Goal: Task Accomplishment & Management: Manage account settings

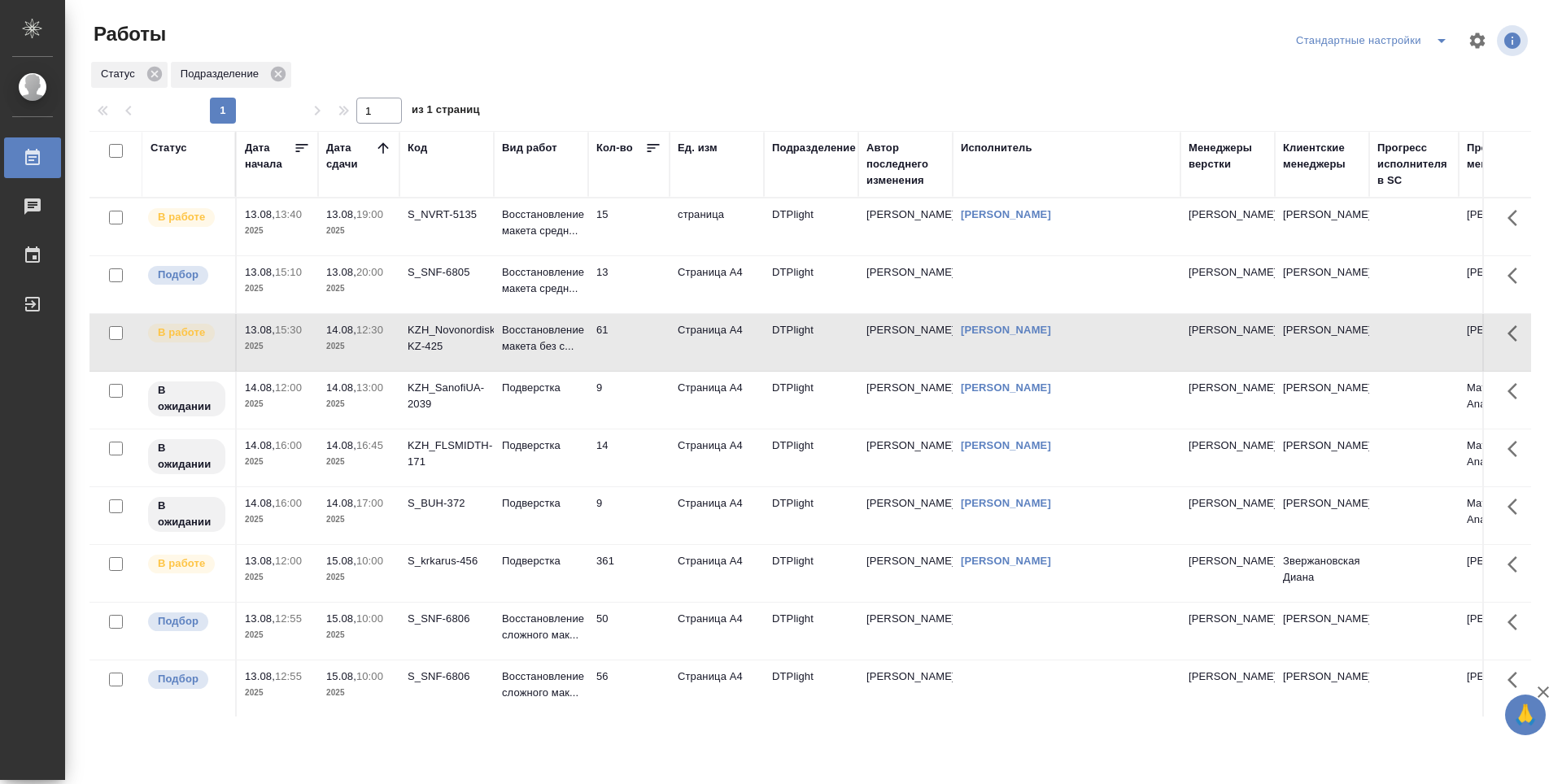
click at [606, 237] on td "15" at bounding box center [629, 227] width 82 height 57
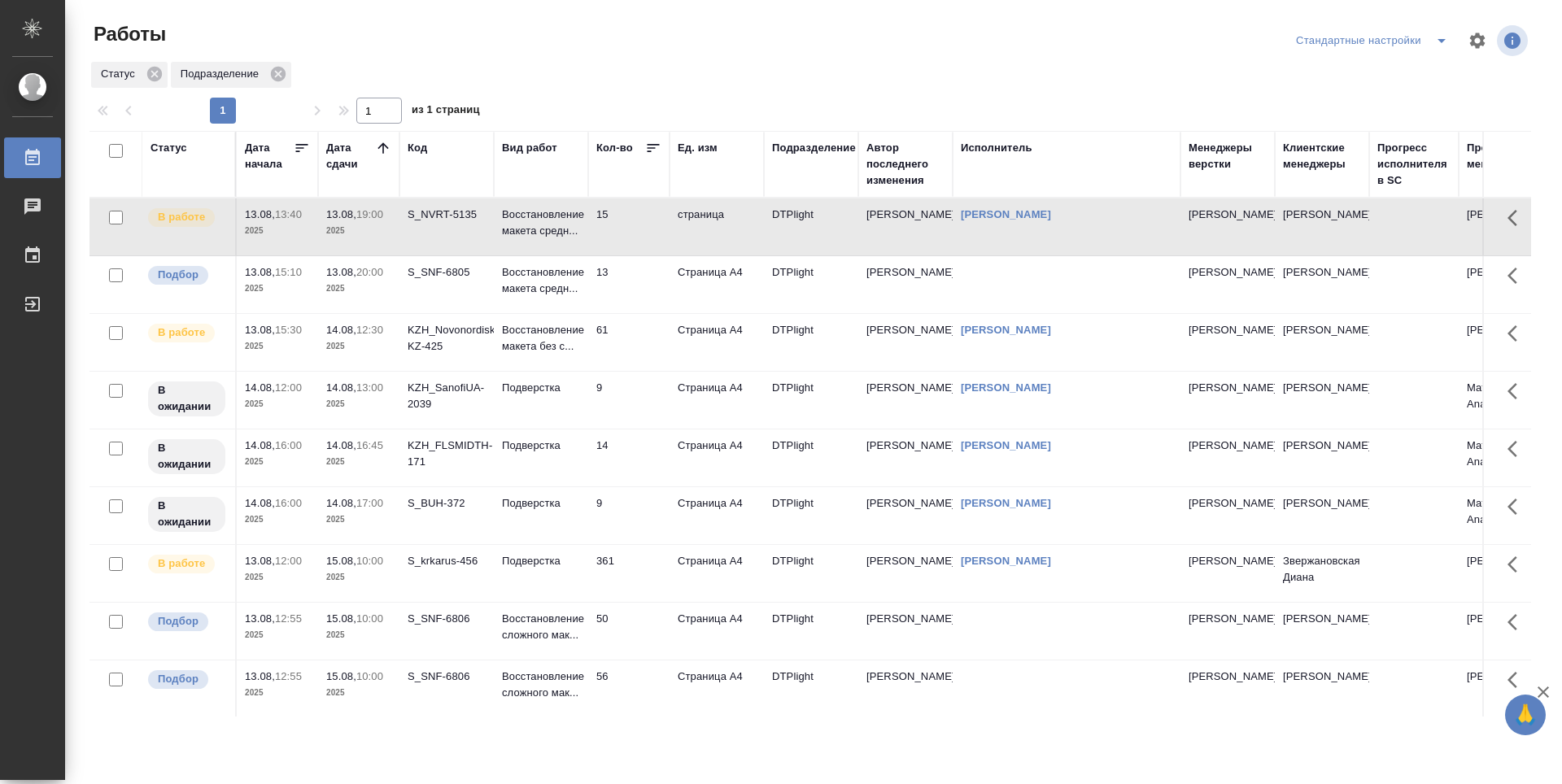
click at [629, 256] on td "13" at bounding box center [629, 227] width 82 height 57
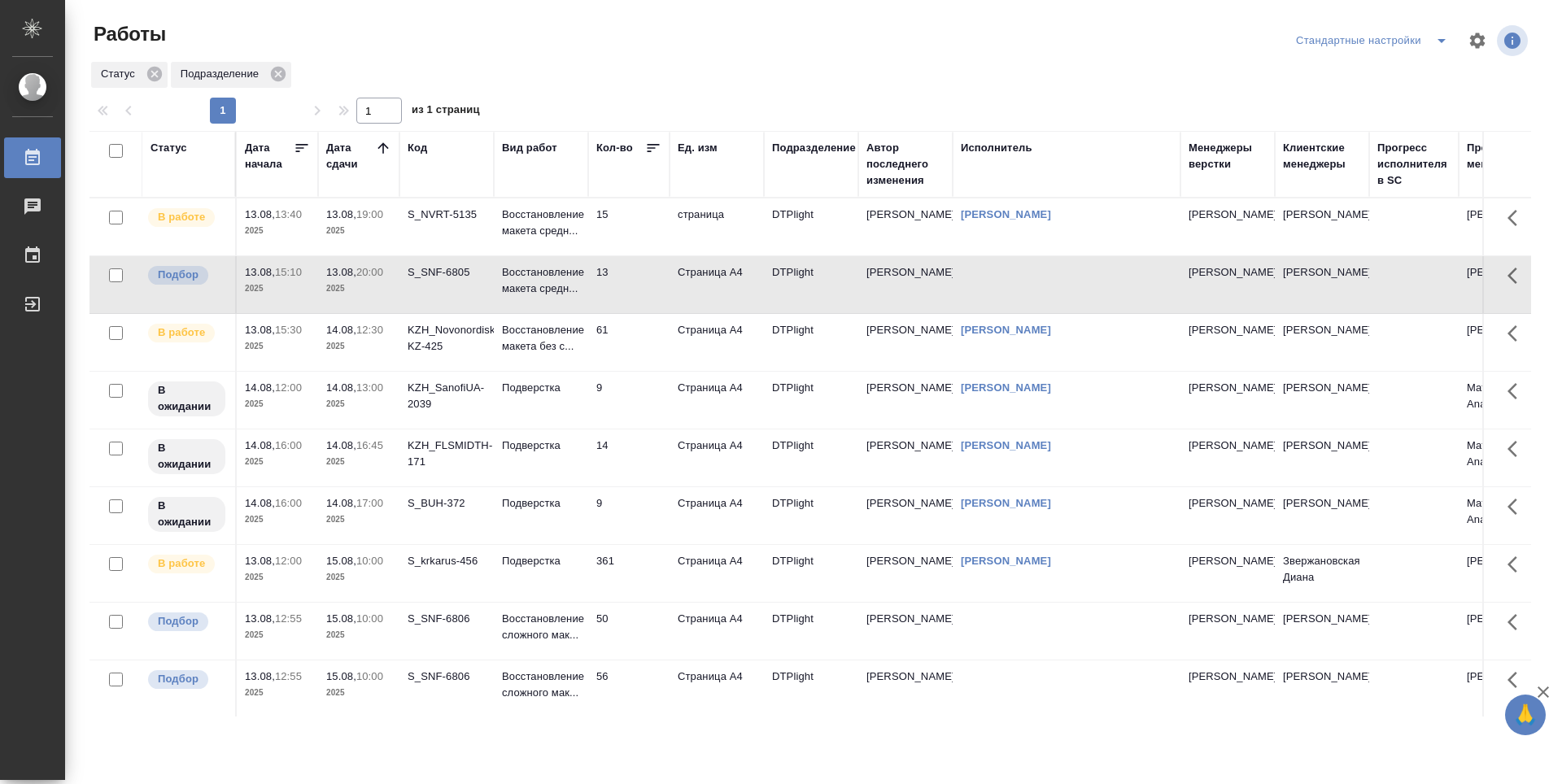
click at [626, 256] on td "61" at bounding box center [629, 227] width 82 height 57
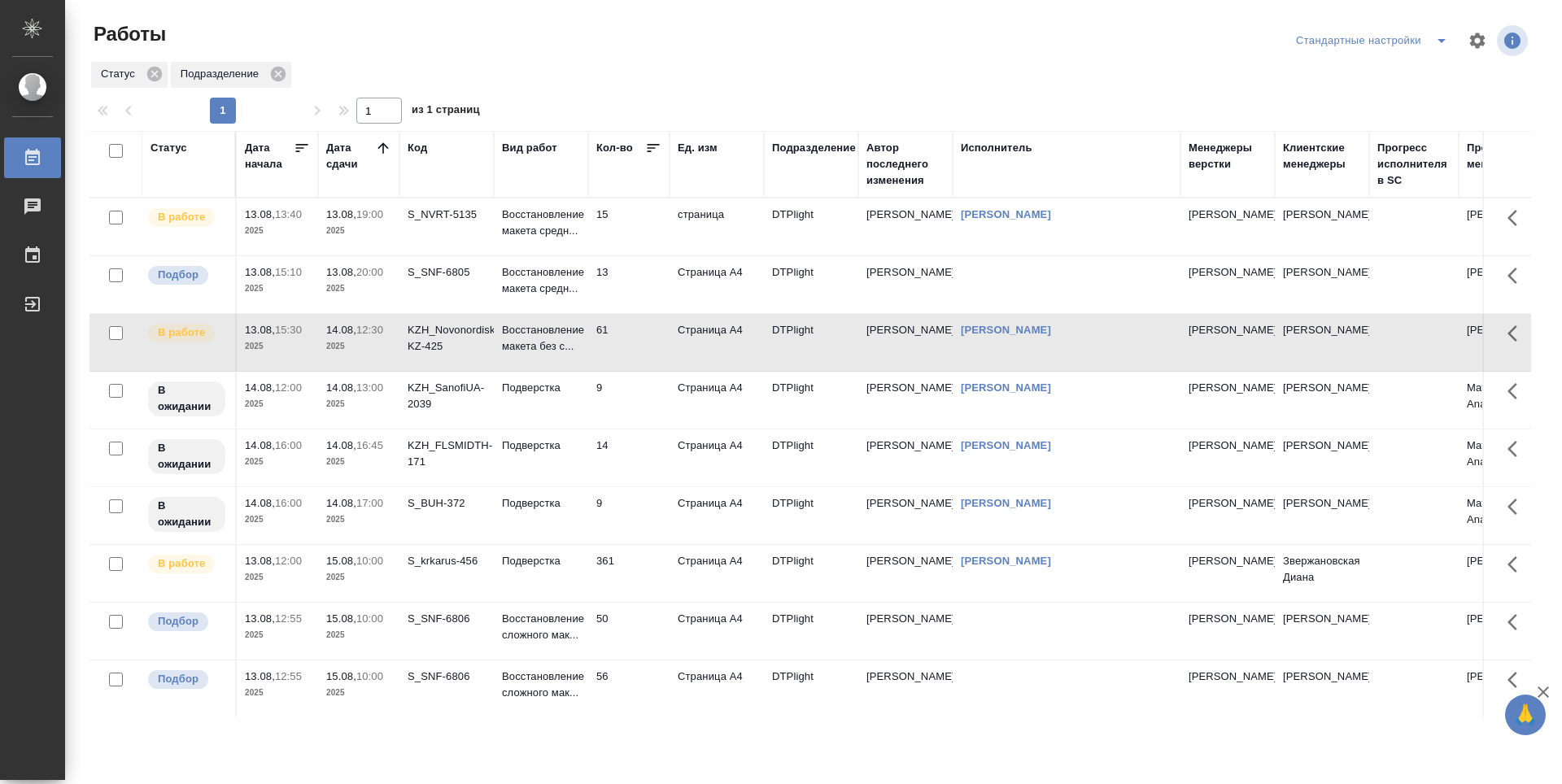
click at [636, 256] on td "61" at bounding box center [629, 227] width 82 height 57
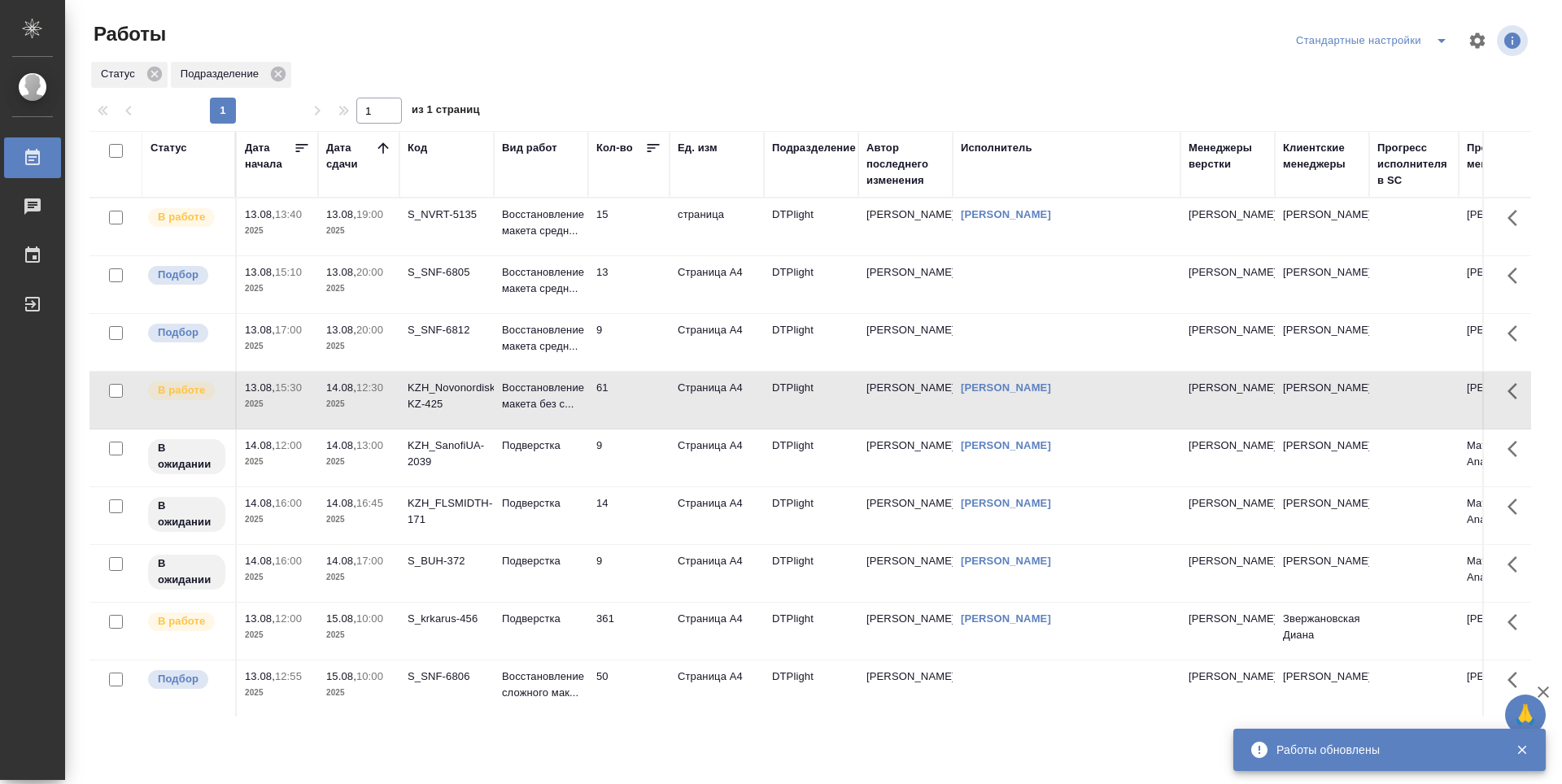
click at [444, 256] on td "S_SNF-6812" at bounding box center [447, 227] width 95 height 57
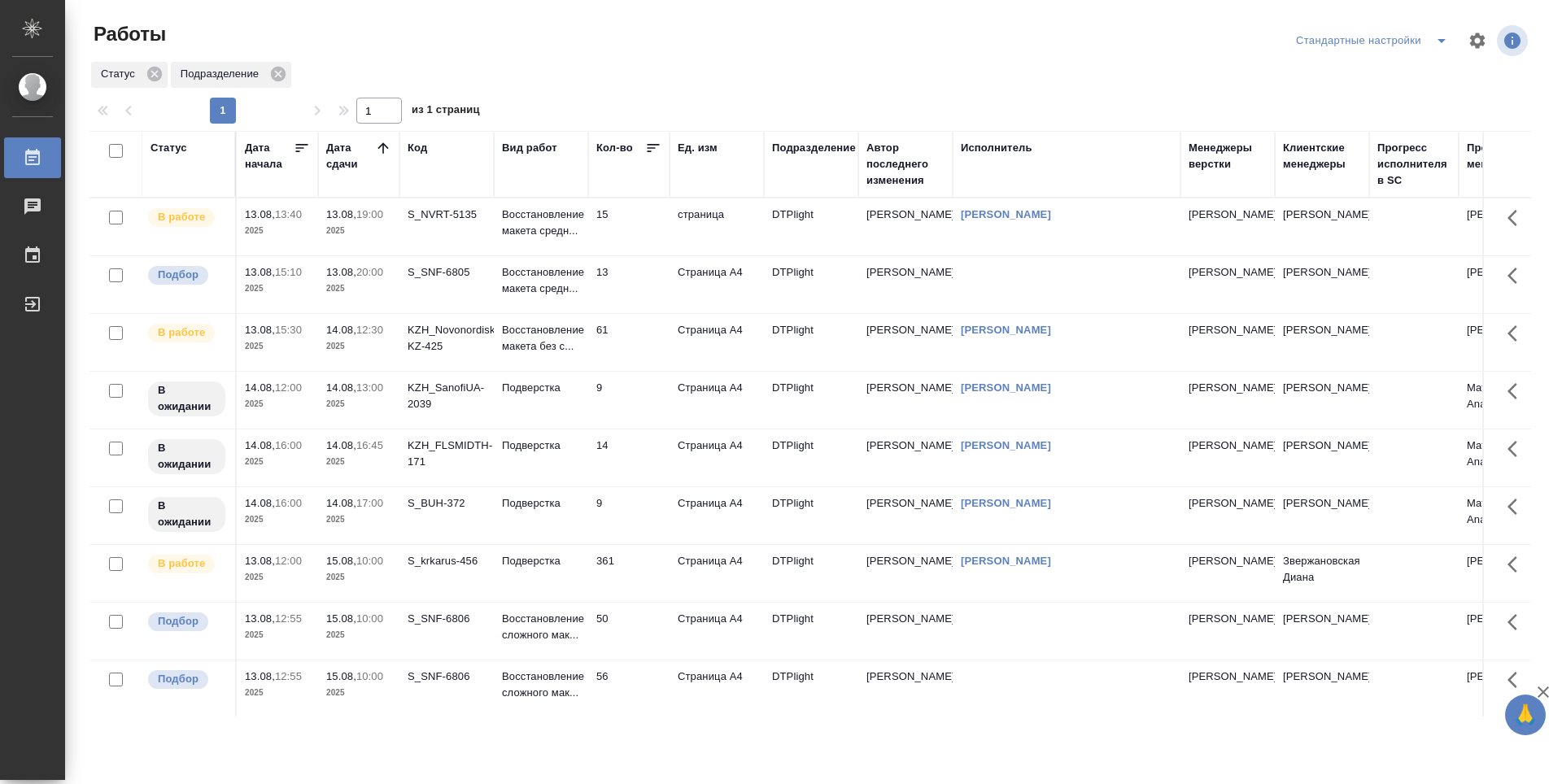
click at [462, 223] on div "KZH_SanofiUA-2039" at bounding box center [447, 215] width 78 height 16
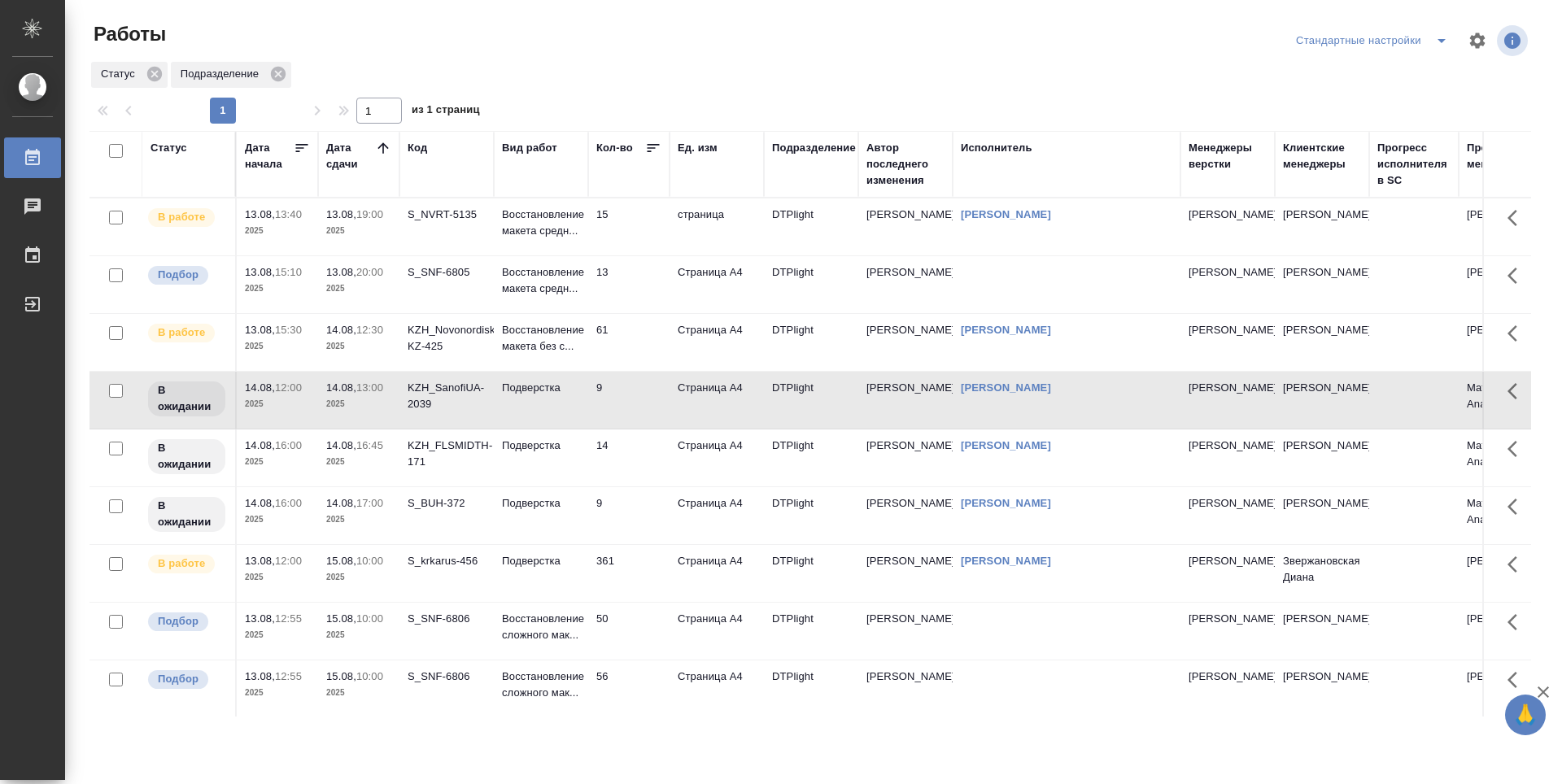
click at [451, 223] on div "KZH_Novonordisk-KZ-425" at bounding box center [447, 215] width 78 height 16
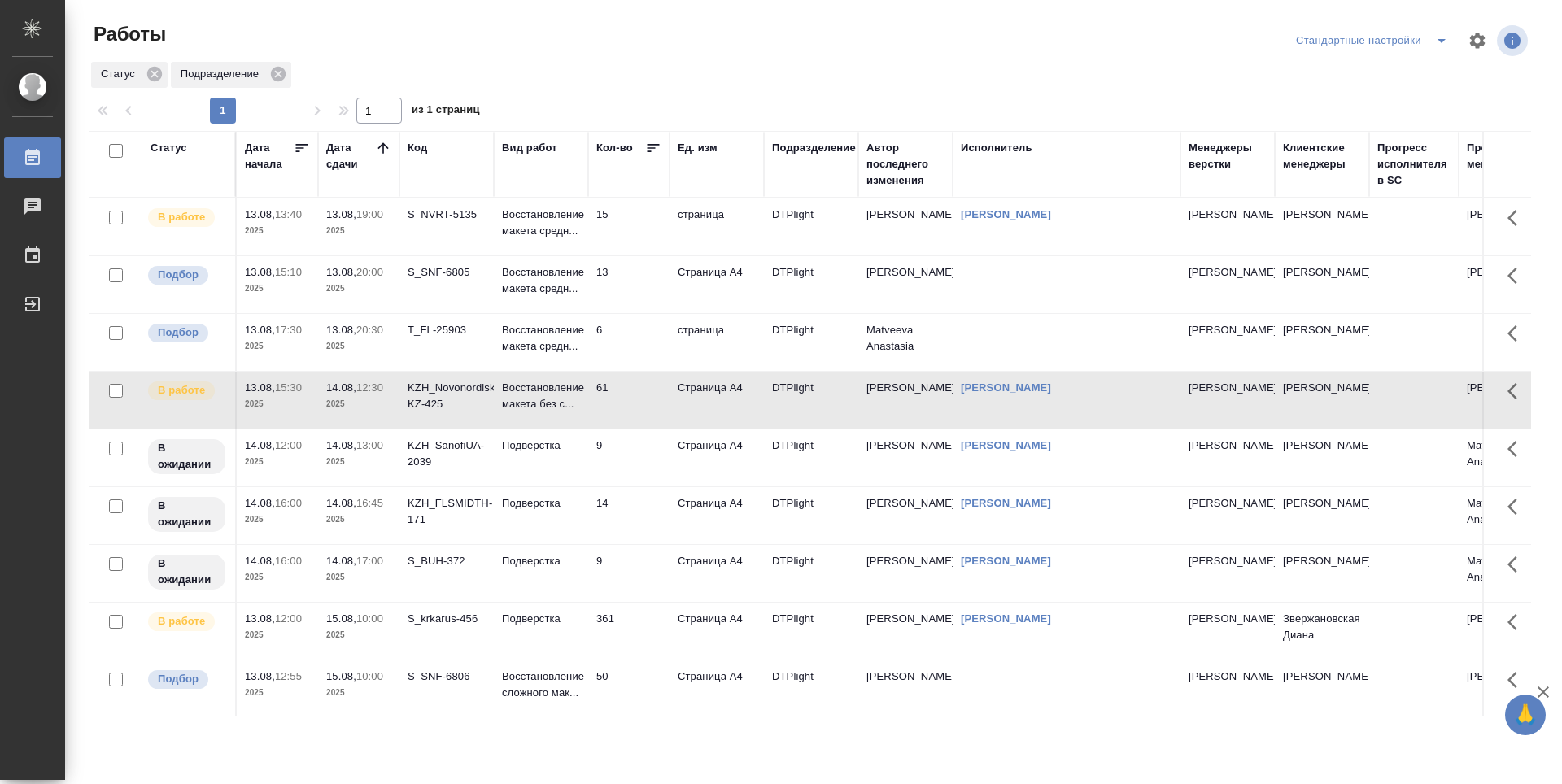
click at [649, 256] on td "6" at bounding box center [629, 227] width 82 height 57
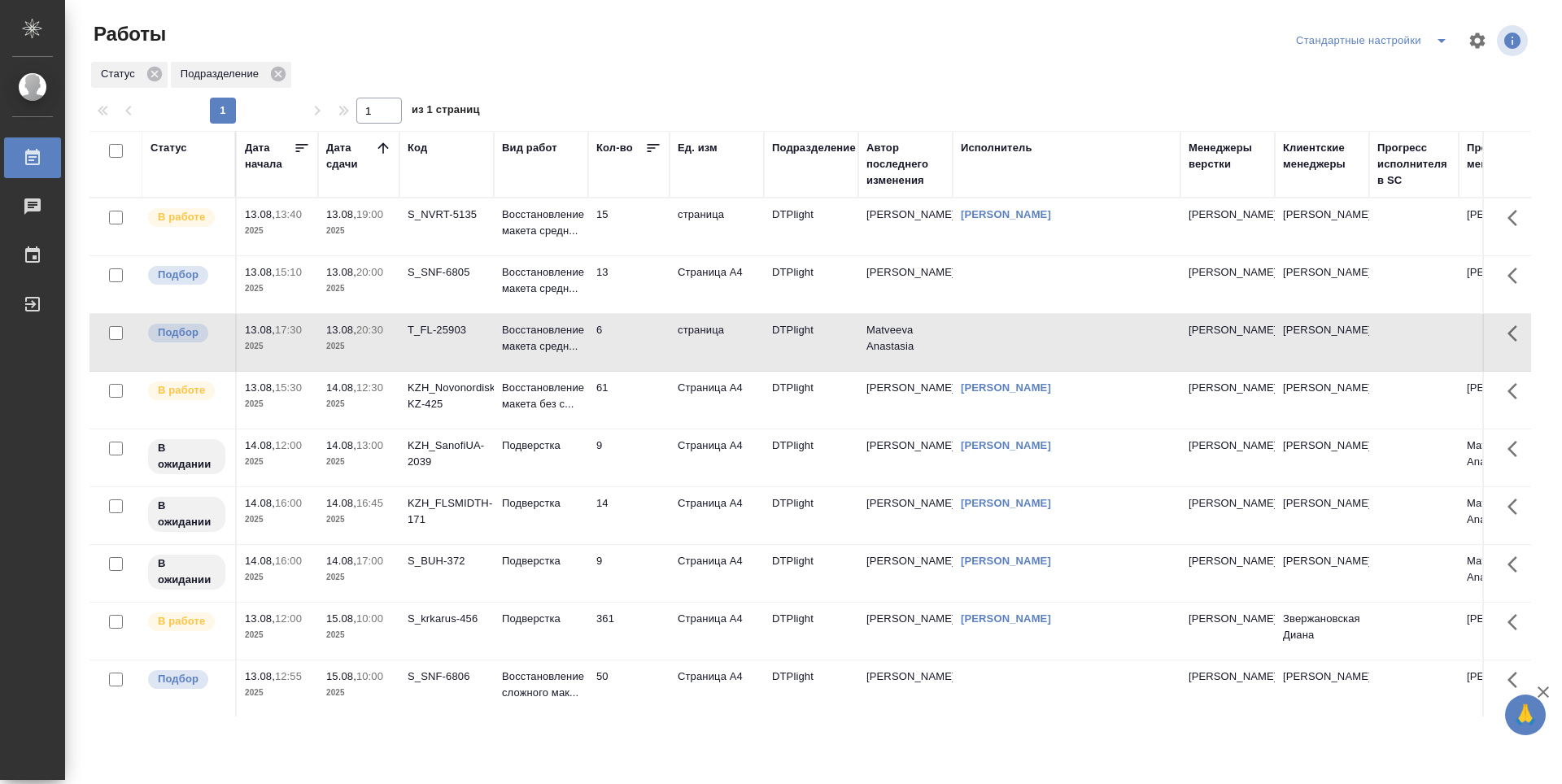
click at [649, 256] on td "6" at bounding box center [629, 227] width 82 height 57
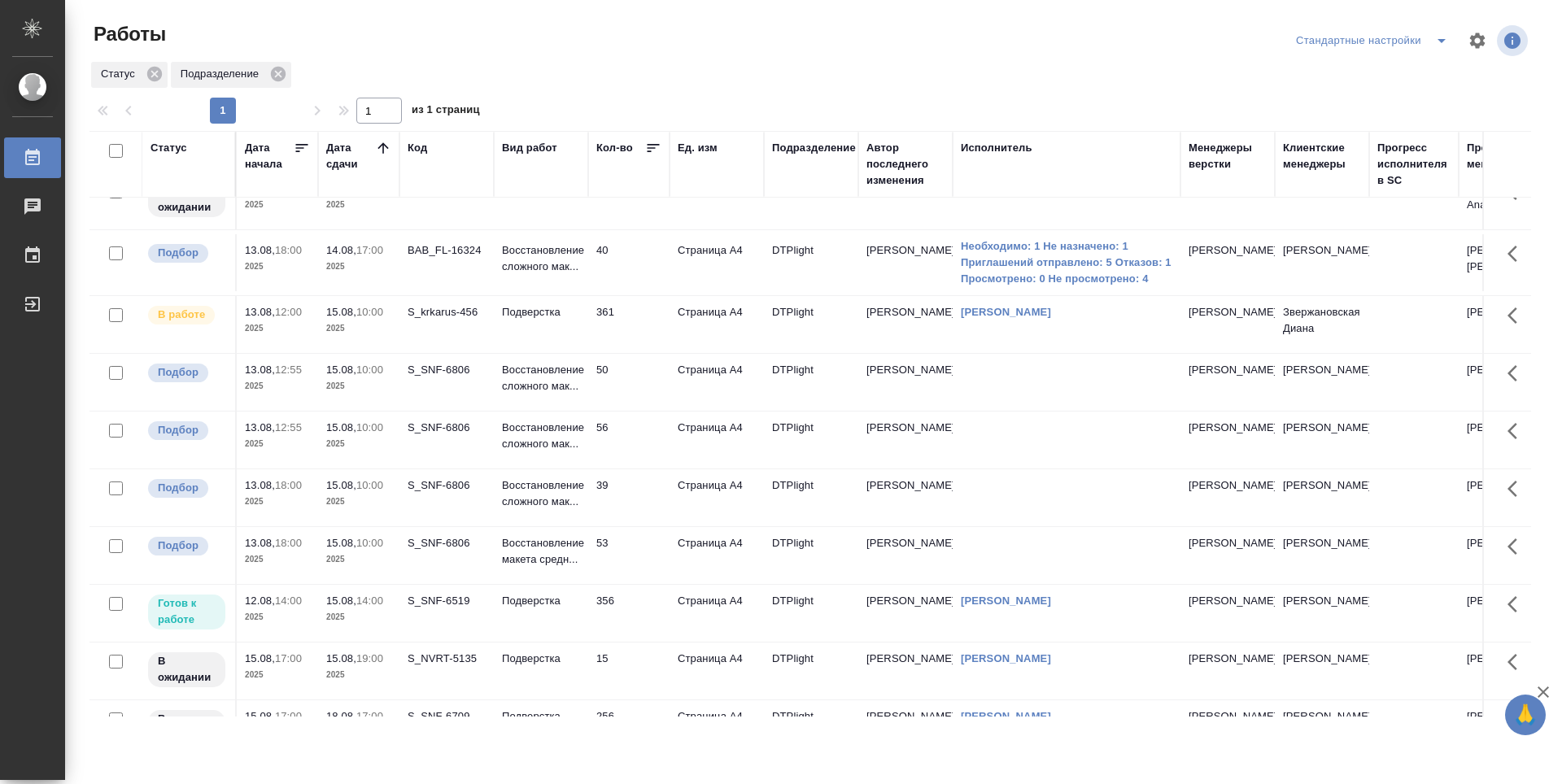
scroll to position [569, 0]
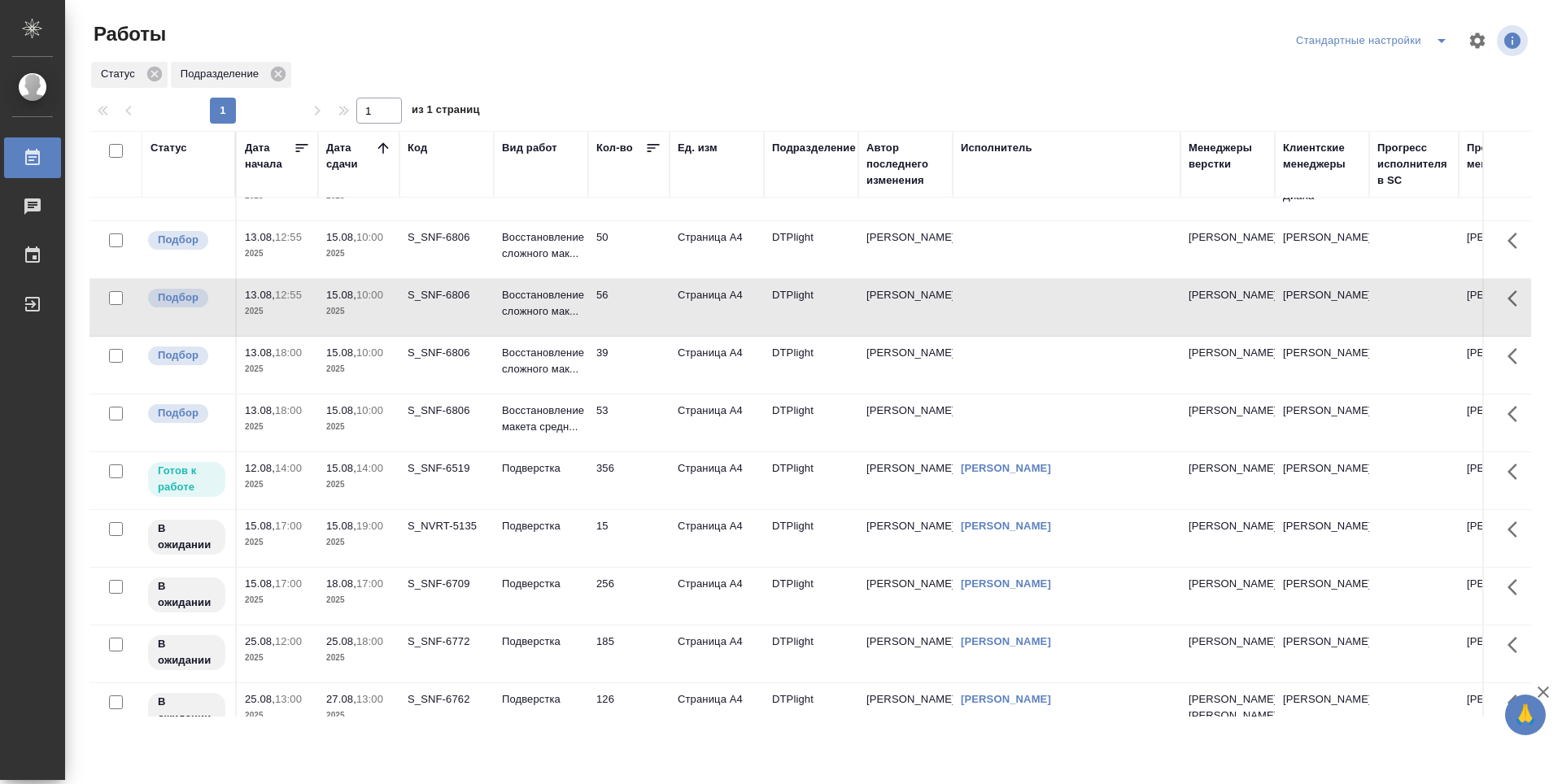
scroll to position [535, 0]
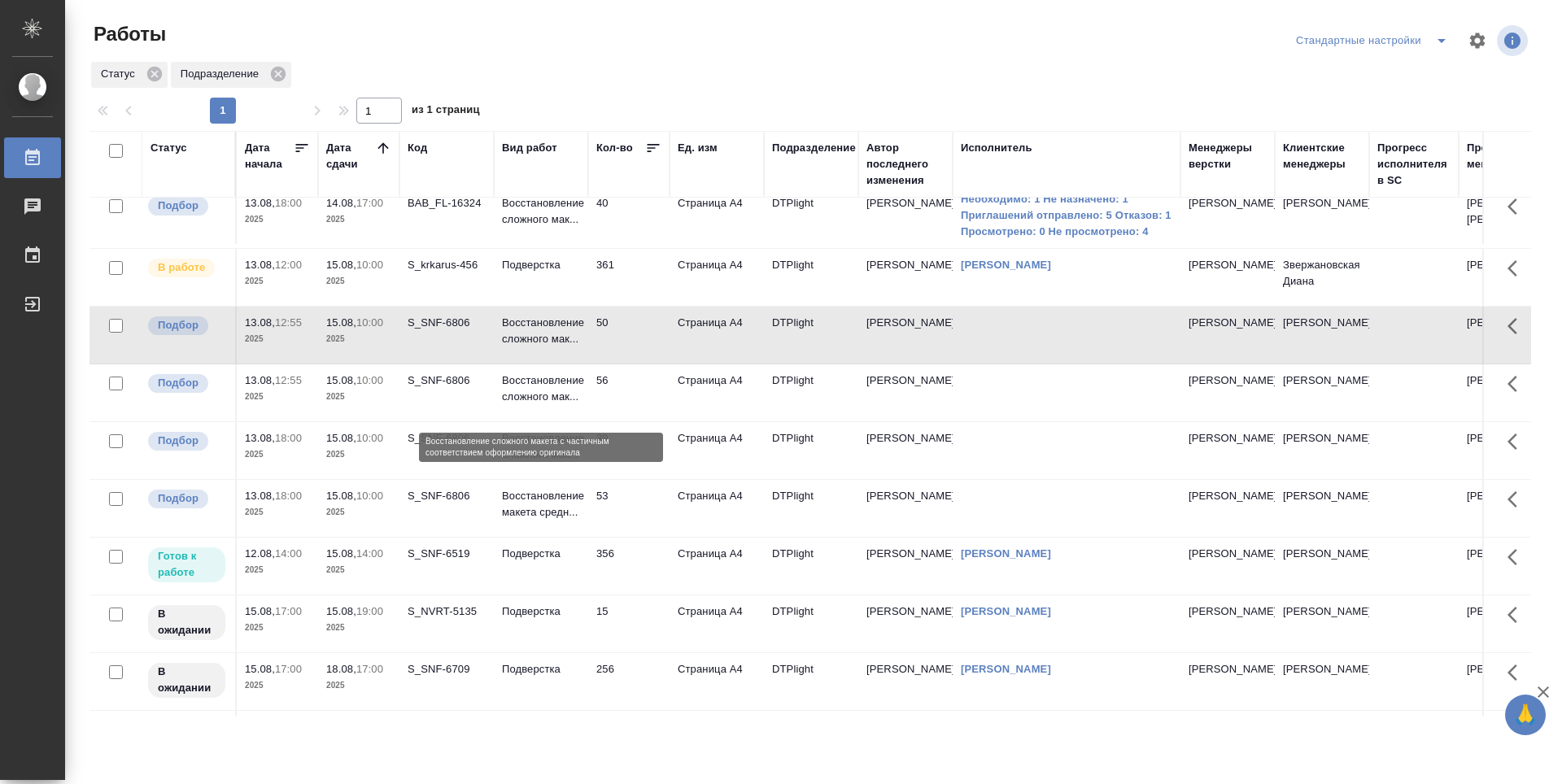
click at [556, 405] on p "Восстановление сложного мак..." at bounding box center [541, 389] width 78 height 33
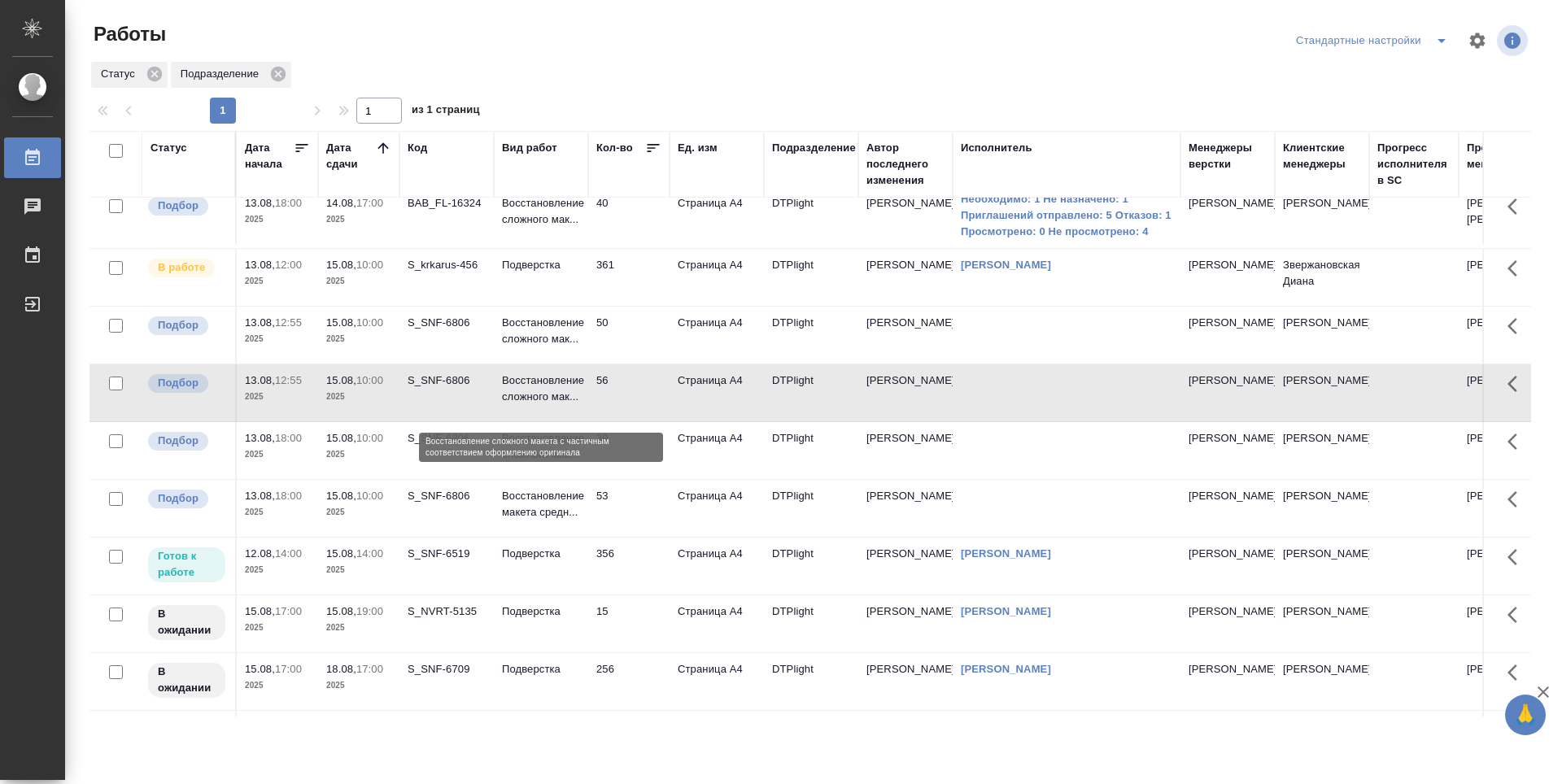
click at [556, 405] on p "Восстановление сложного мак..." at bounding box center [541, 389] width 78 height 33
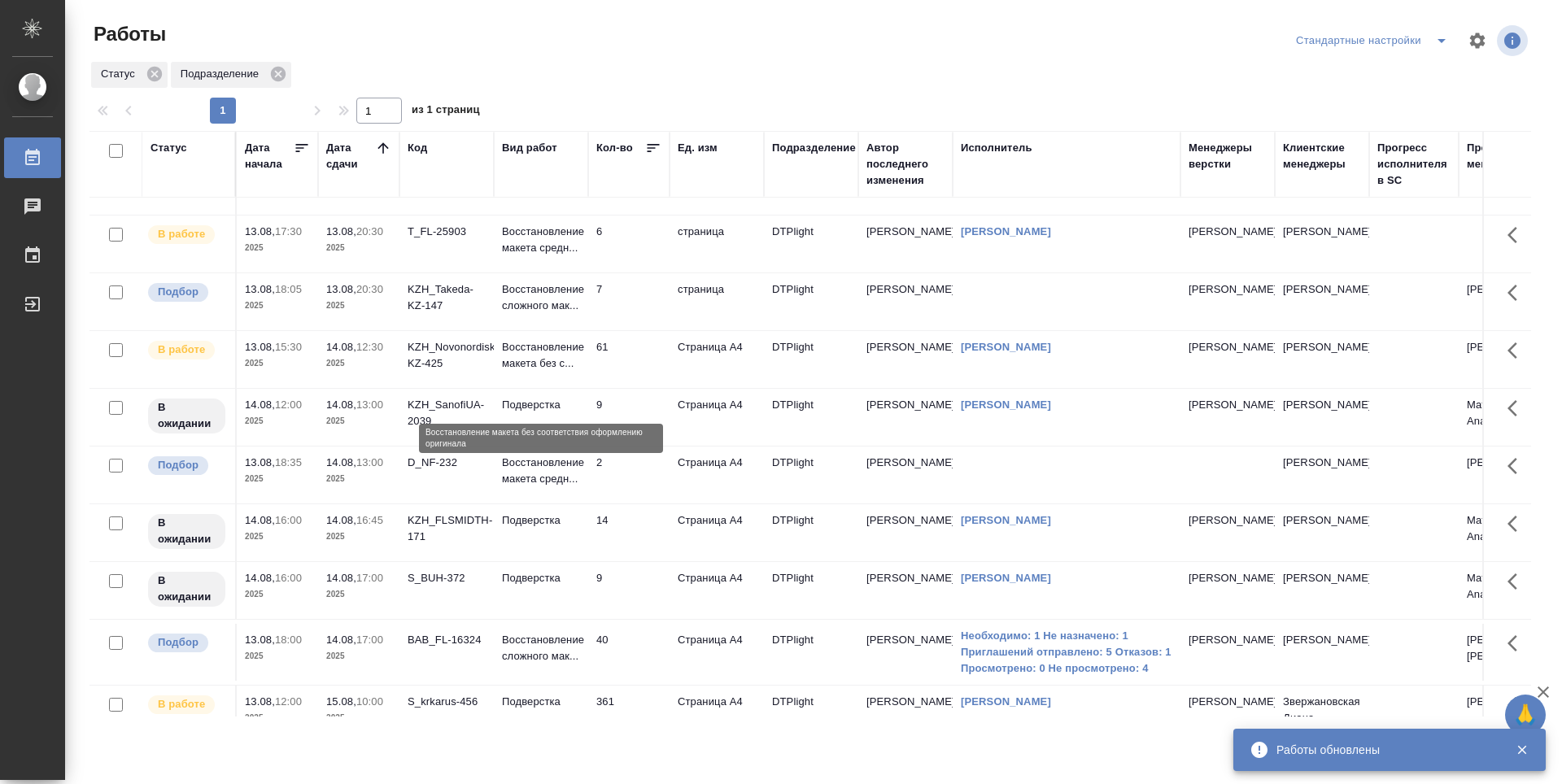
scroll to position [0, 0]
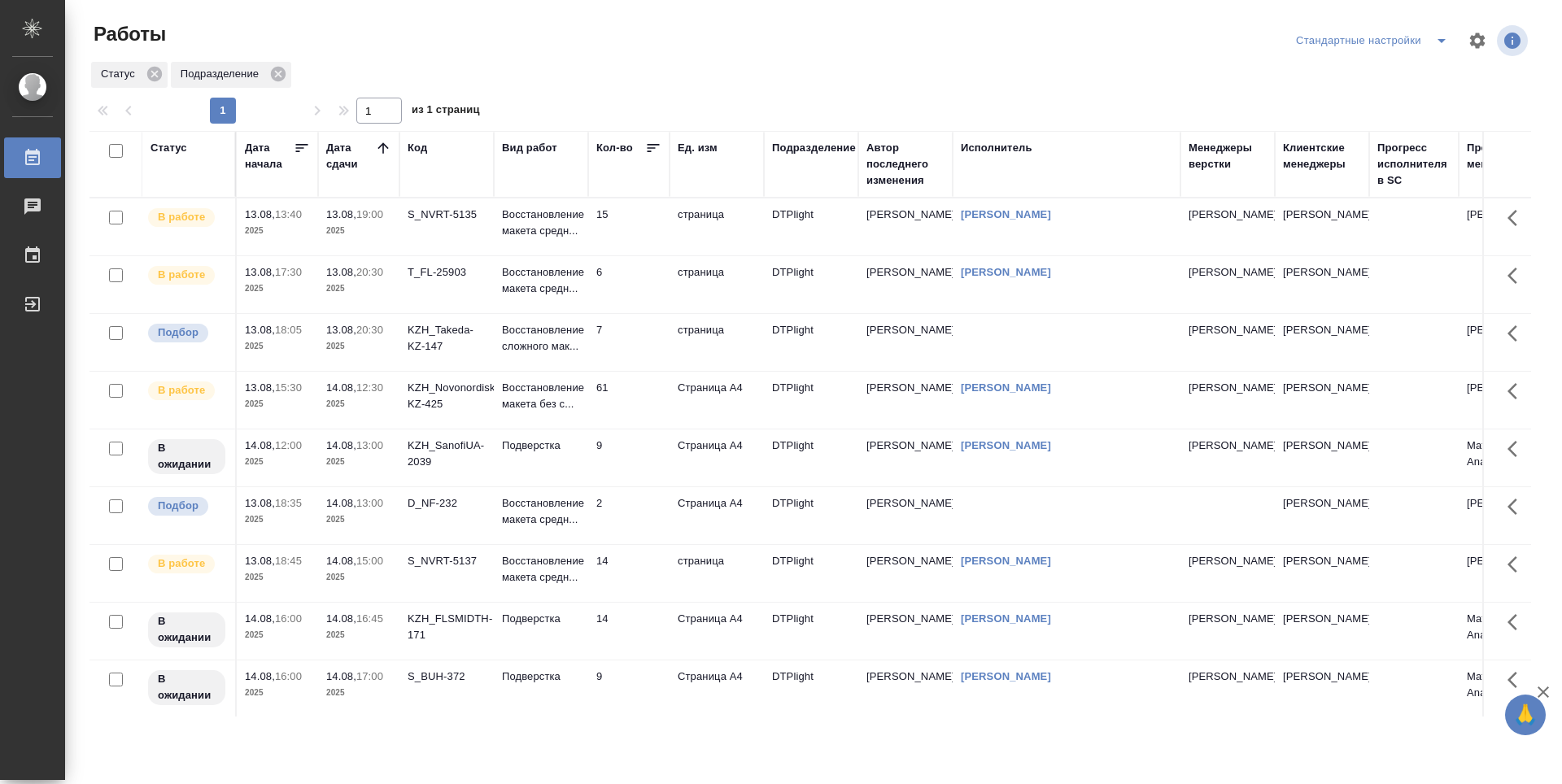
click at [640, 225] on td "15" at bounding box center [629, 227] width 82 height 57
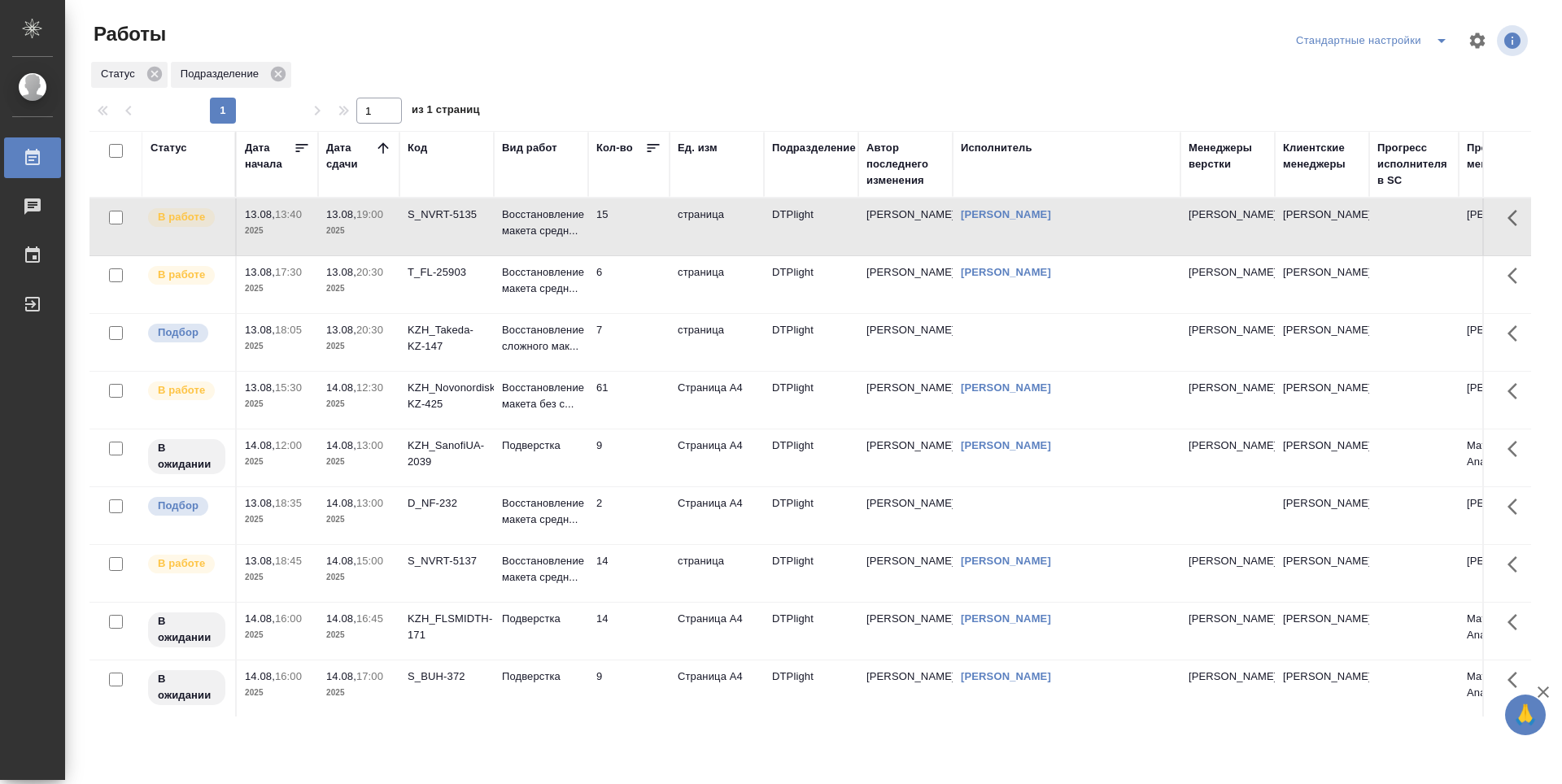
click at [640, 225] on td "15" at bounding box center [629, 227] width 82 height 57
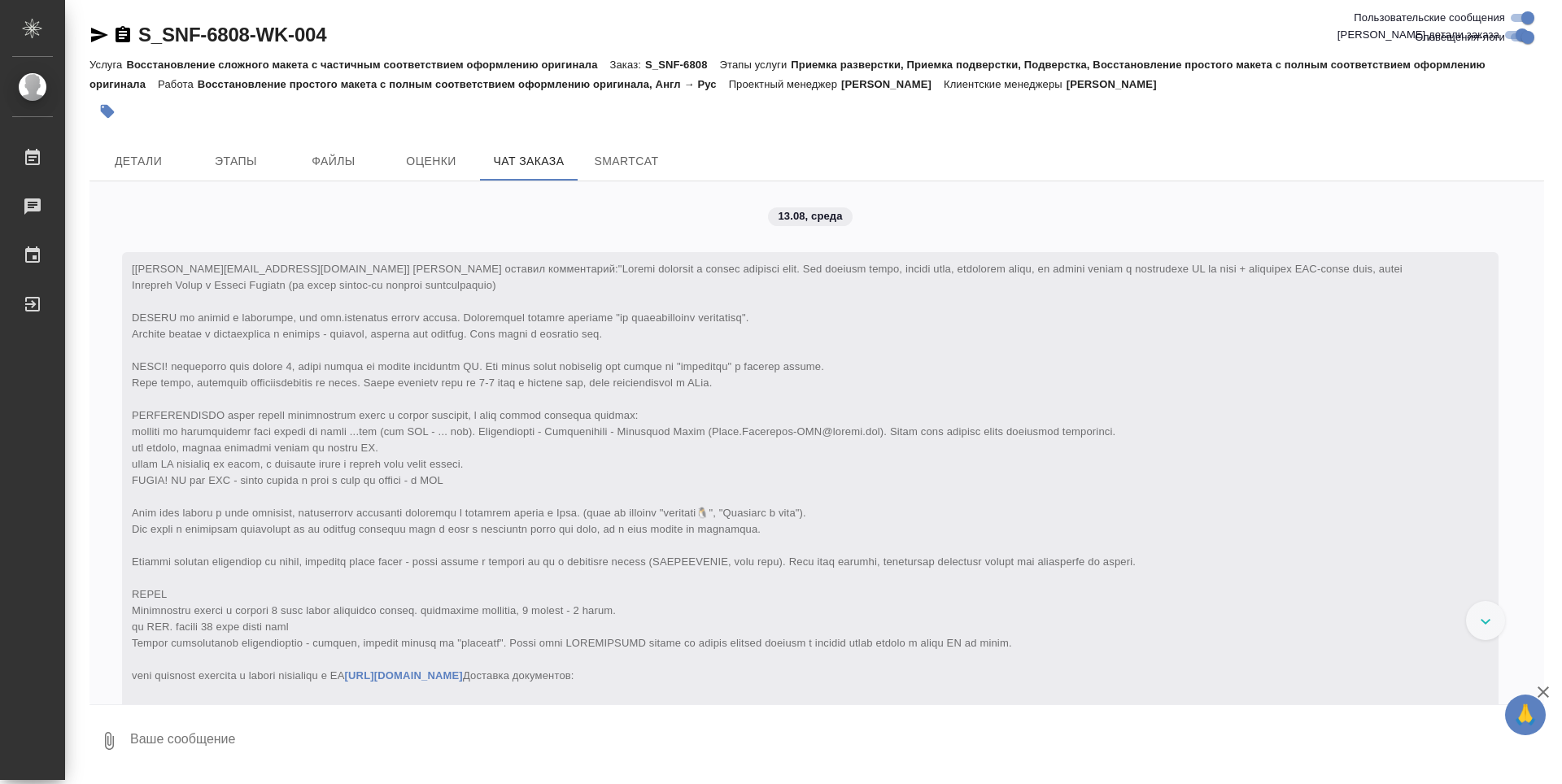
scroll to position [3553, 0]
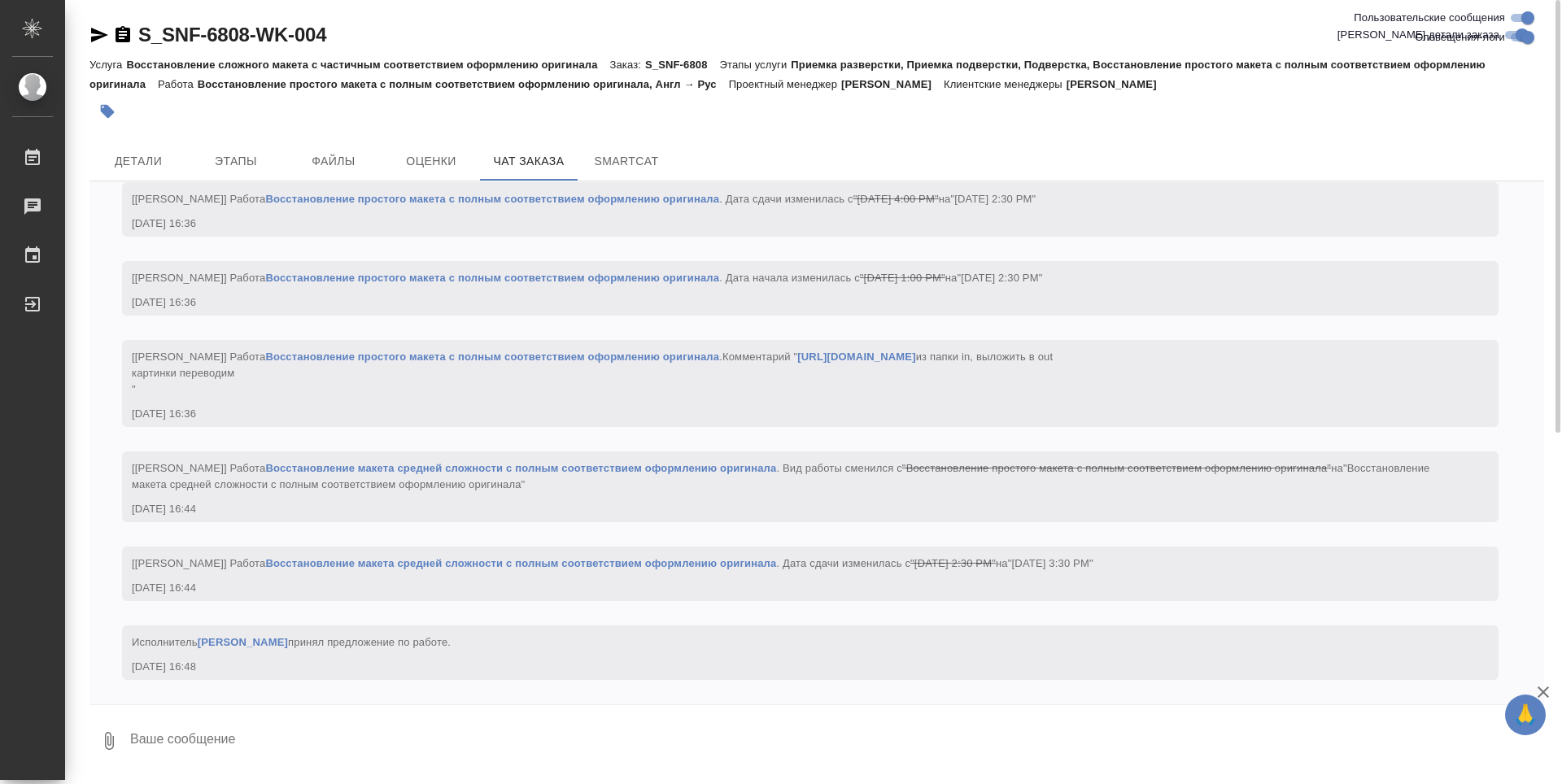
click at [283, 645] on link "Обухова Татьяна" at bounding box center [243, 642] width 91 height 12
click at [158, 169] on span "Детали" at bounding box center [138, 161] width 78 height 20
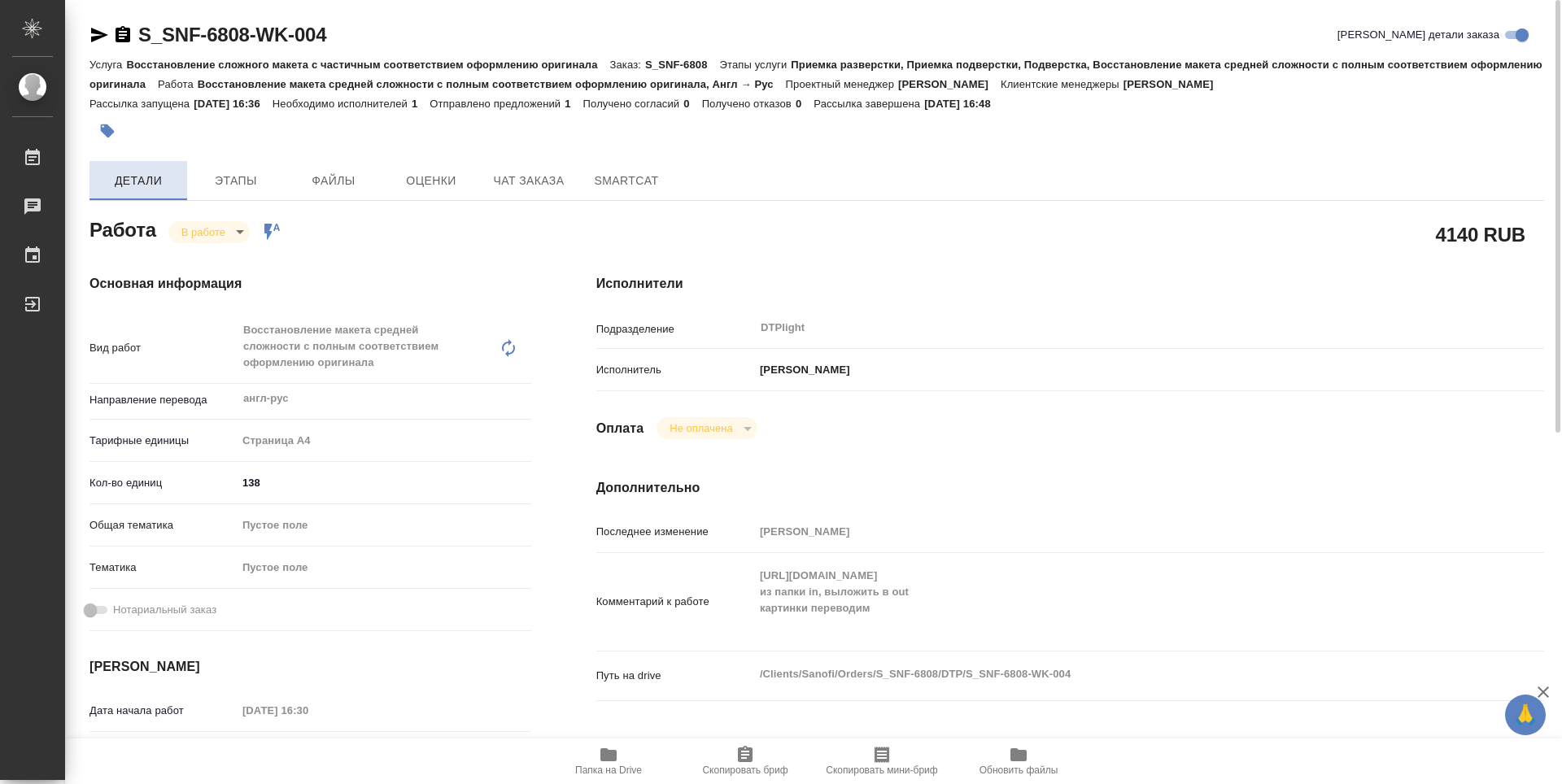
type textarea "x"
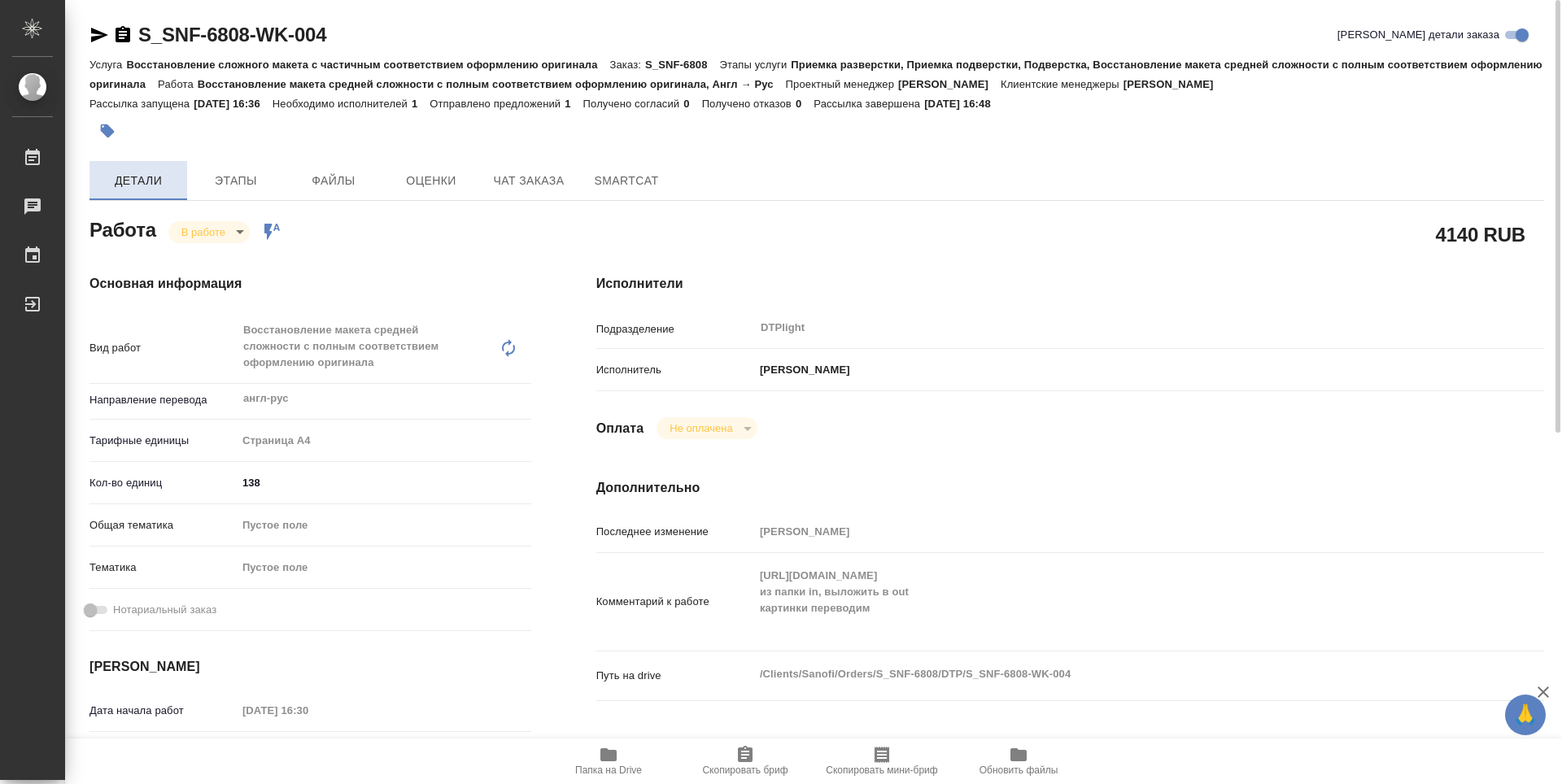
type textarea "x"
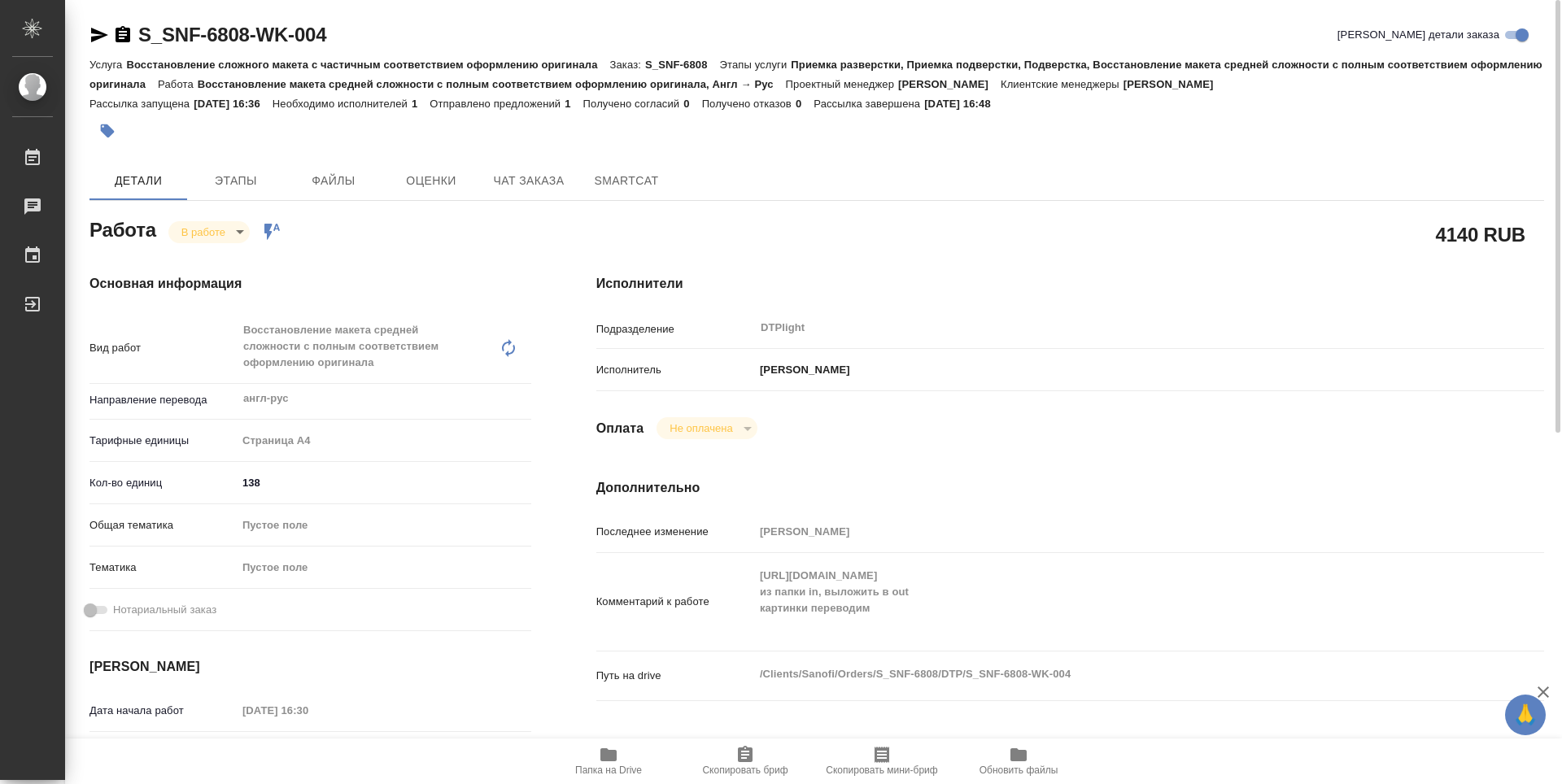
type textarea "x"
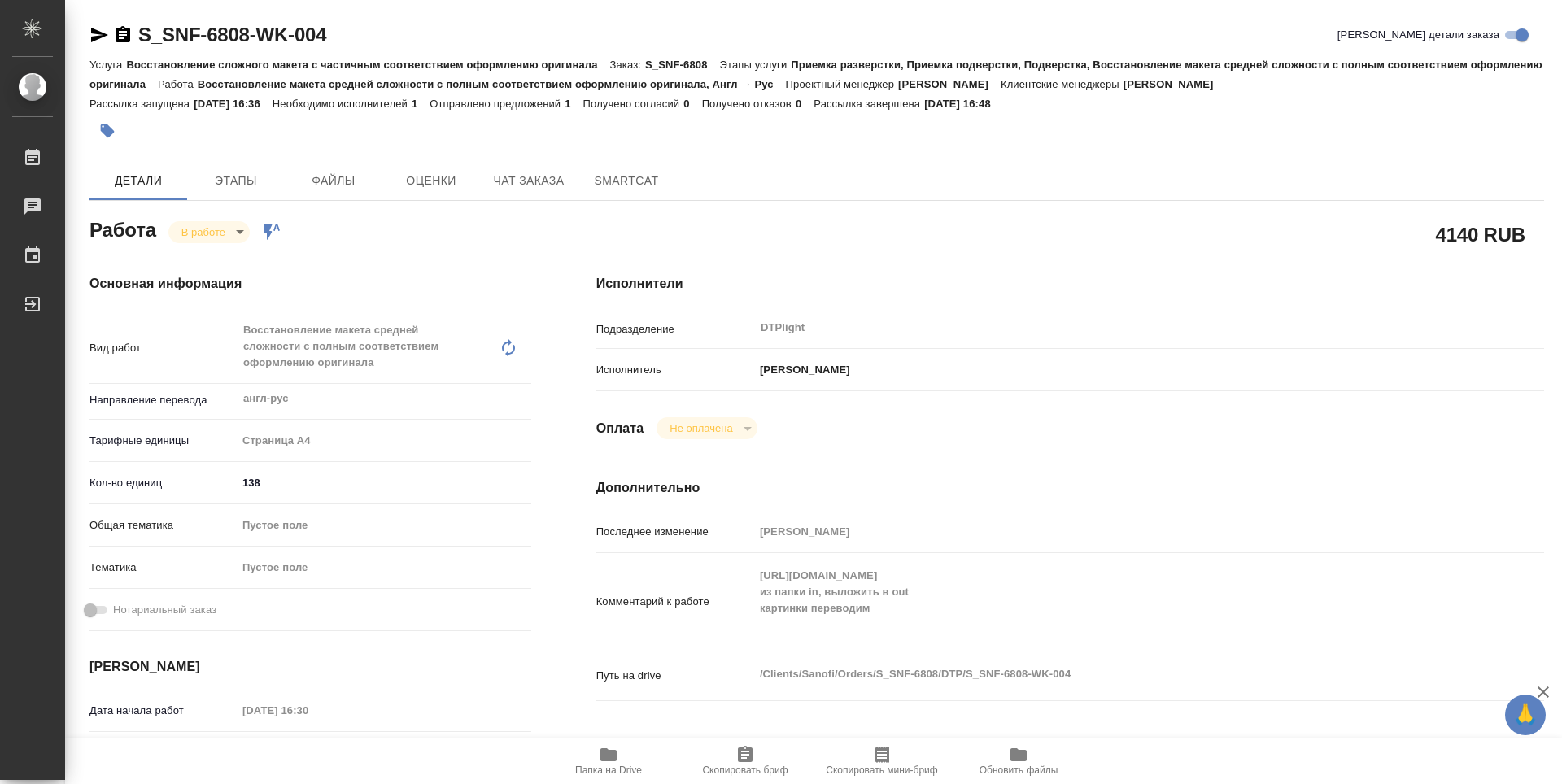
type textarea "x"
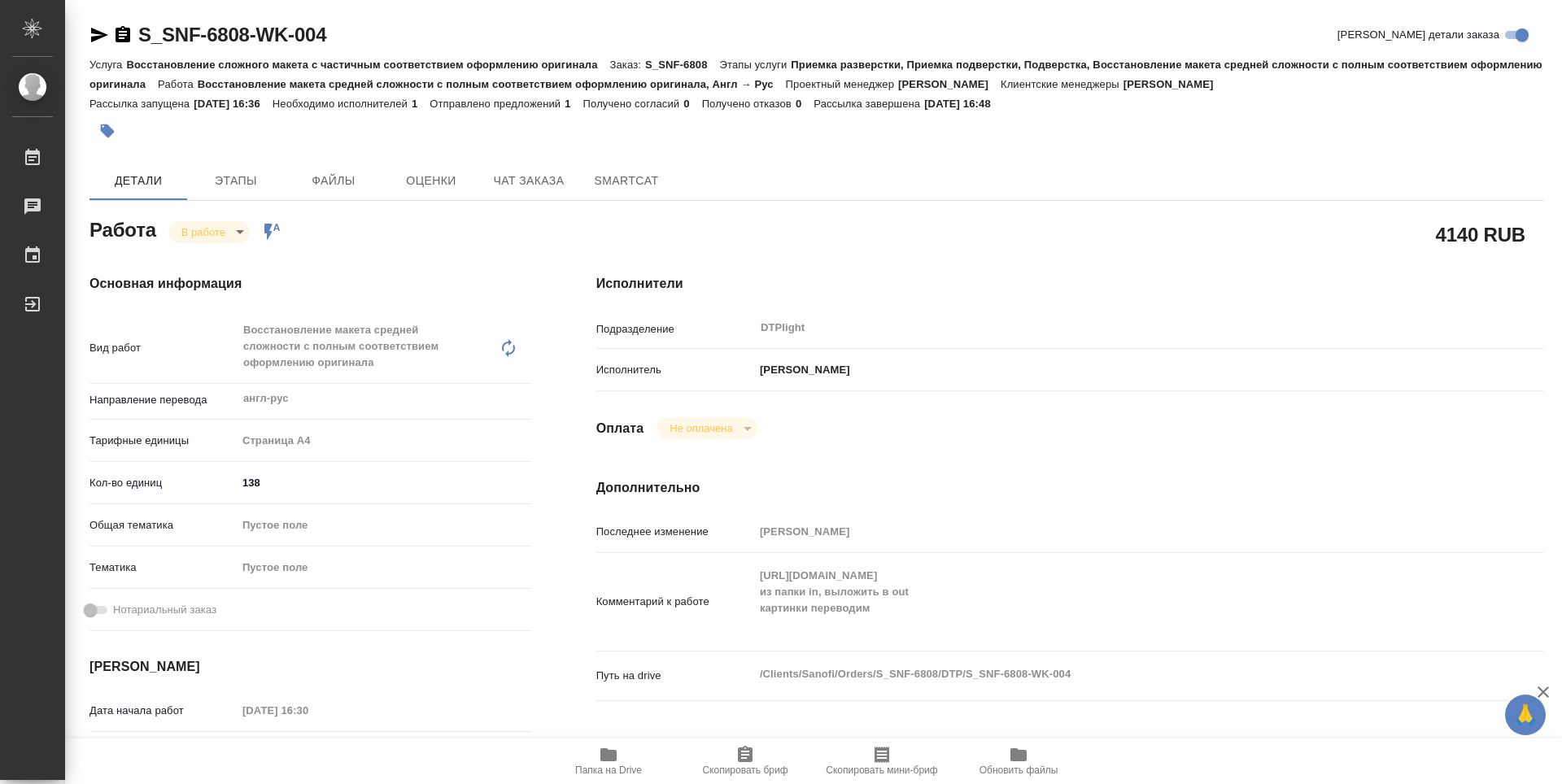
type textarea "x"
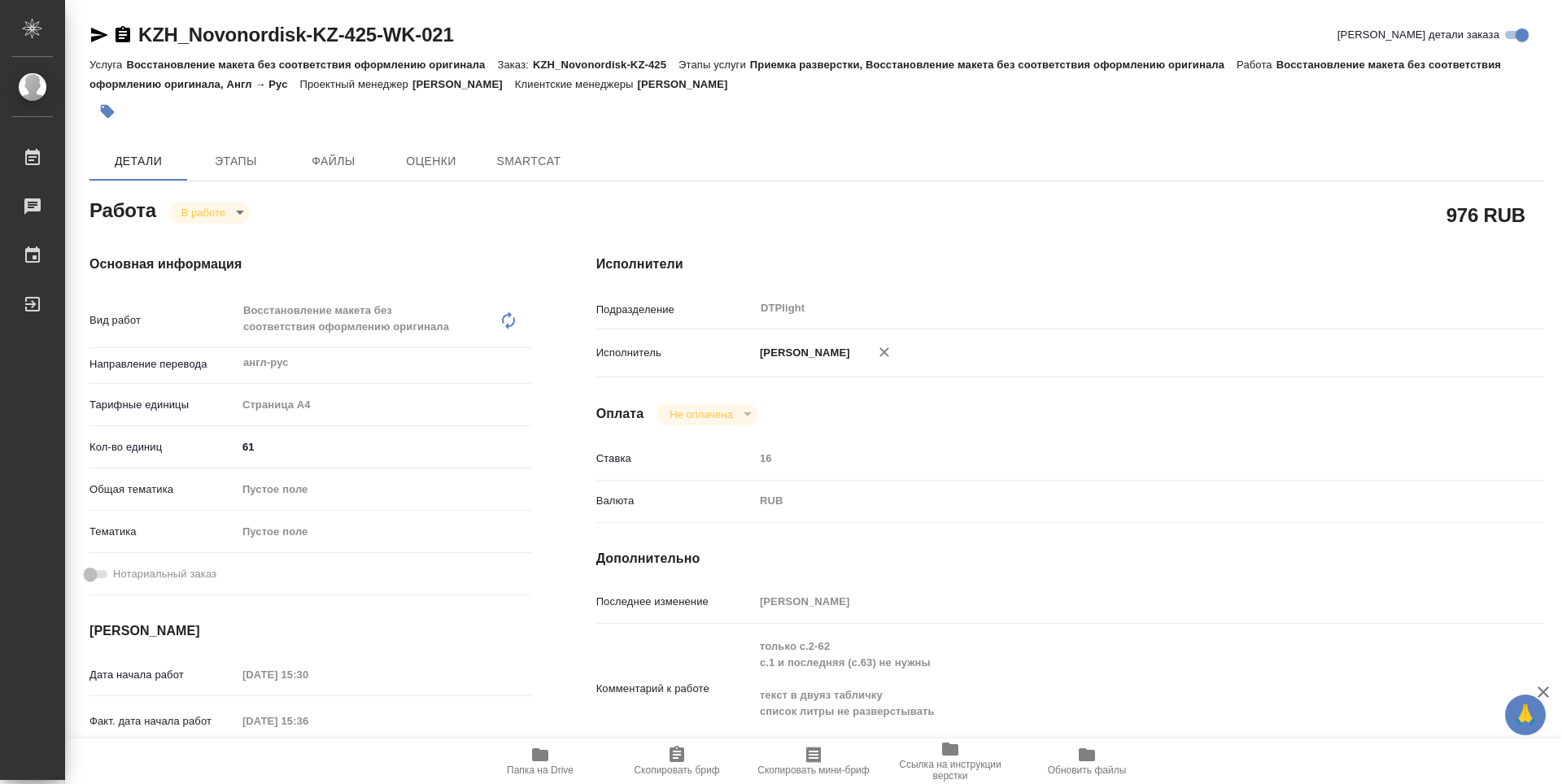
type textarea "x"
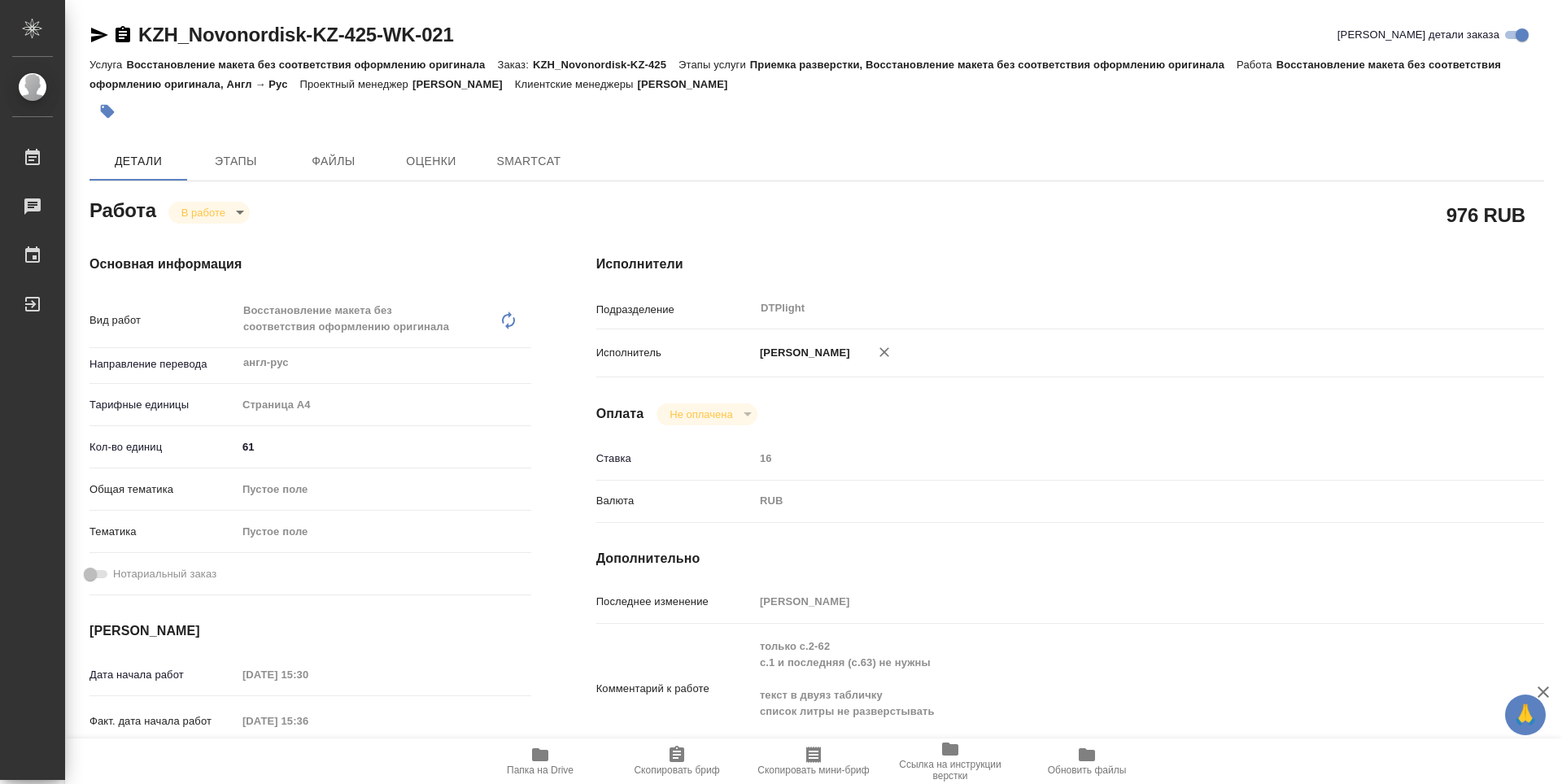
type textarea "x"
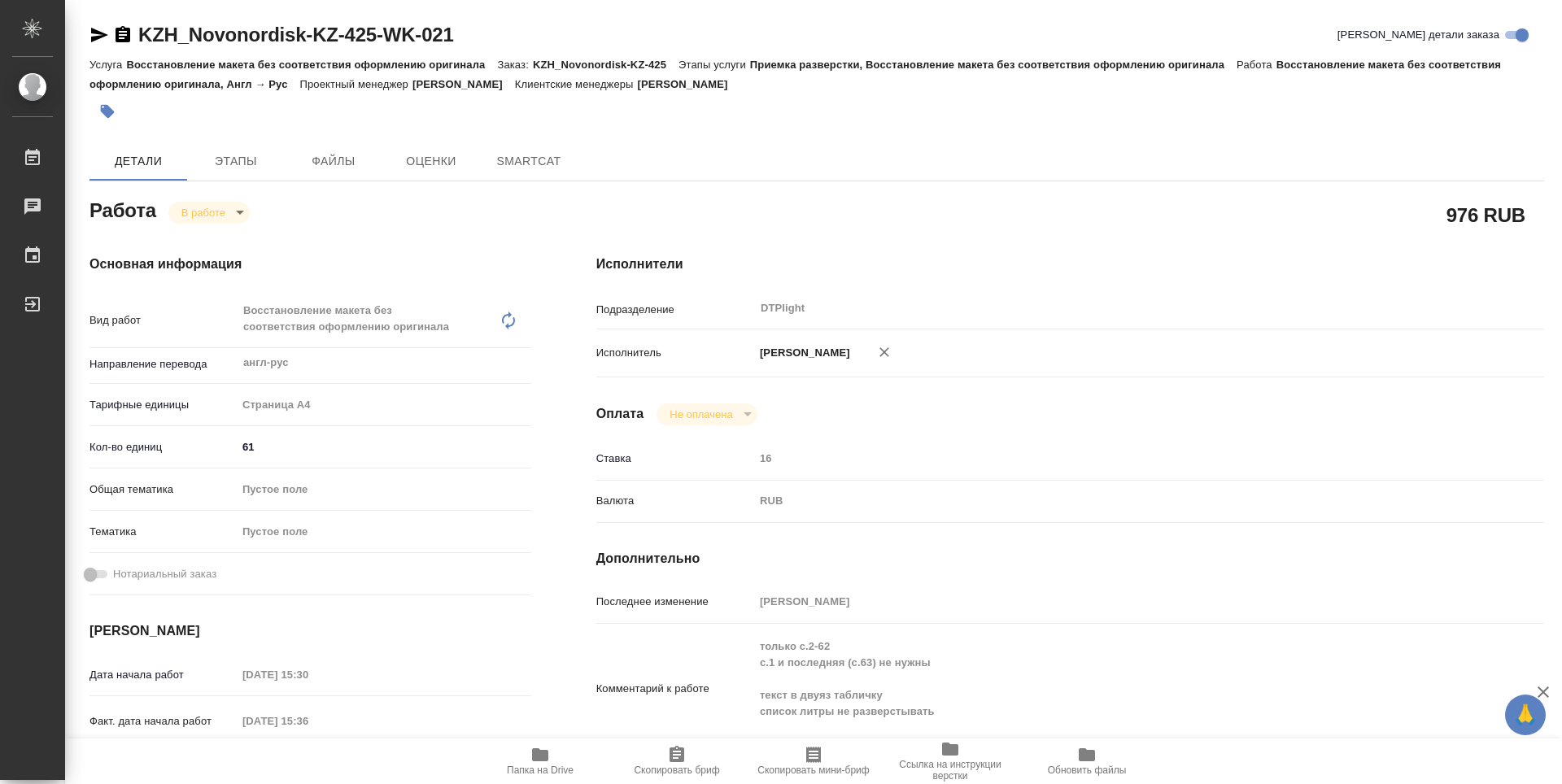
type textarea "x"
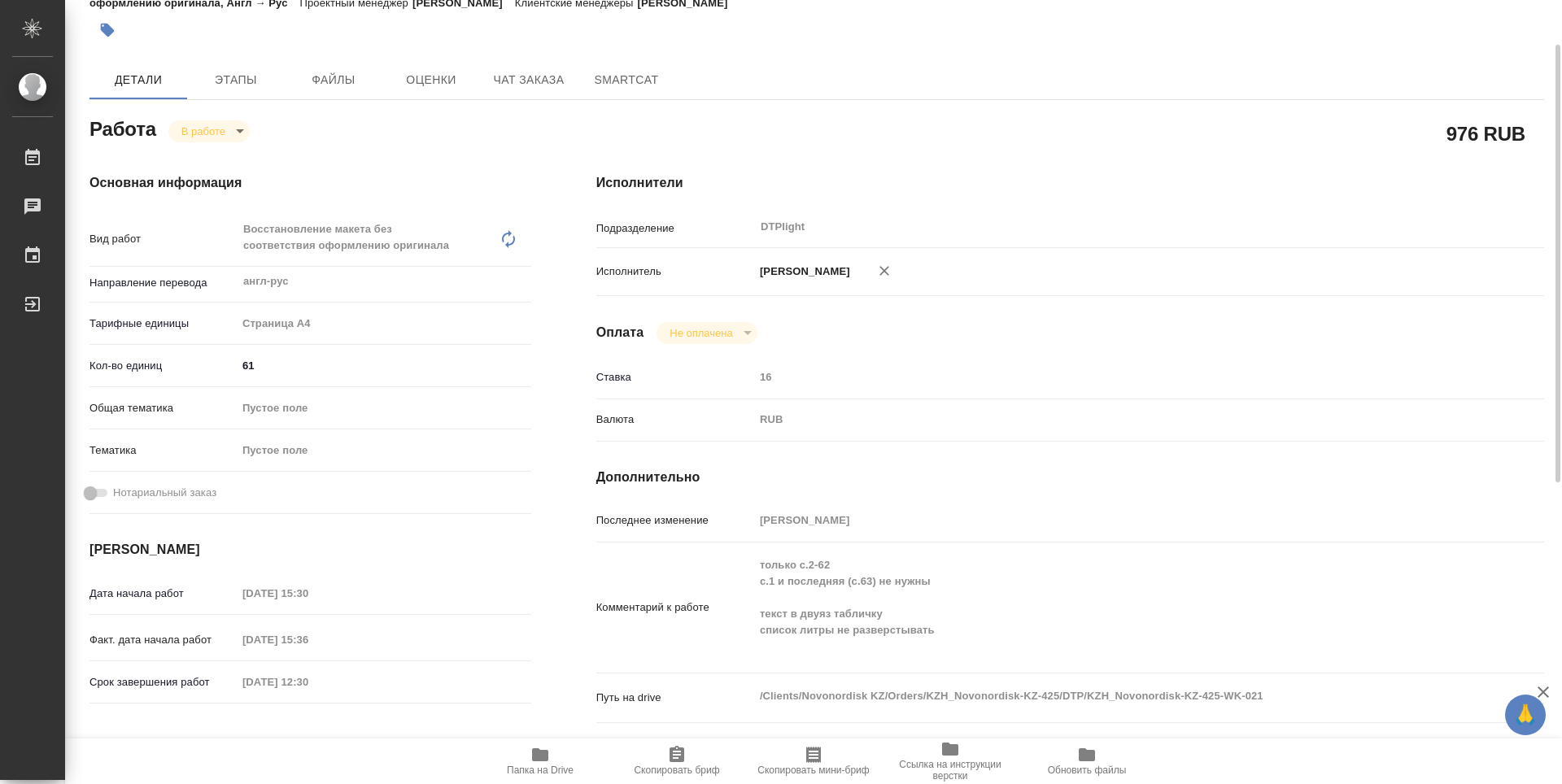
scroll to position [163, 0]
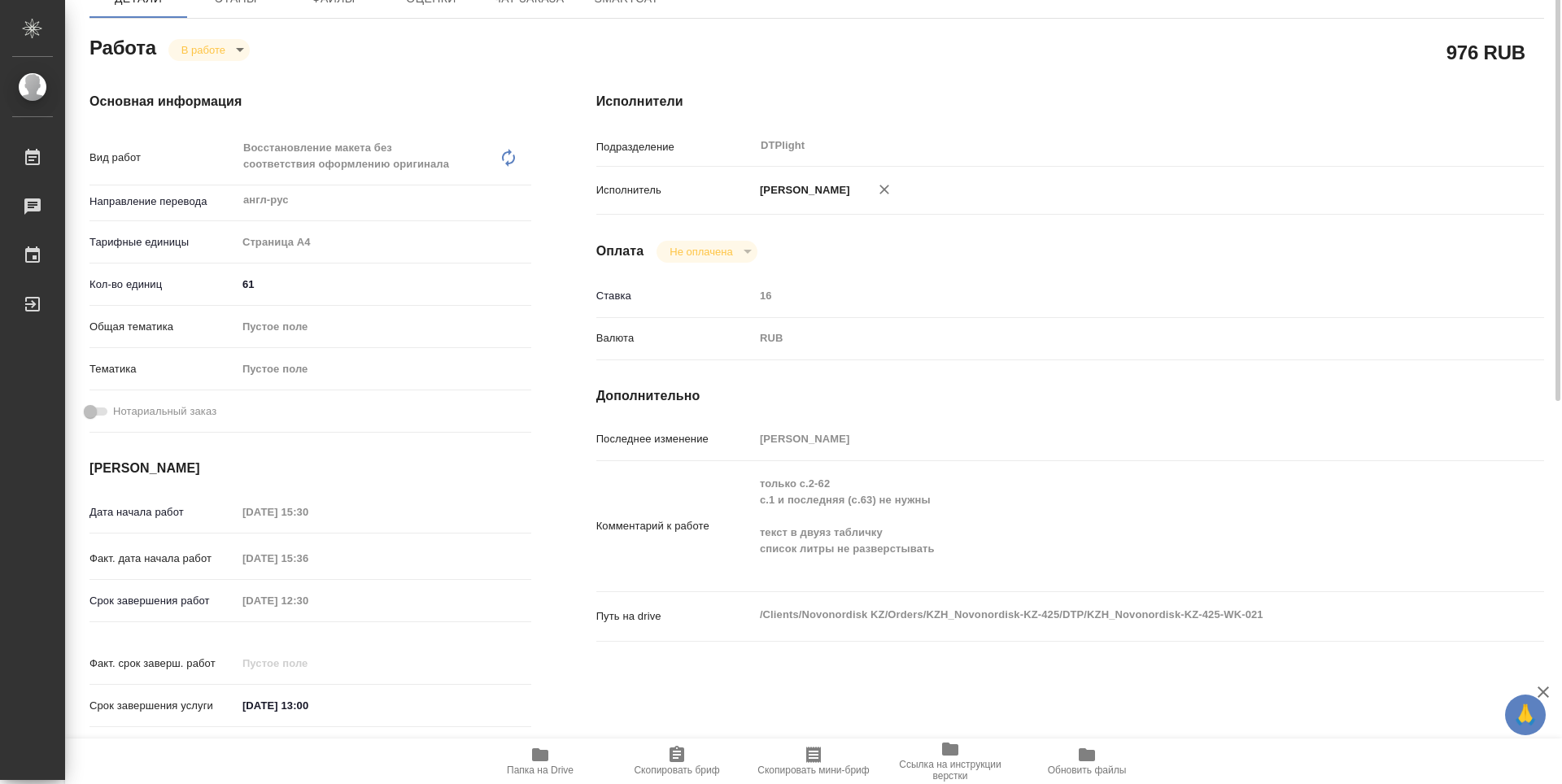
type textarea "x"
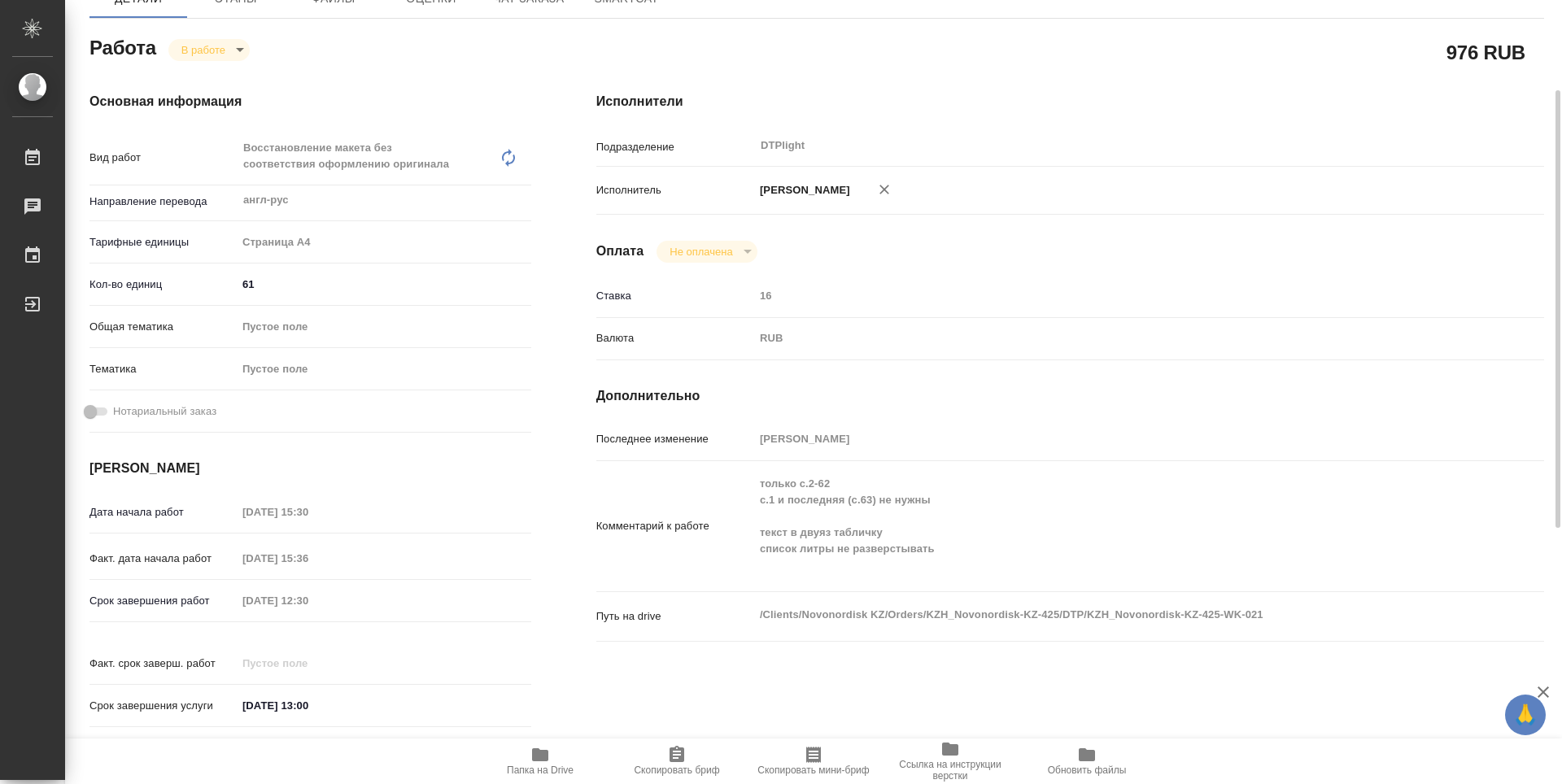
type textarea "x"
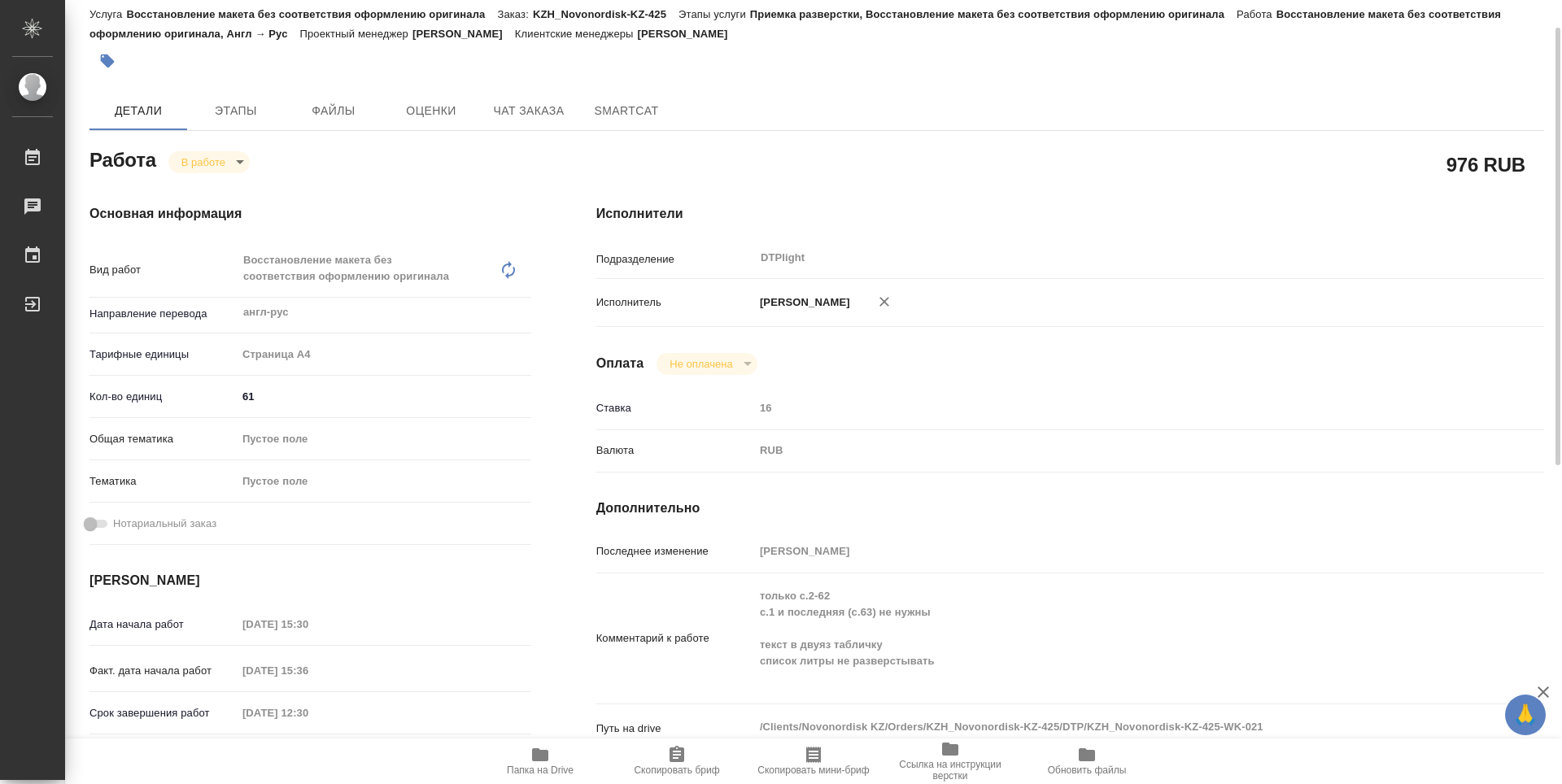
scroll to position [0, 0]
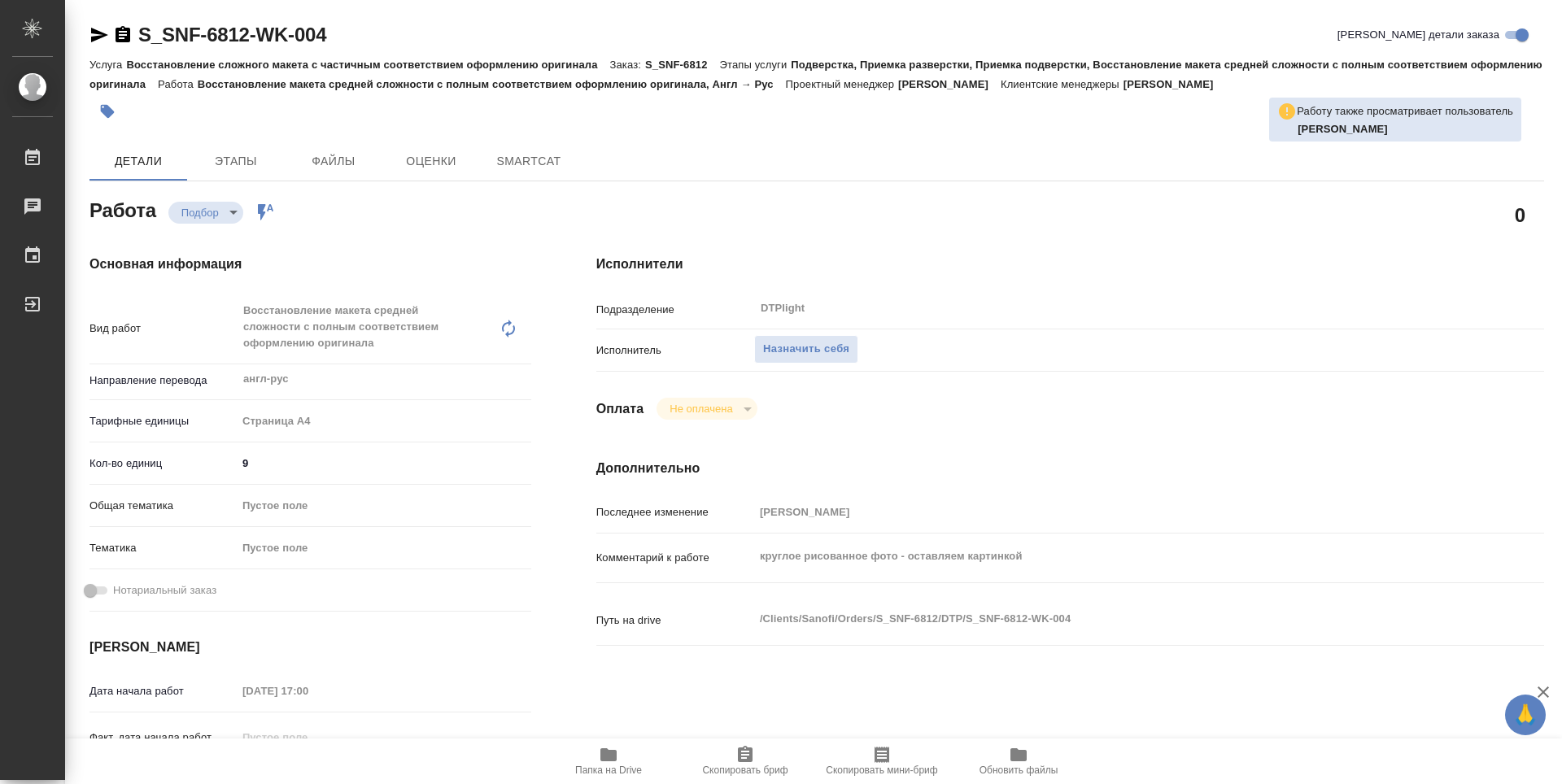
type textarea "x"
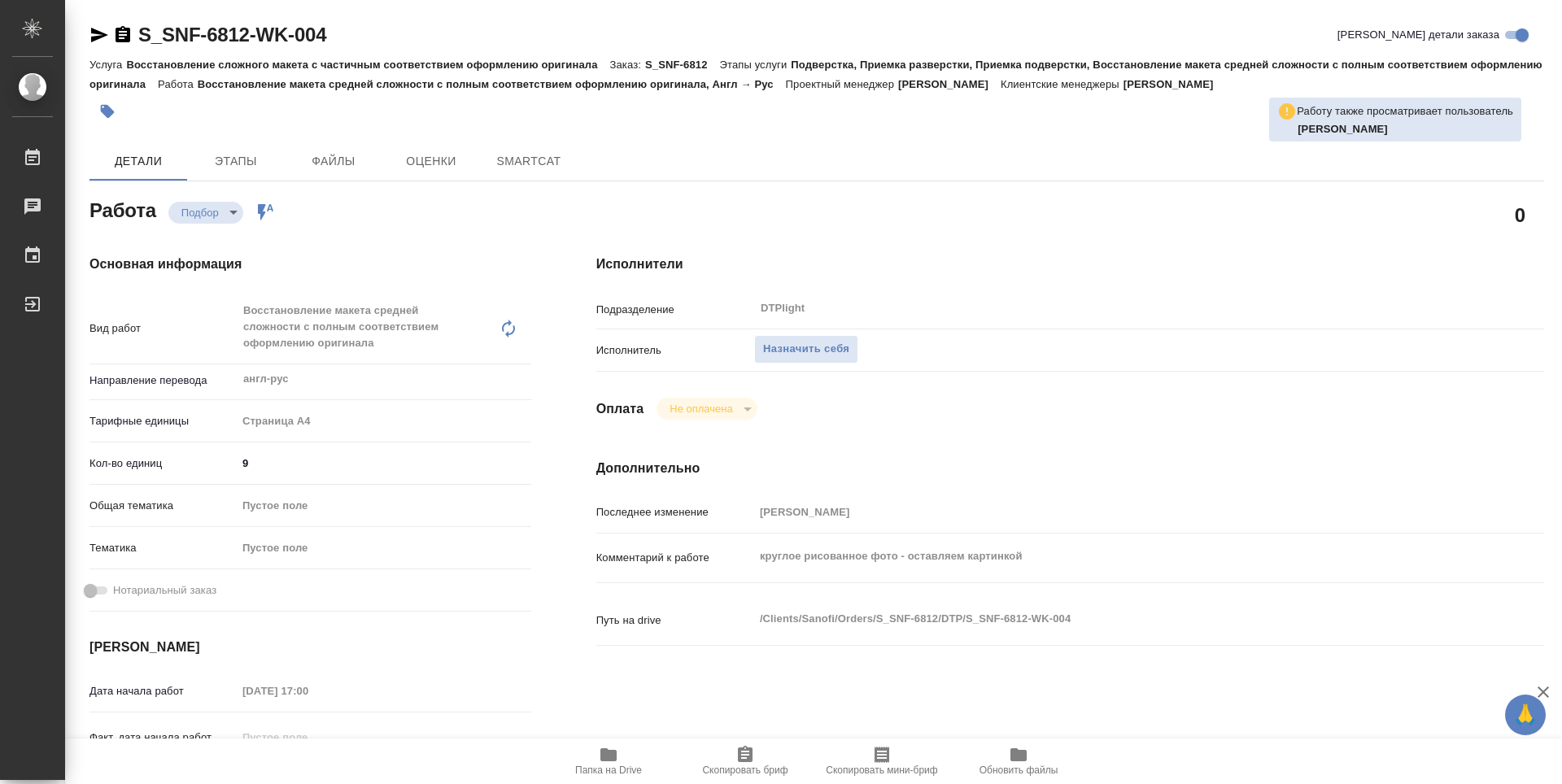
type textarea "x"
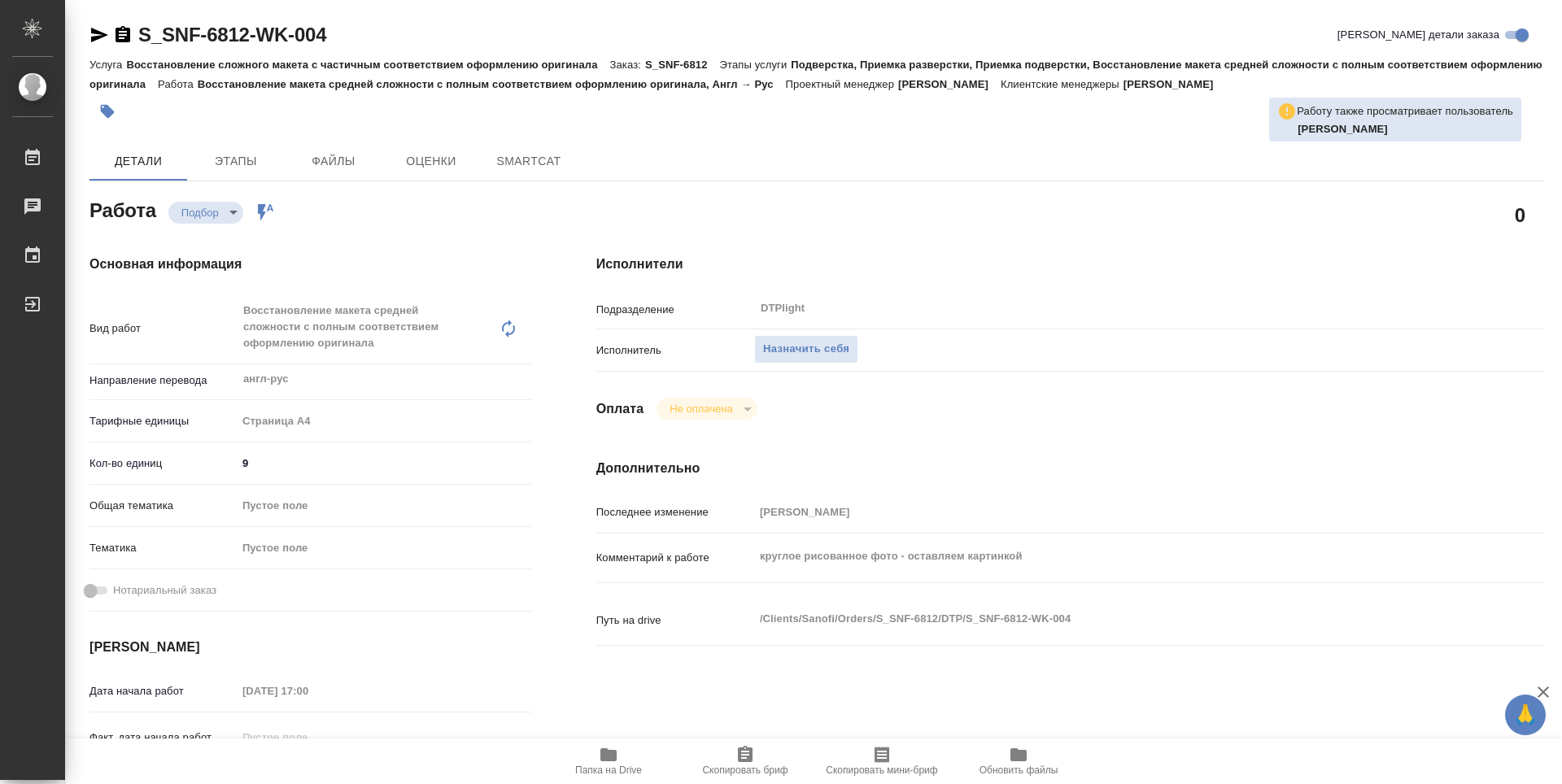
type textarea "x"
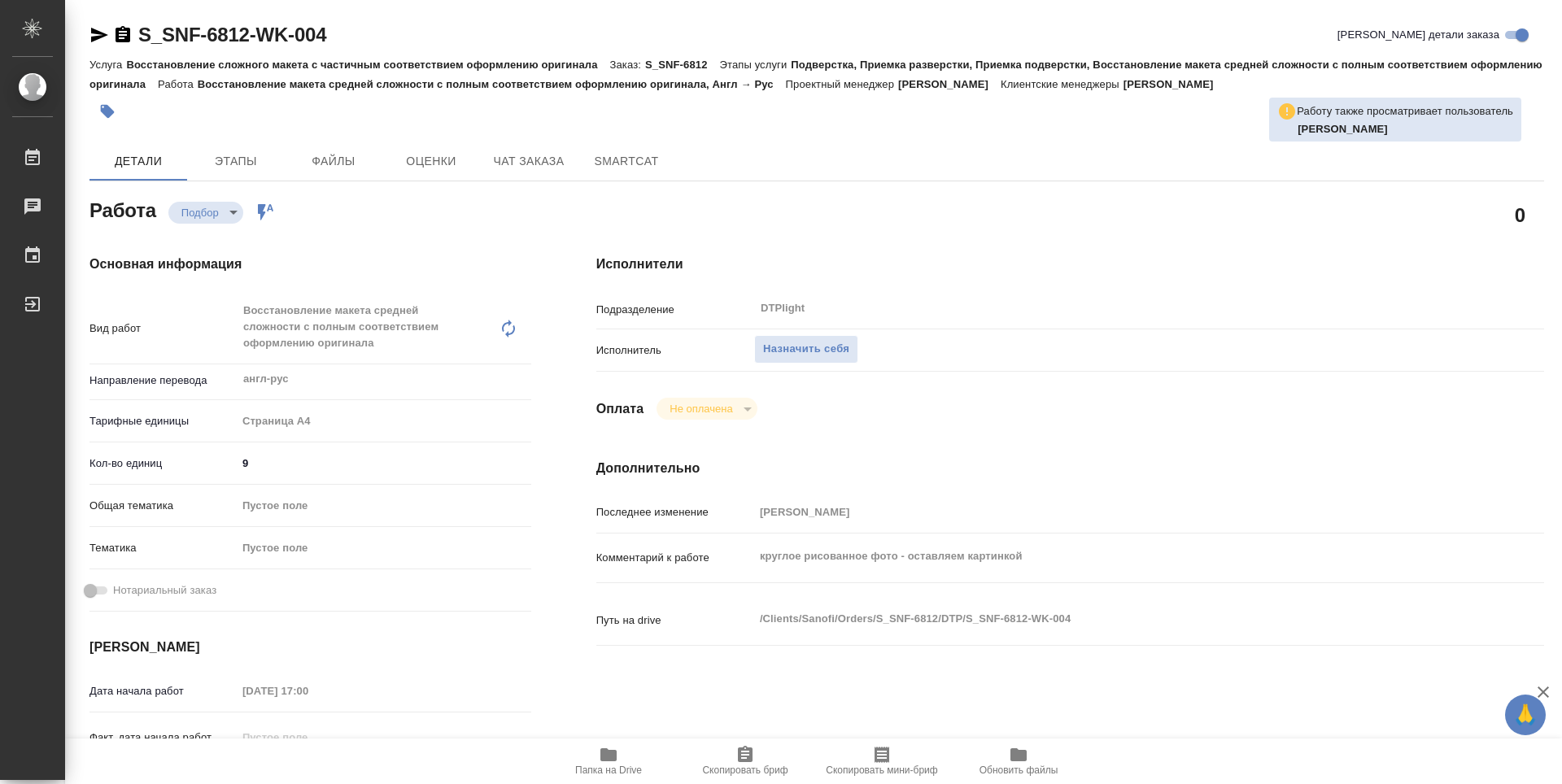
click at [623, 760] on span "Папка на Drive" at bounding box center [608, 760] width 117 height 31
type textarea "x"
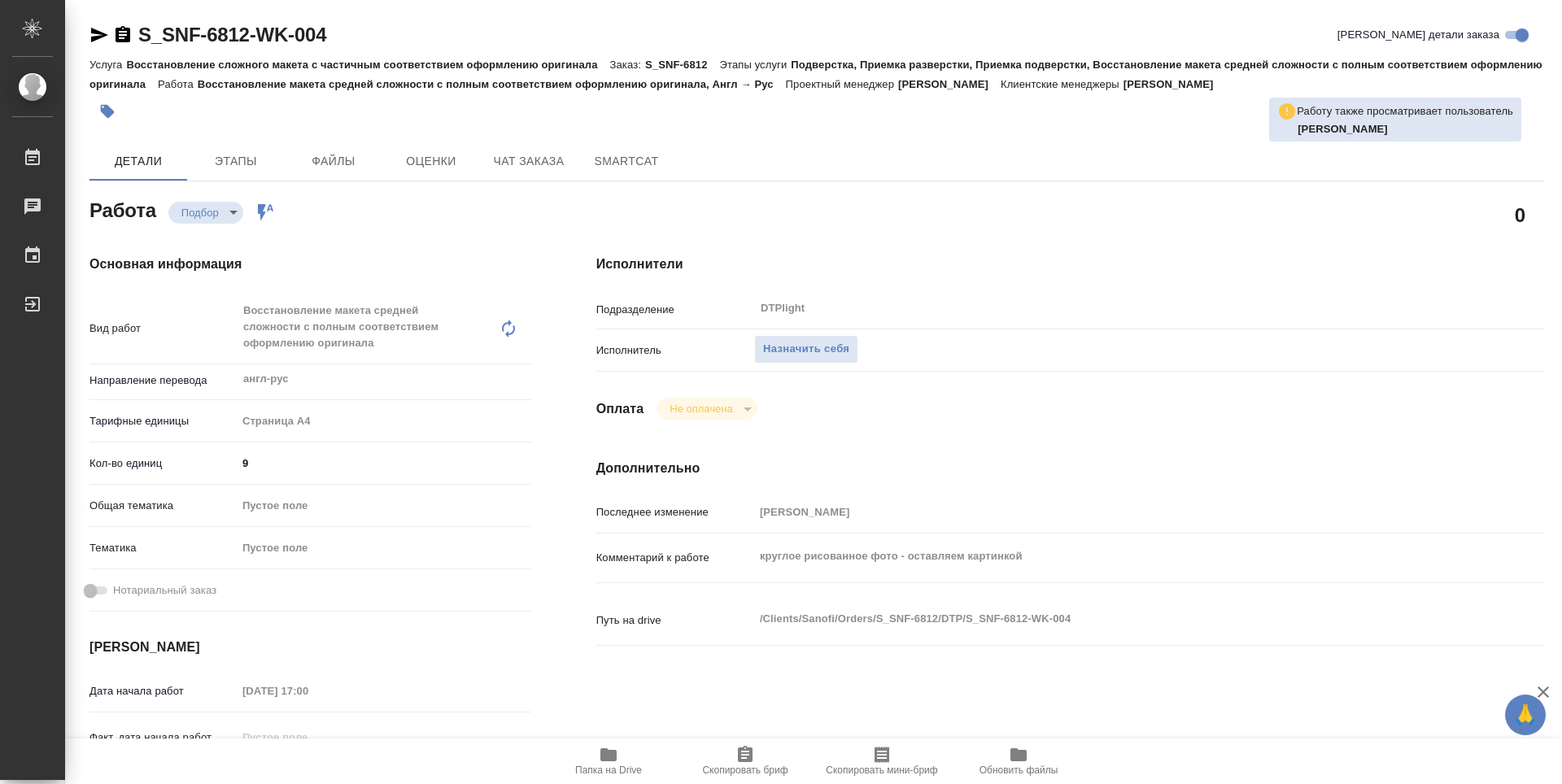
type textarea "x"
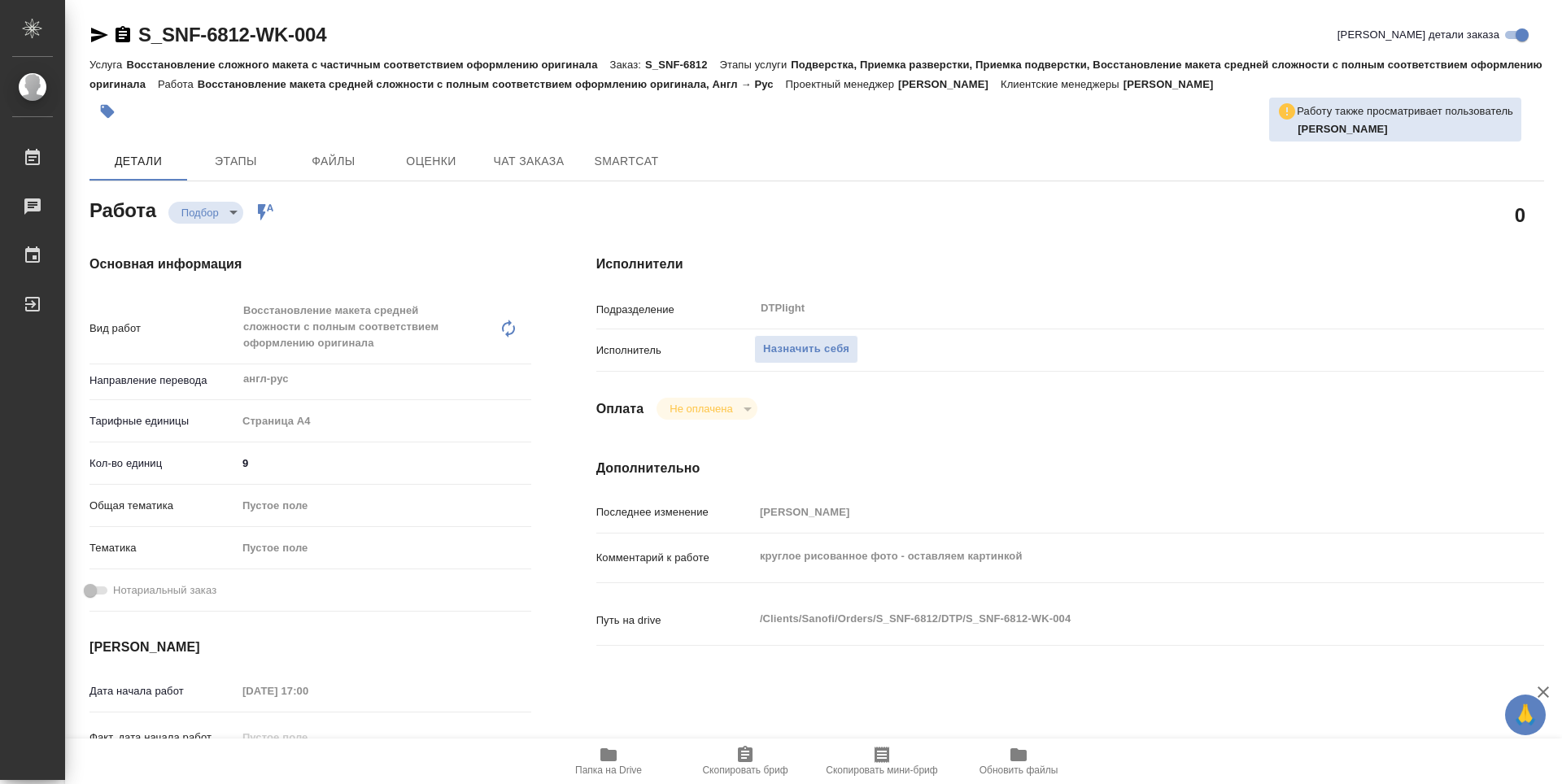
type textarea "x"
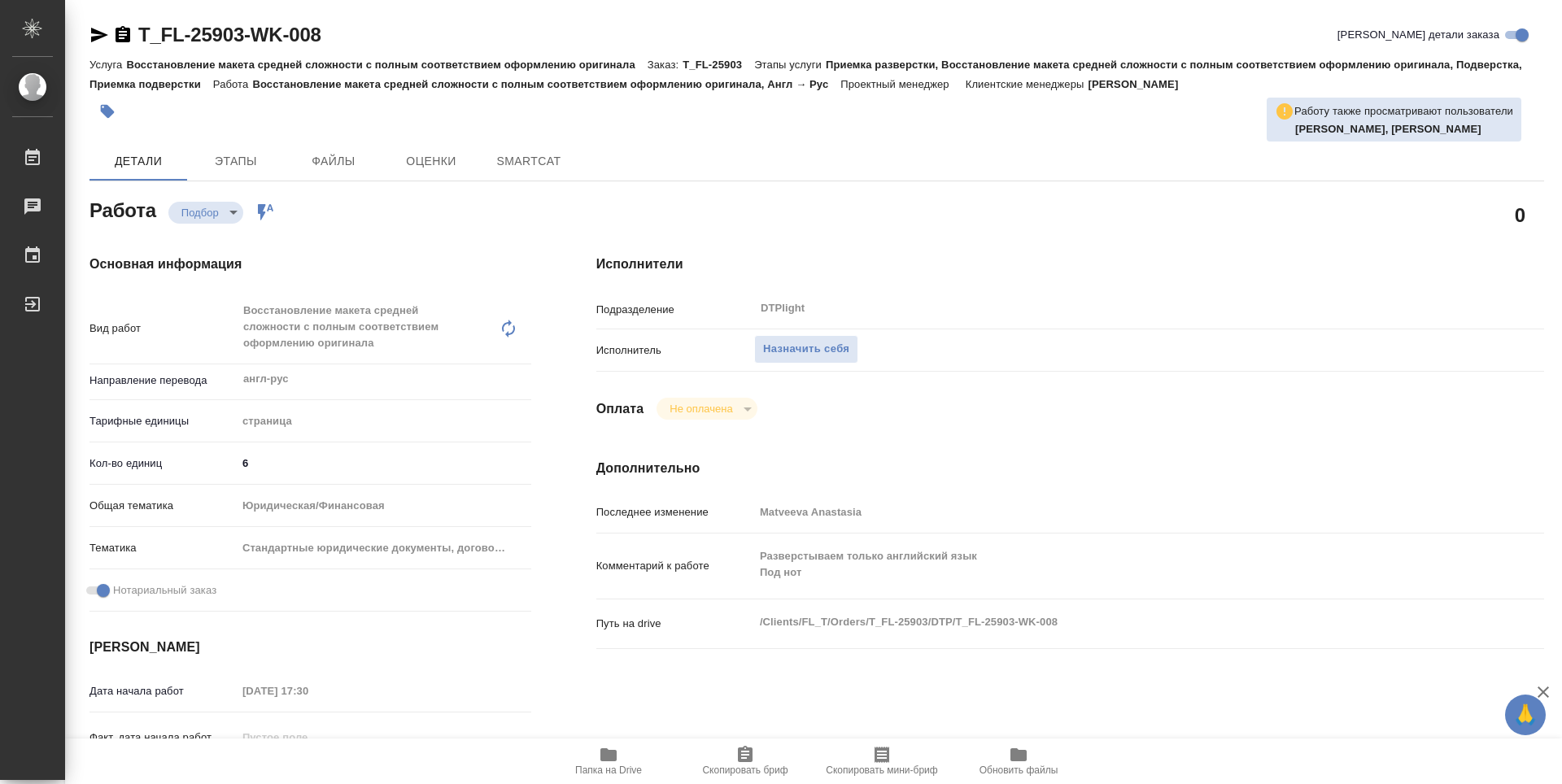
type textarea "x"
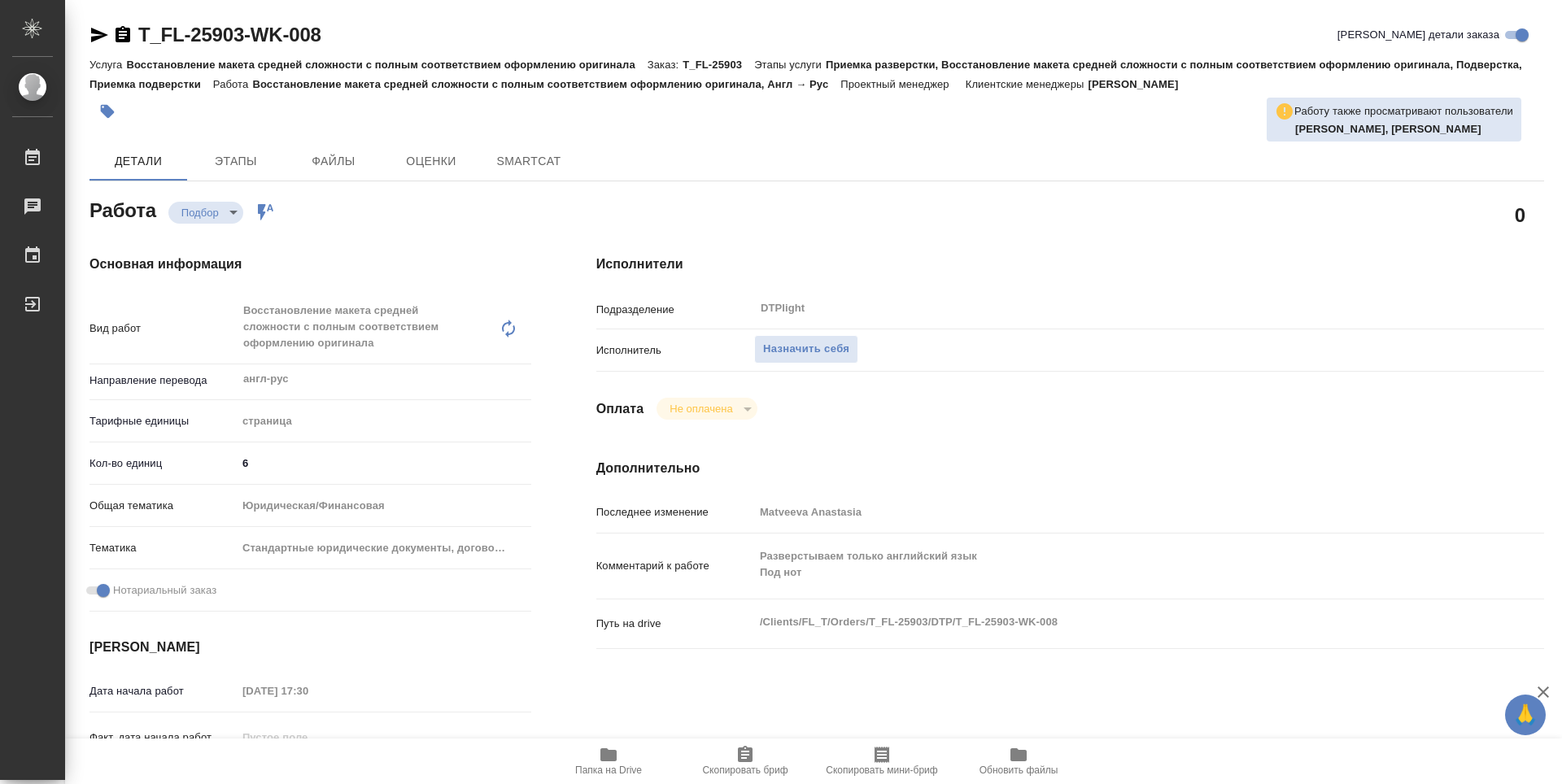
type textarea "x"
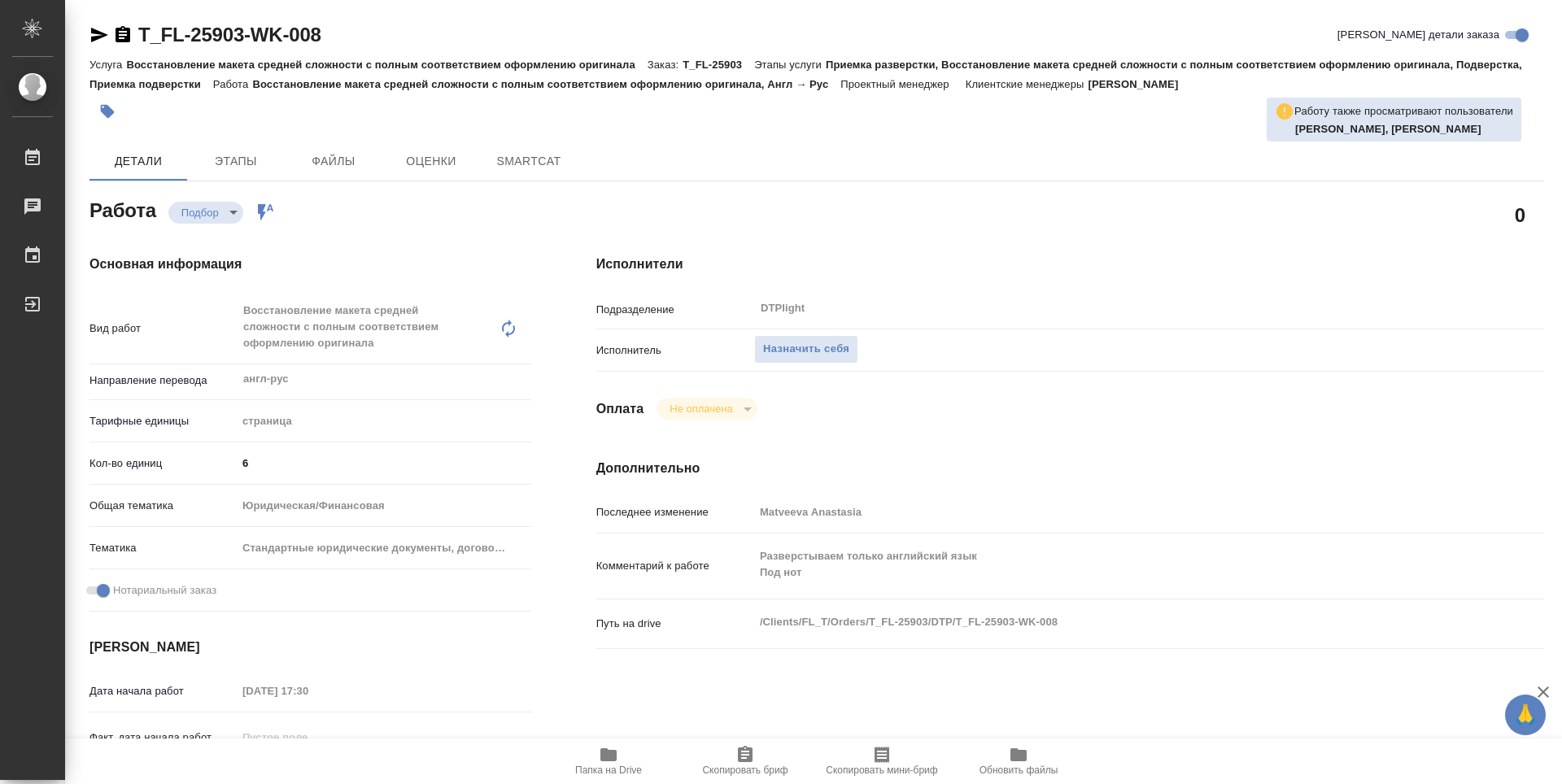
type textarea "x"
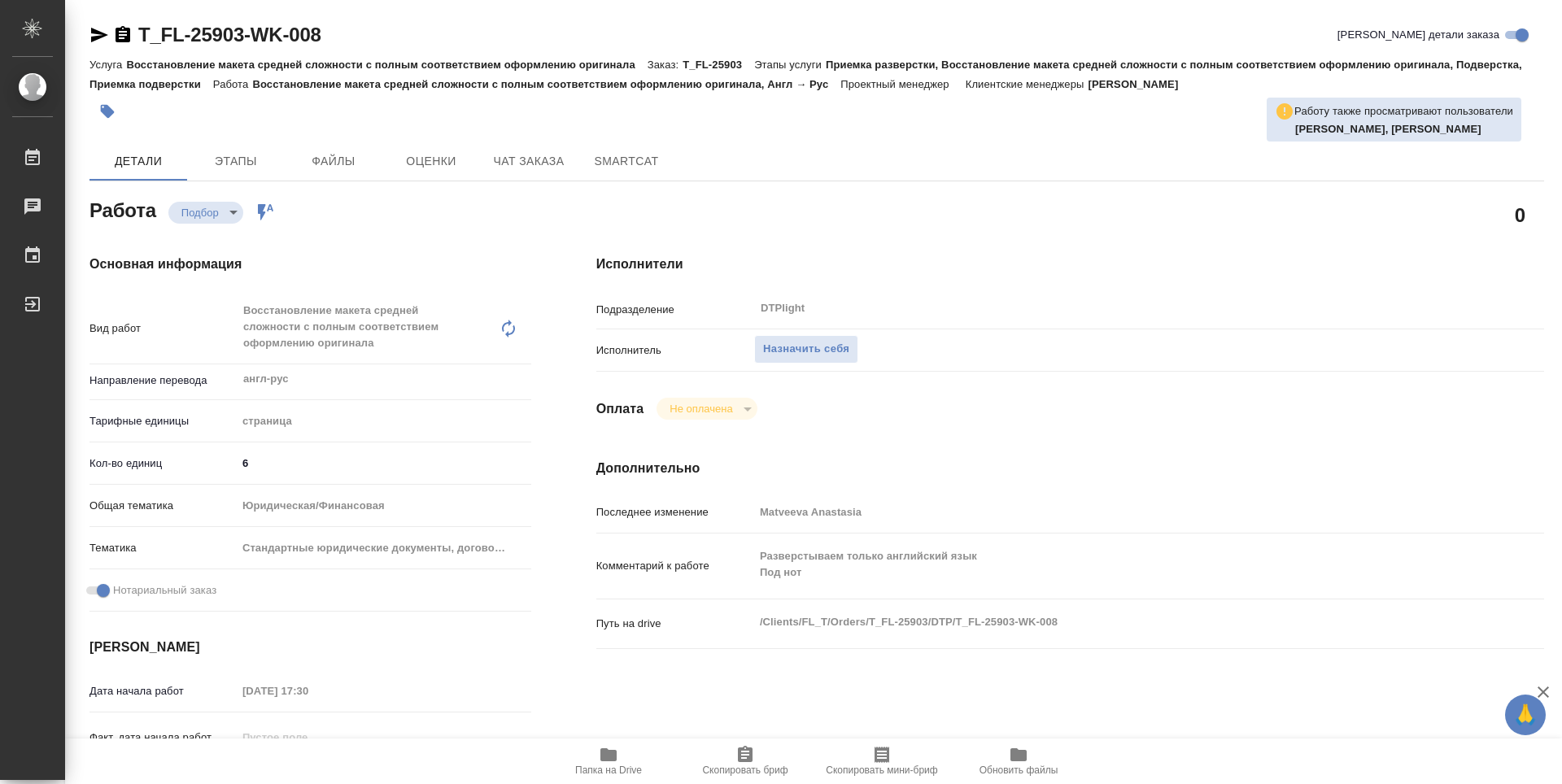
click at [605, 753] on icon "button" at bounding box center [609, 755] width 16 height 13
type textarea "x"
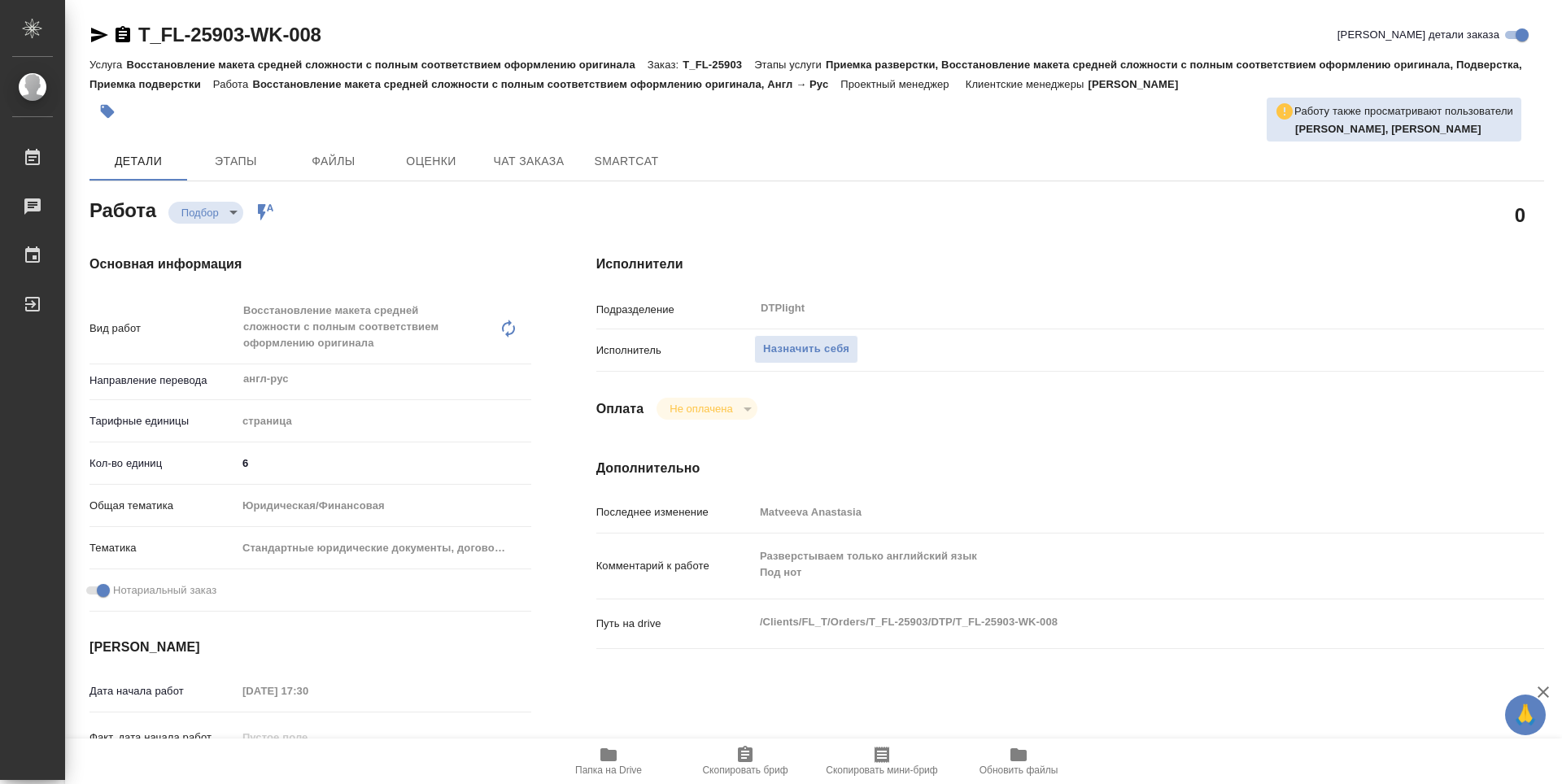
type textarea "x"
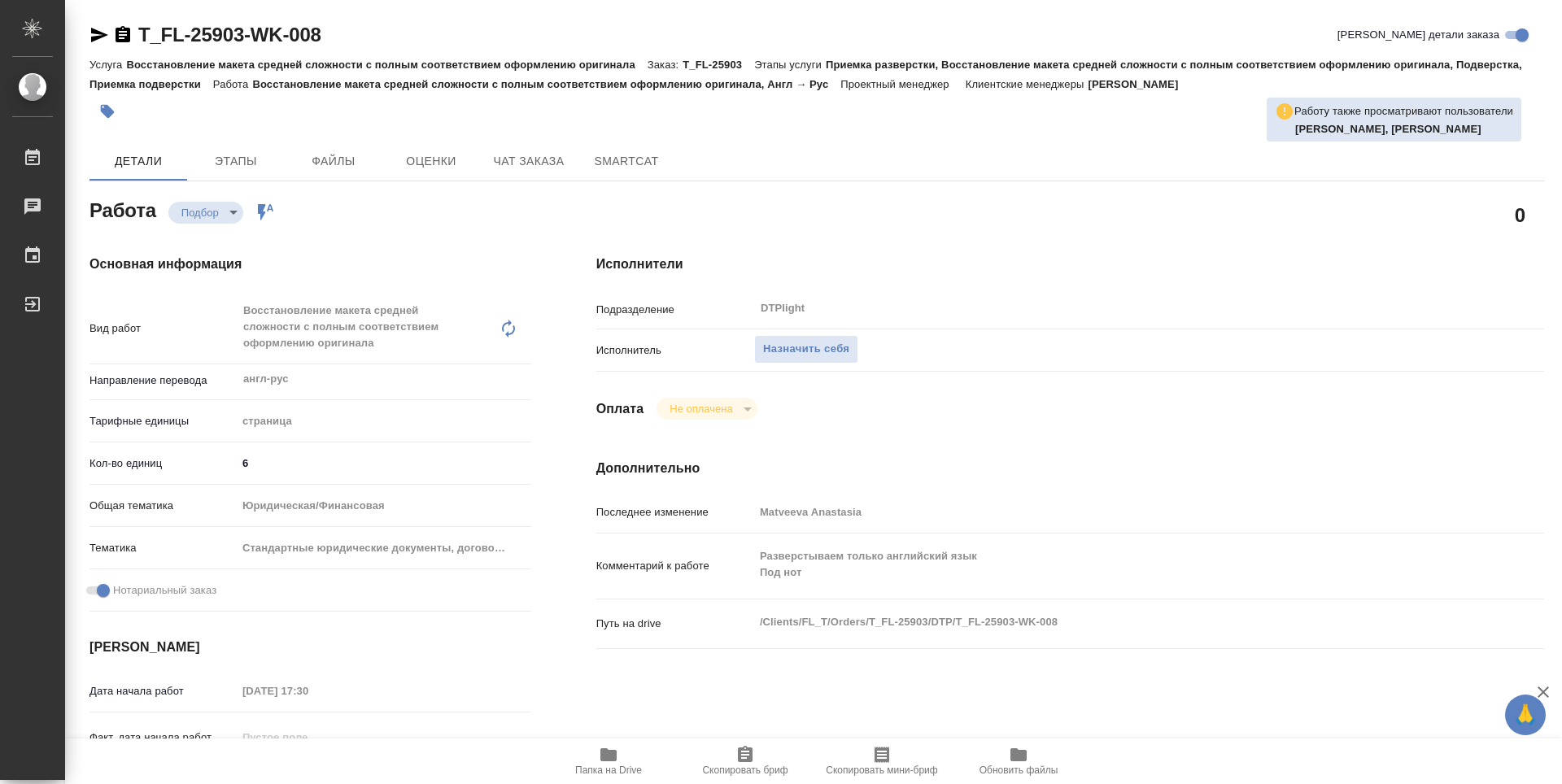
type textarea "x"
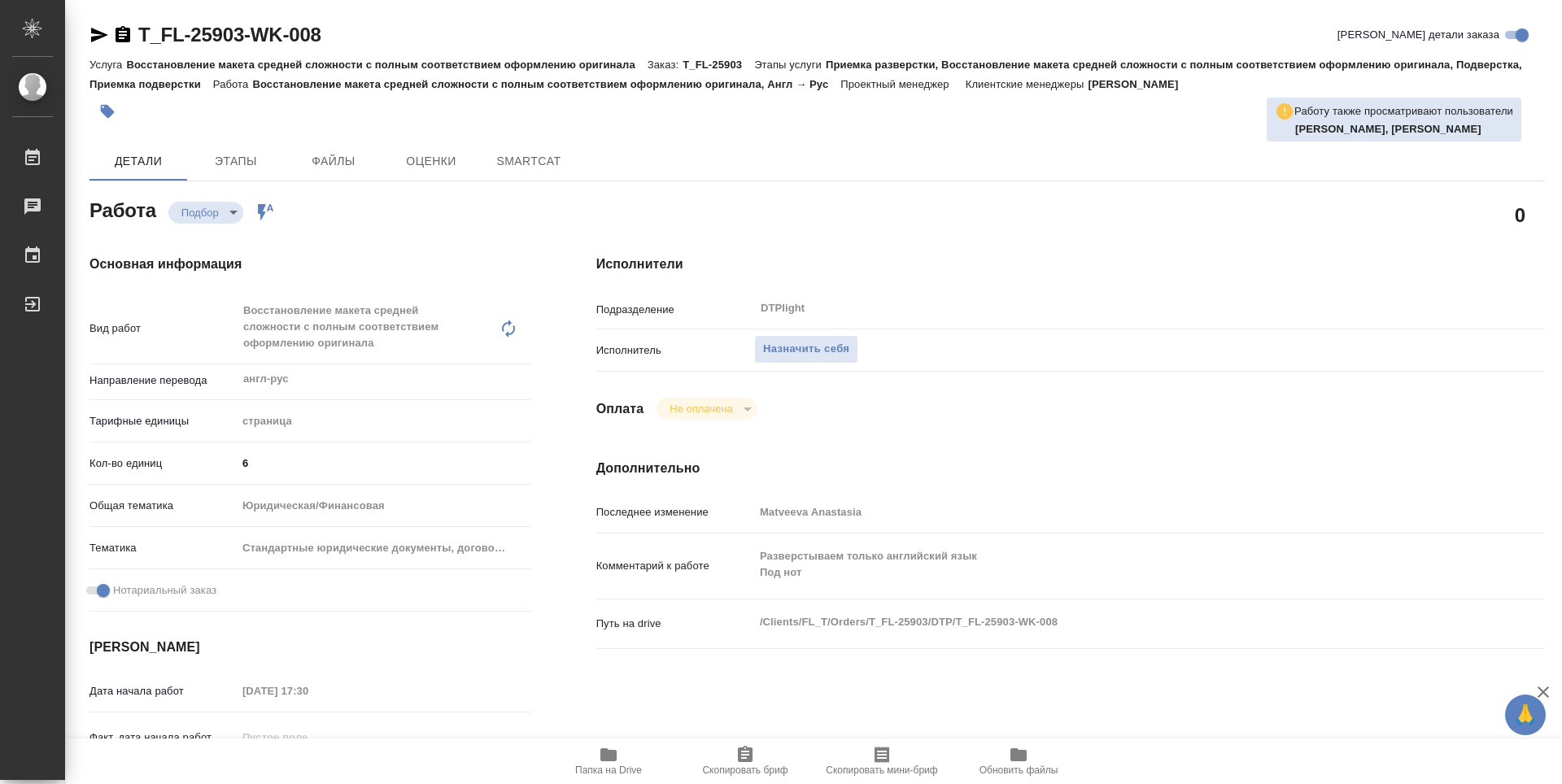
type textarea "x"
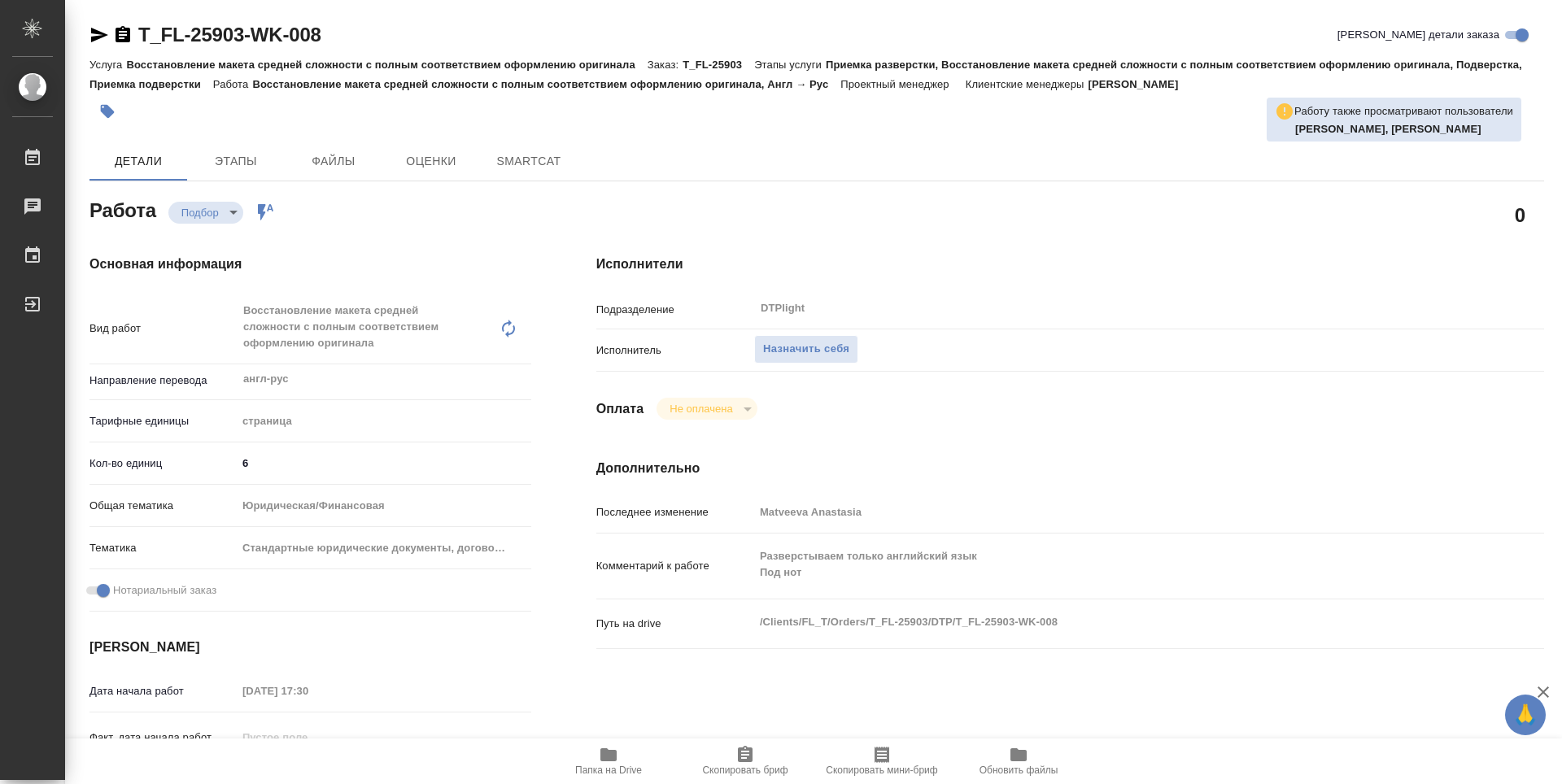
type textarea "x"
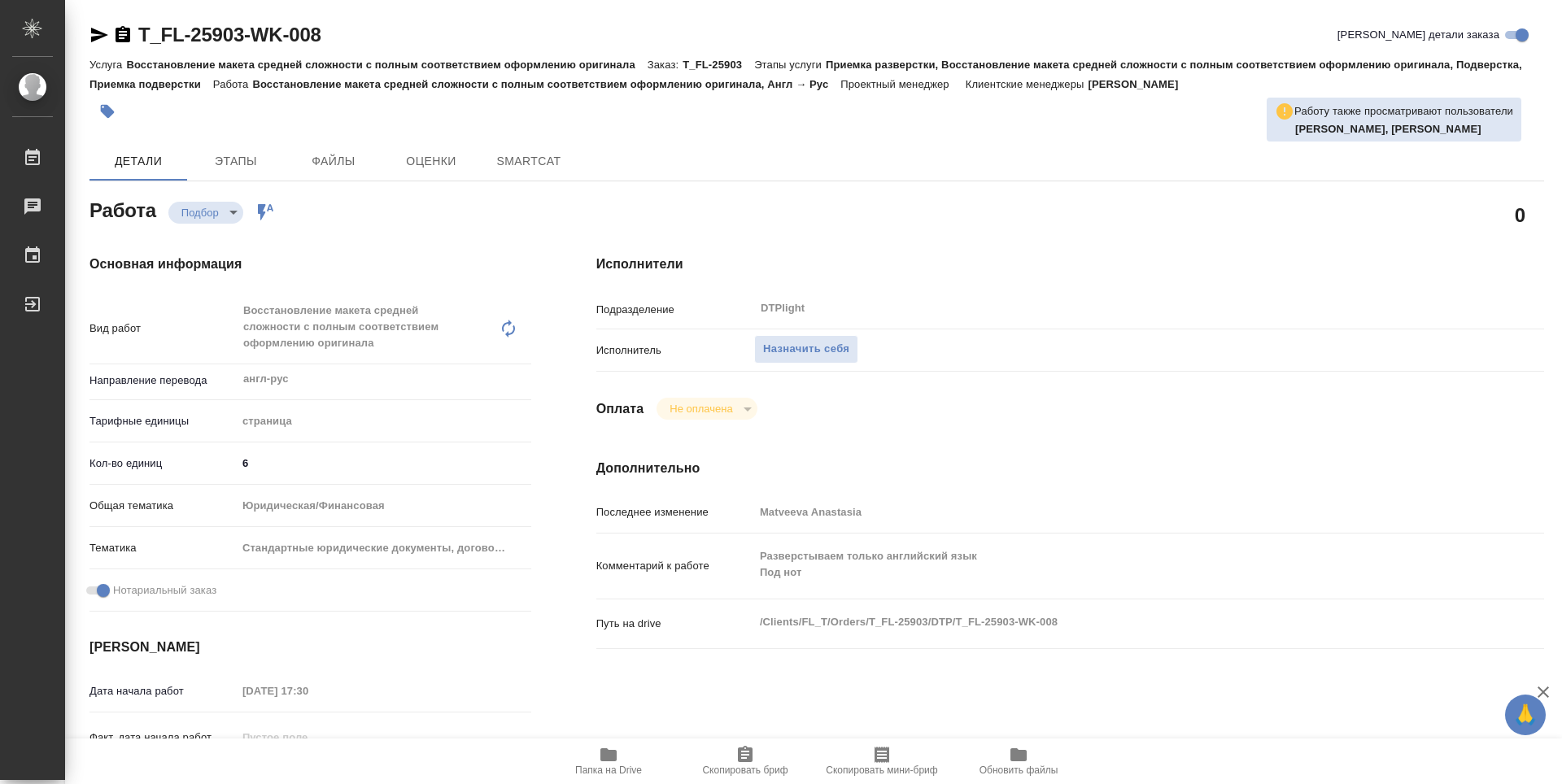
type textarea "x"
click at [790, 357] on span "Назначить себя" at bounding box center [806, 349] width 87 height 19
type textarea "x"
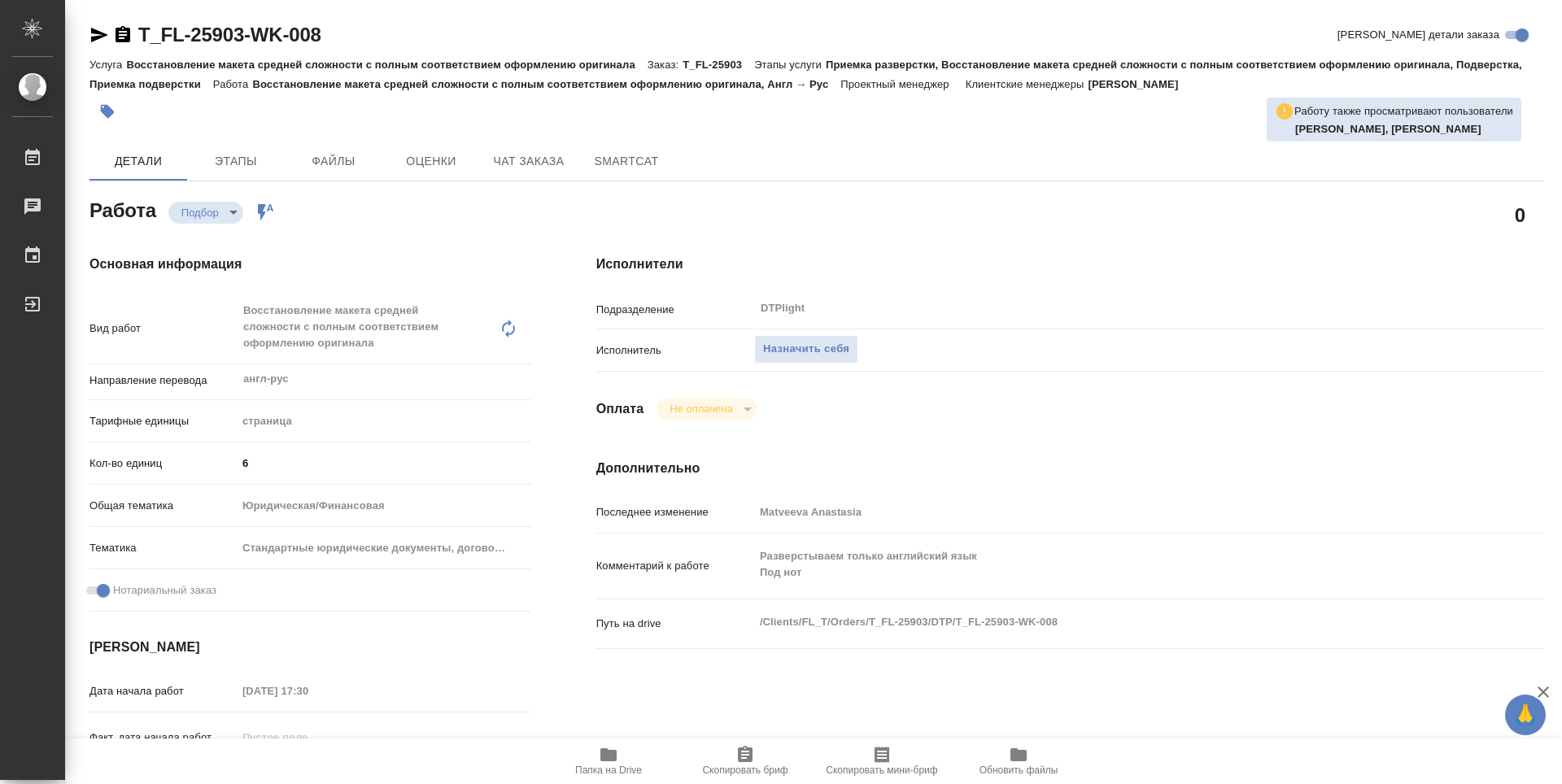
type textarea "x"
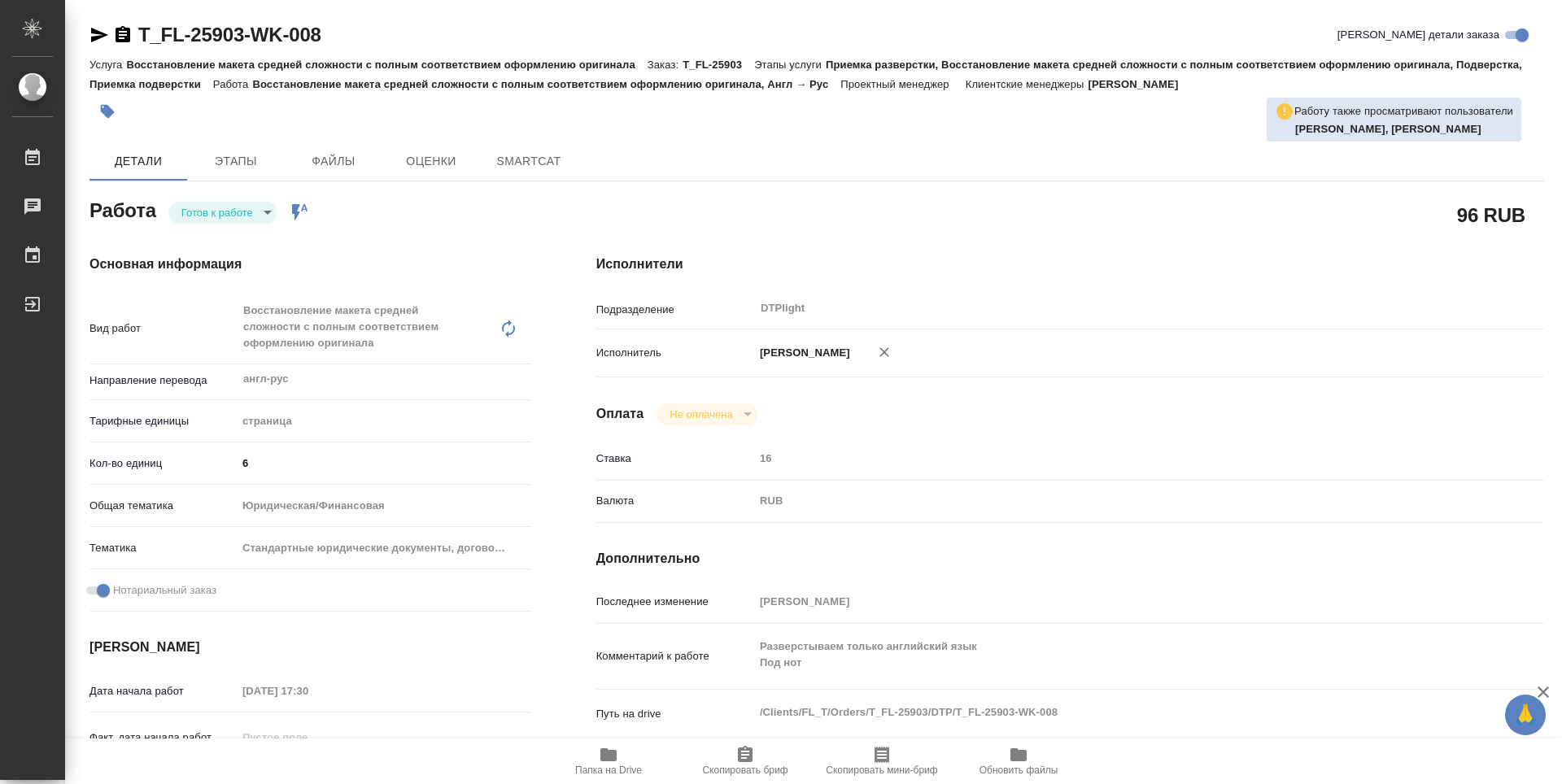
type textarea "x"
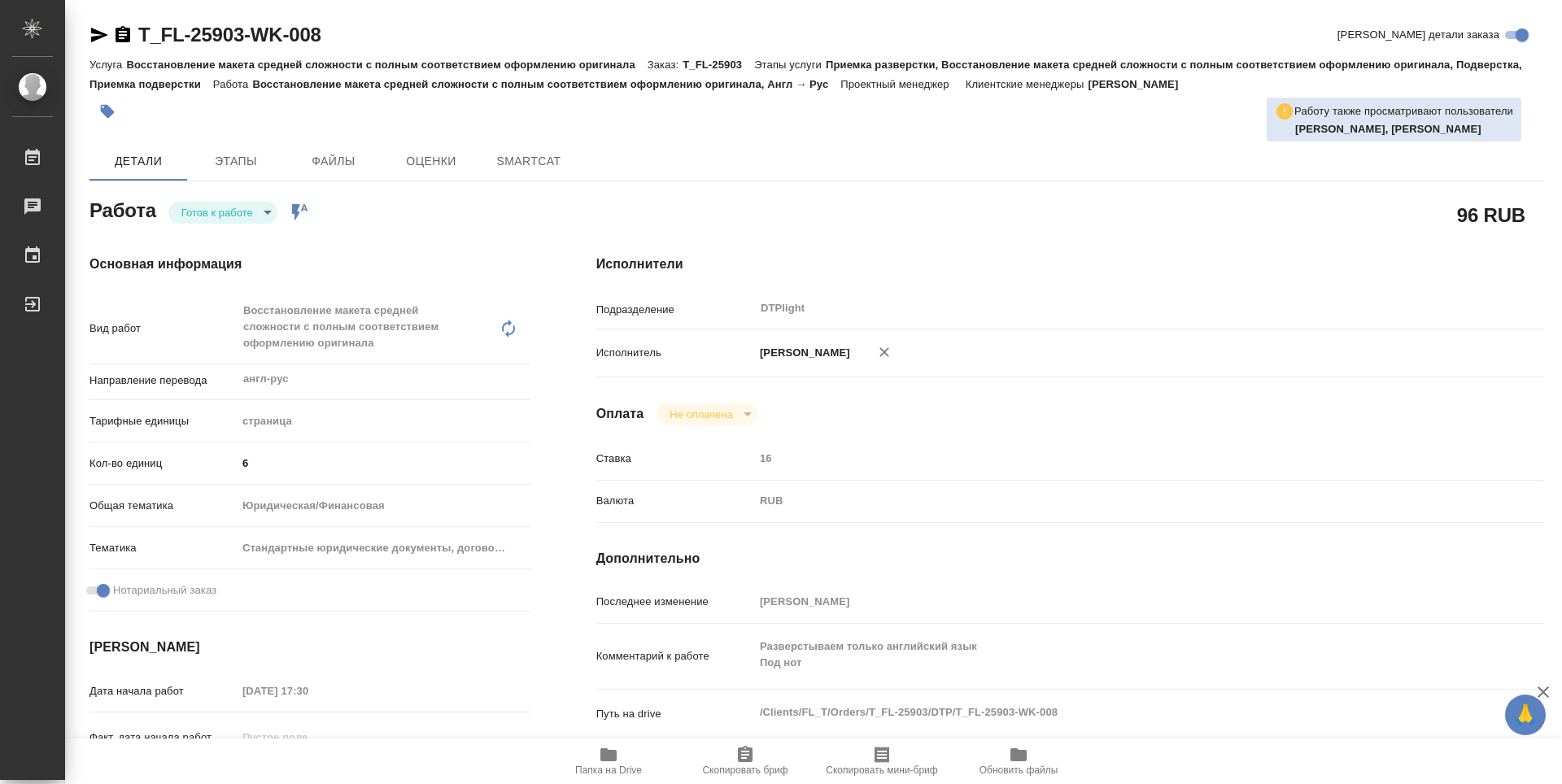
type textarea "x"
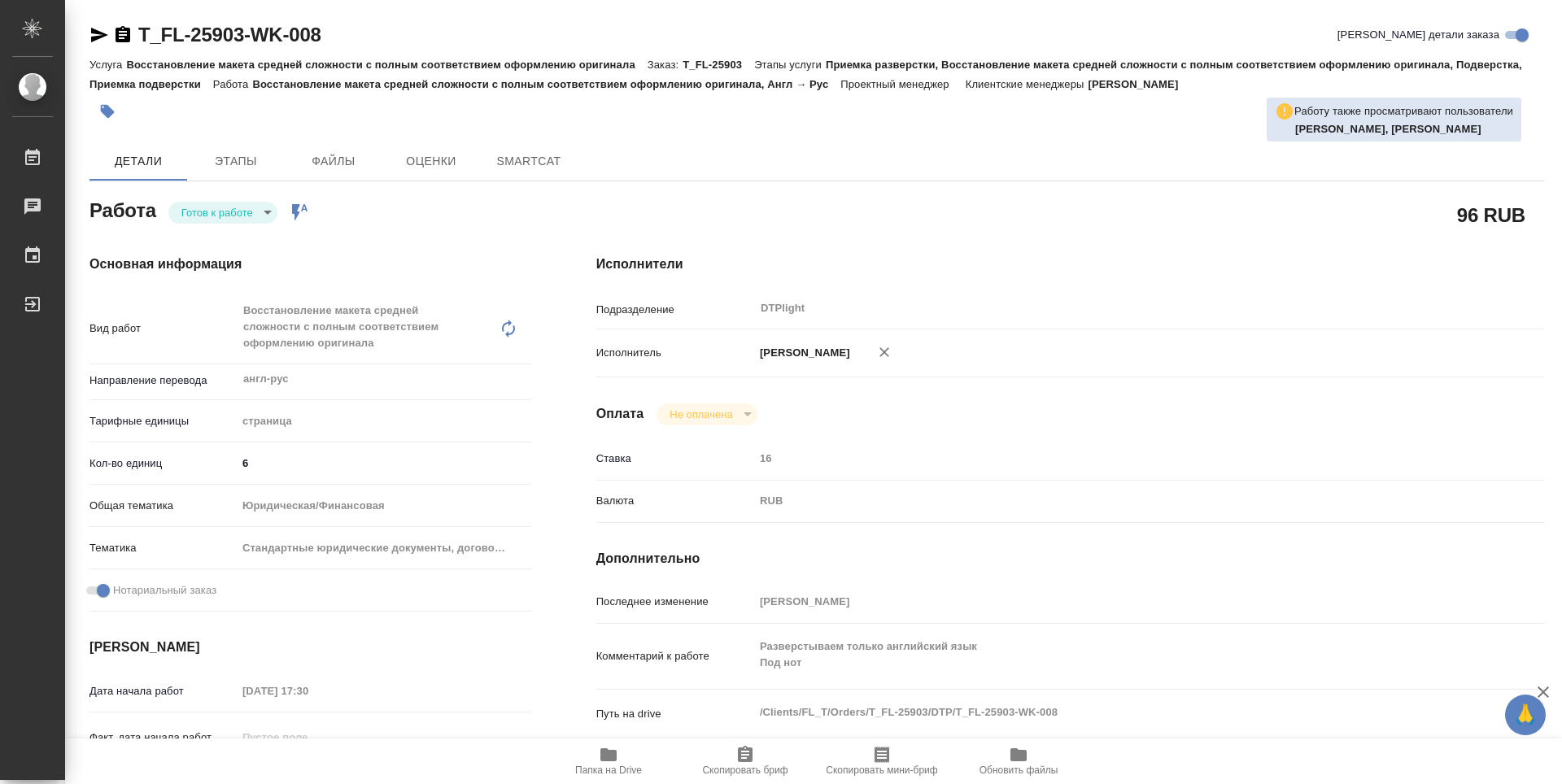
type textarea "x"
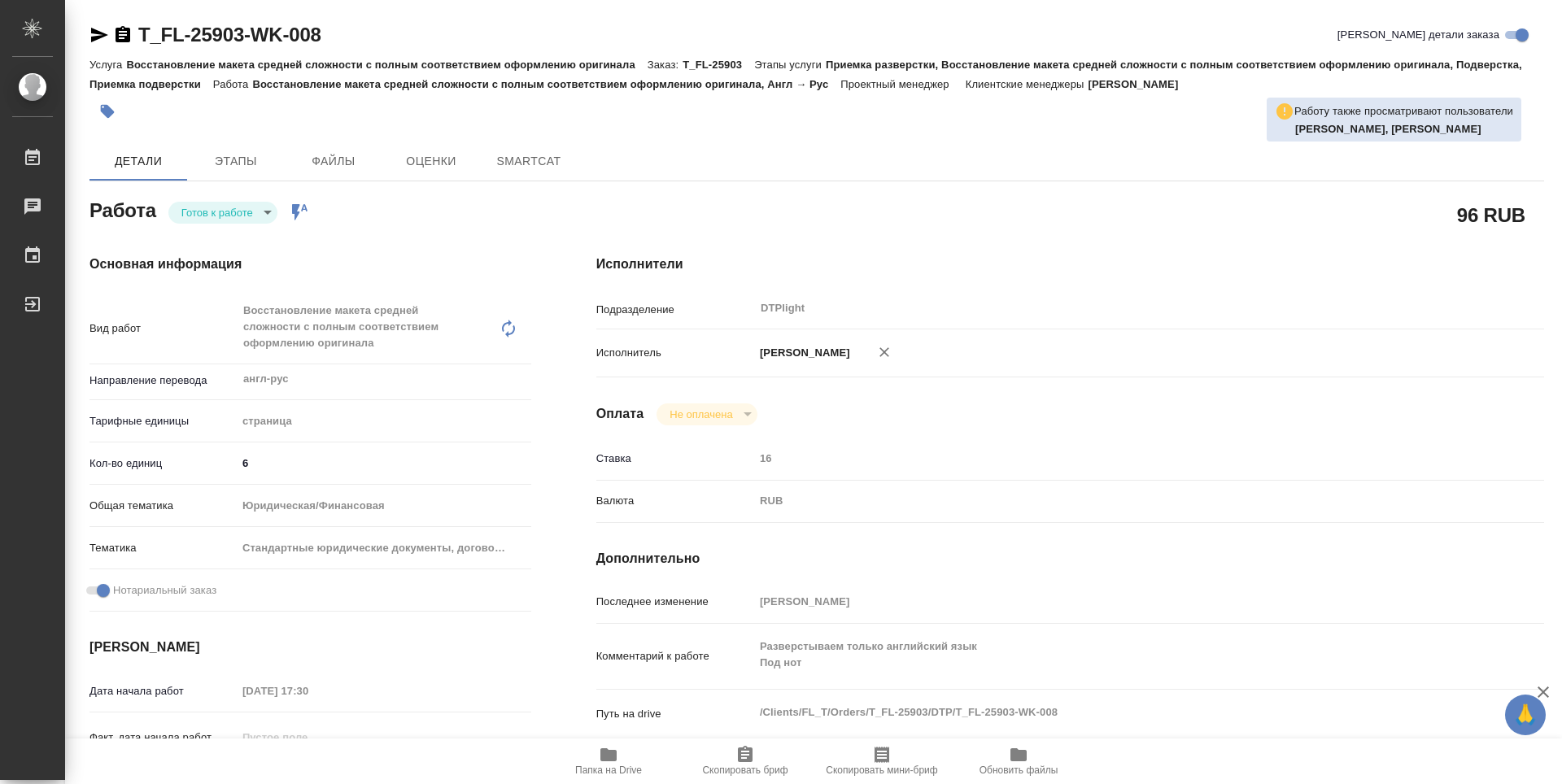
type textarea "x"
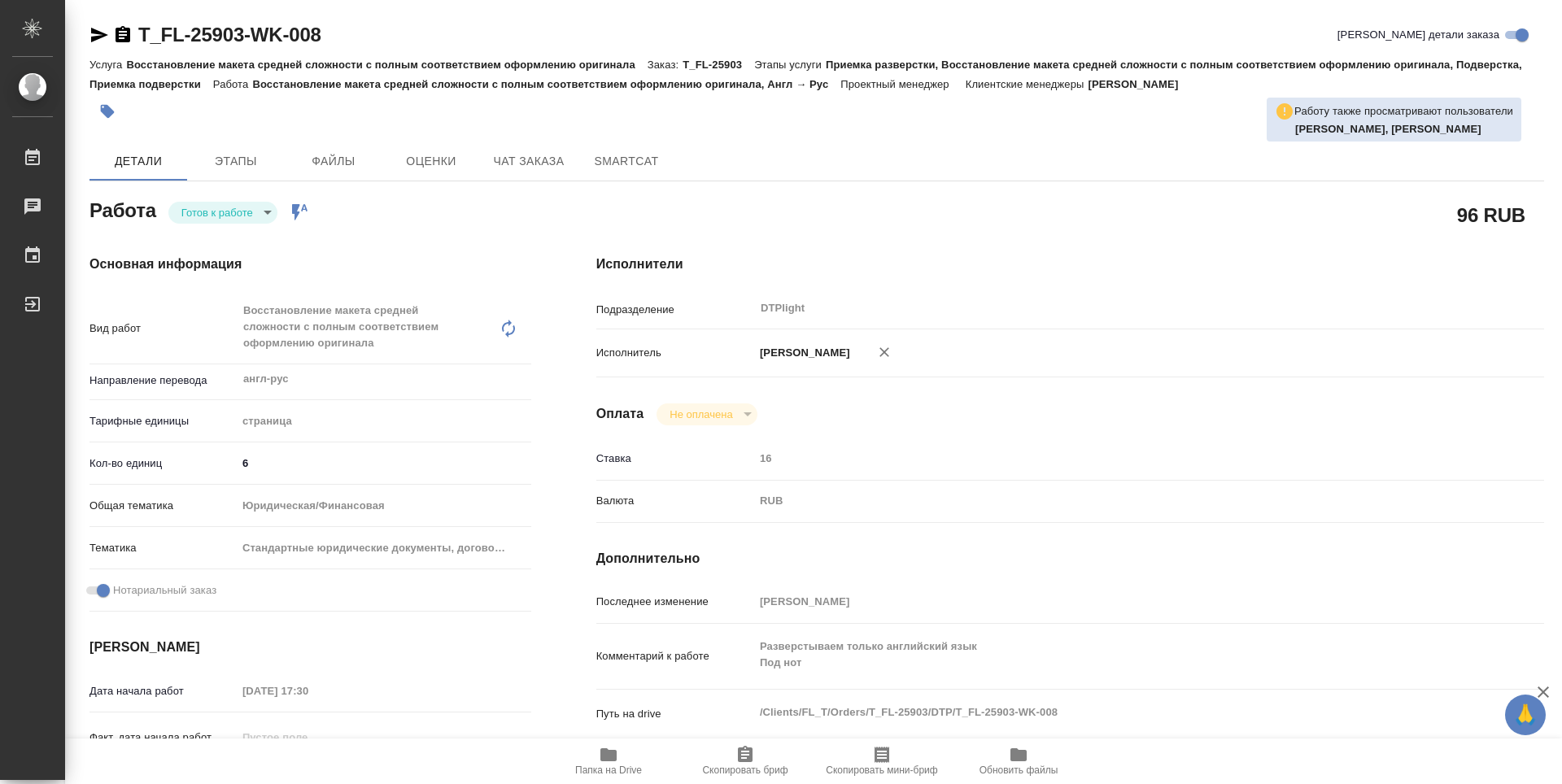
click at [266, 212] on body "🙏 .cls-1 fill:#fff; AWATERA Guselnikov Roman Работы Чаты График Выйти T_FL-2590…" at bounding box center [781, 392] width 1562 height 784
click at [225, 215] on button "В работе" at bounding box center [208, 212] width 54 height 18
type textarea "x"
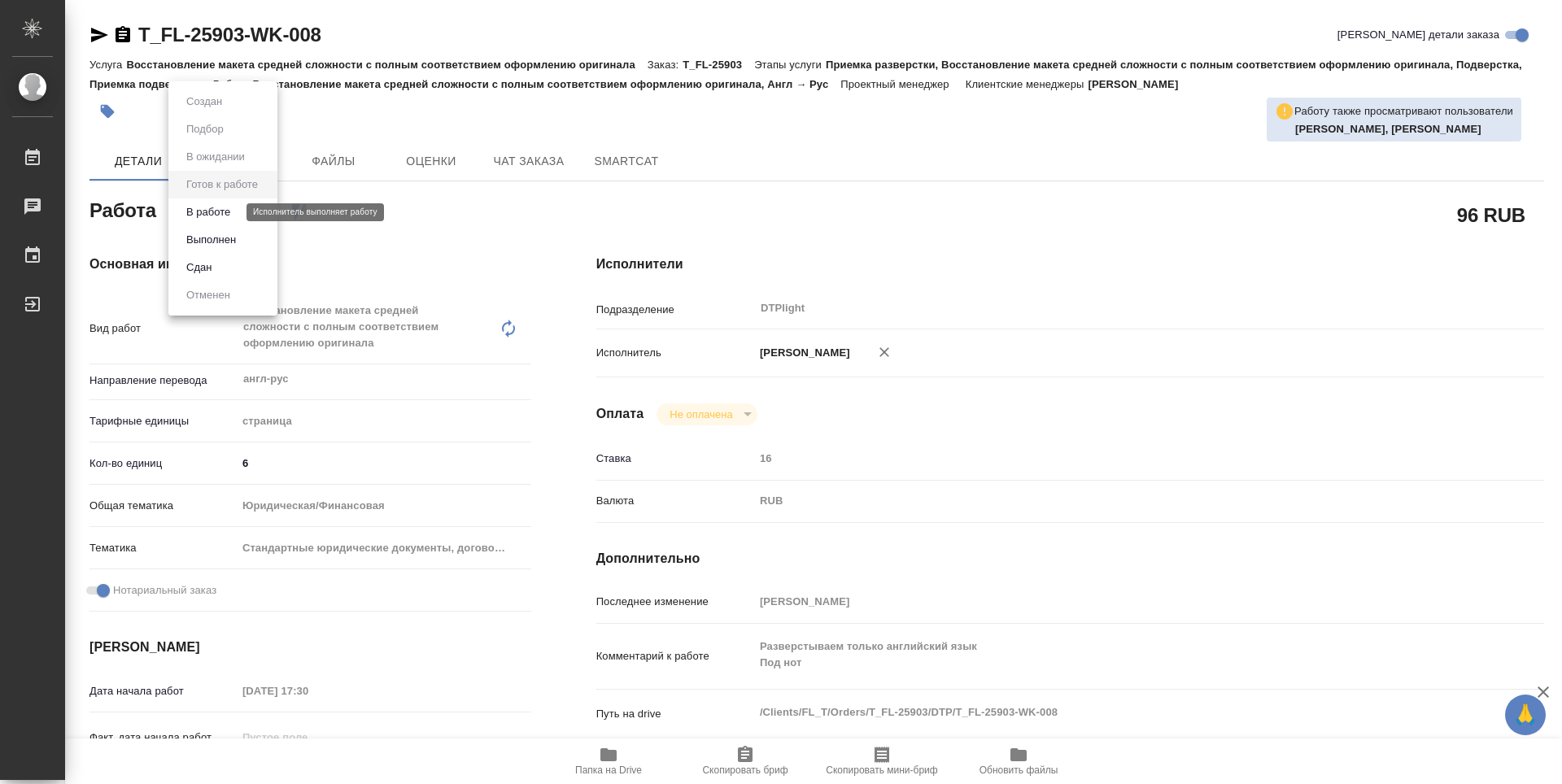
type textarea "x"
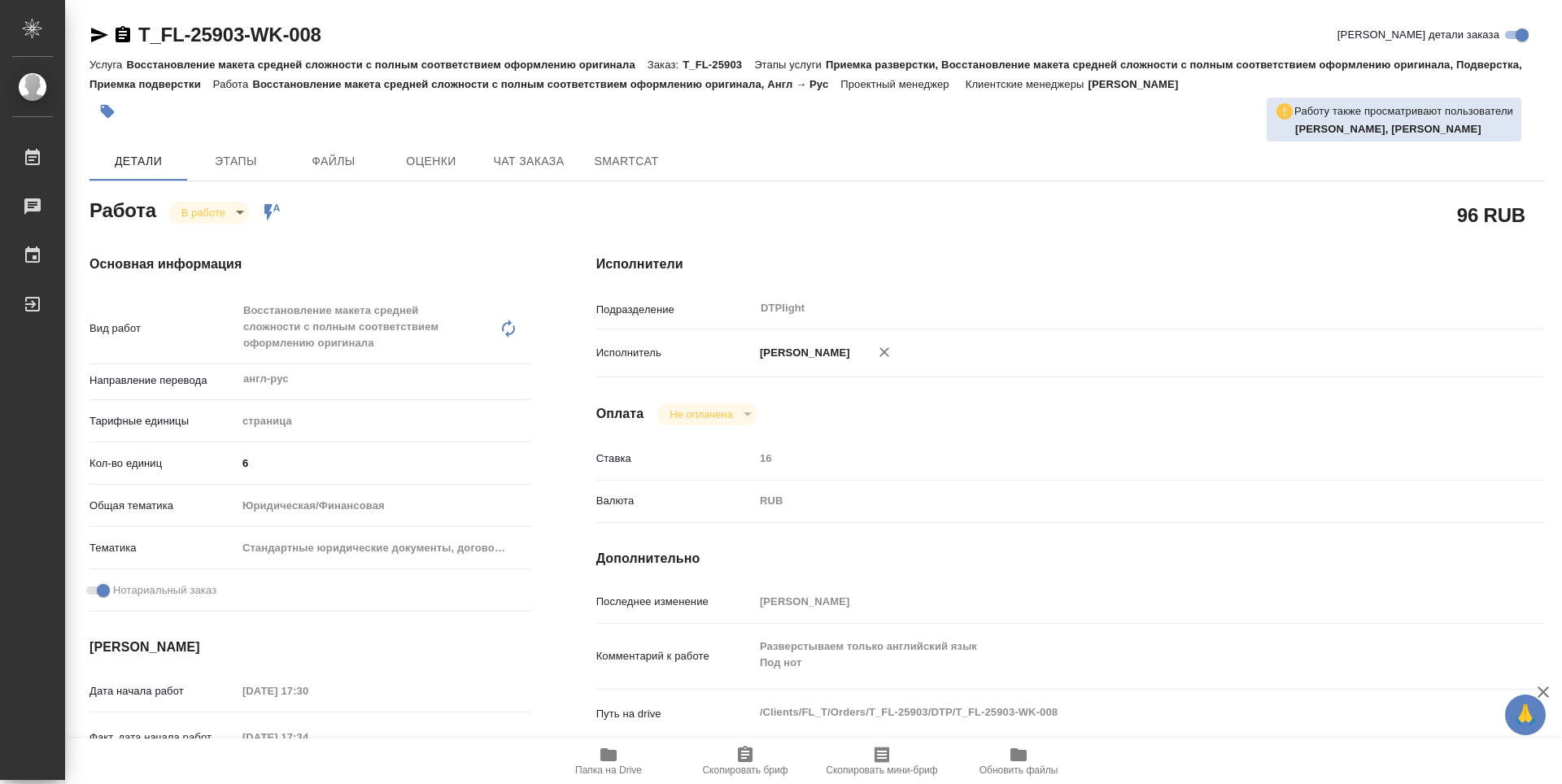
type textarea "x"
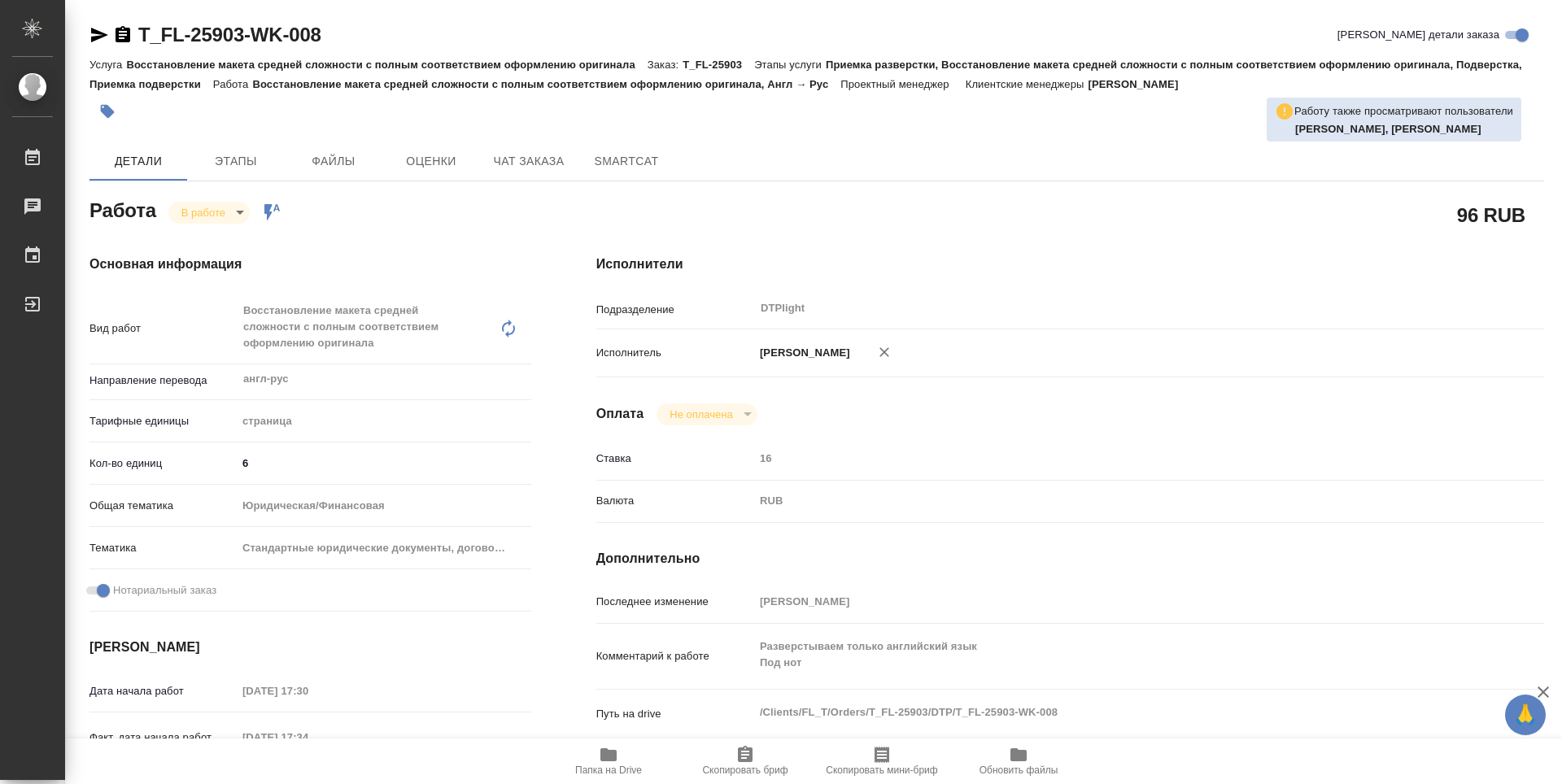
type textarea "x"
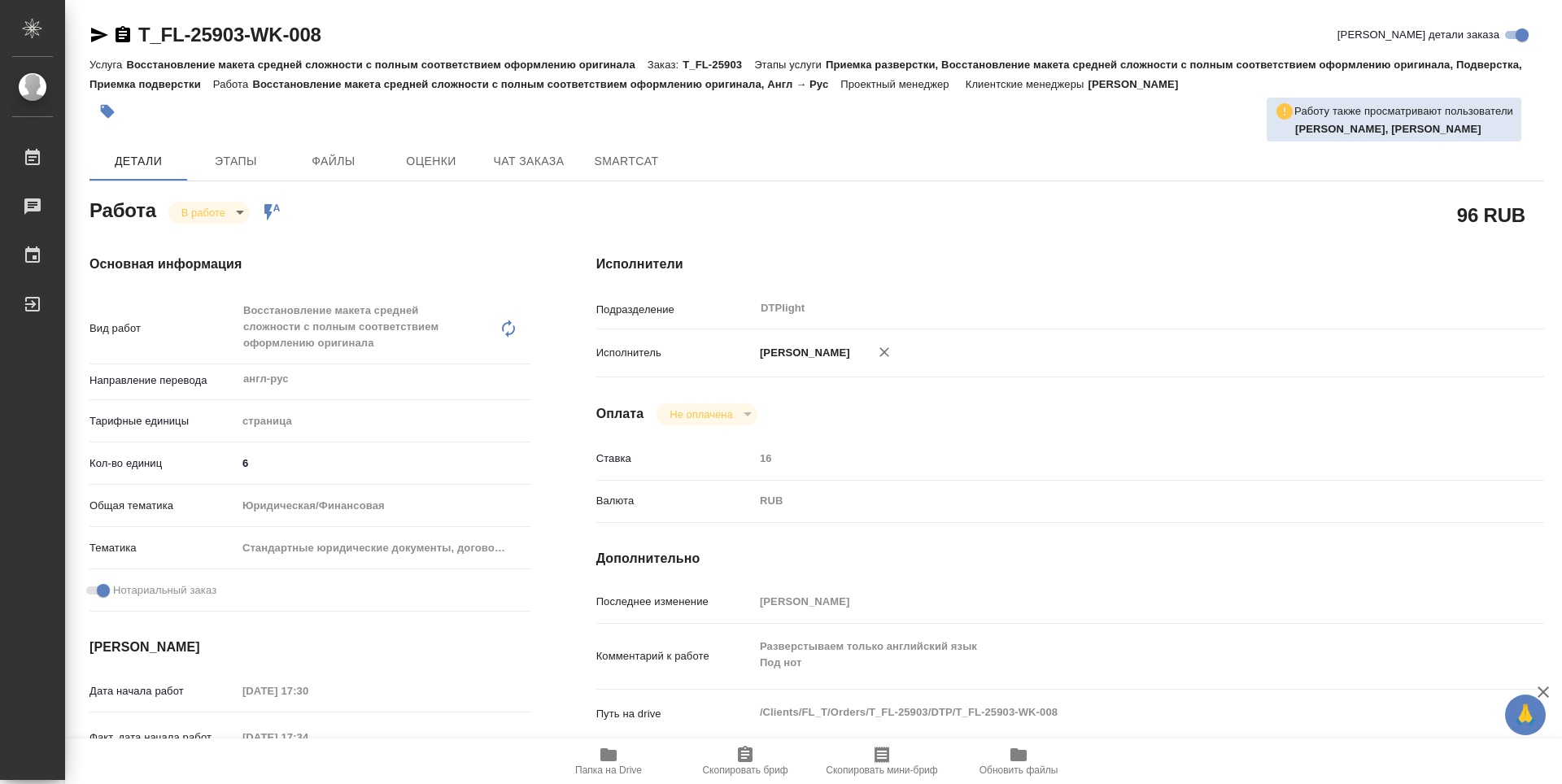
type textarea "x"
click at [121, 38] on icon "button" at bounding box center [123, 34] width 15 height 16
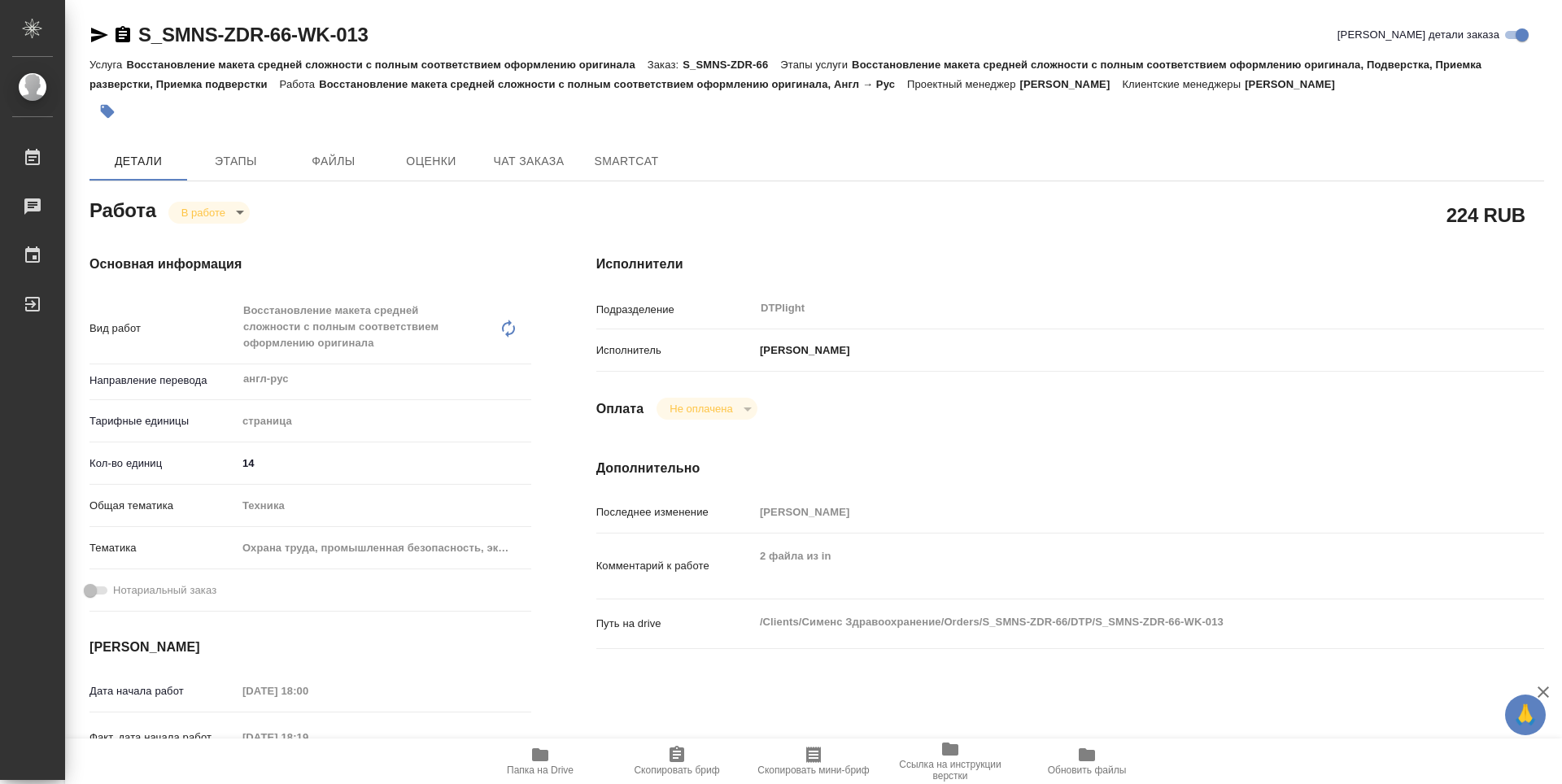
type textarea "x"
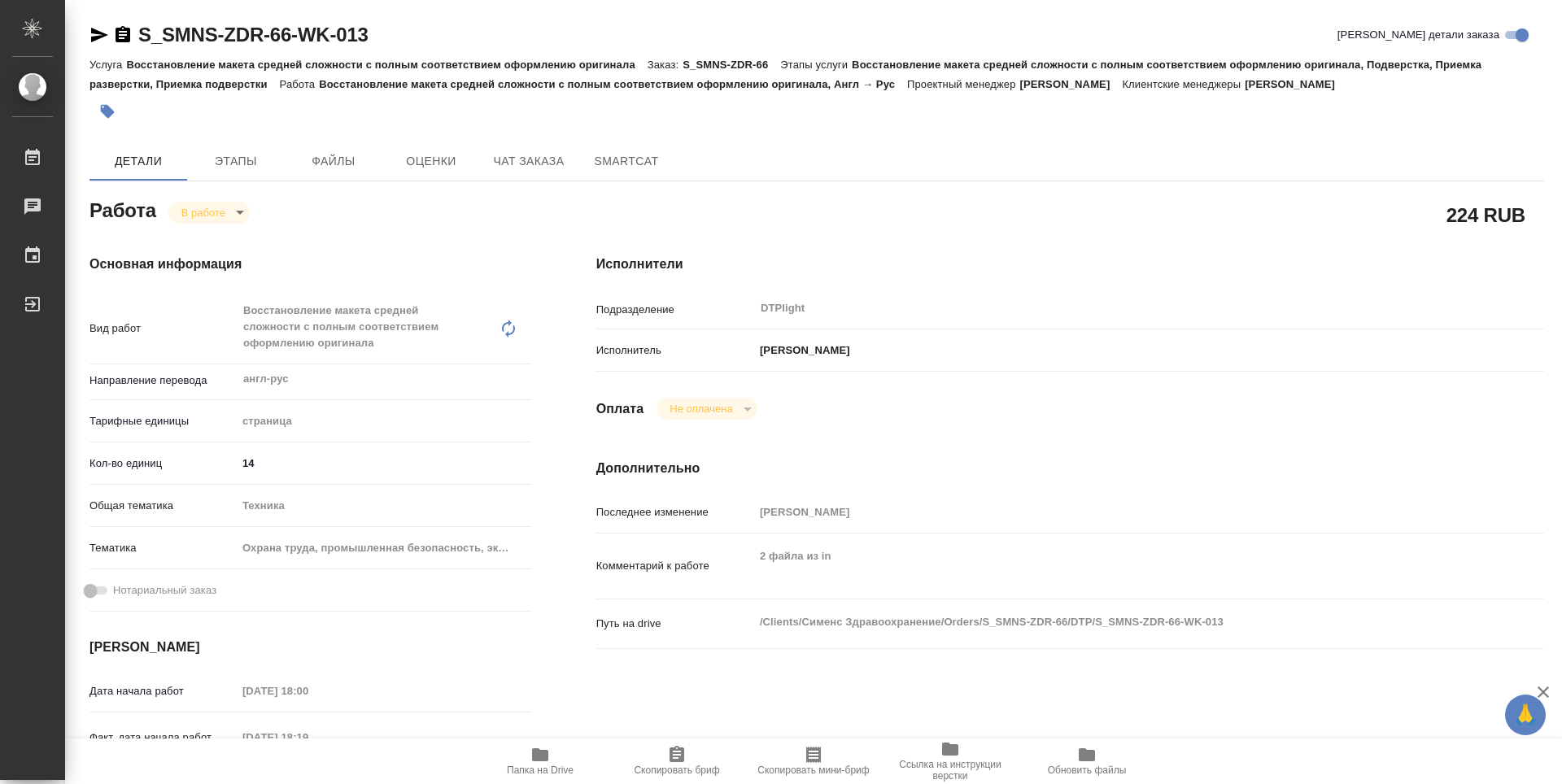
type textarea "x"
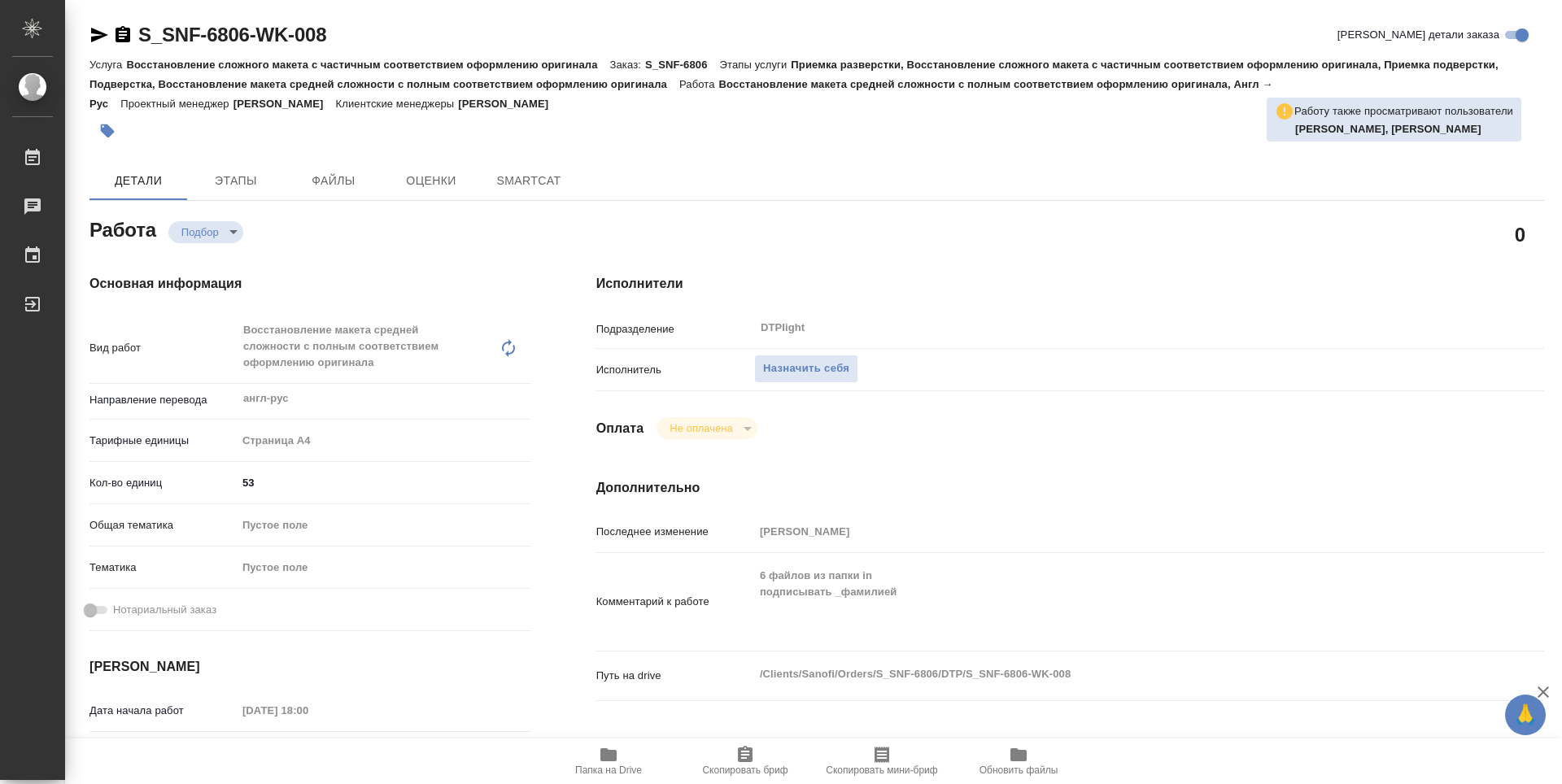
type textarea "x"
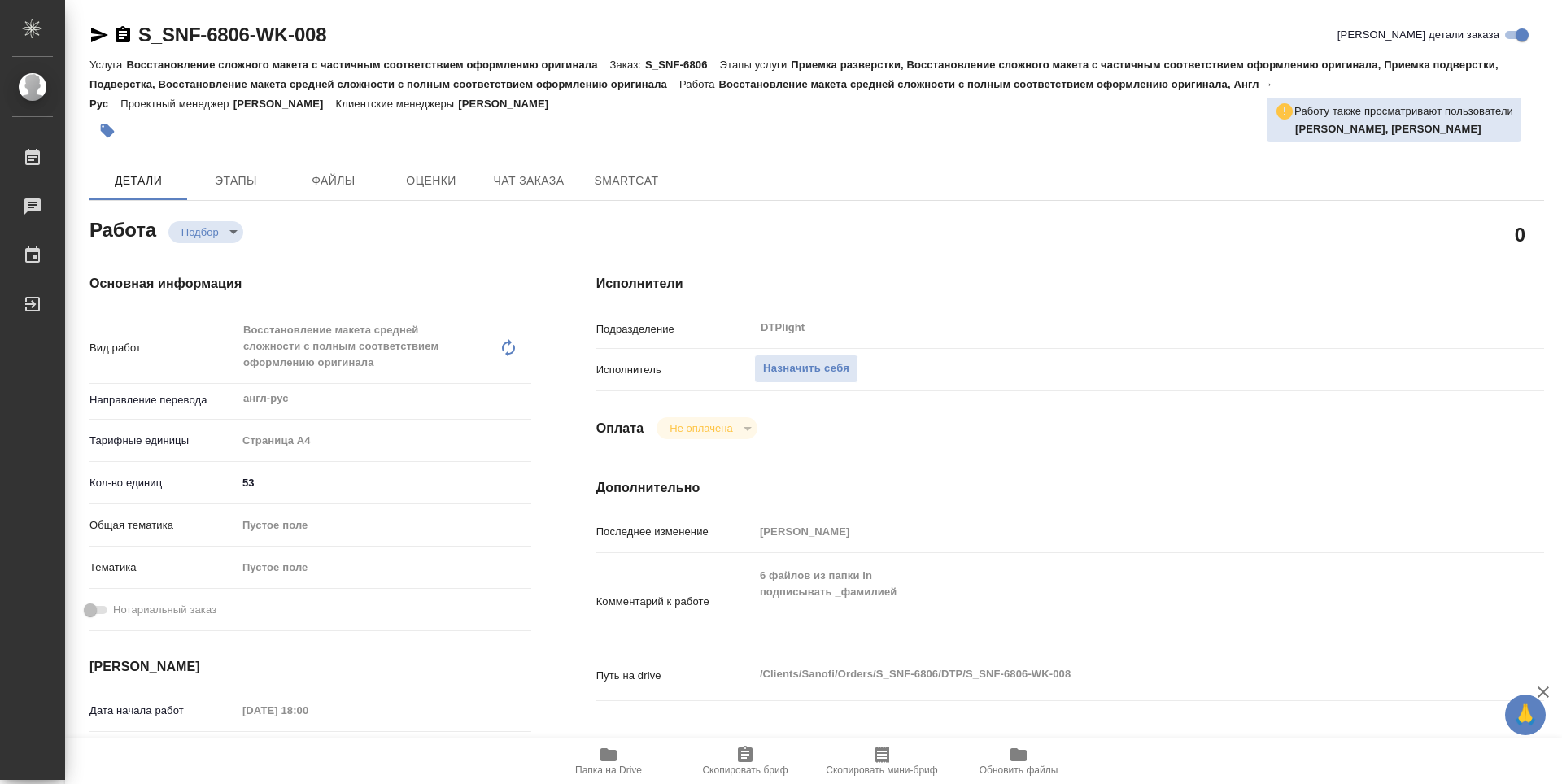
type textarea "x"
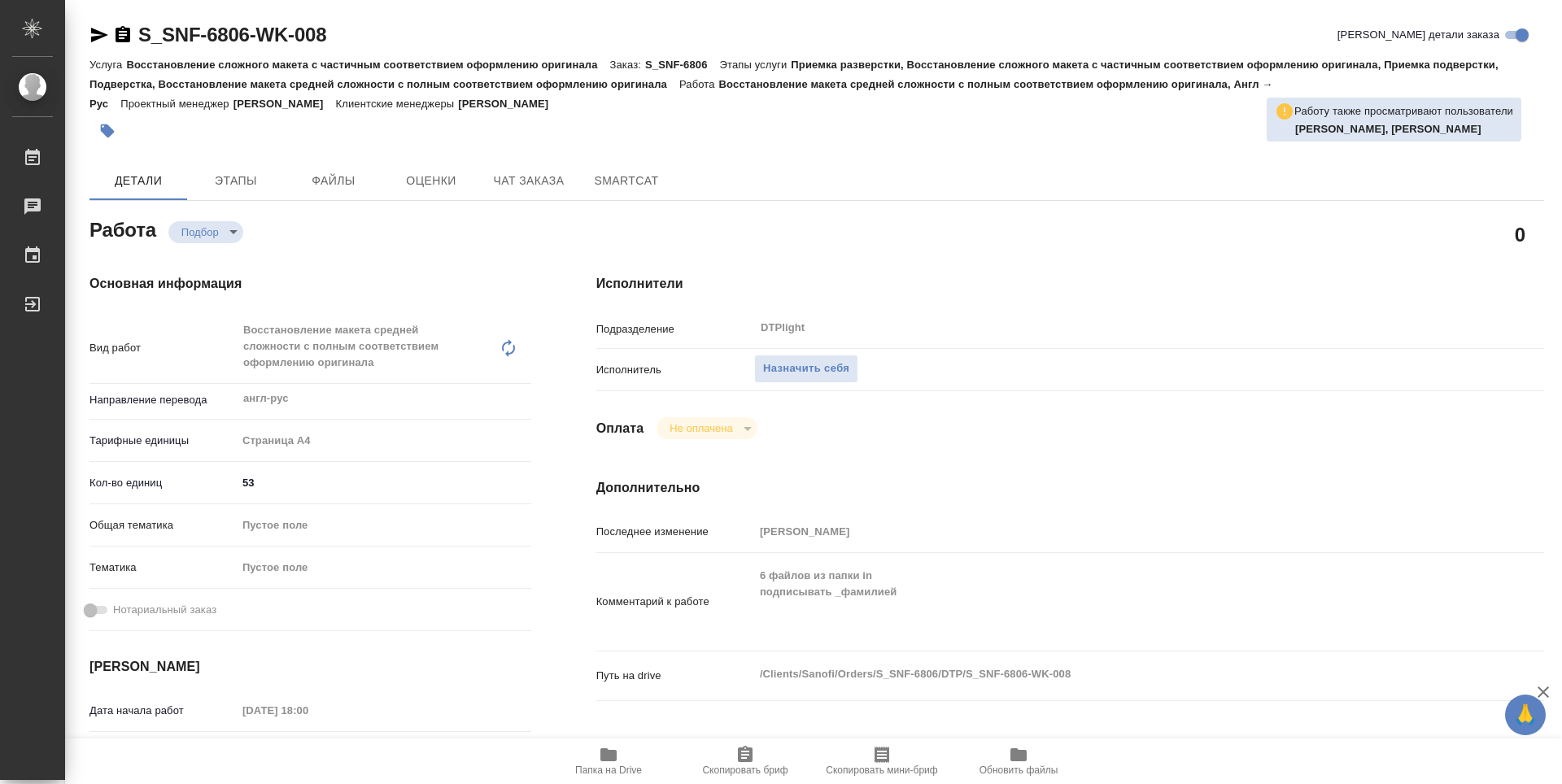
type textarea "x"
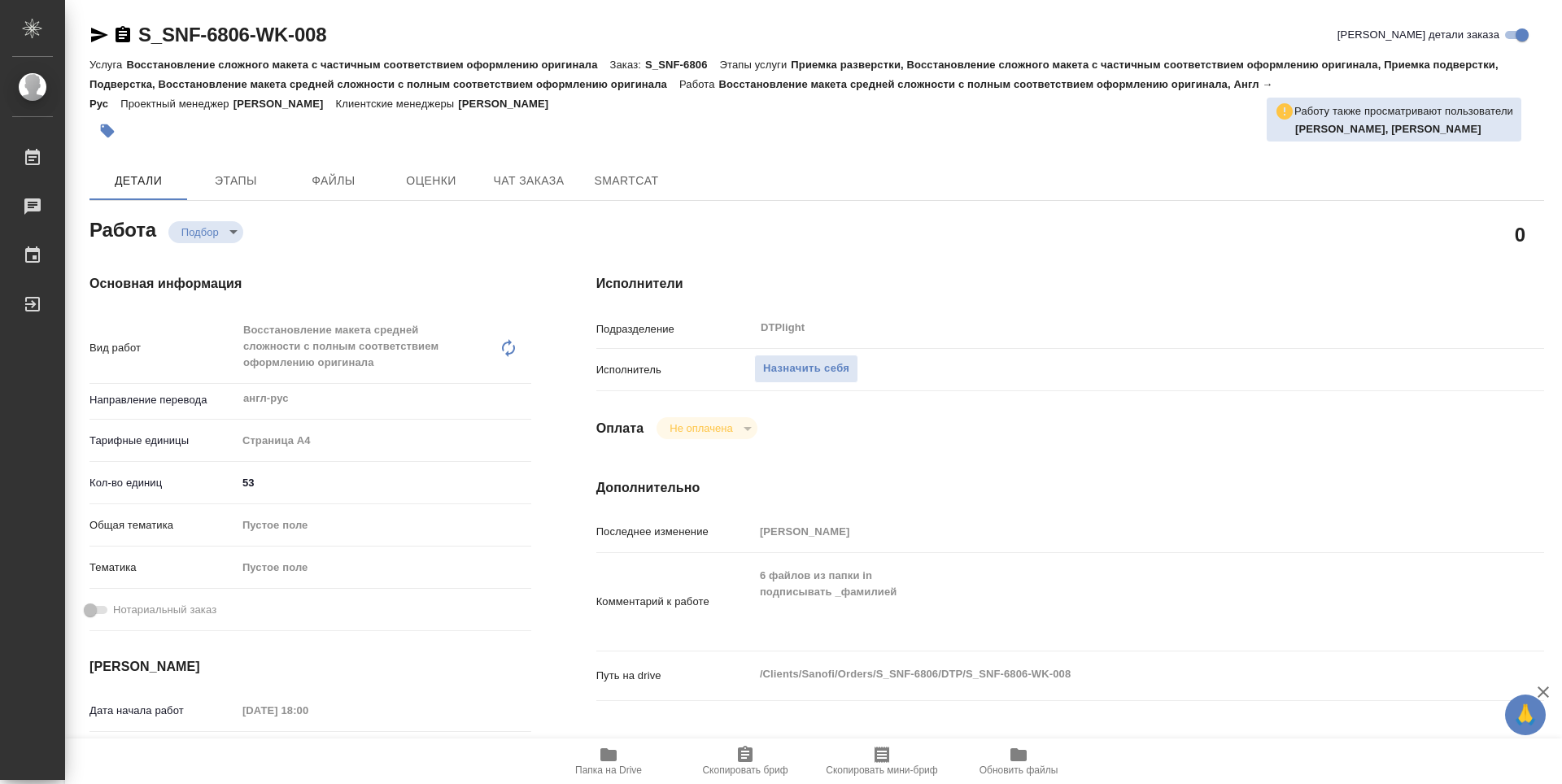
type textarea "x"
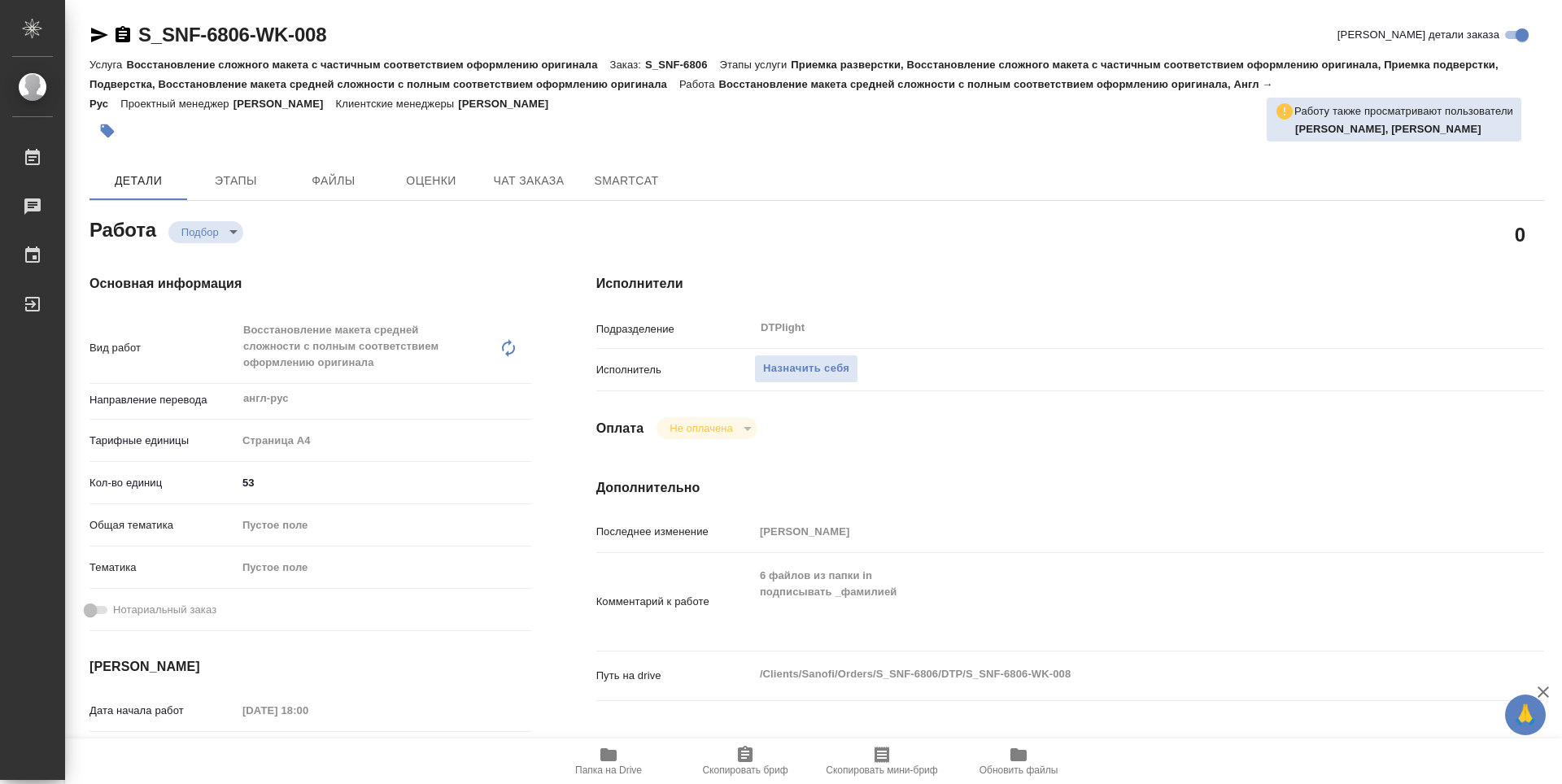
type textarea "x"
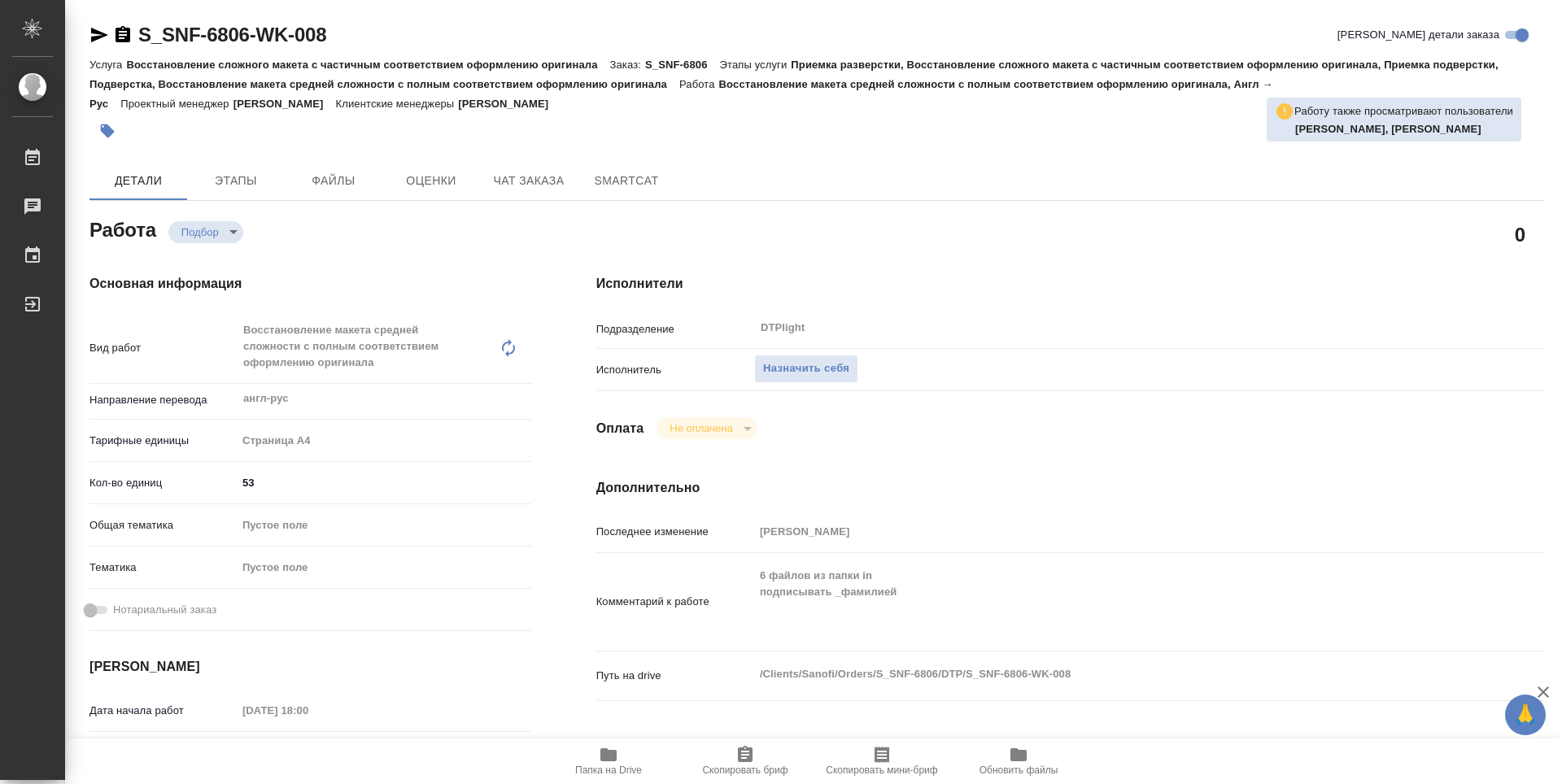
type textarea "x"
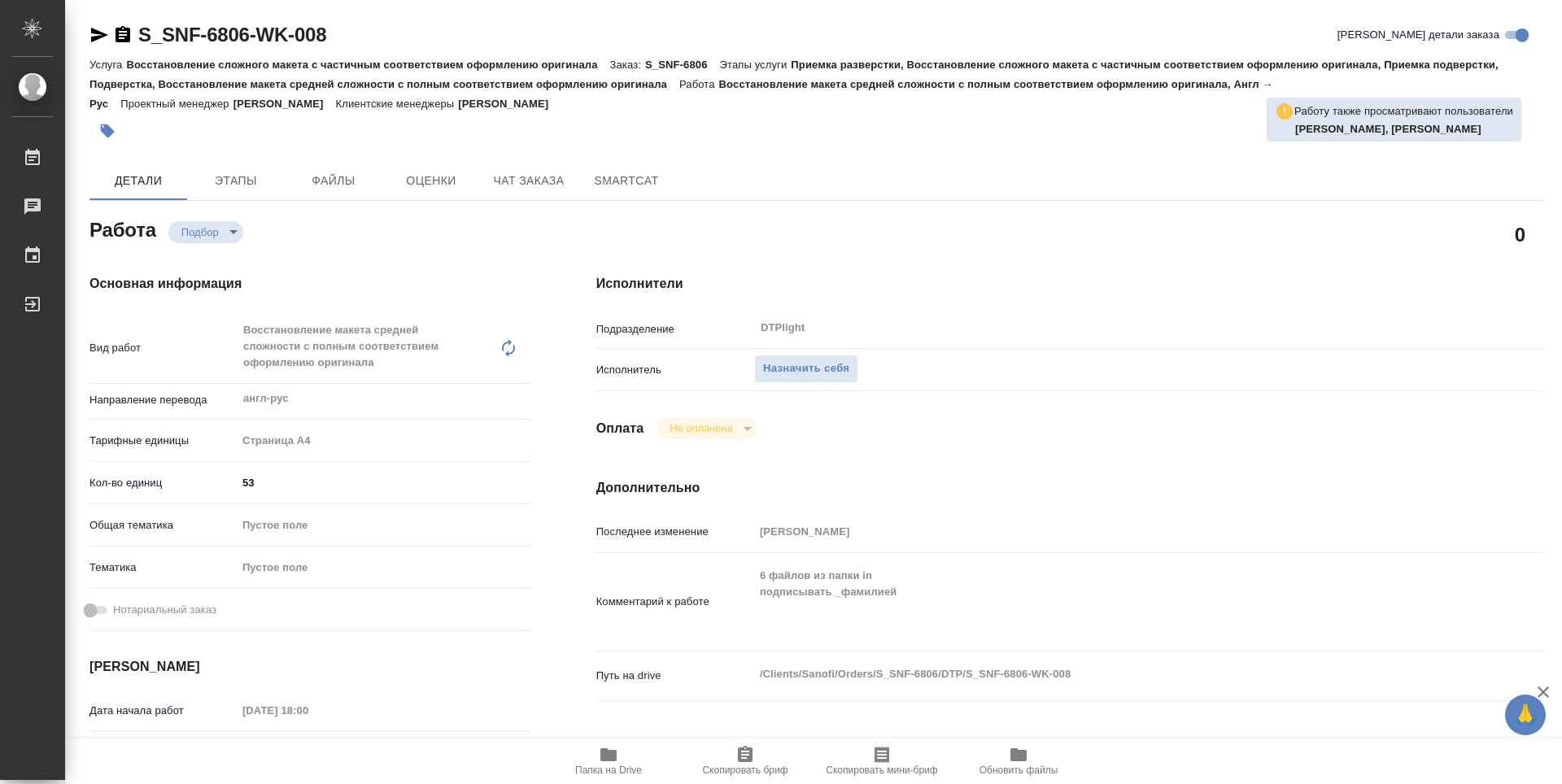
type textarea "x"
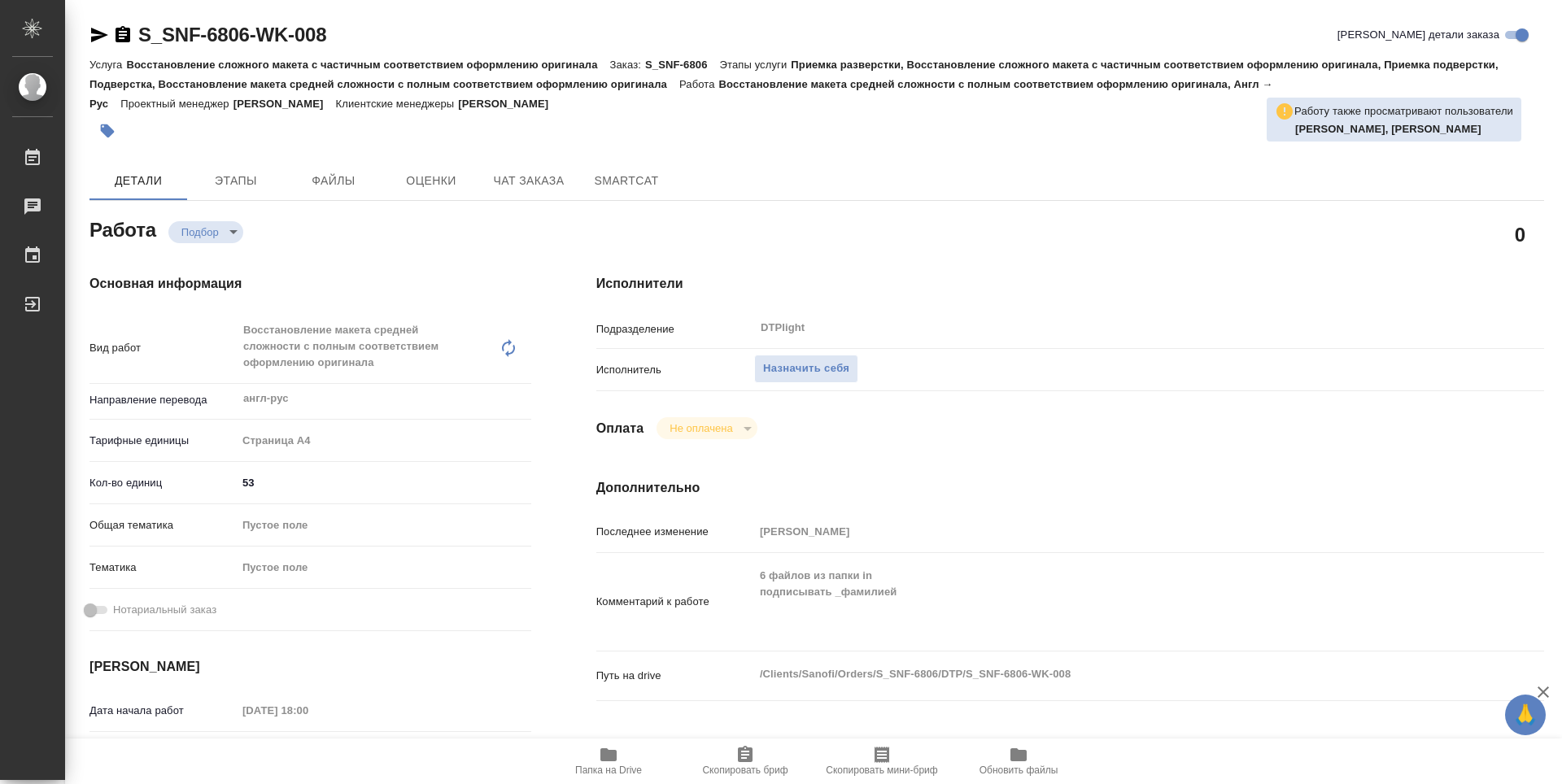
type textarea "x"
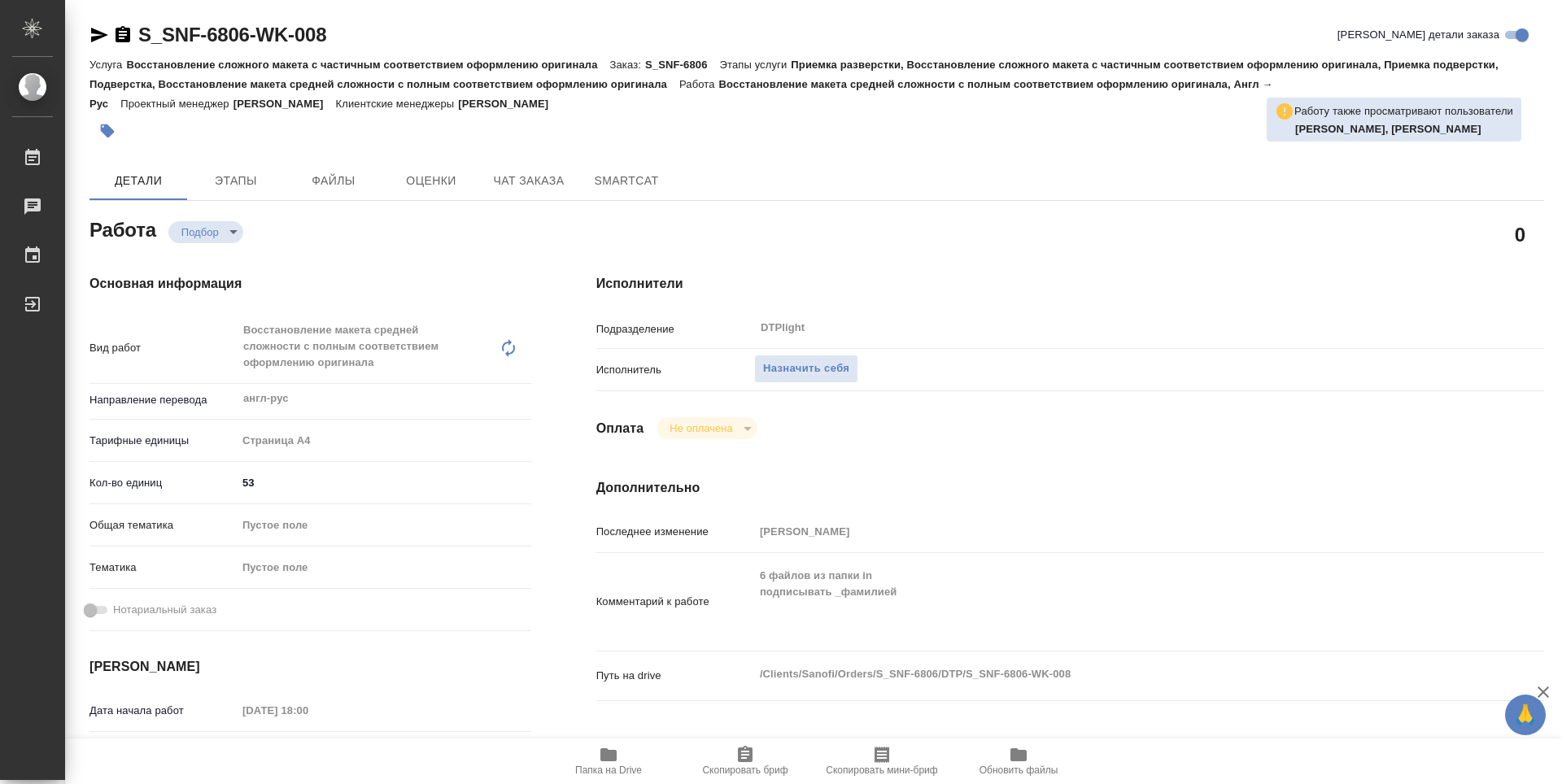
type textarea "x"
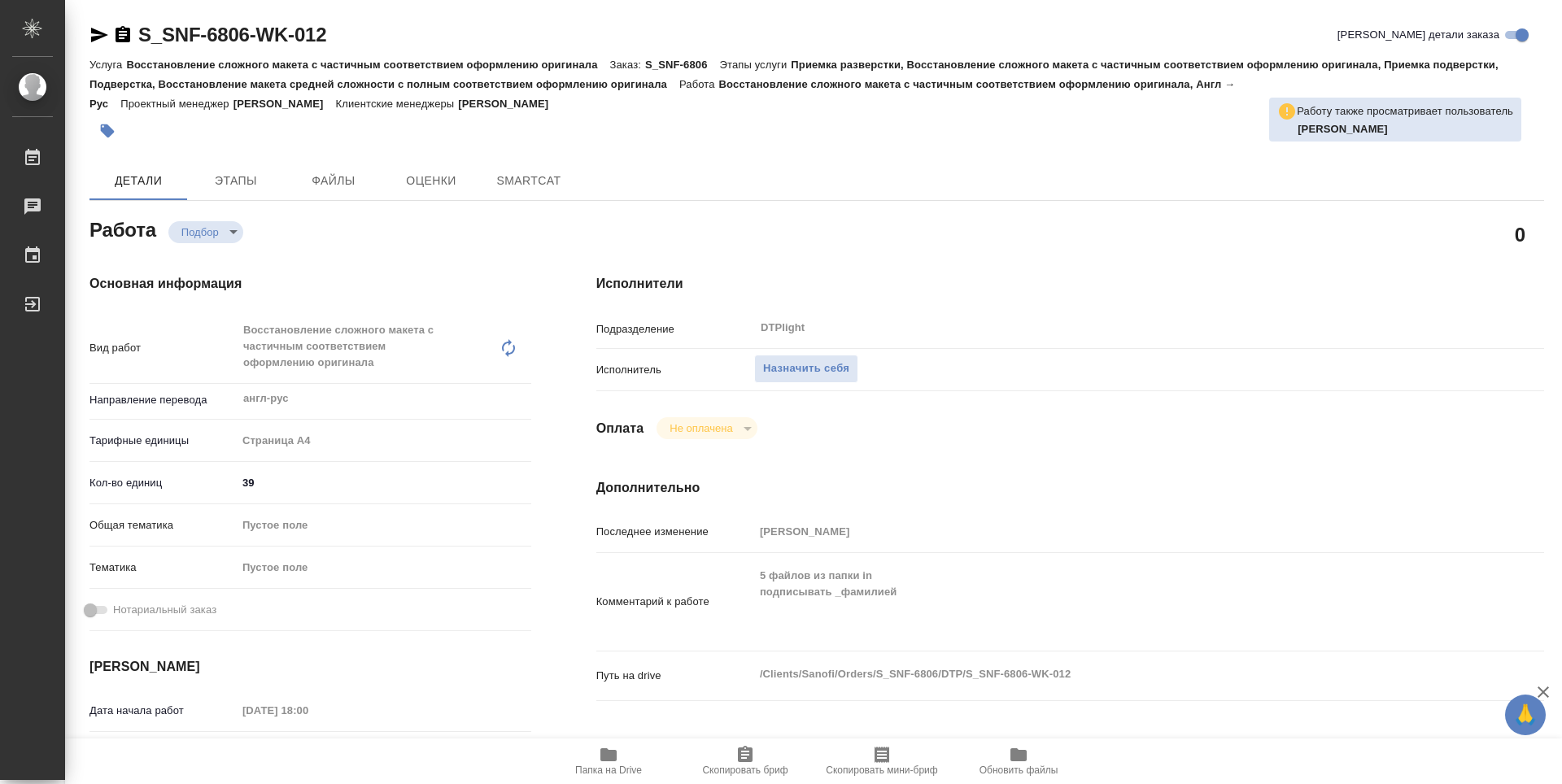
type textarea "x"
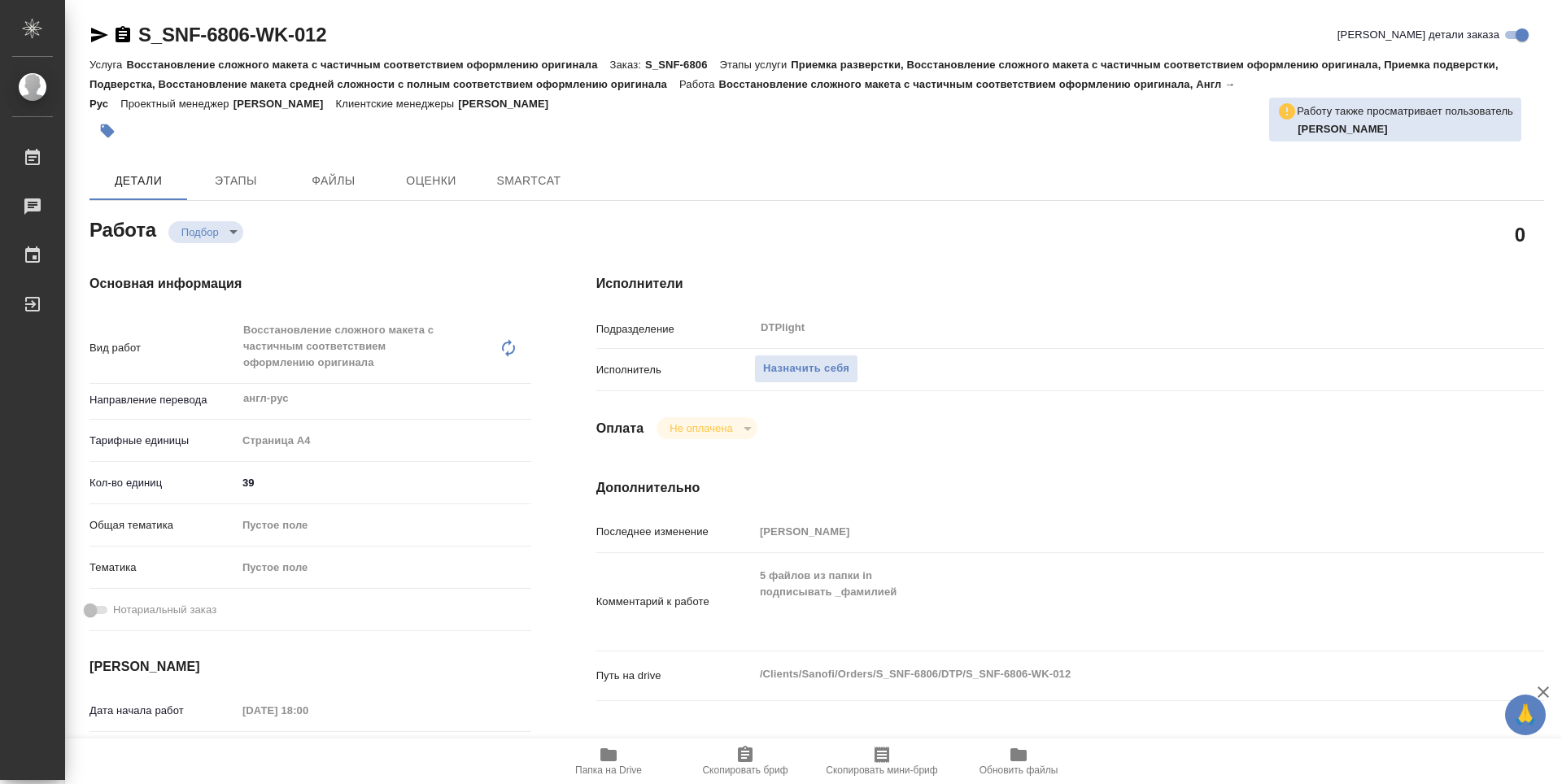
type textarea "x"
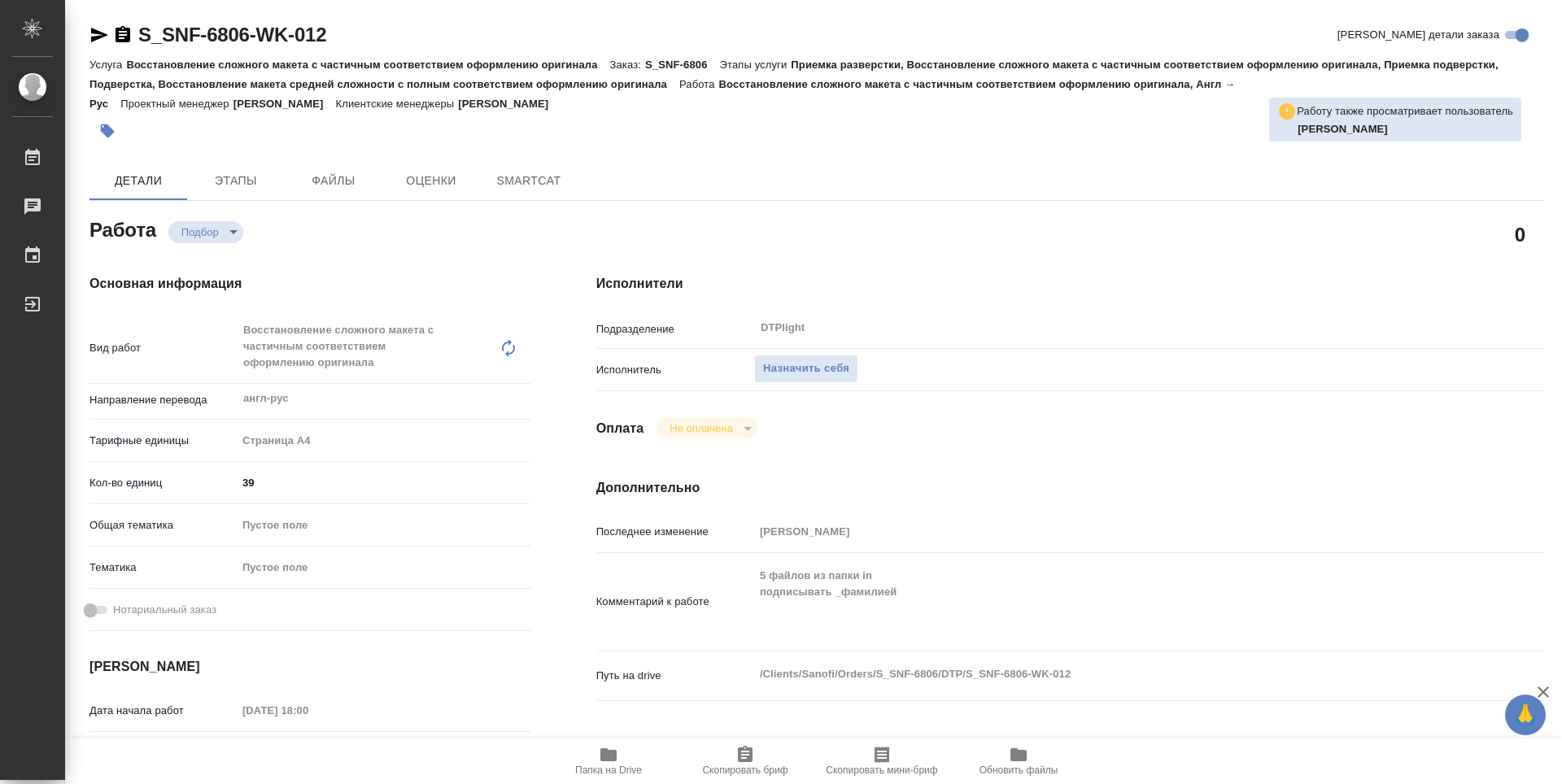
type textarea "x"
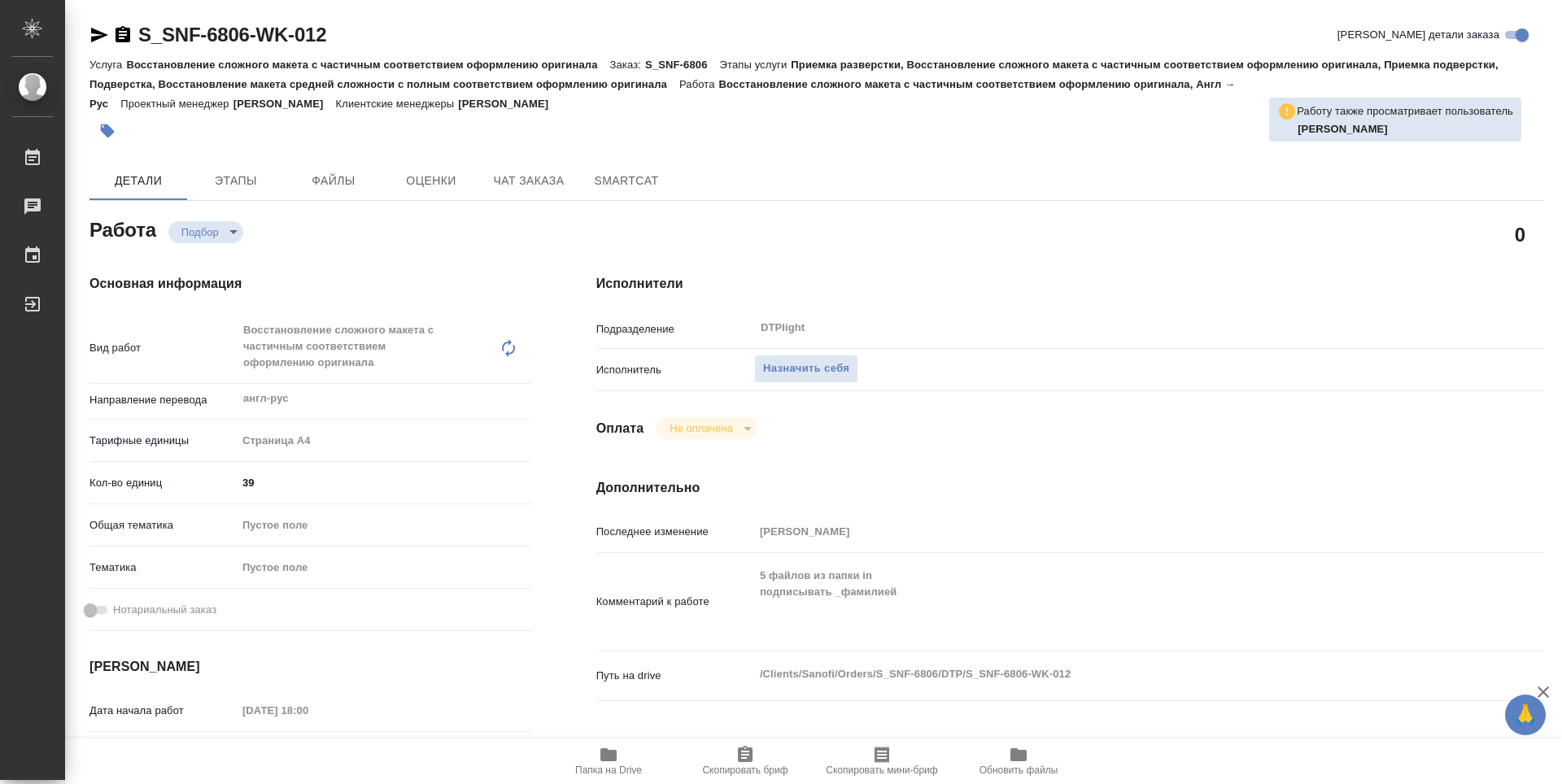
click at [609, 750] on icon "button" at bounding box center [609, 755] width 16 height 13
type textarea "x"
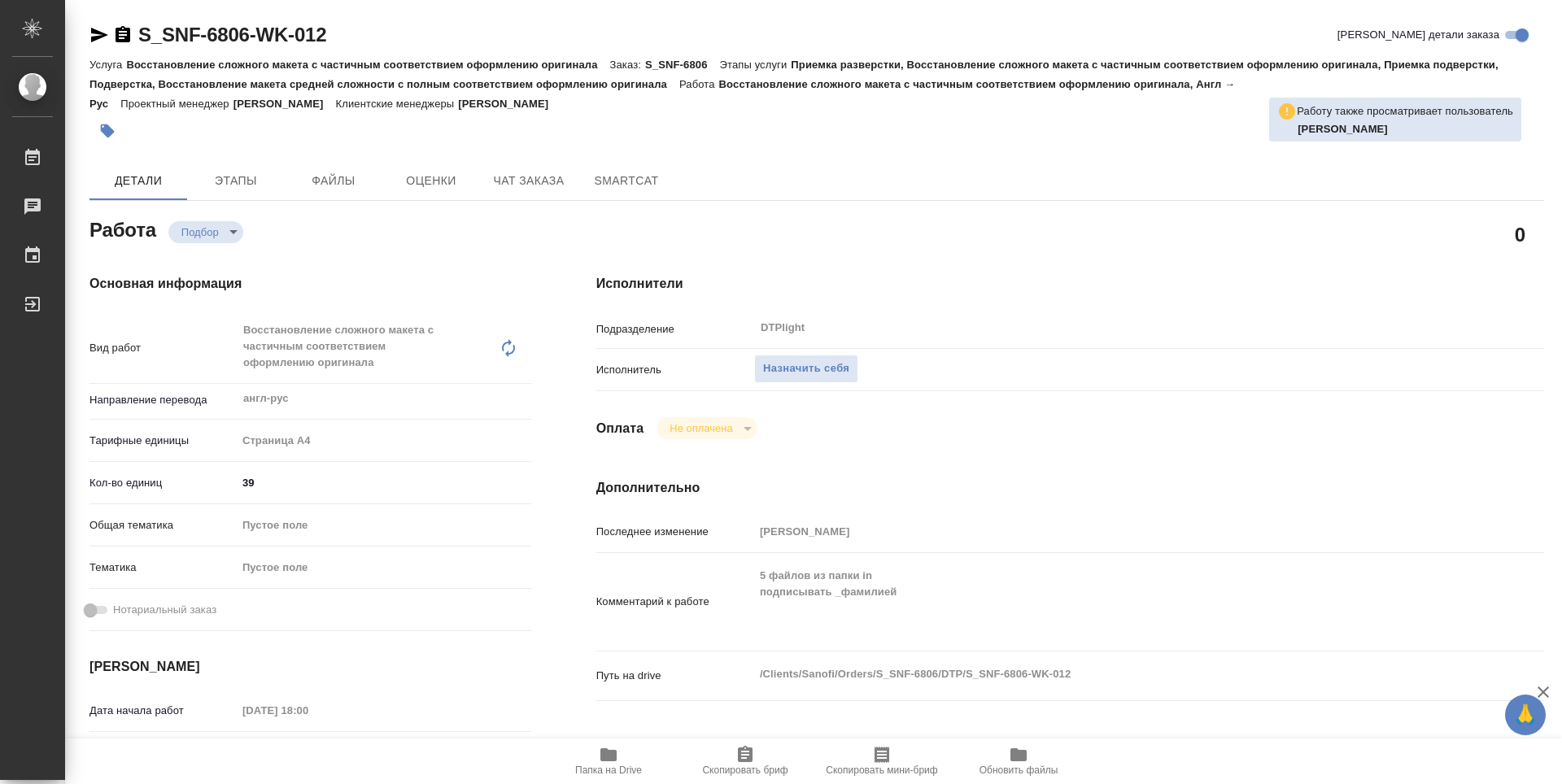
type textarea "x"
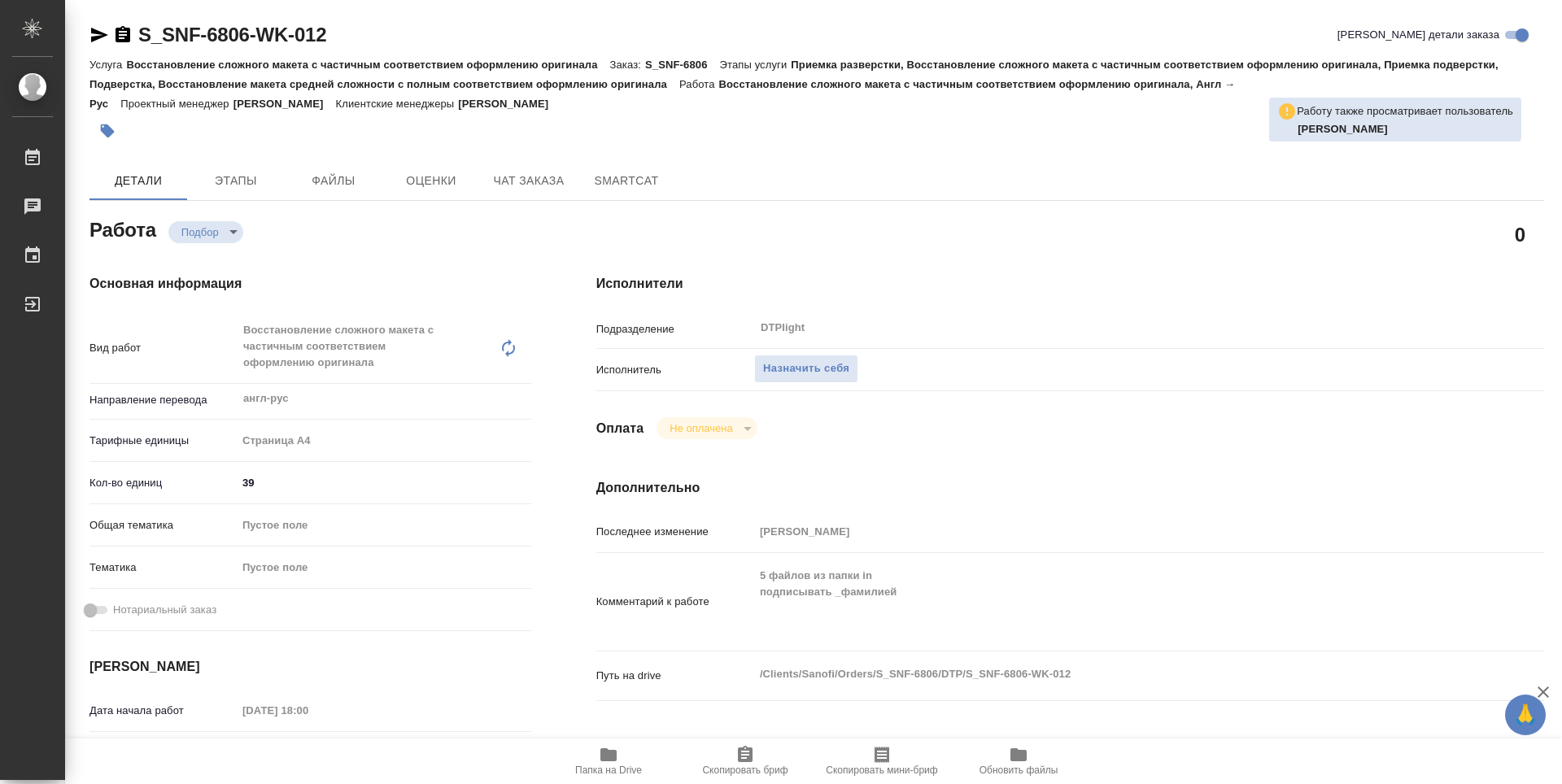
type textarea "x"
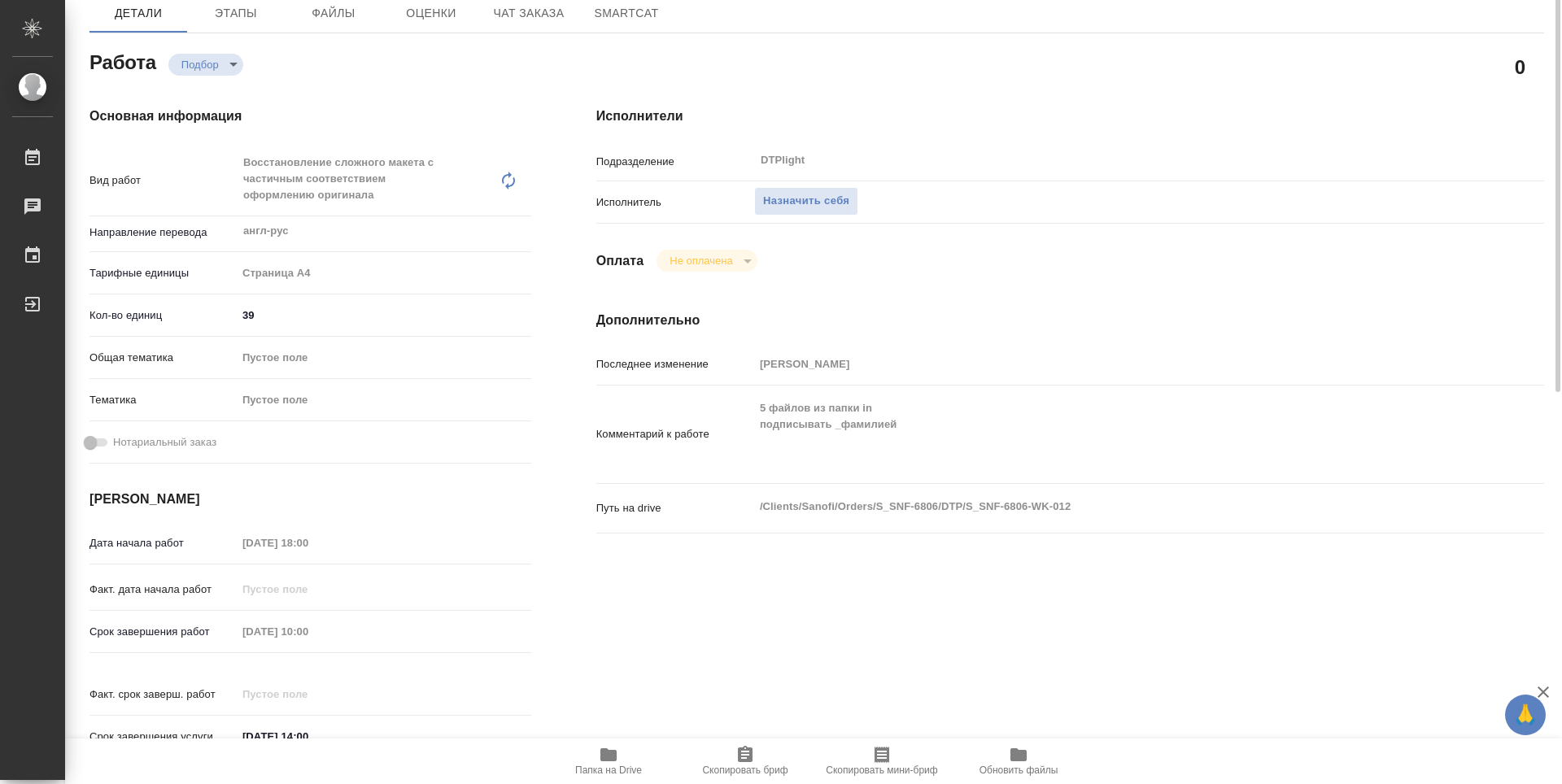
scroll to position [87, 0]
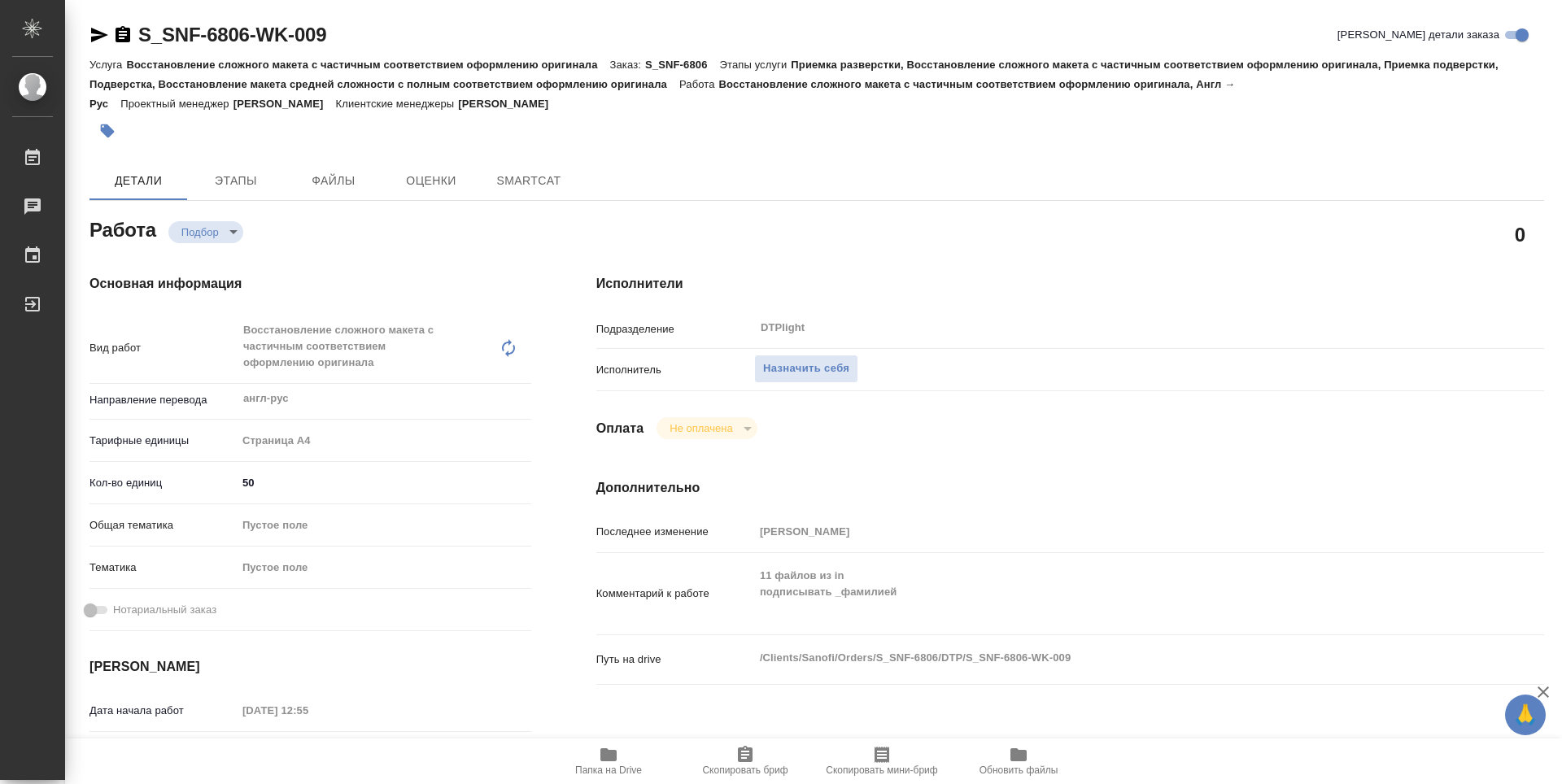
type textarea "x"
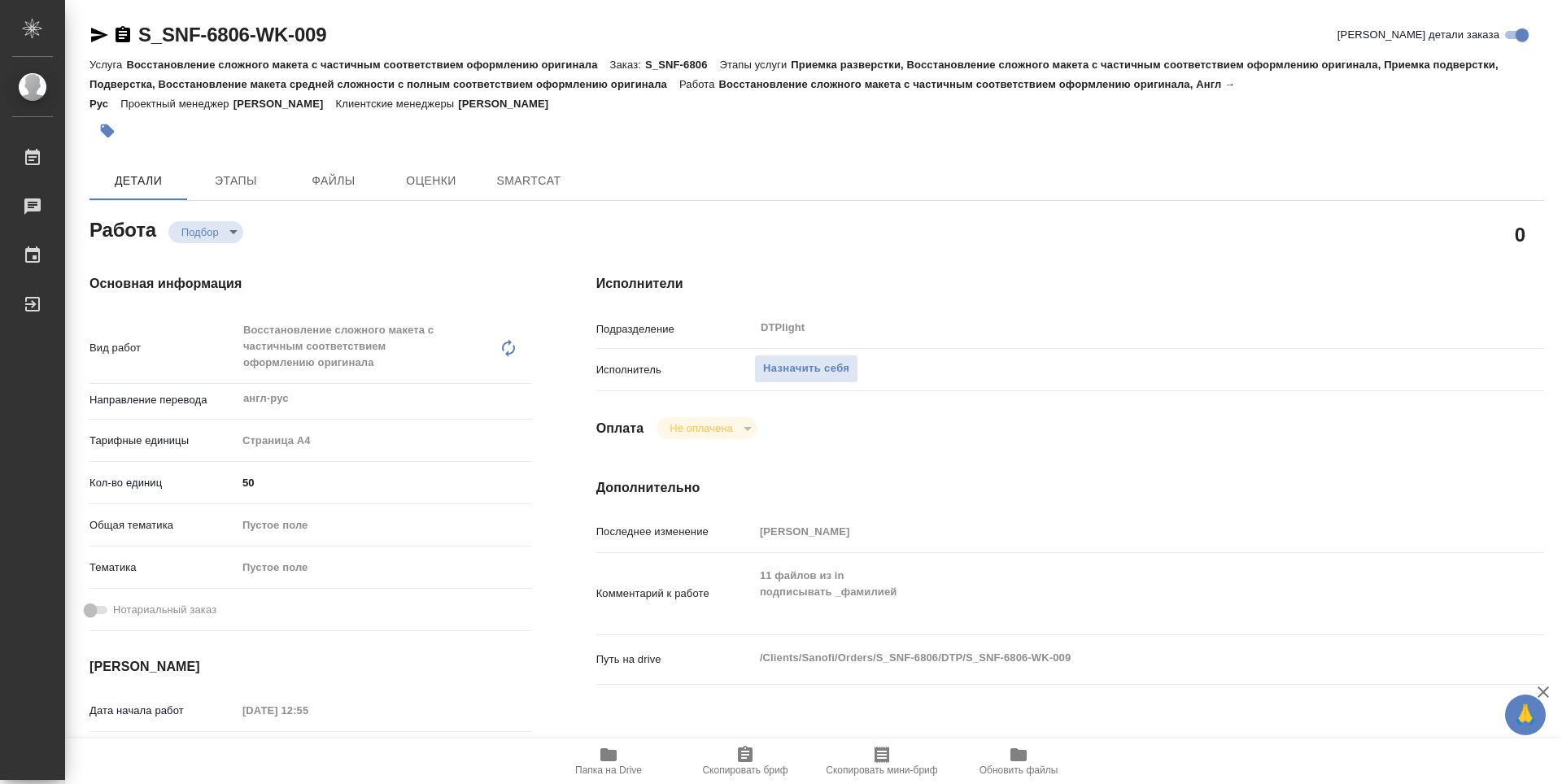
type textarea "x"
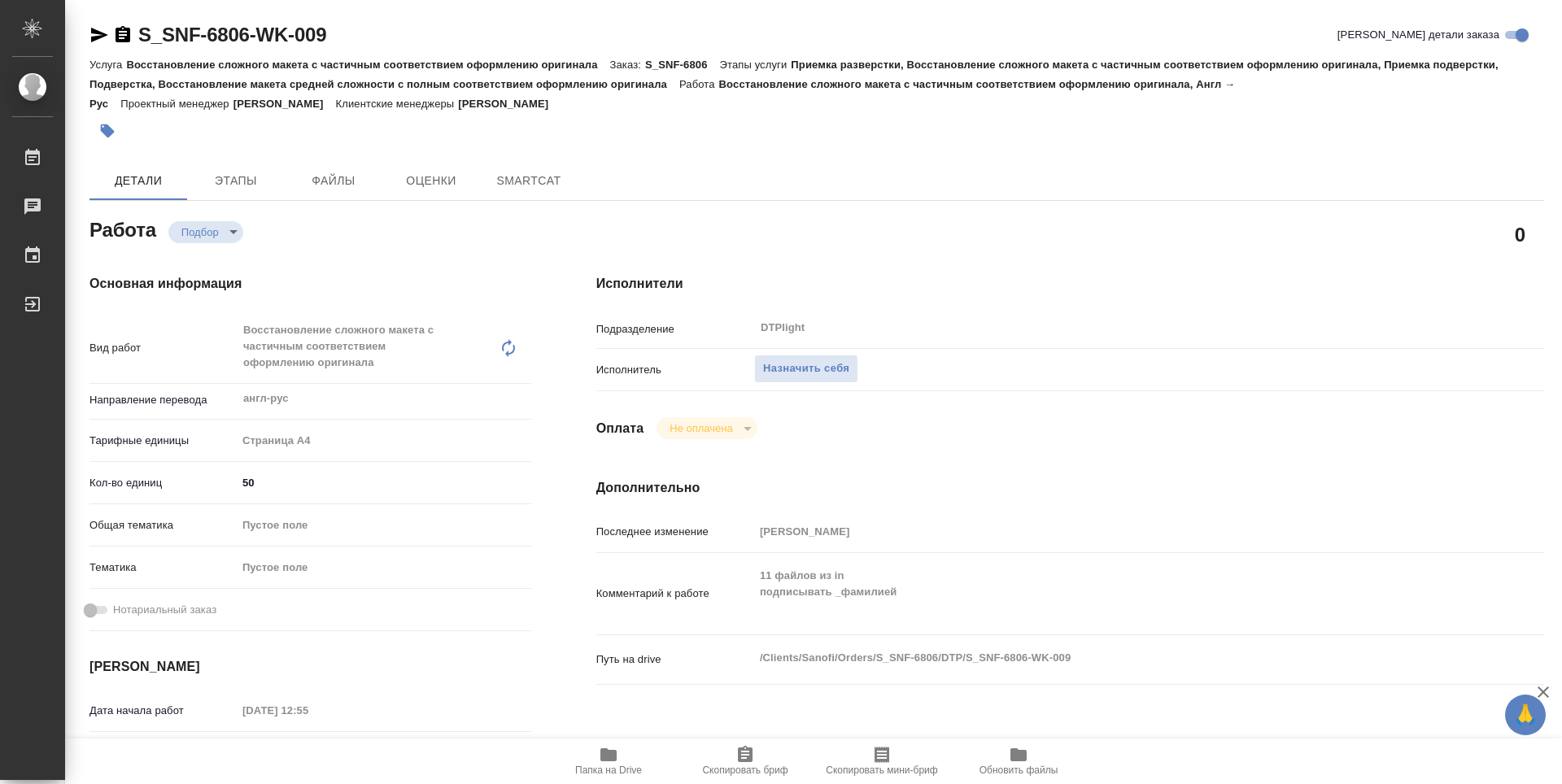
type textarea "x"
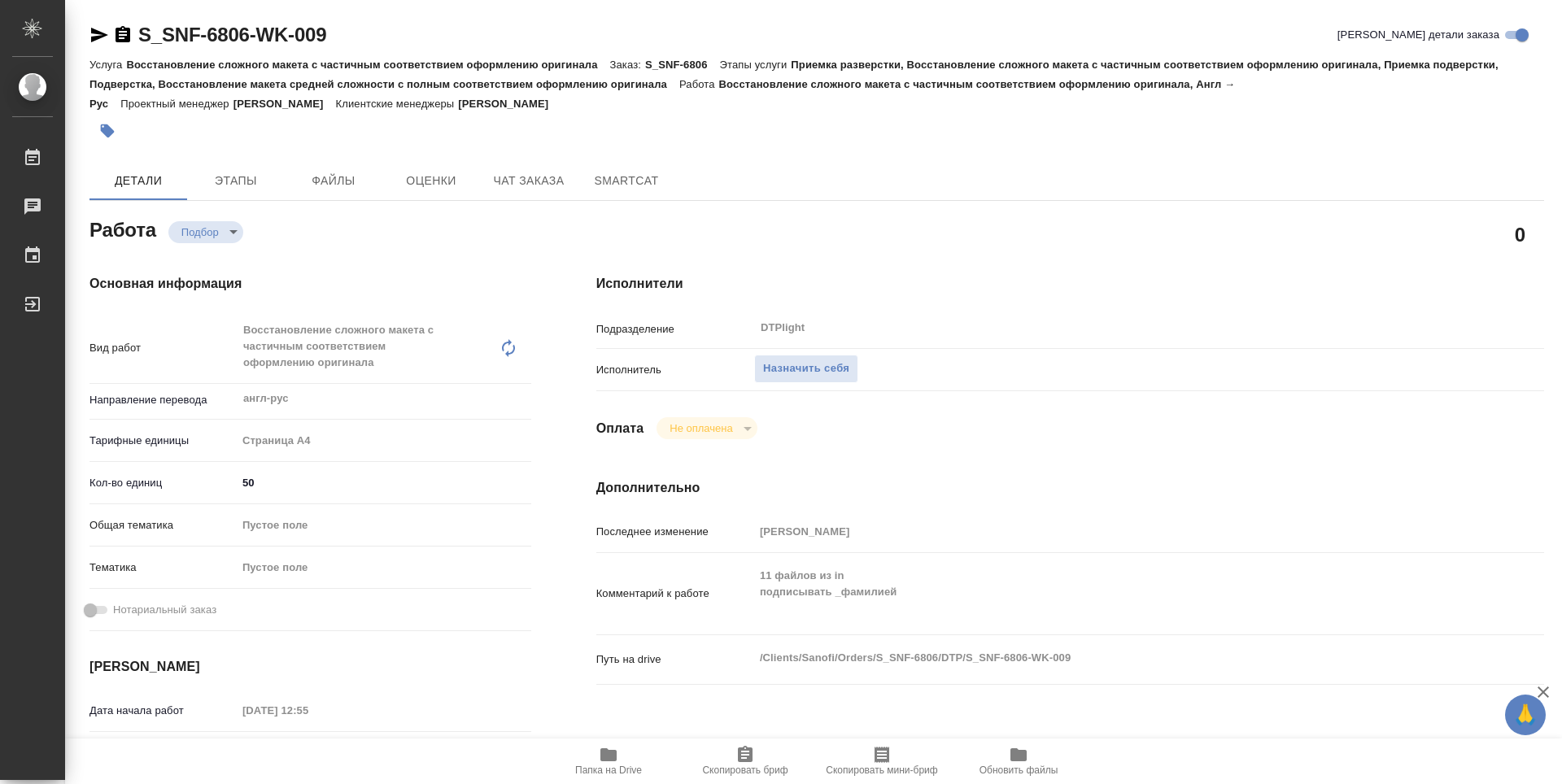
type textarea "x"
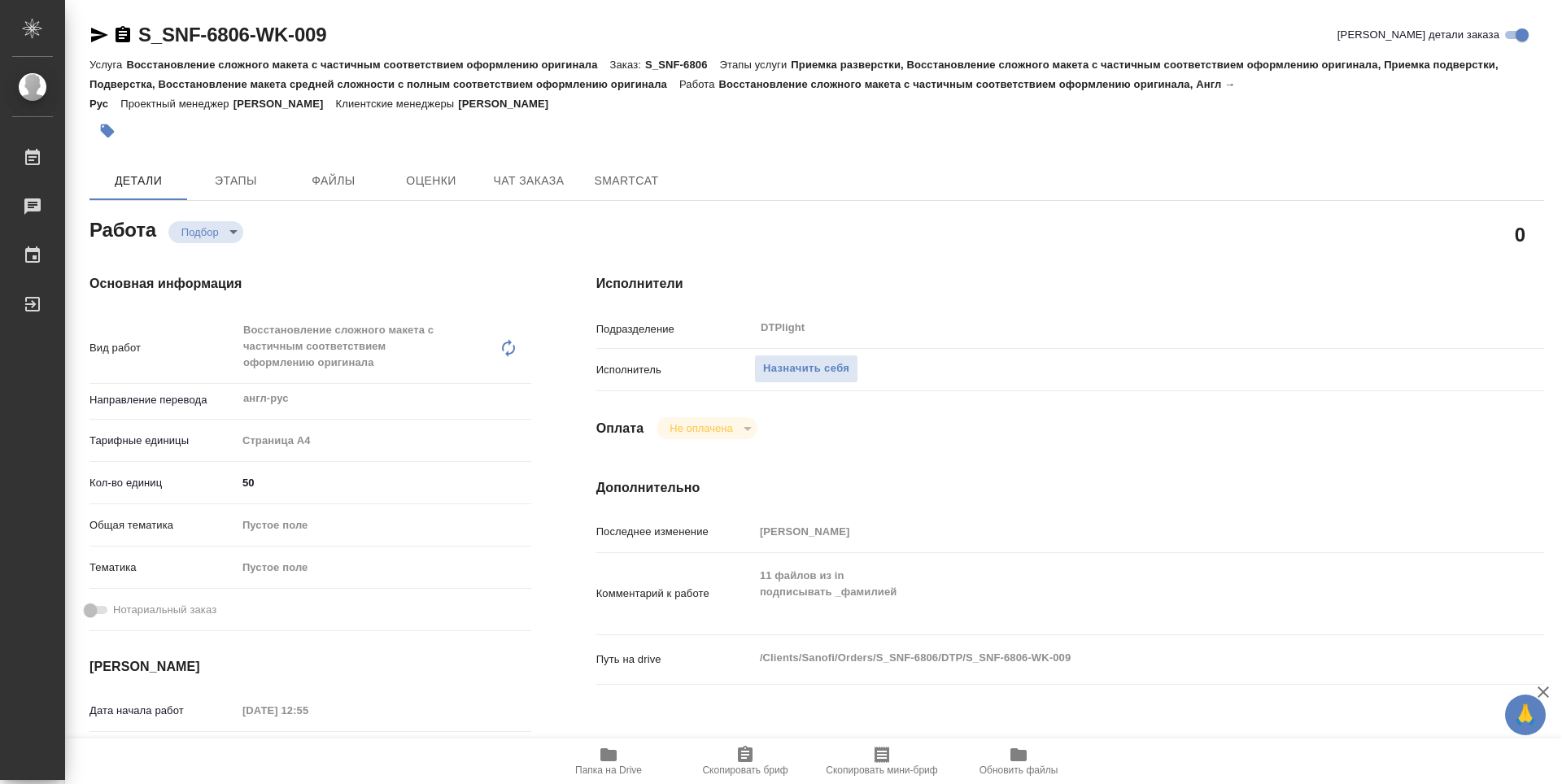
type textarea "x"
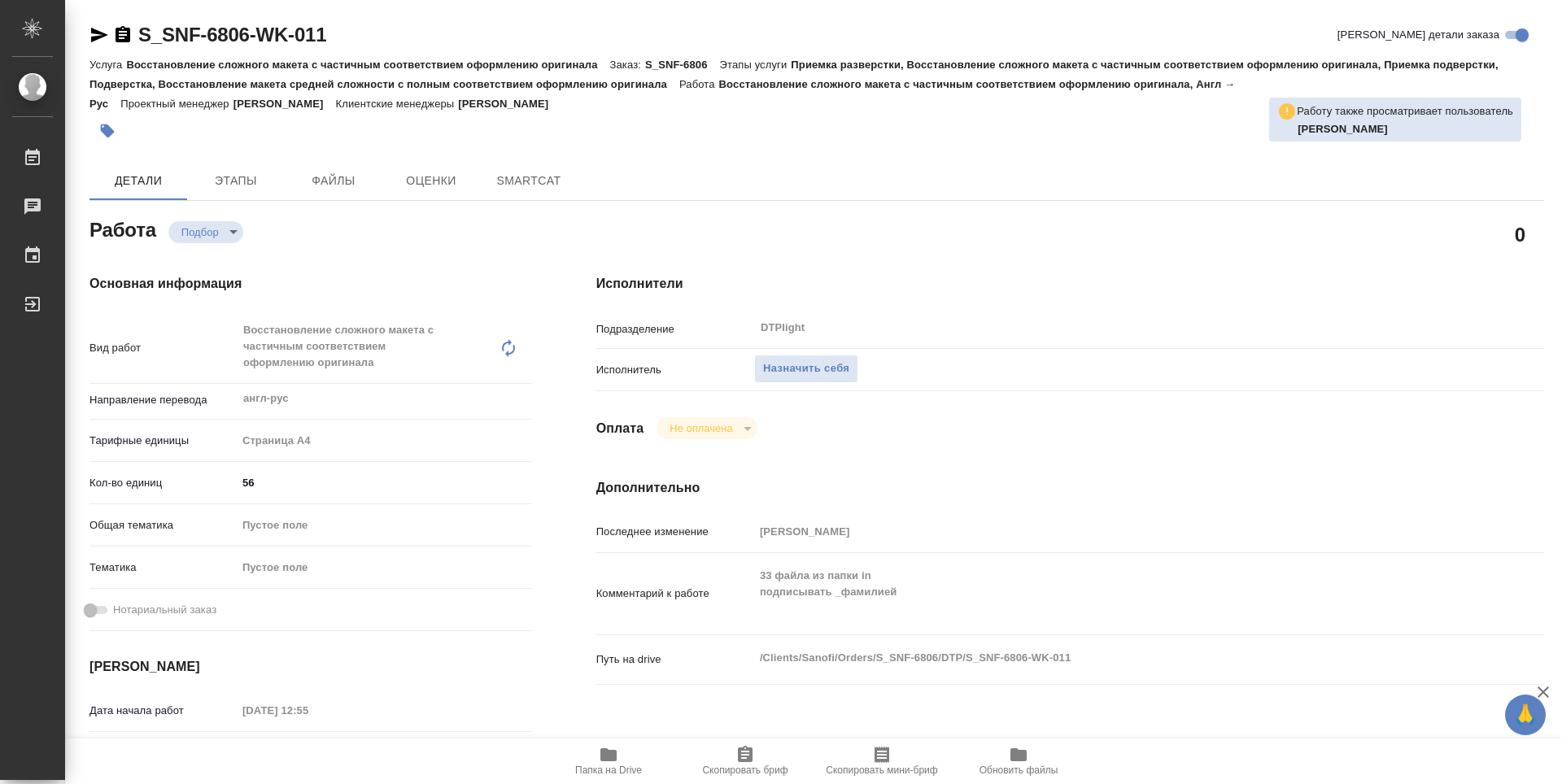
type textarea "x"
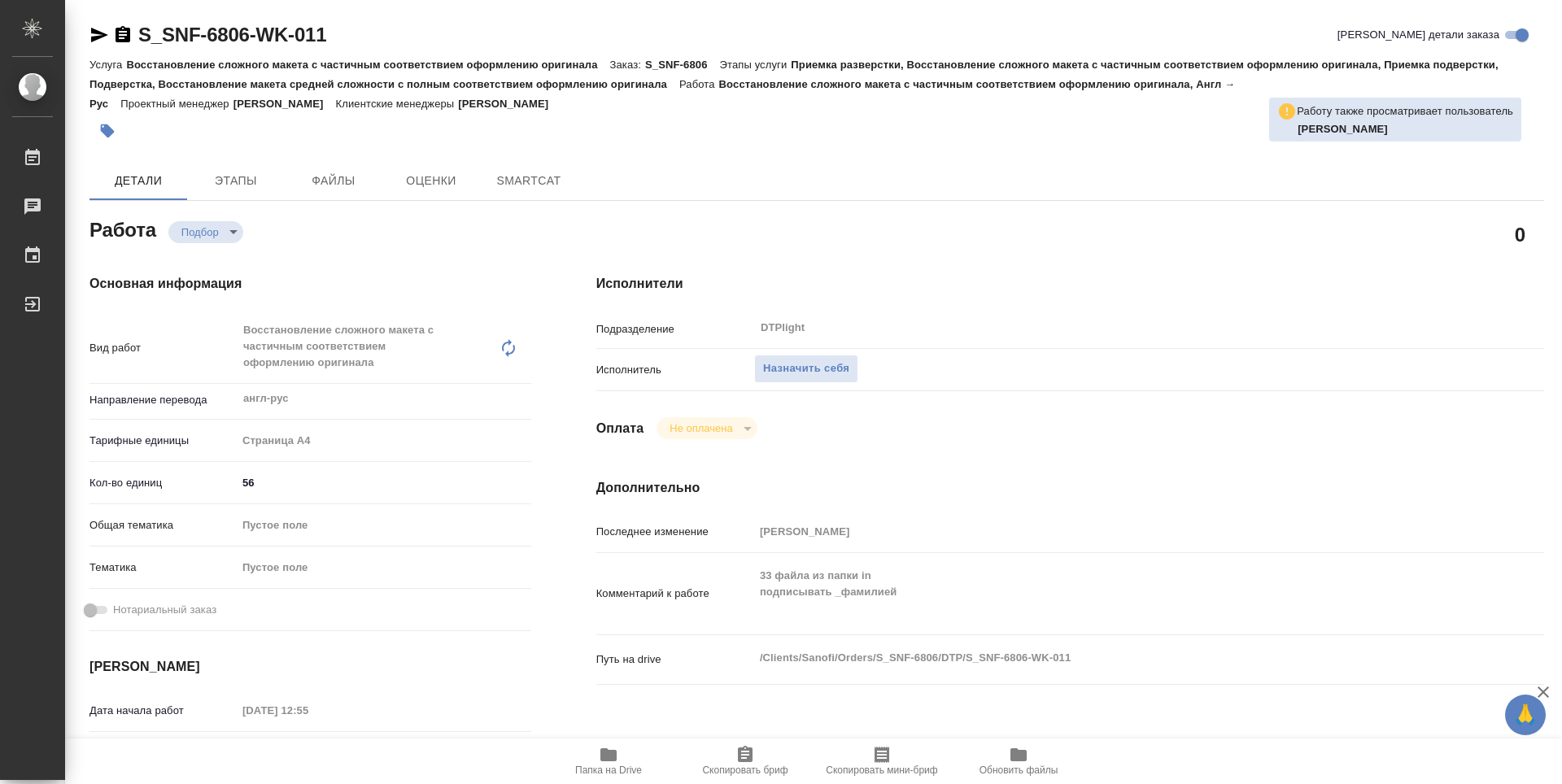
type textarea "x"
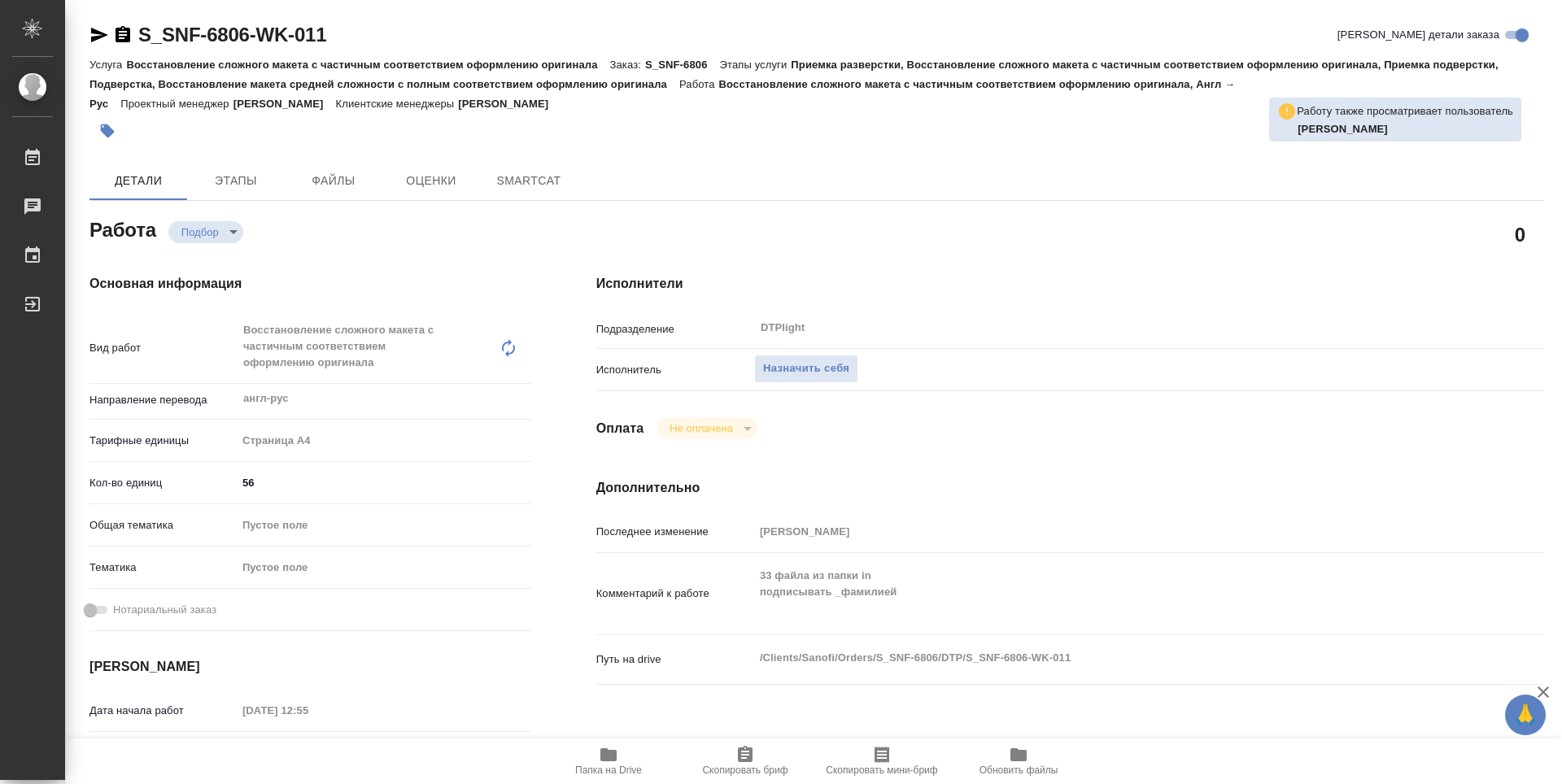
type textarea "x"
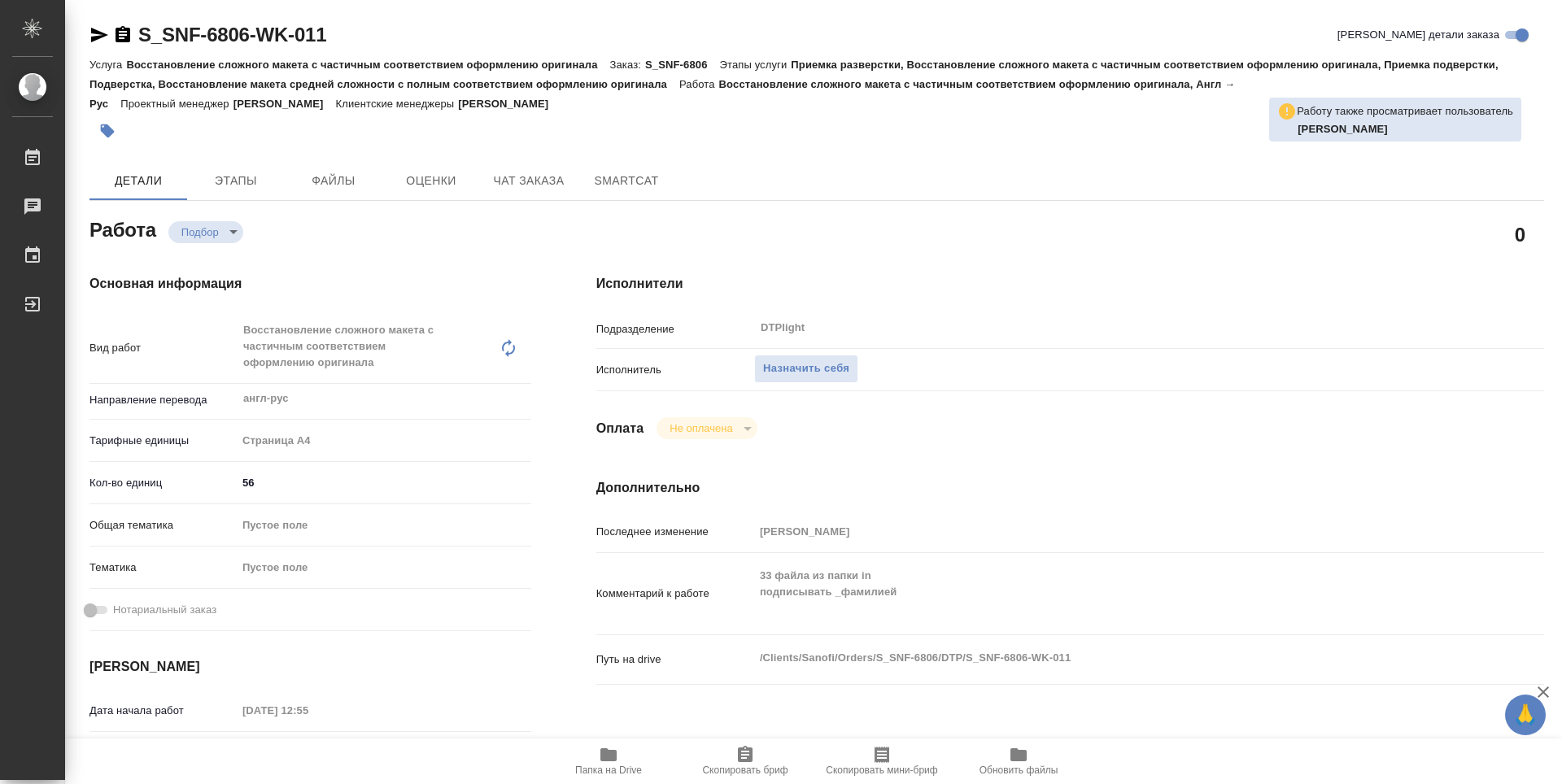
type textarea "x"
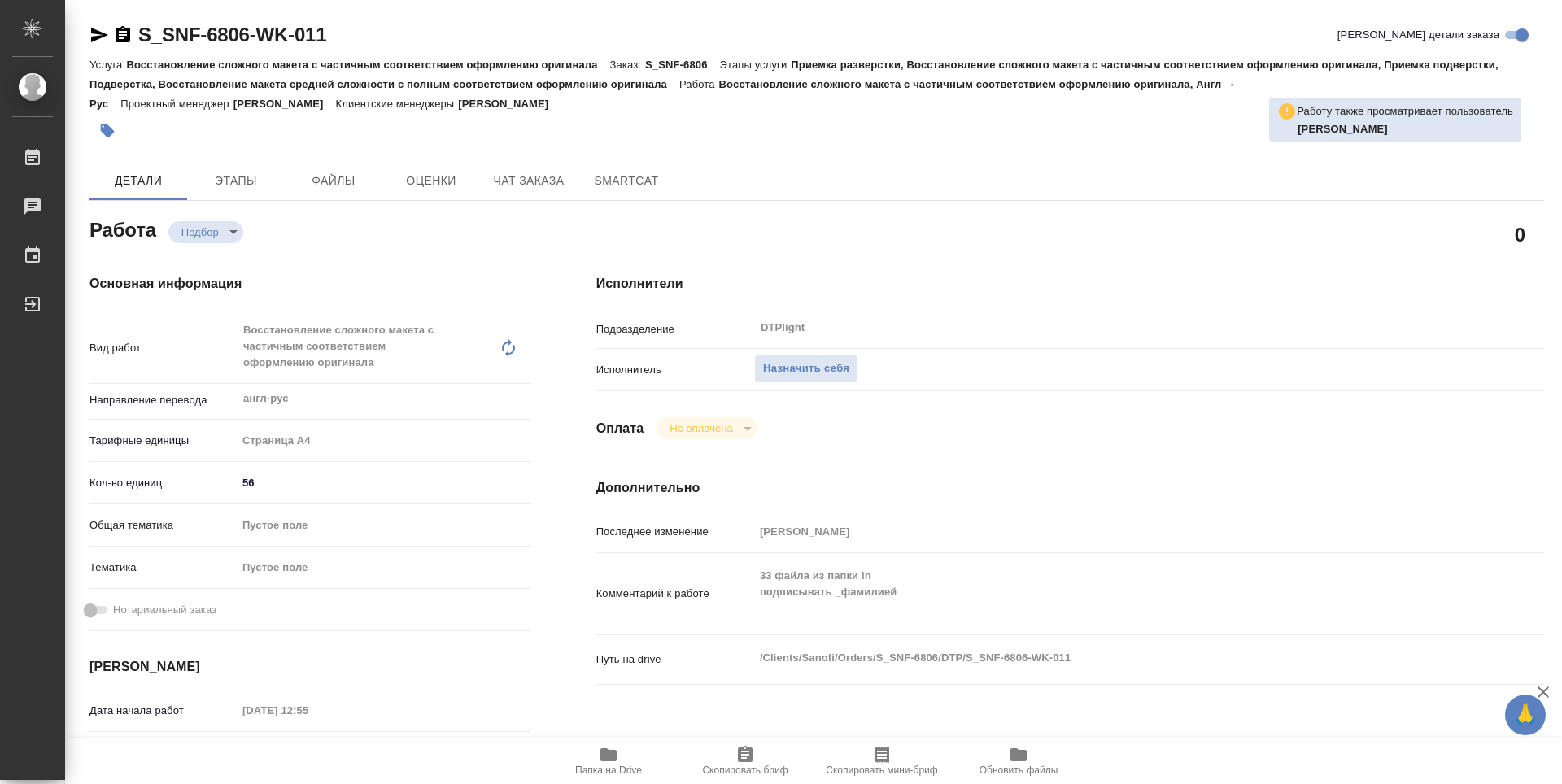
type textarea "x"
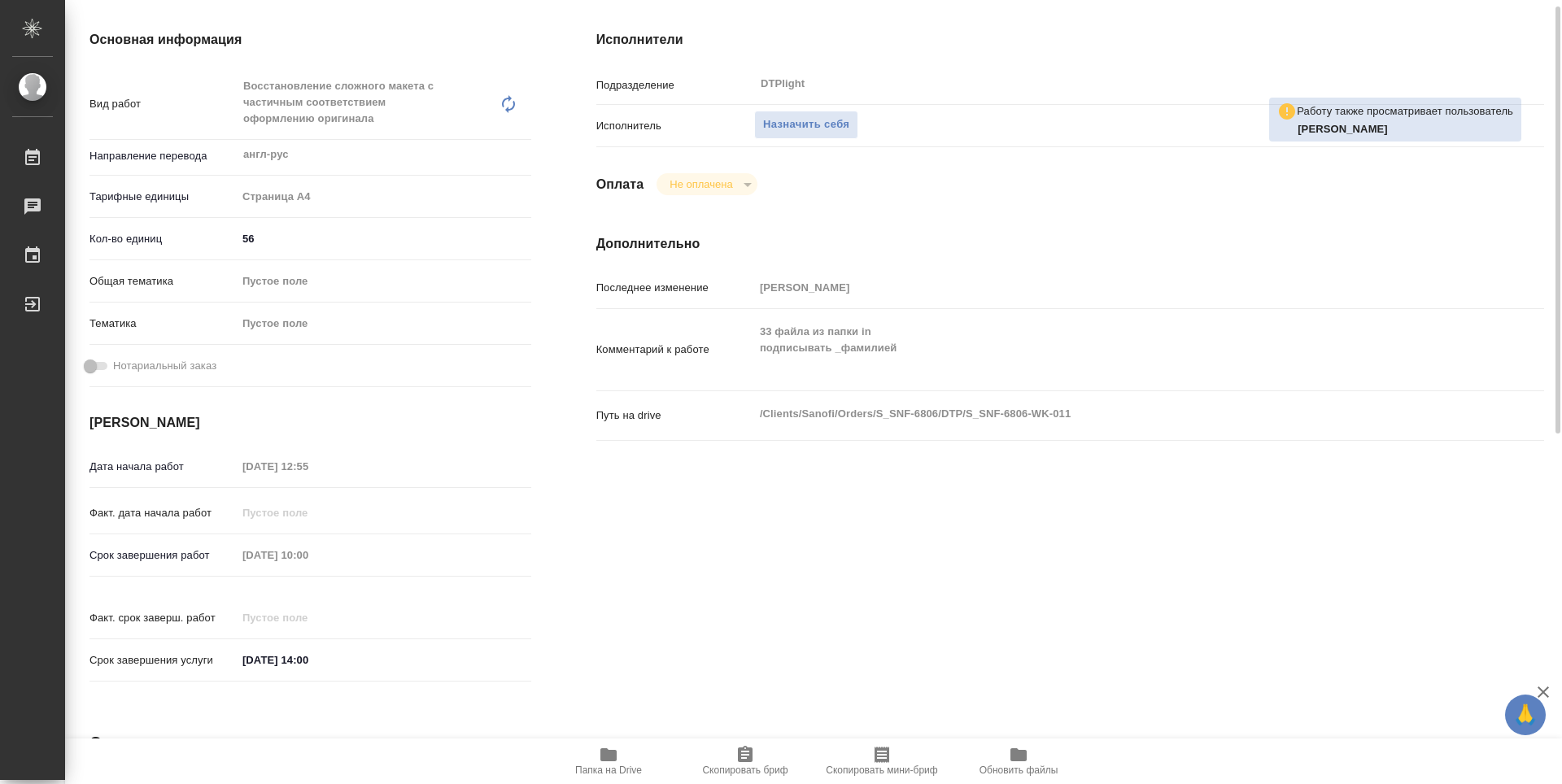
scroll to position [325, 0]
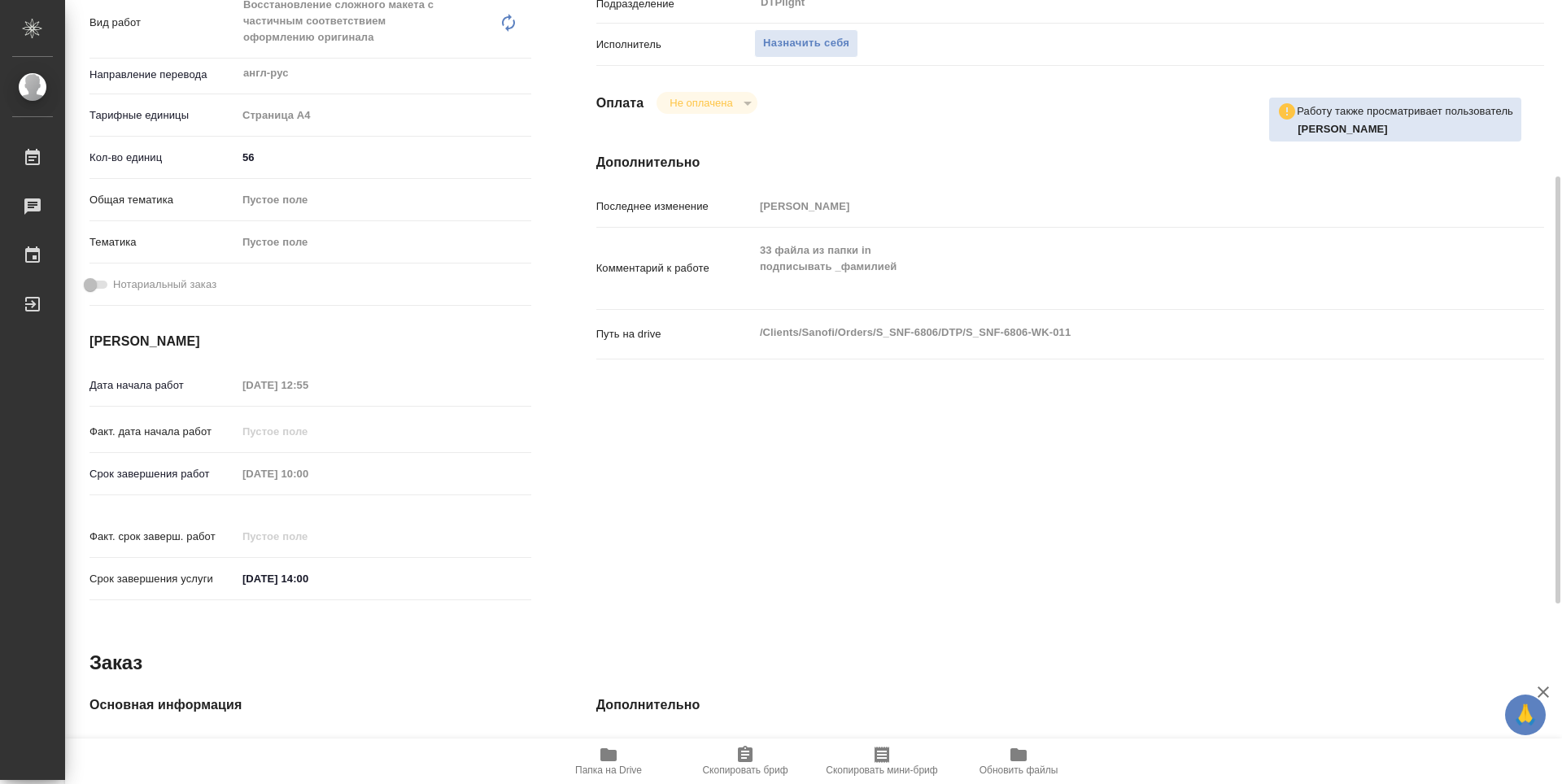
click at [588, 759] on span "Папка на Drive" at bounding box center [608, 760] width 117 height 31
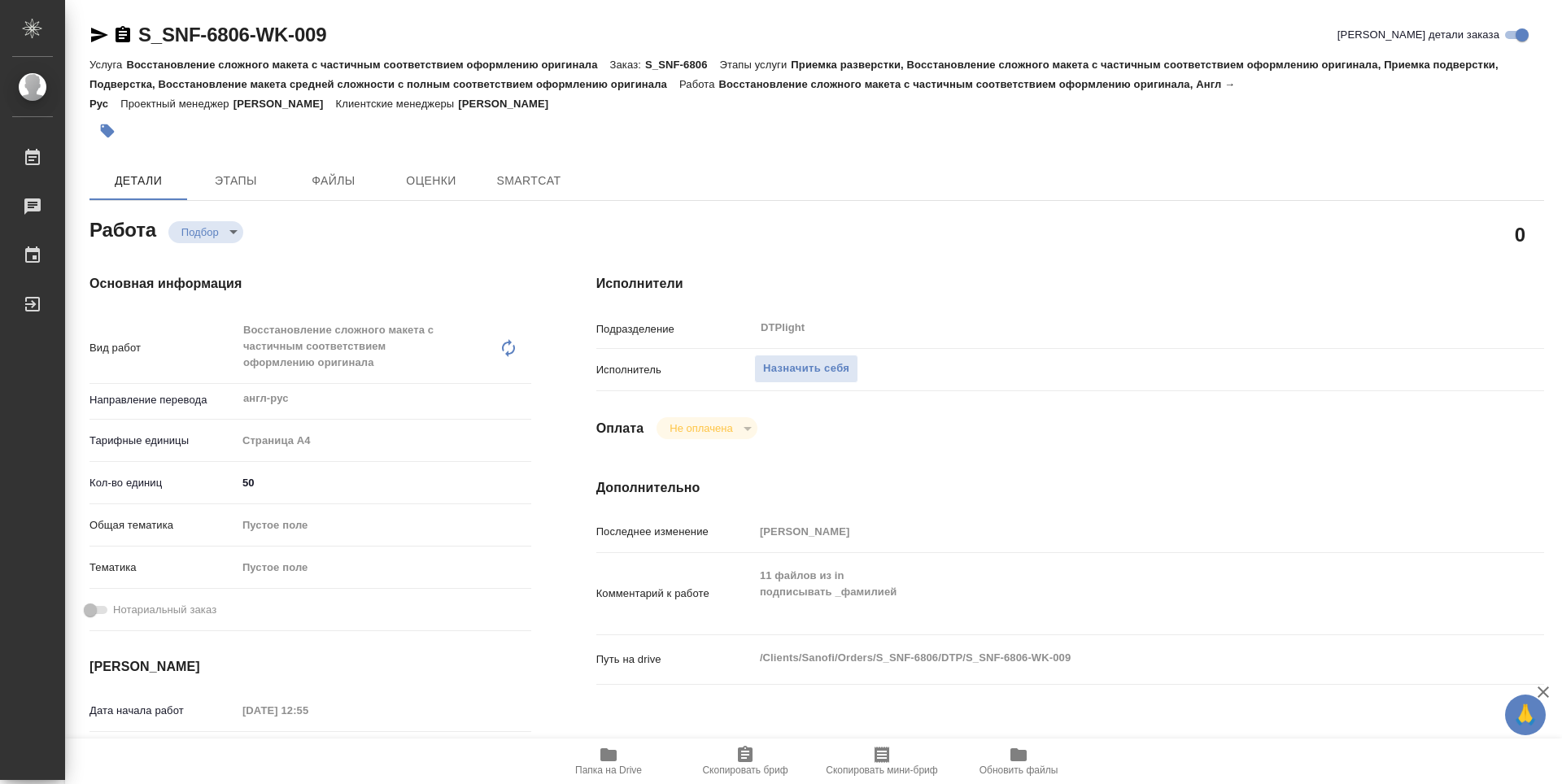
type textarea "x"
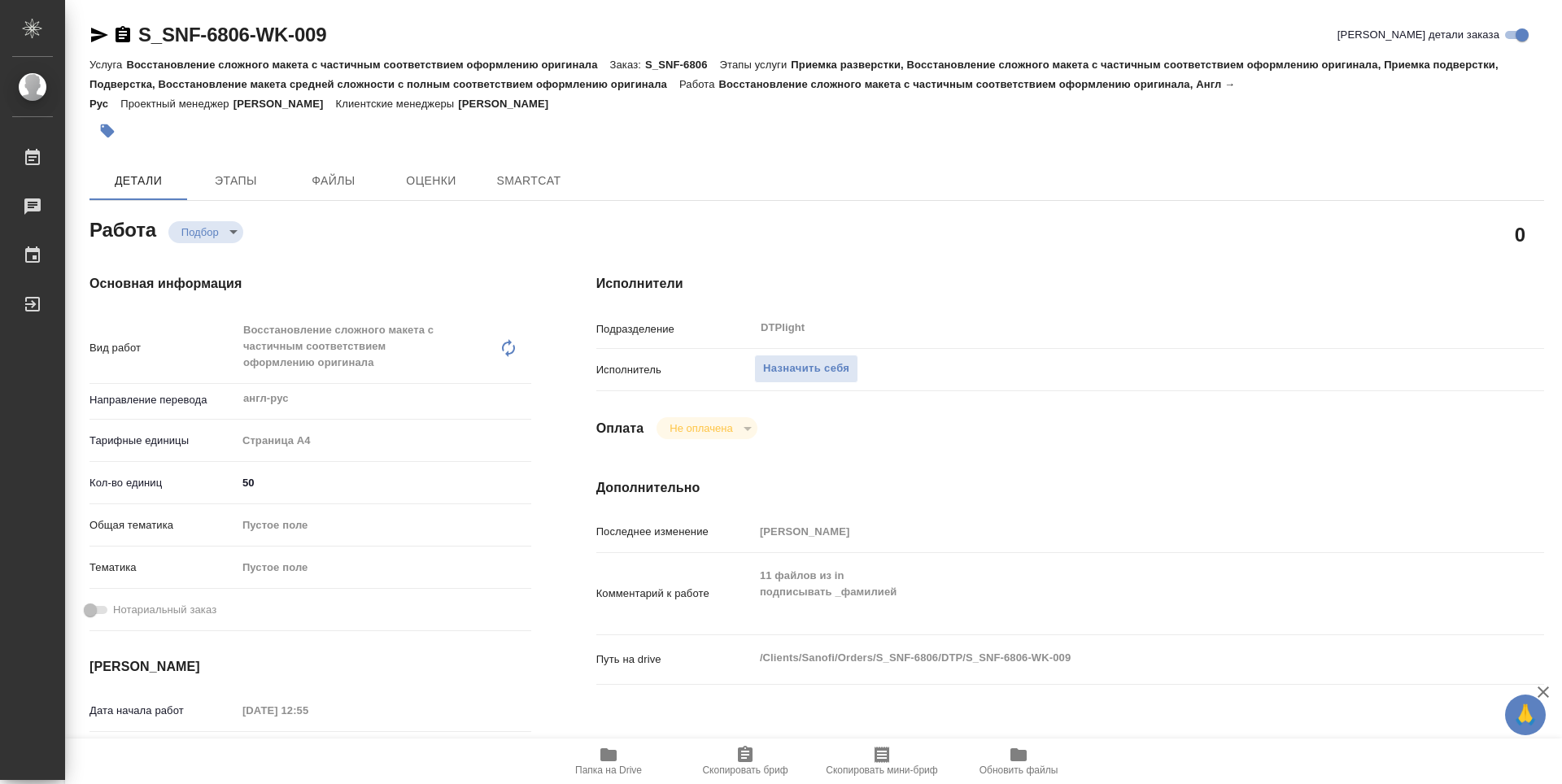
type textarea "x"
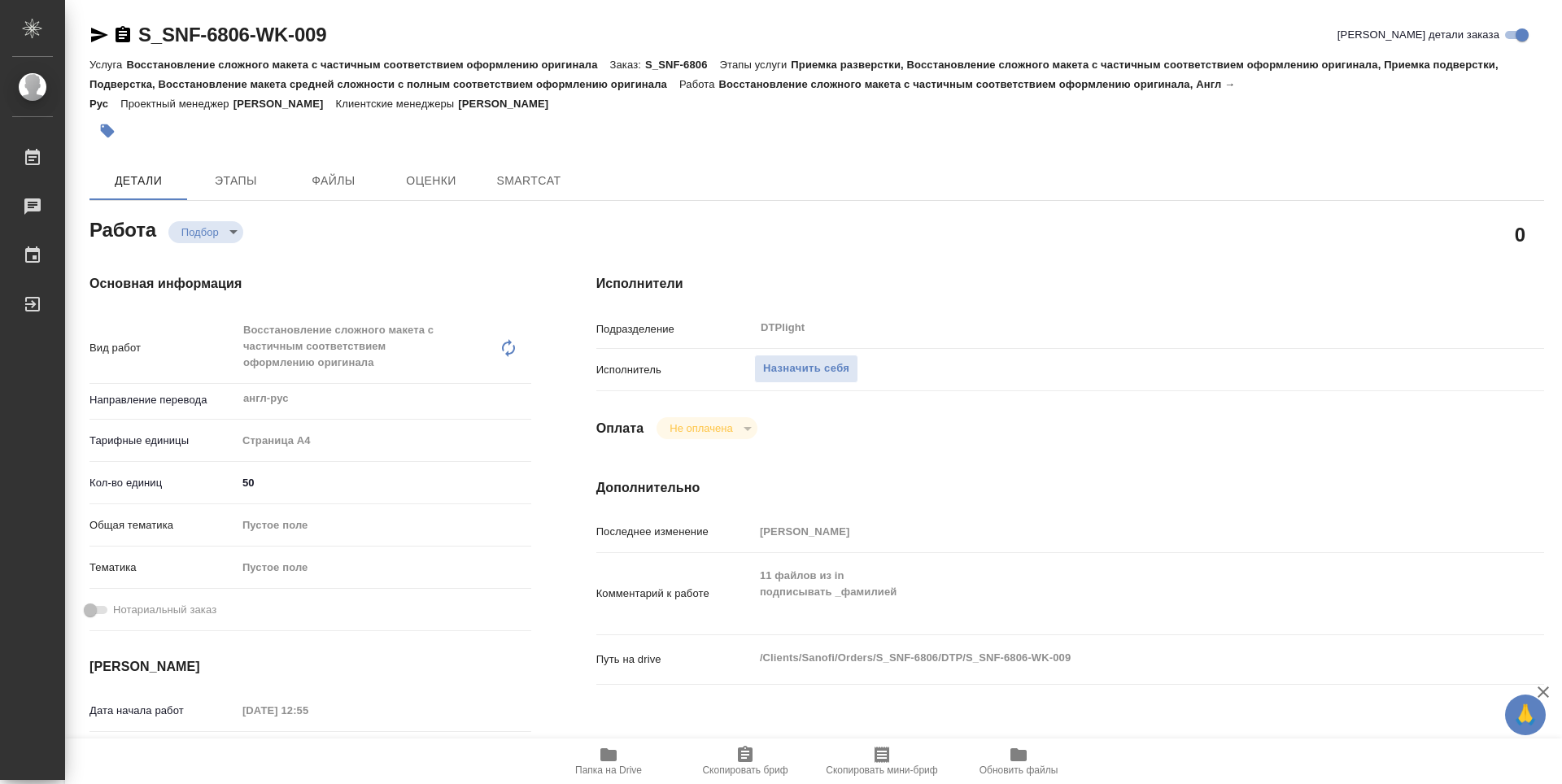
type textarea "x"
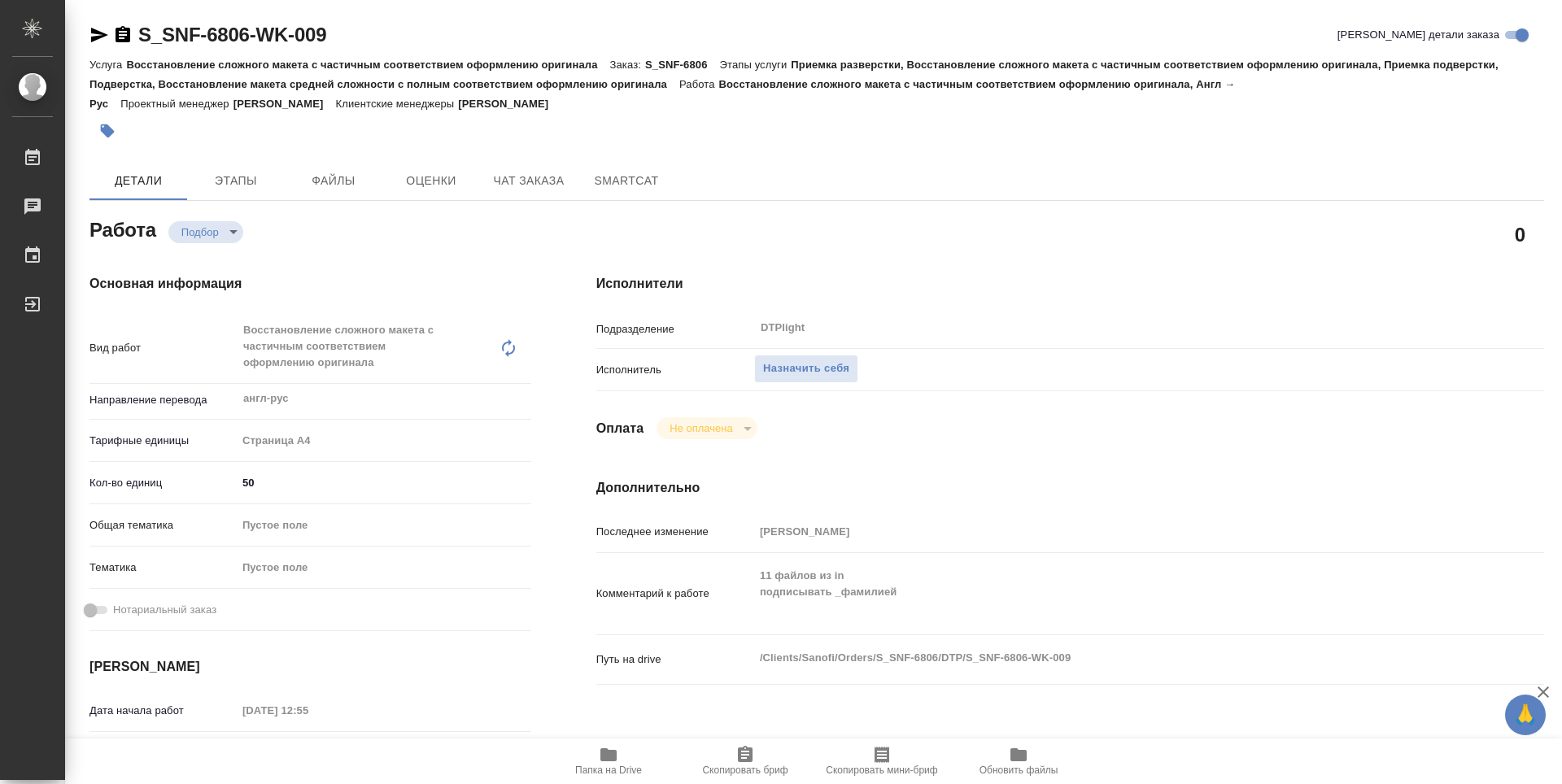
click at [619, 755] on span "Папка на Drive" at bounding box center [608, 760] width 117 height 31
type textarea "x"
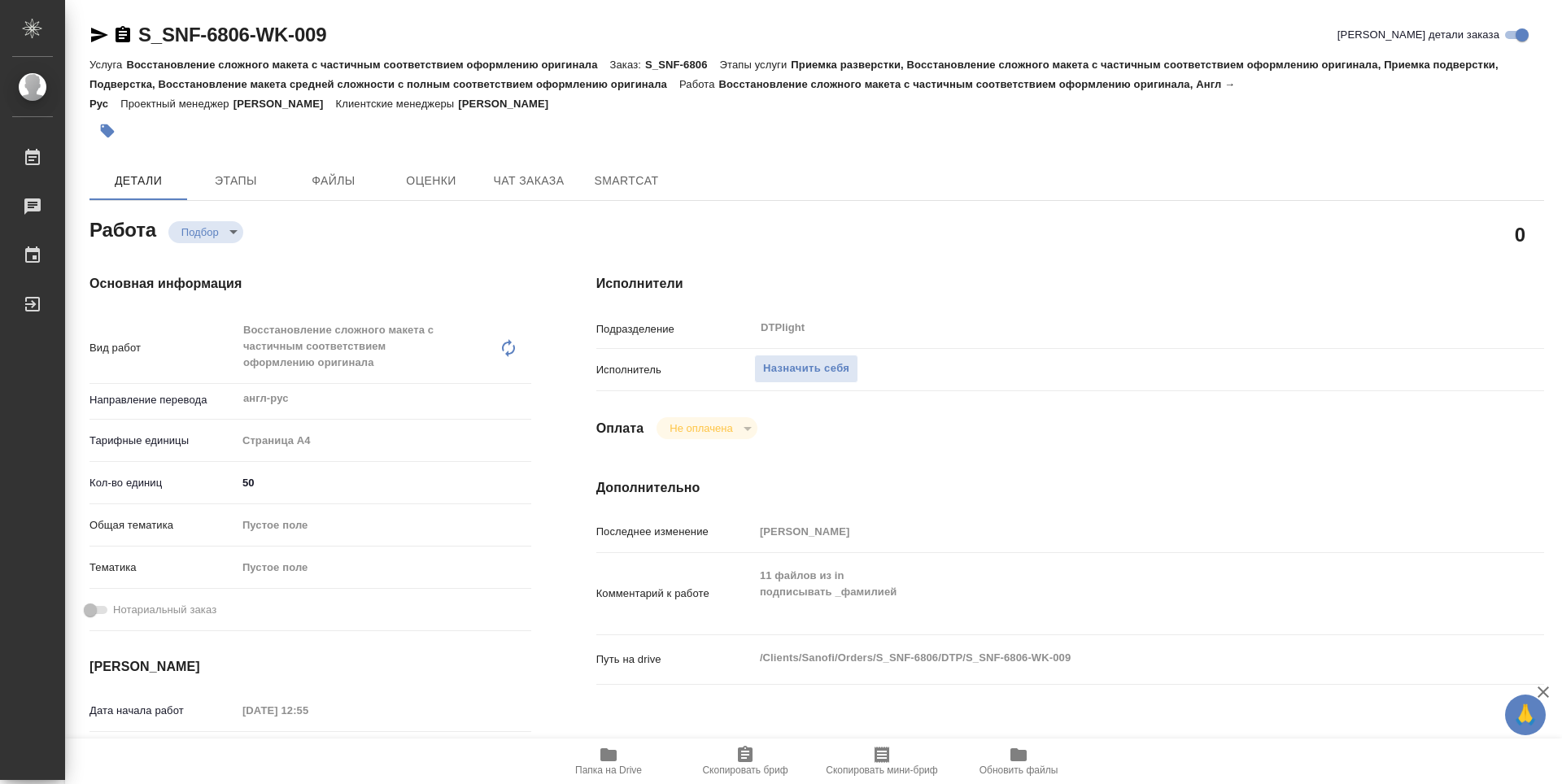
type textarea "x"
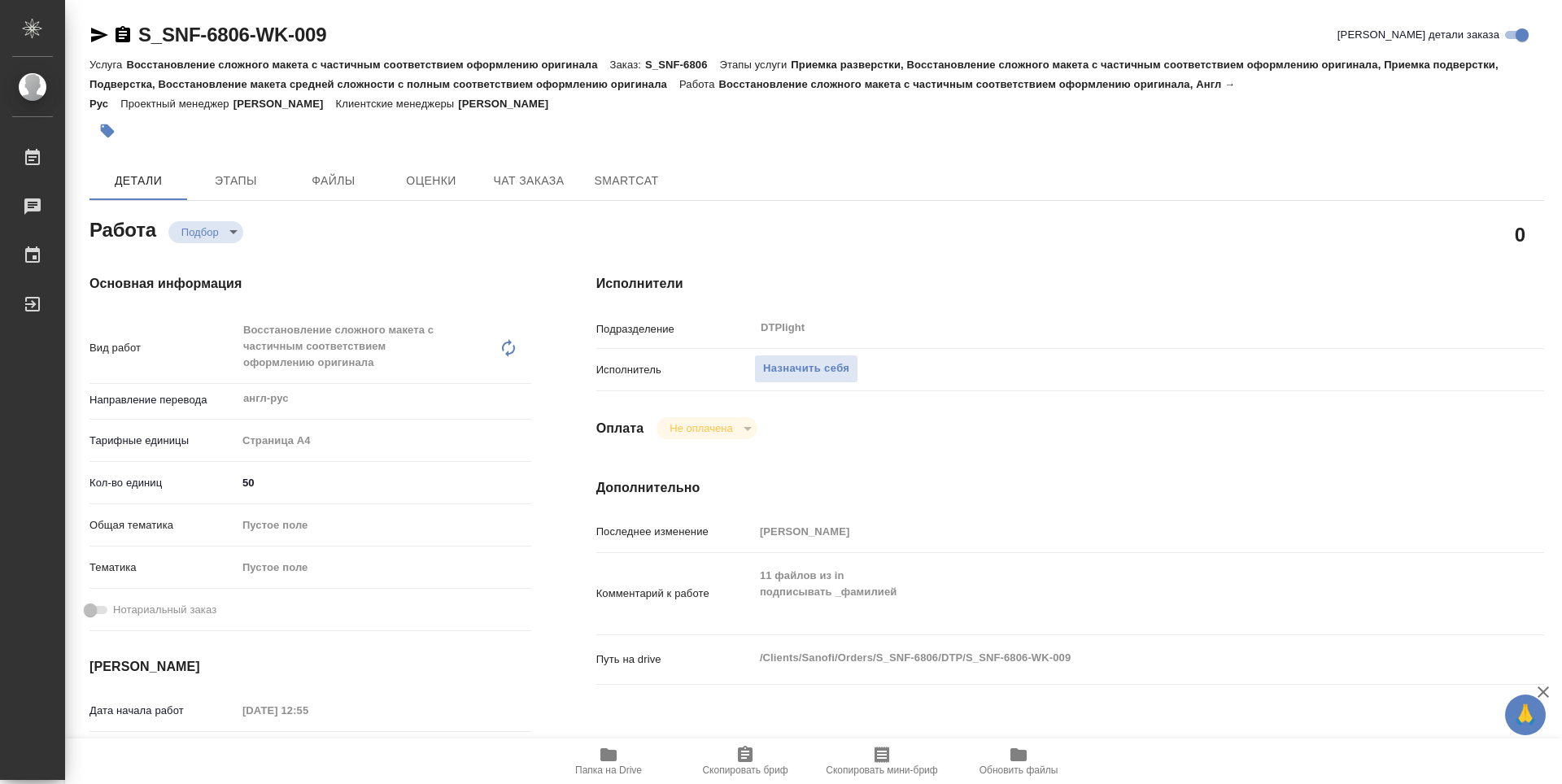
type textarea "x"
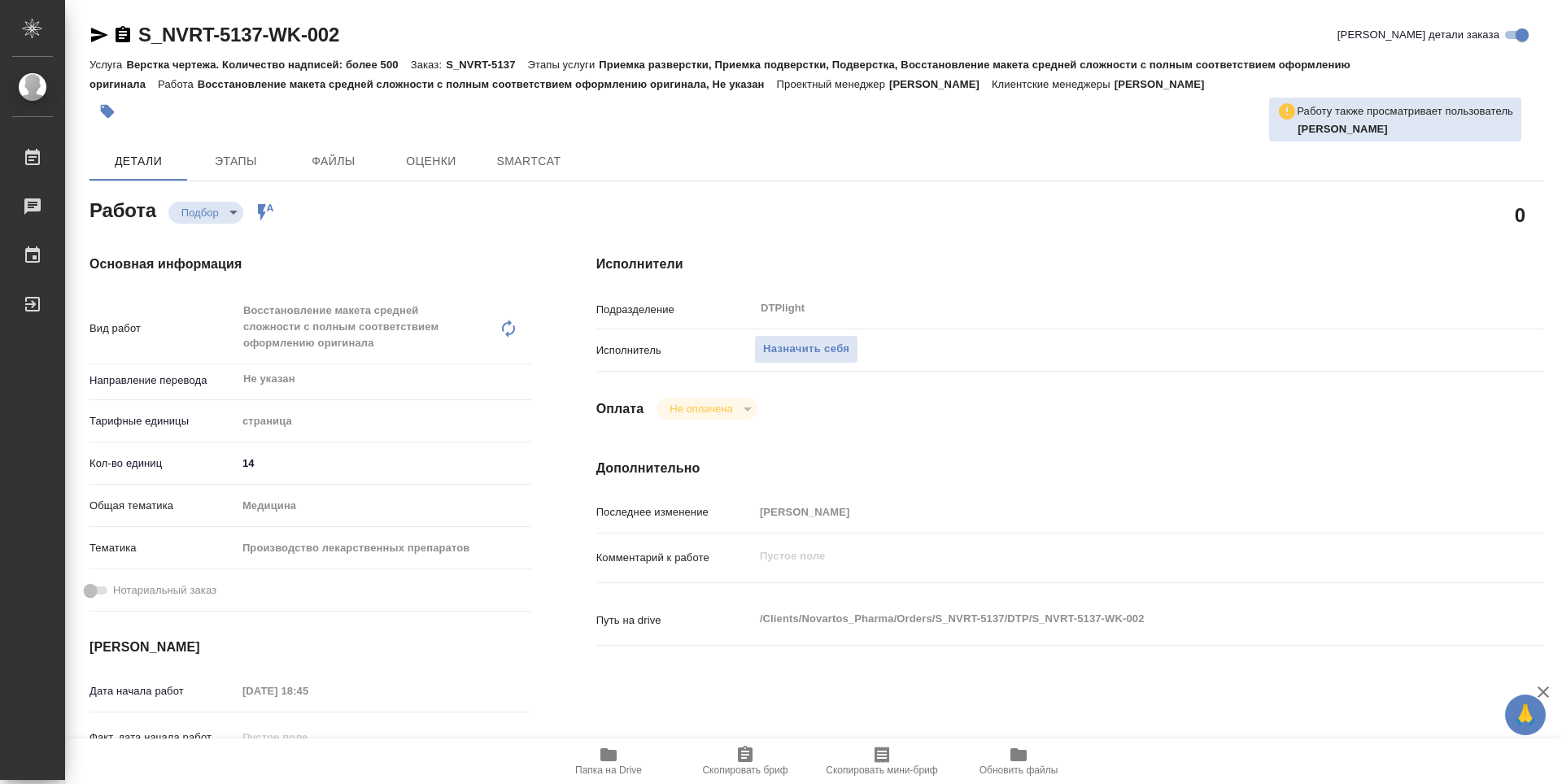
type textarea "x"
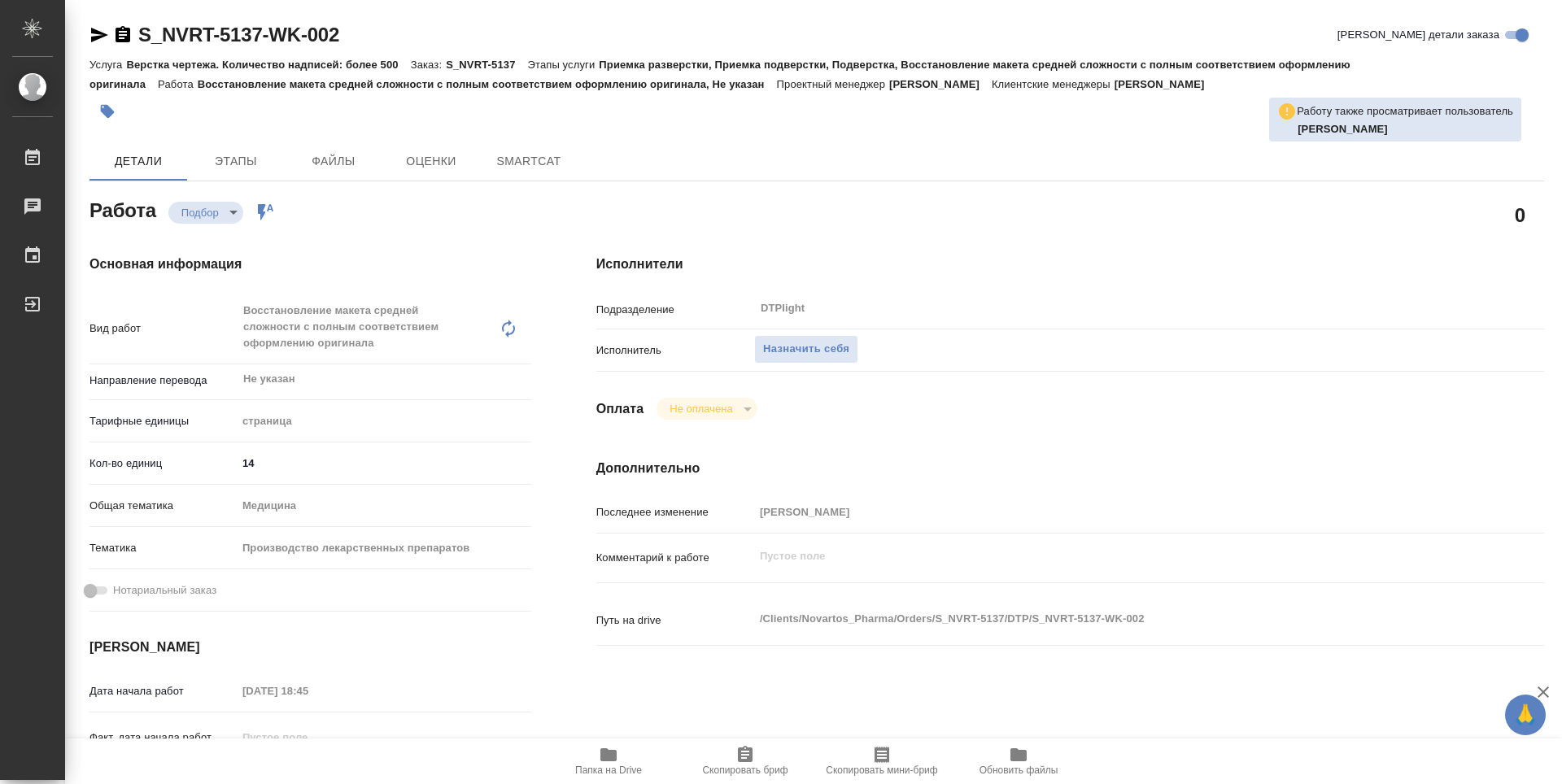
type textarea "x"
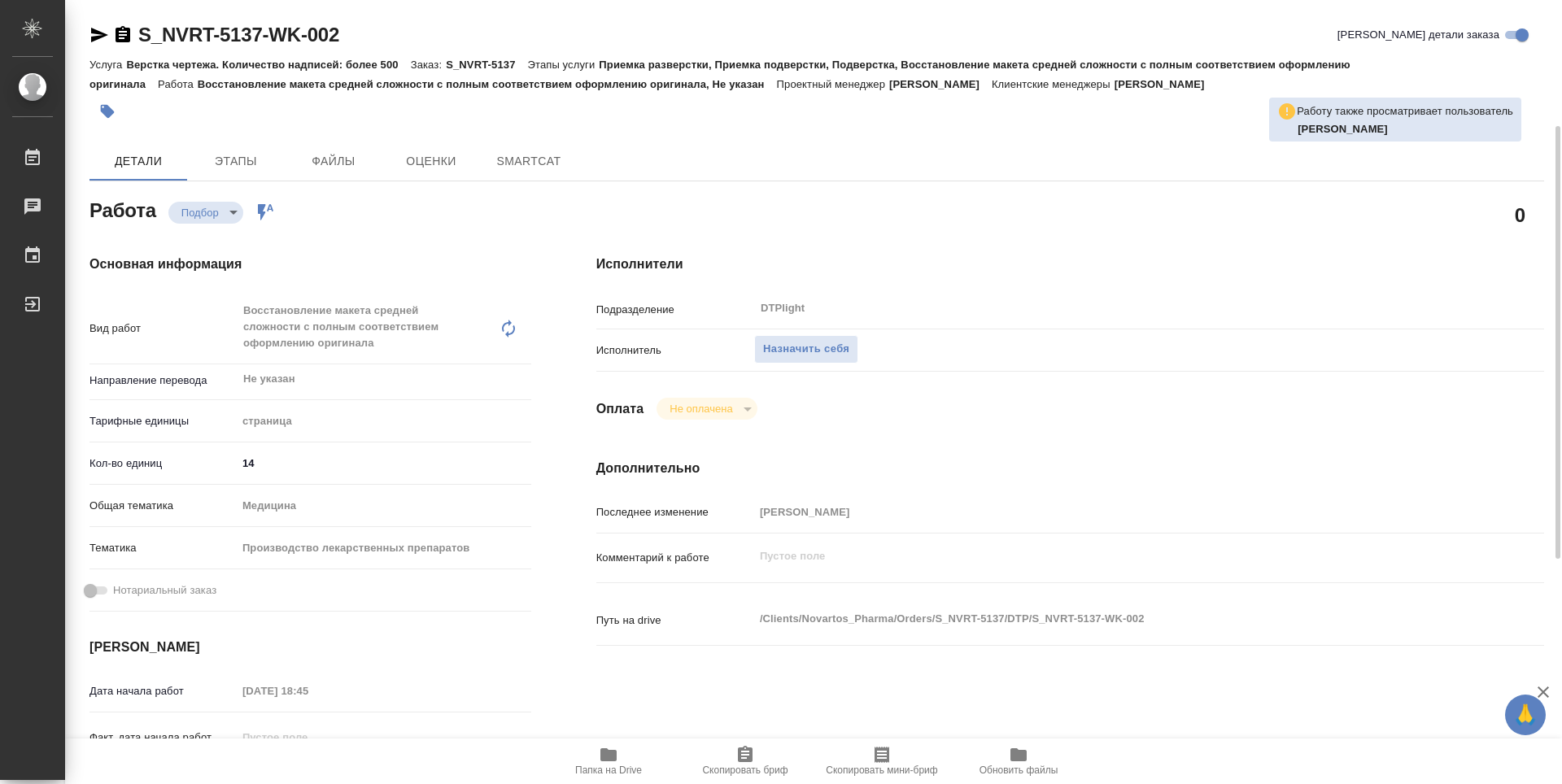
scroll to position [82, 0]
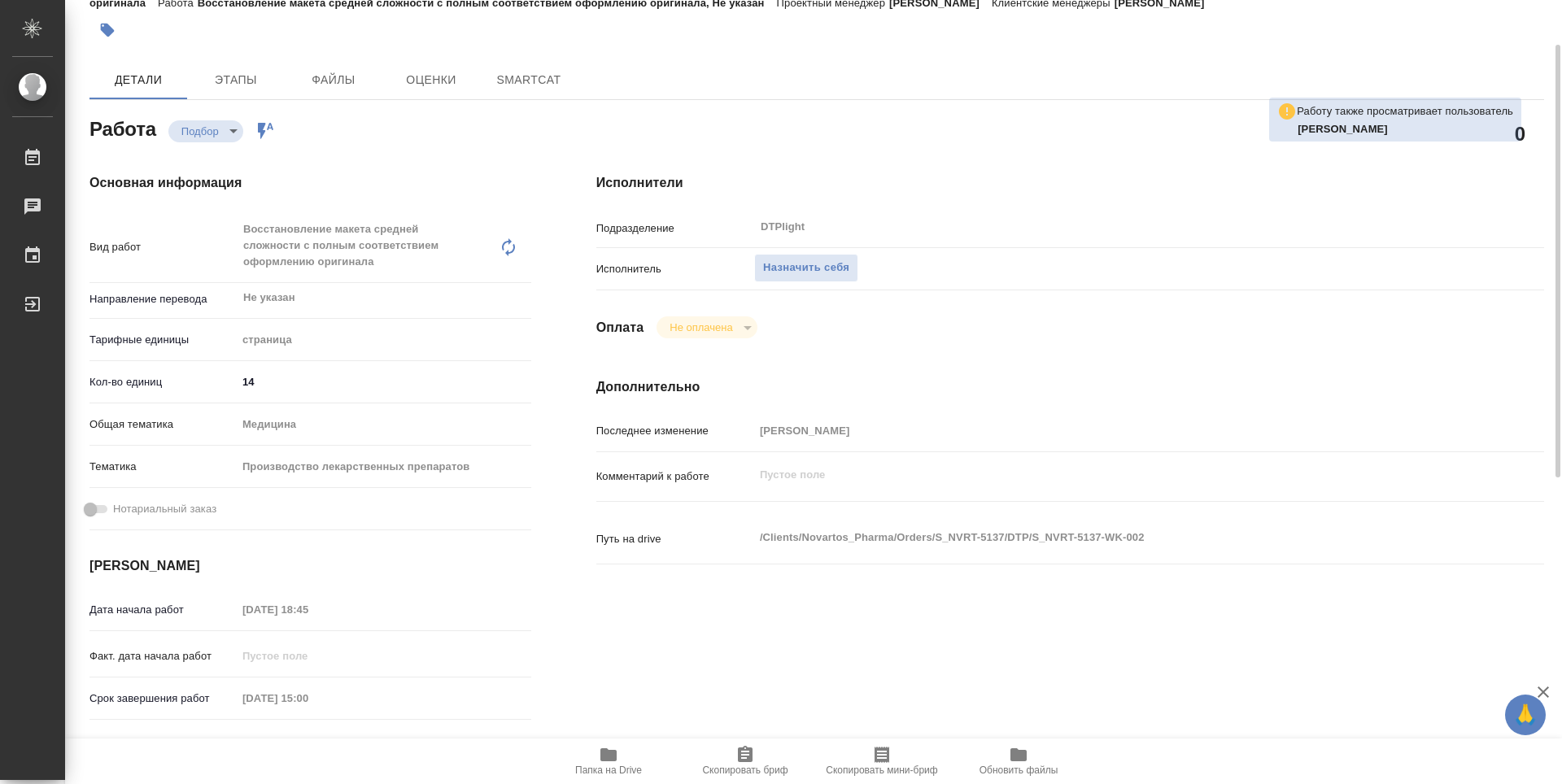
type textarea "x"
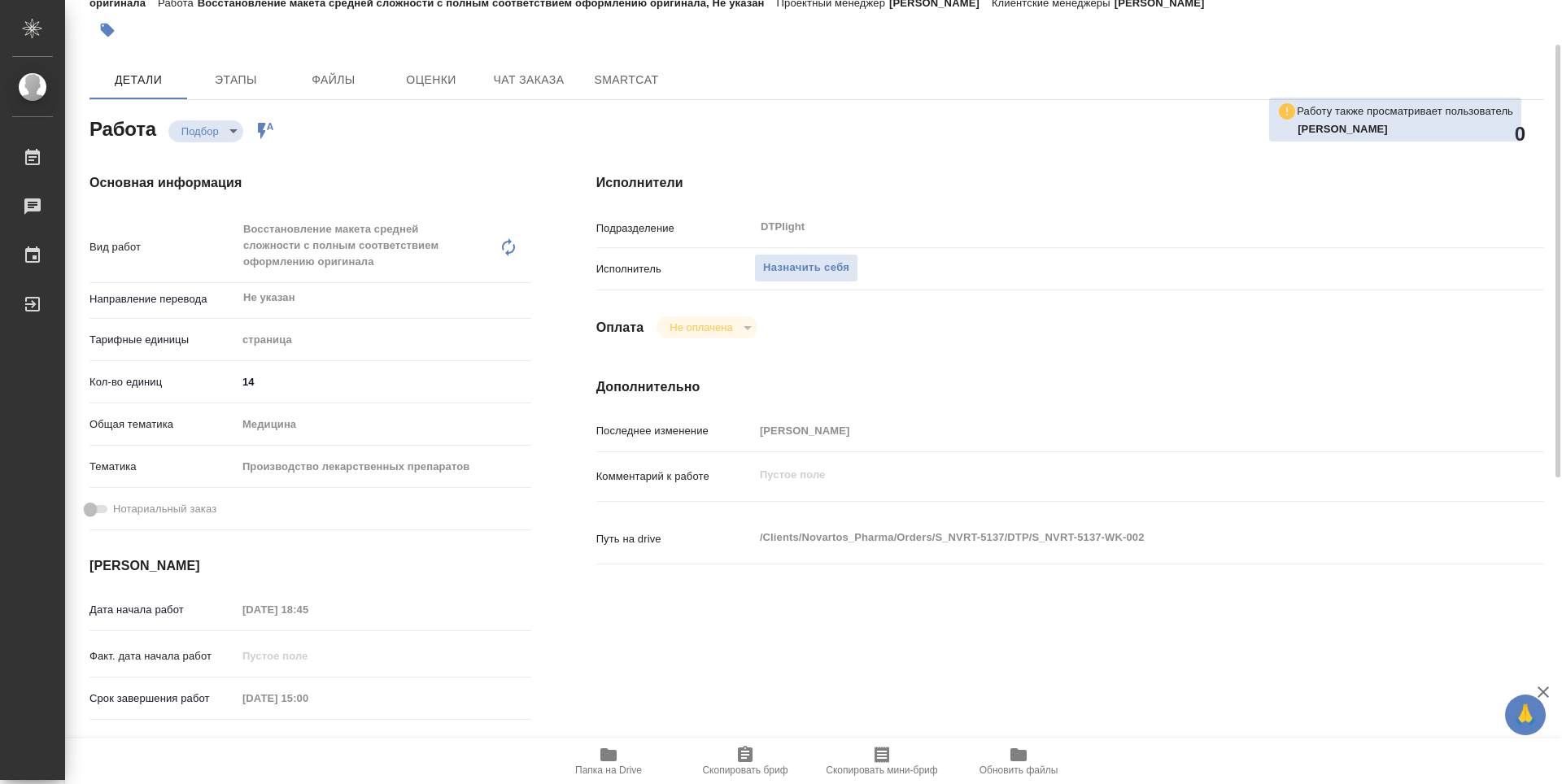
click at [616, 764] on icon "button" at bounding box center [609, 755] width 20 height 20
type textarea "x"
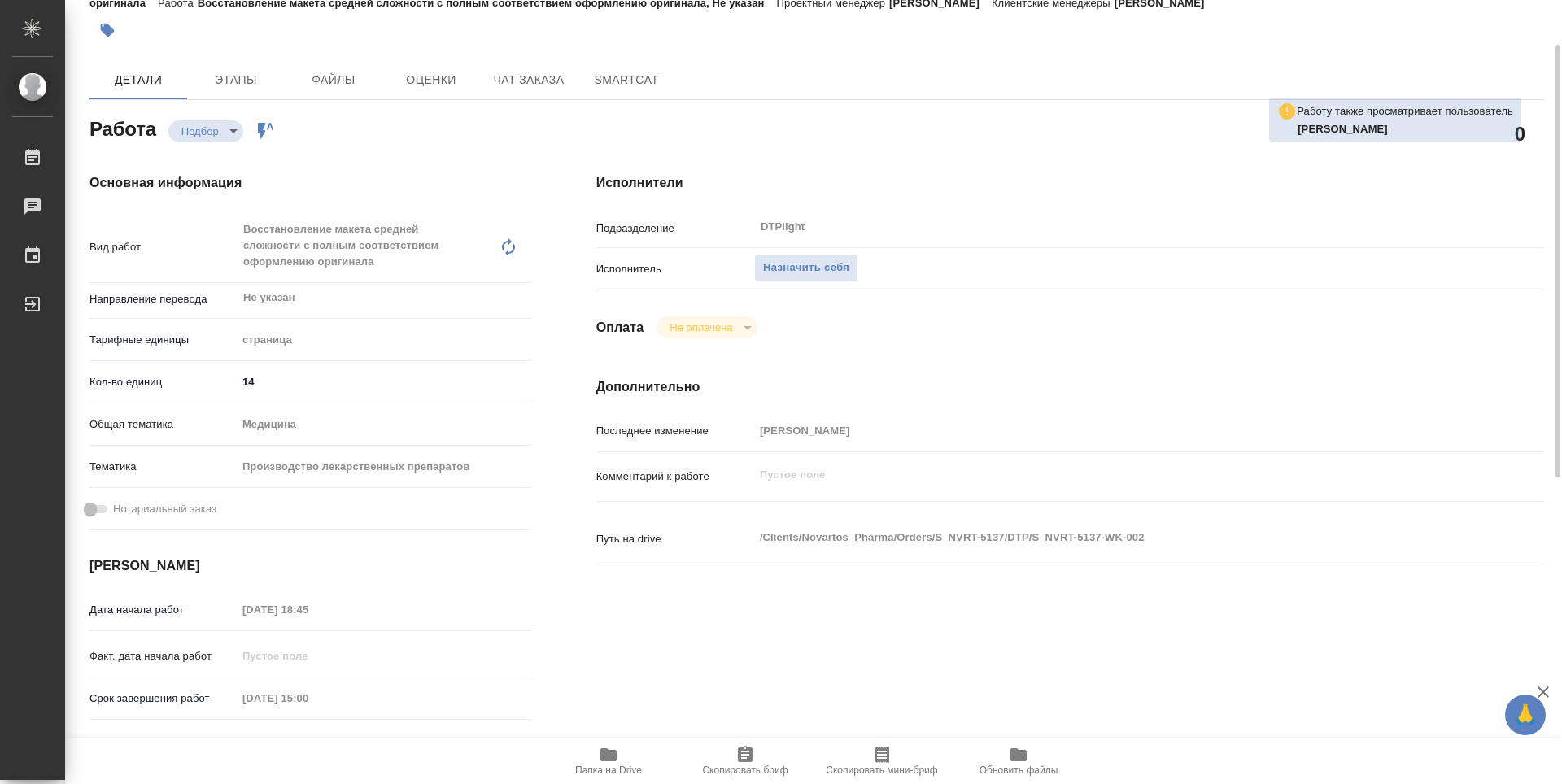
type textarea "x"
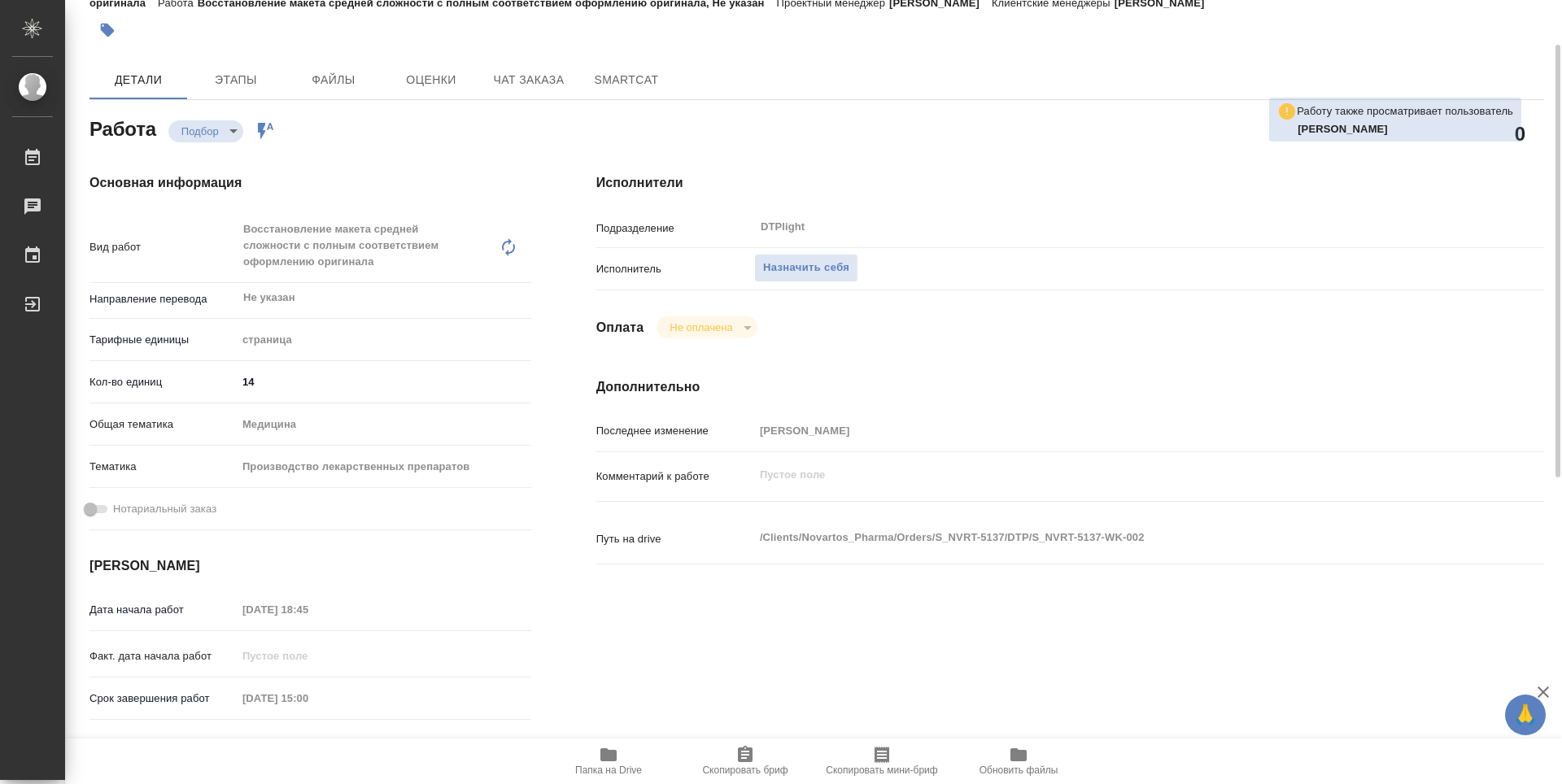
type textarea "x"
click at [810, 267] on span "Назначить себя" at bounding box center [806, 268] width 87 height 19
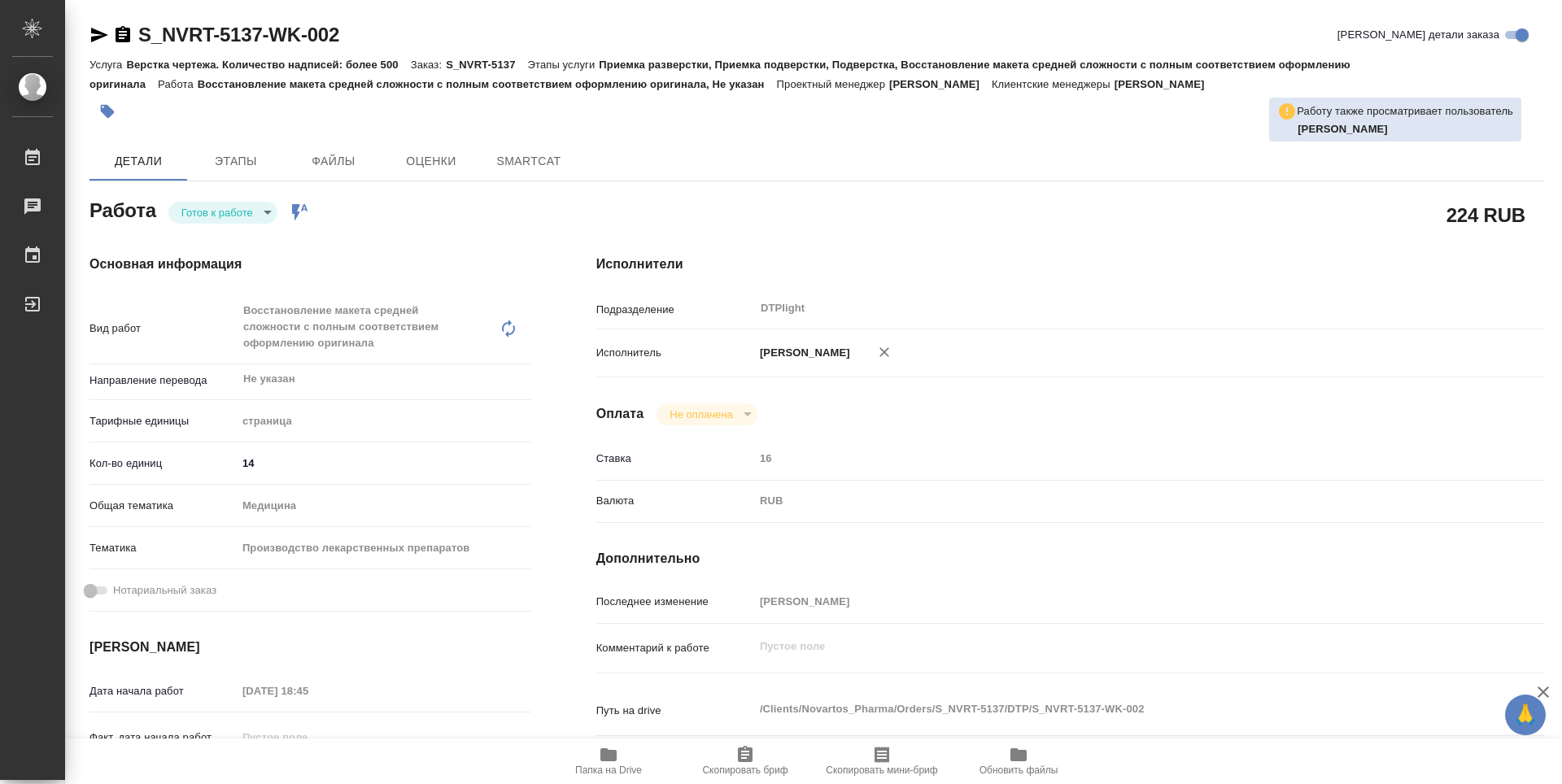
type textarea "x"
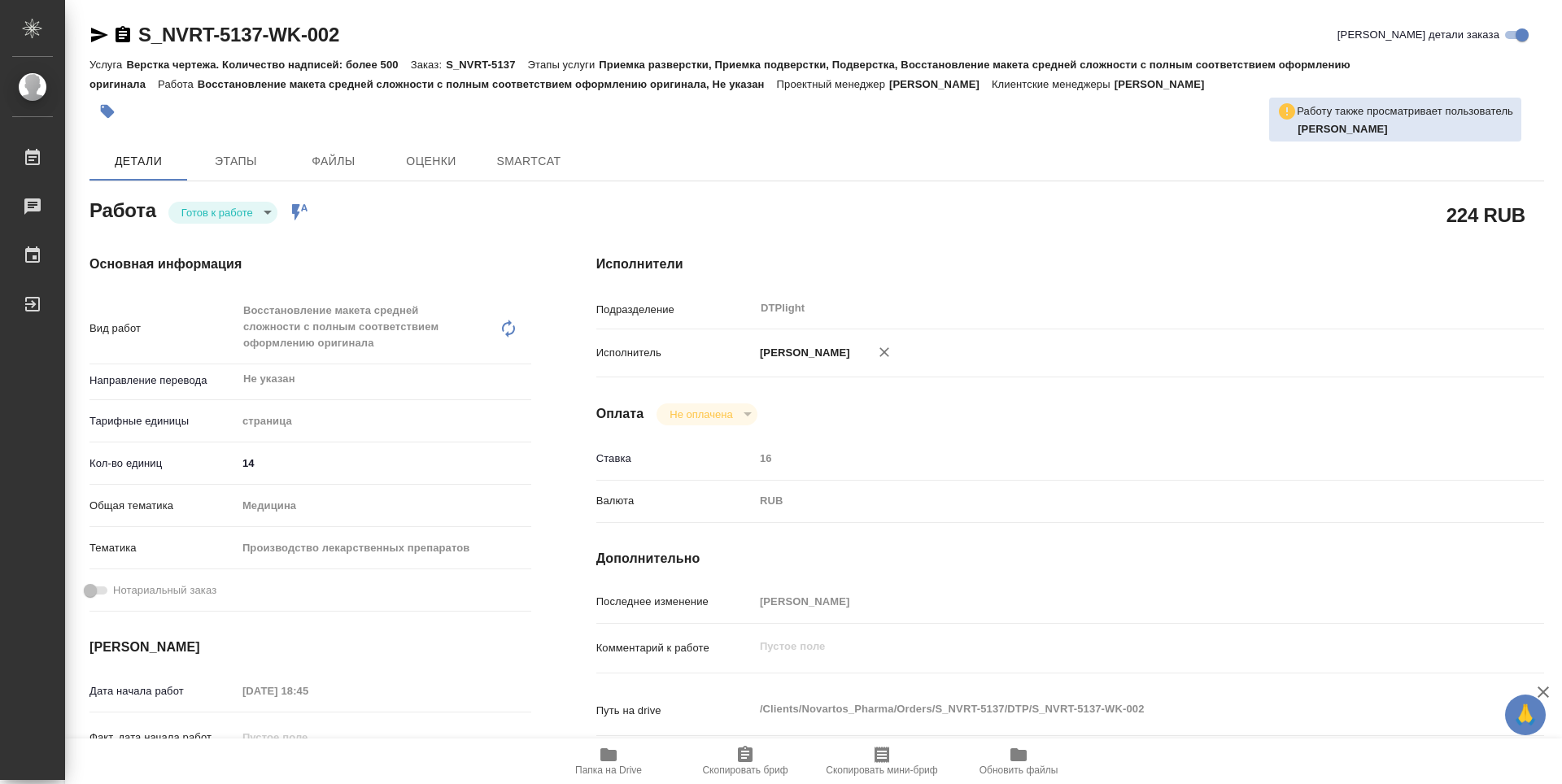
type textarea "x"
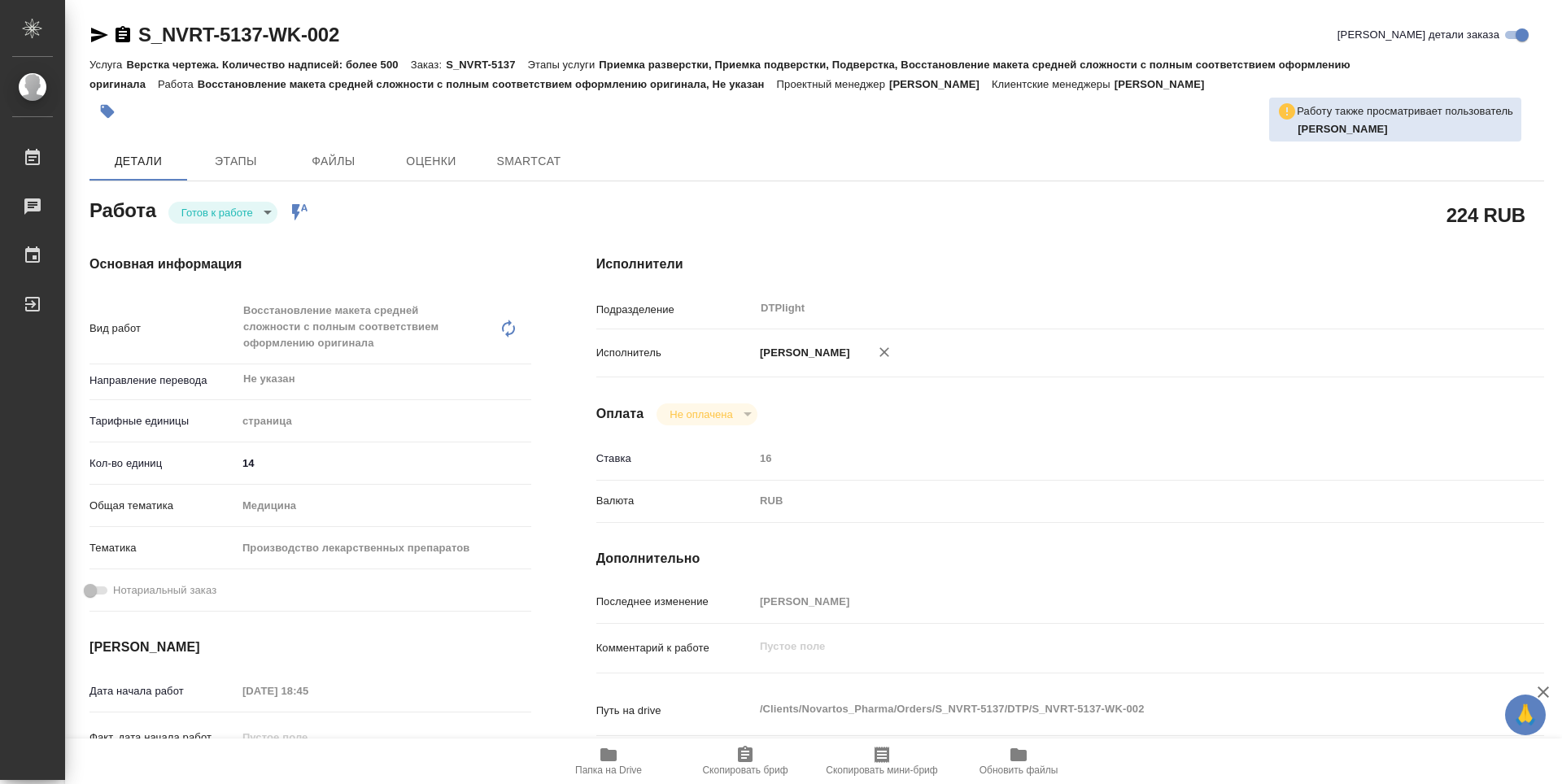
type textarea "x"
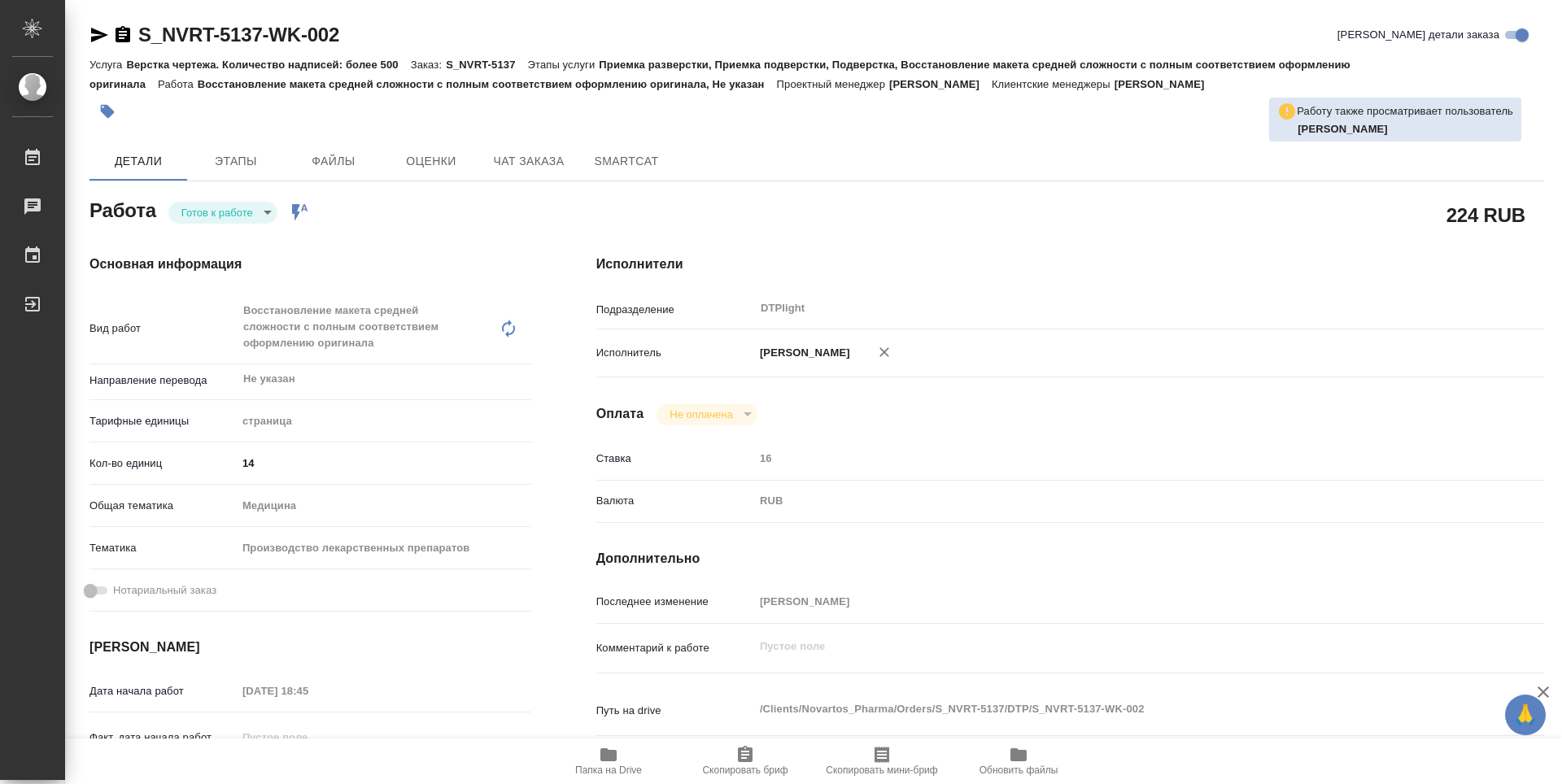
type textarea "x"
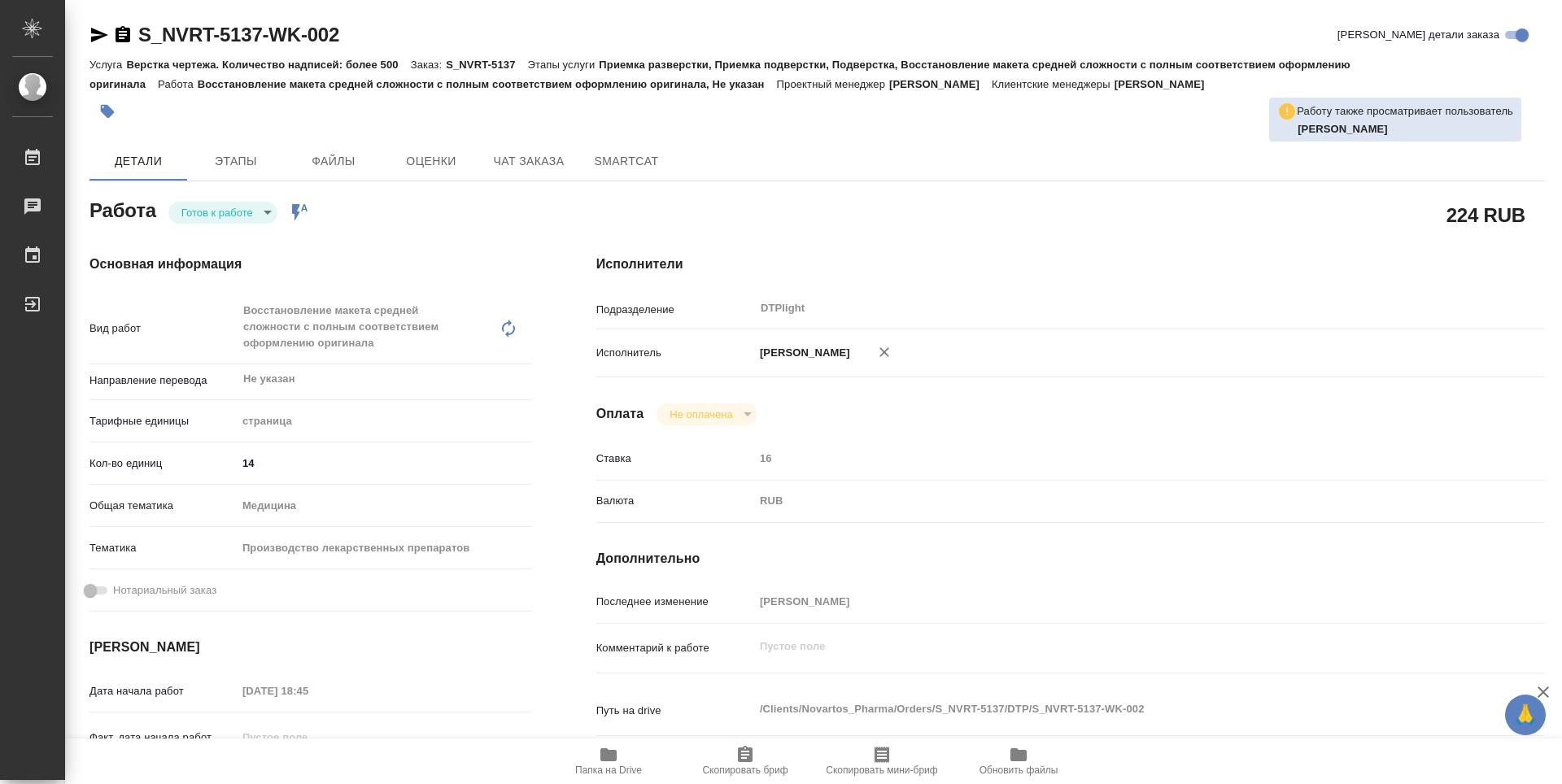
type textarea "x"
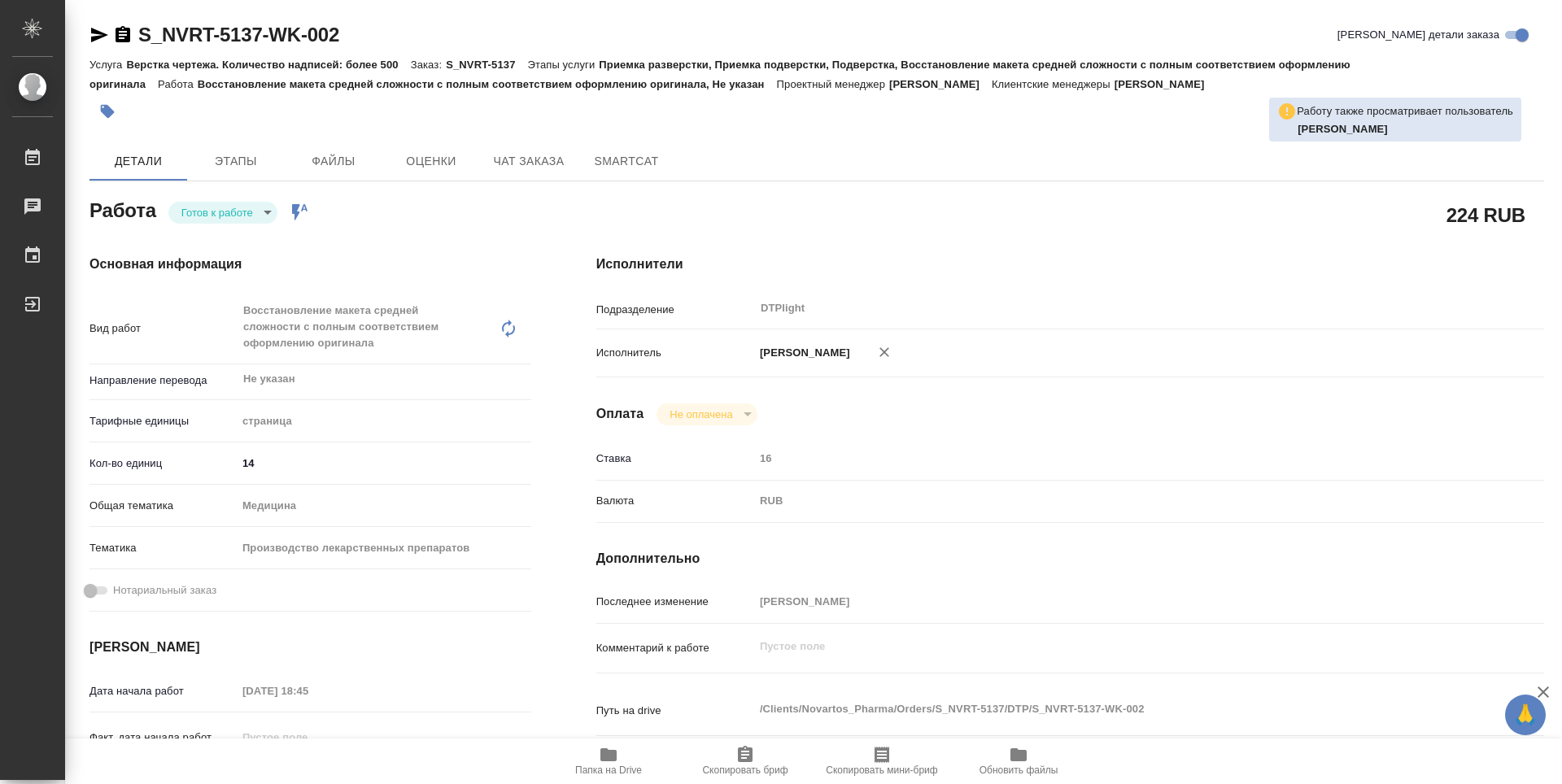
click at [258, 216] on body "🙏 .cls-1 fill:#fff; AWATERA Guselnikov Roman Работы 0 Чаты График Выйти S_NVRT-…" at bounding box center [781, 392] width 1562 height 784
click at [221, 211] on button "В работе" at bounding box center [208, 212] width 54 height 18
type textarea "x"
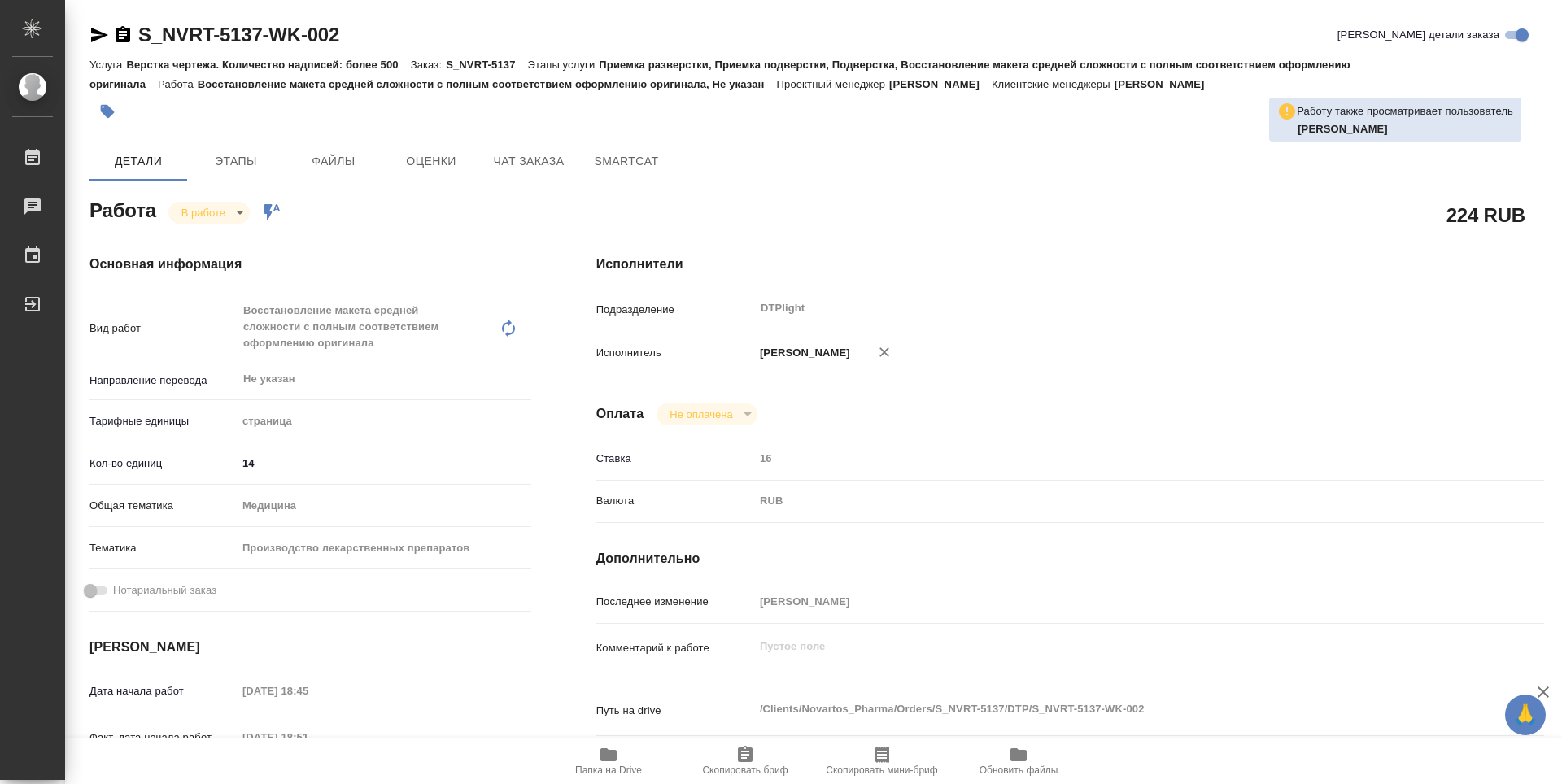
type textarea "x"
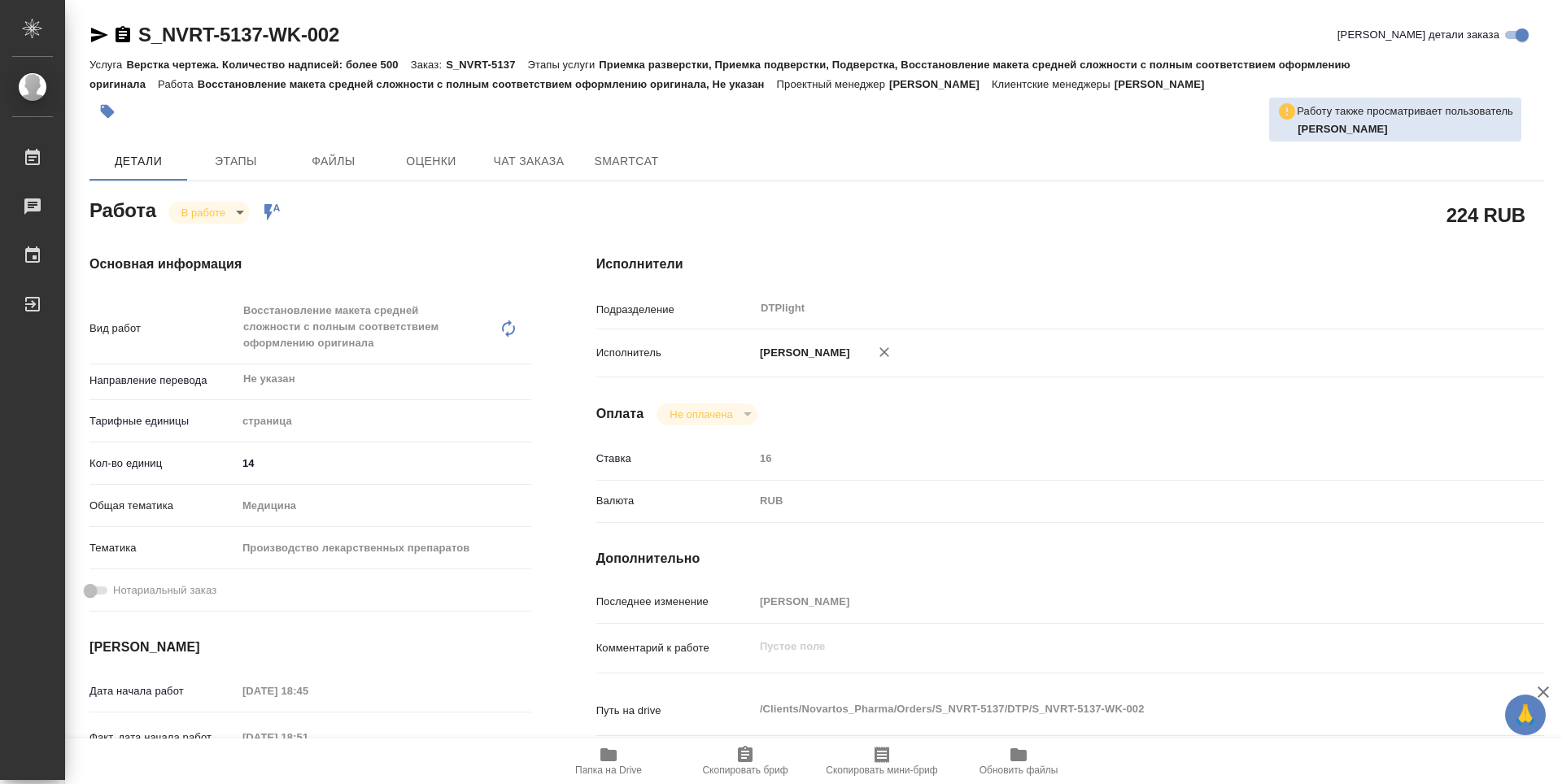
type textarea "x"
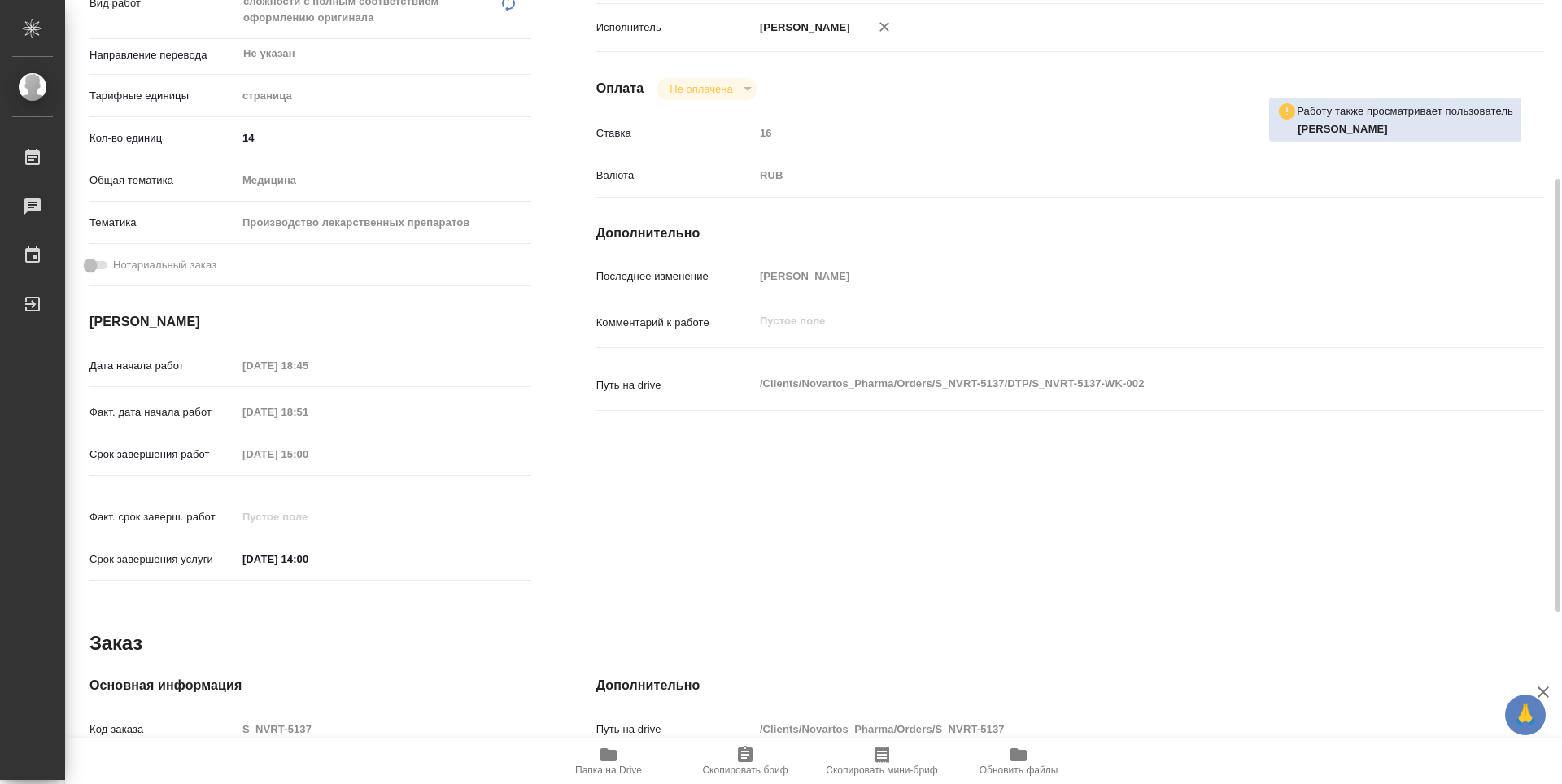
type textarea "x"
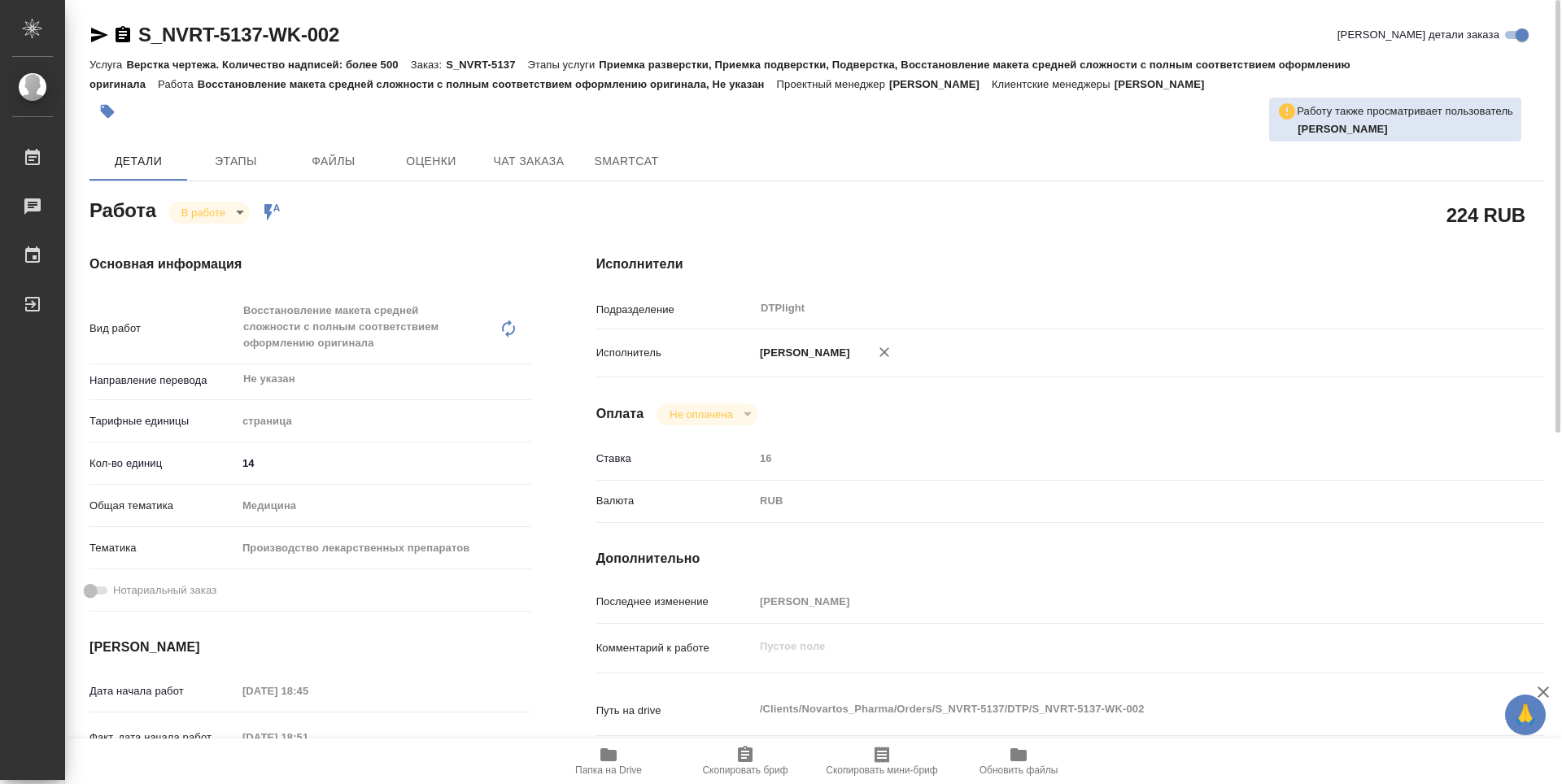
click at [118, 37] on icon "button" at bounding box center [123, 34] width 15 height 16
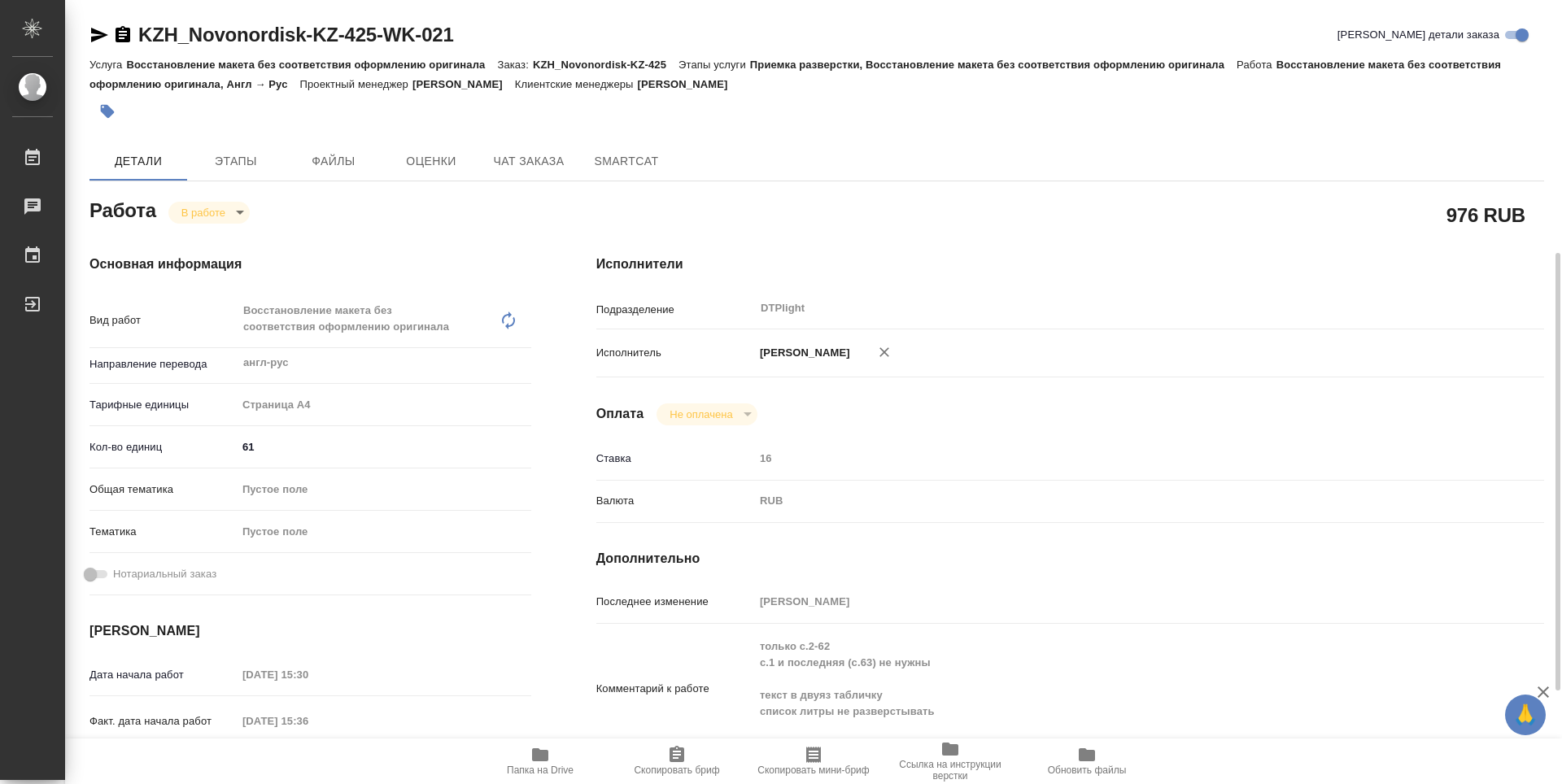
scroll to position [163, 0]
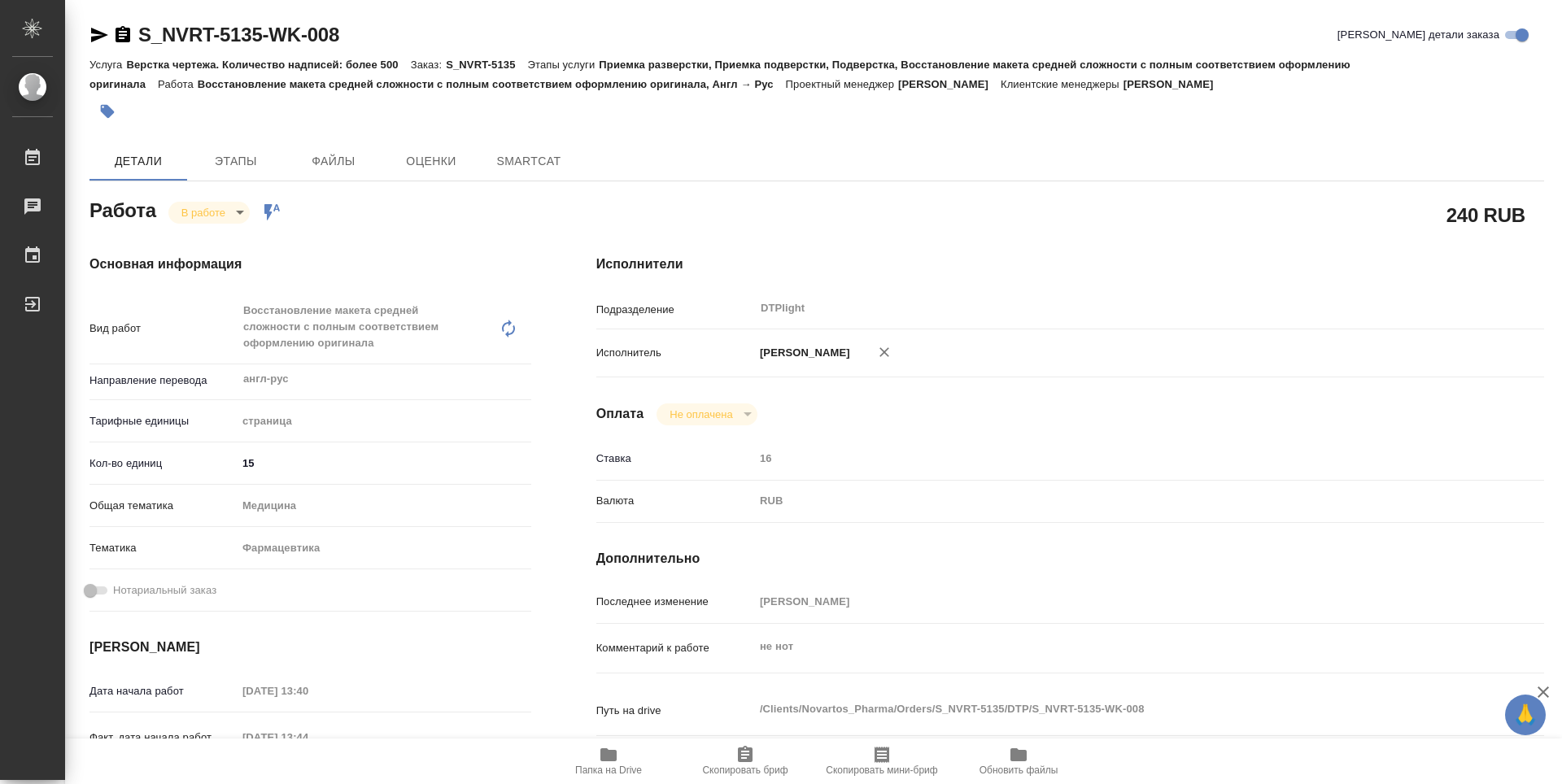
type textarea "x"
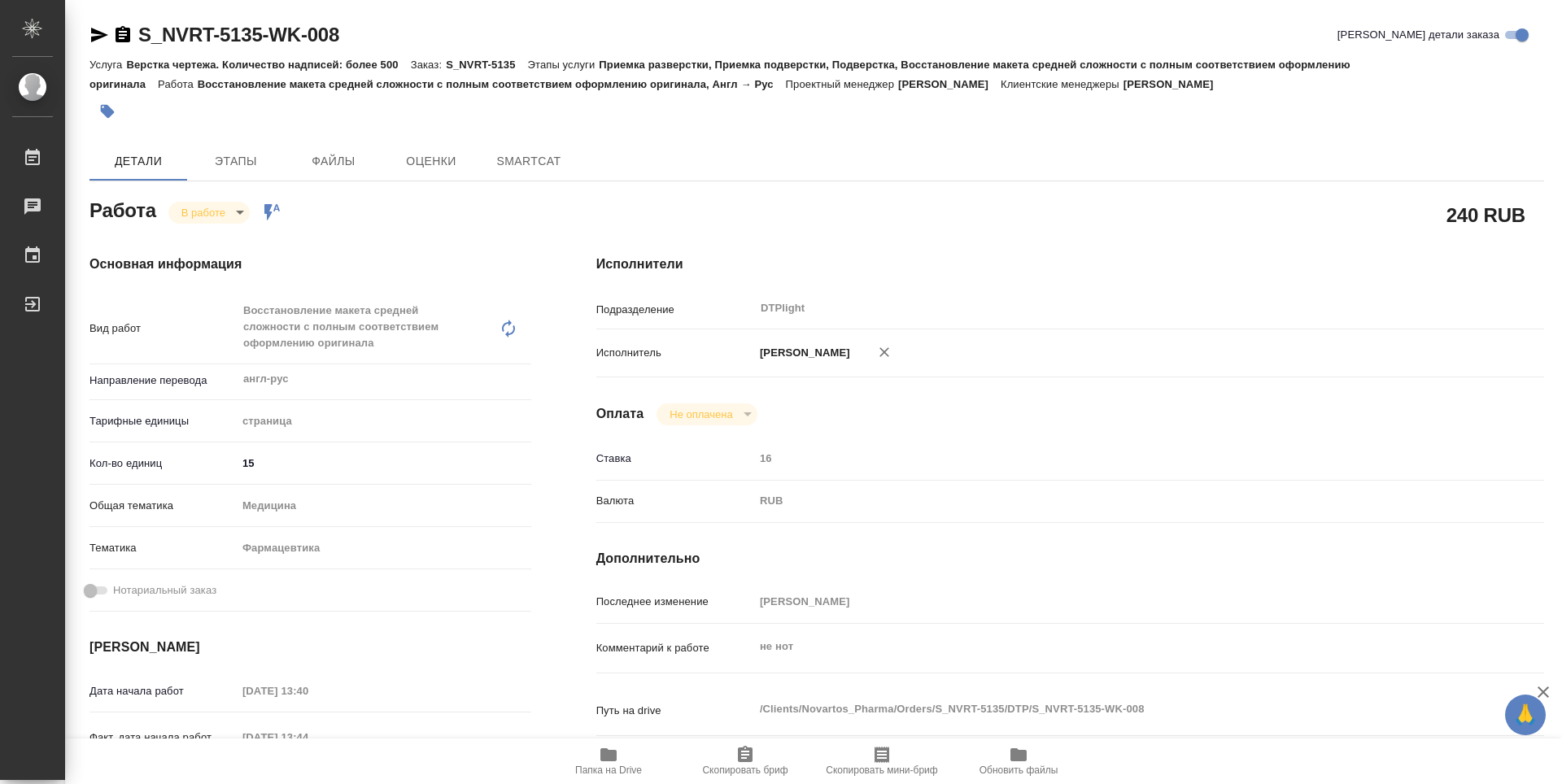
type textarea "x"
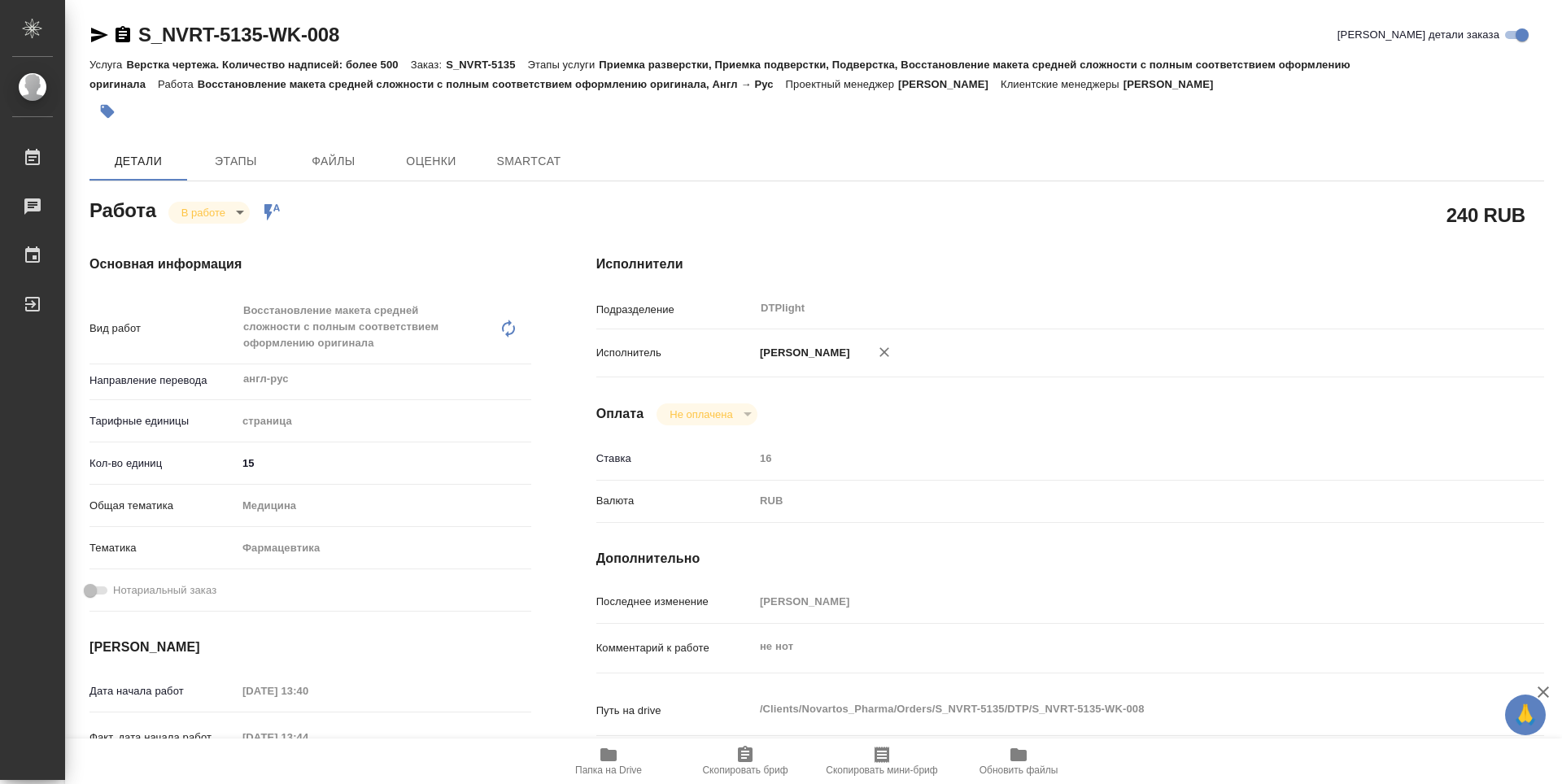
type textarea "x"
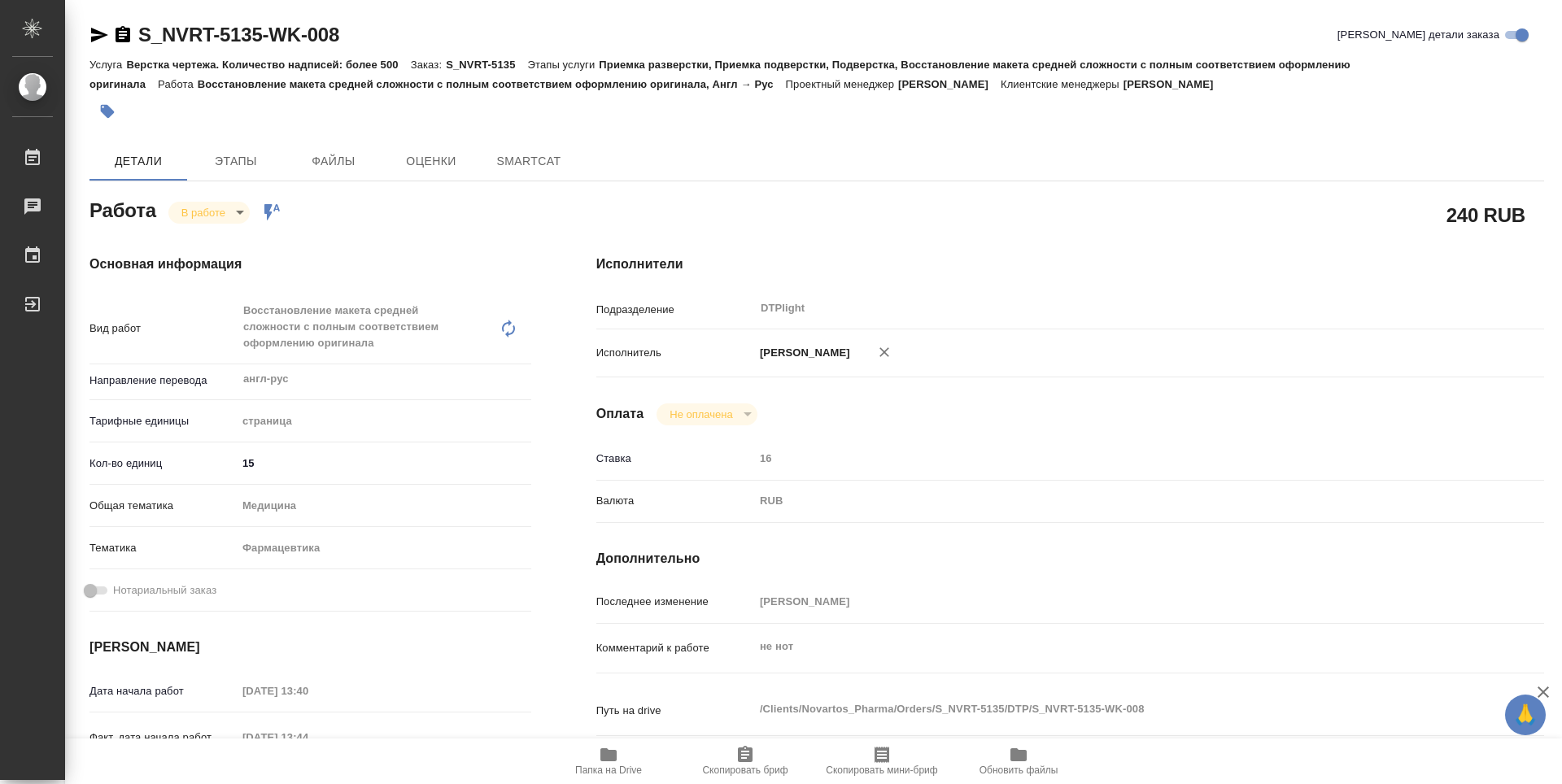
type textarea "x"
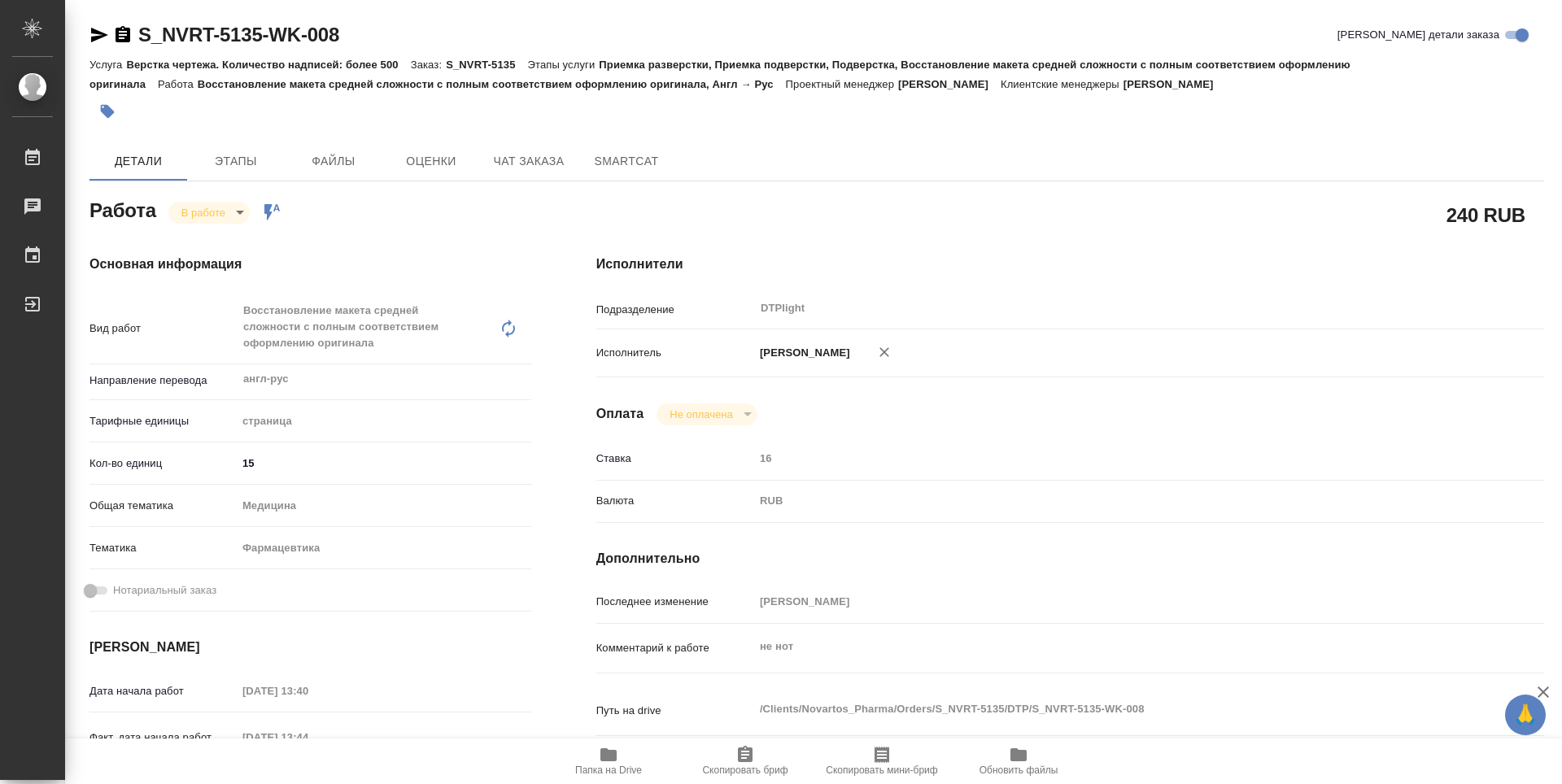
type textarea "x"
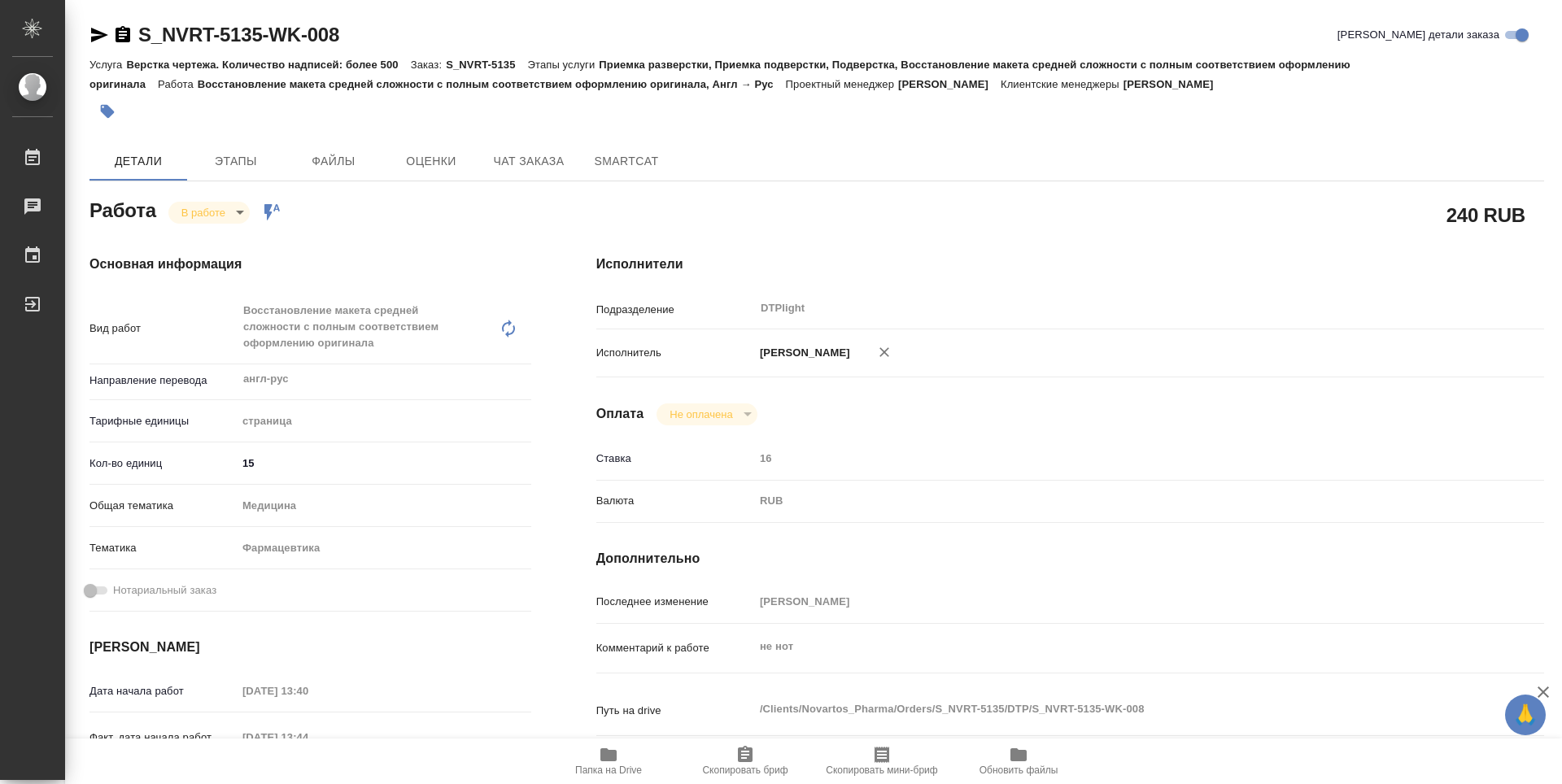
click at [608, 768] on span "Папка на Drive" at bounding box center [609, 770] width 67 height 11
type textarea "x"
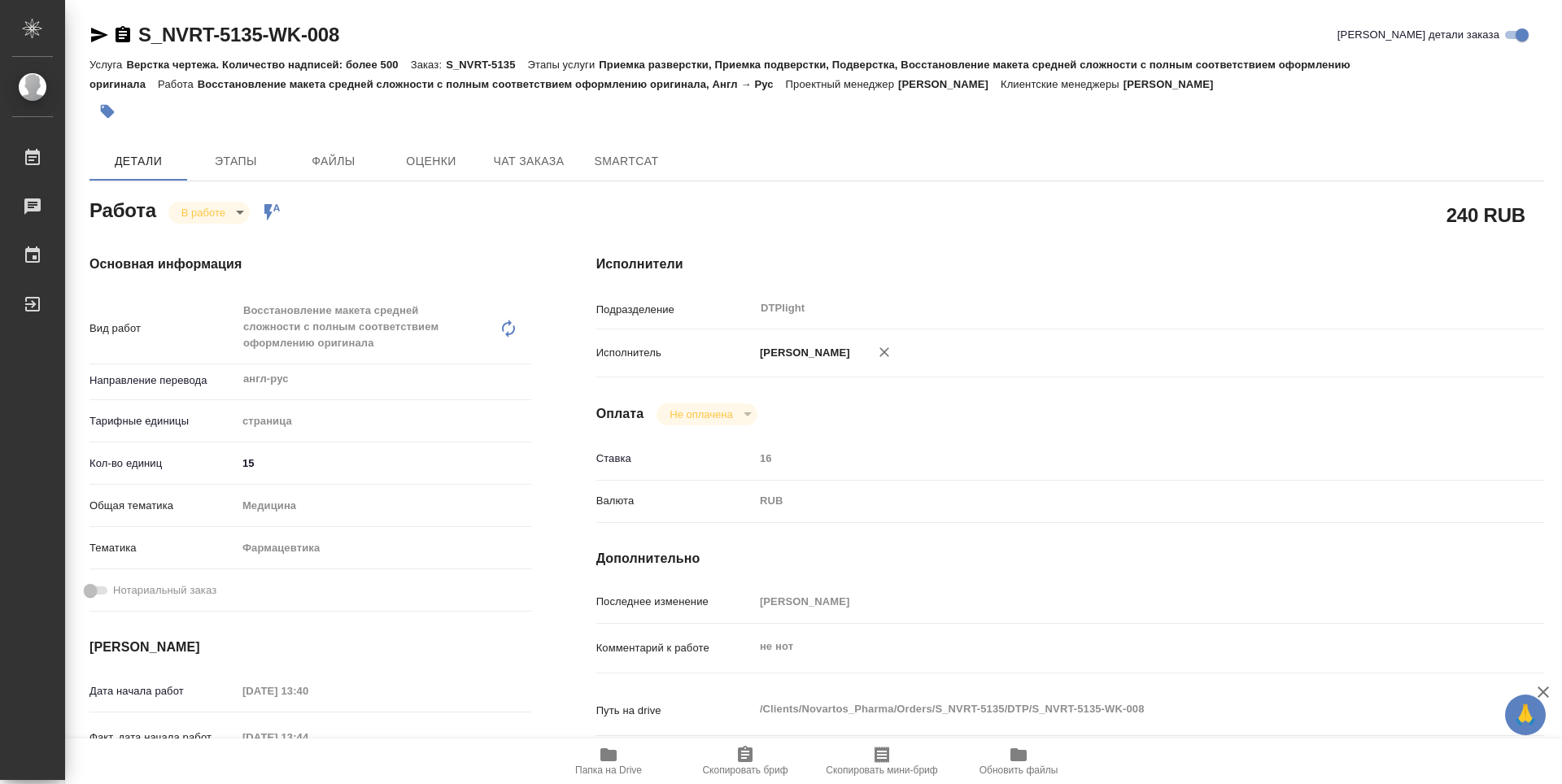
type textarea "x"
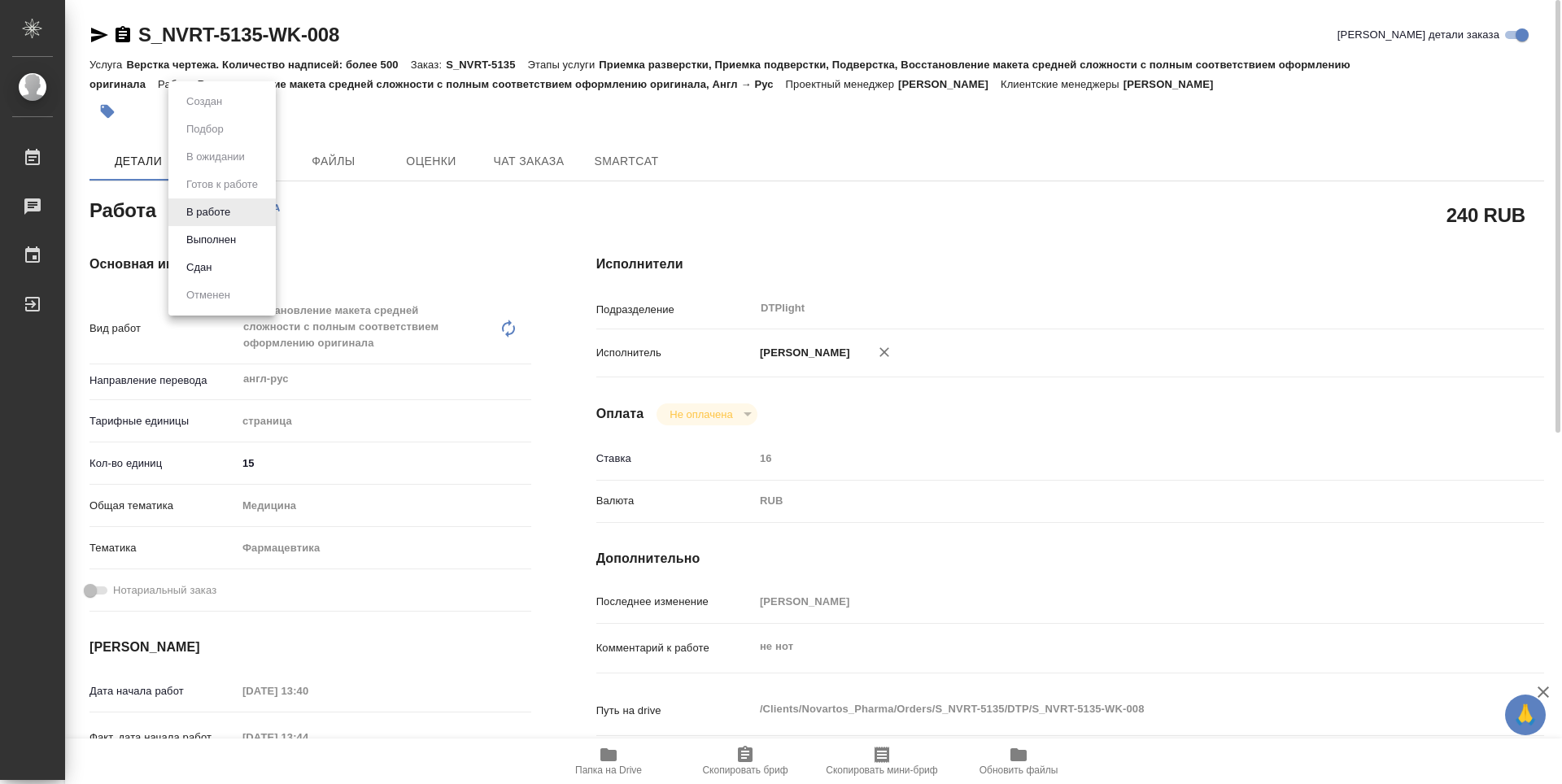
click at [243, 220] on body "🙏 .cls-1 fill:#fff; AWATERA Guselnikov Roman Работы 0 Чаты График Выйти S_NVRT-…" at bounding box center [781, 392] width 1562 height 784
click at [210, 247] on button "Выполнен" at bounding box center [211, 240] width 60 height 18
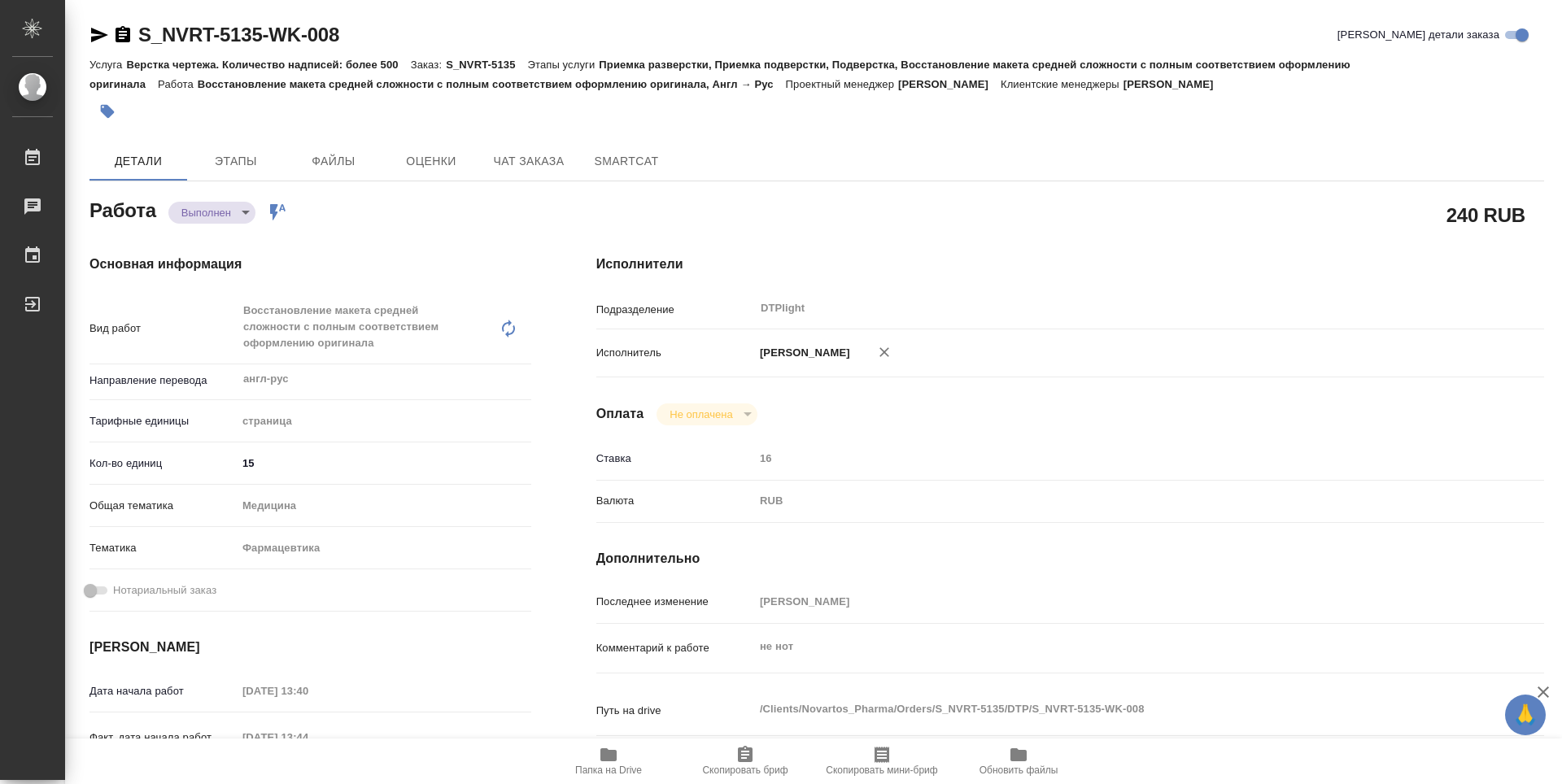
type textarea "x"
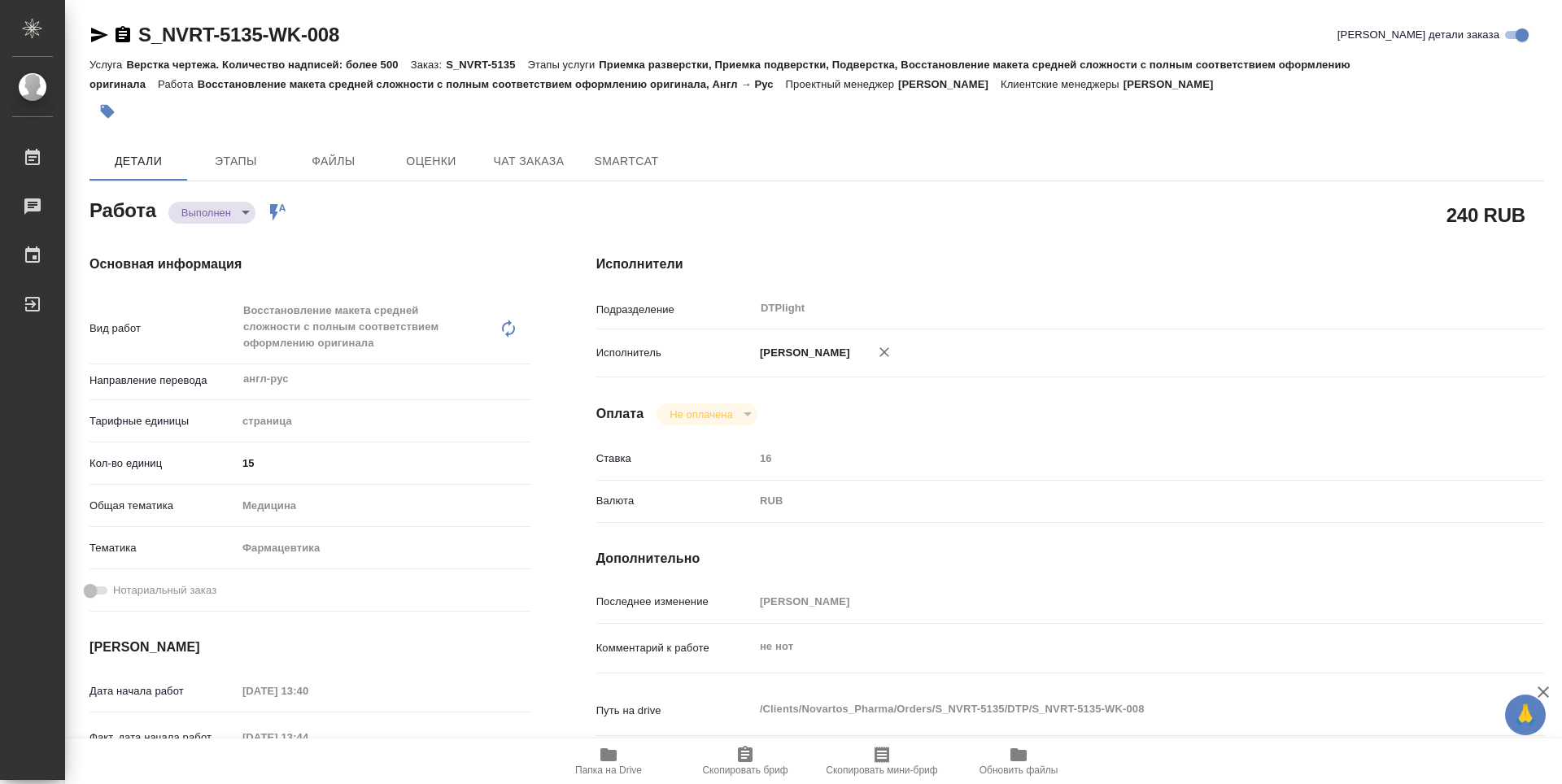
type textarea "x"
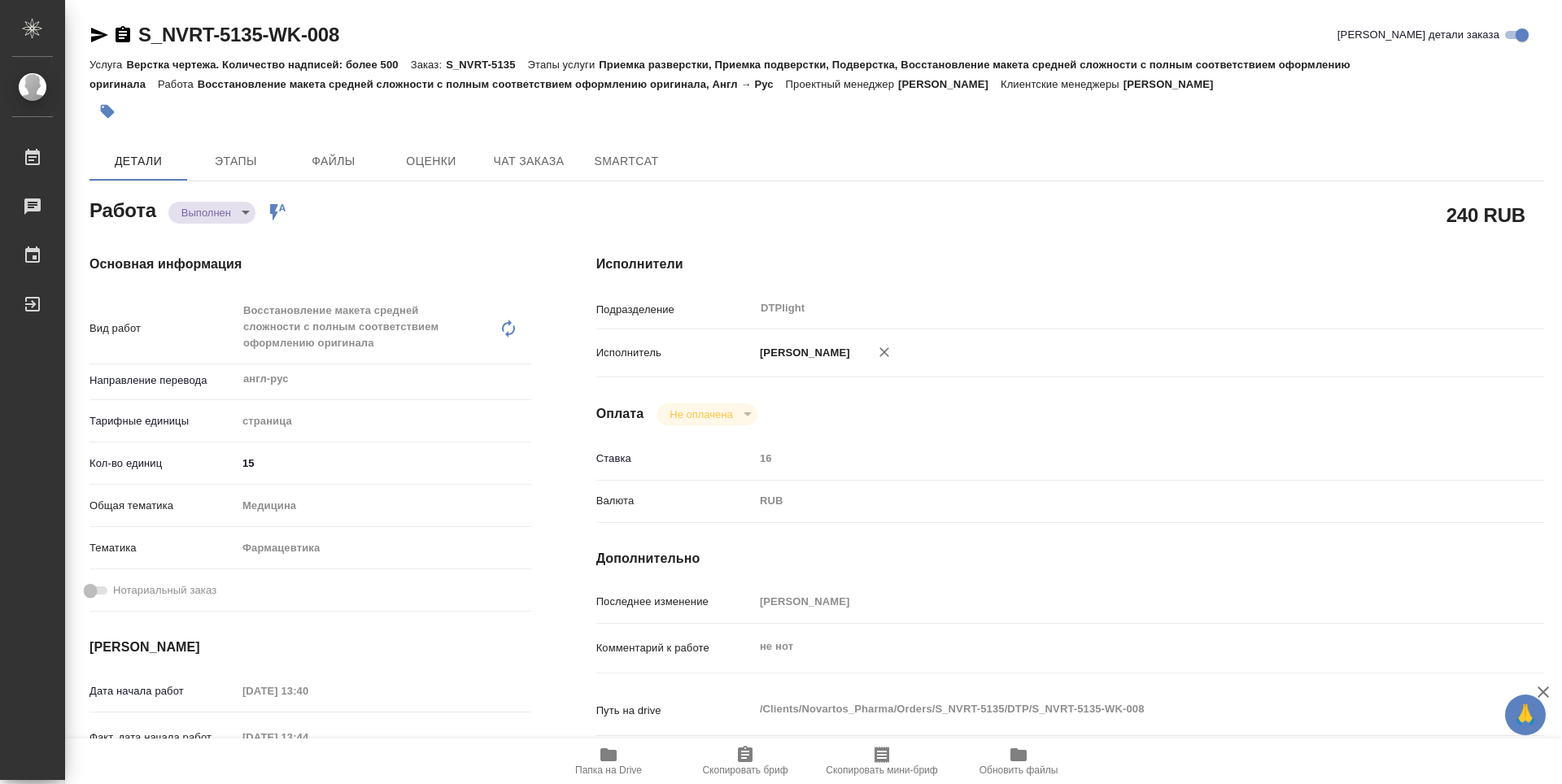
type textarea "x"
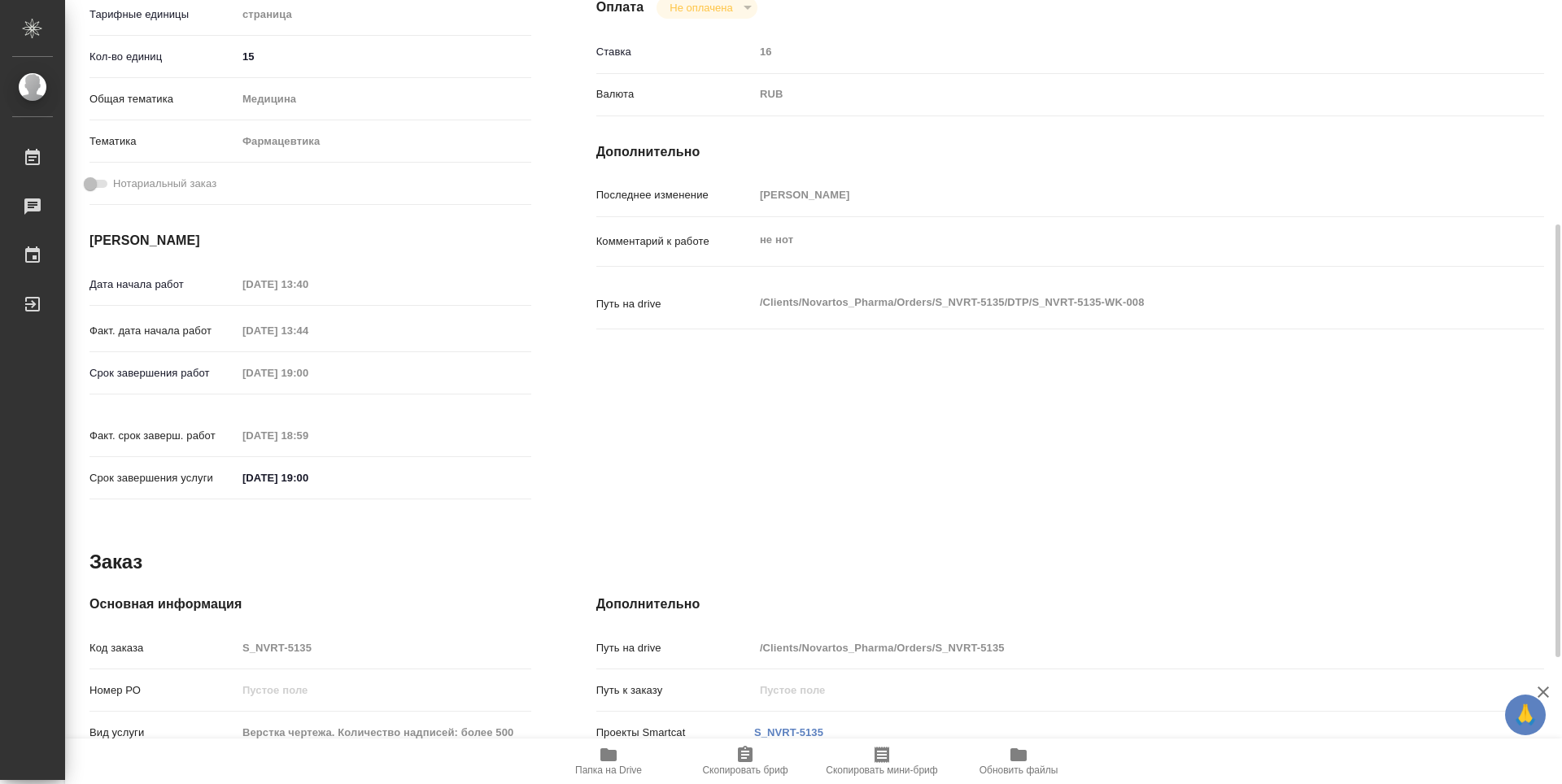
type textarea "x"
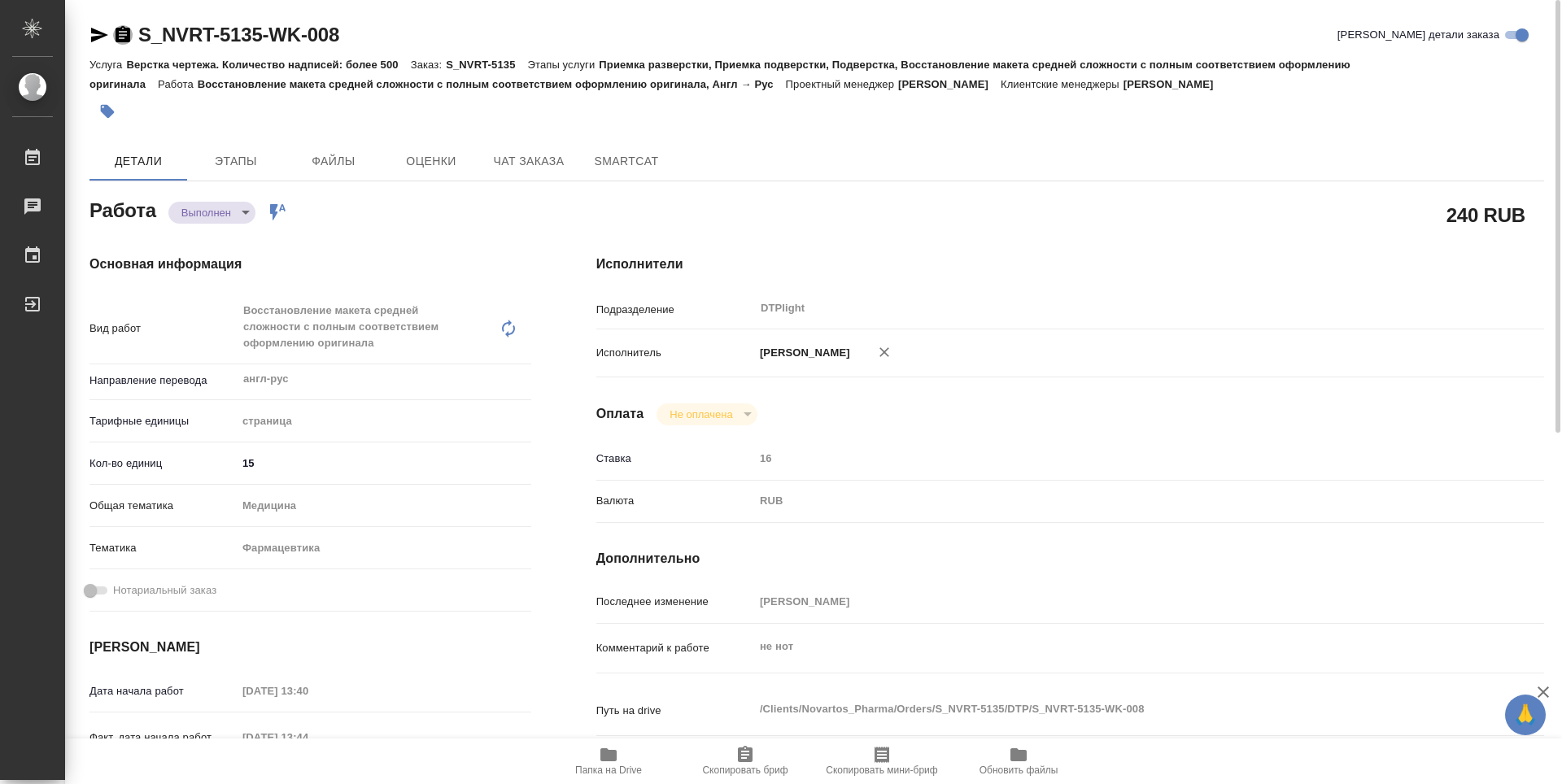
click at [117, 29] on icon "button" at bounding box center [123, 34] width 15 height 16
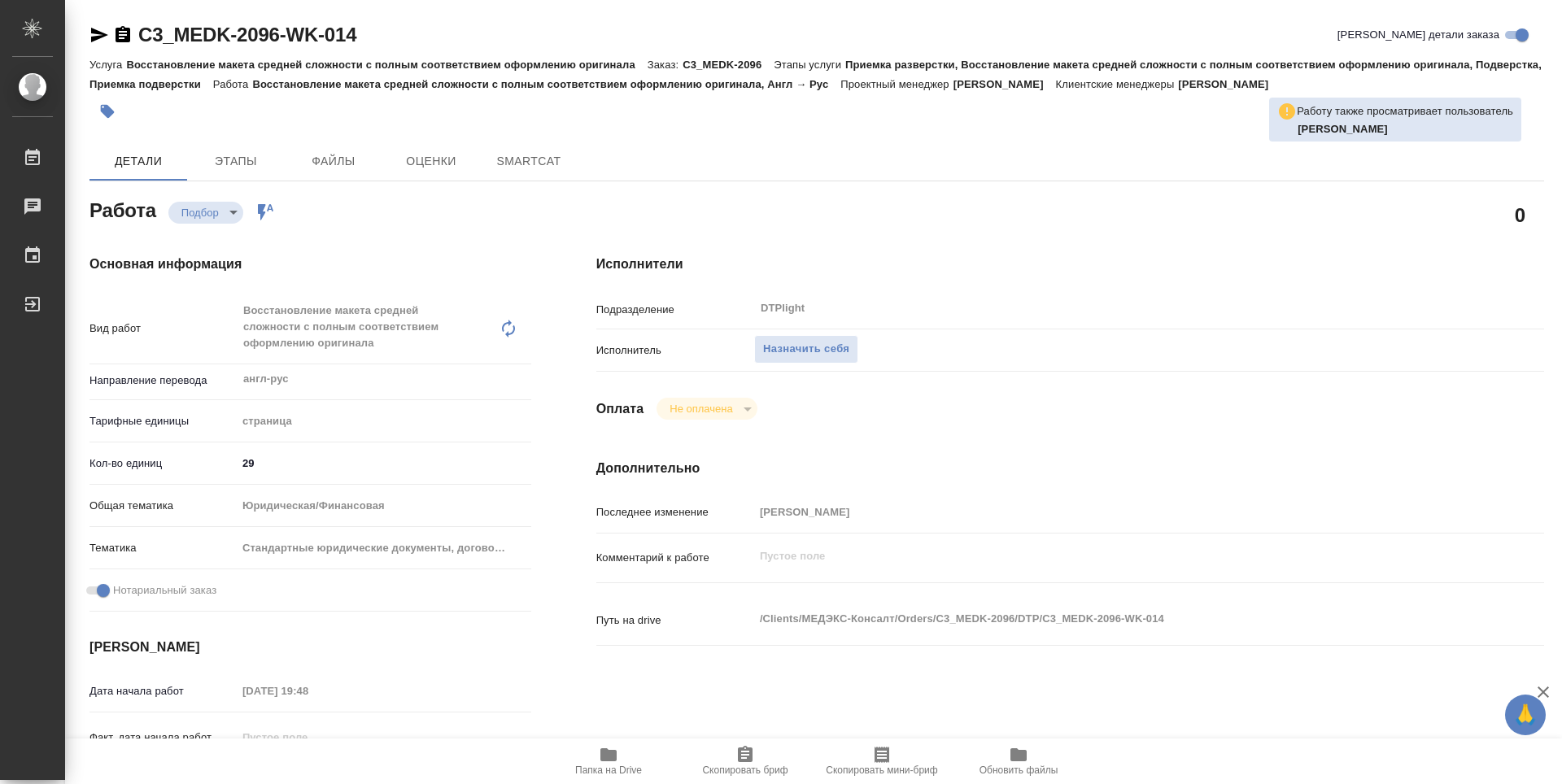
type textarea "x"
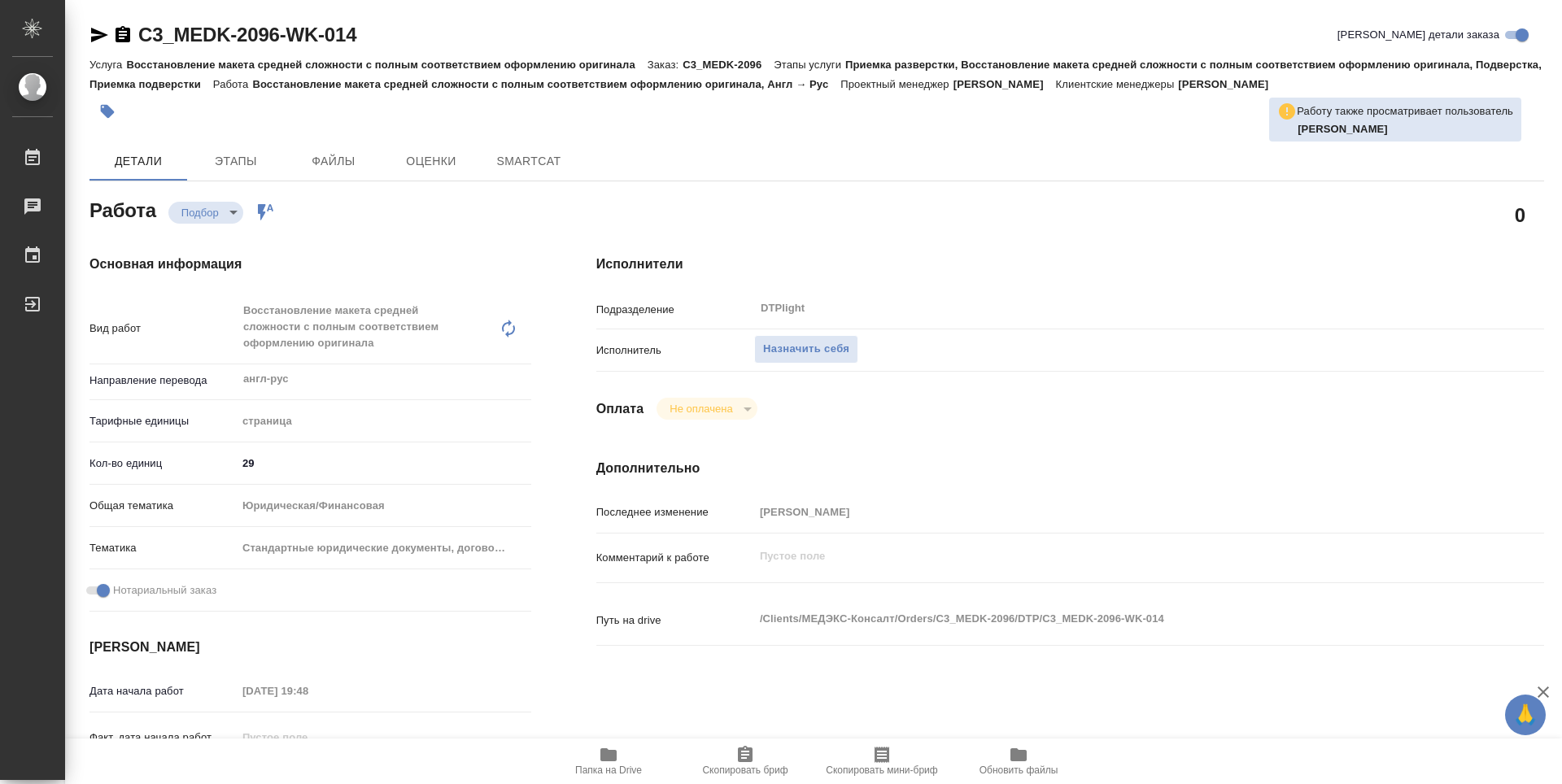
type textarea "x"
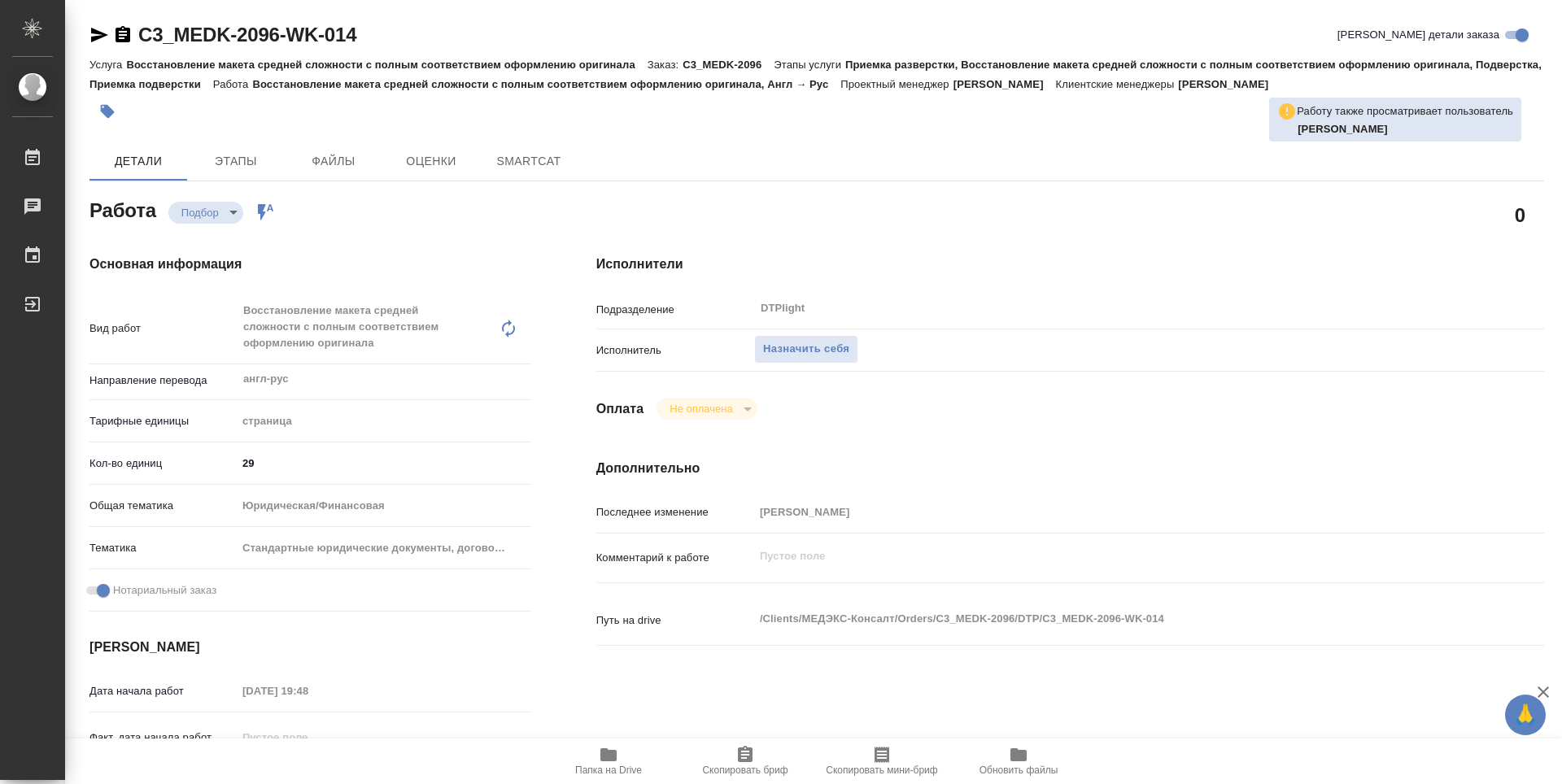
type textarea "x"
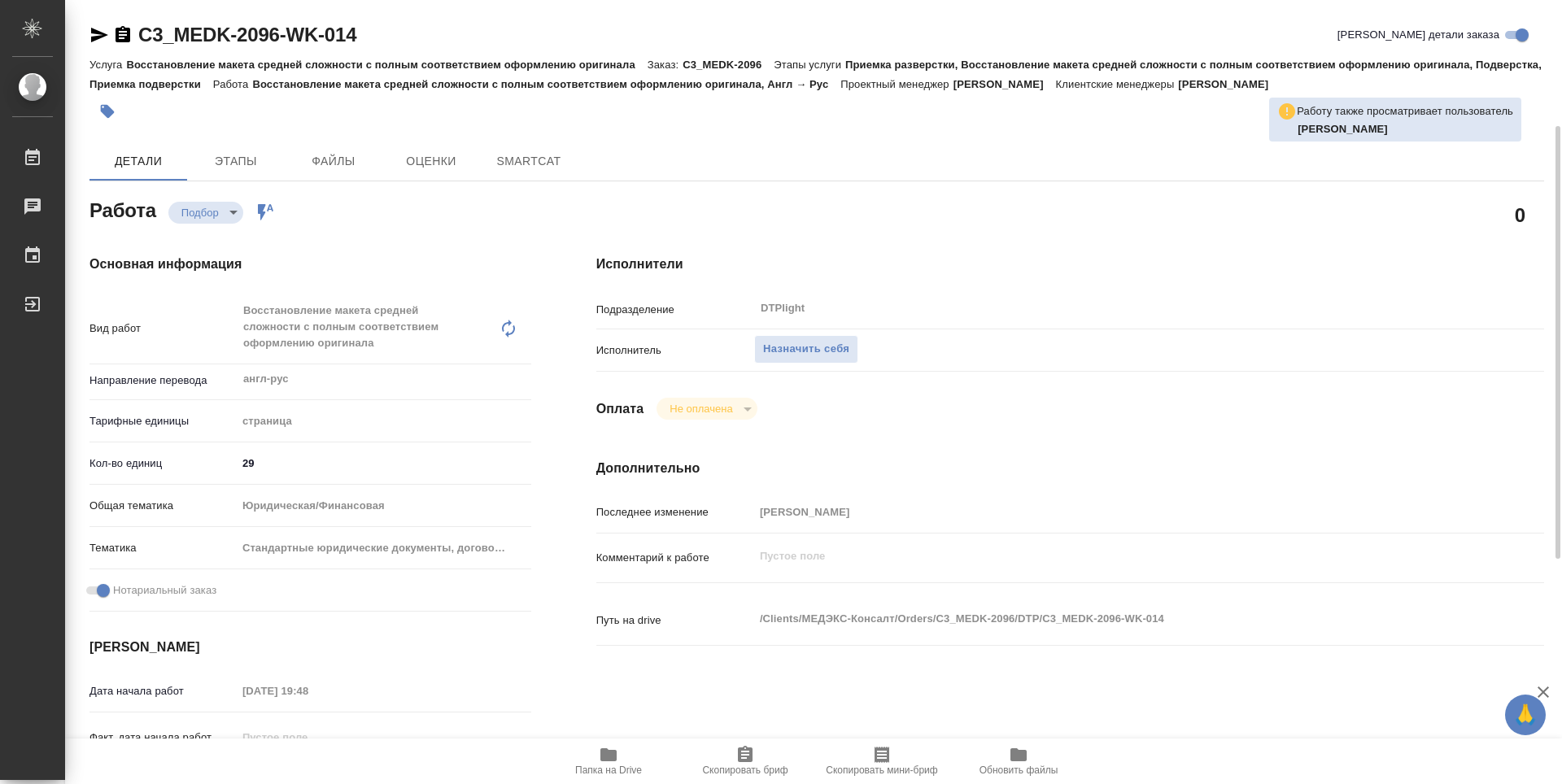
scroll to position [163, 0]
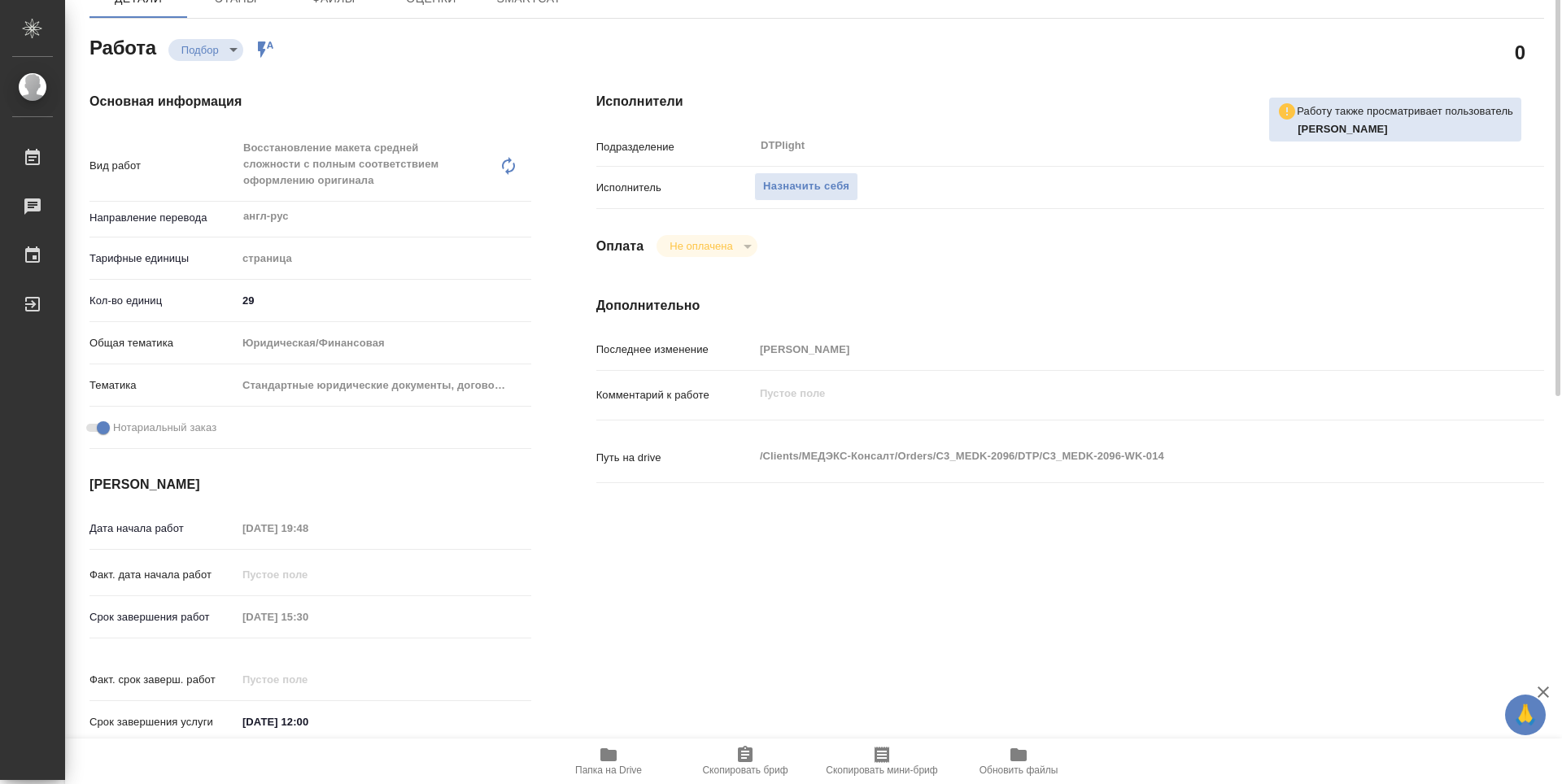
type textarea "x"
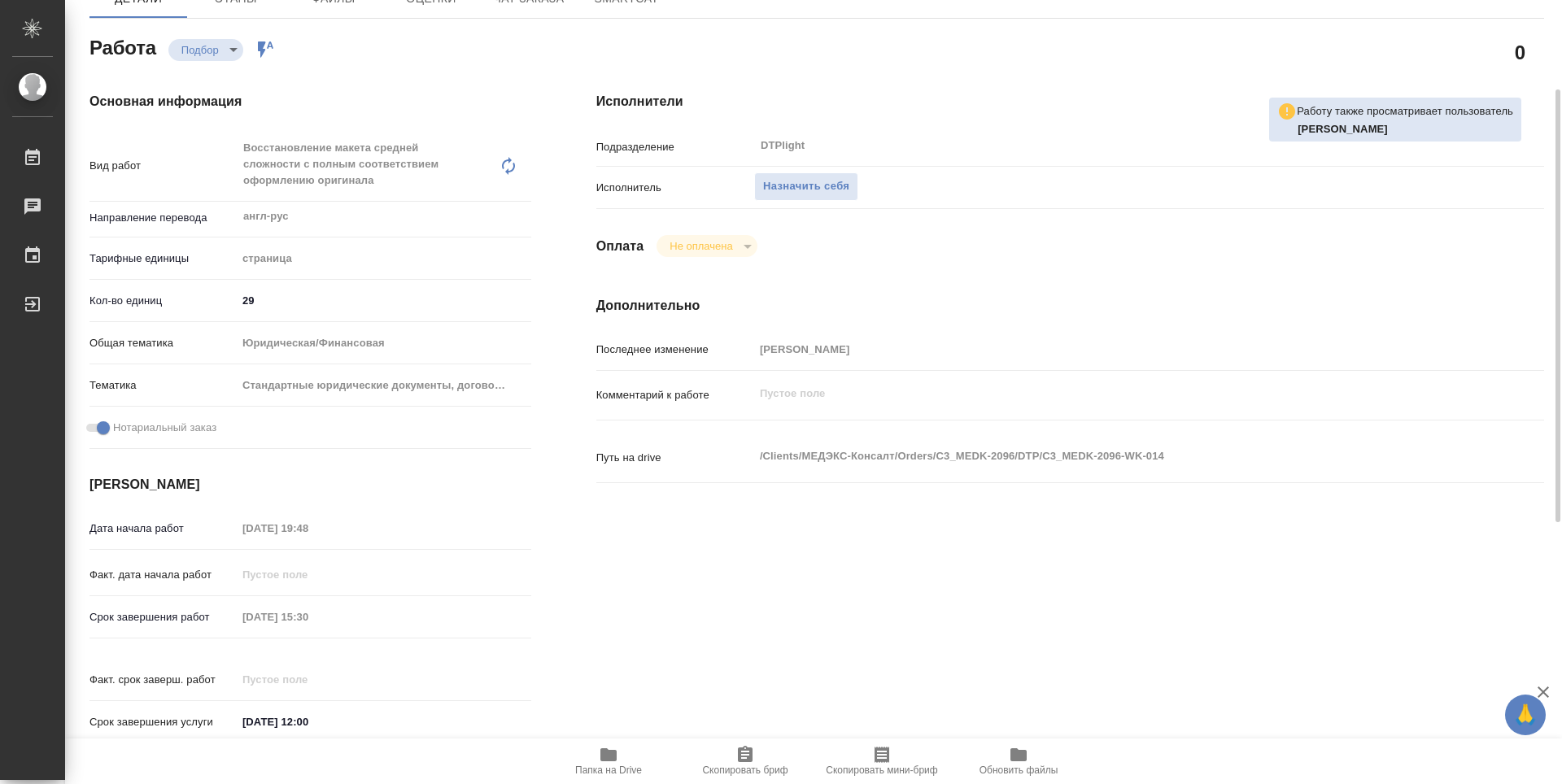
click at [609, 764] on span "Папка на Drive" at bounding box center [609, 770] width 67 height 11
type textarea "x"
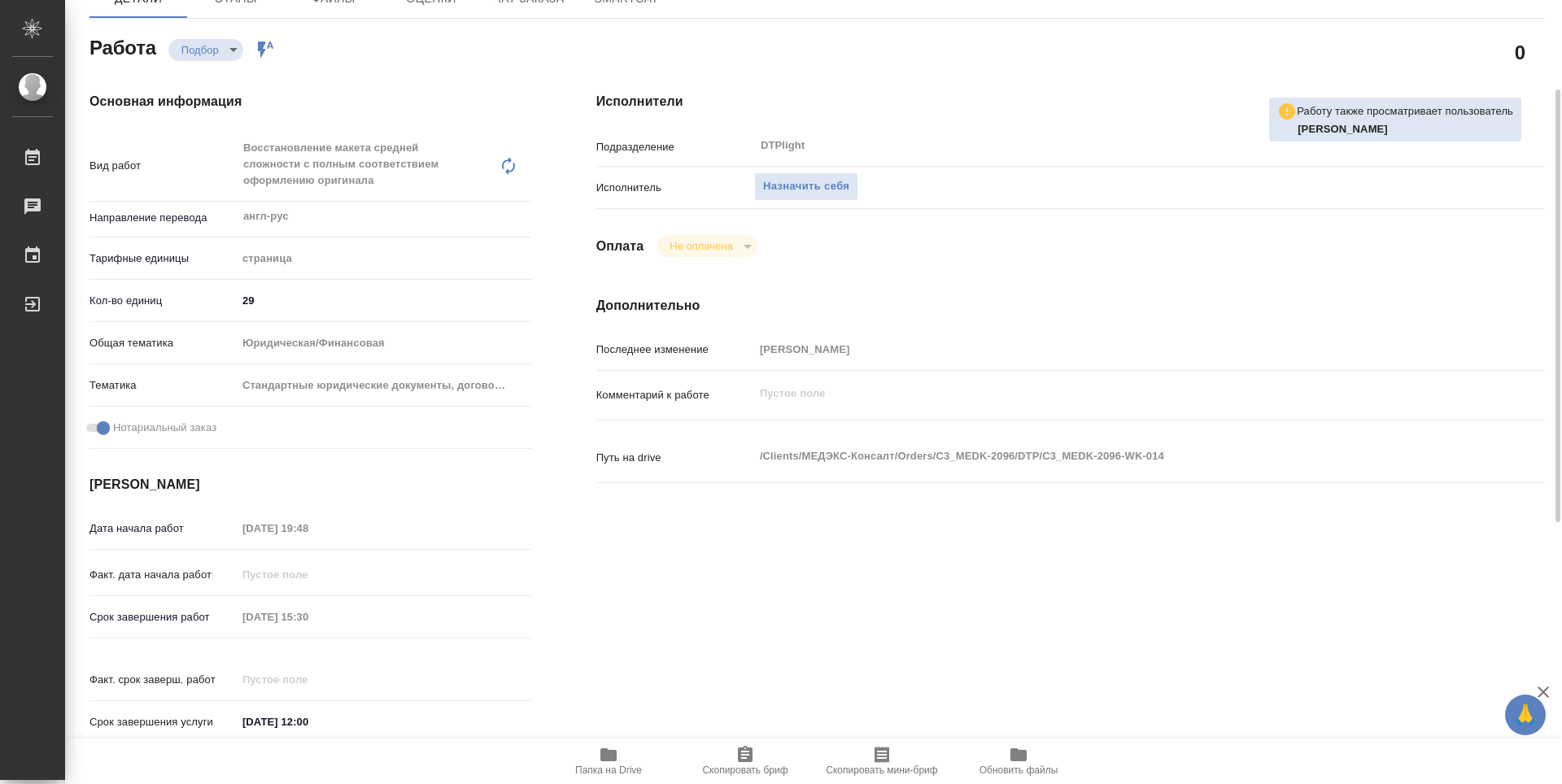
type textarea "x"
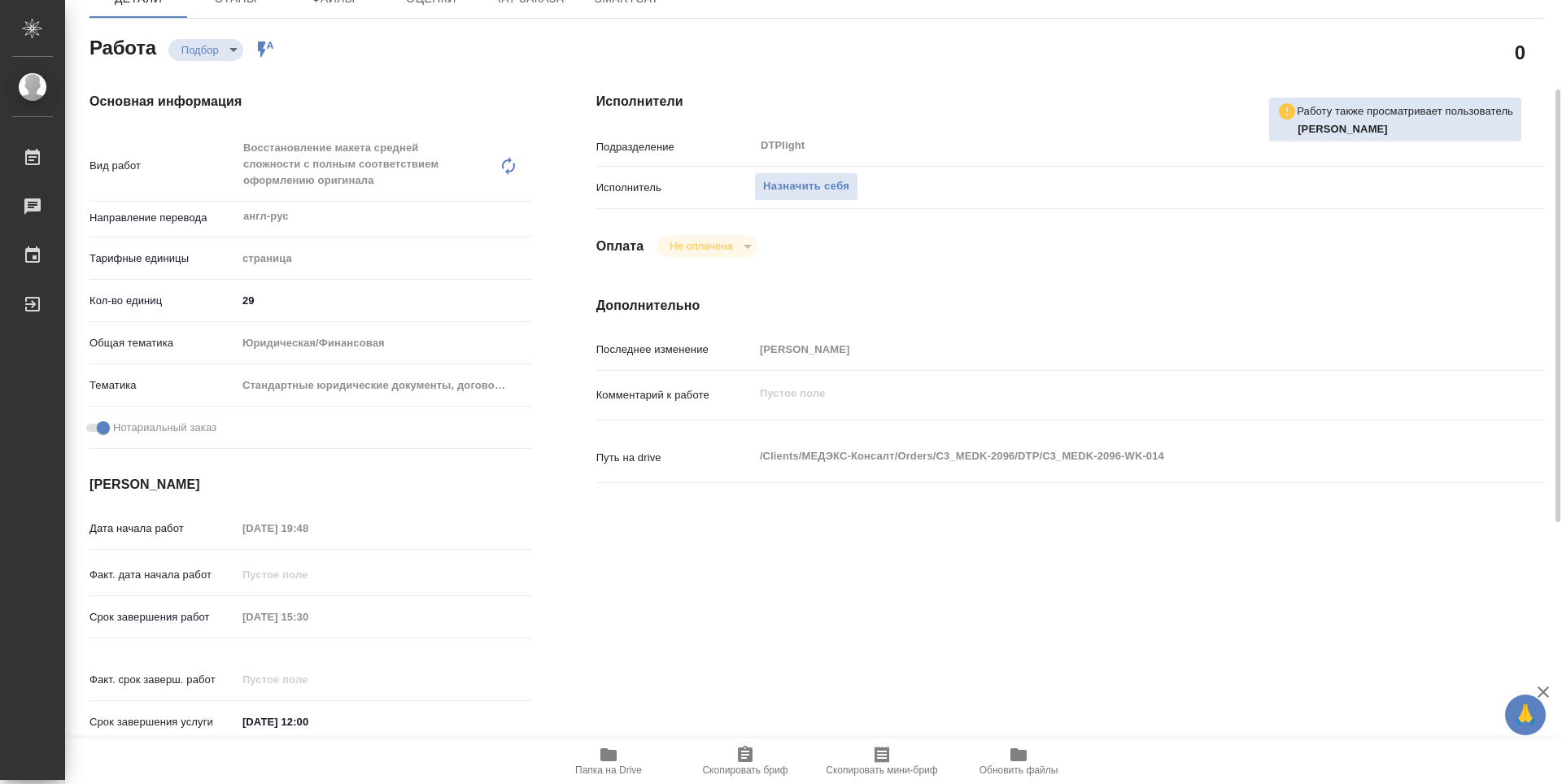
type textarea "x"
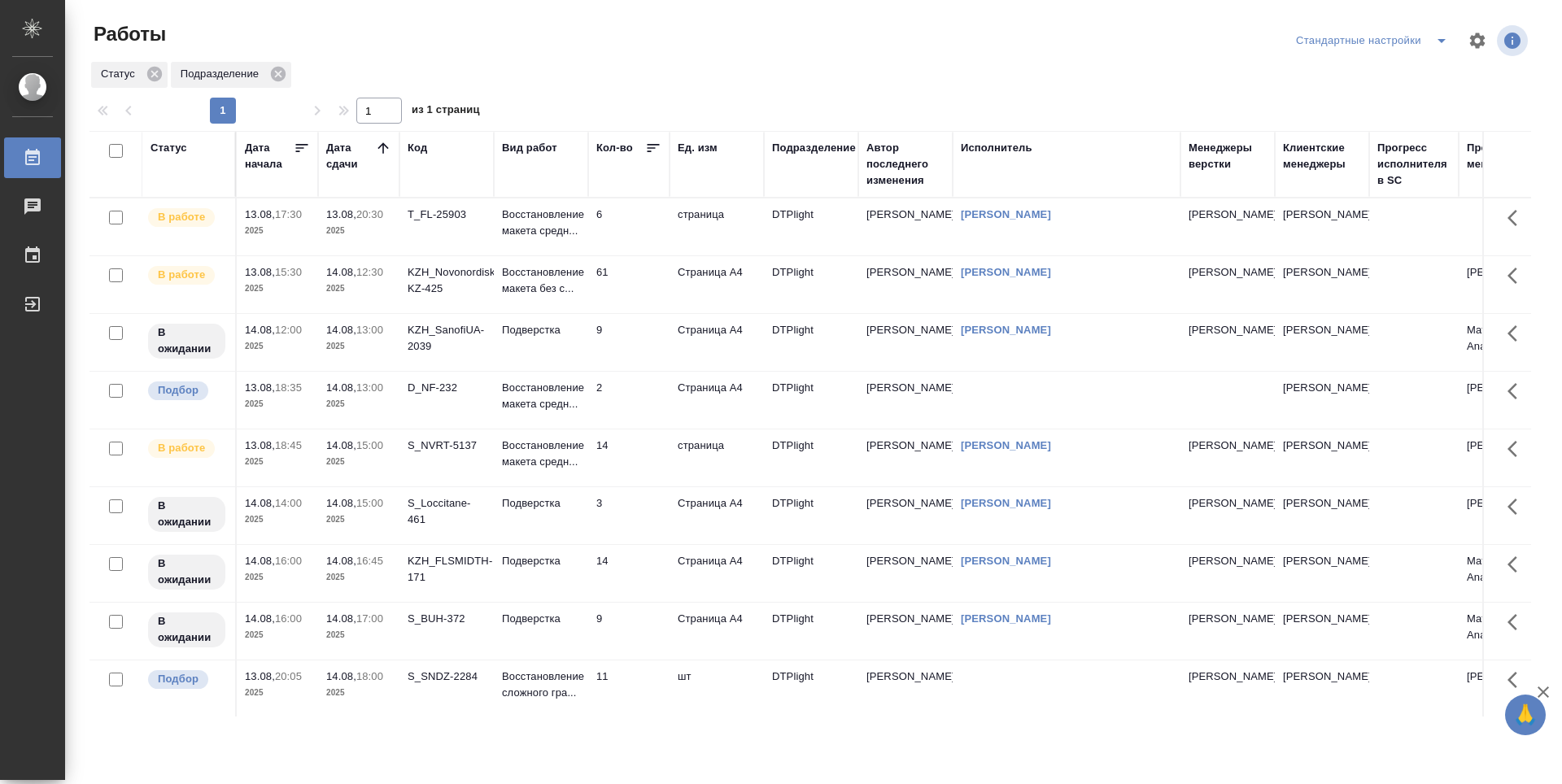
click at [634, 216] on td "6" at bounding box center [629, 227] width 82 height 57
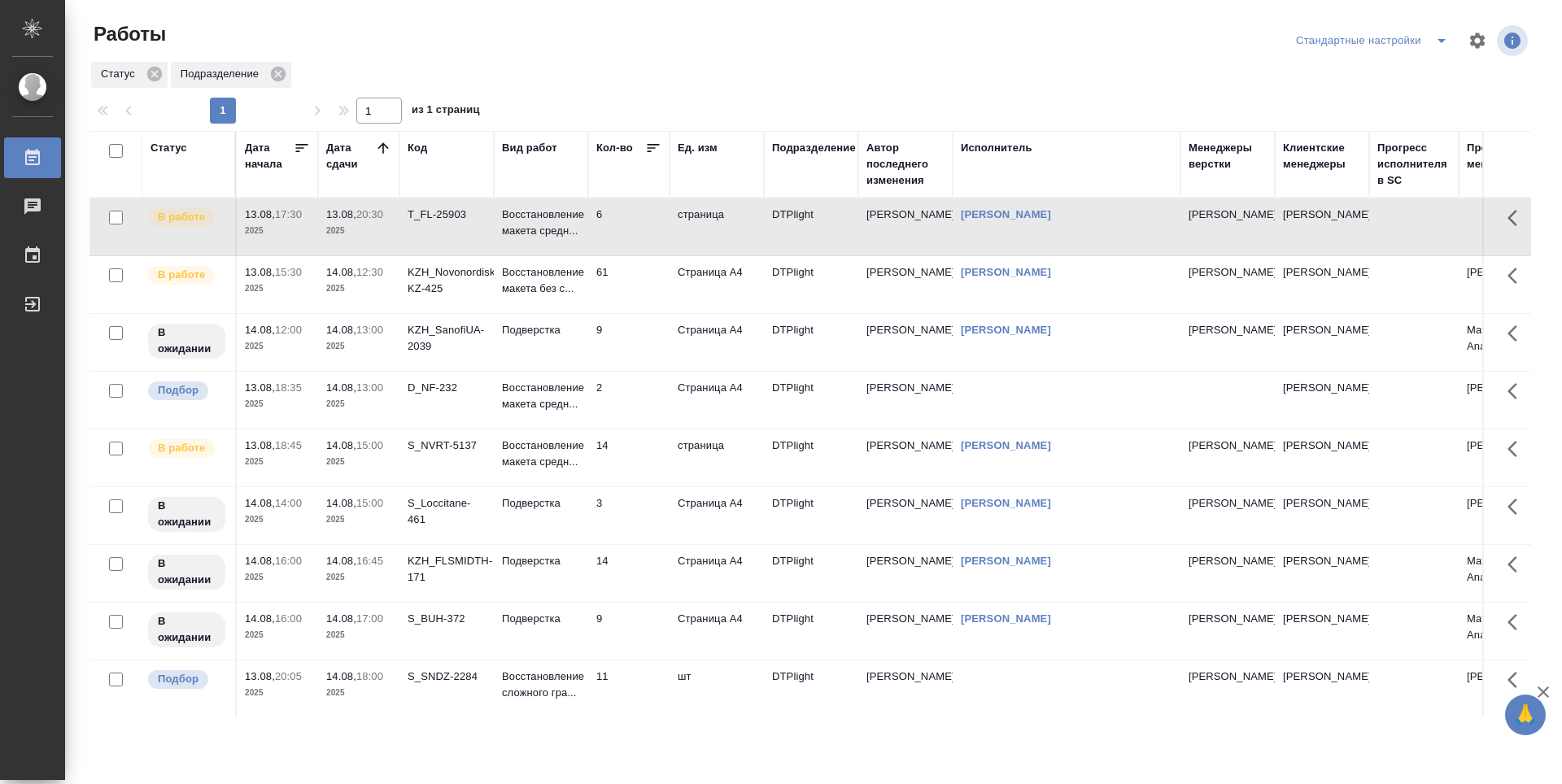
click at [633, 237] on td "6" at bounding box center [629, 227] width 82 height 57
click at [654, 223] on td "6" at bounding box center [629, 227] width 82 height 57
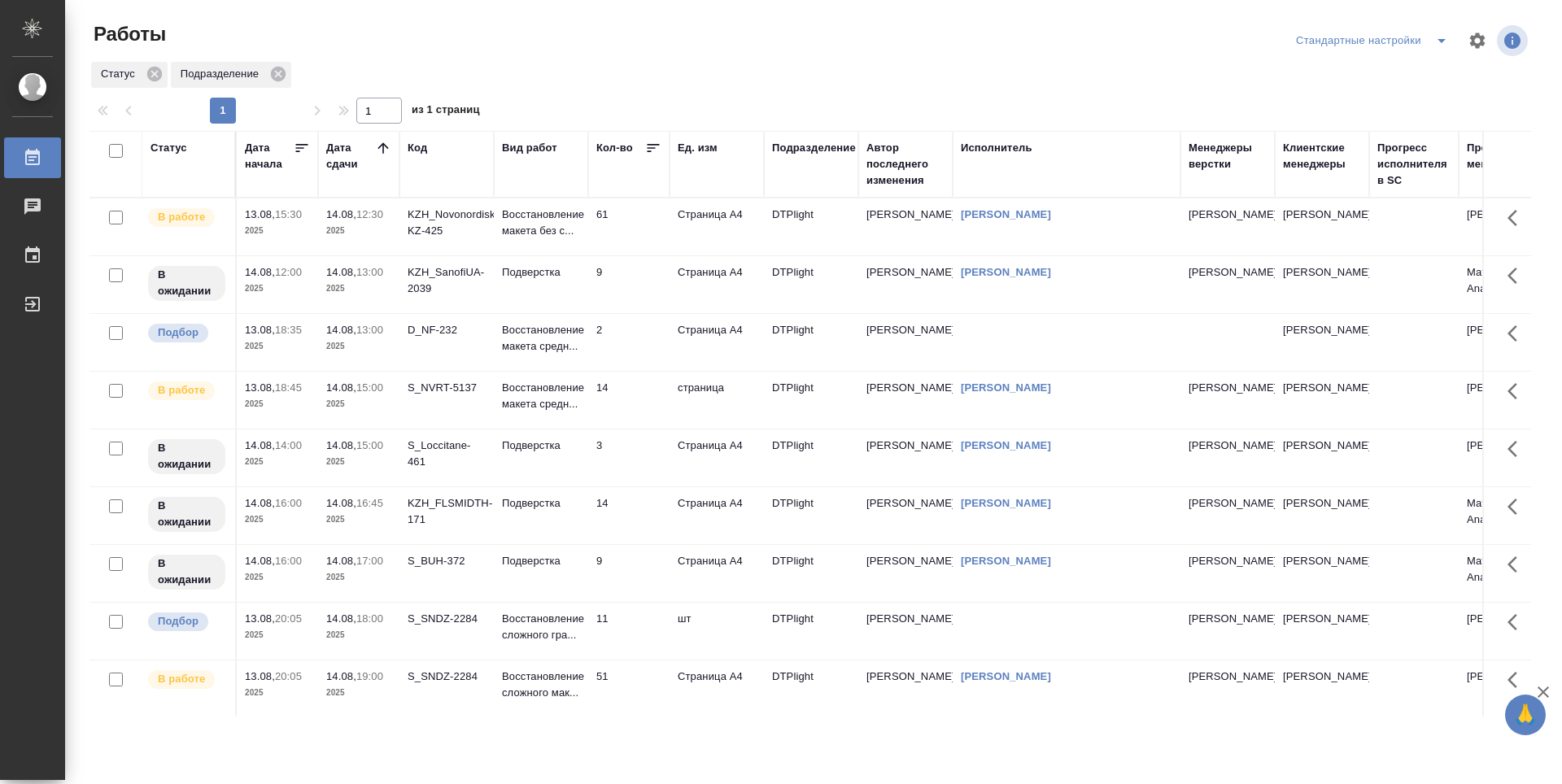
click at [629, 256] on td "9" at bounding box center [629, 227] width 82 height 57
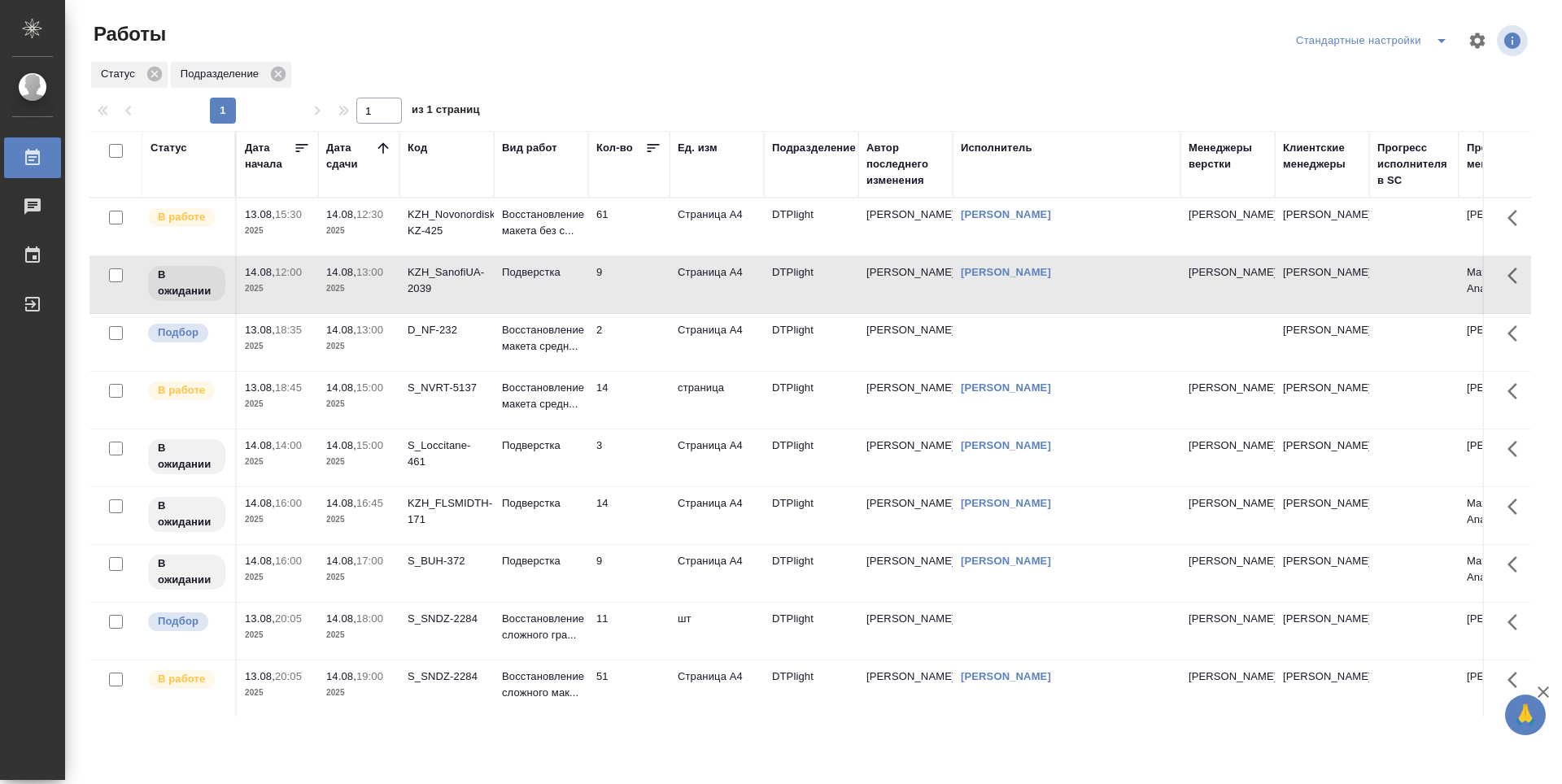
click at [634, 225] on td "61" at bounding box center [629, 227] width 82 height 57
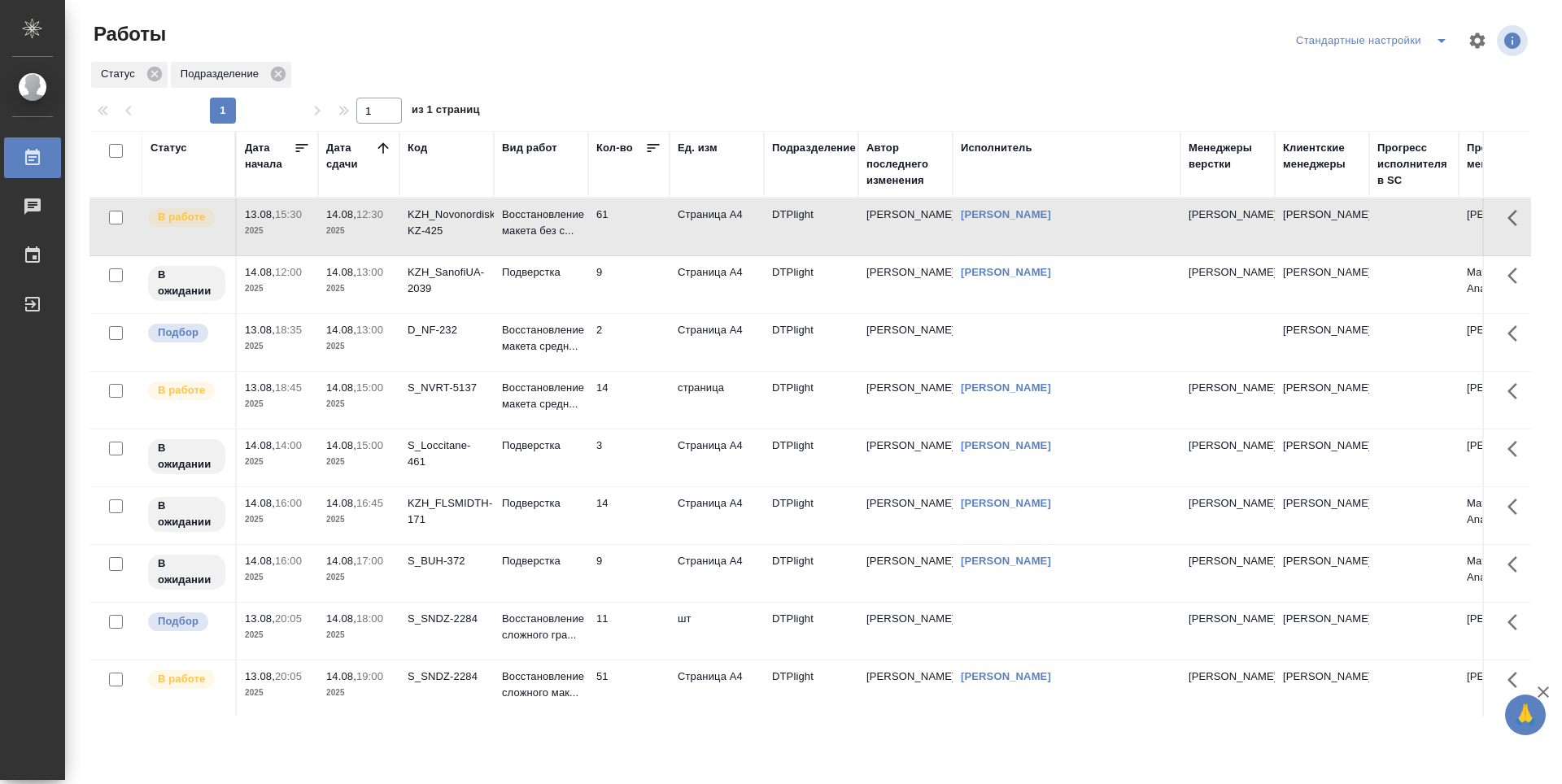
click at [641, 256] on td "14" at bounding box center [629, 227] width 82 height 57
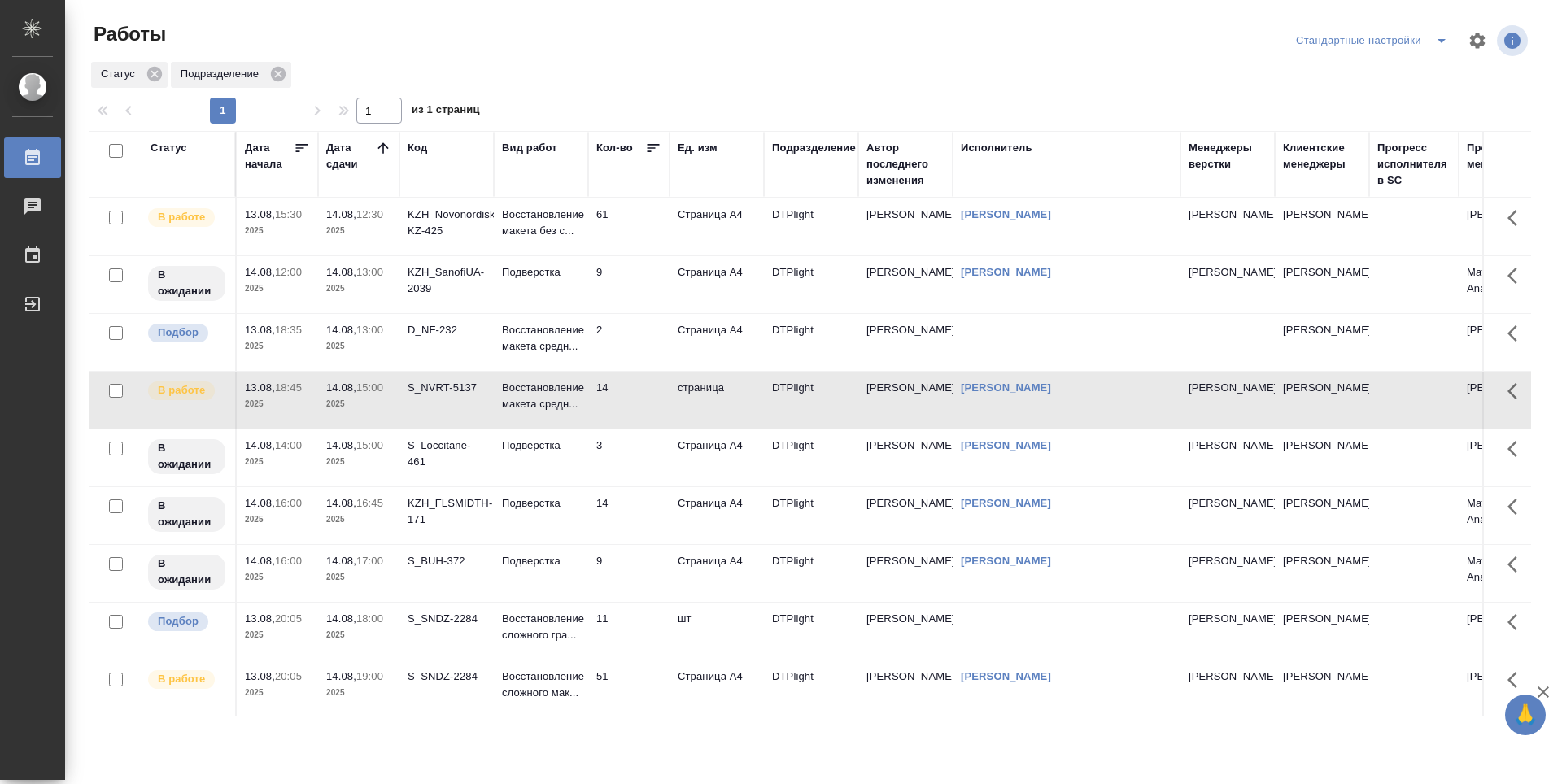
click at [636, 256] on td "3" at bounding box center [629, 227] width 82 height 57
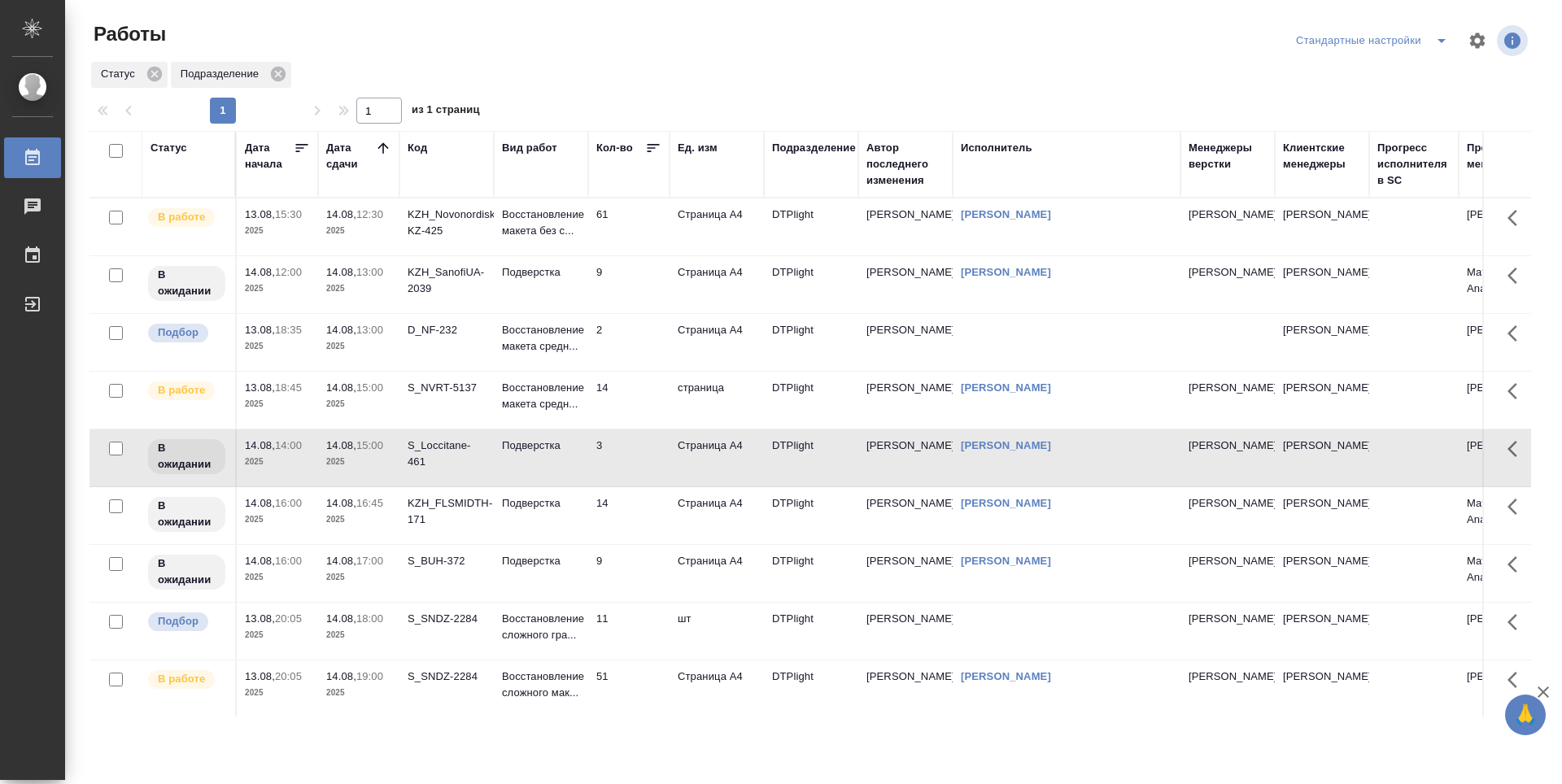
click at [638, 256] on td "14" at bounding box center [629, 227] width 82 height 57
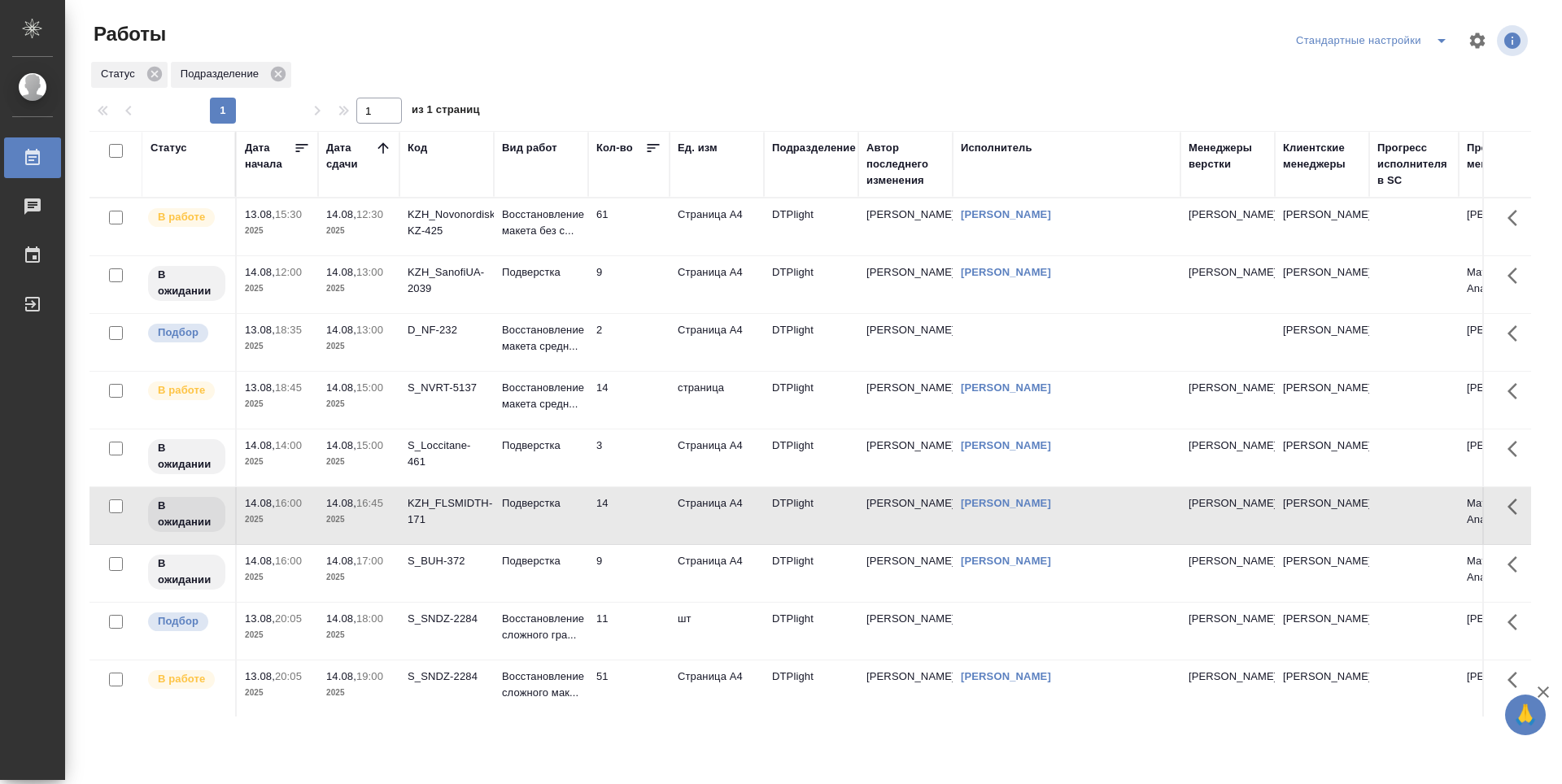
click at [643, 256] on td "9" at bounding box center [629, 227] width 82 height 57
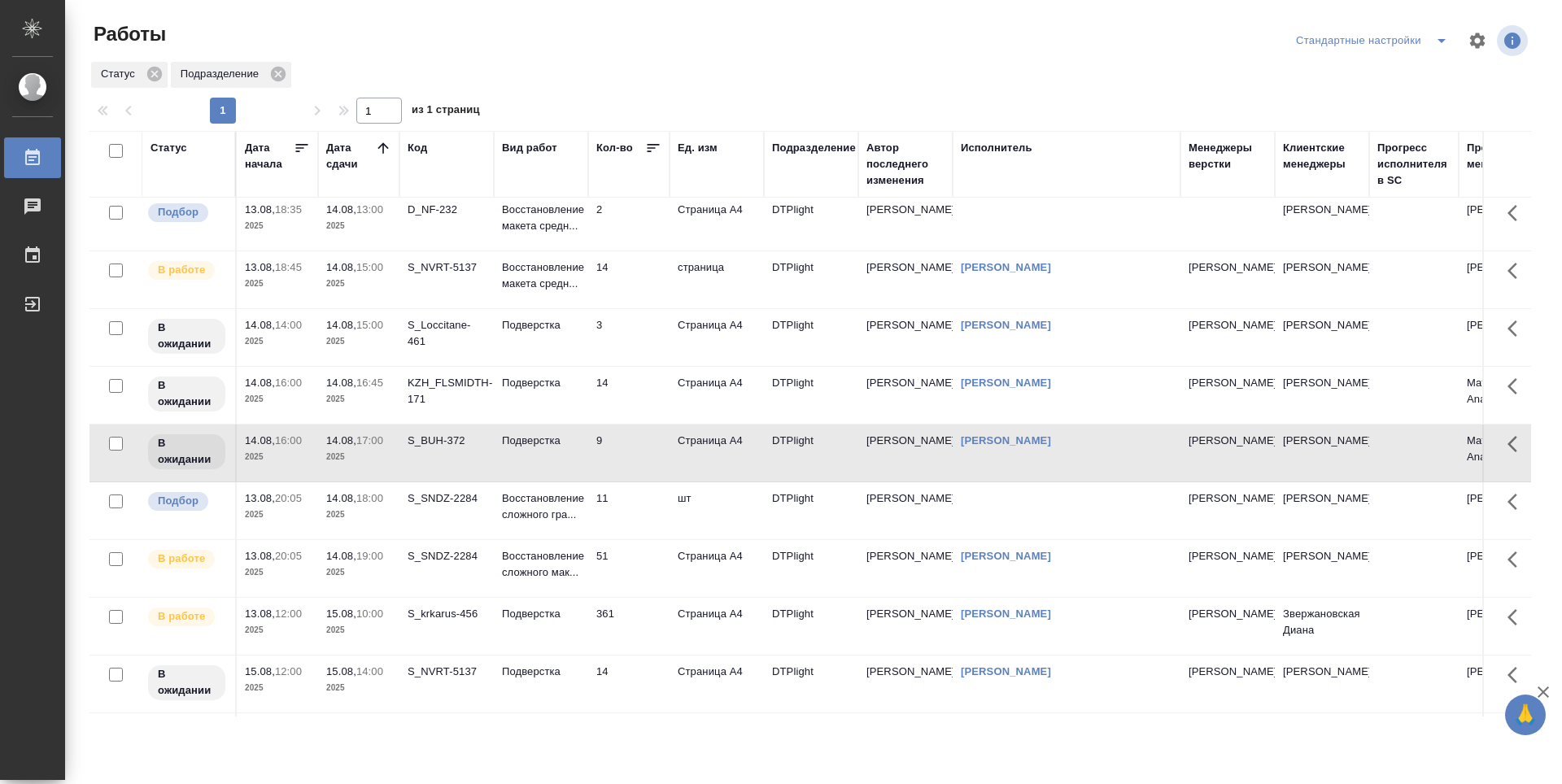
scroll to position [82, 0]
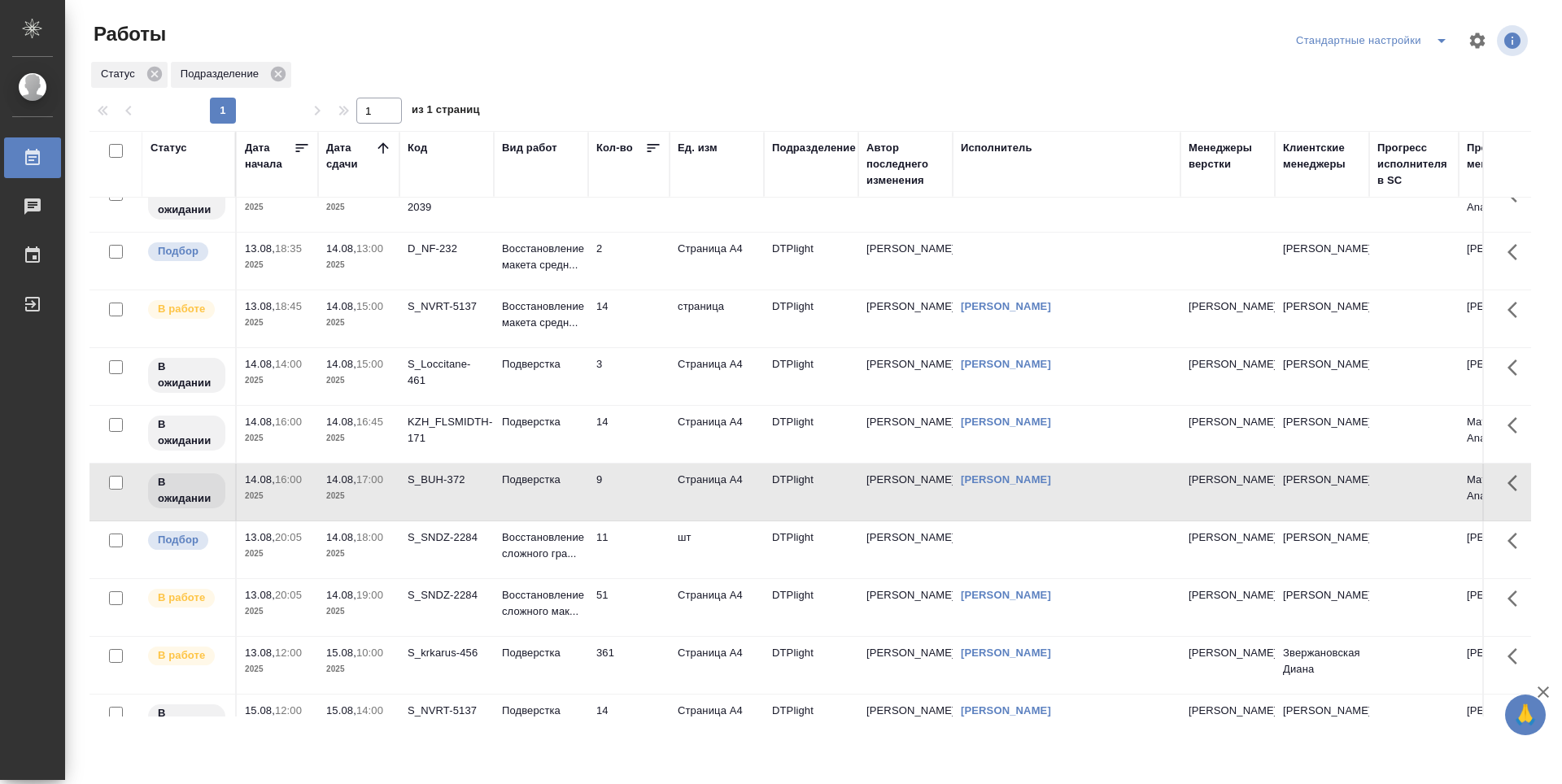
click at [638, 174] on td "51" at bounding box center [629, 145] width 82 height 57
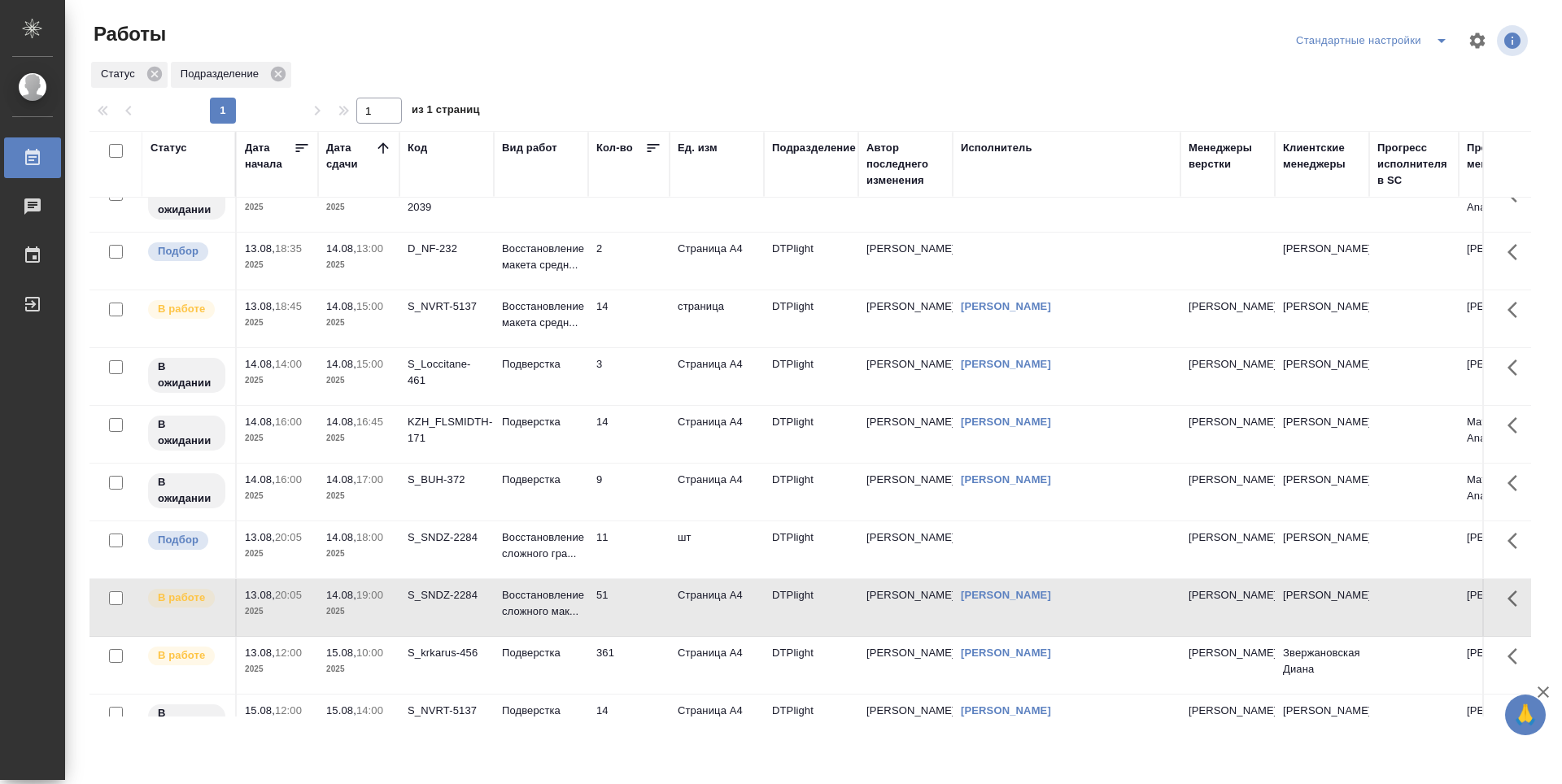
click at [645, 174] on td "361" at bounding box center [629, 145] width 82 height 57
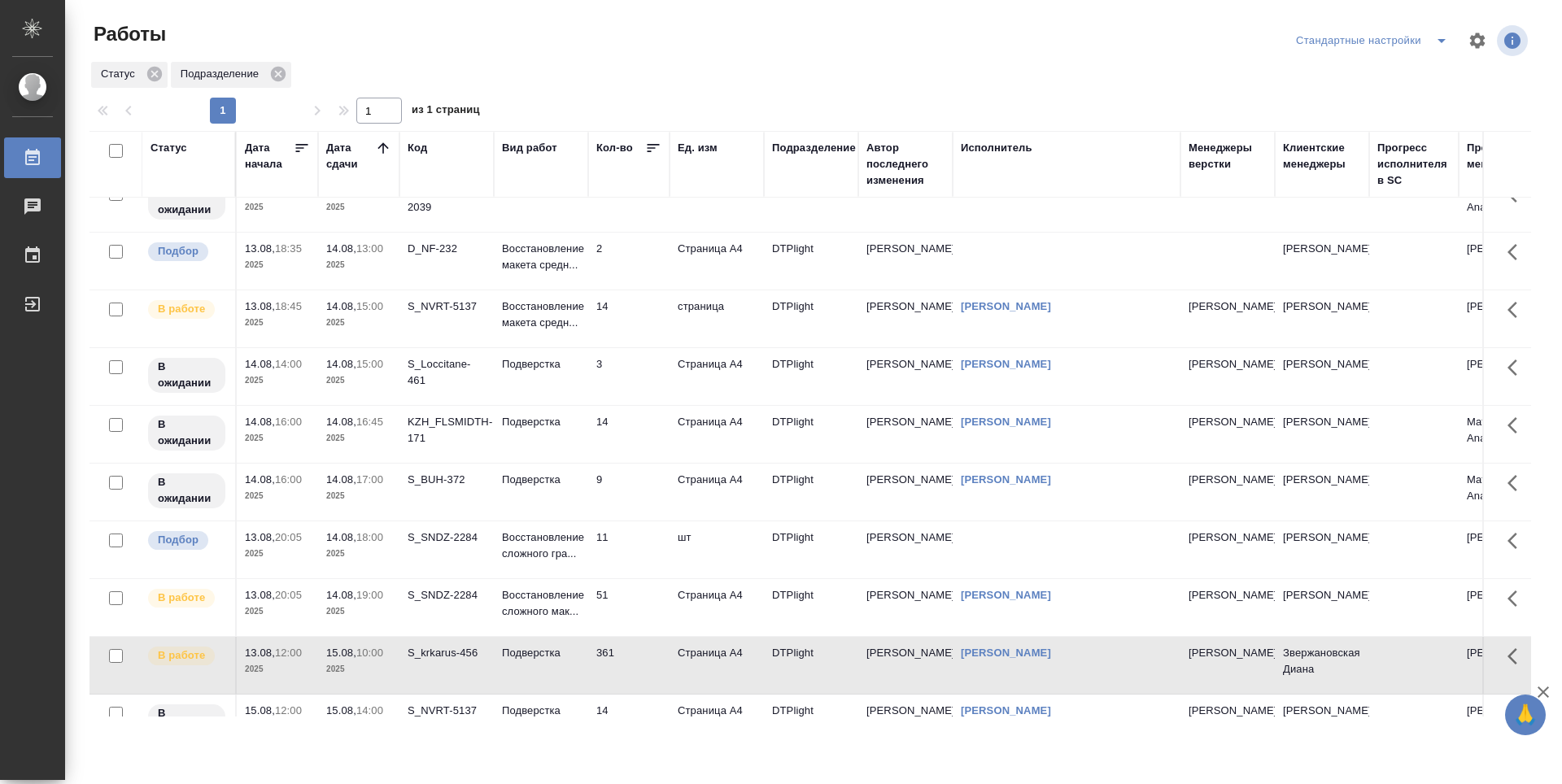
click at [638, 174] on td "9" at bounding box center [629, 145] width 82 height 57
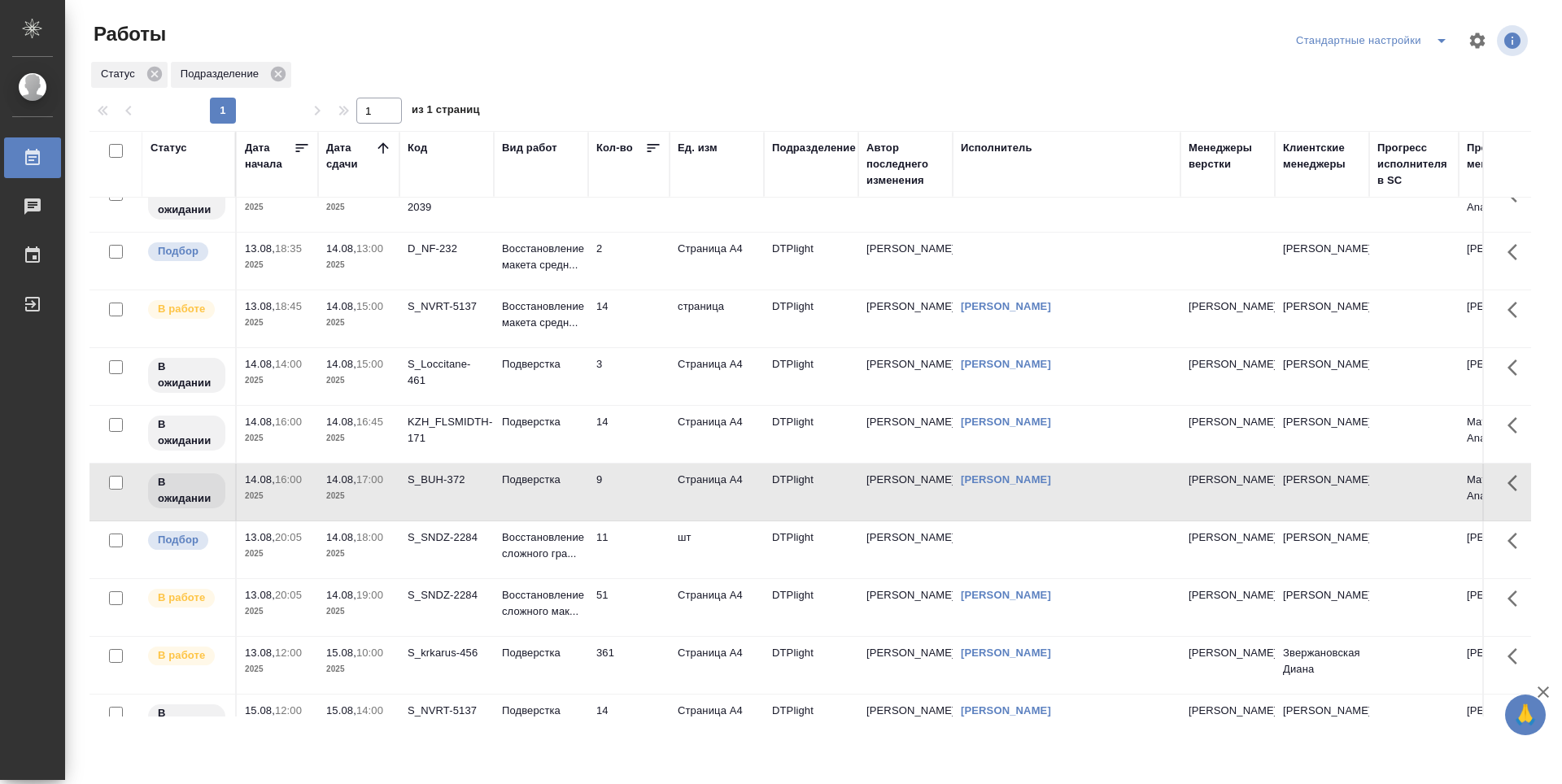
click at [646, 174] on td "14" at bounding box center [629, 145] width 82 height 57
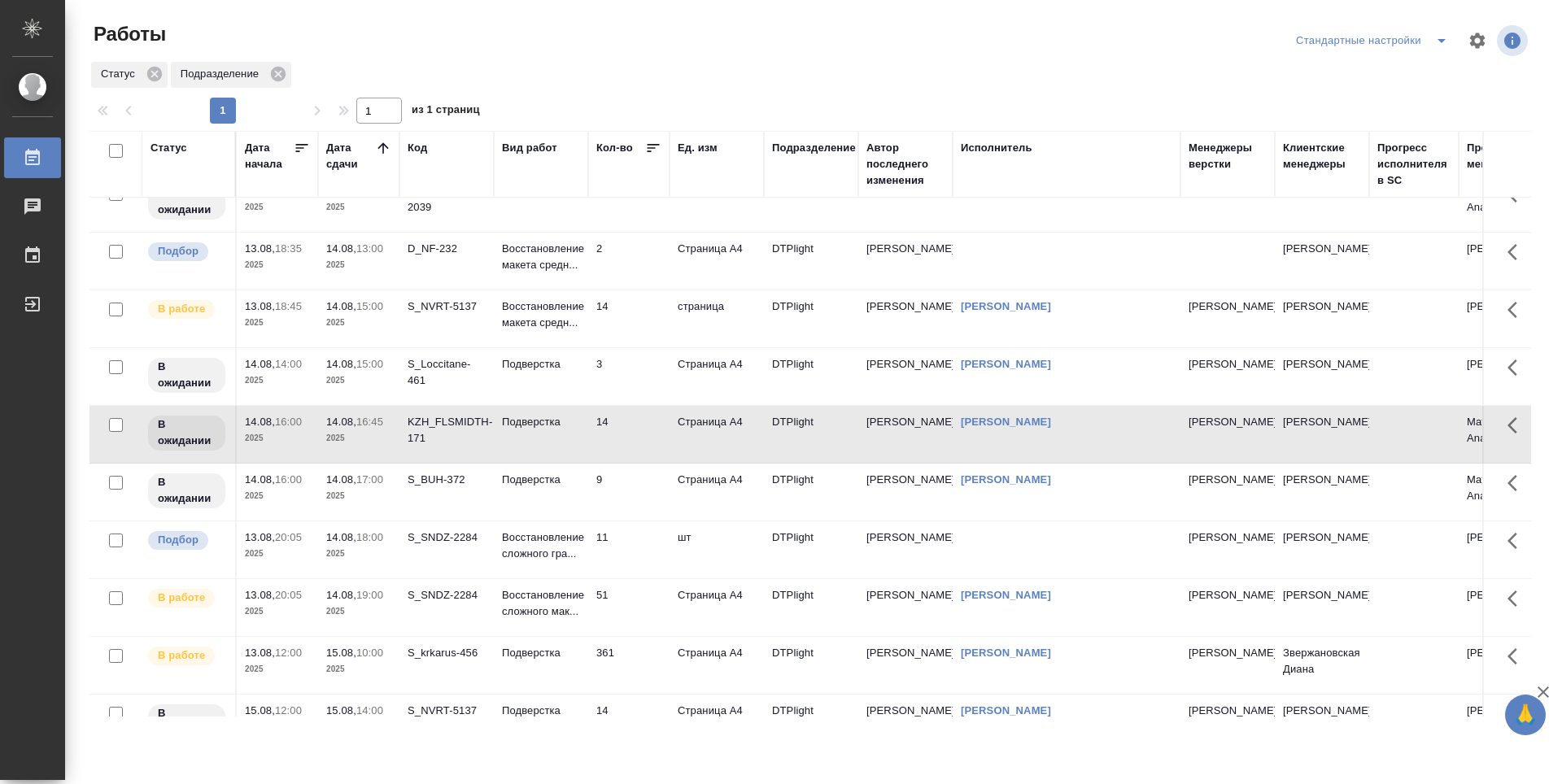
click at [640, 174] on td "3" at bounding box center [629, 145] width 82 height 57
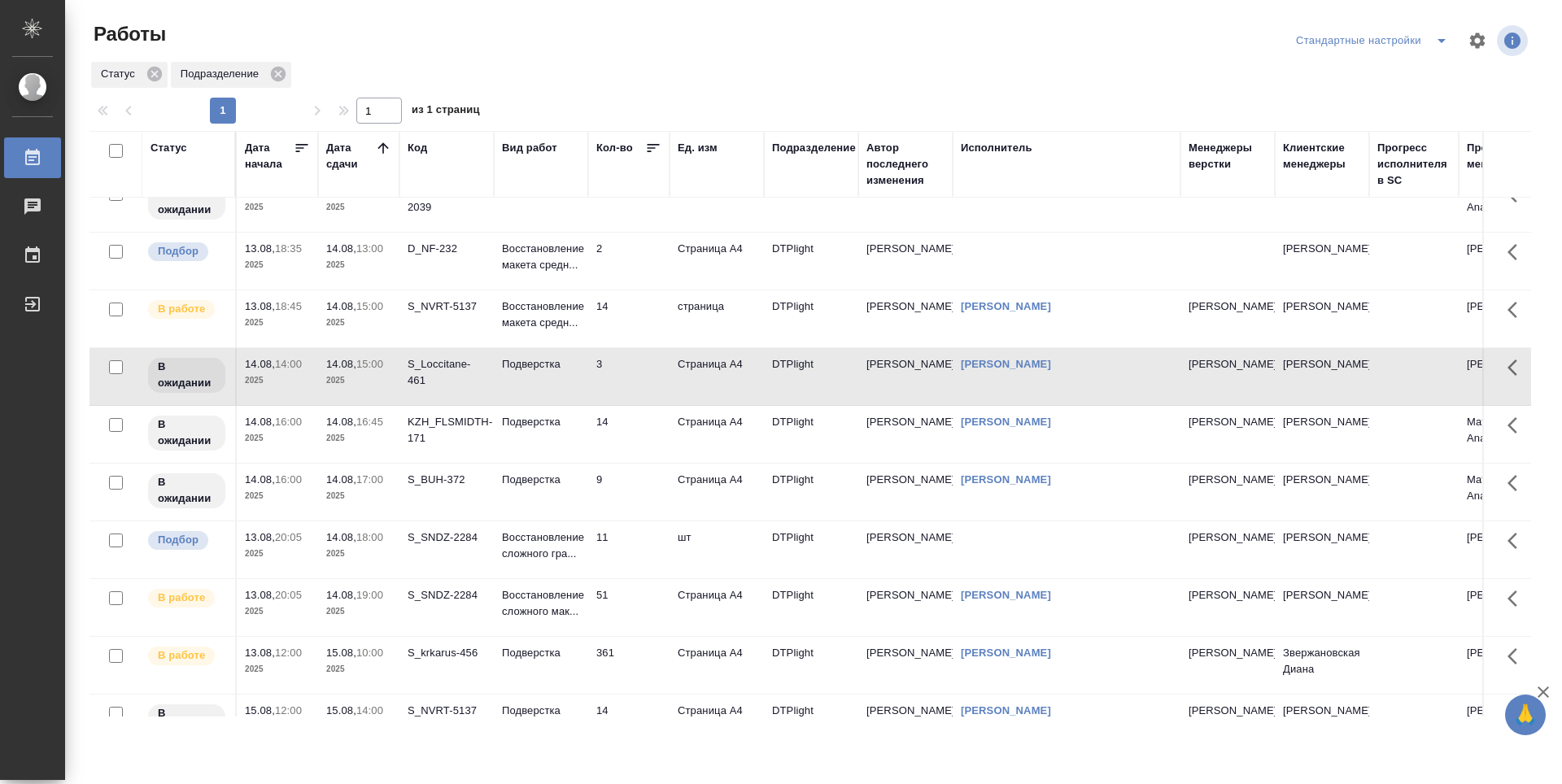
scroll to position [163, 0]
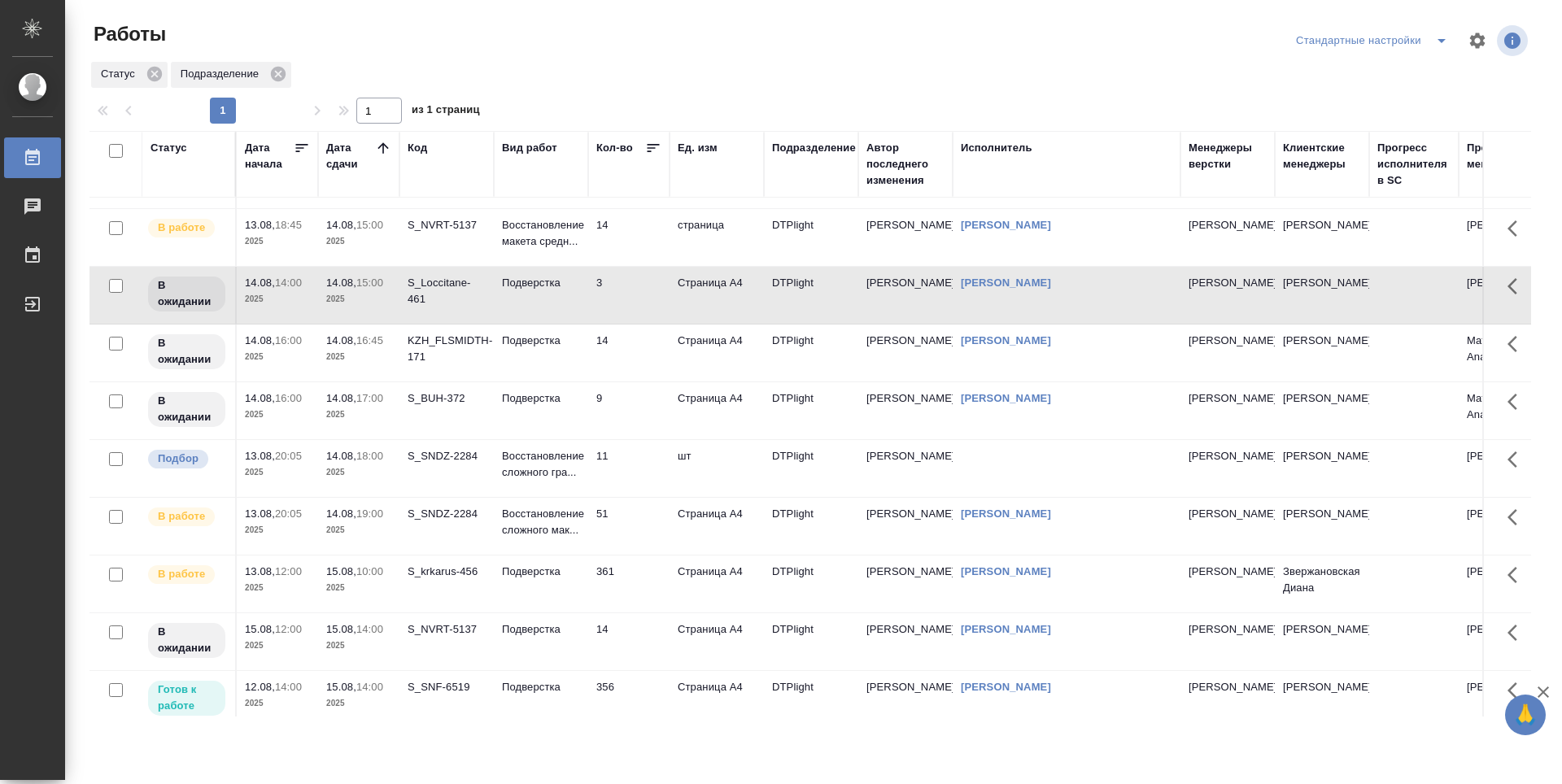
click at [649, 93] on td "51" at bounding box center [629, 65] width 82 height 57
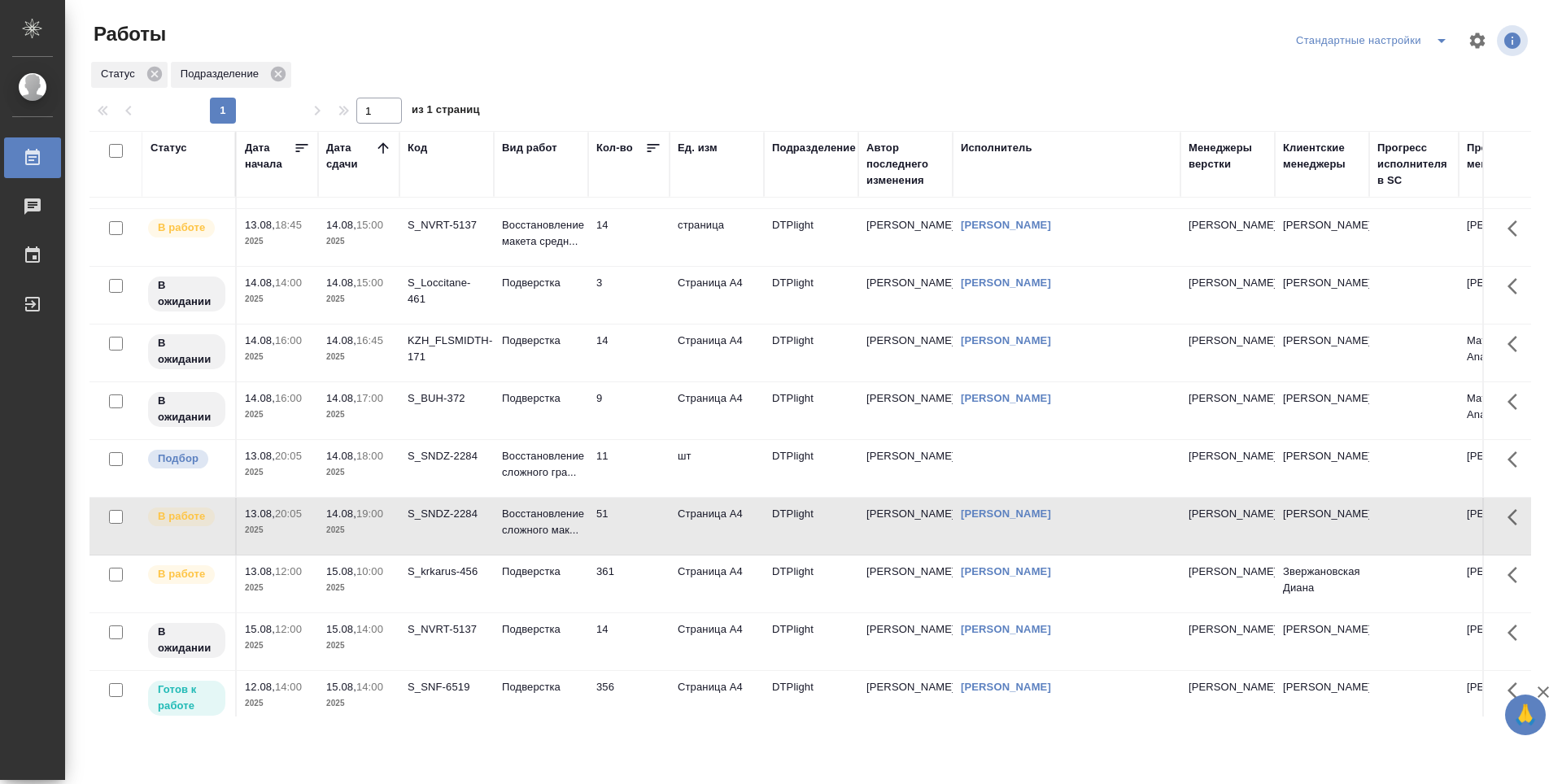
scroll to position [244, 0]
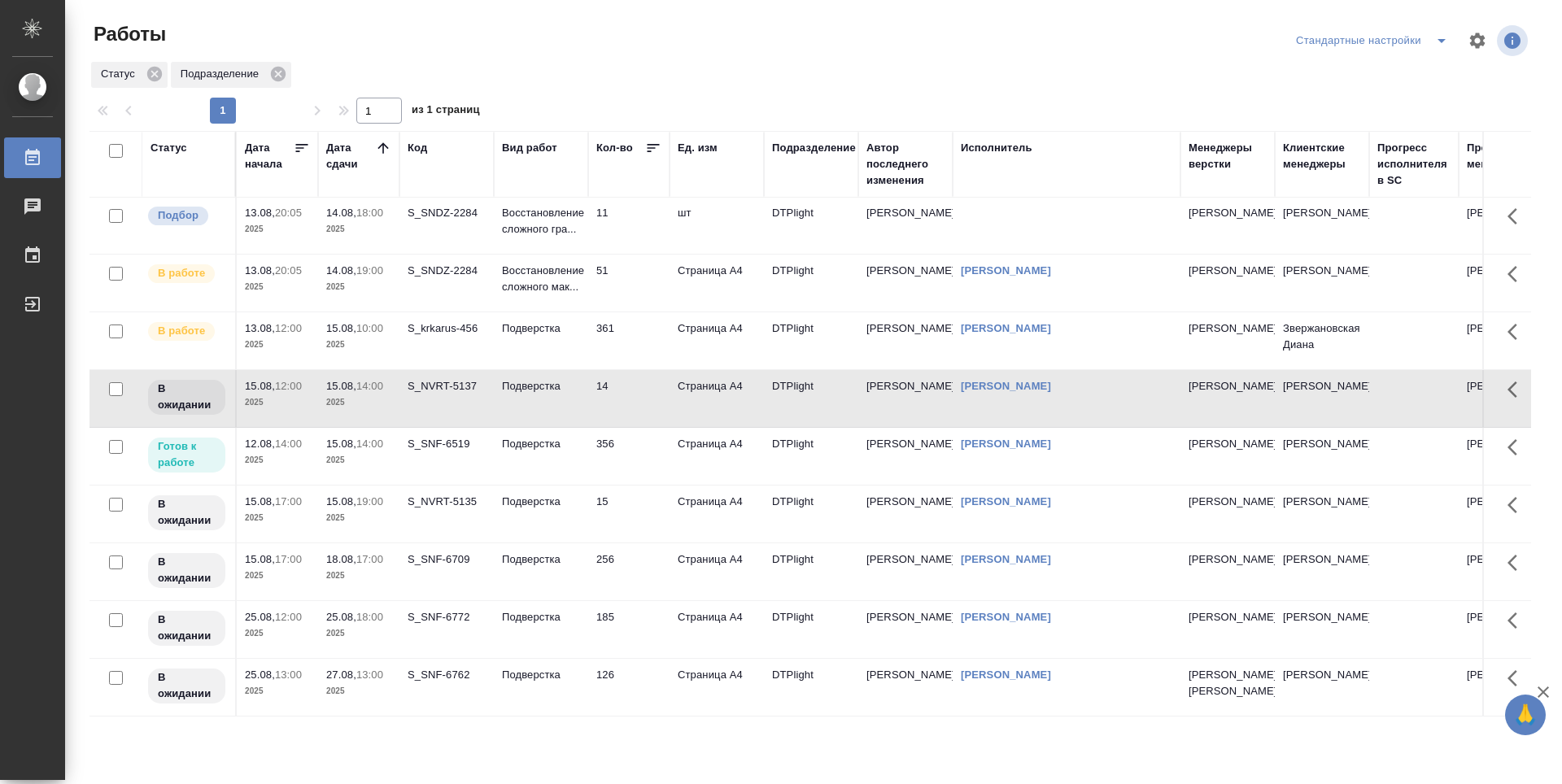
scroll to position [407, 0]
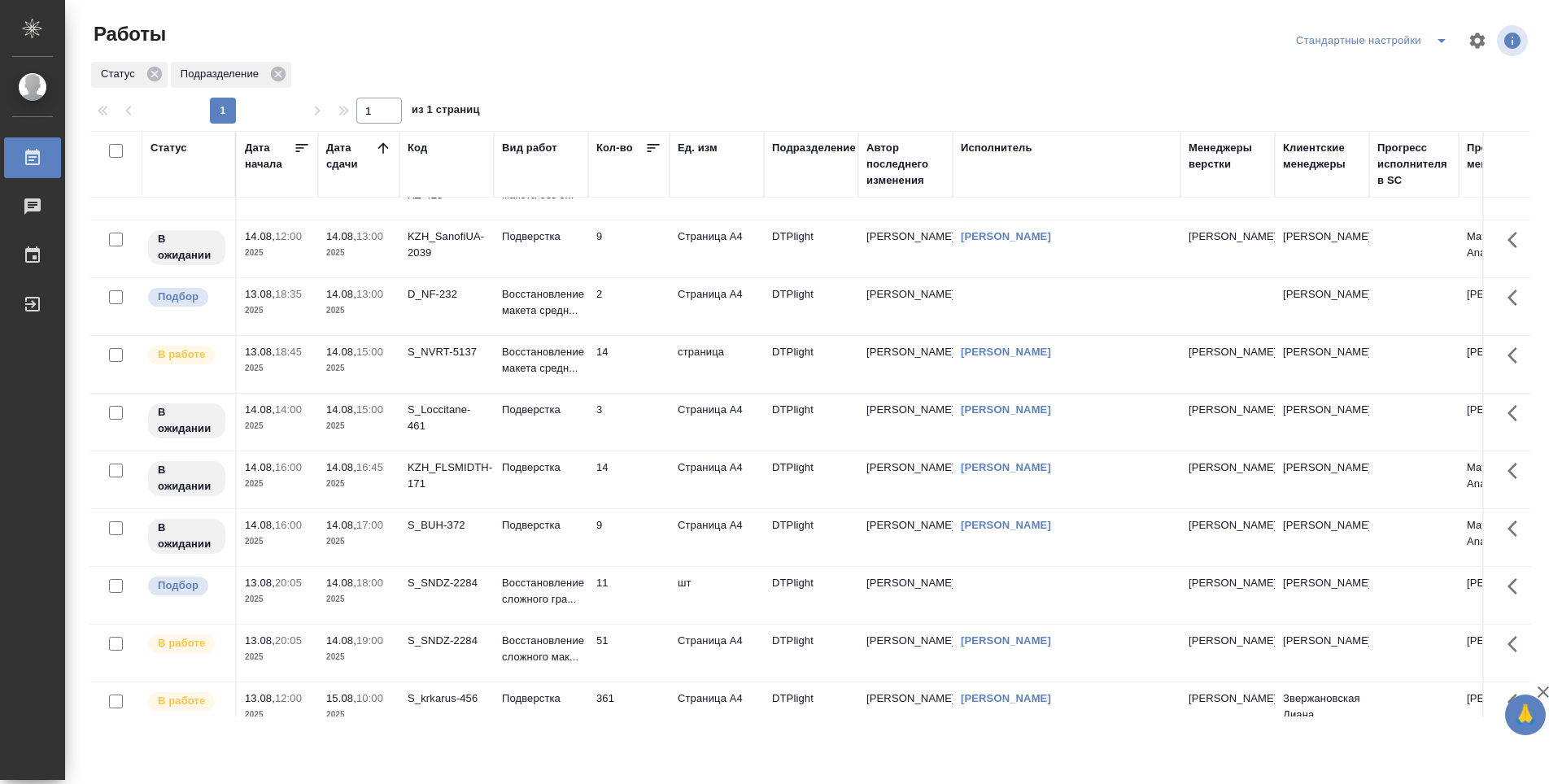
scroll to position [0, 0]
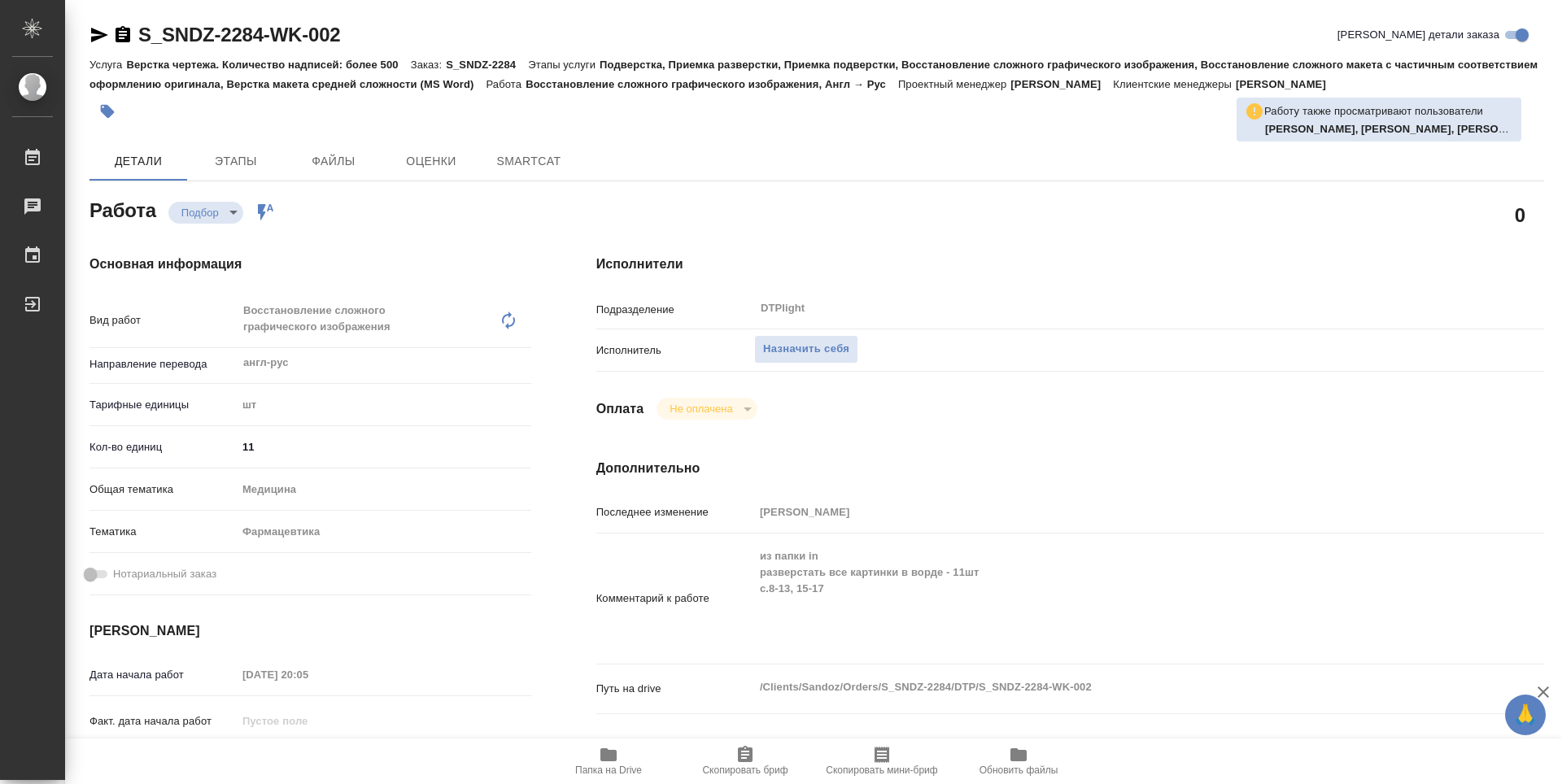
type textarea "x"
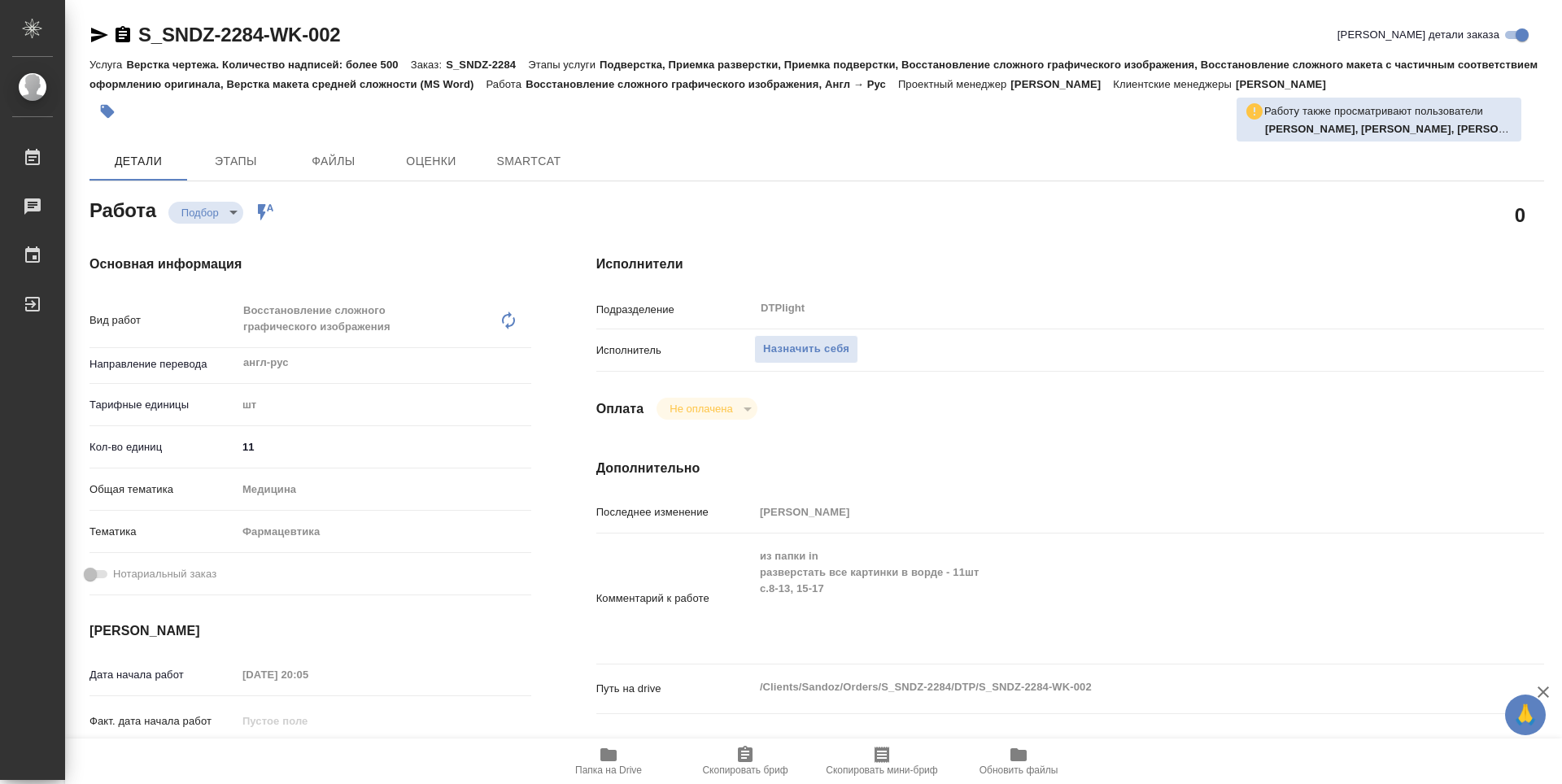
type textarea "x"
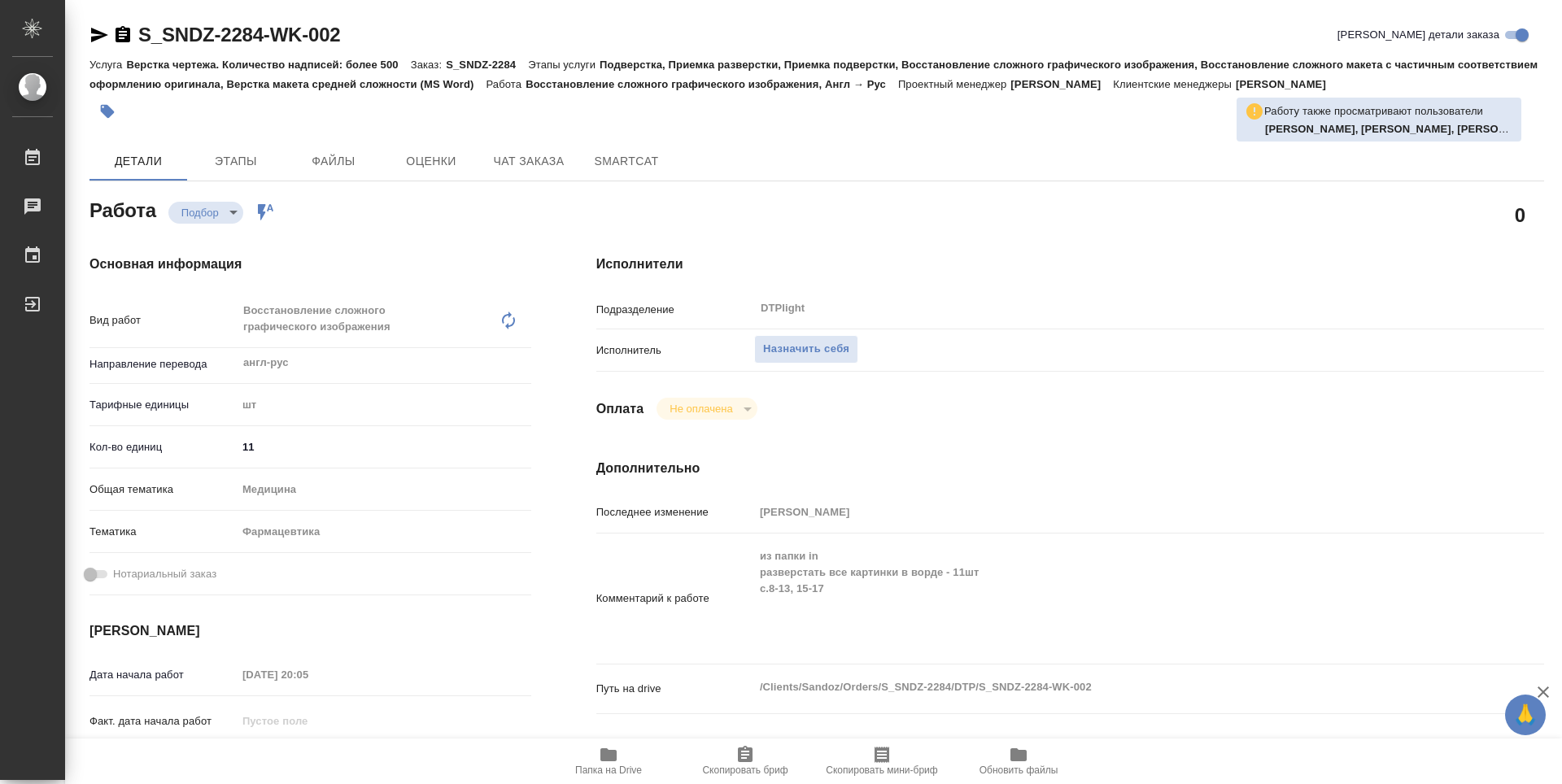
type textarea "x"
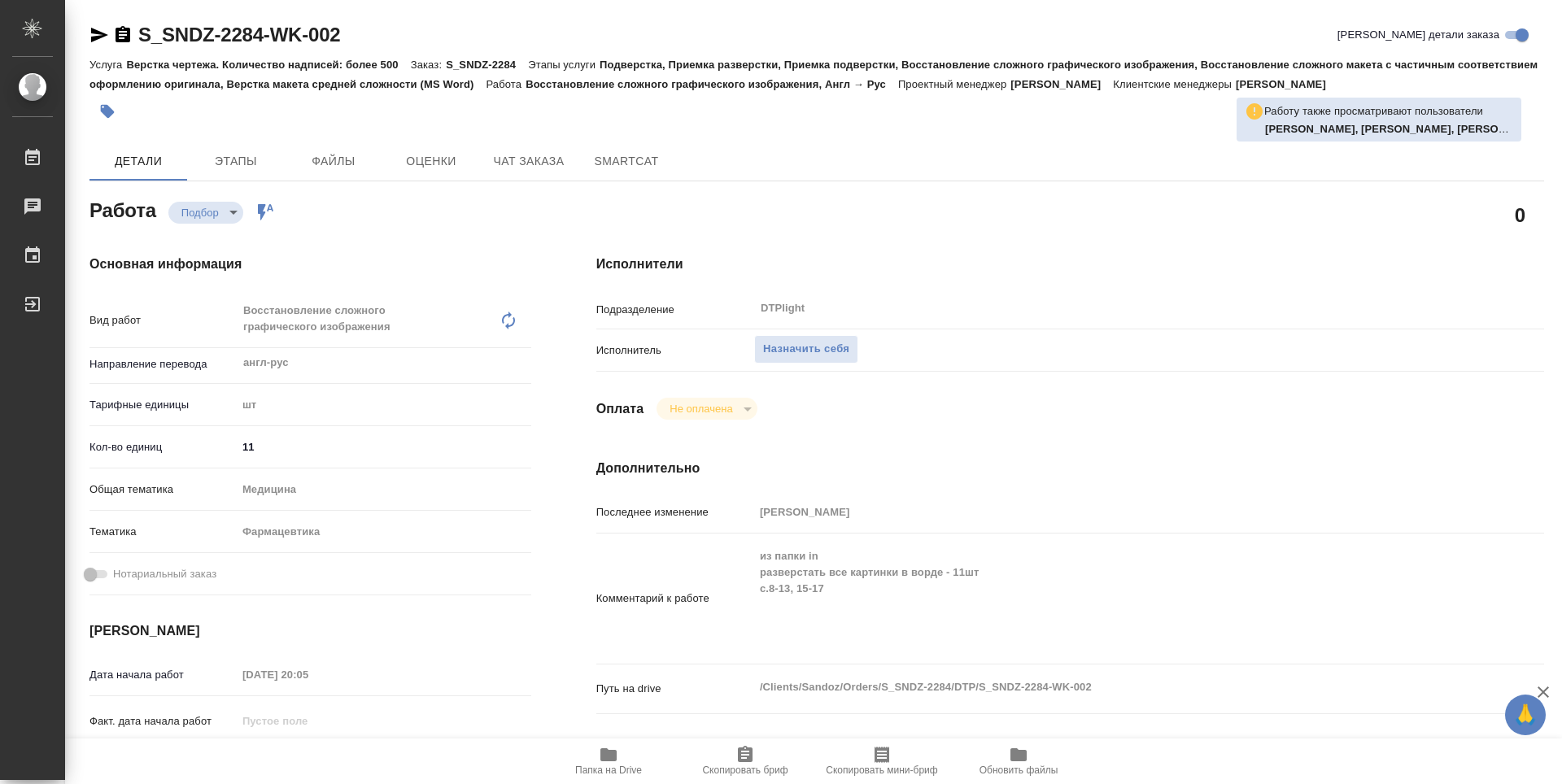
type textarea "x"
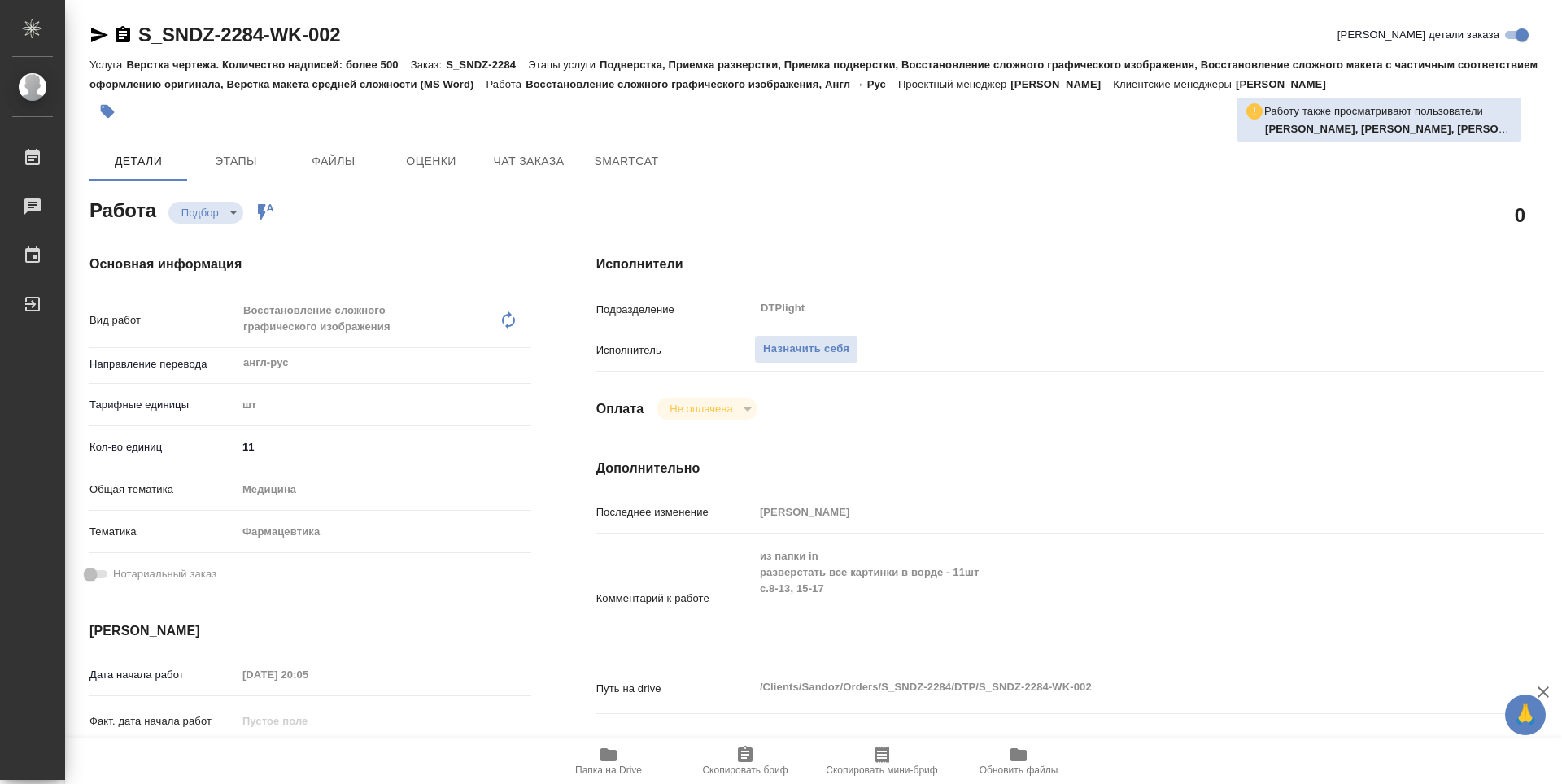
click at [624, 761] on span "Папка на Drive" at bounding box center [608, 760] width 117 height 31
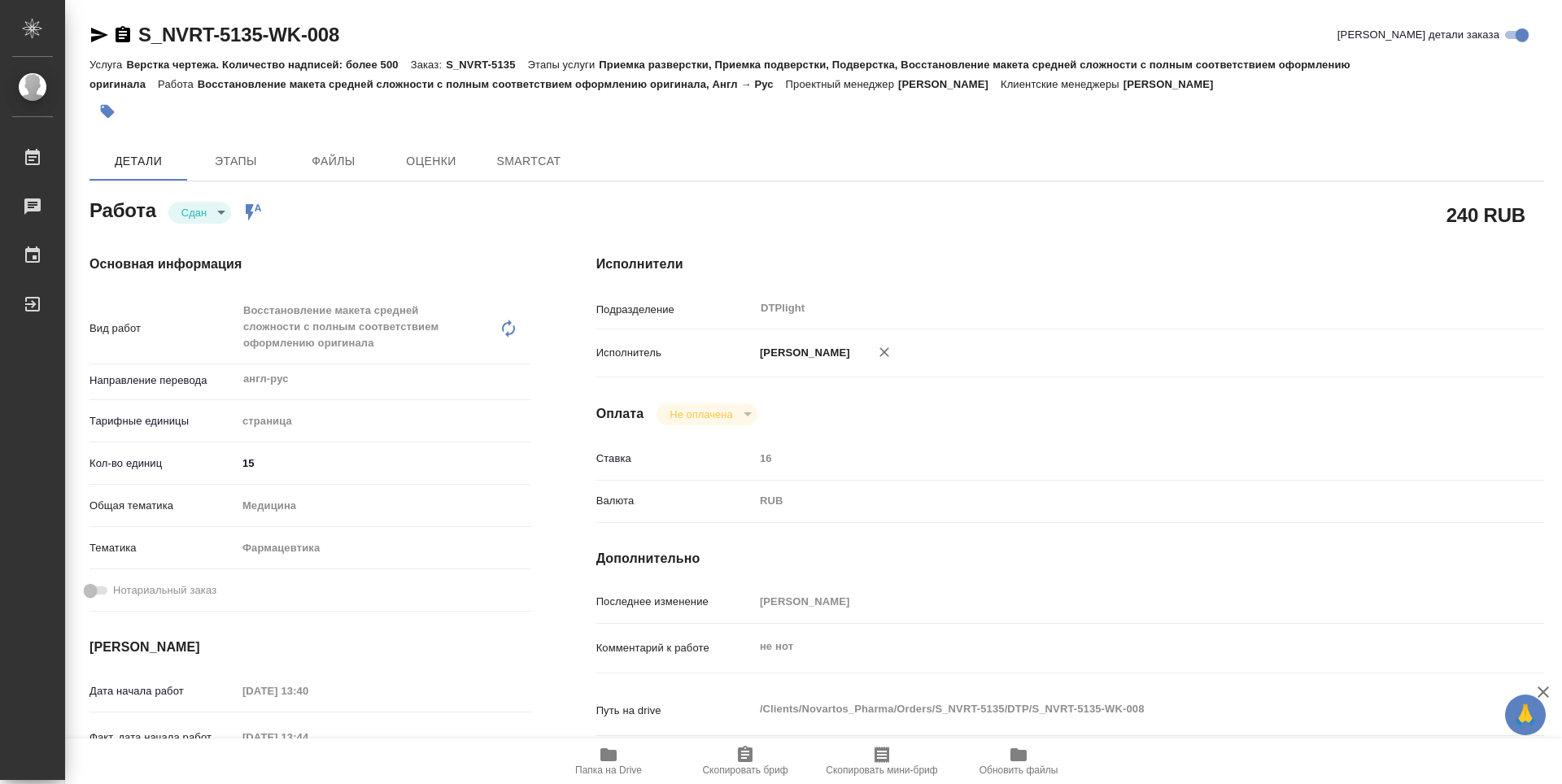
type textarea "x"
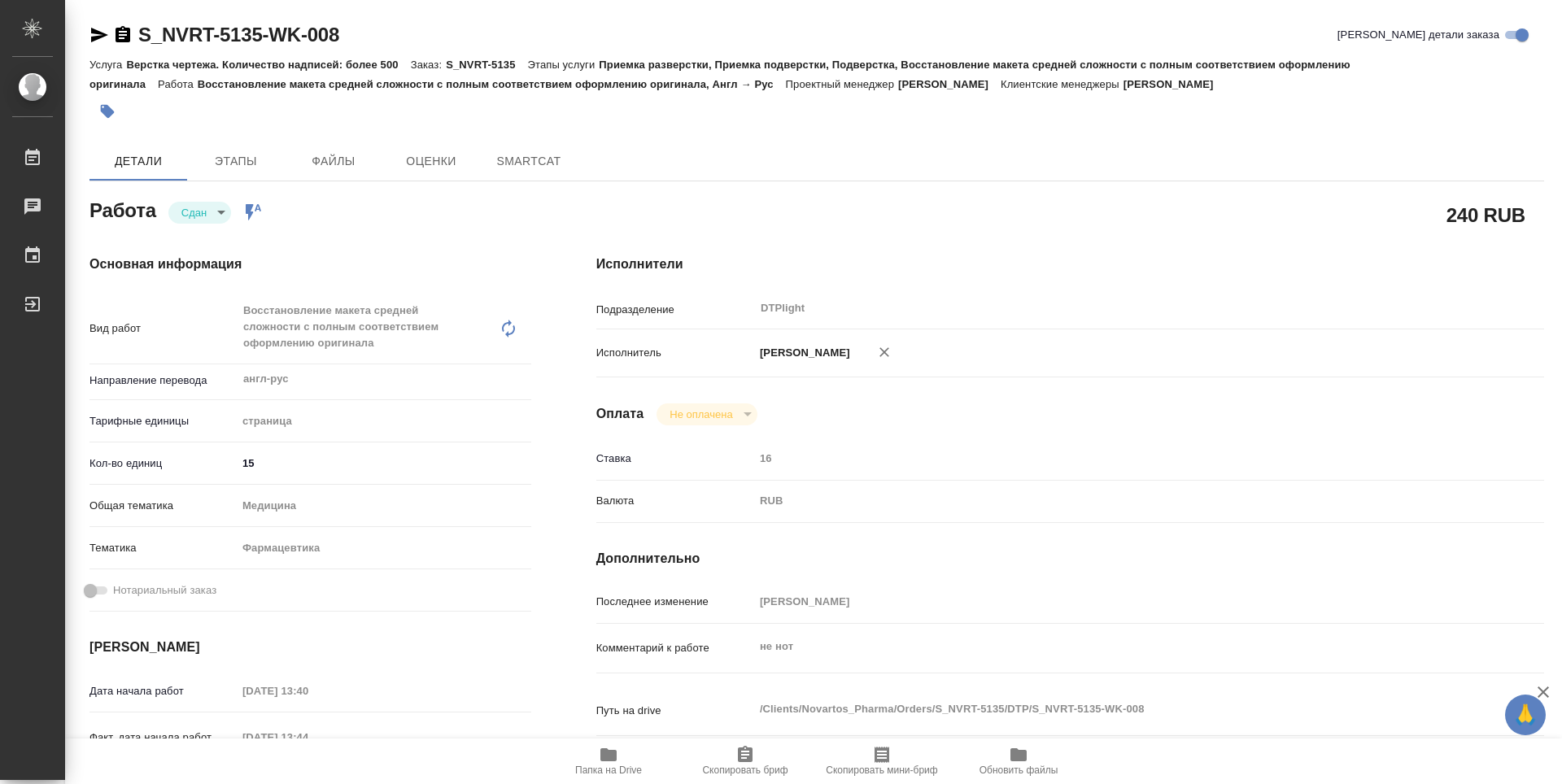
type textarea "x"
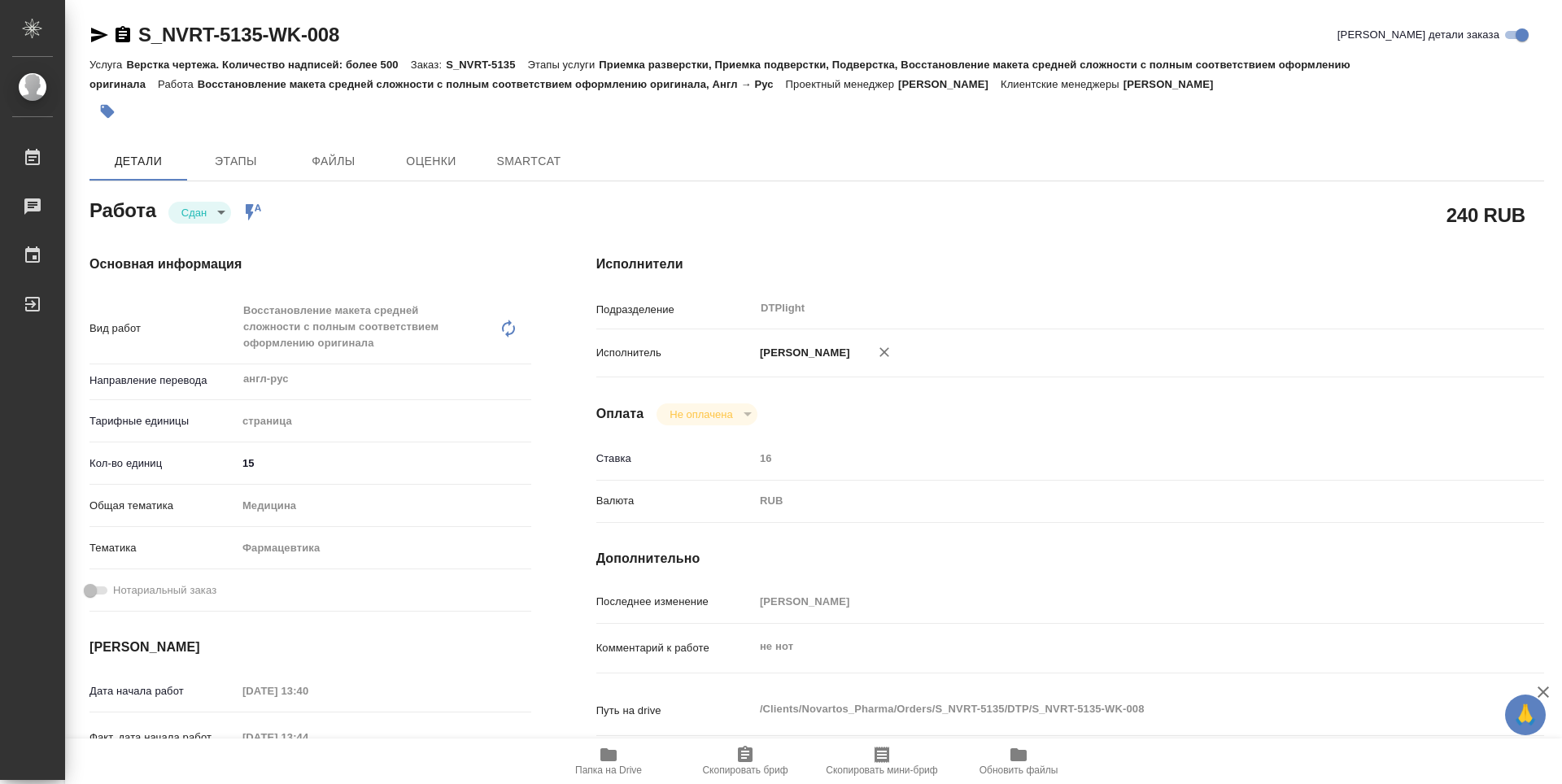
type textarea "x"
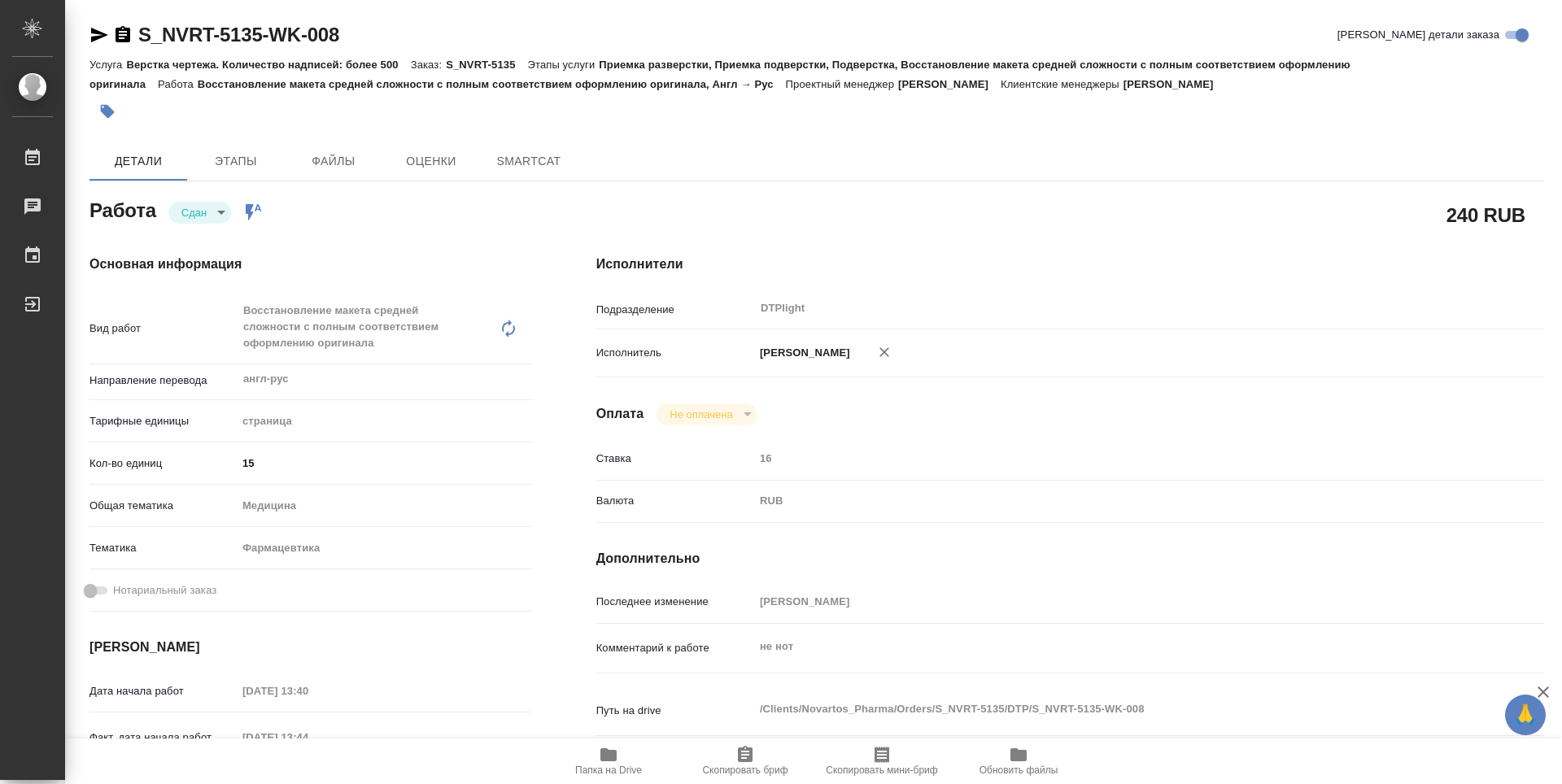
type textarea "x"
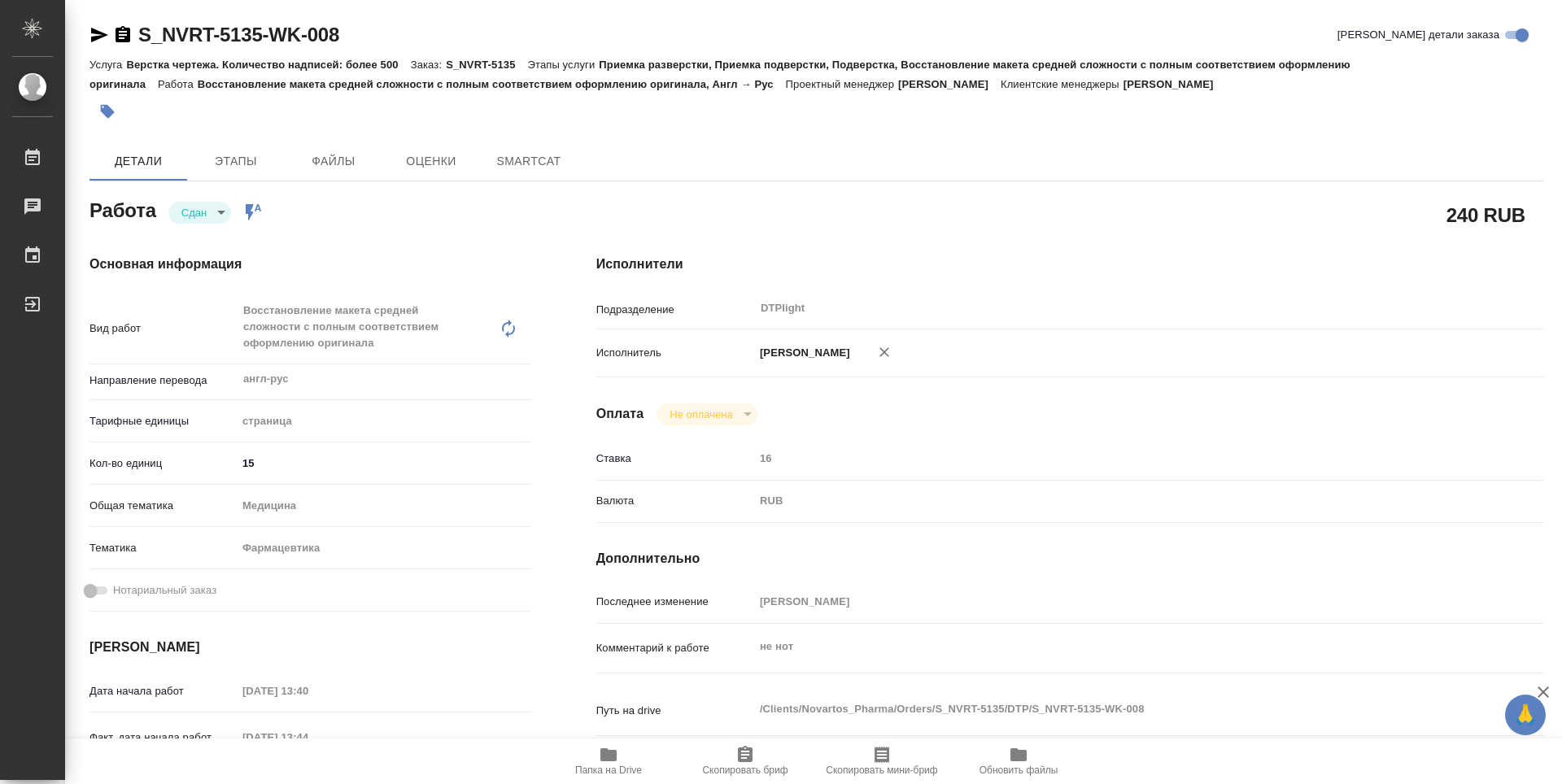
type textarea "x"
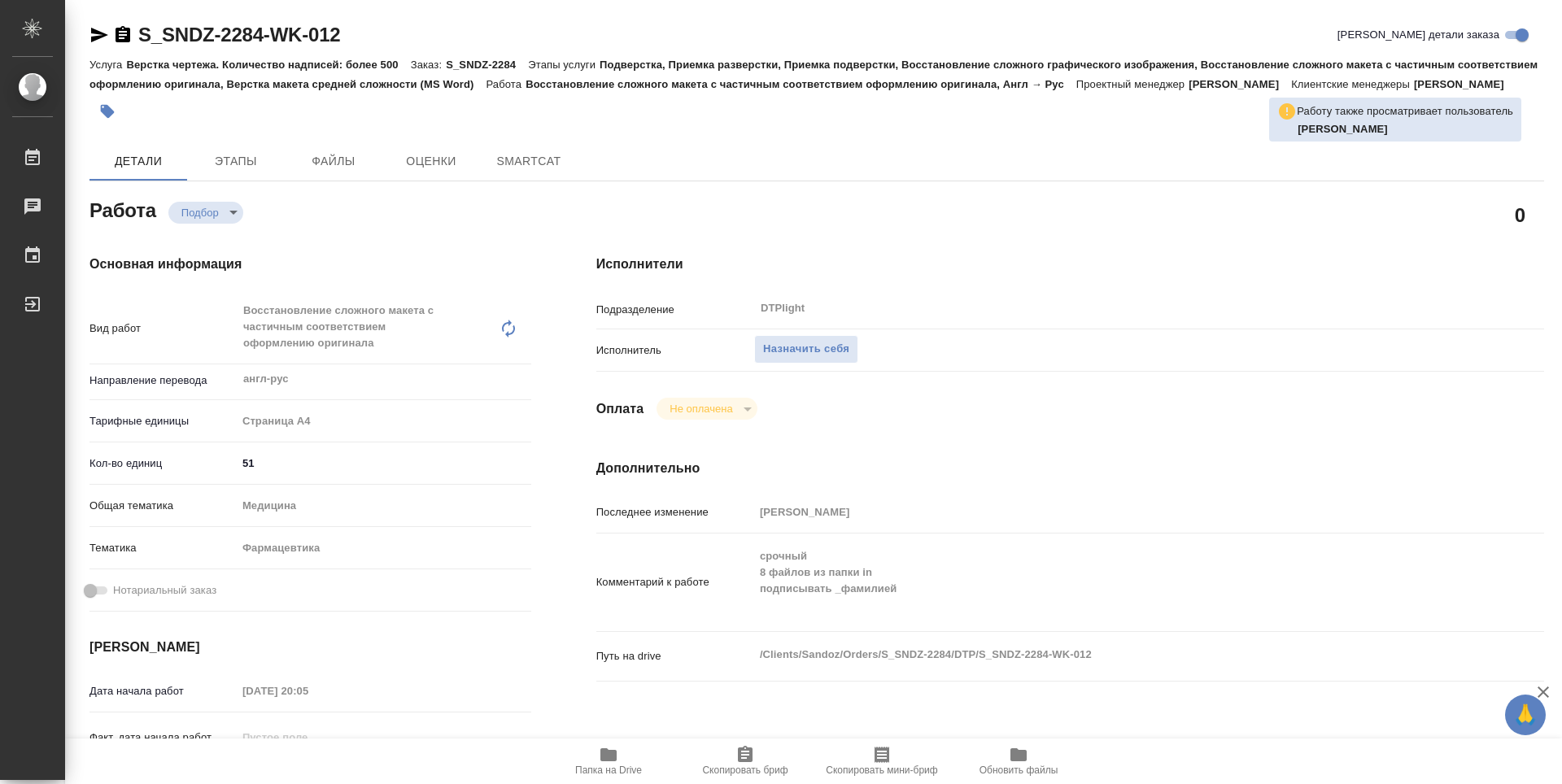
type textarea "x"
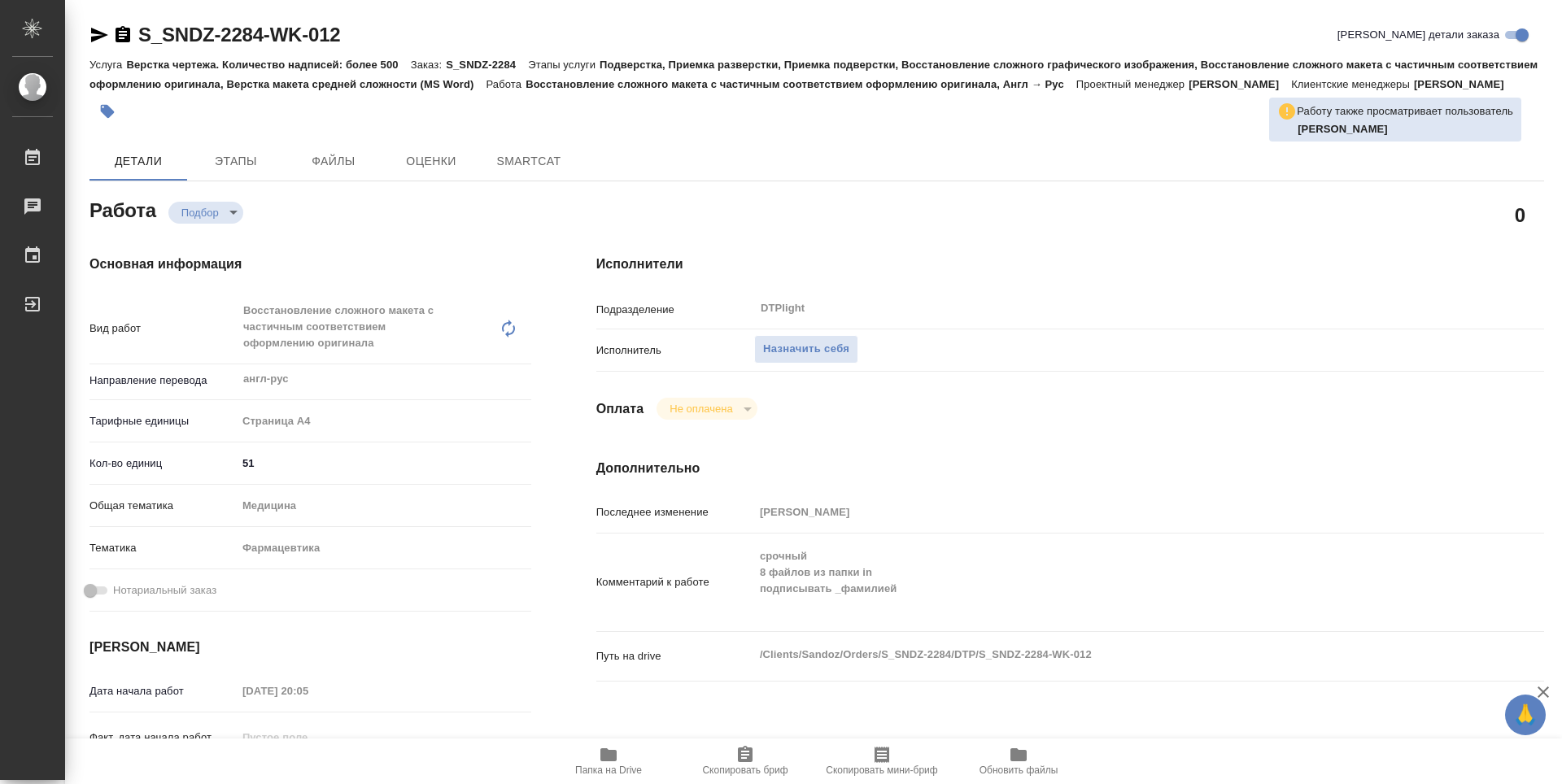
type textarea "x"
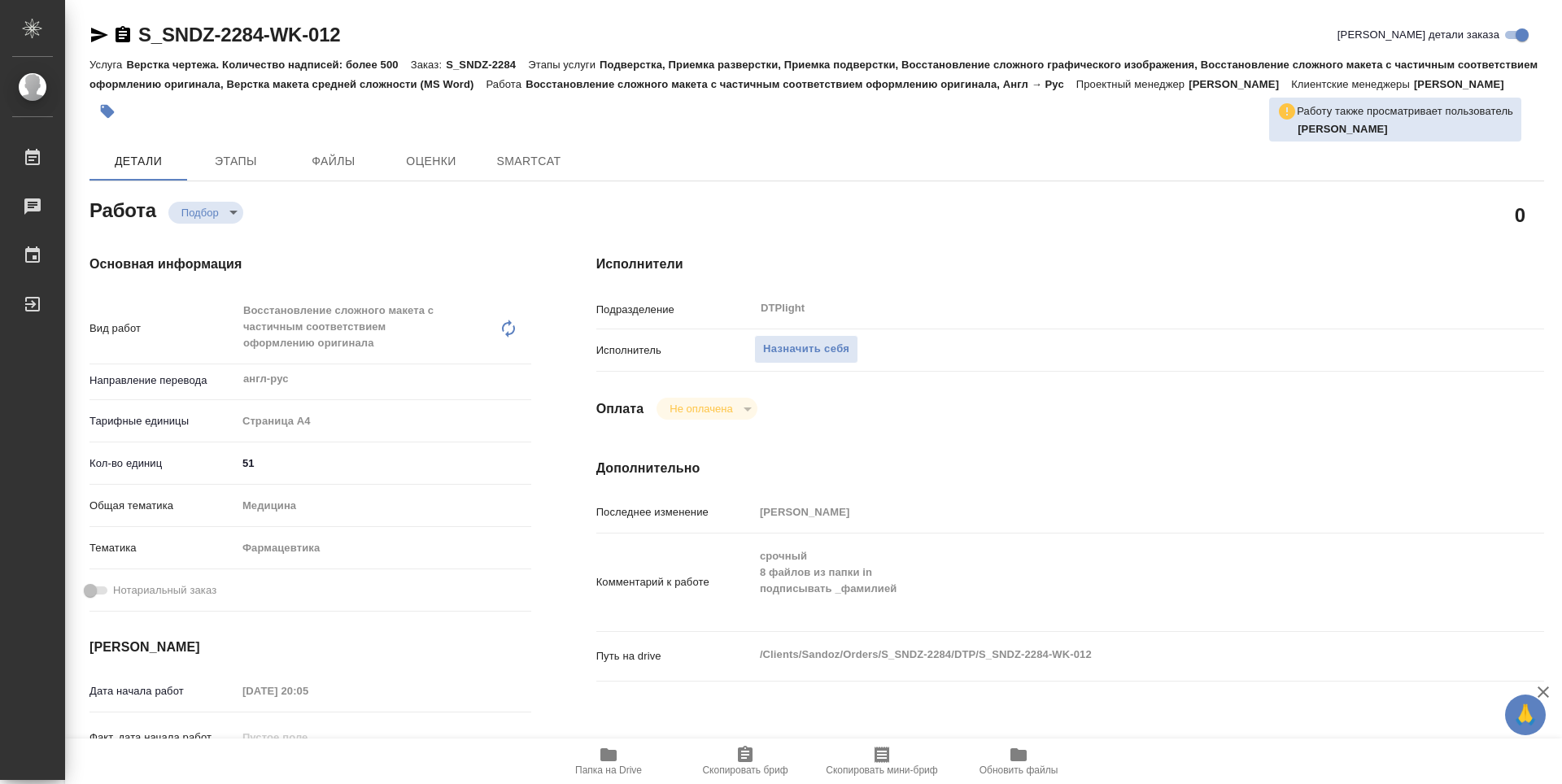
type textarea "x"
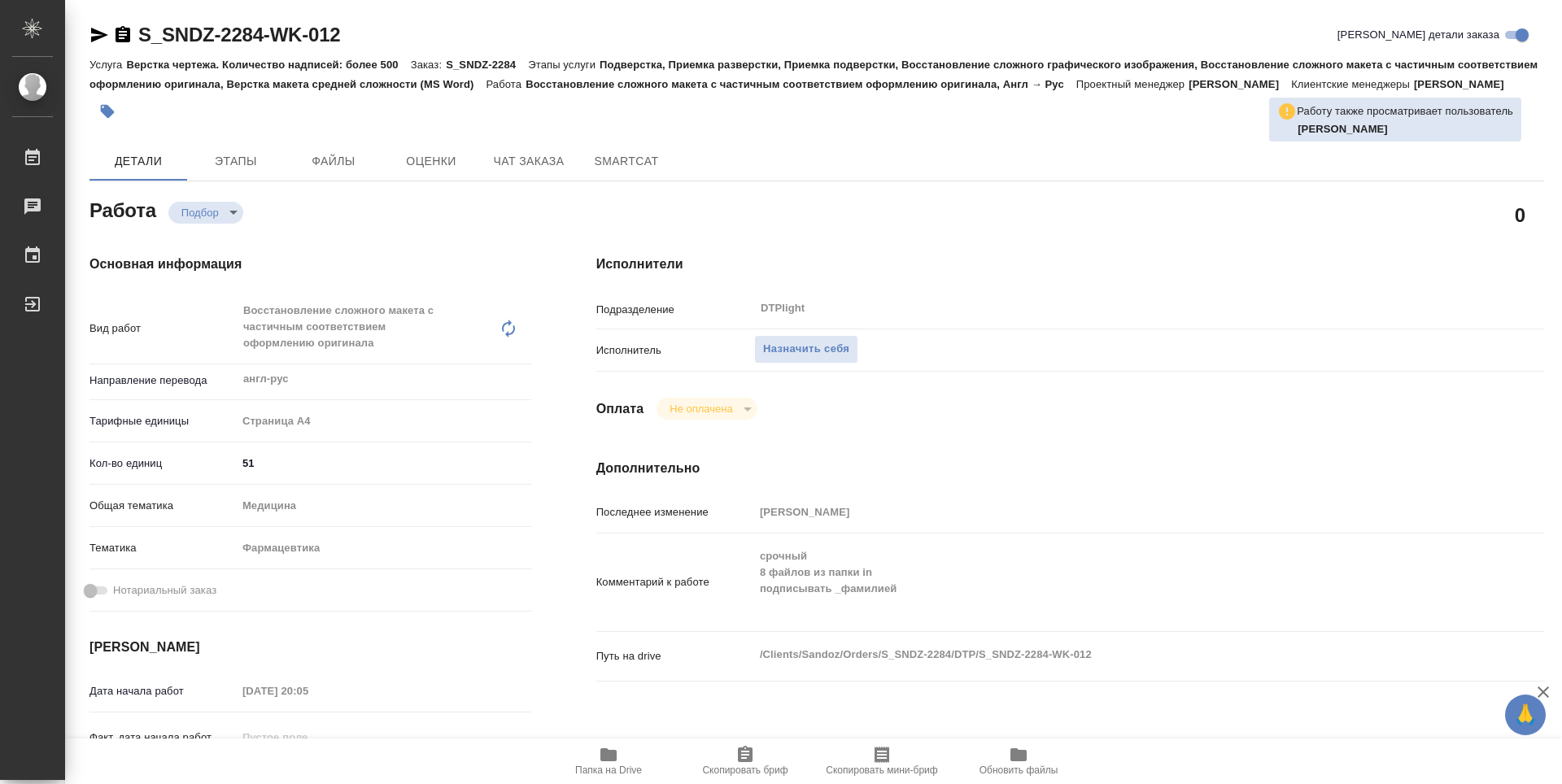
click at [632, 756] on span "Папка на Drive" at bounding box center [608, 760] width 117 height 31
type textarea "x"
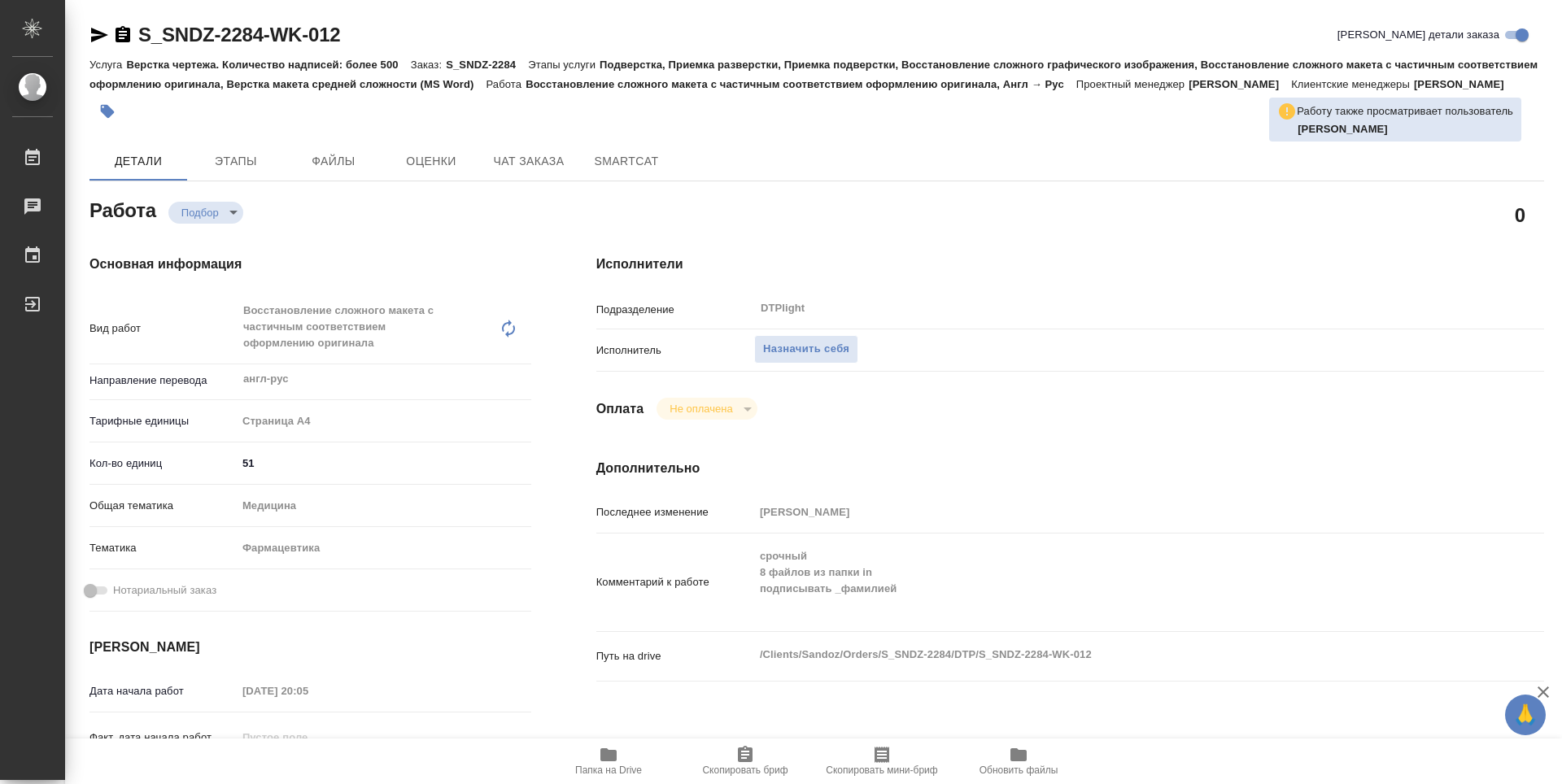
type textarea "x"
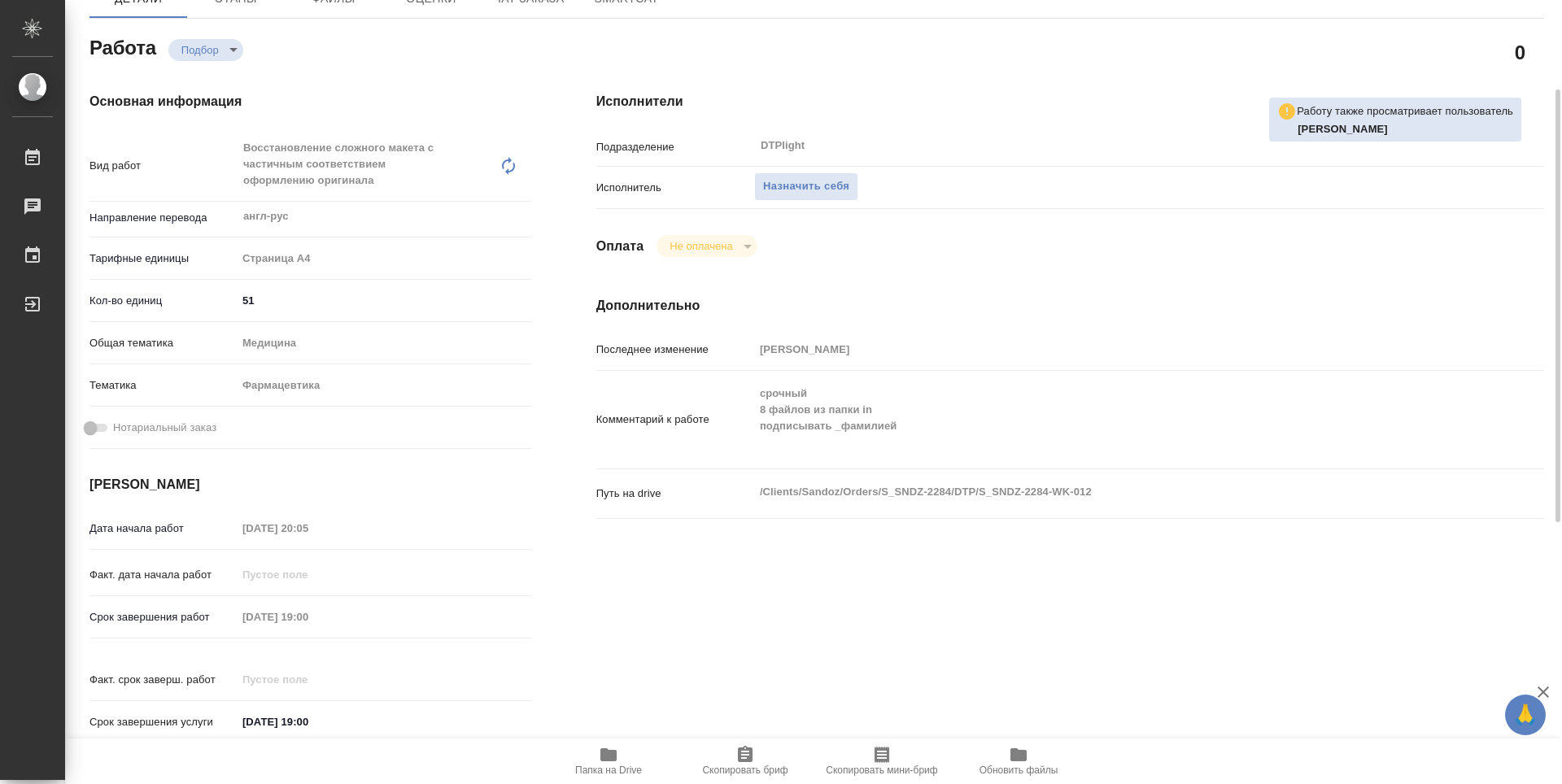
type textarea "x"
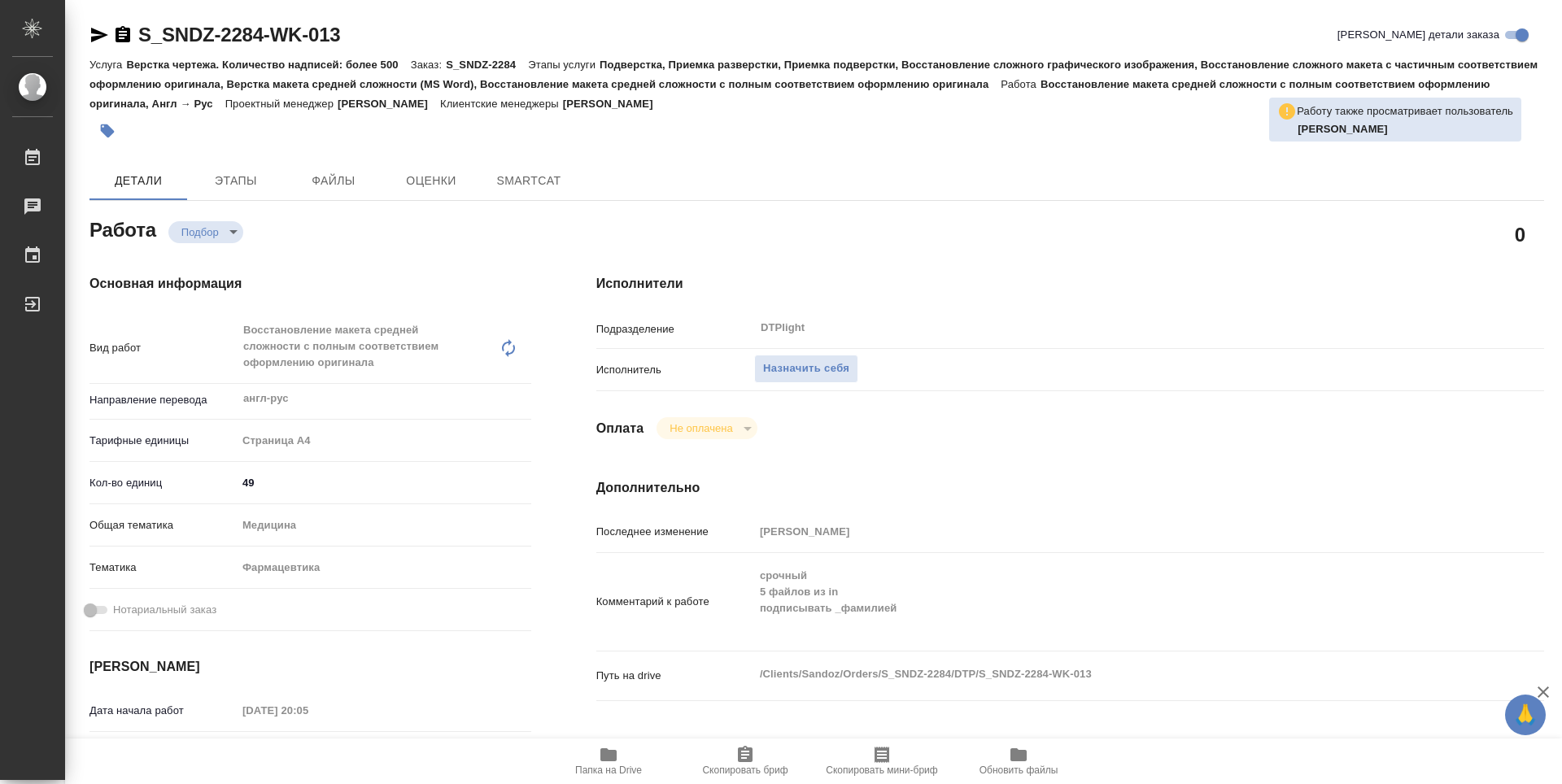
type textarea "x"
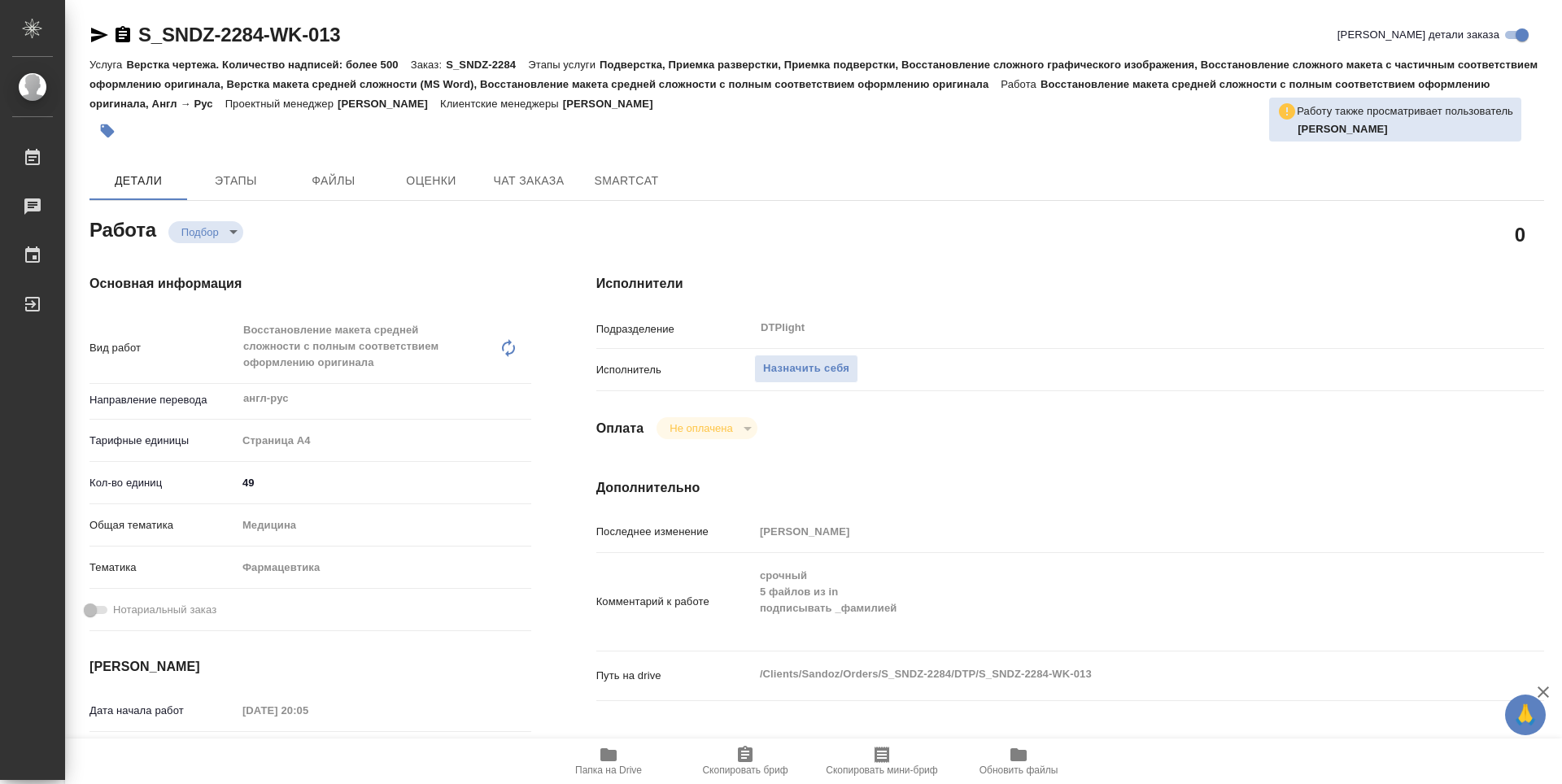
type textarea "x"
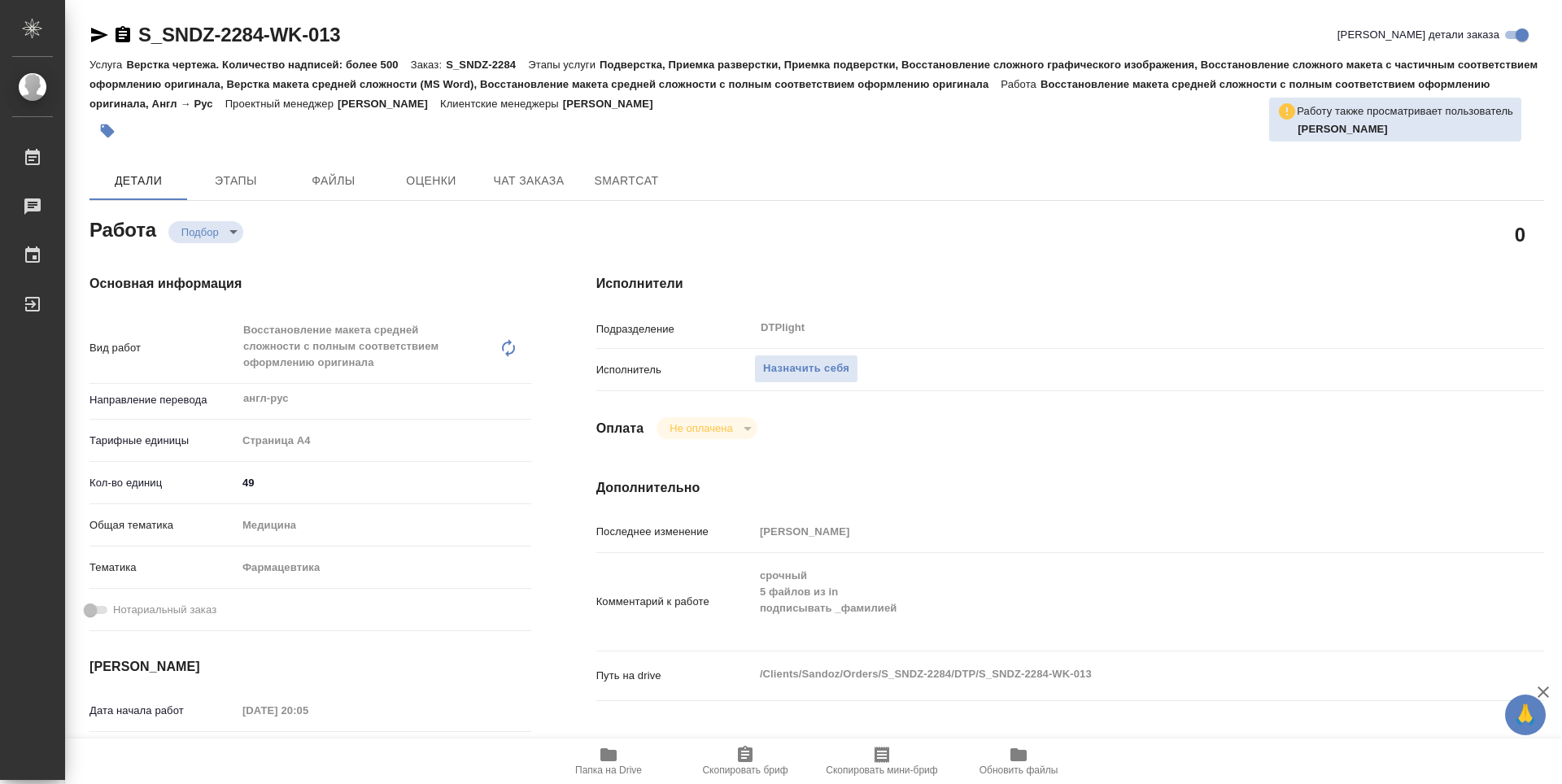
type textarea "x"
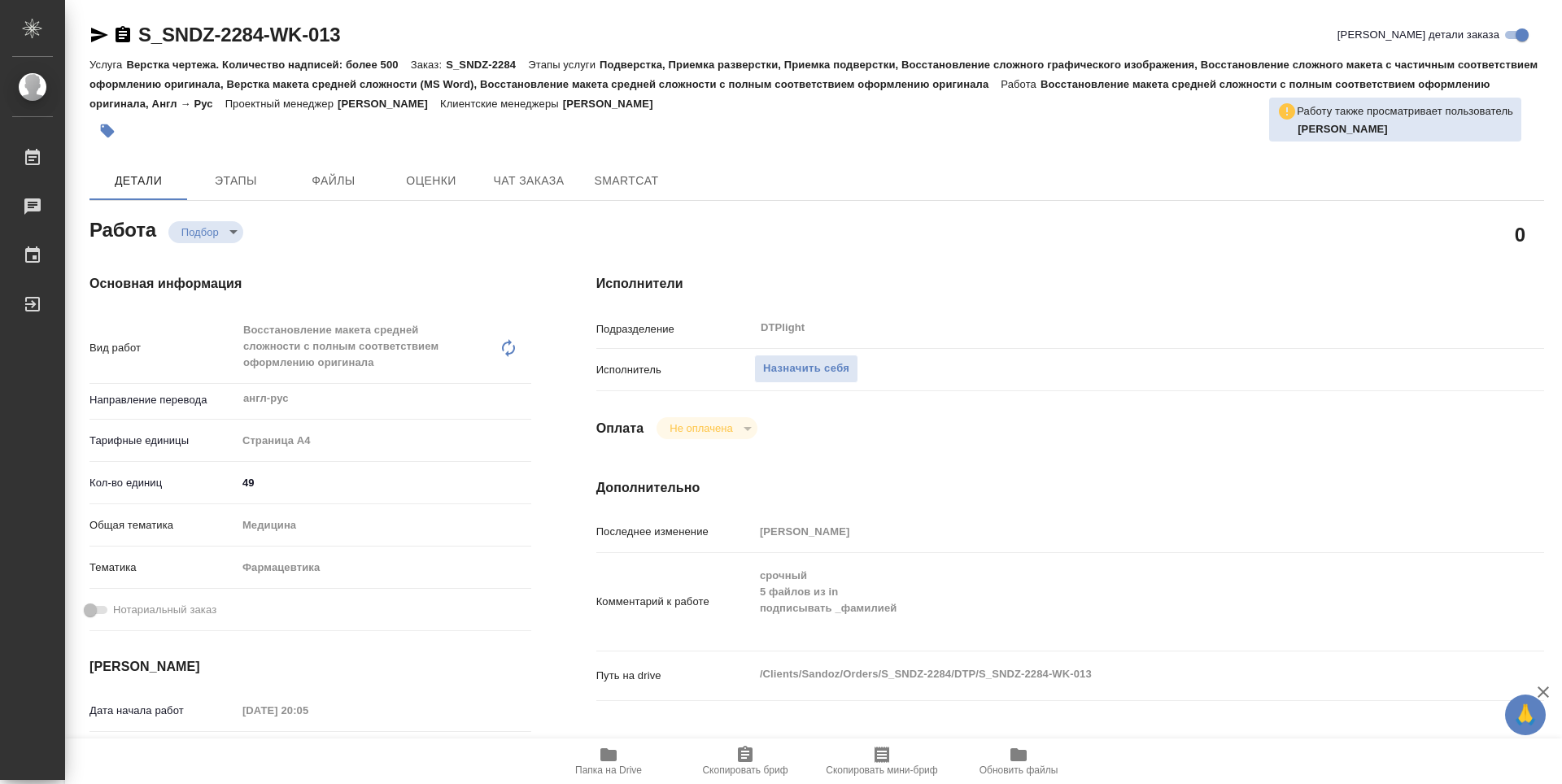
click at [616, 769] on span "Папка на Drive" at bounding box center [609, 770] width 67 height 11
type textarea "x"
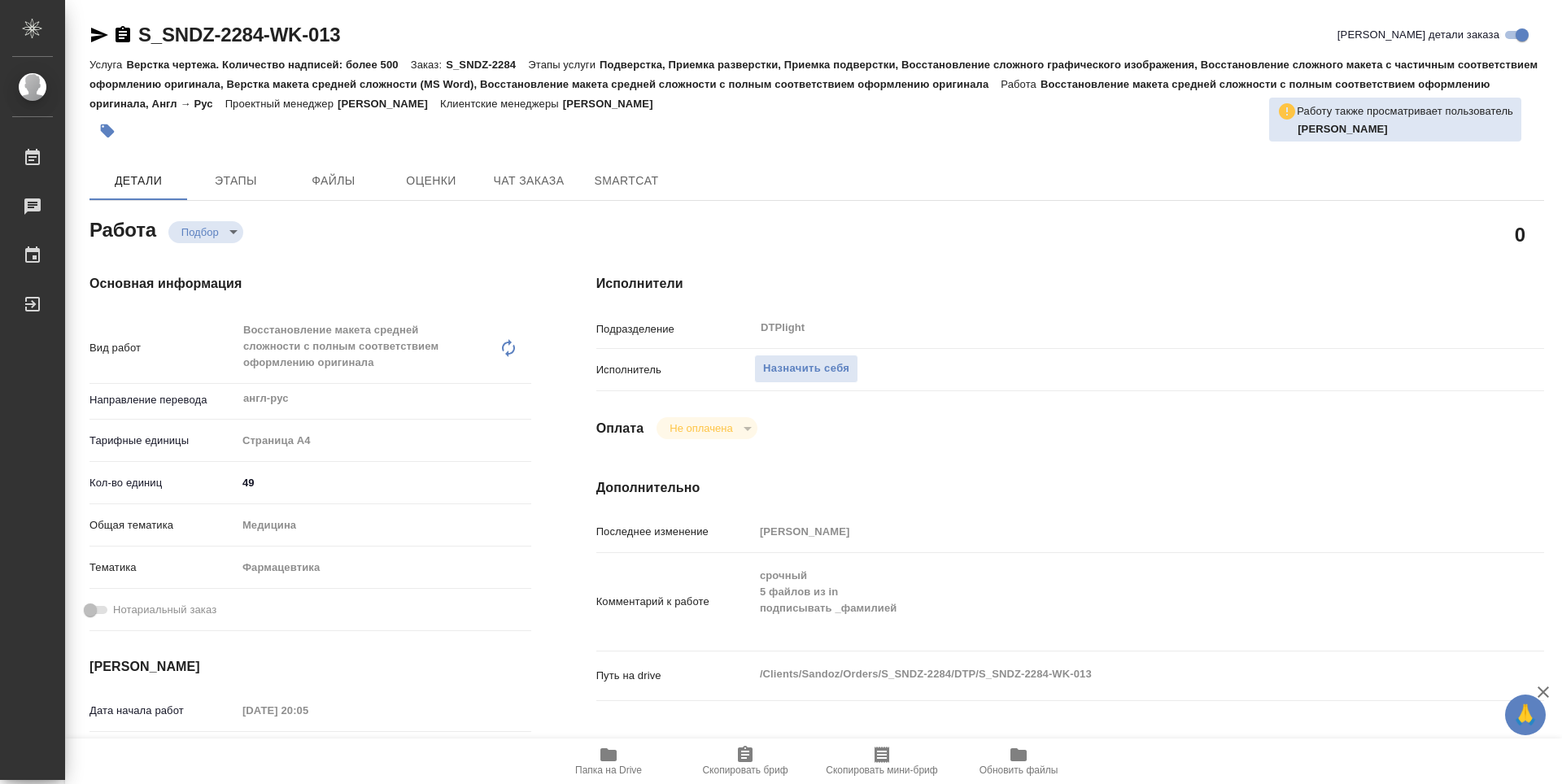
type textarea "x"
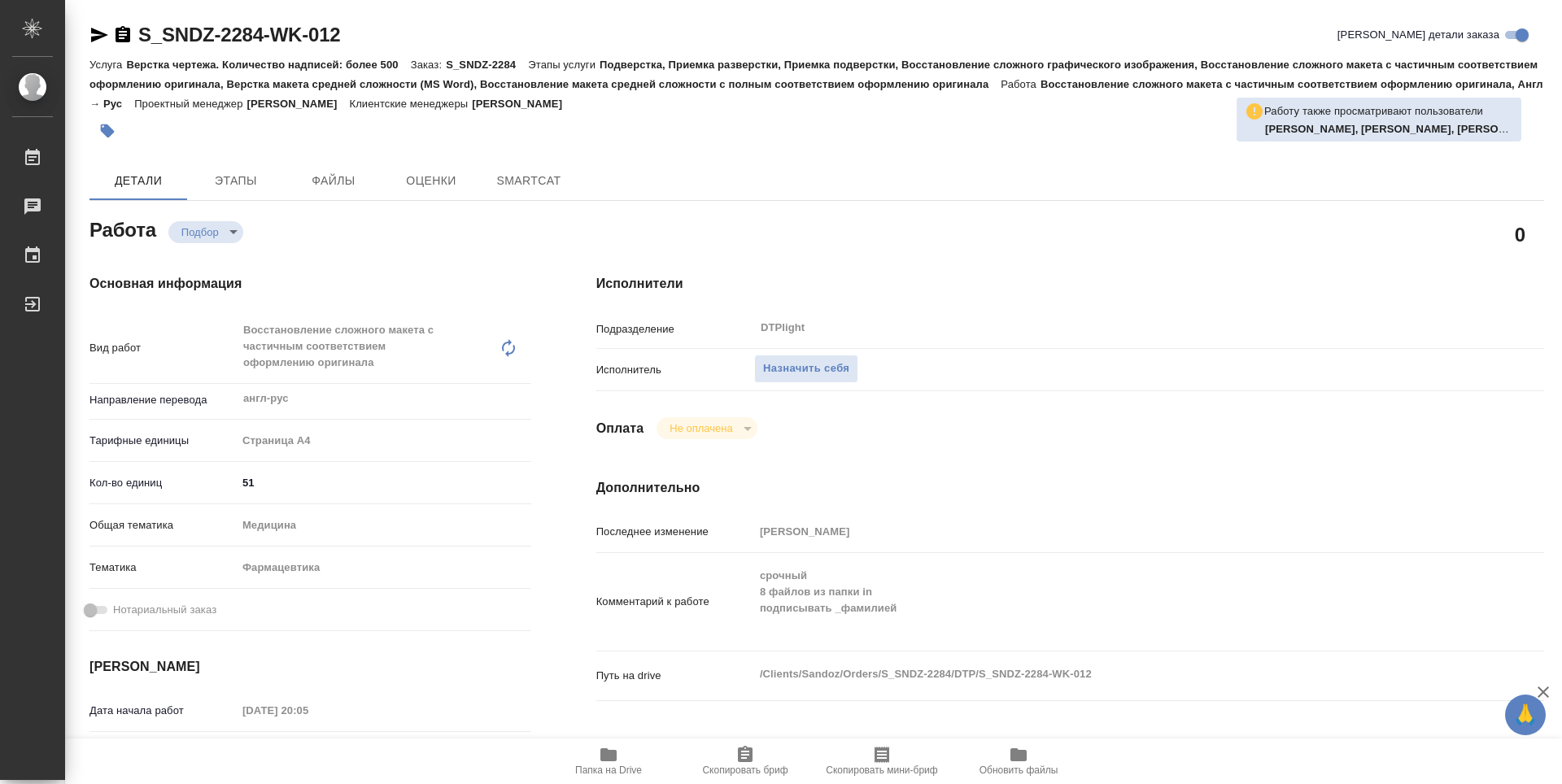
type textarea "x"
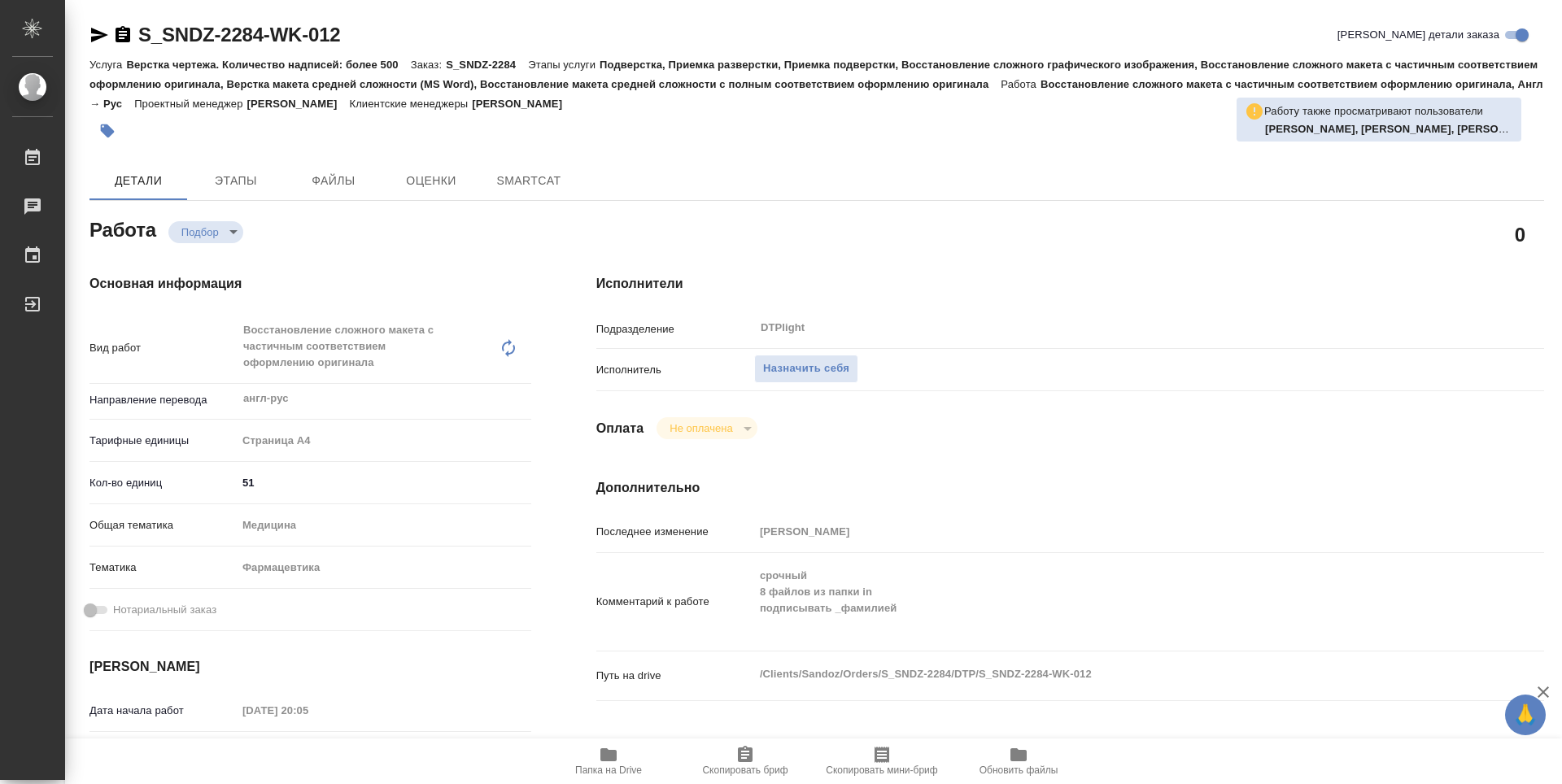
type textarea "x"
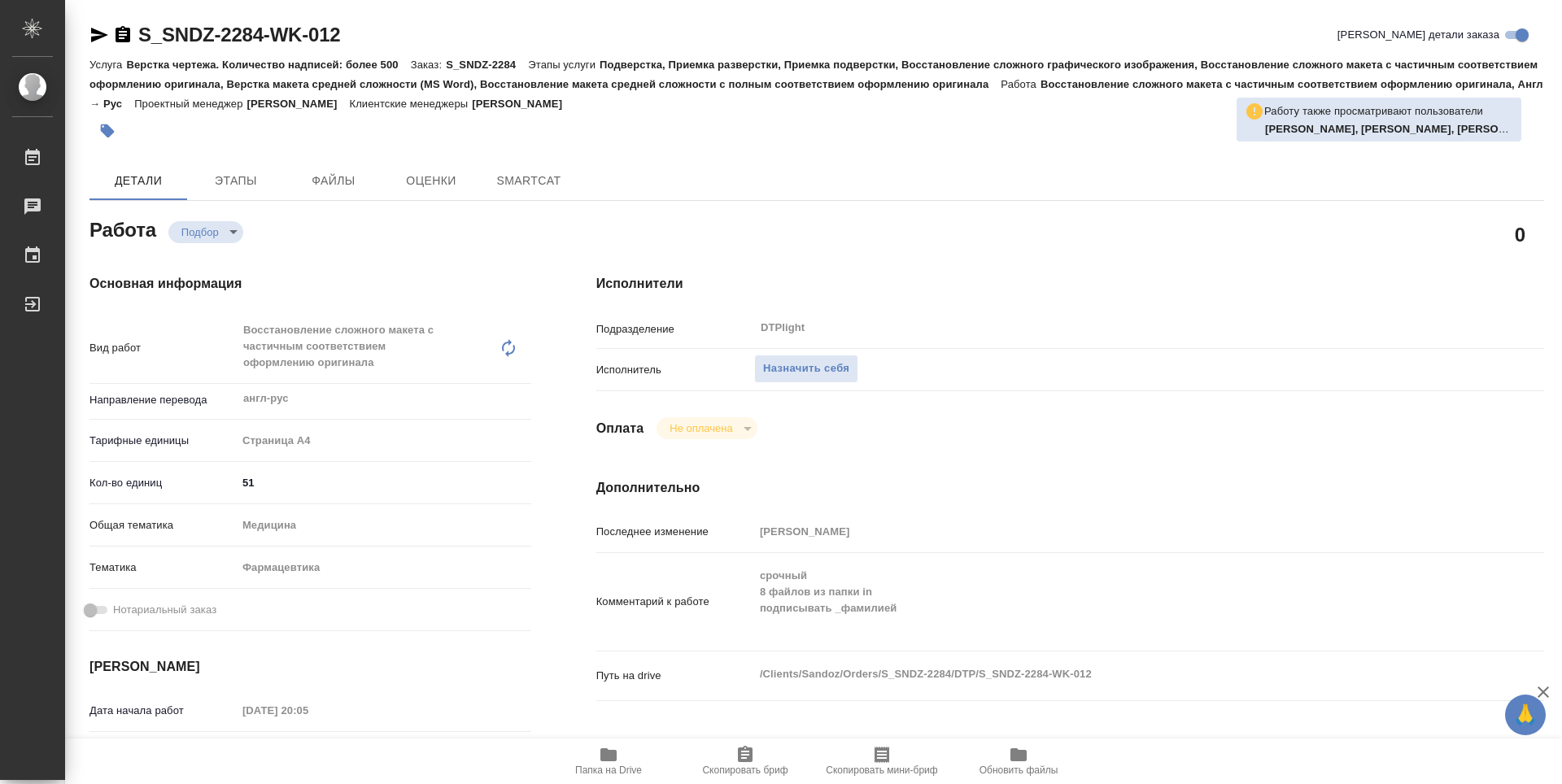
type textarea "x"
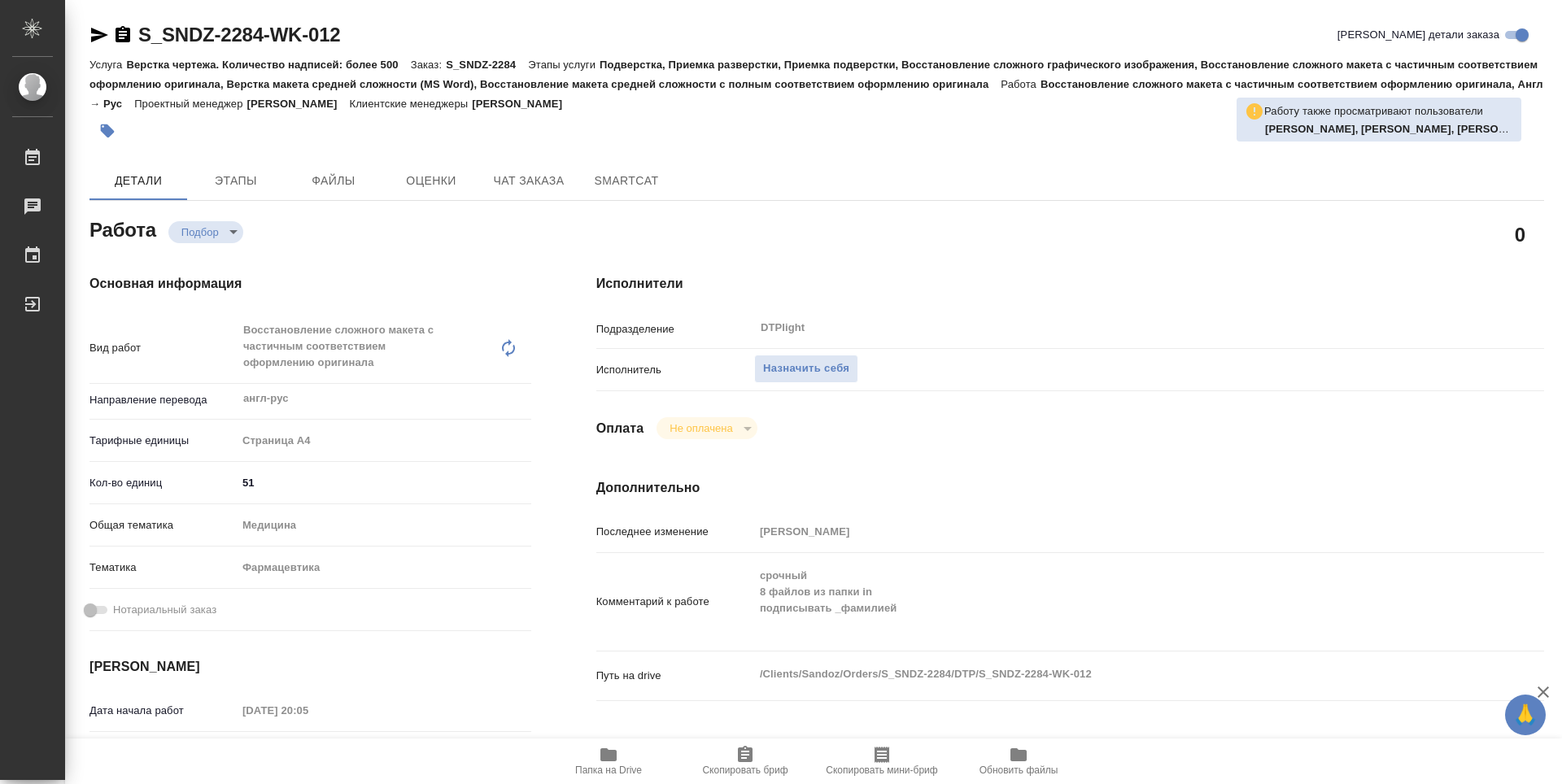
type textarea "x"
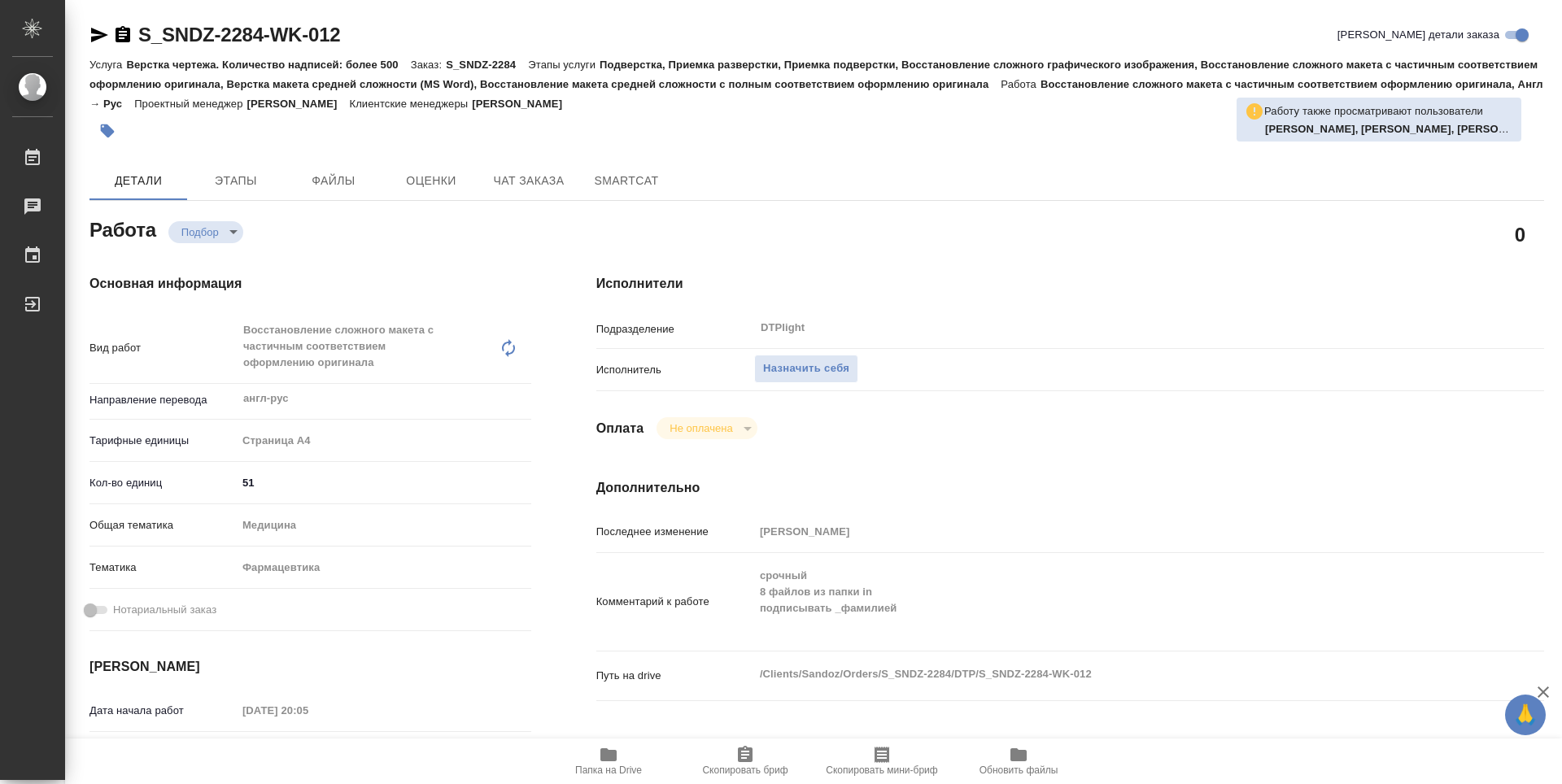
scroll to position [163, 0]
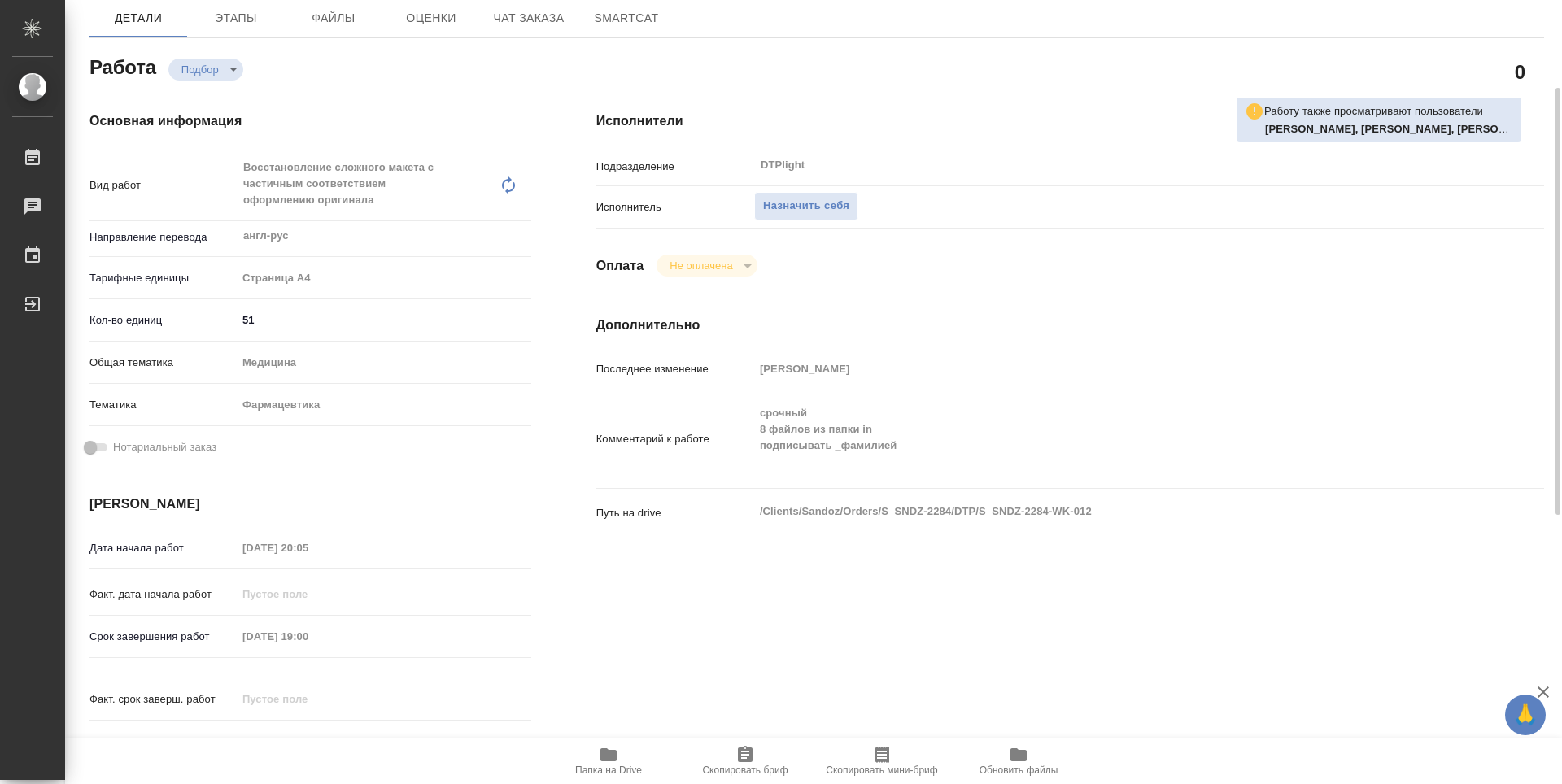
type textarea "x"
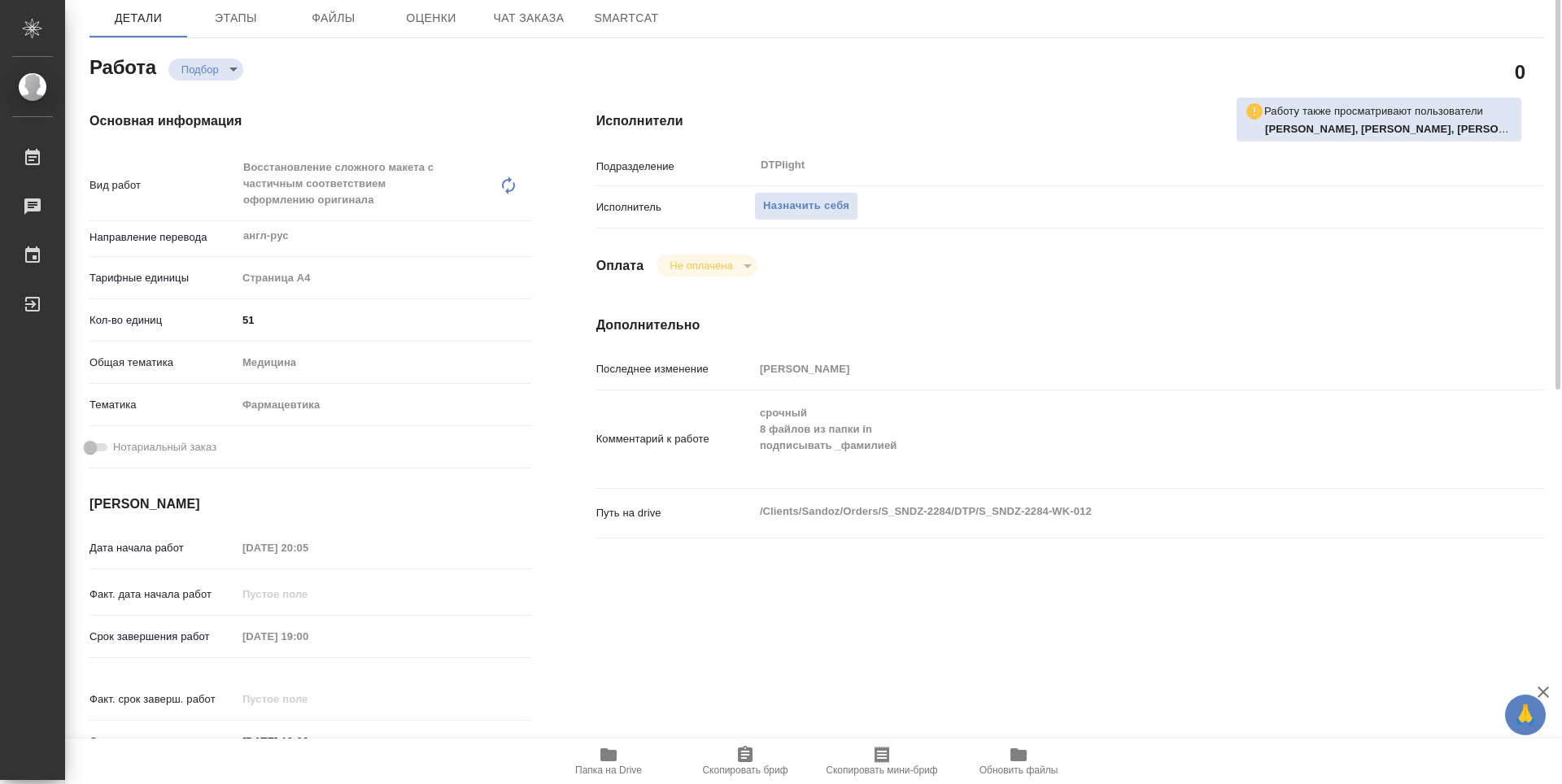
scroll to position [0, 0]
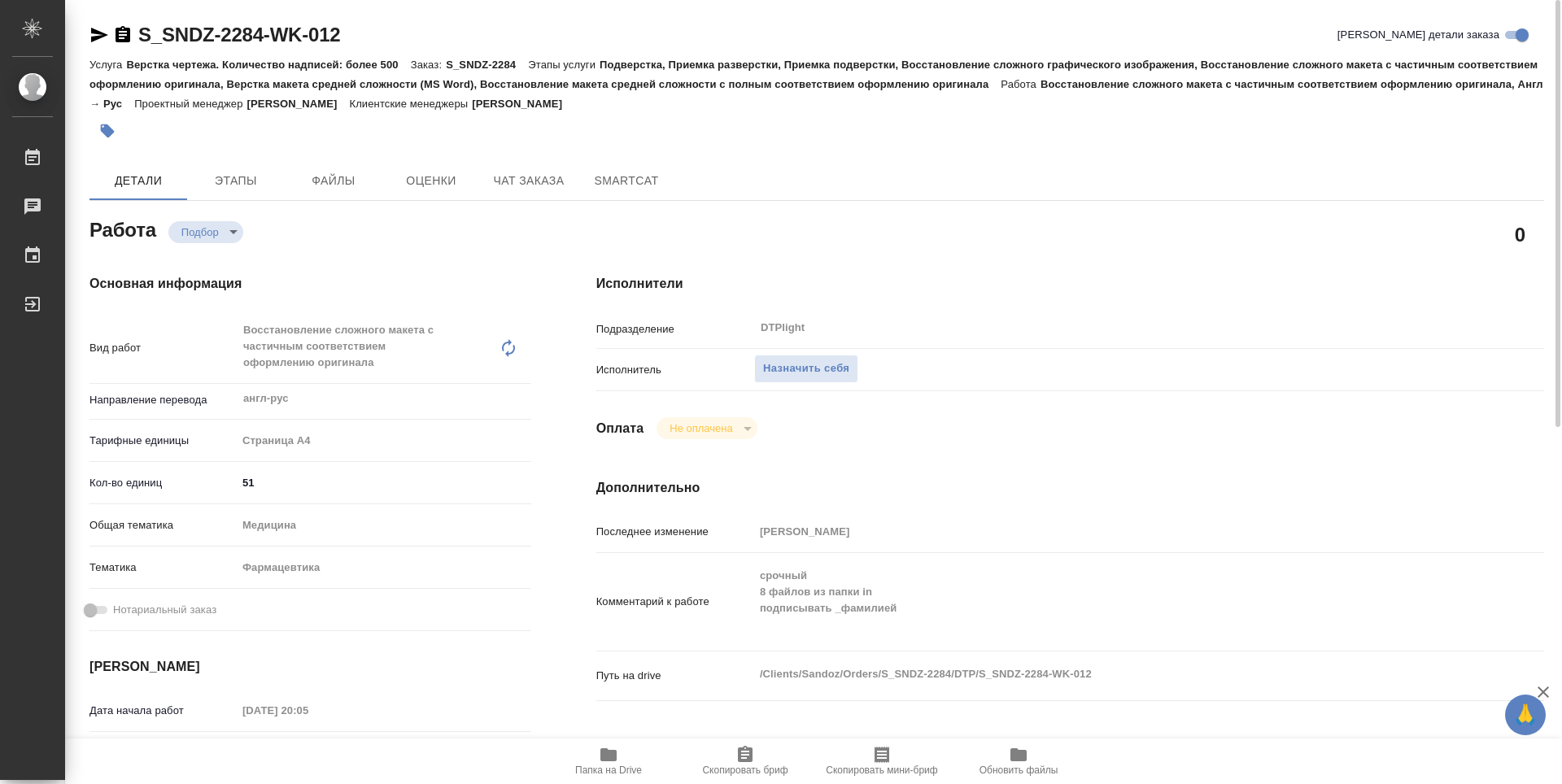
type textarea "x"
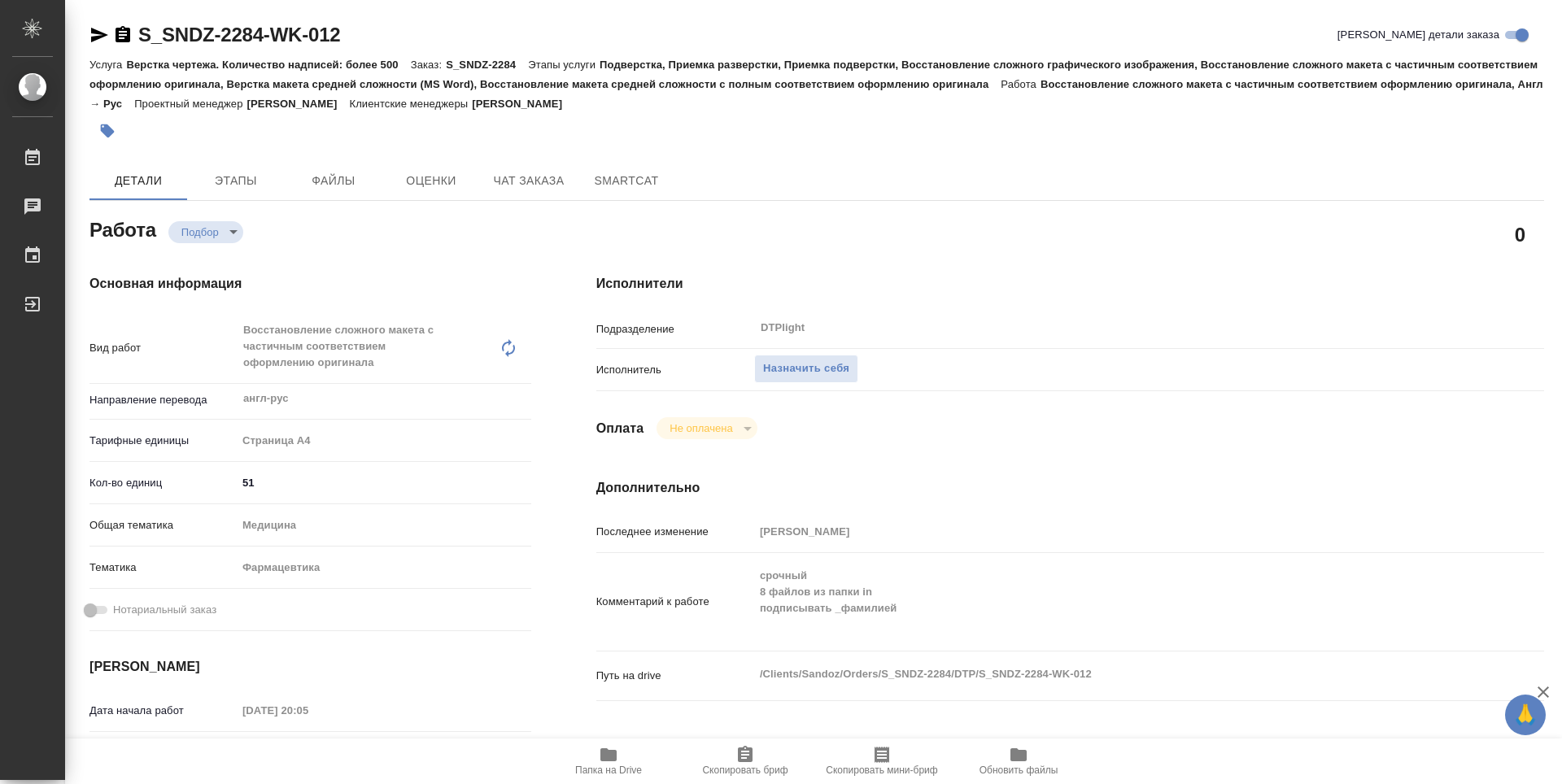
type textarea "x"
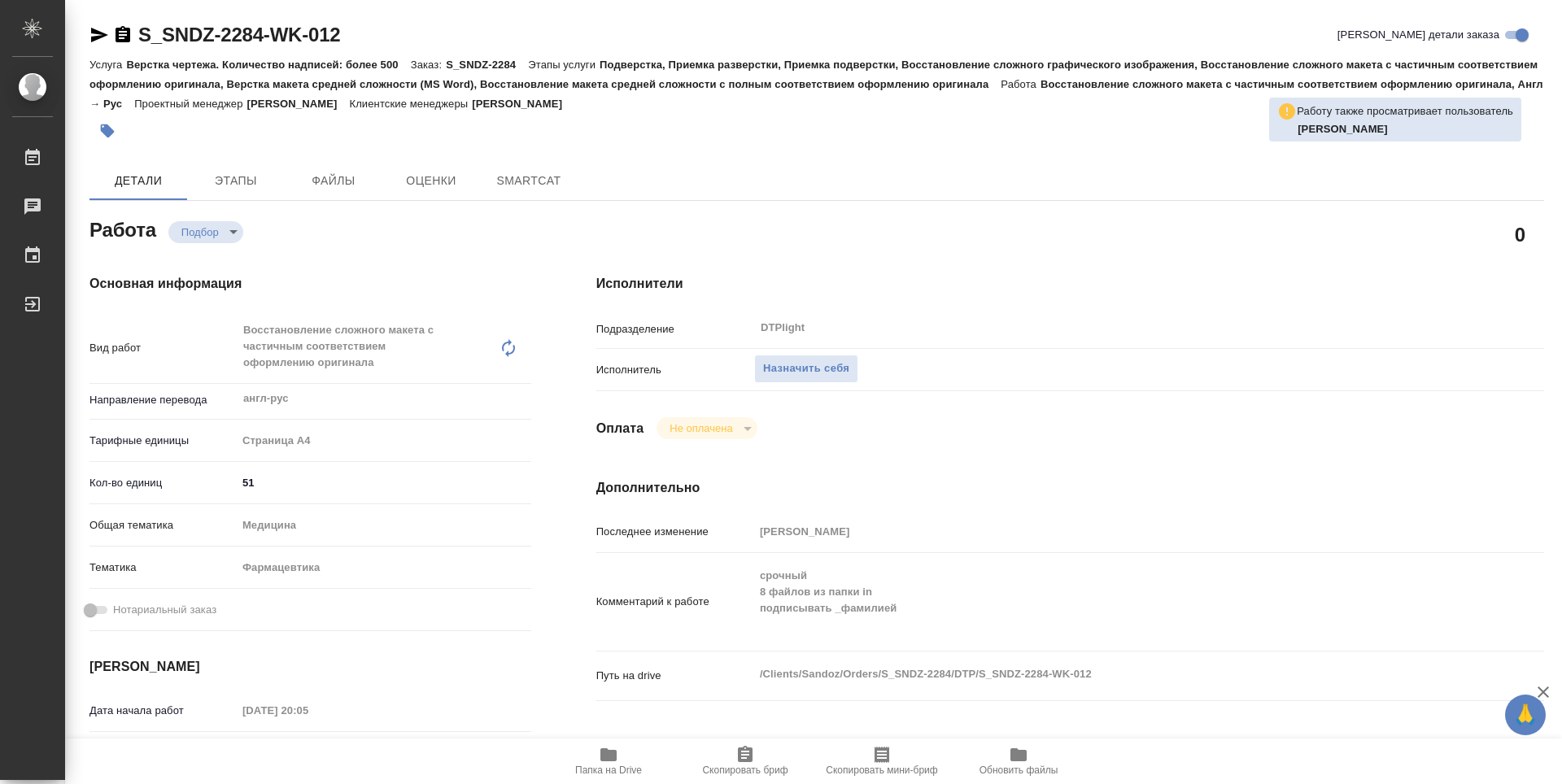
type textarea "x"
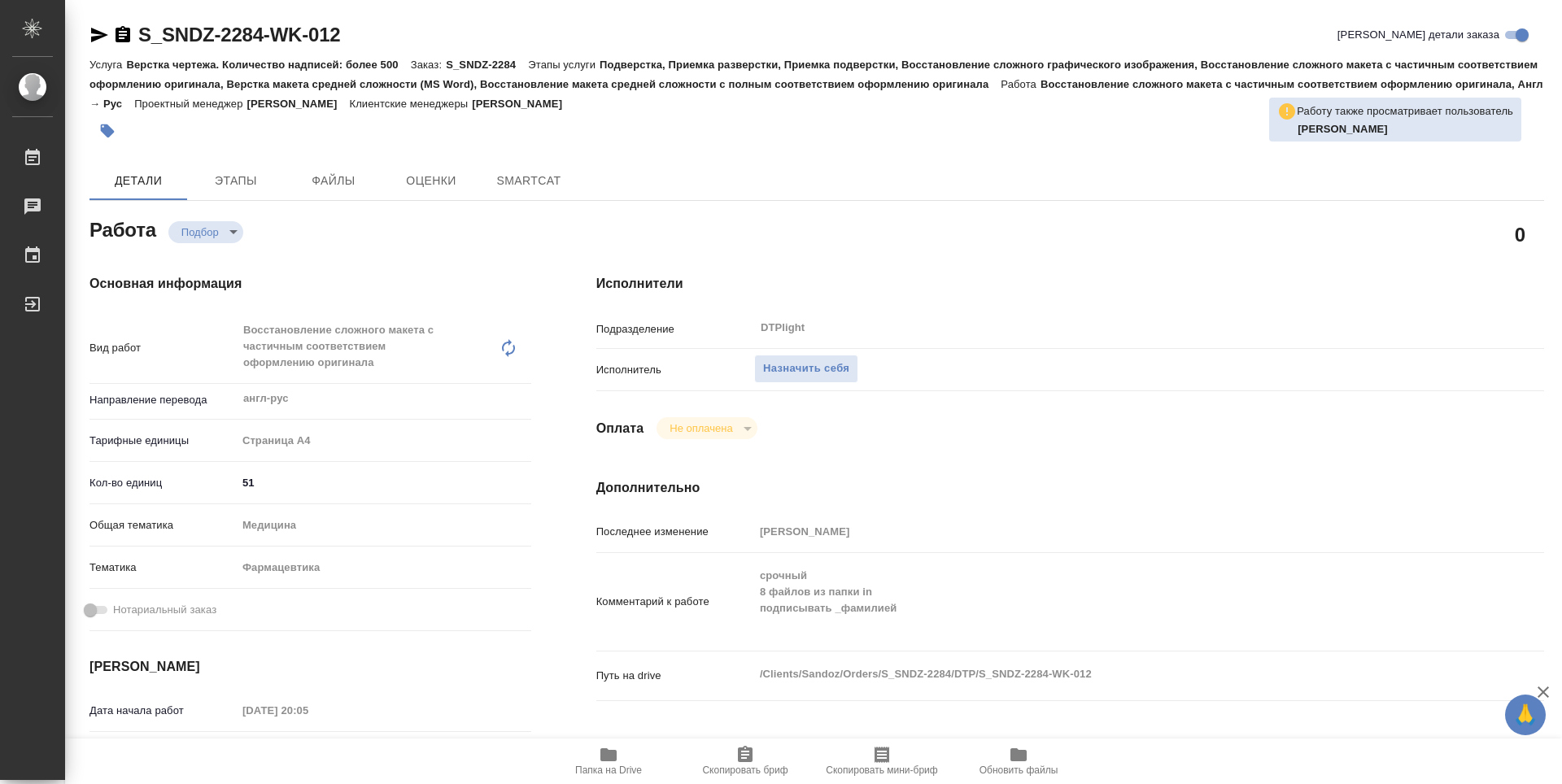
type textarea "x"
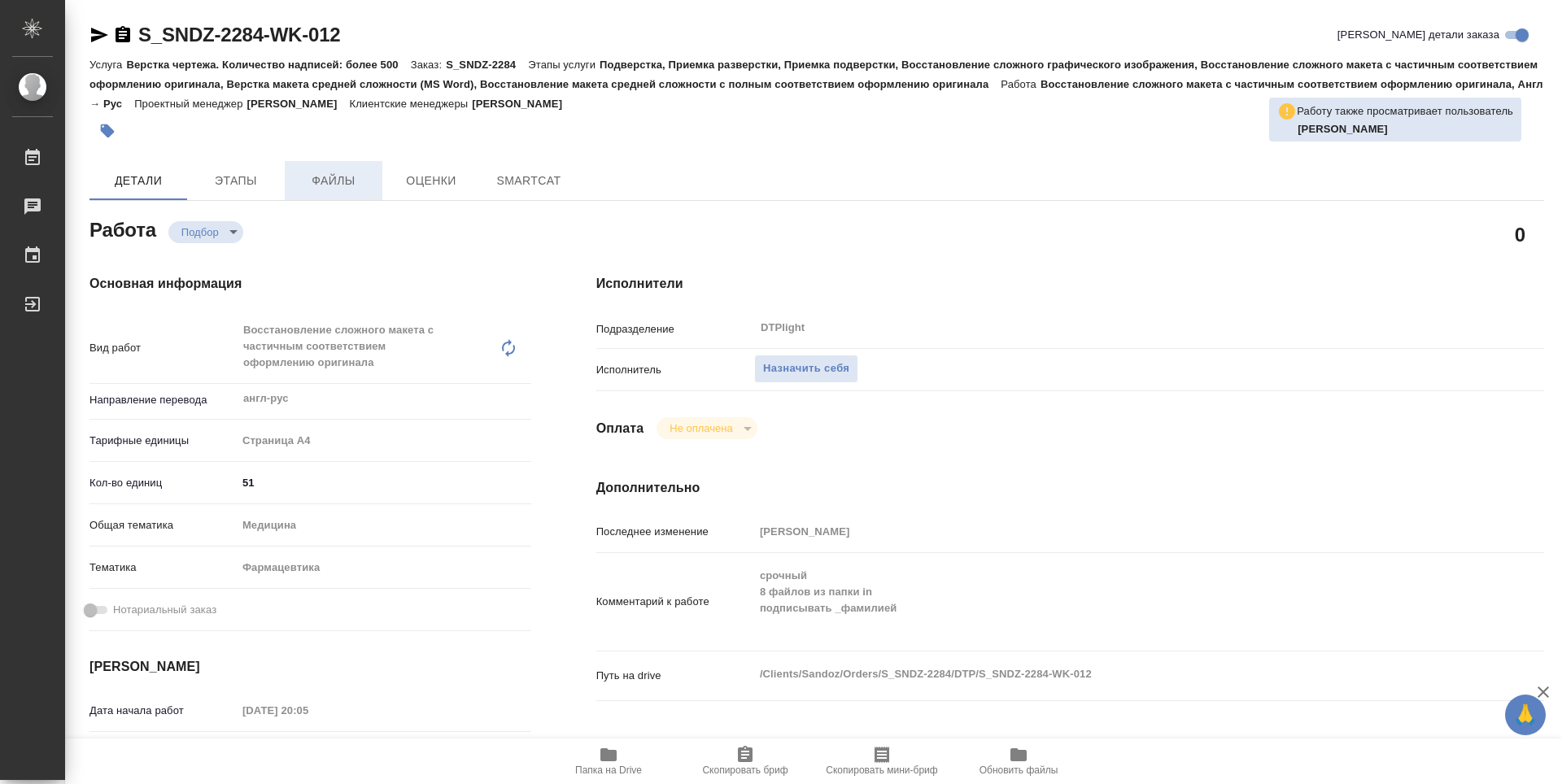
type textarea "x"
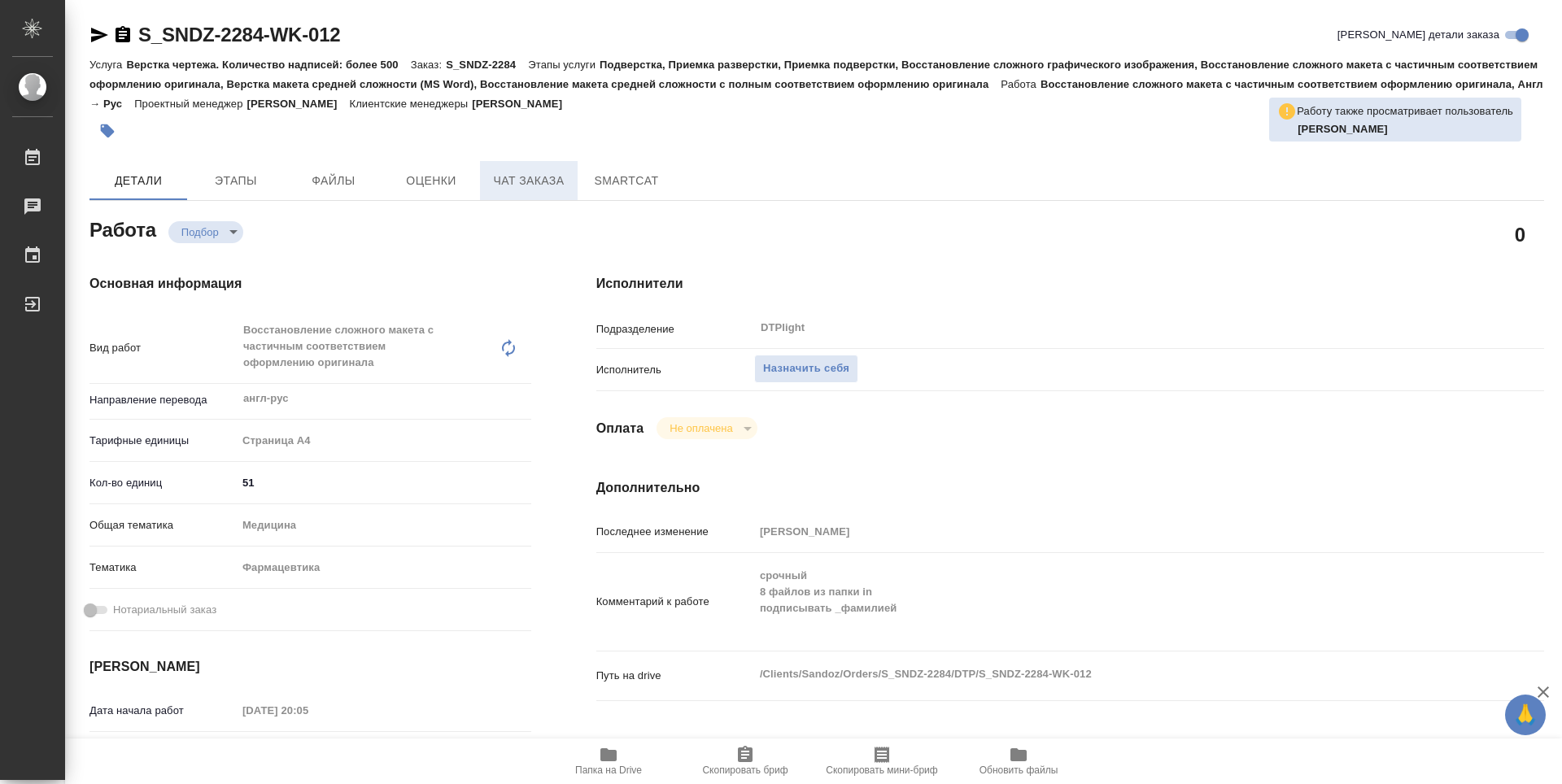
type textarea "x"
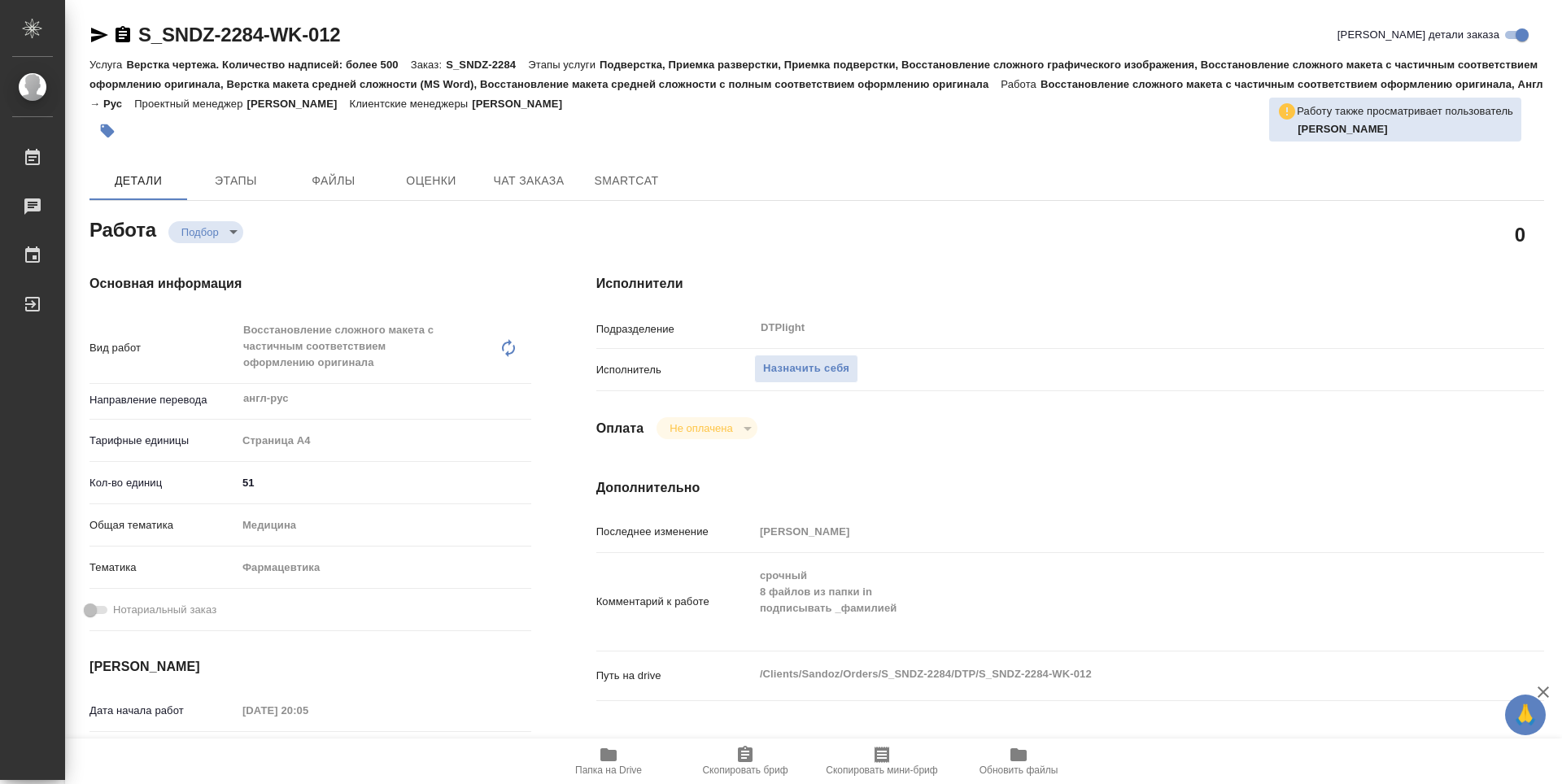
type textarea "x"
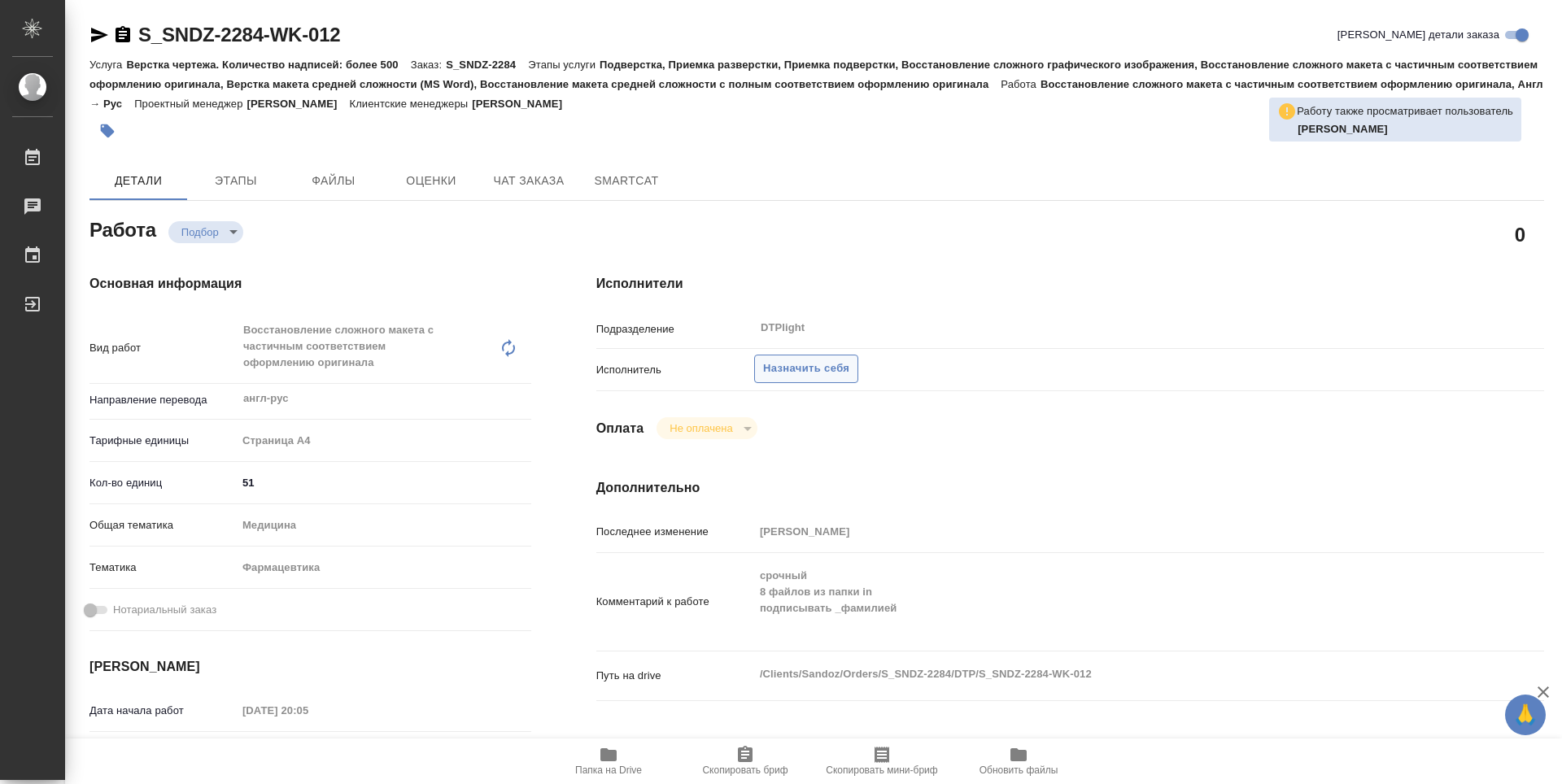
click at [823, 369] on span "Назначить себя" at bounding box center [806, 368] width 87 height 19
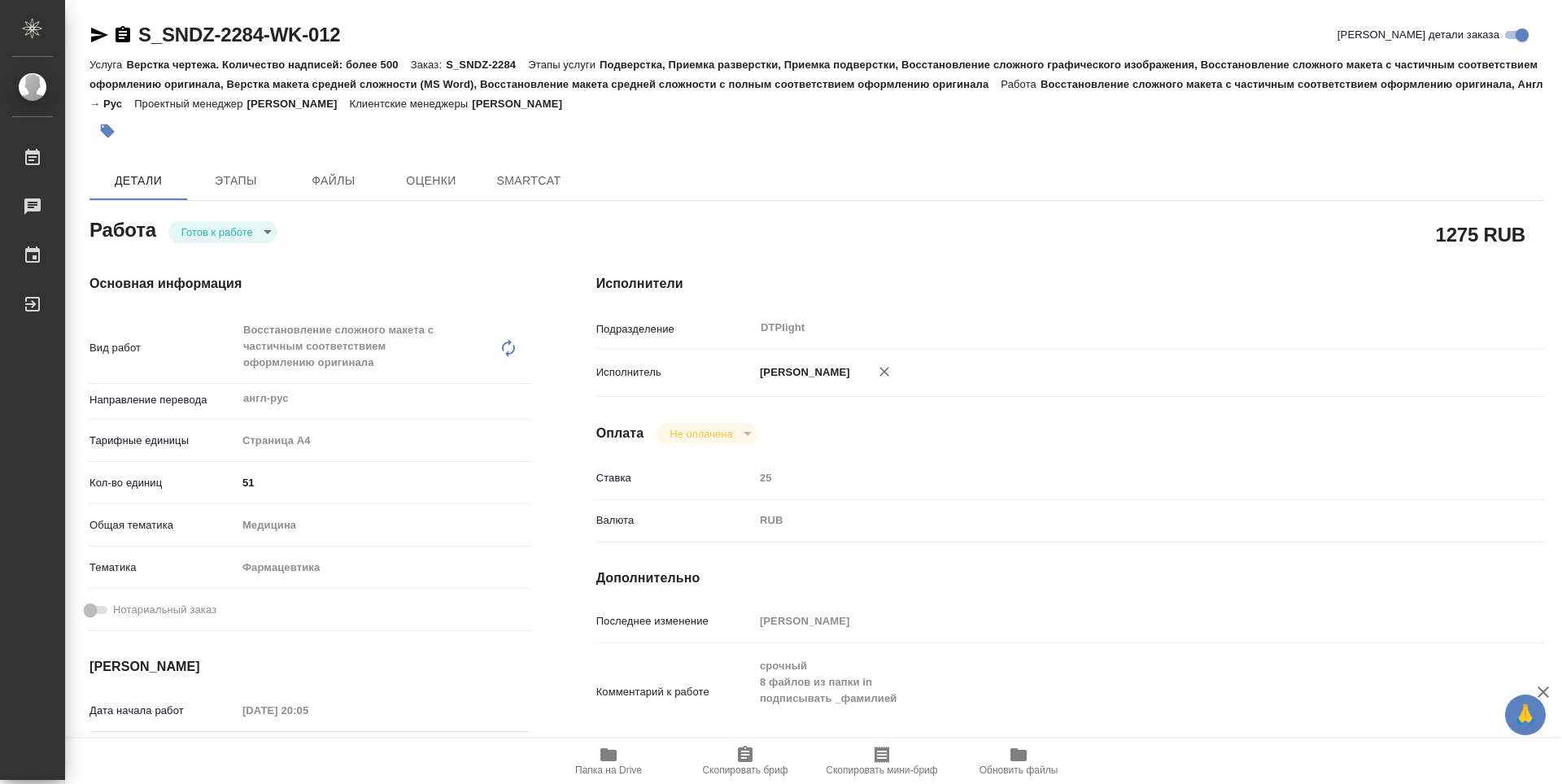
type textarea "x"
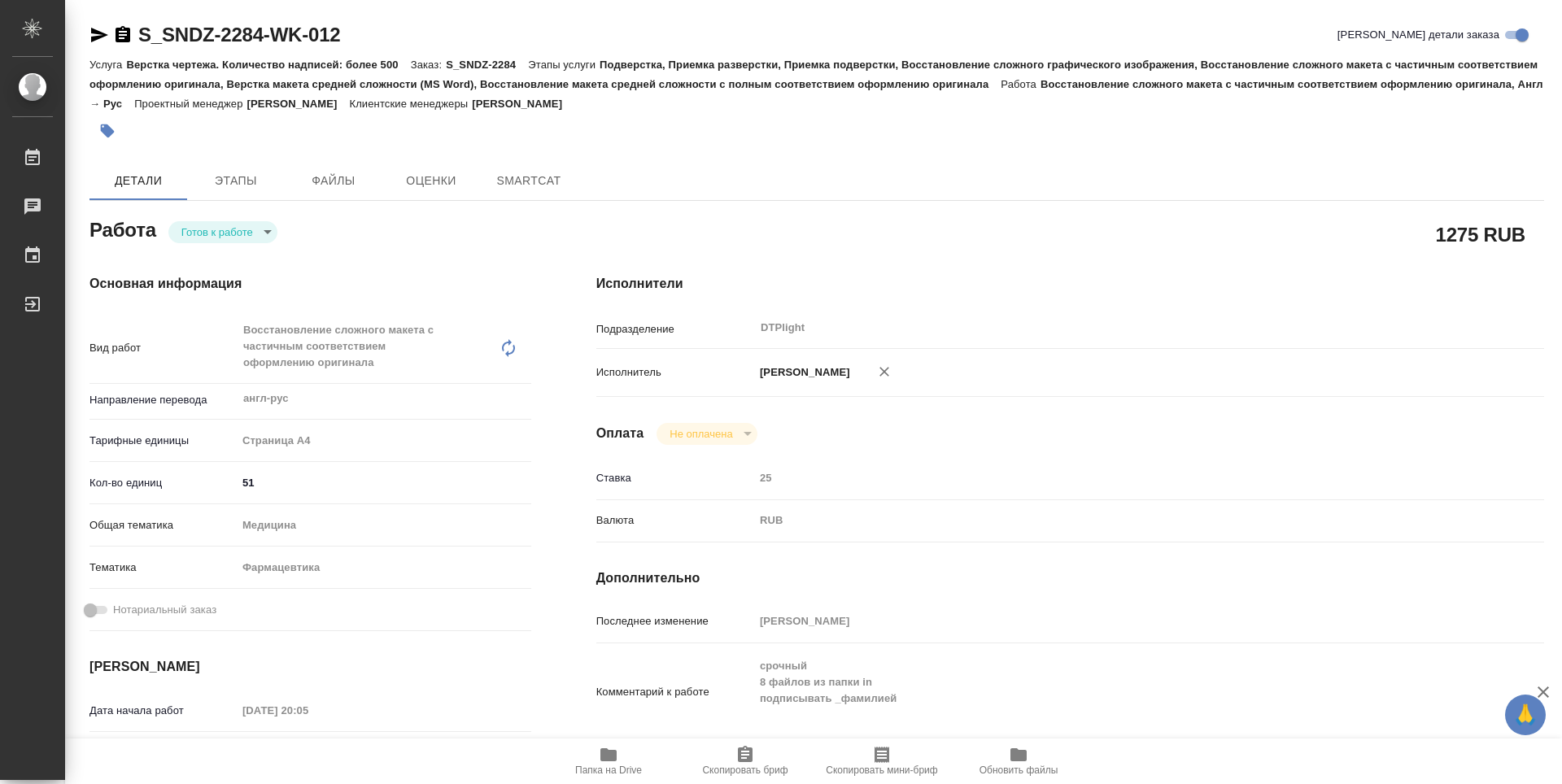
type textarea "x"
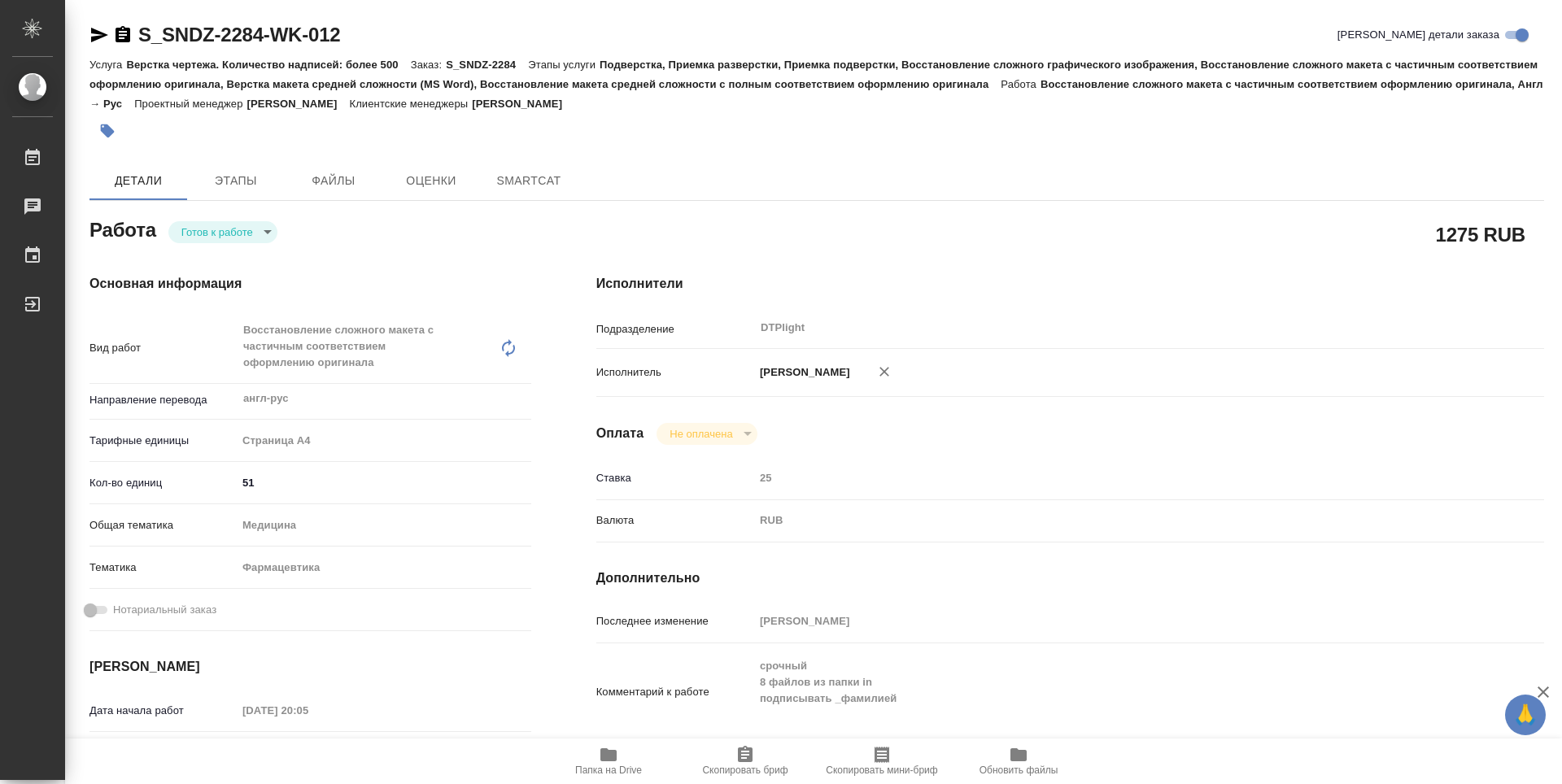
type textarea "x"
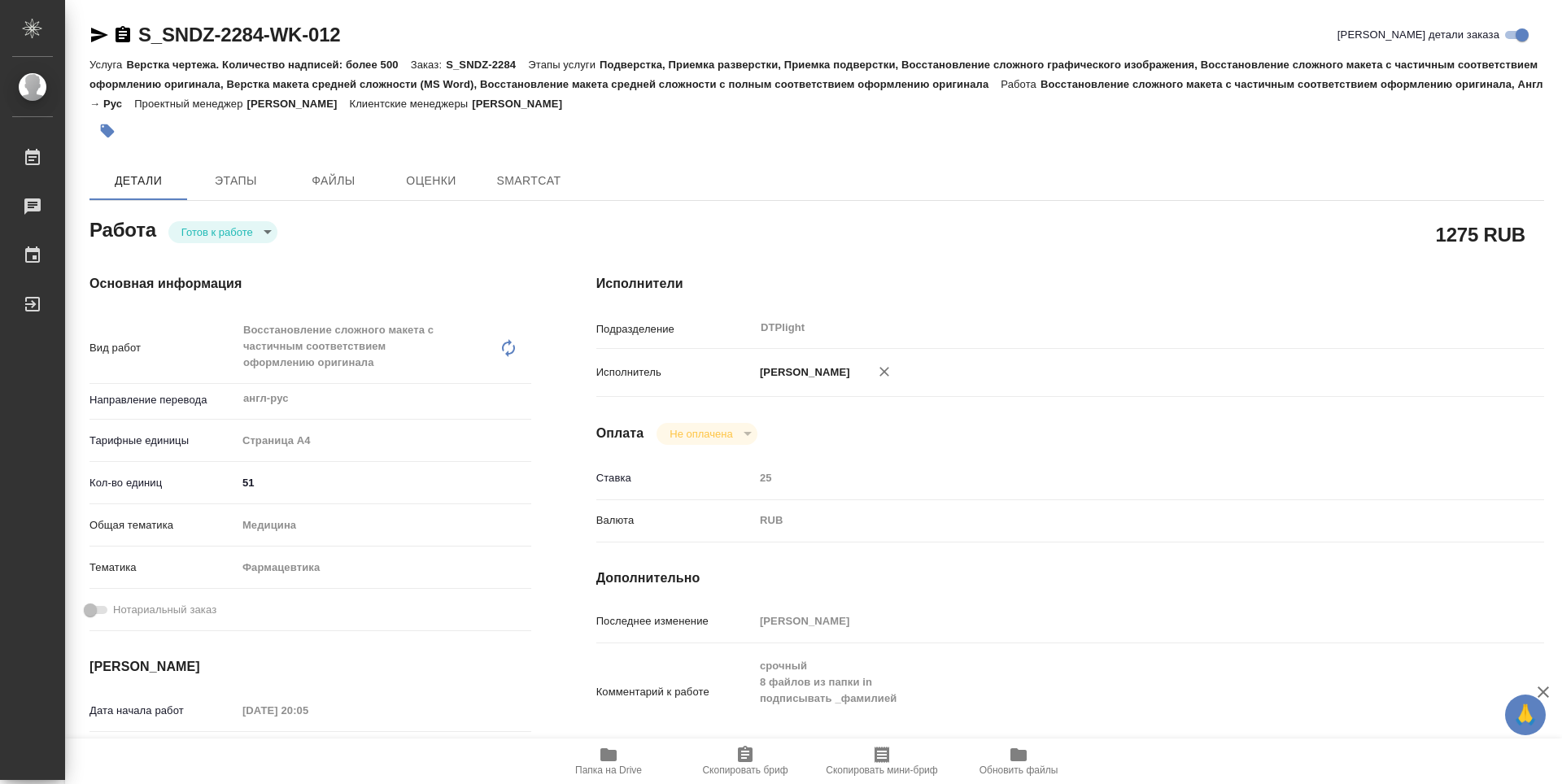
type textarea "x"
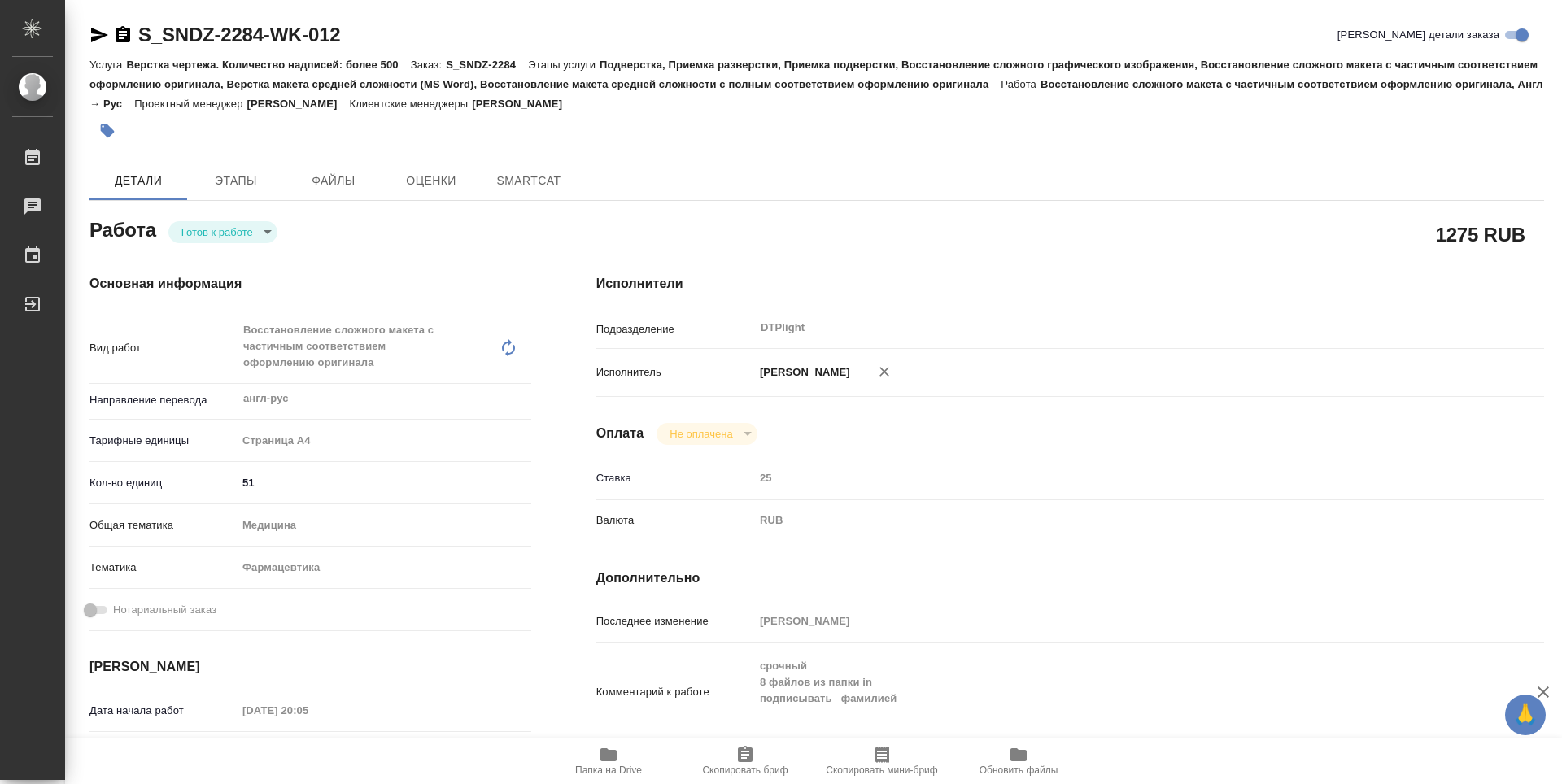
type textarea "x"
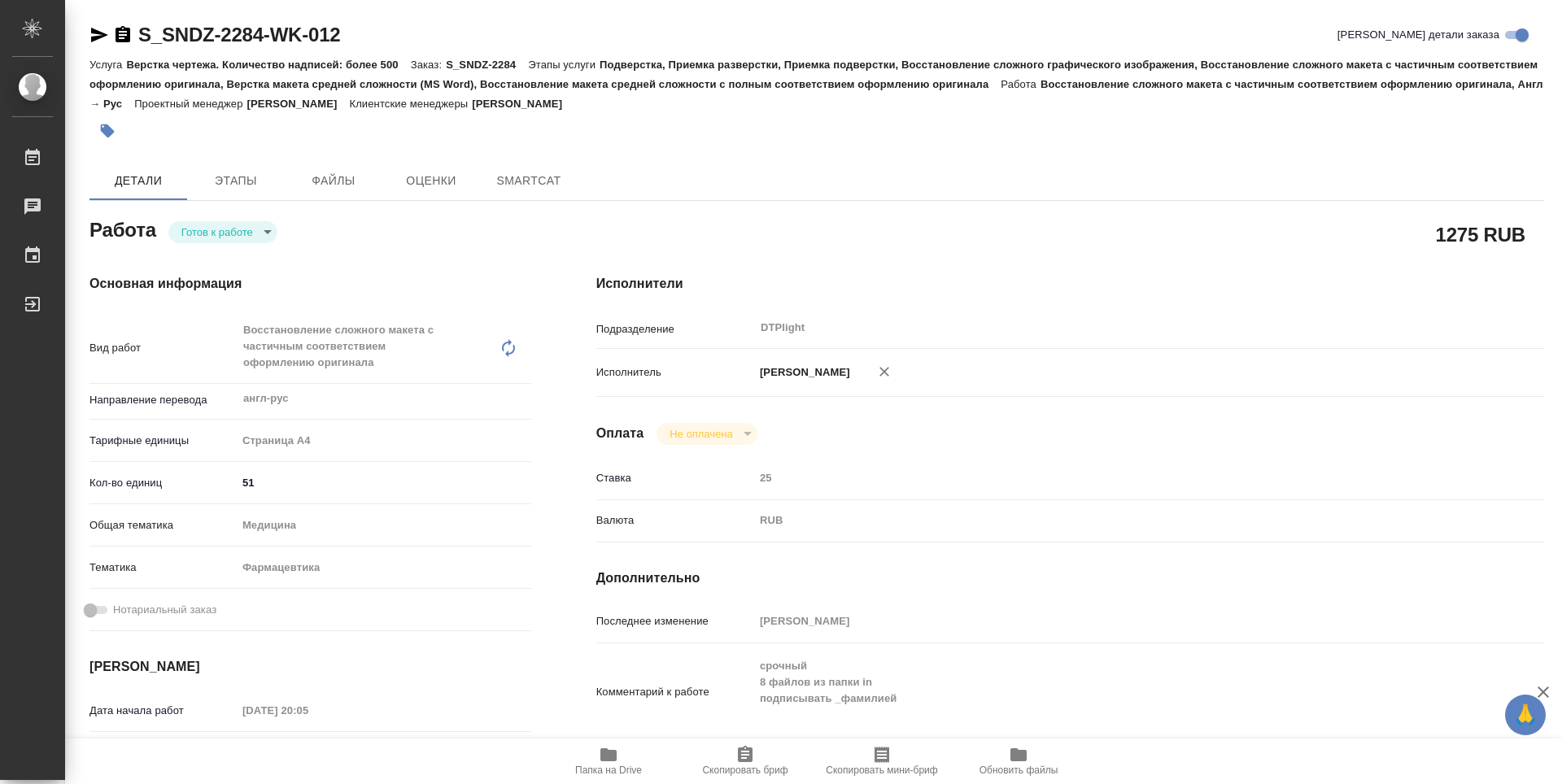
type textarea "x"
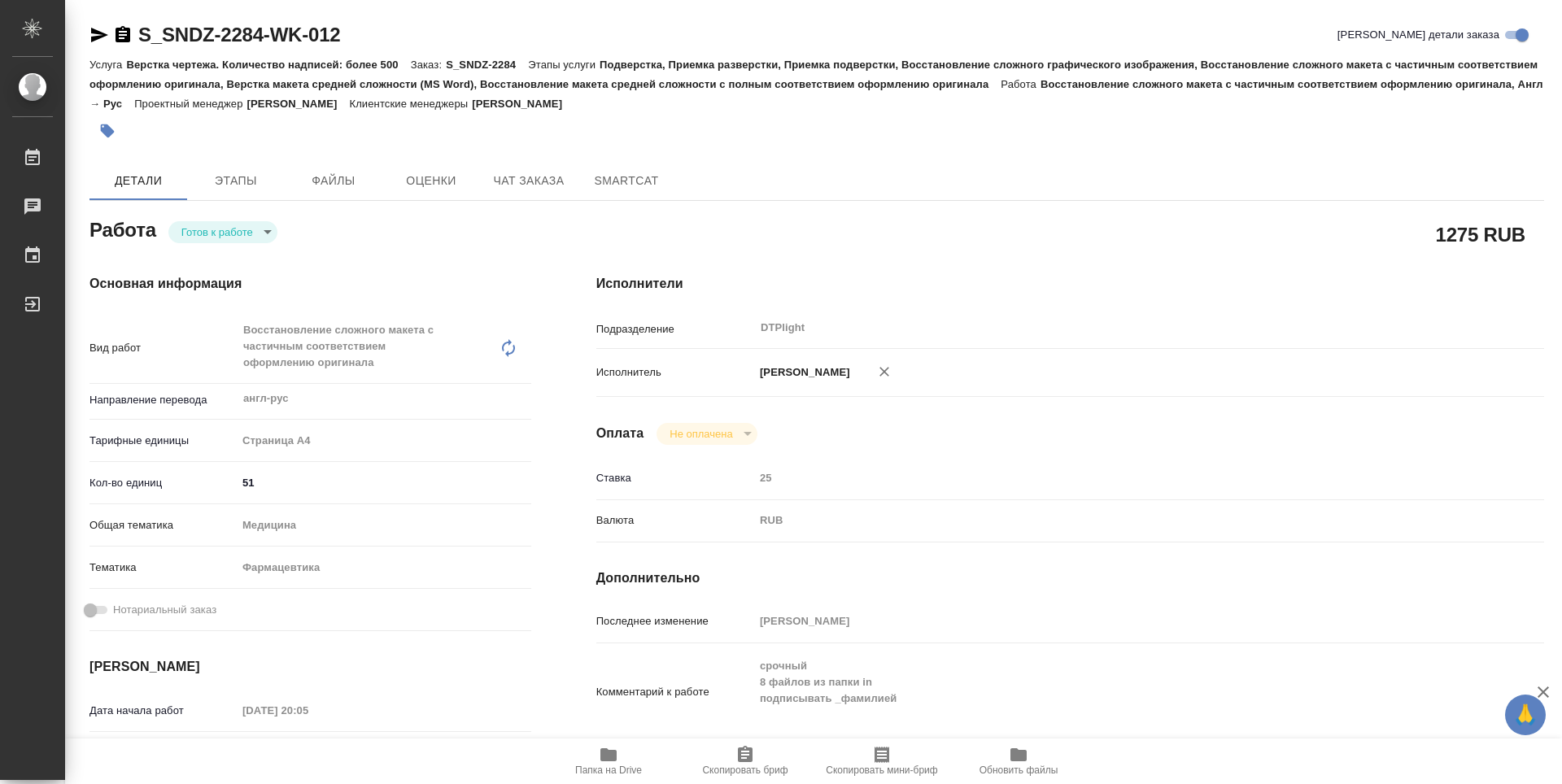
type textarea "x"
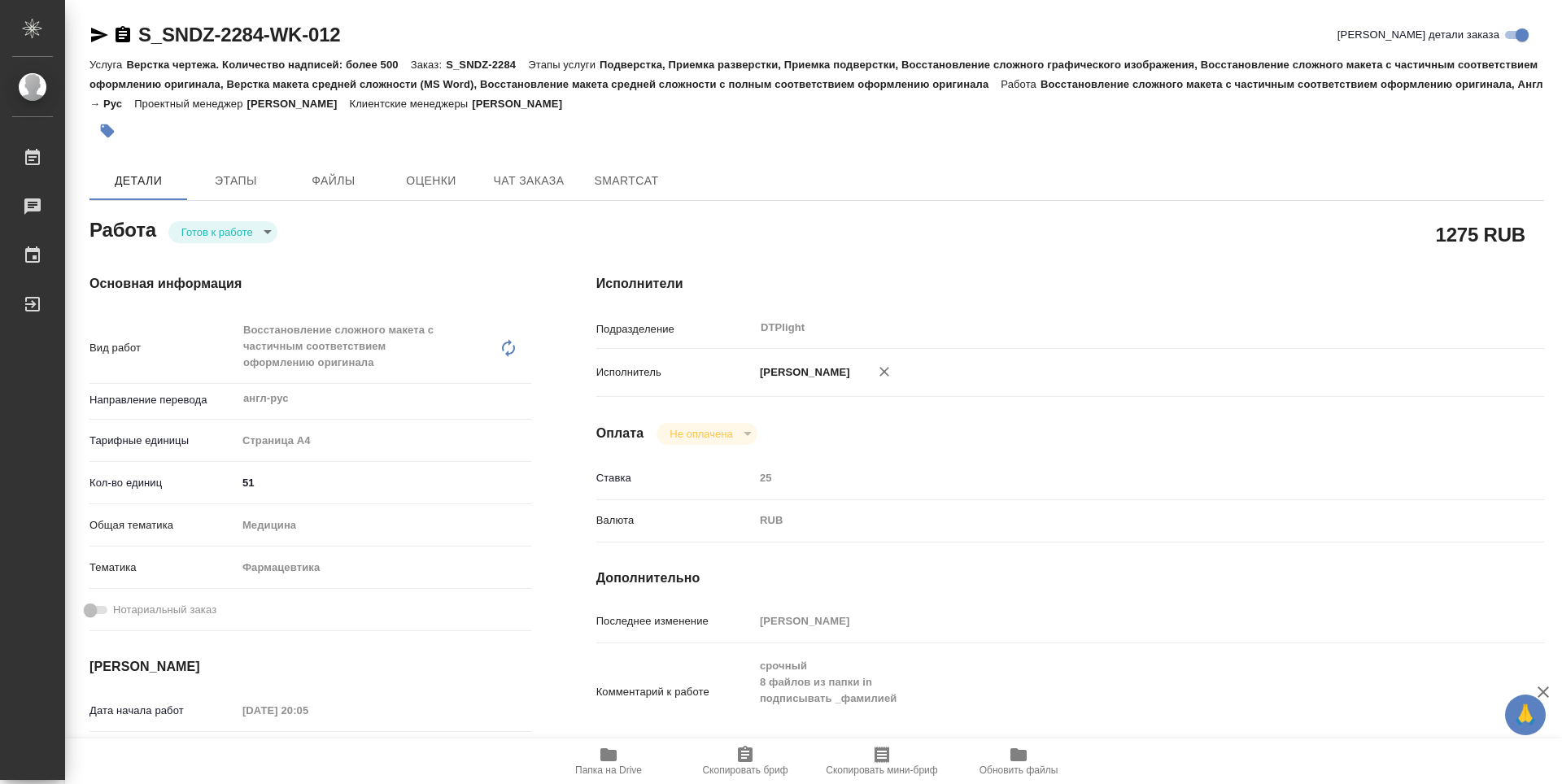
click at [259, 238] on body "🙏 .cls-1 fill:#fff; AWATERA Guselnikov Roman Работы Чаты График Выйти S_SNDZ-22…" at bounding box center [781, 392] width 1562 height 784
type textarea "x"
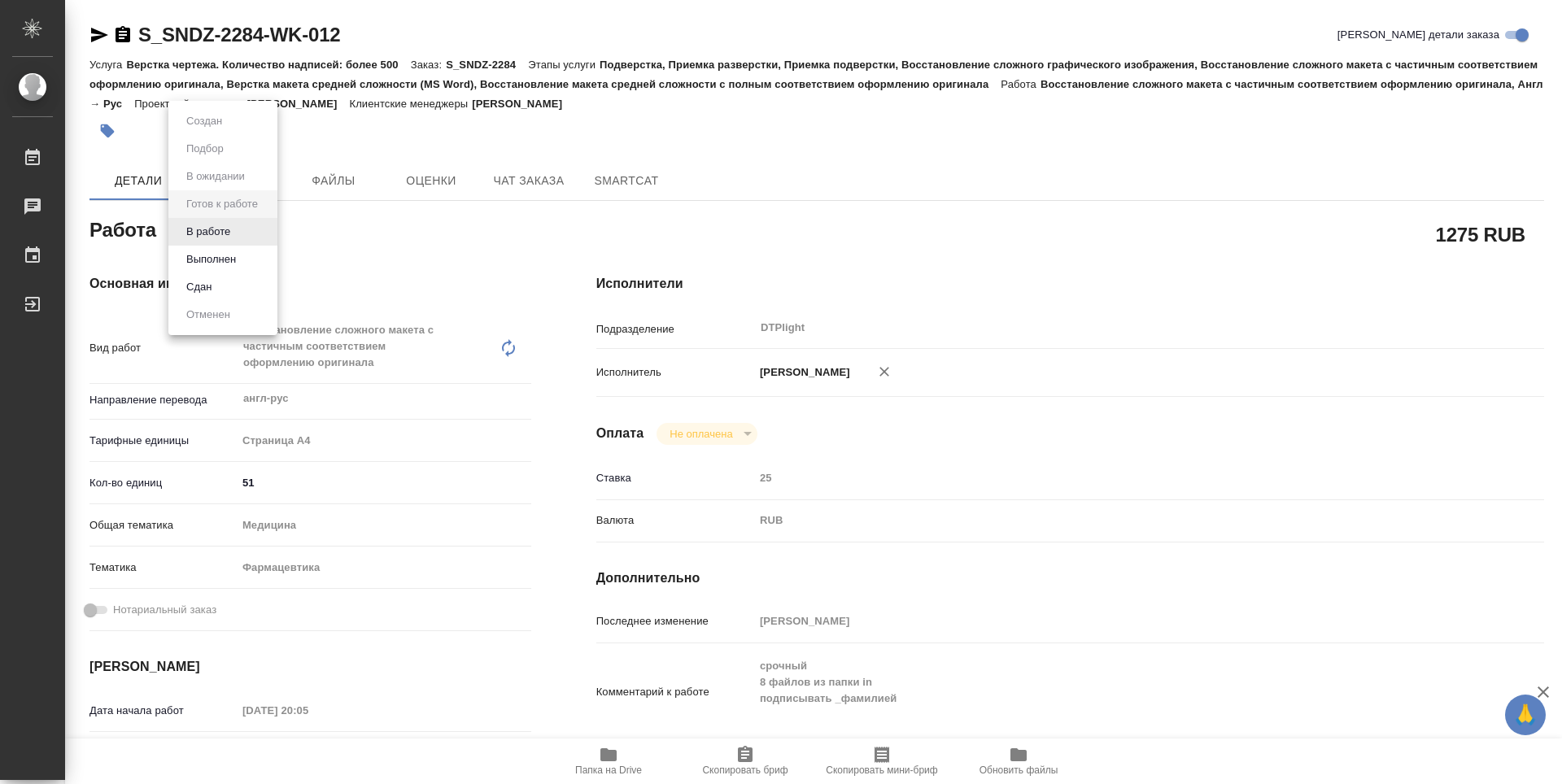
type textarea "x"
click at [221, 237] on button "В работе" at bounding box center [208, 232] width 54 height 18
type textarea "x"
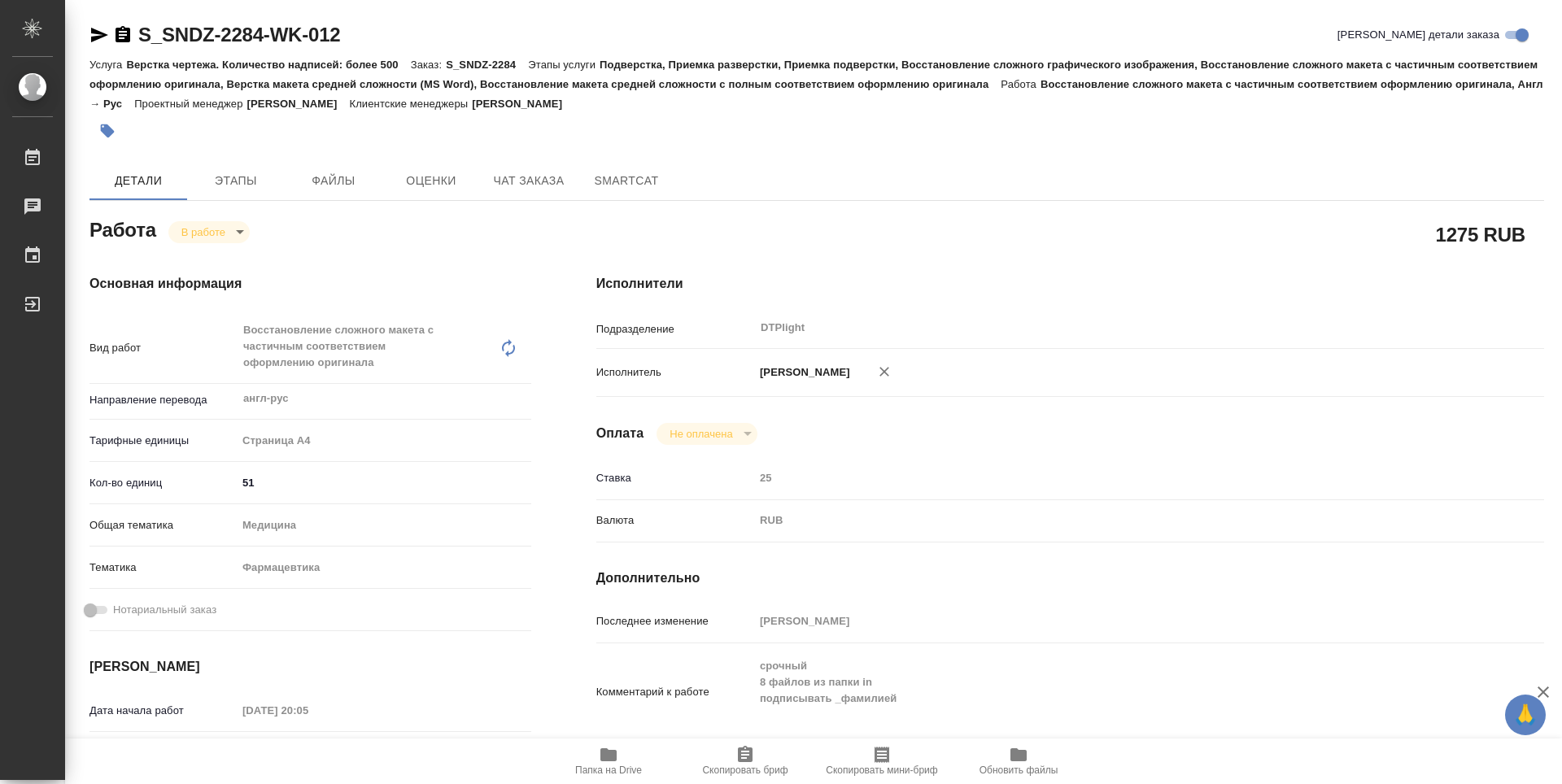
type textarea "x"
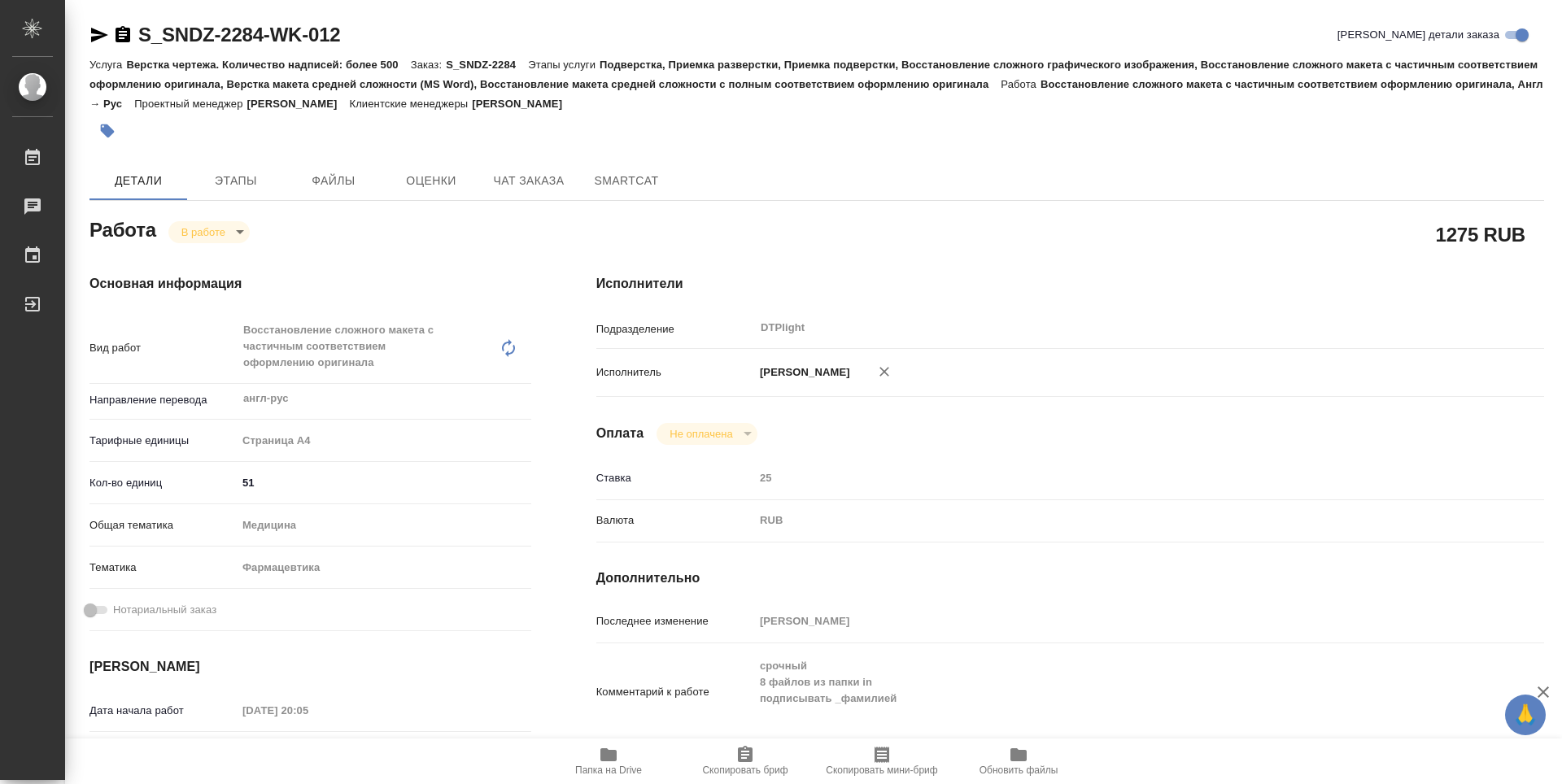
type textarea "x"
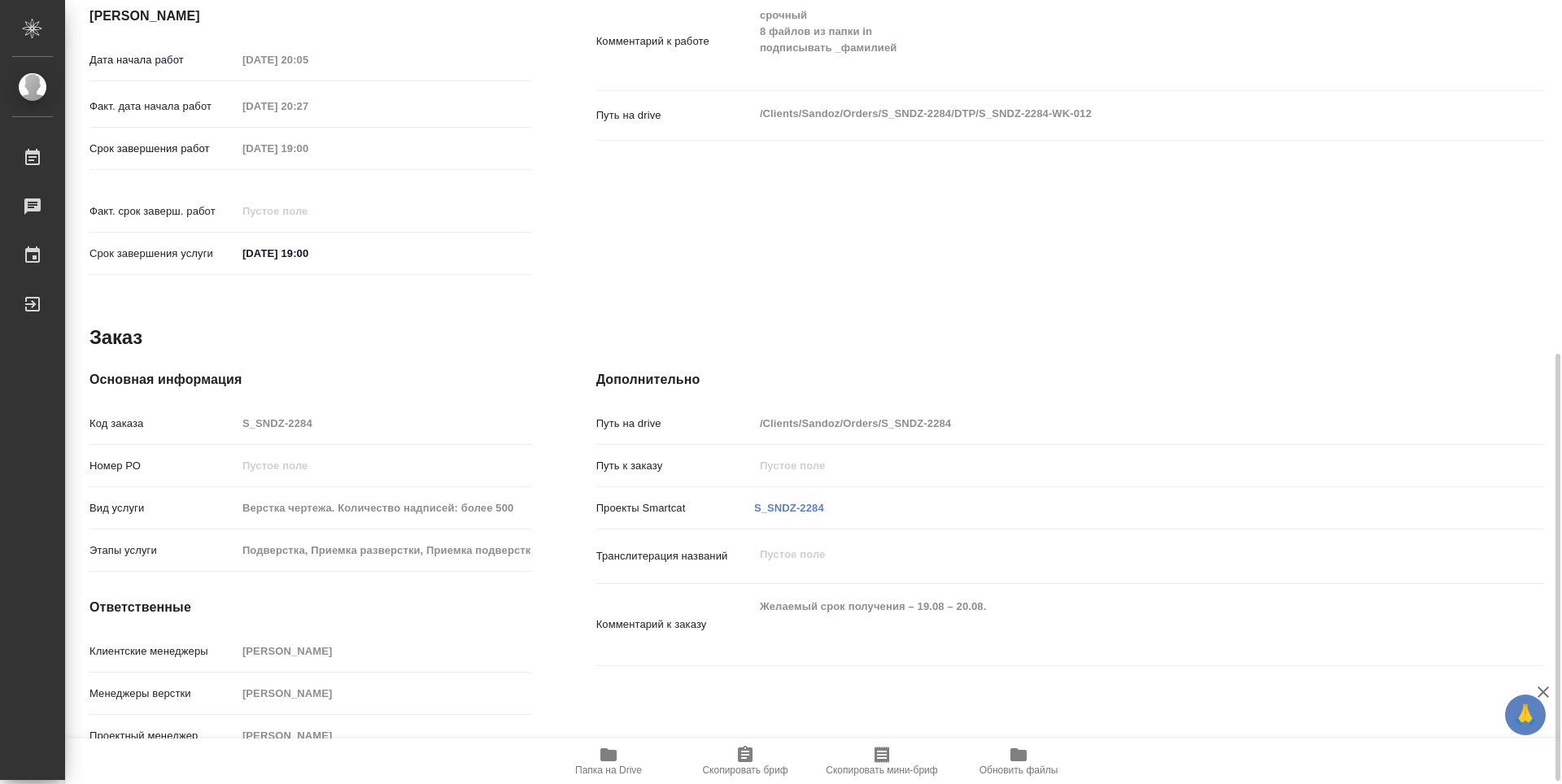
type textarea "x"
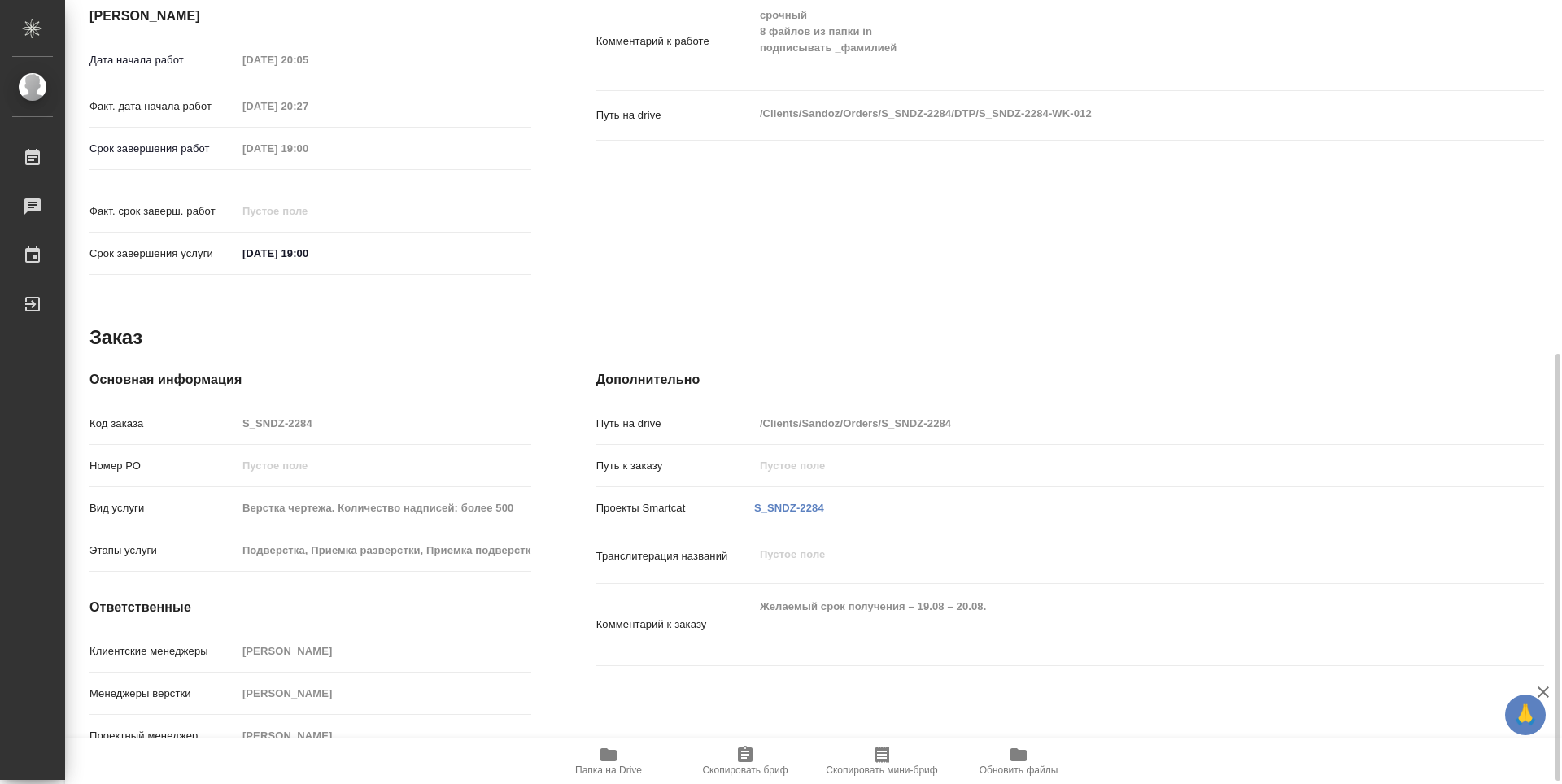
scroll to position [407, 0]
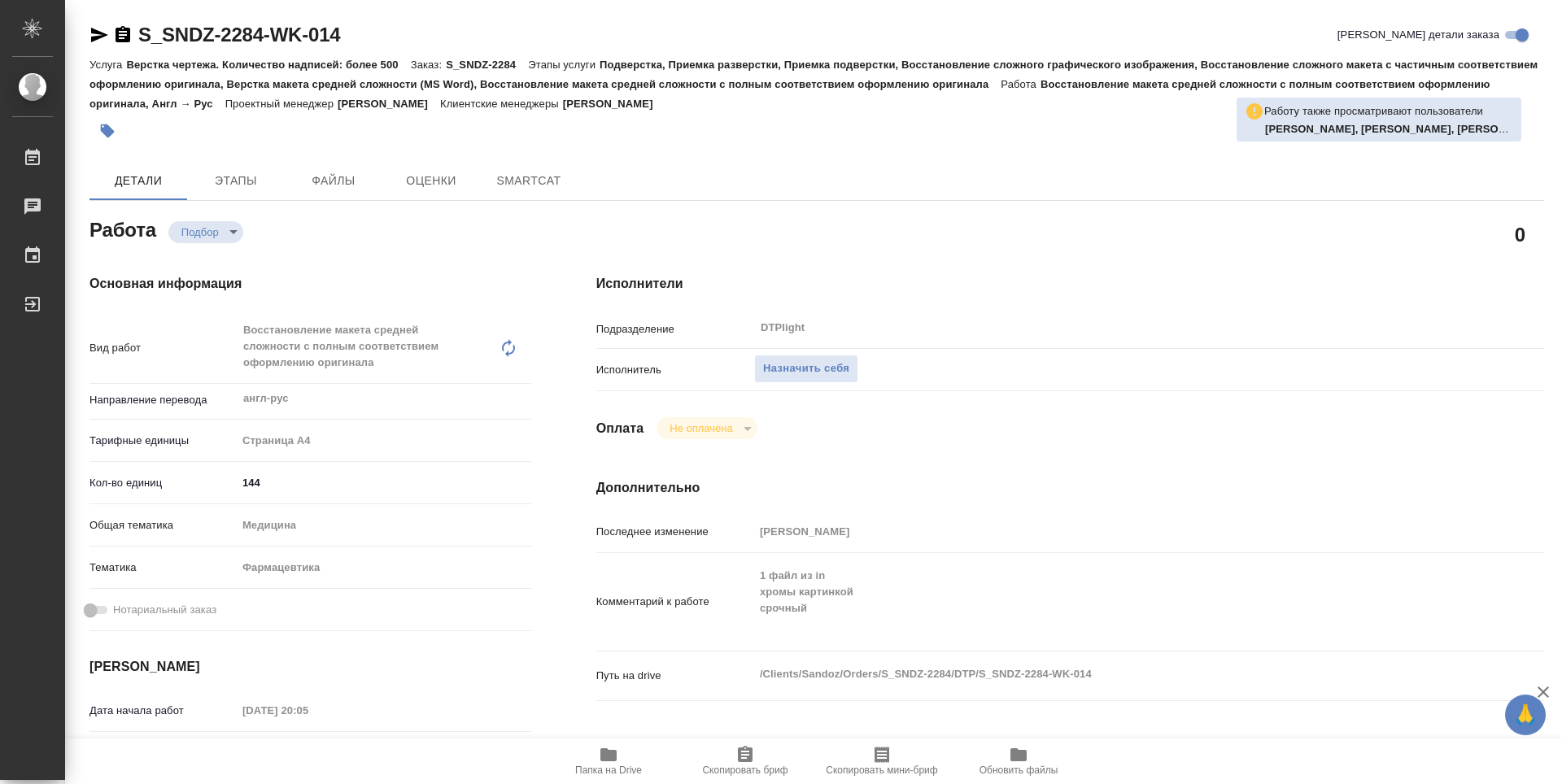
type textarea "x"
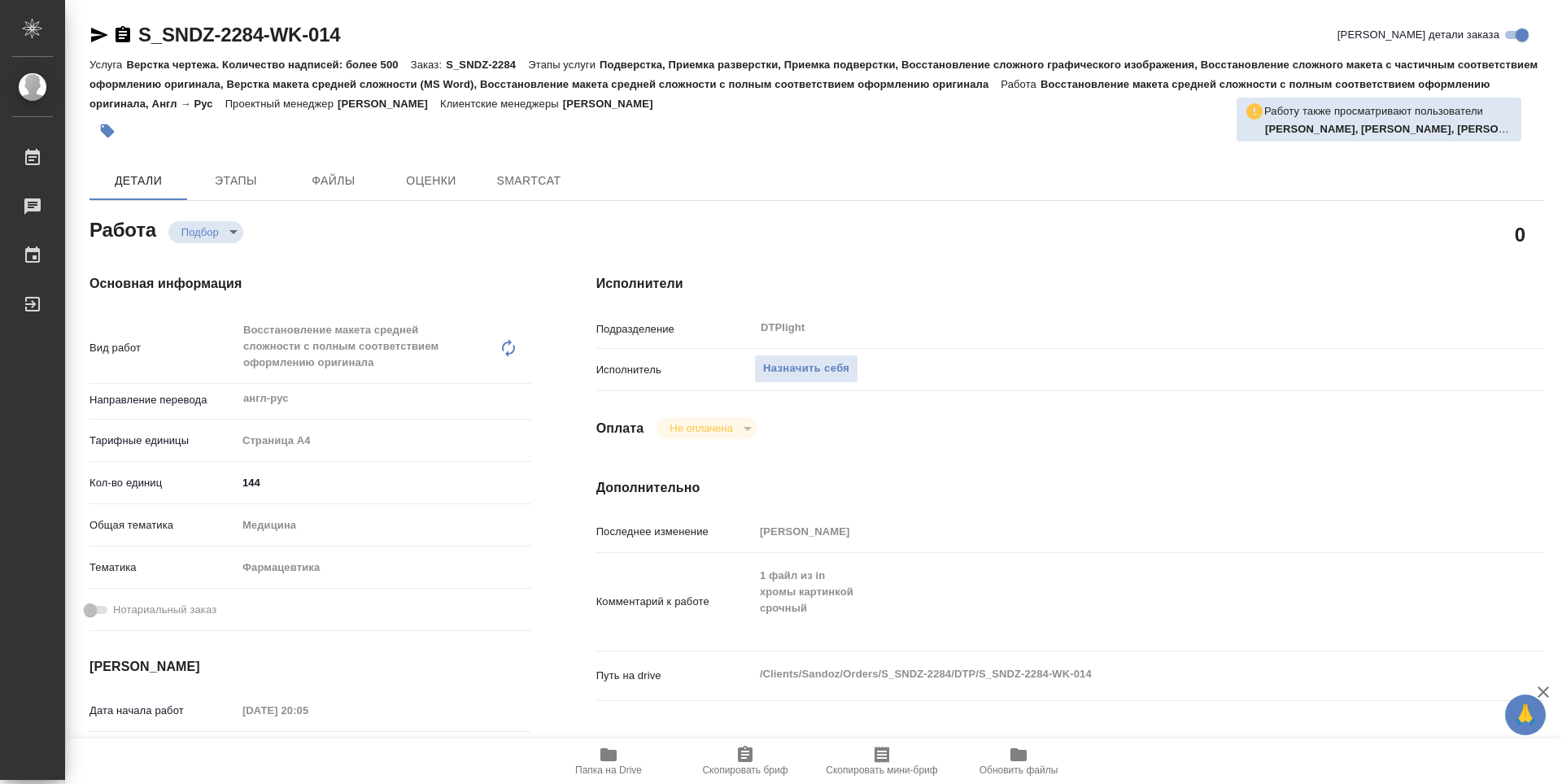
type textarea "x"
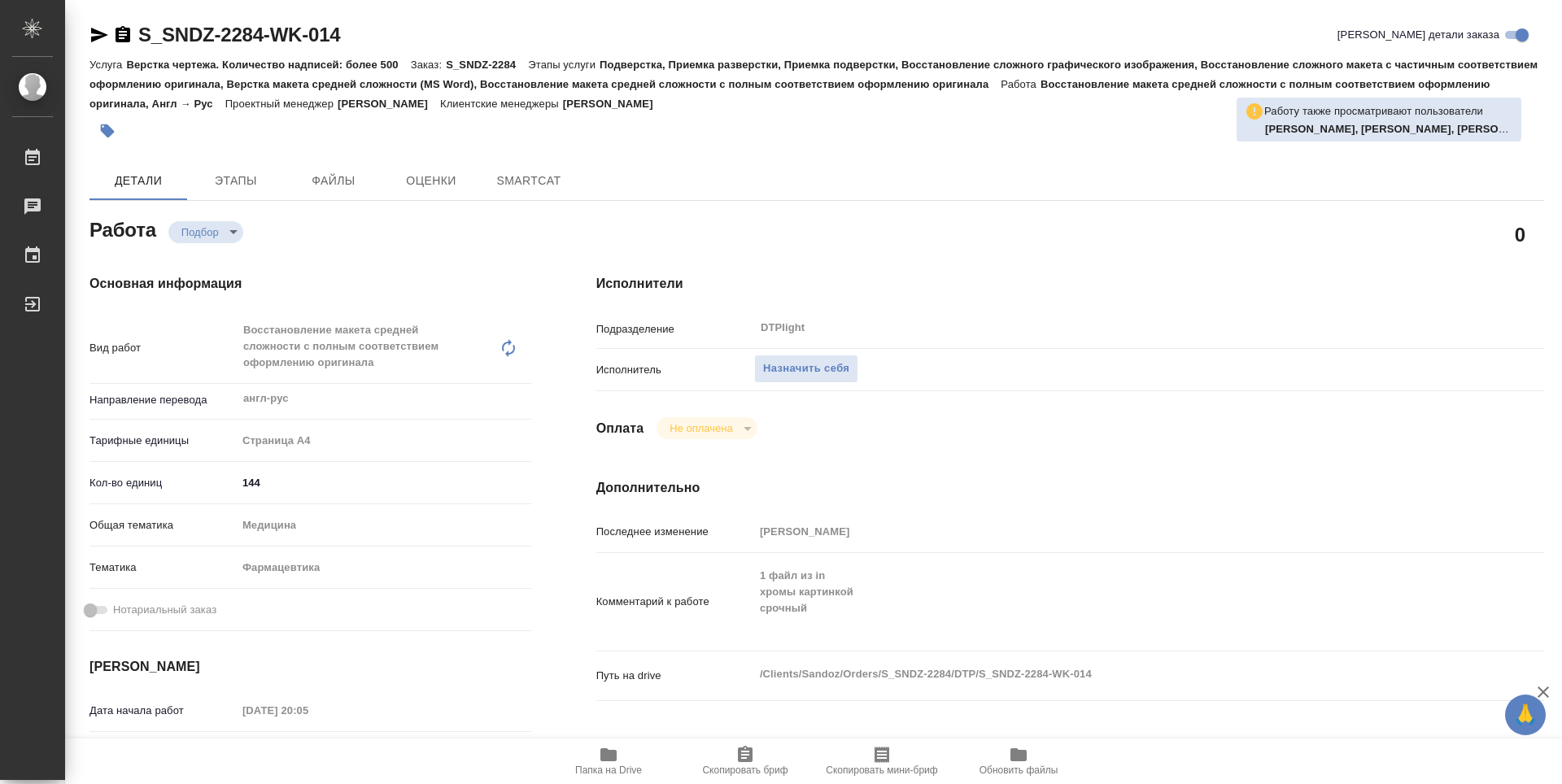
type textarea "x"
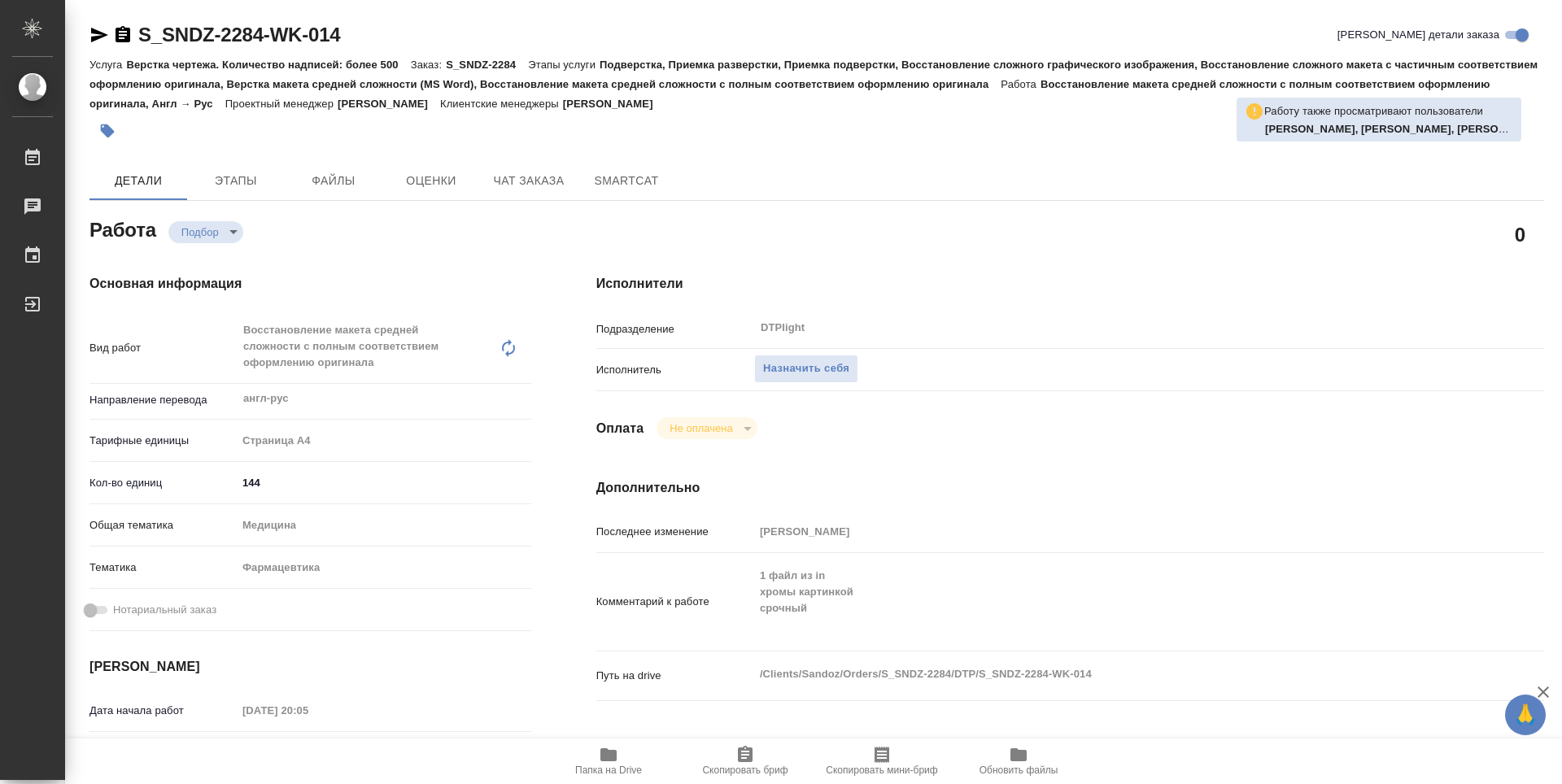
click at [609, 773] on span "Папка на Drive" at bounding box center [609, 770] width 67 height 11
type textarea "x"
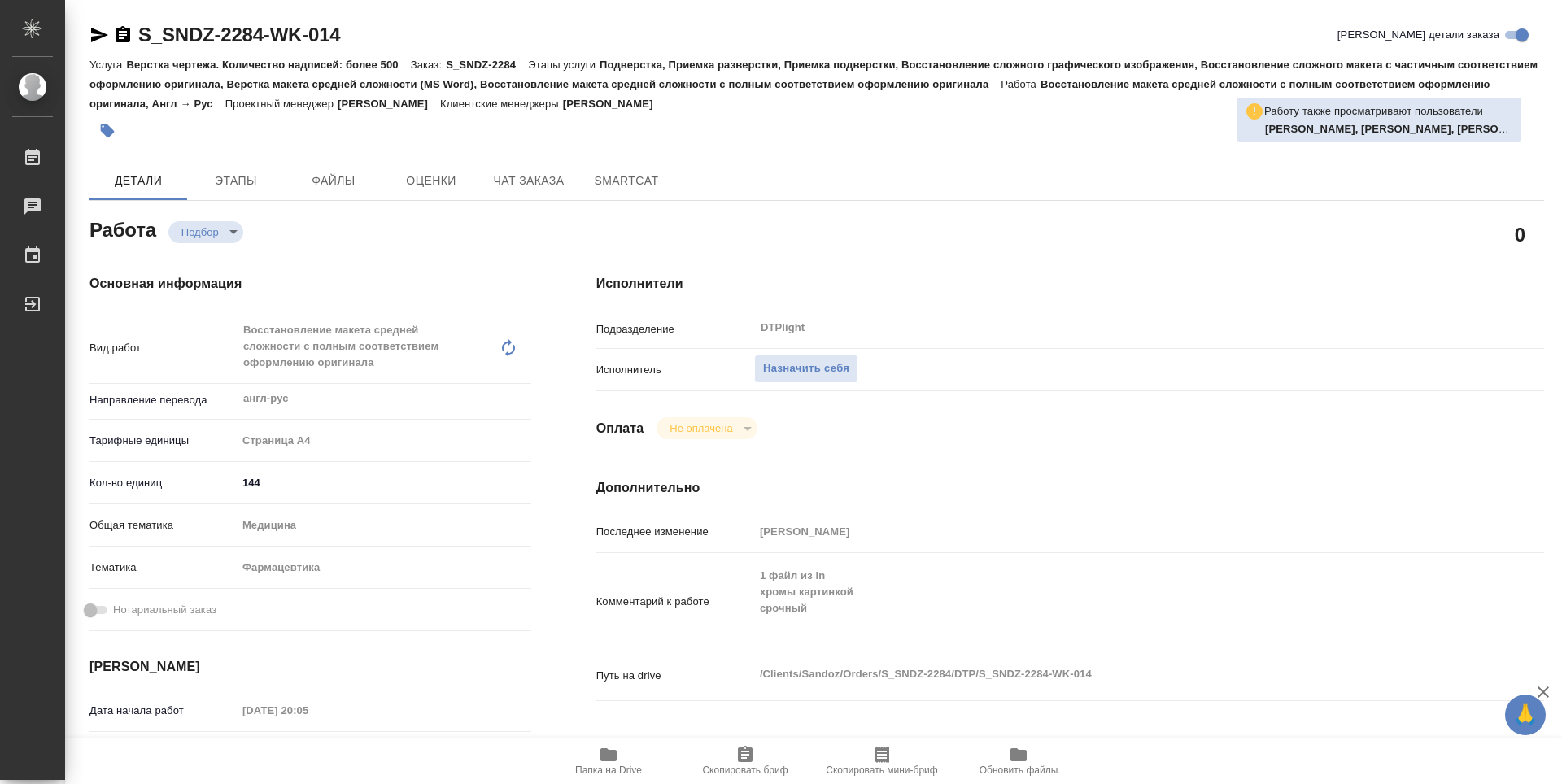
type textarea "x"
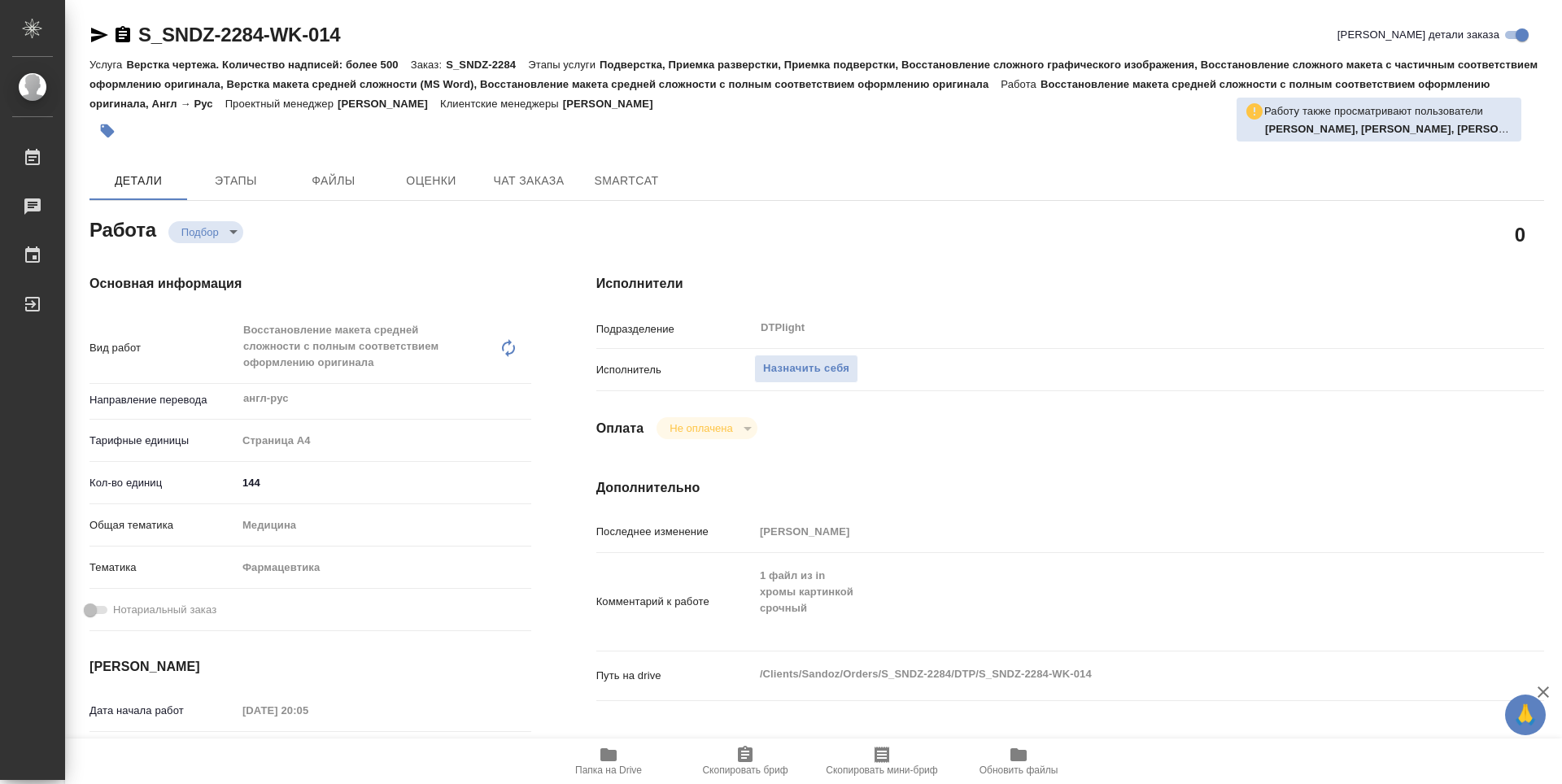
type textarea "x"
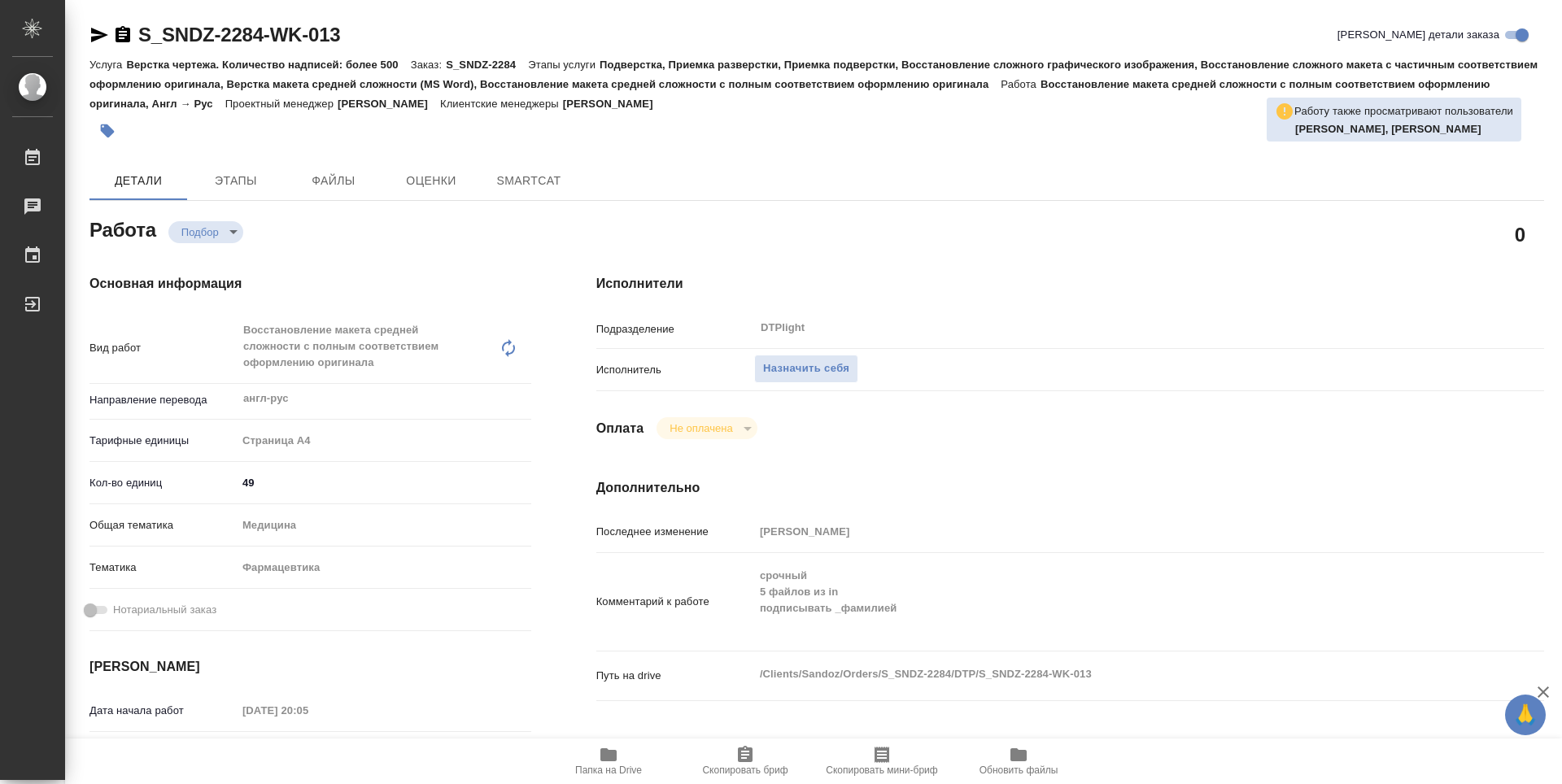
type textarea "x"
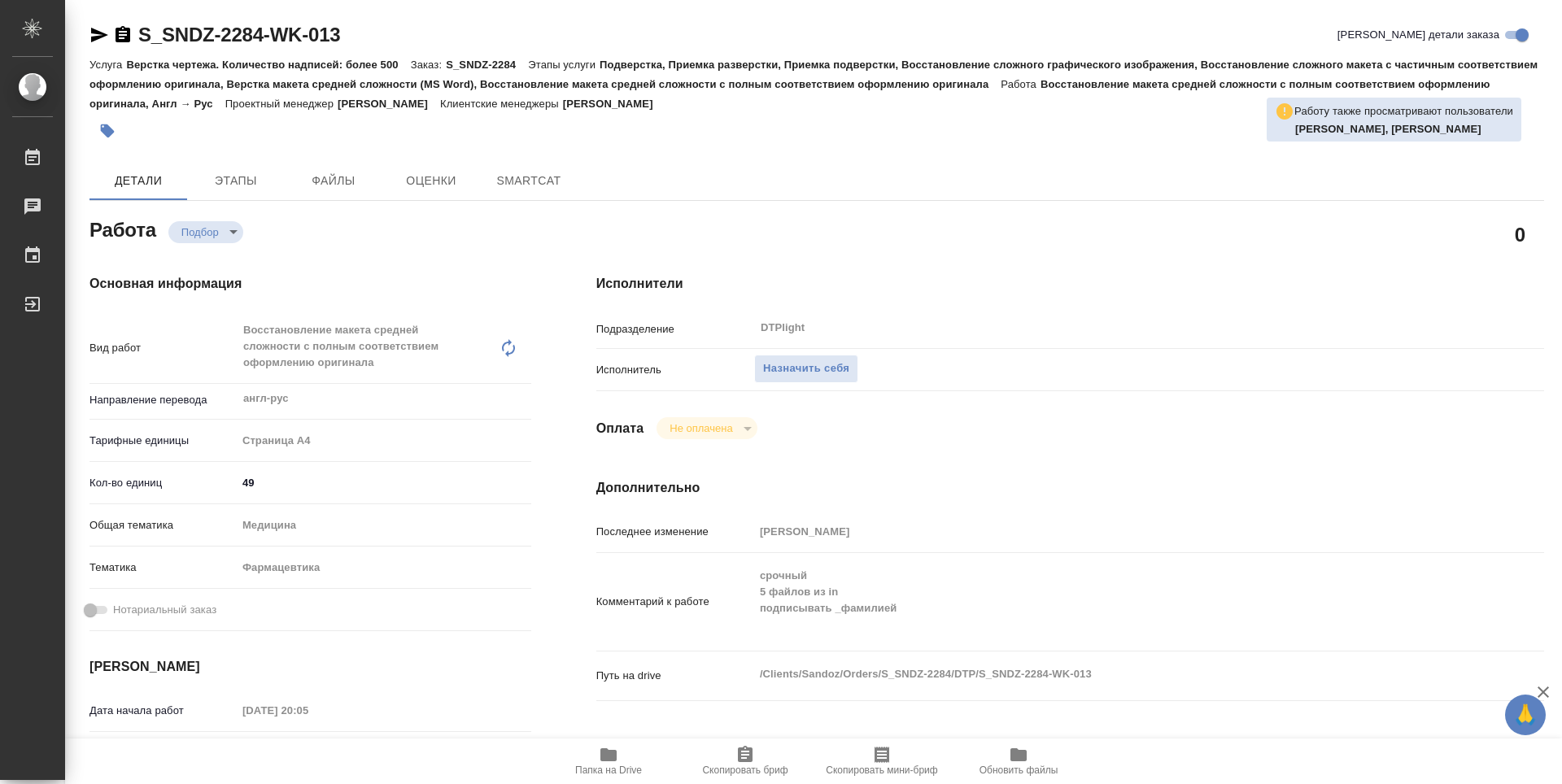
type textarea "x"
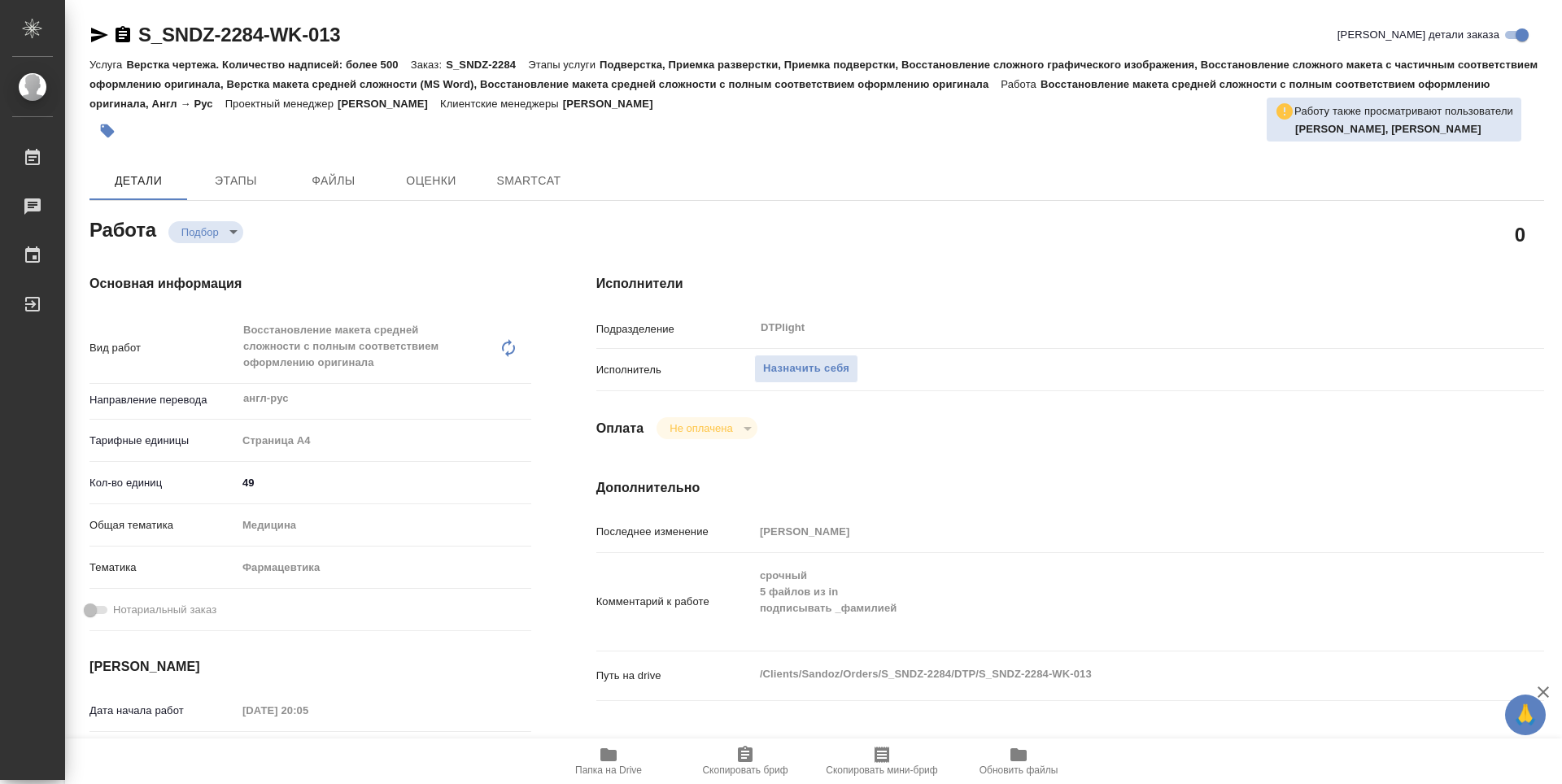
type textarea "x"
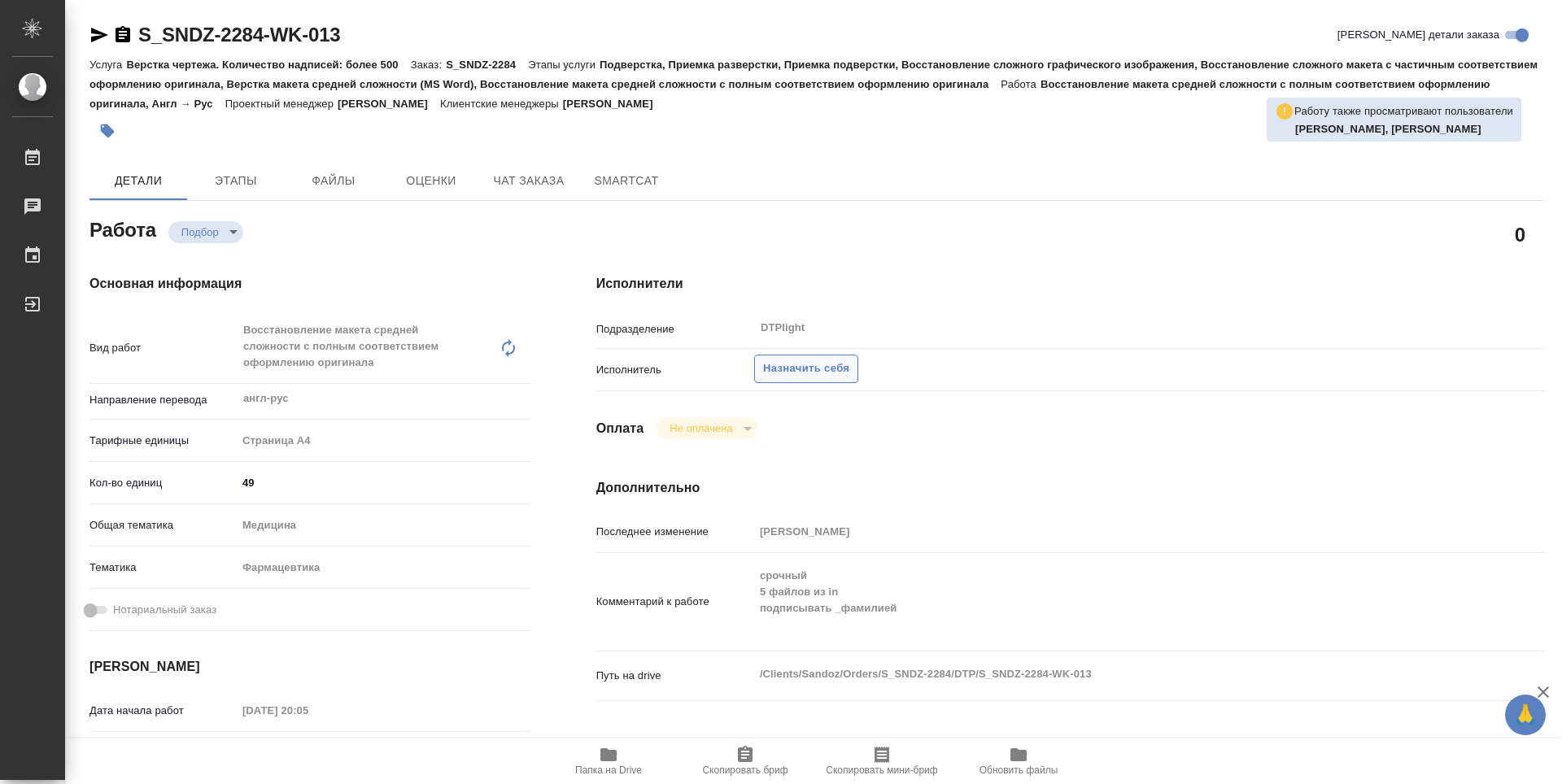
type textarea "x"
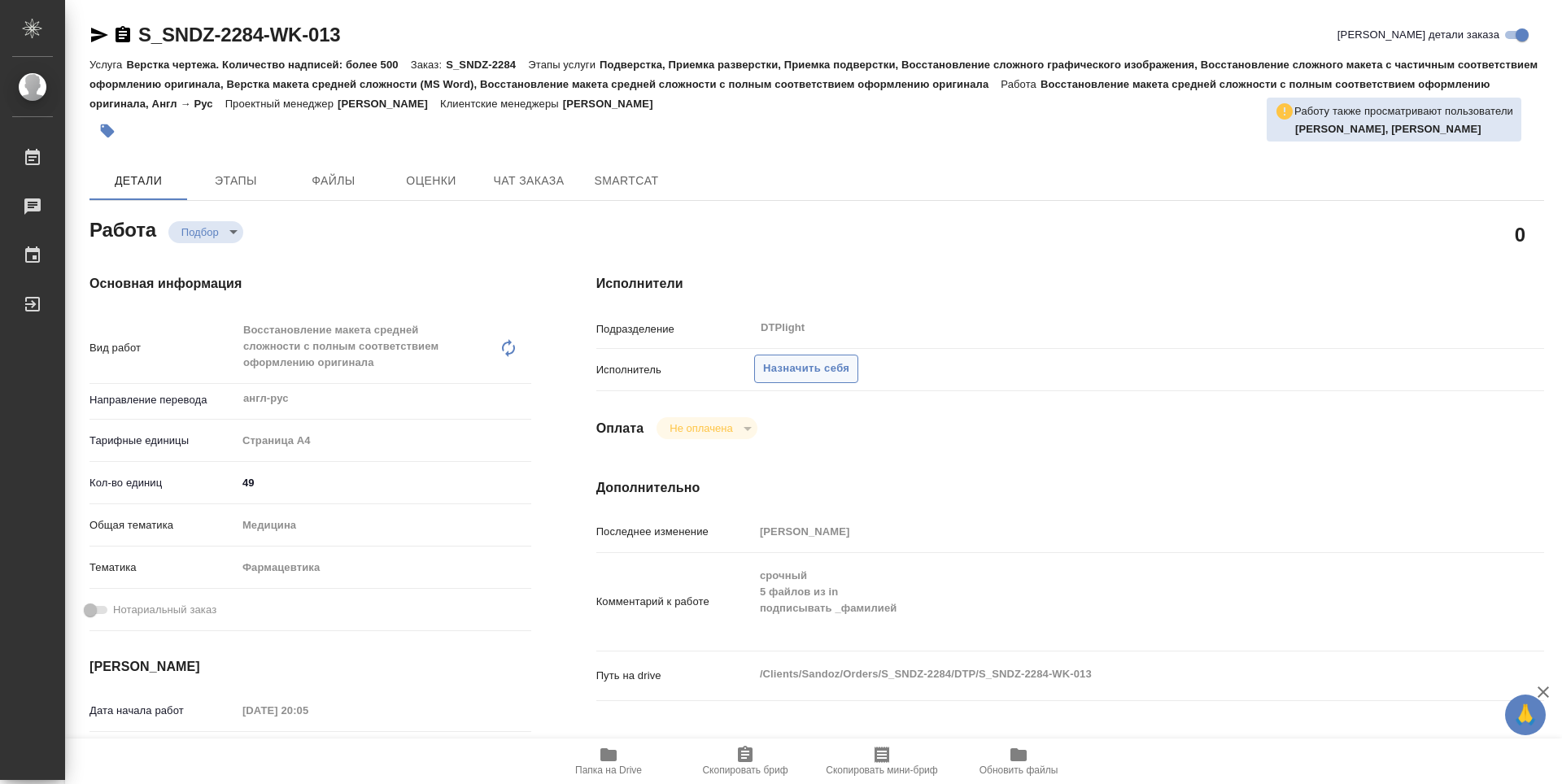
type textarea "x"
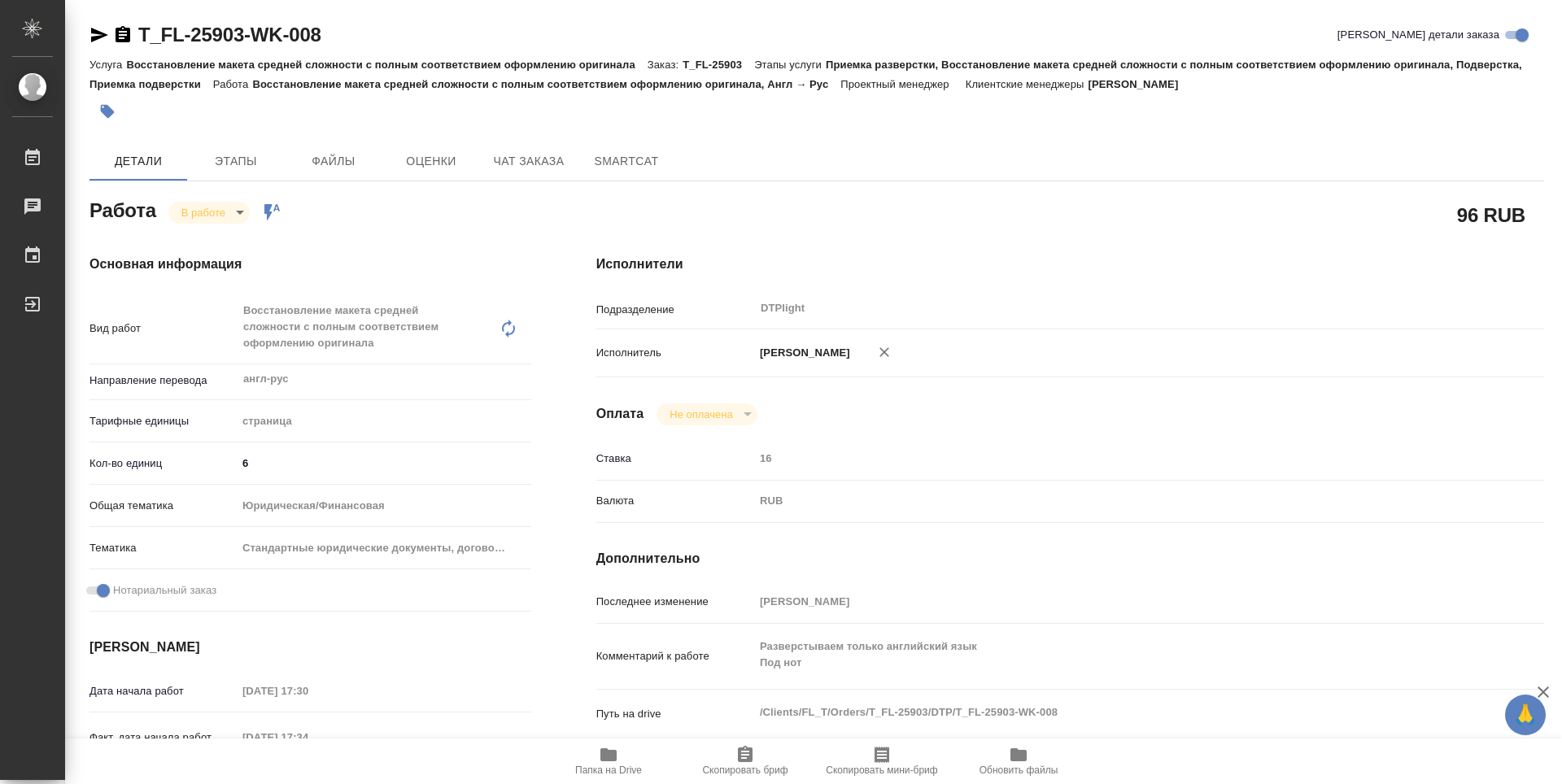
click at [599, 753] on icon "button" at bounding box center [609, 755] width 20 height 20
click at [248, 215] on body "🙏 .cls-1 fill:#fff; AWATERA Guselnikov Roman Работы 0 Чаты График Выйти T_FL-25…" at bounding box center [781, 392] width 1562 height 784
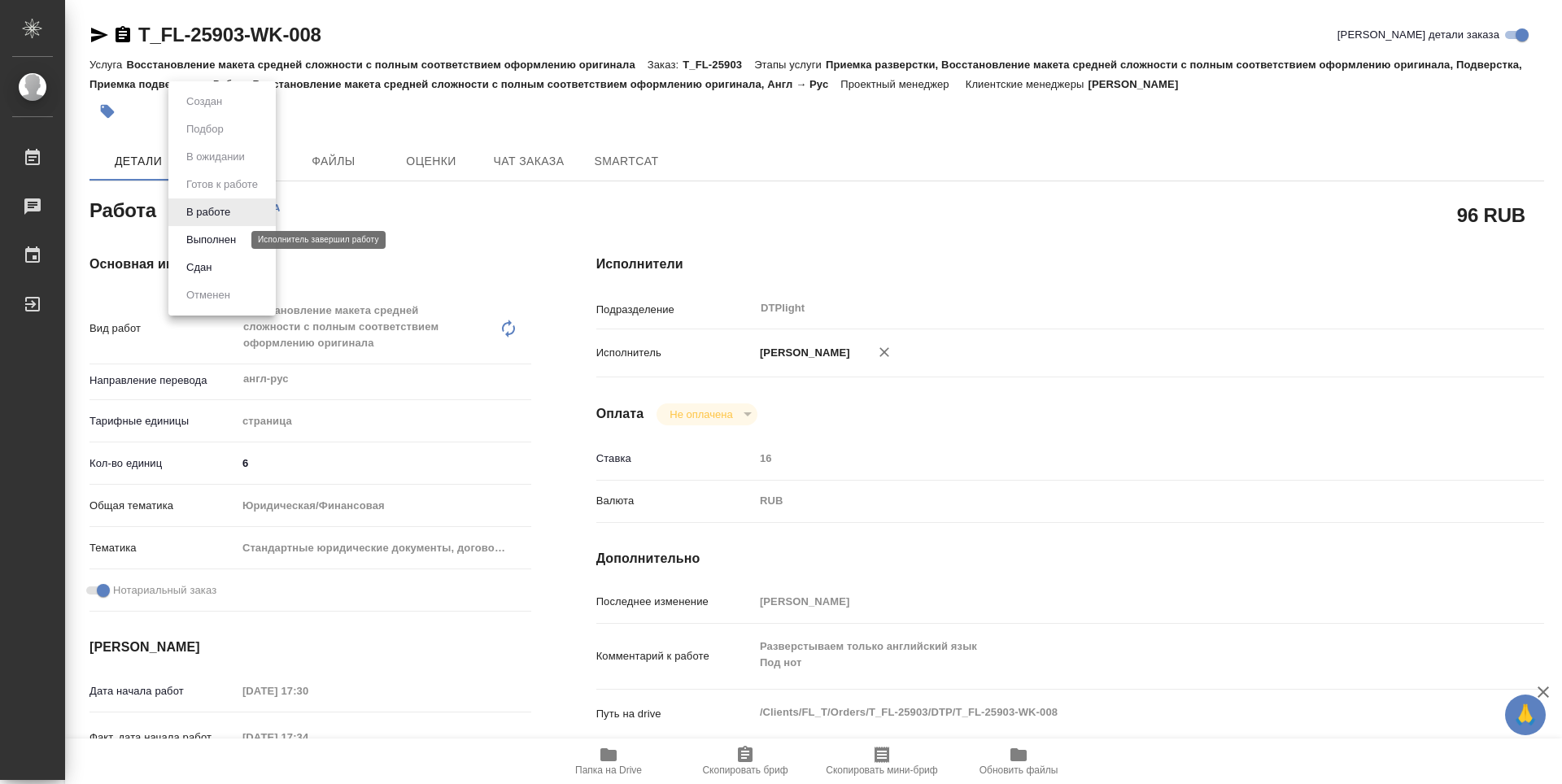
click at [227, 234] on button "Выполнен" at bounding box center [211, 240] width 60 height 18
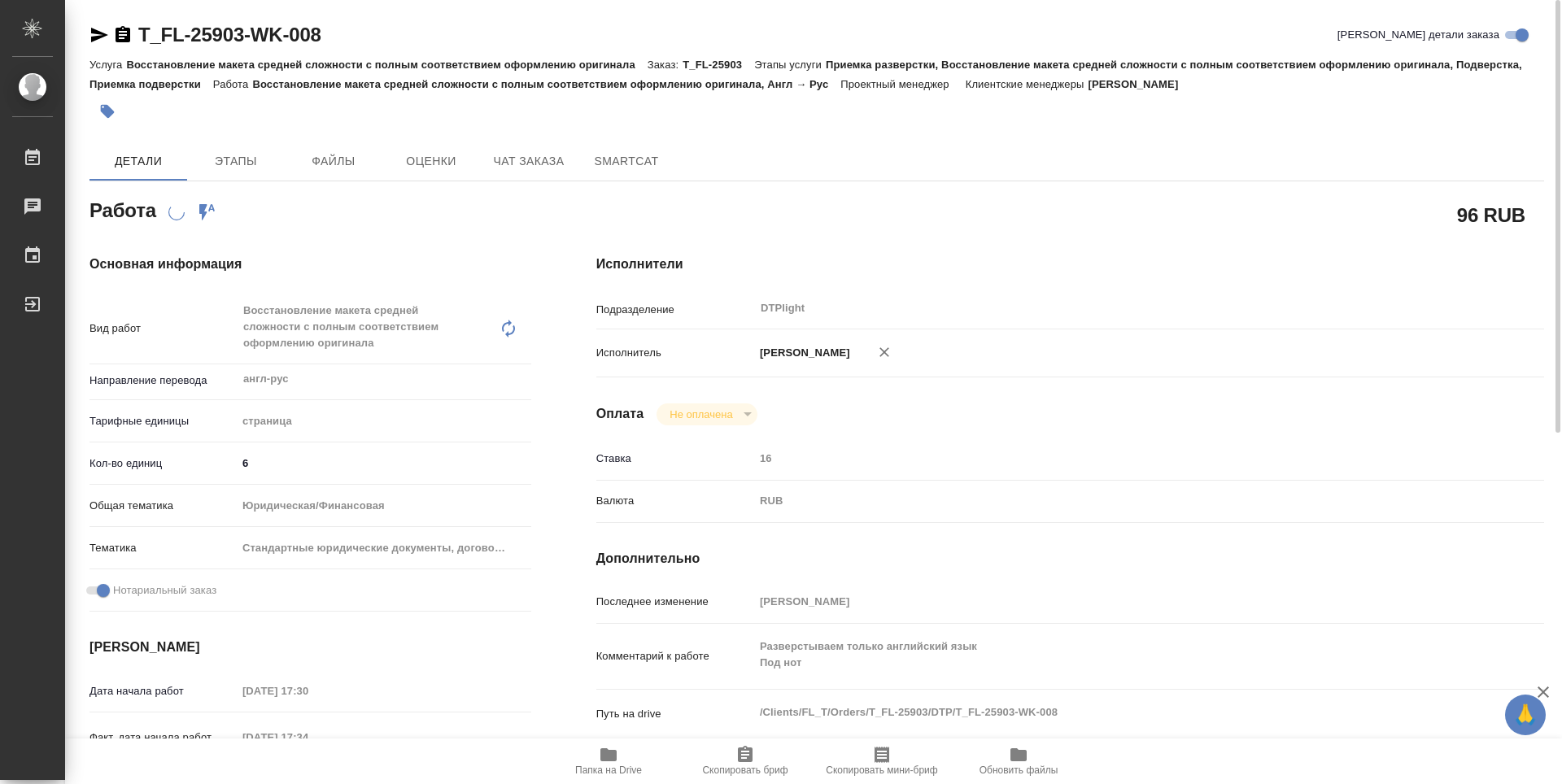
click at [528, 215] on div "Работа Работа включена в последовательность" at bounding box center [310, 209] width 442 height 29
type textarea "x"
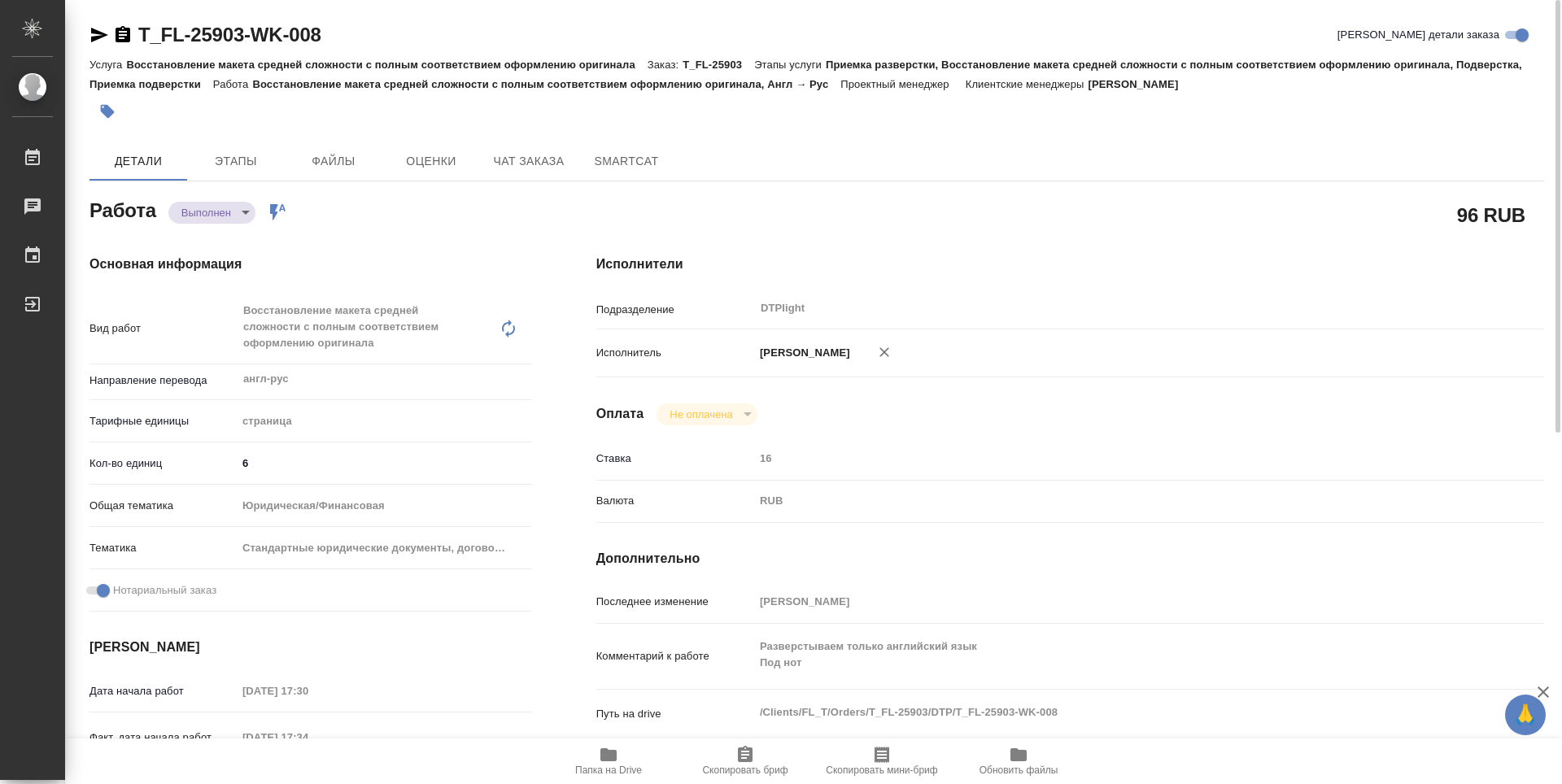
type textarea "x"
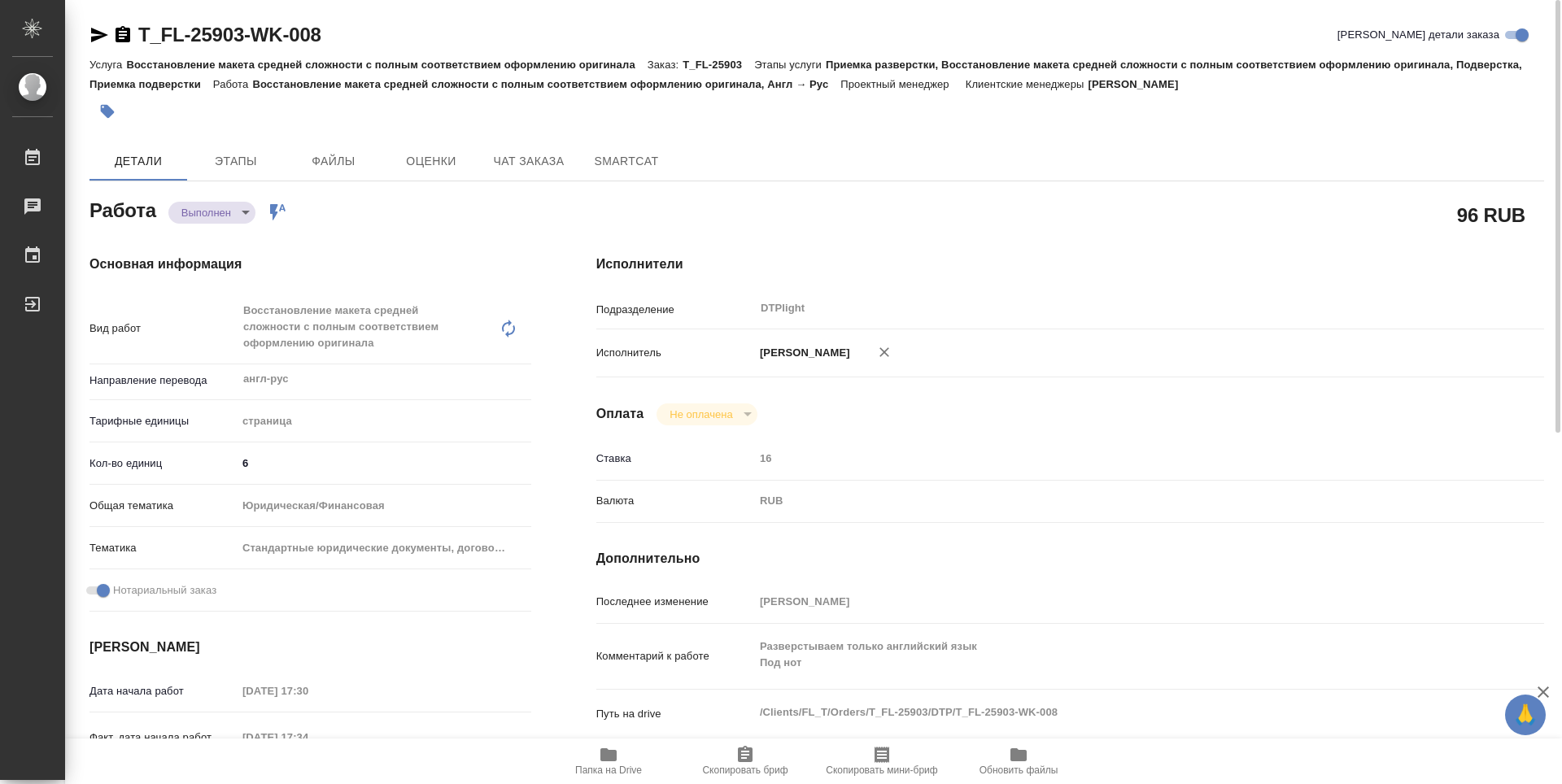
type textarea "x"
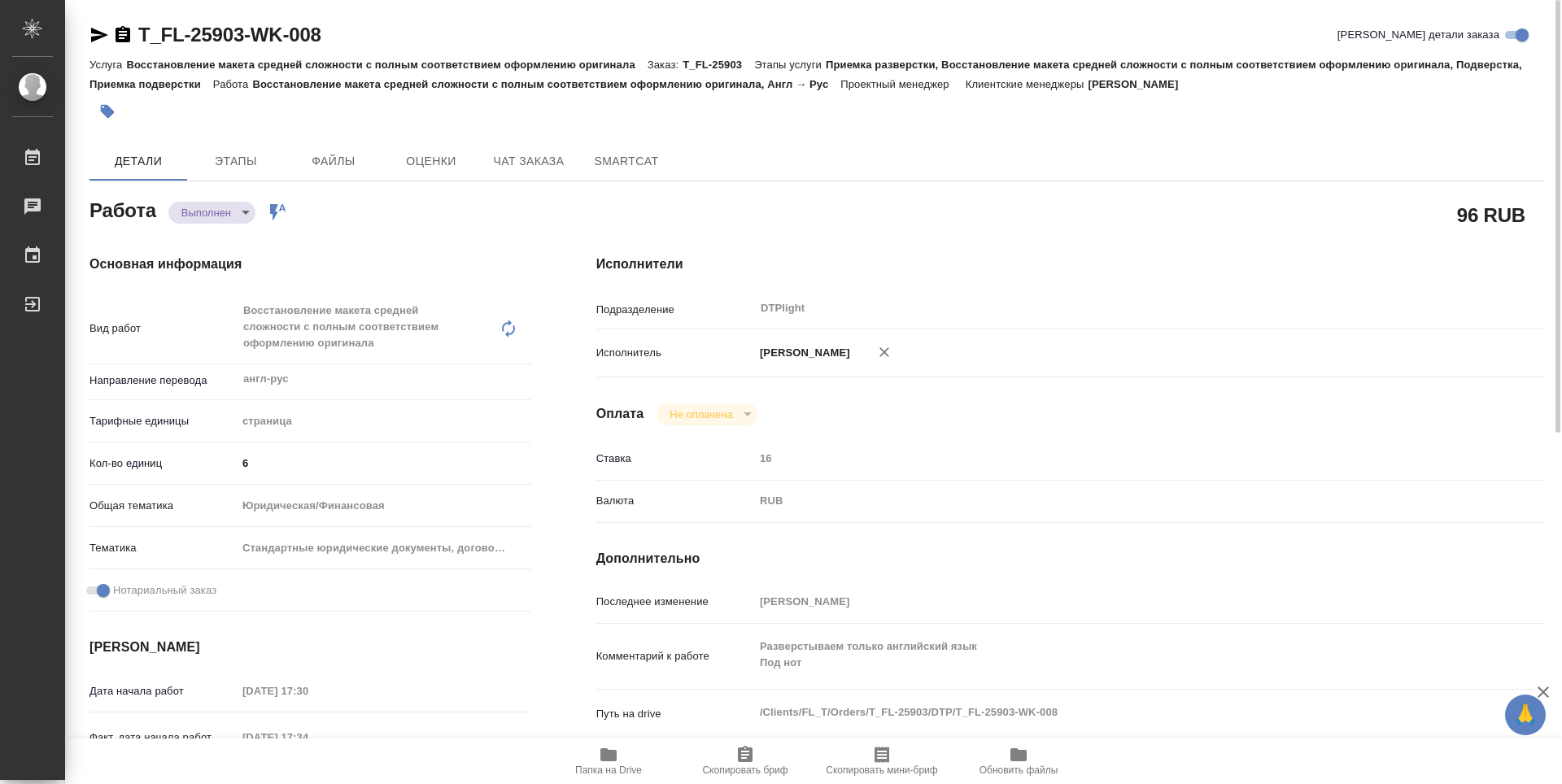
type textarea "x"
click at [127, 40] on icon "button" at bounding box center [123, 34] width 15 height 16
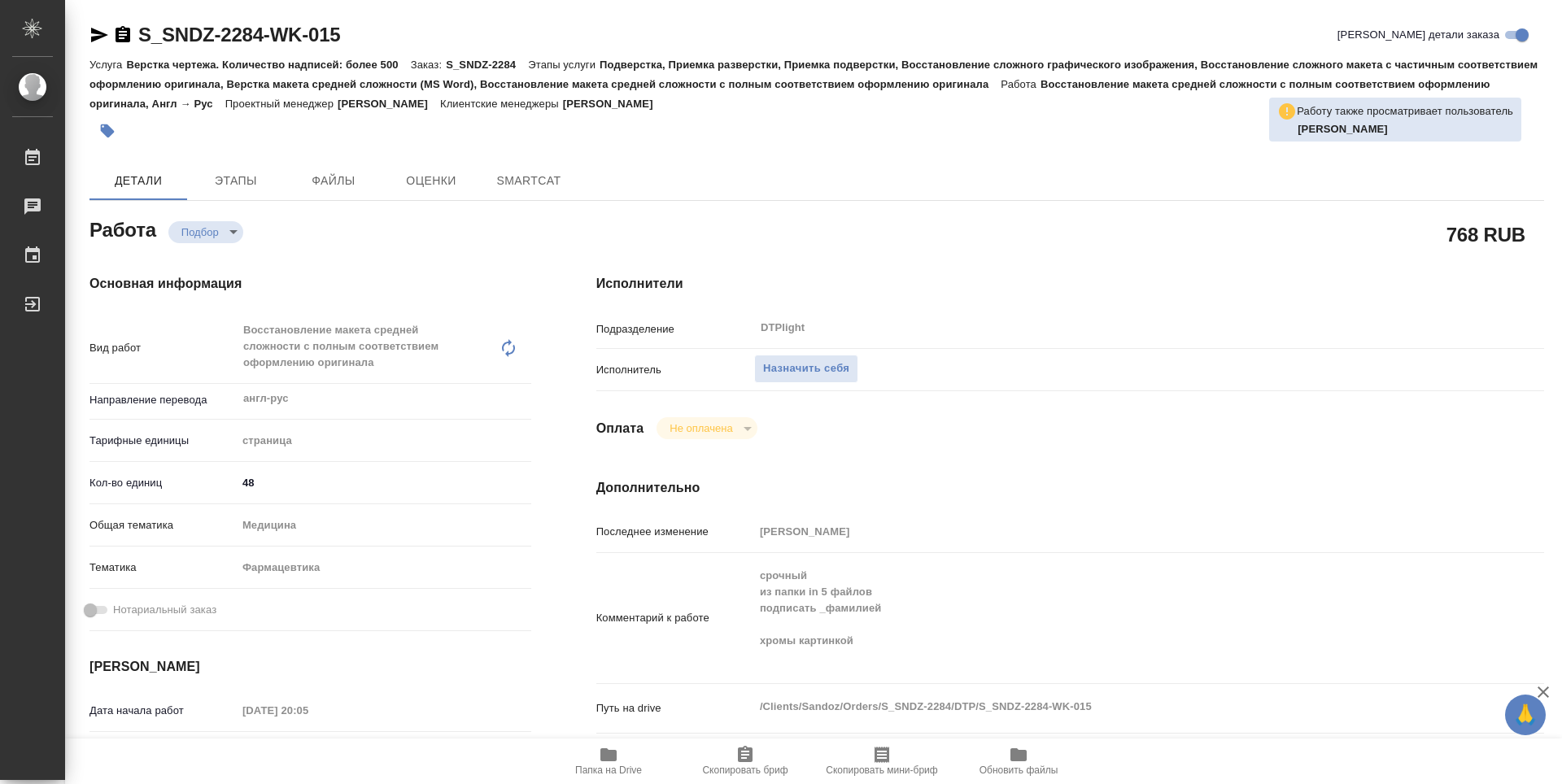
type textarea "x"
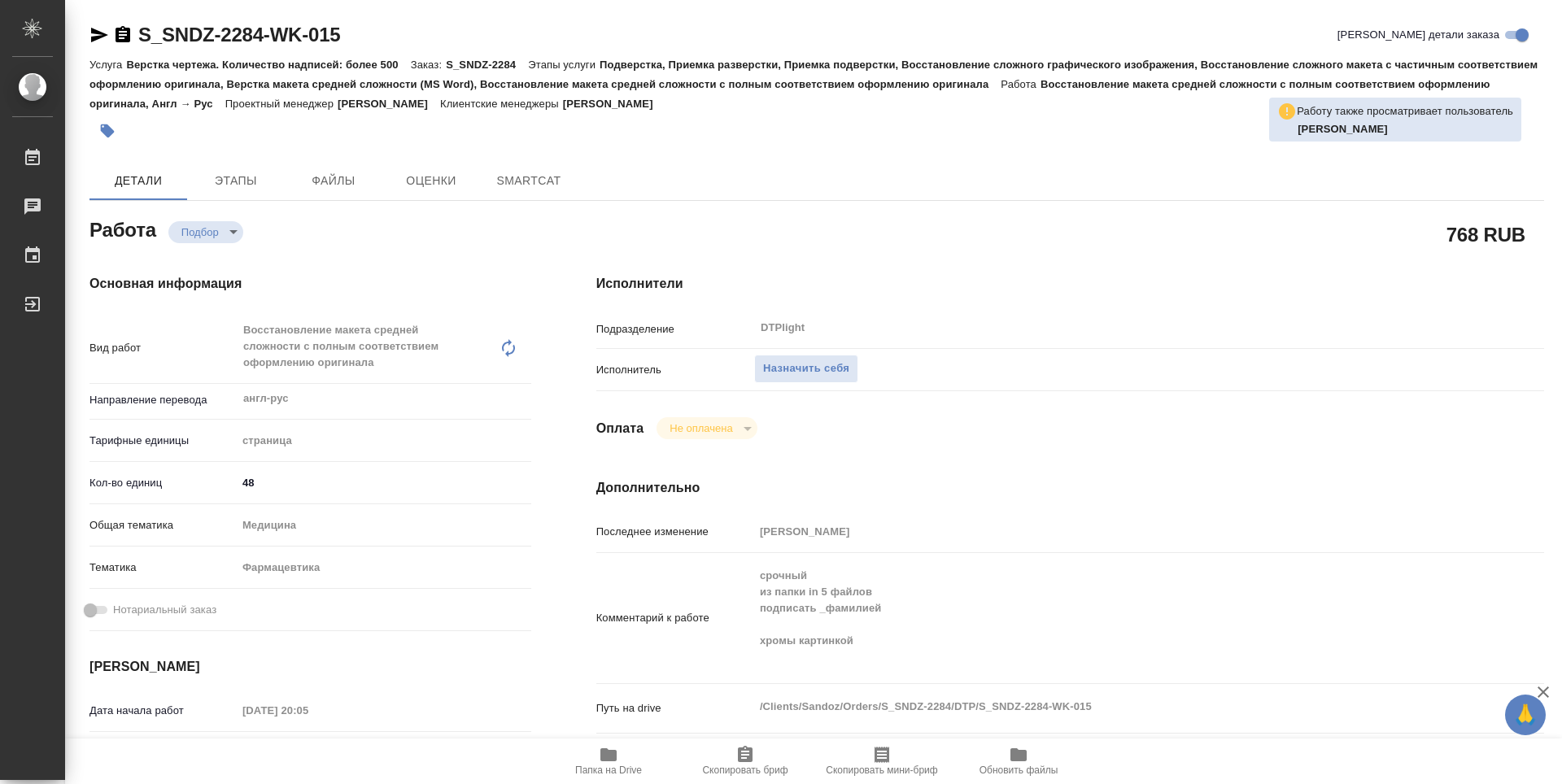
type textarea "x"
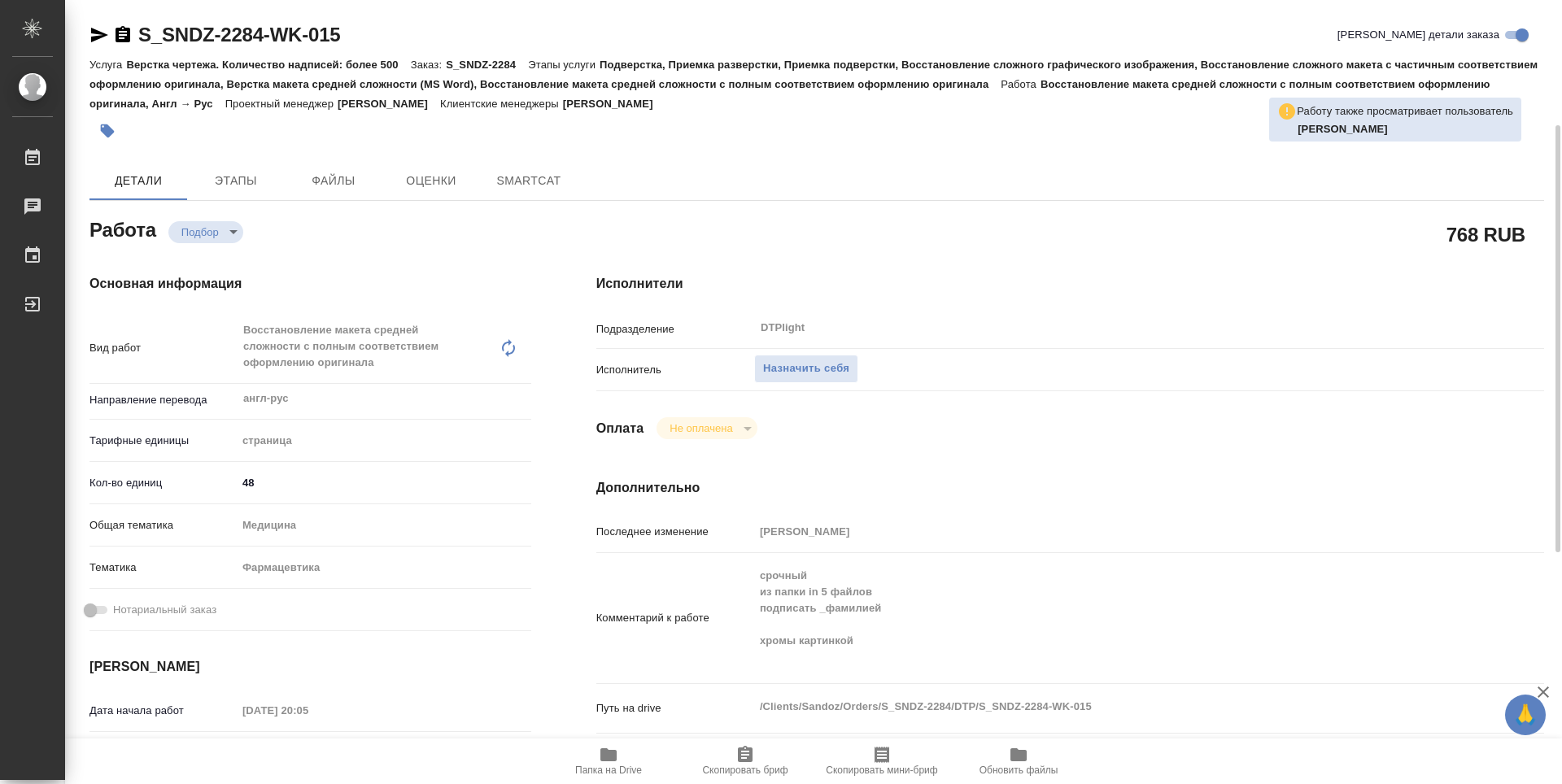
scroll to position [163, 0]
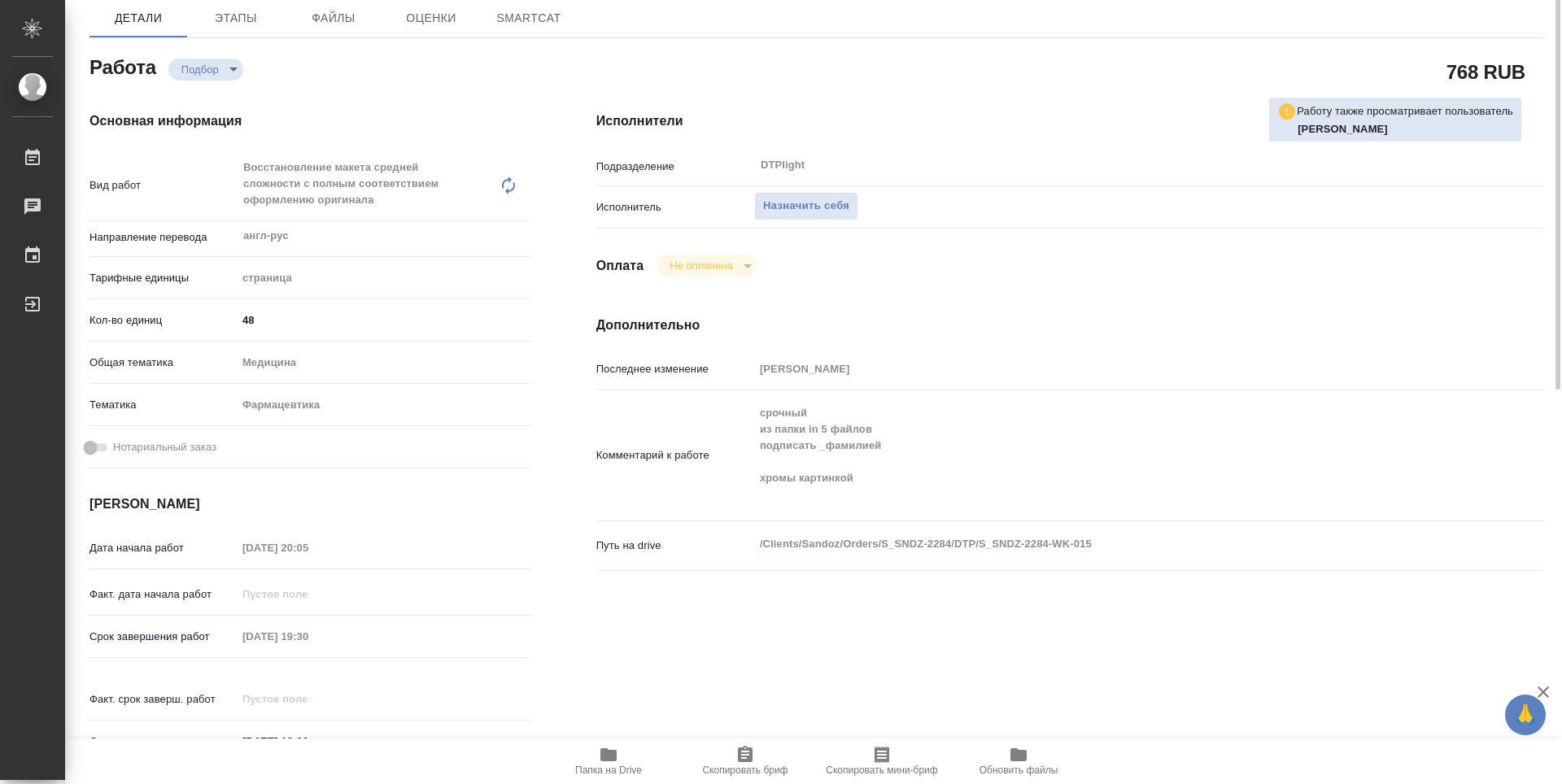
type textarea "x"
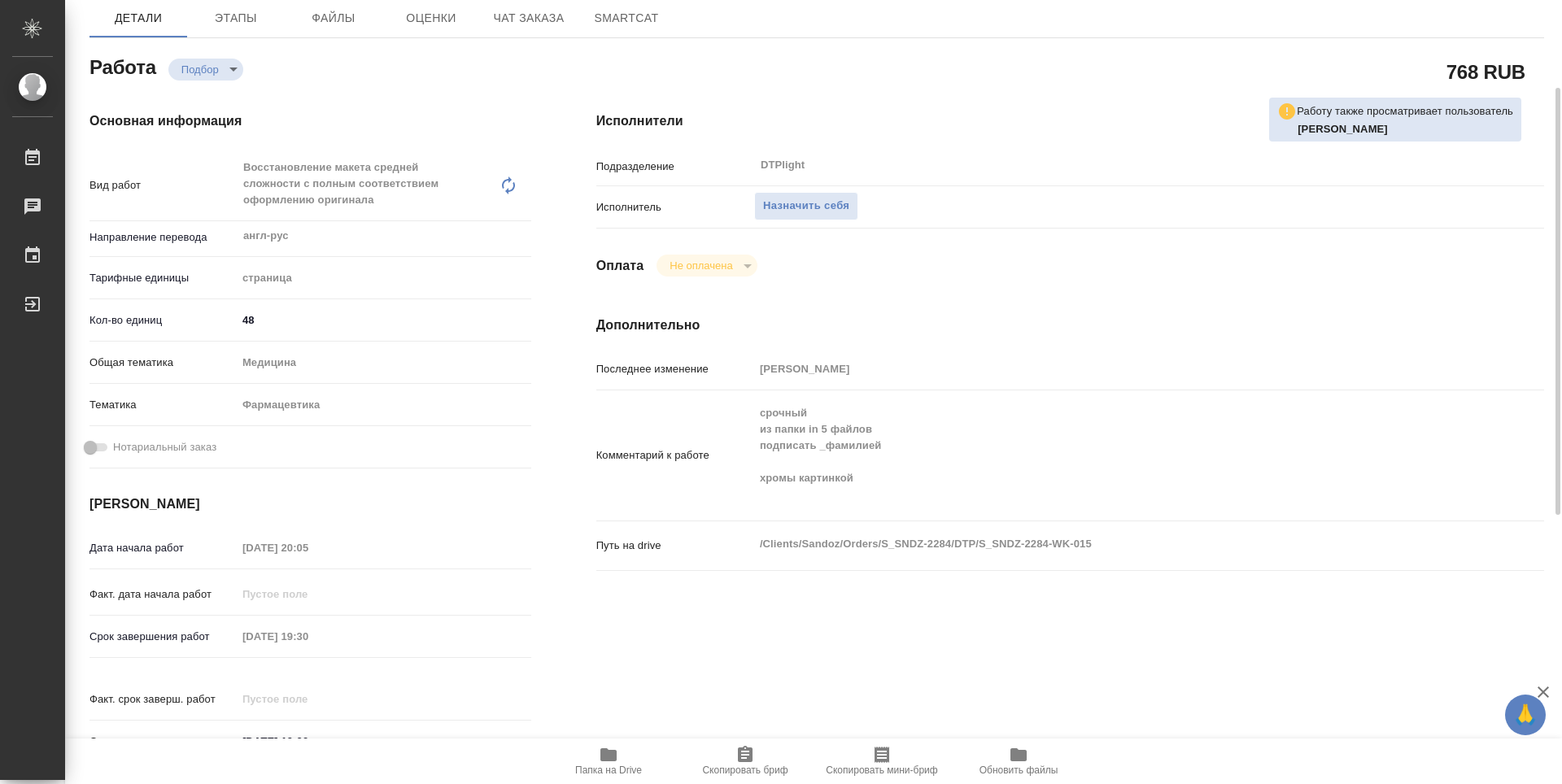
click at [616, 768] on span "Папка на Drive" at bounding box center [609, 770] width 67 height 11
type textarea "x"
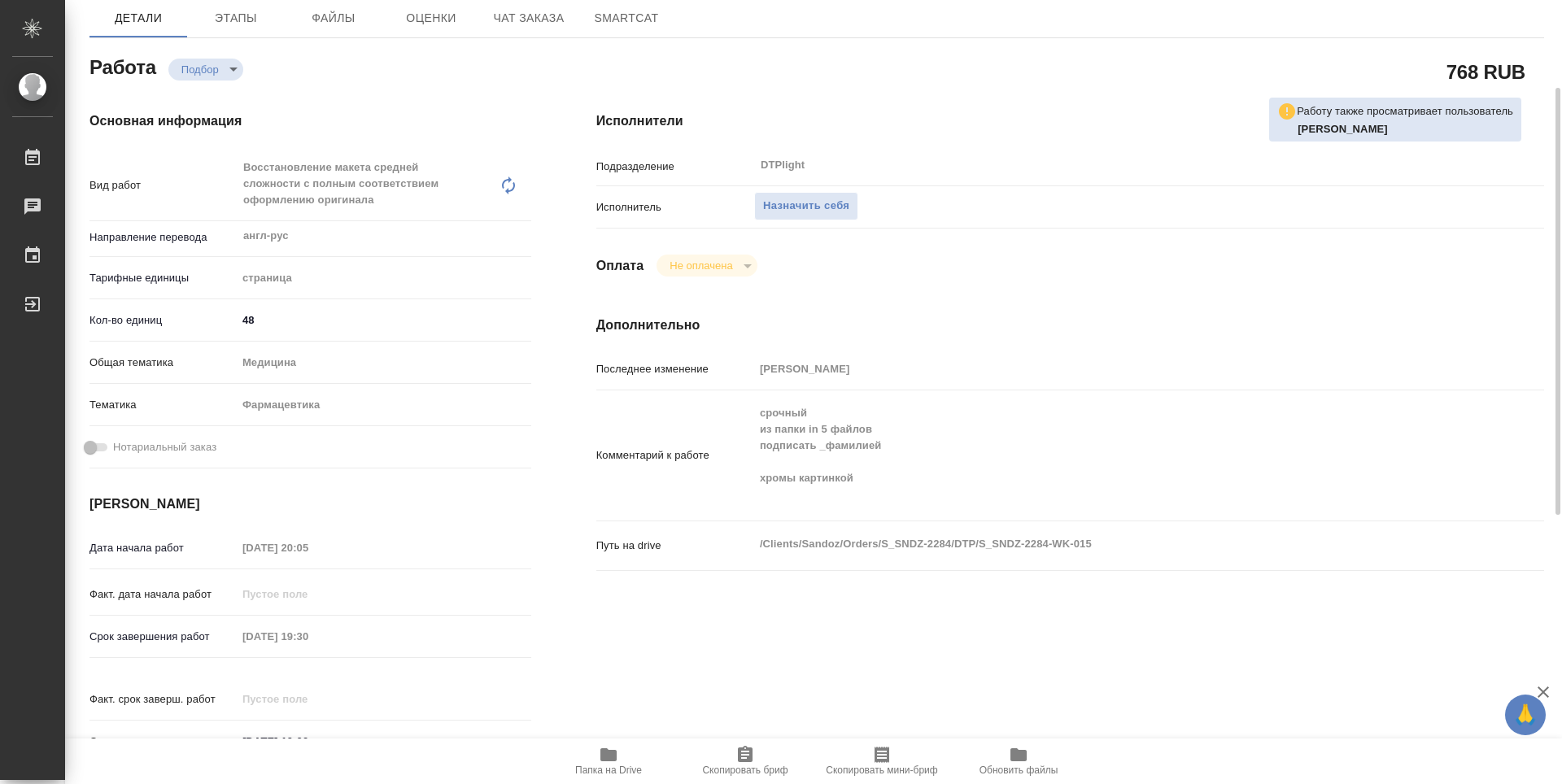
type textarea "x"
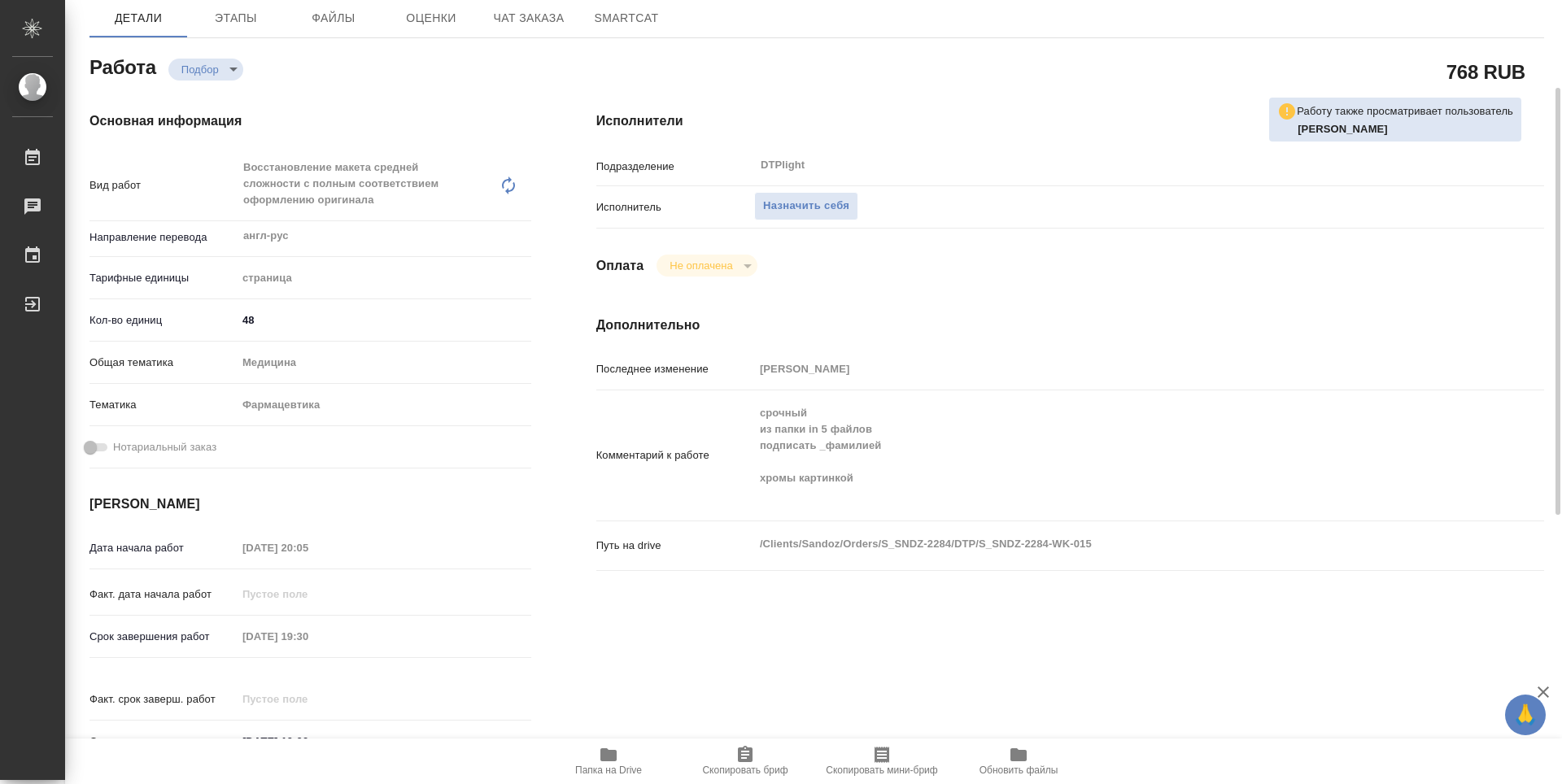
type textarea "x"
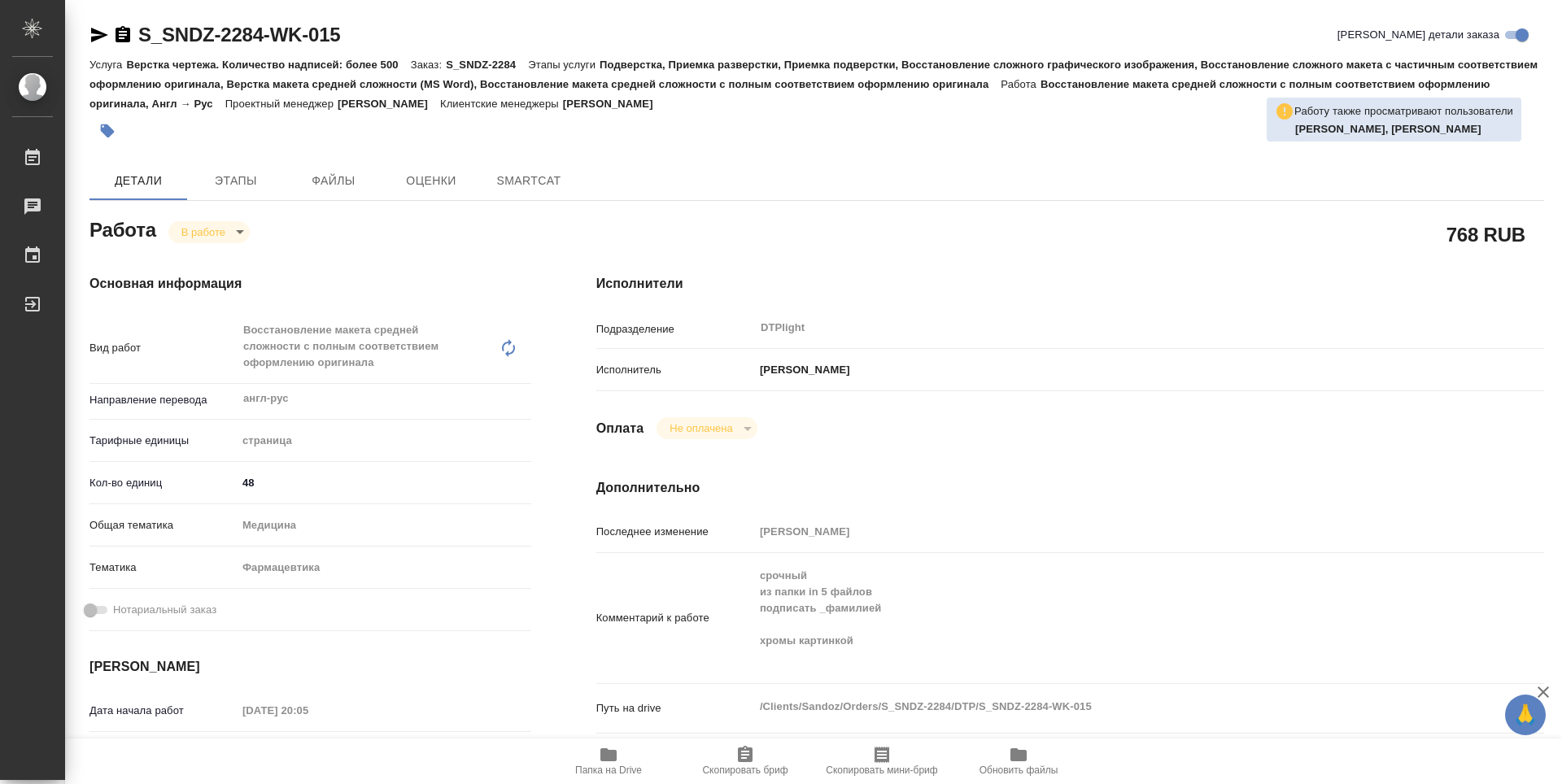
type textarea "x"
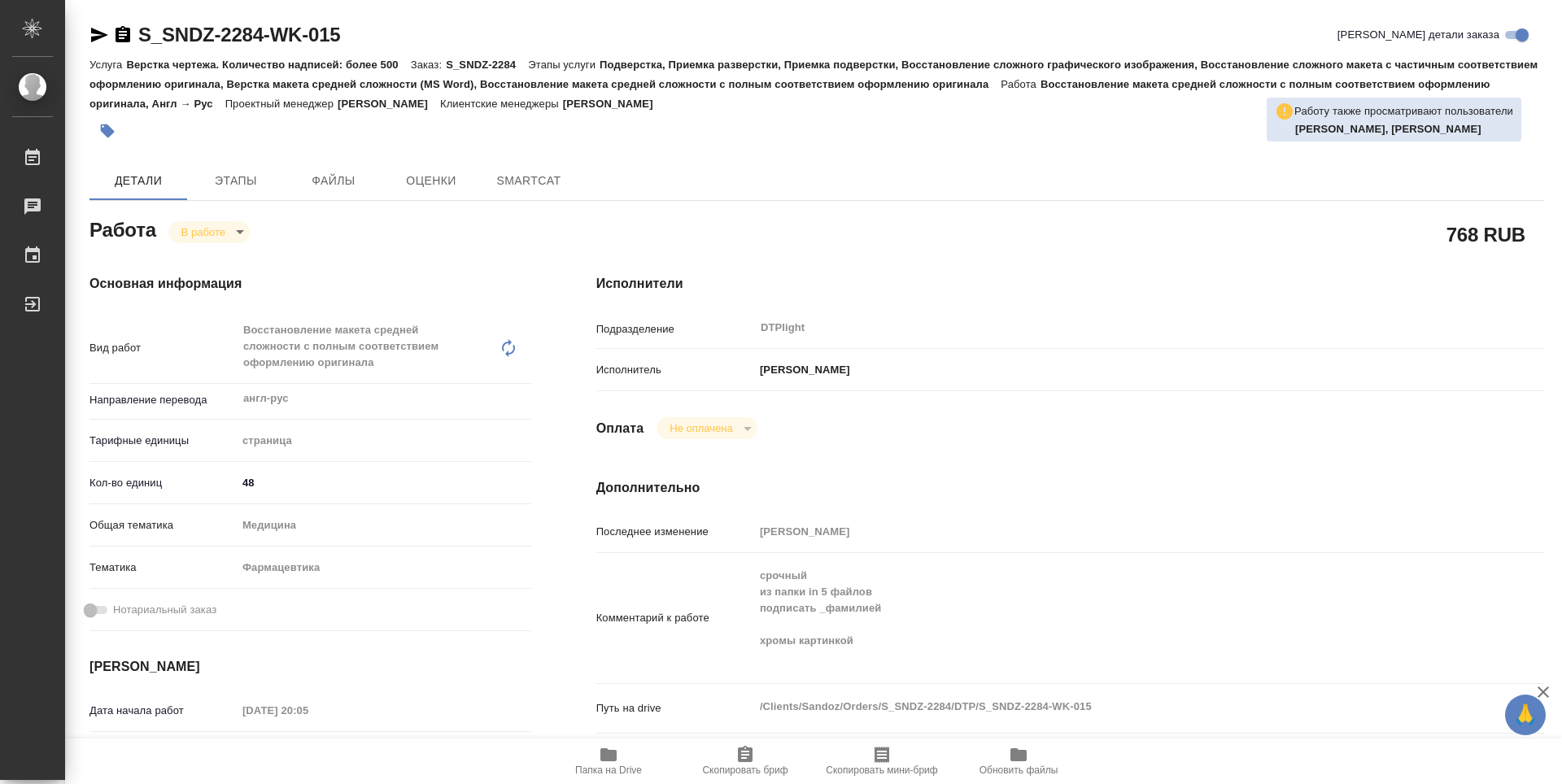
type textarea "x"
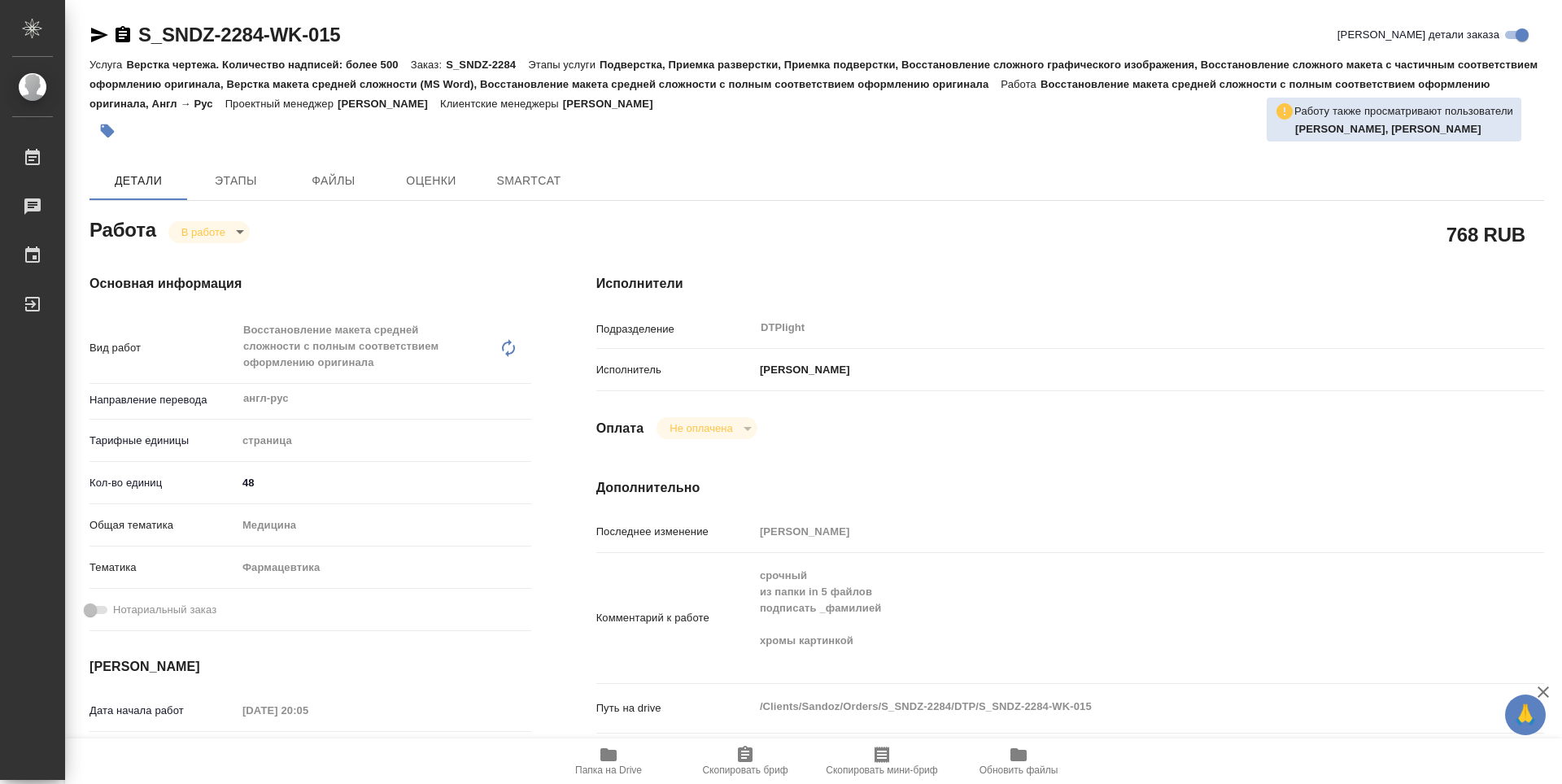
type textarea "x"
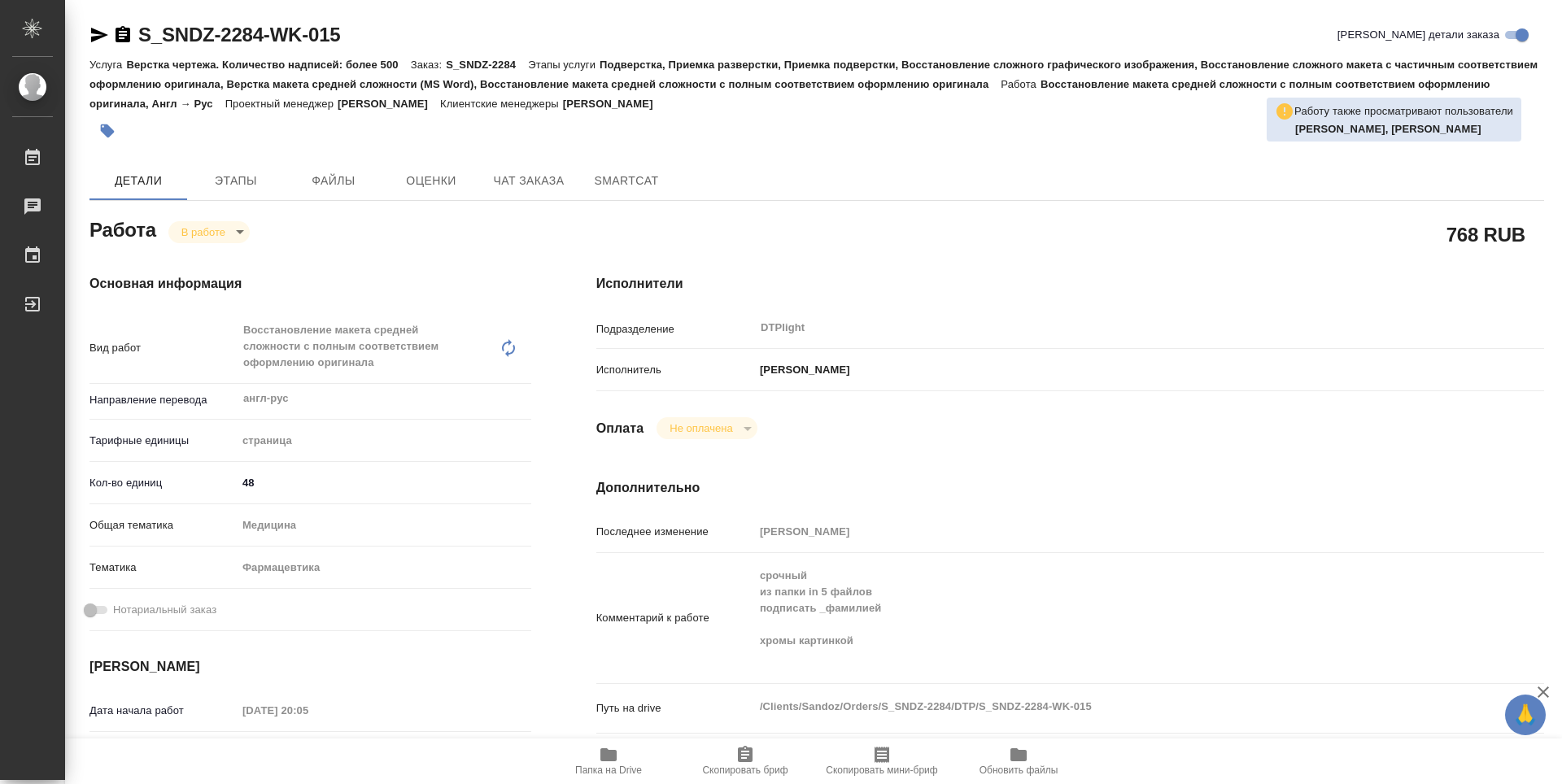
type textarea "x"
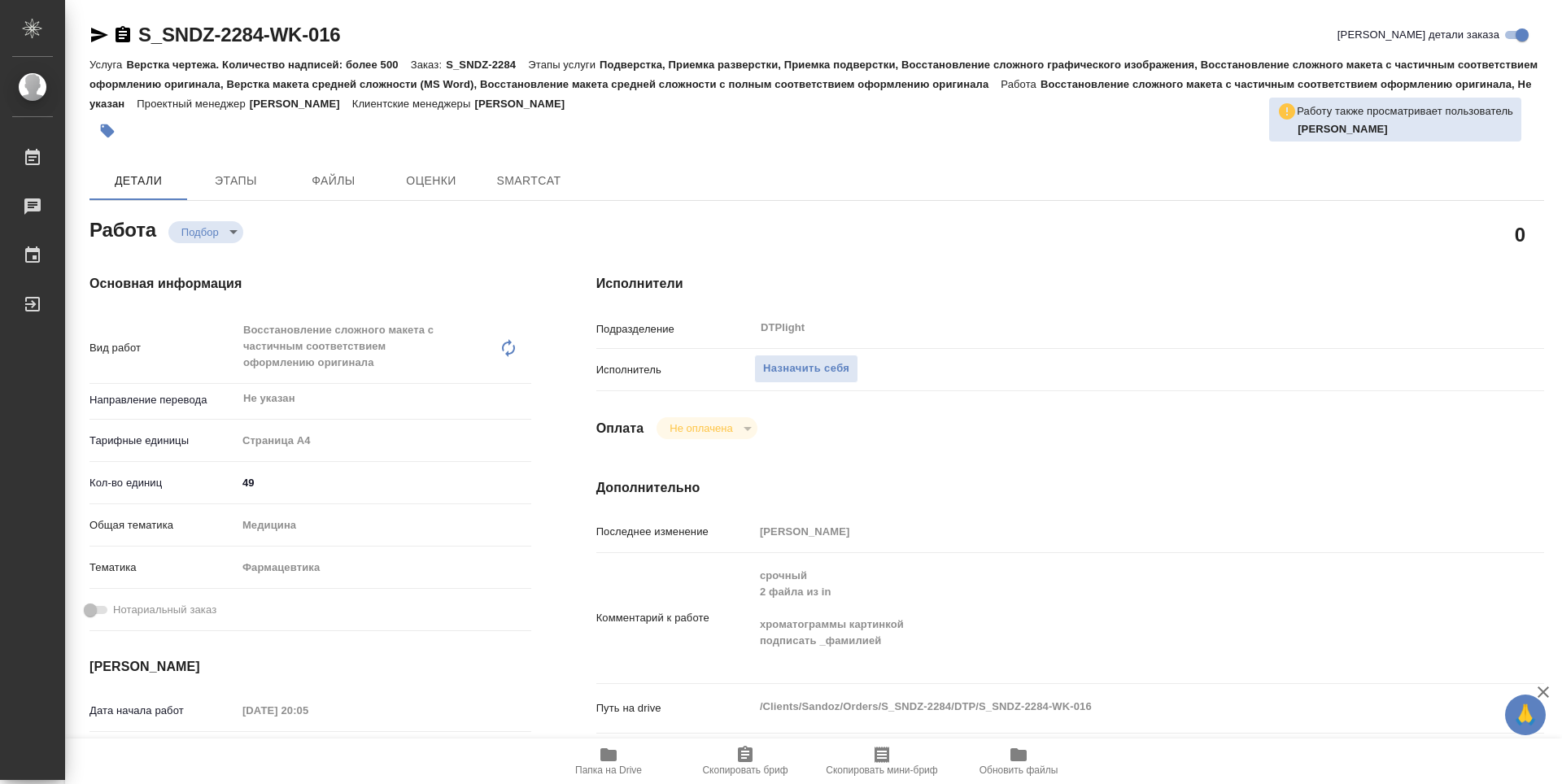
type textarea "x"
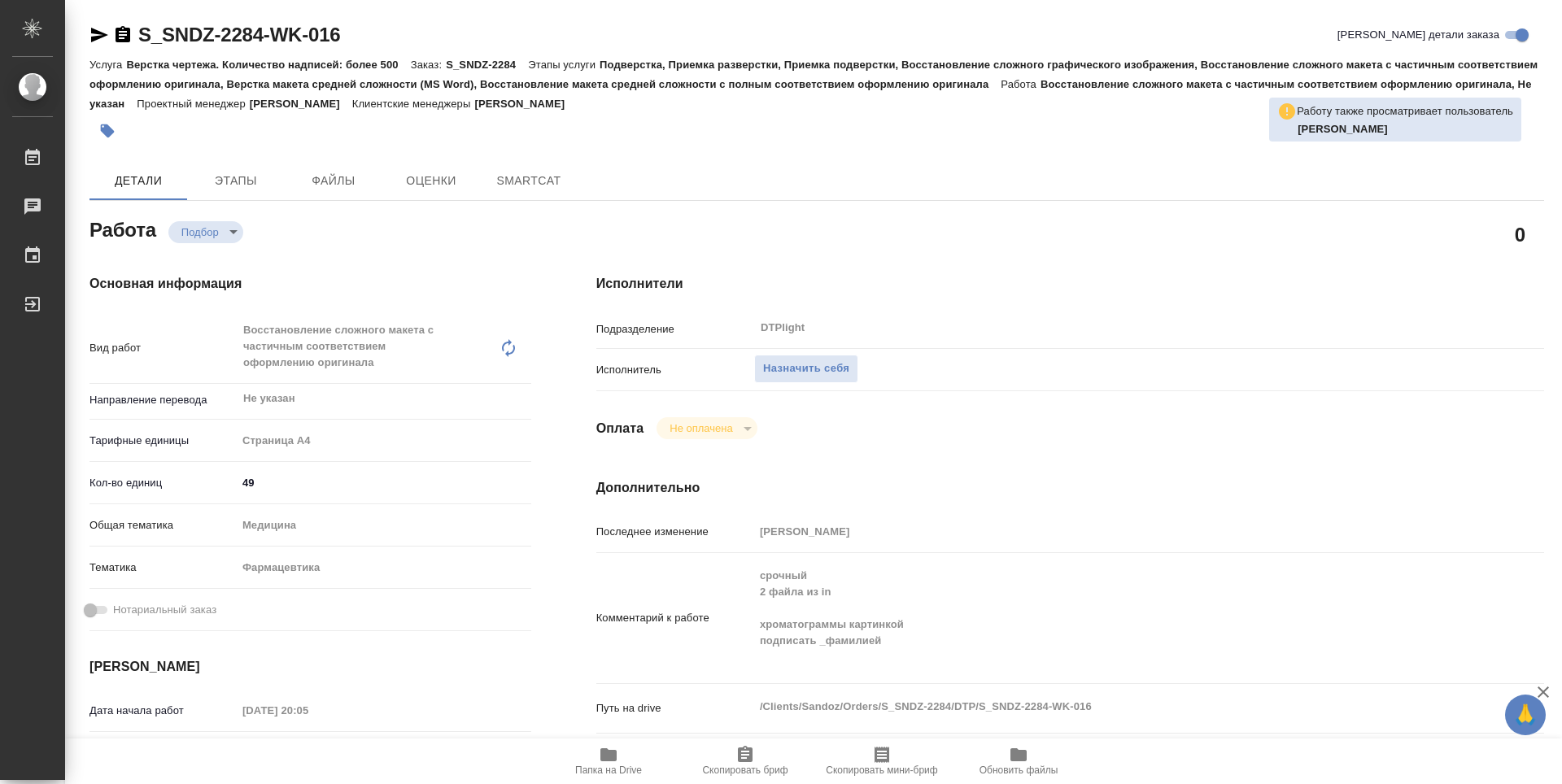
type textarea "x"
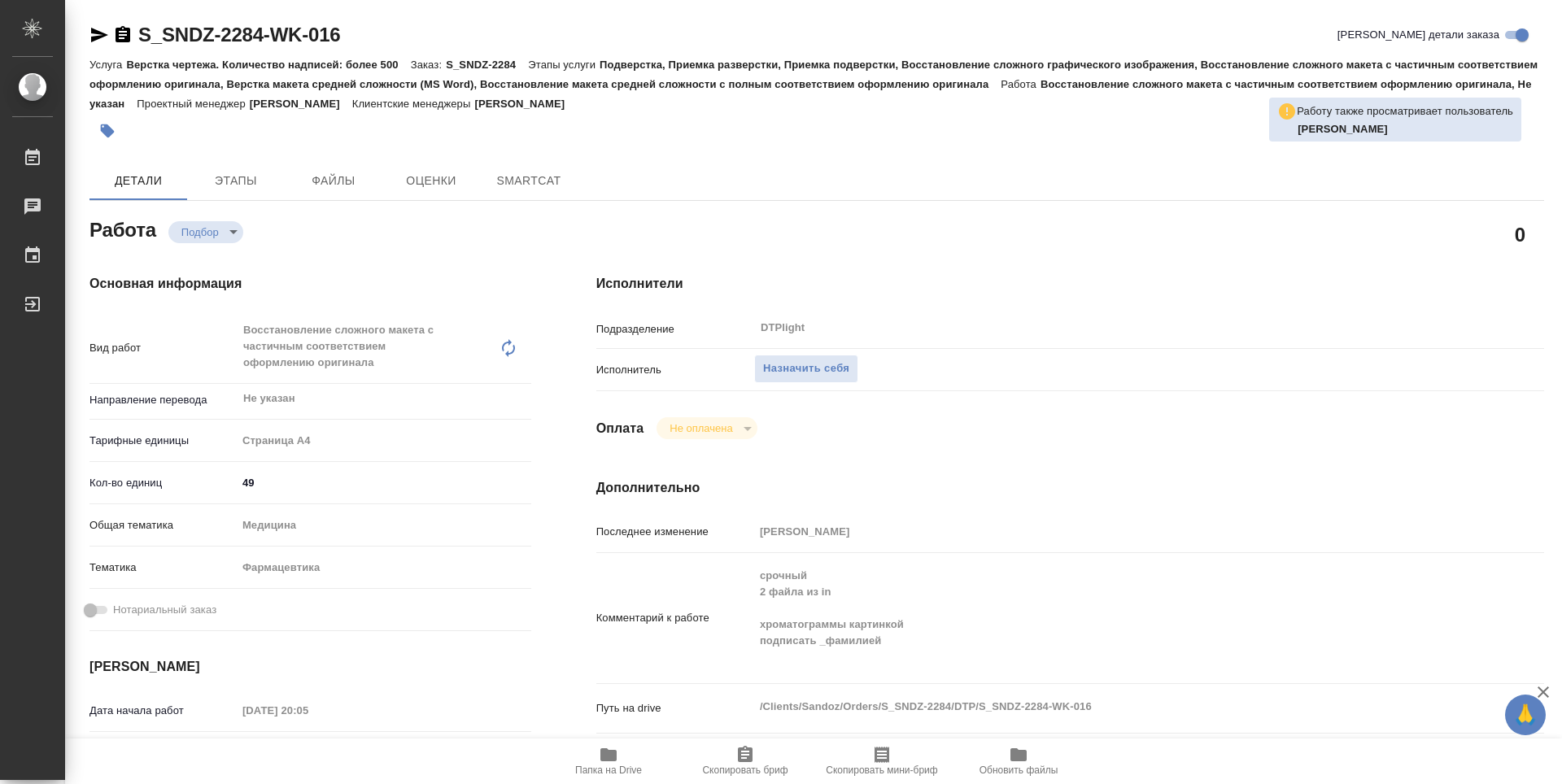
type textarea "x"
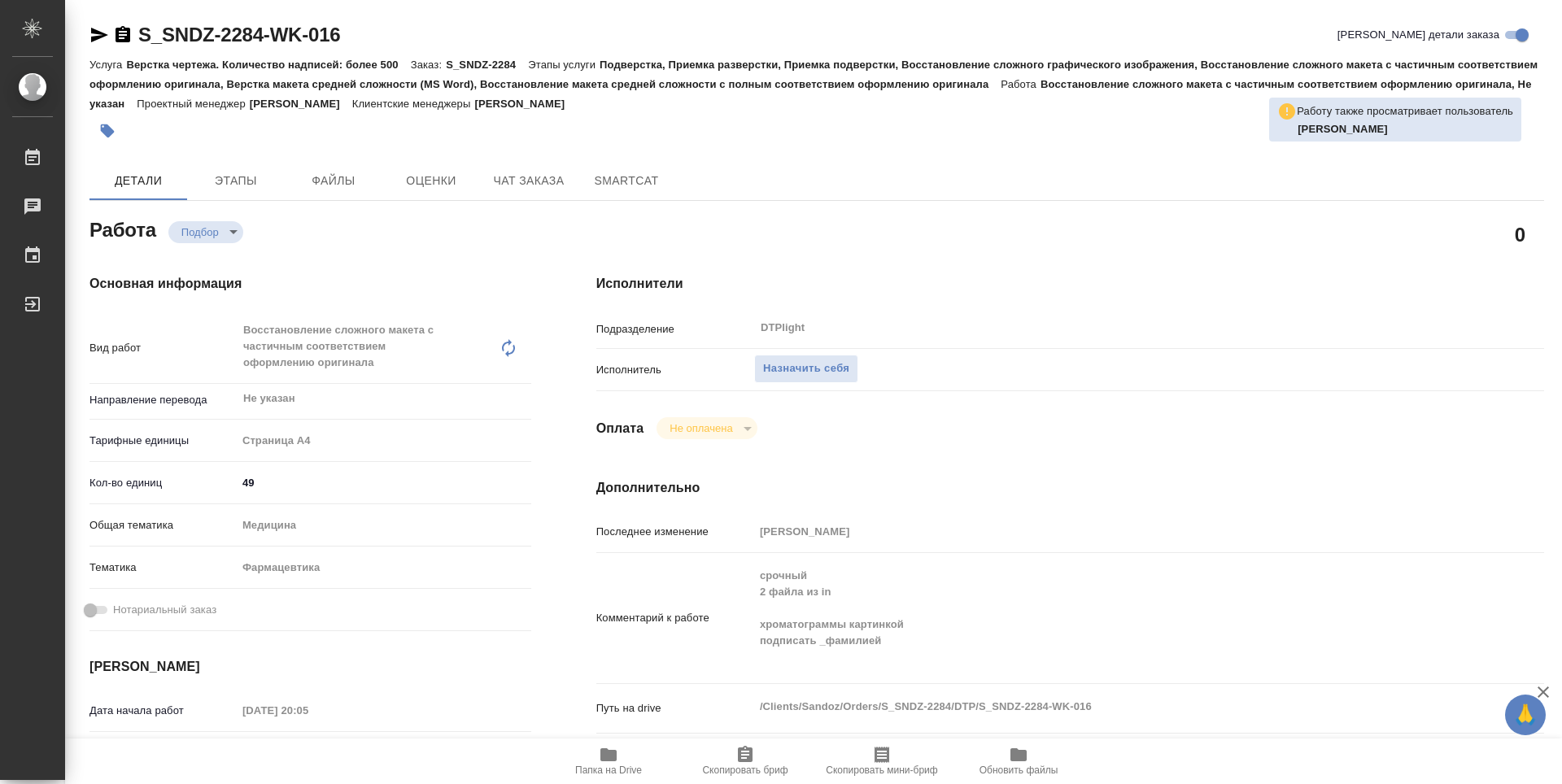
click at [613, 773] on span "Папка на Drive" at bounding box center [609, 770] width 67 height 11
type textarea "x"
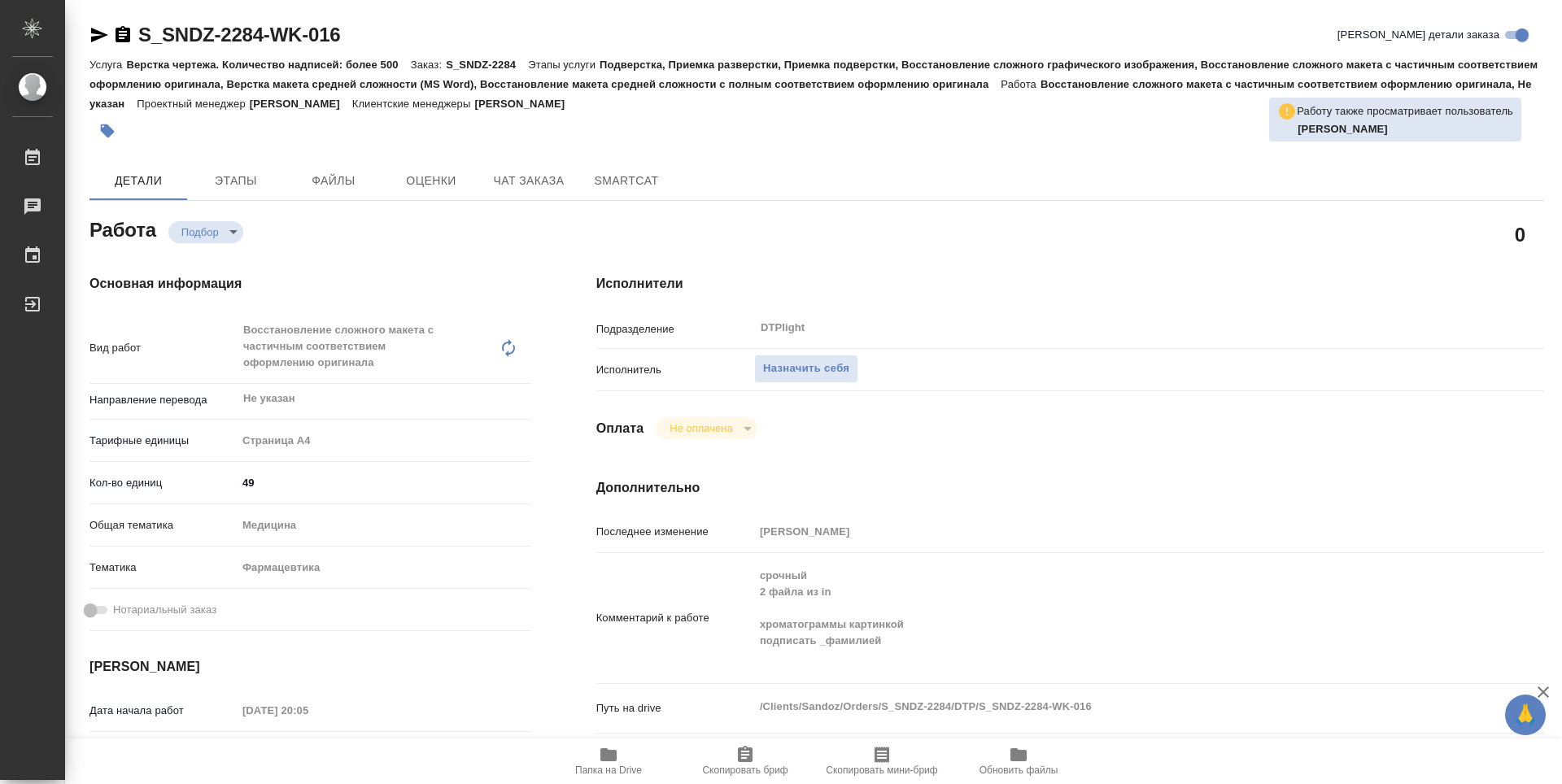
type textarea "x"
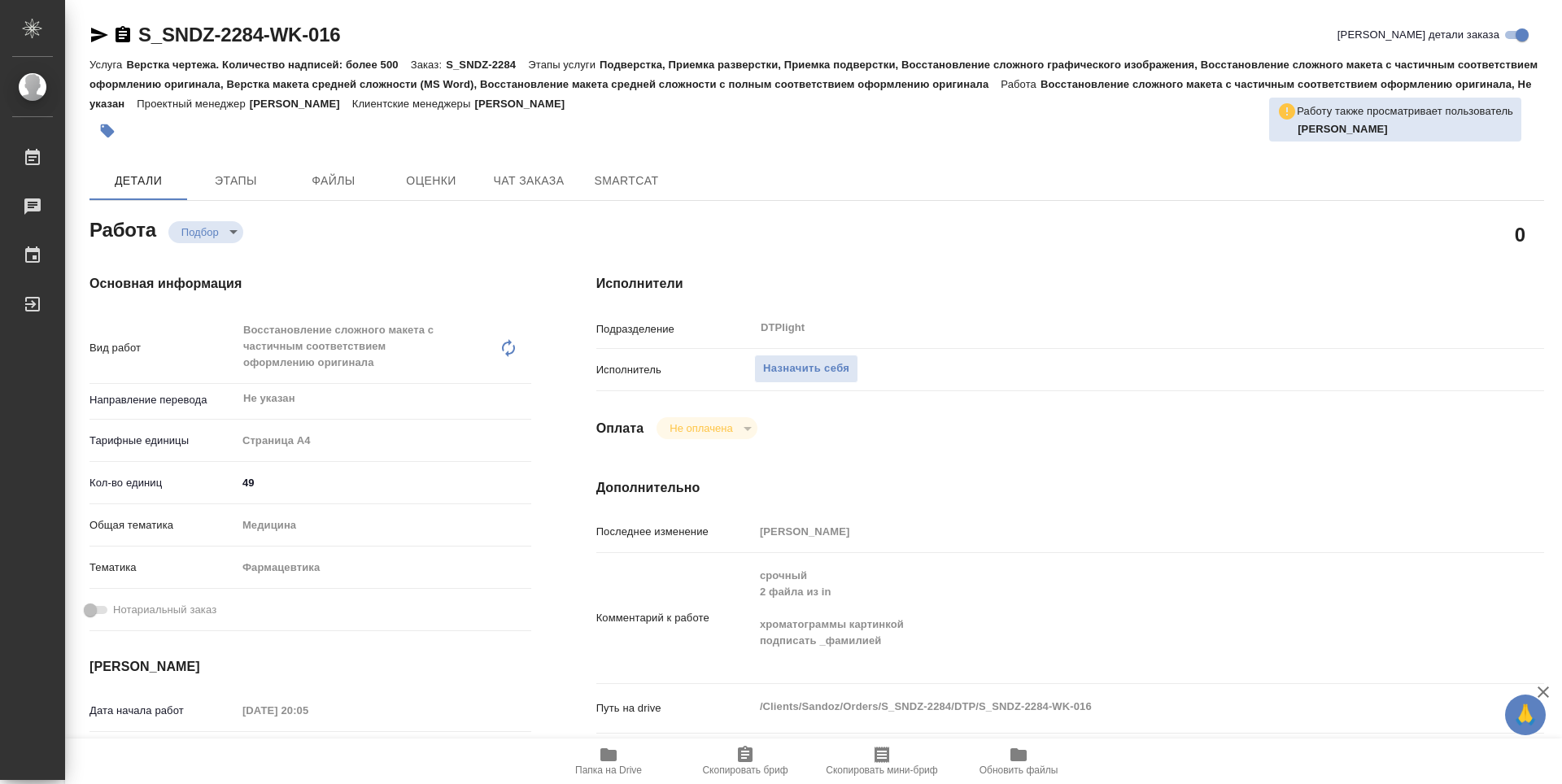
type textarea "x"
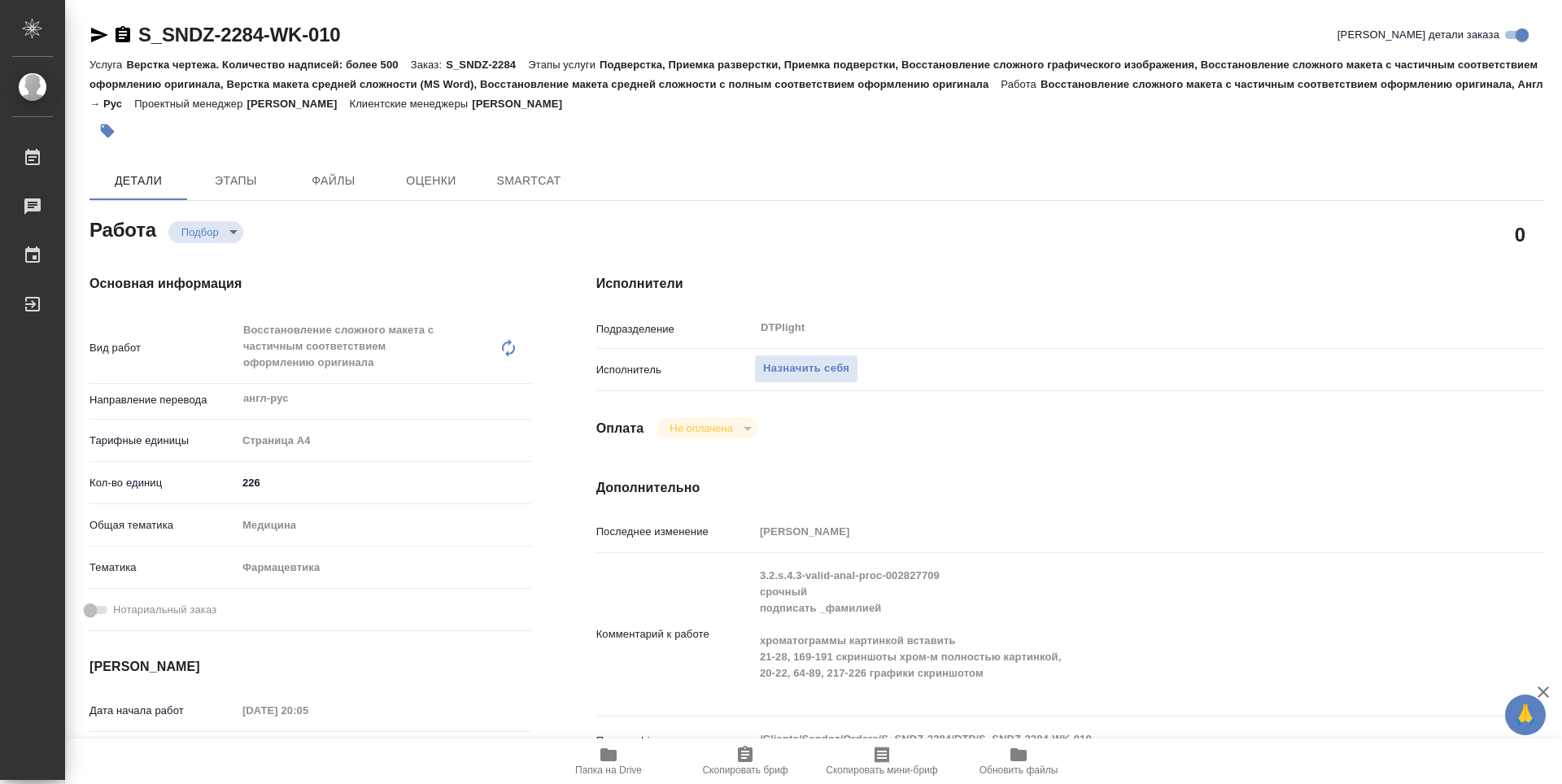
type textarea "x"
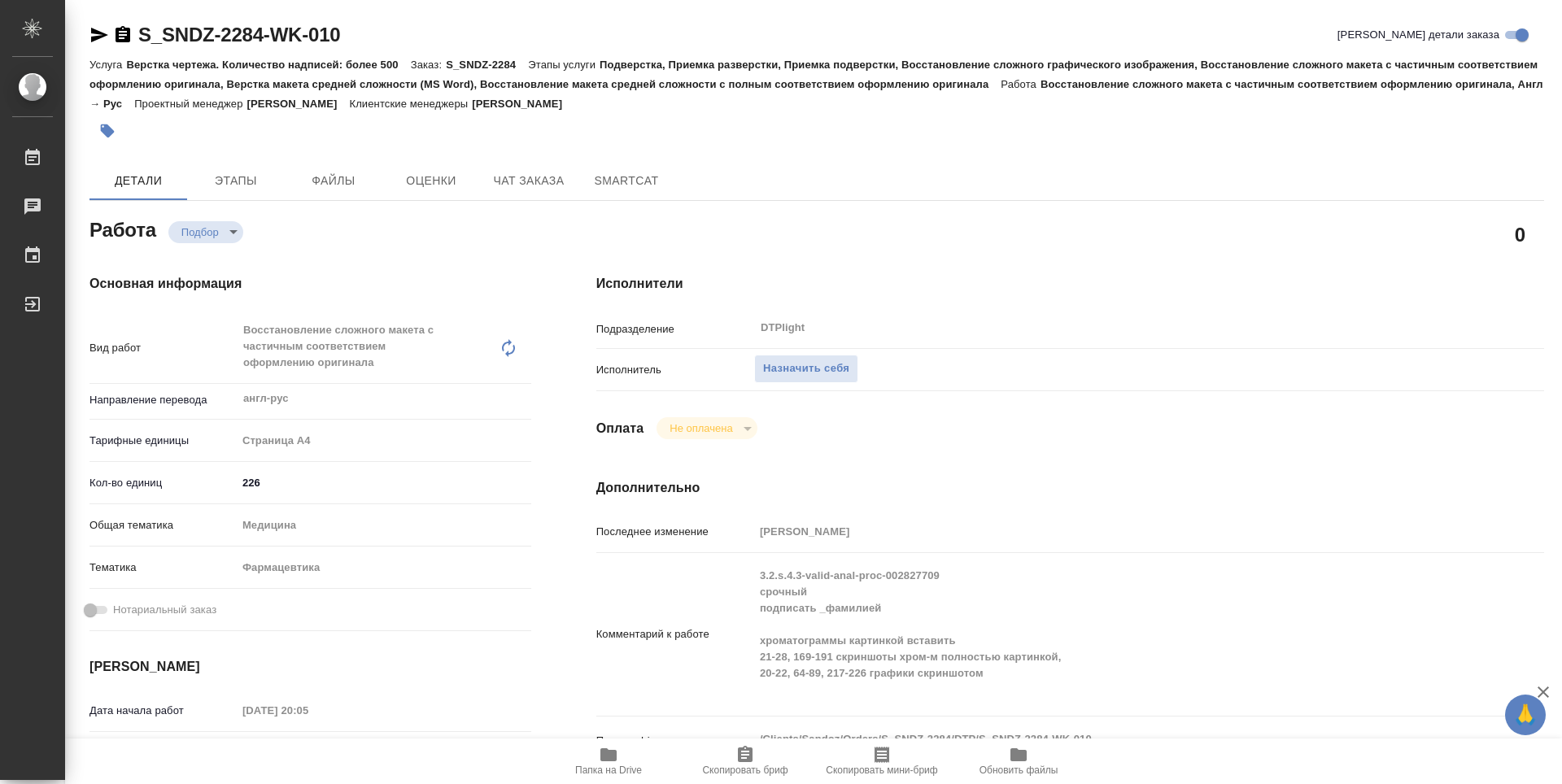
type textarea "x"
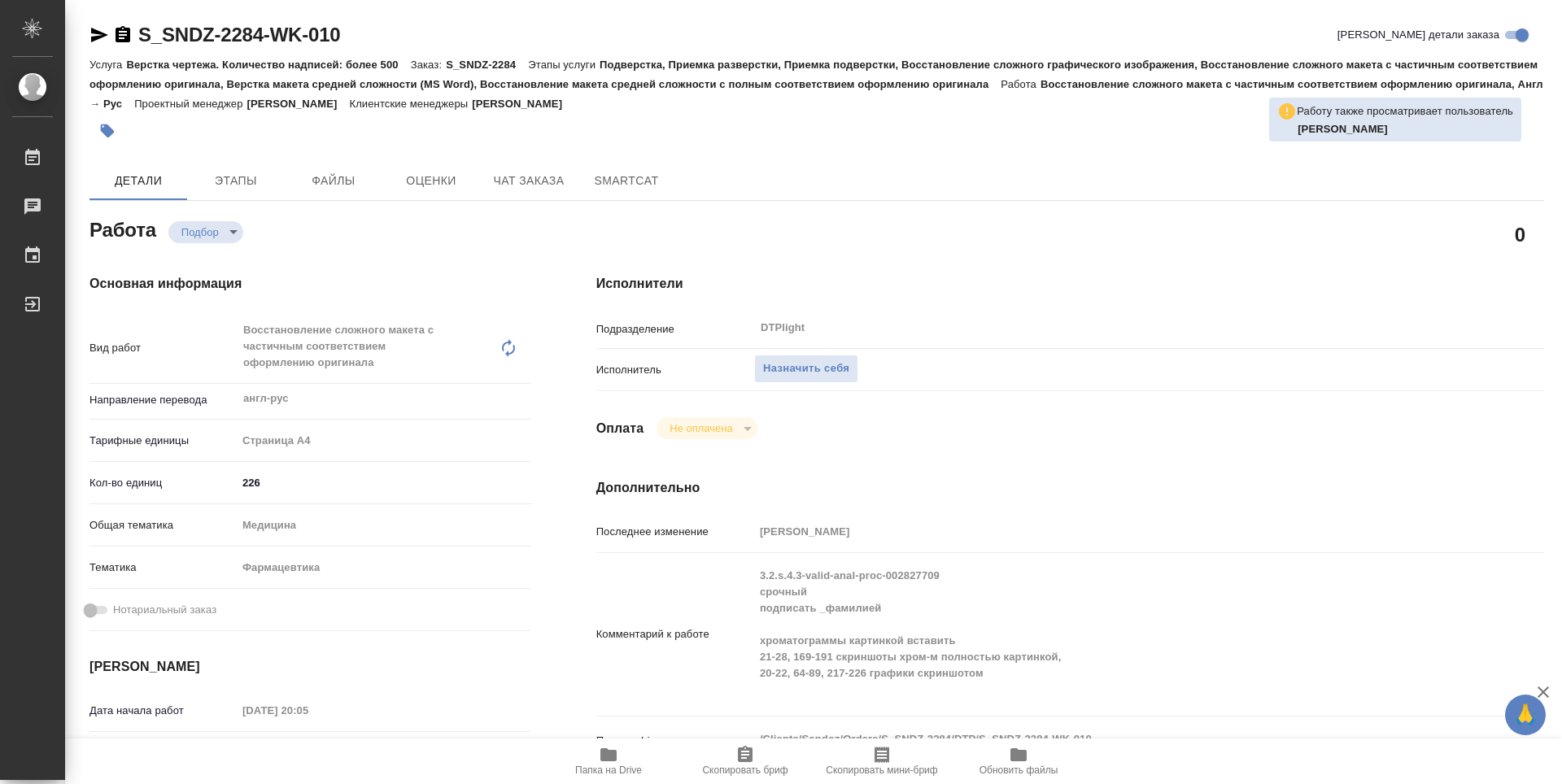
type textarea "x"
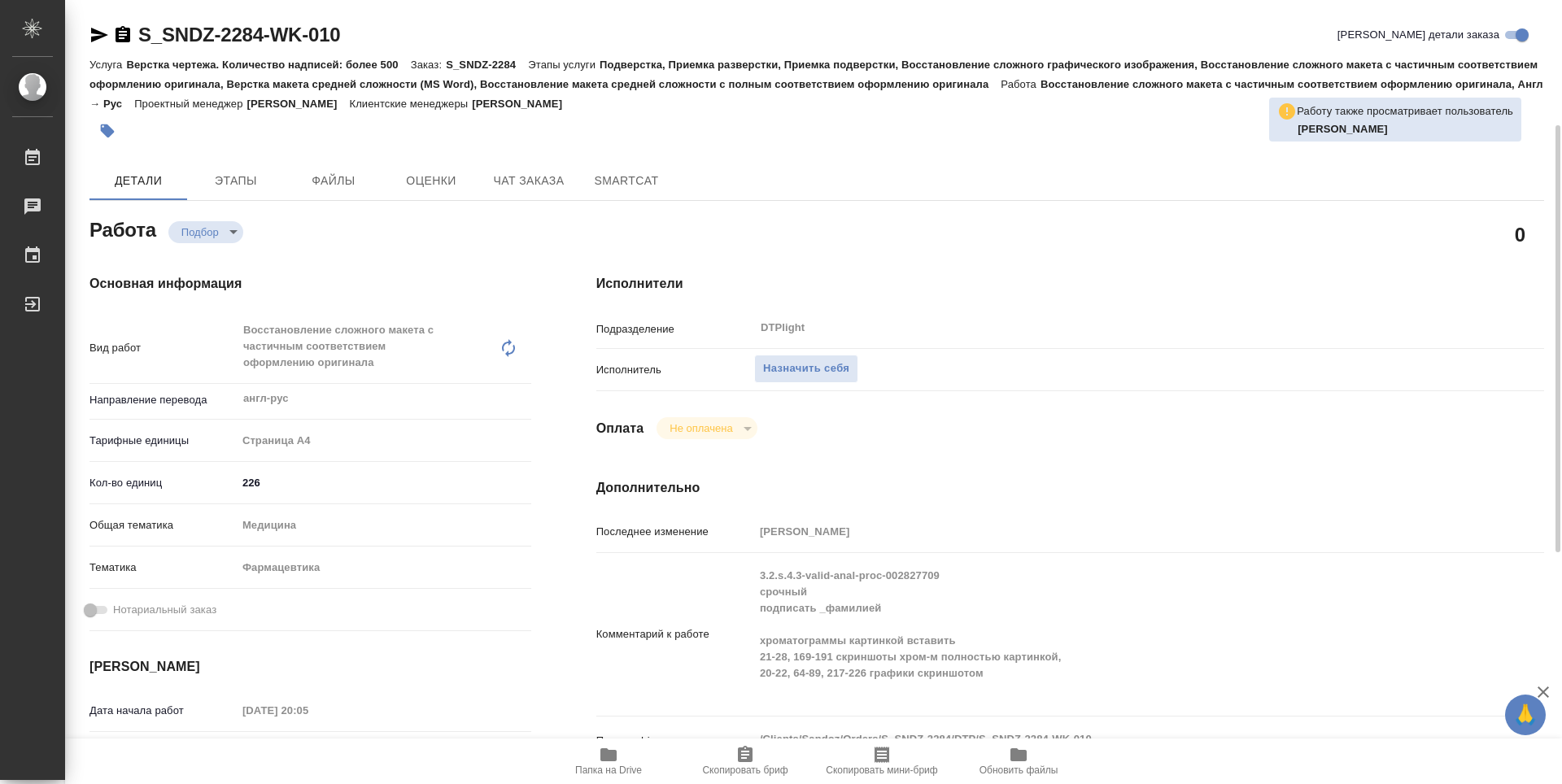
scroll to position [82, 0]
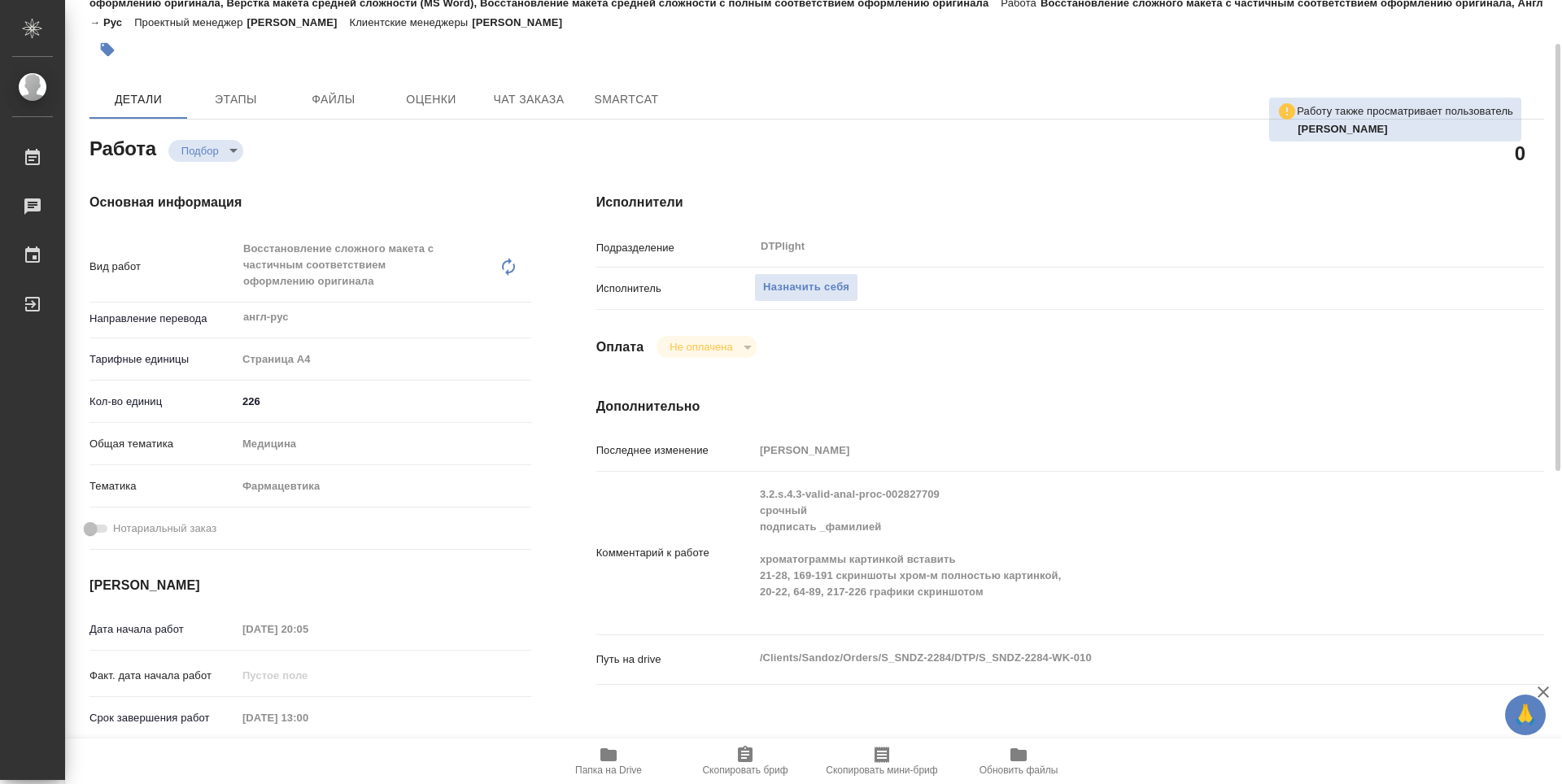
click at [611, 757] on icon "button" at bounding box center [609, 755] width 16 height 13
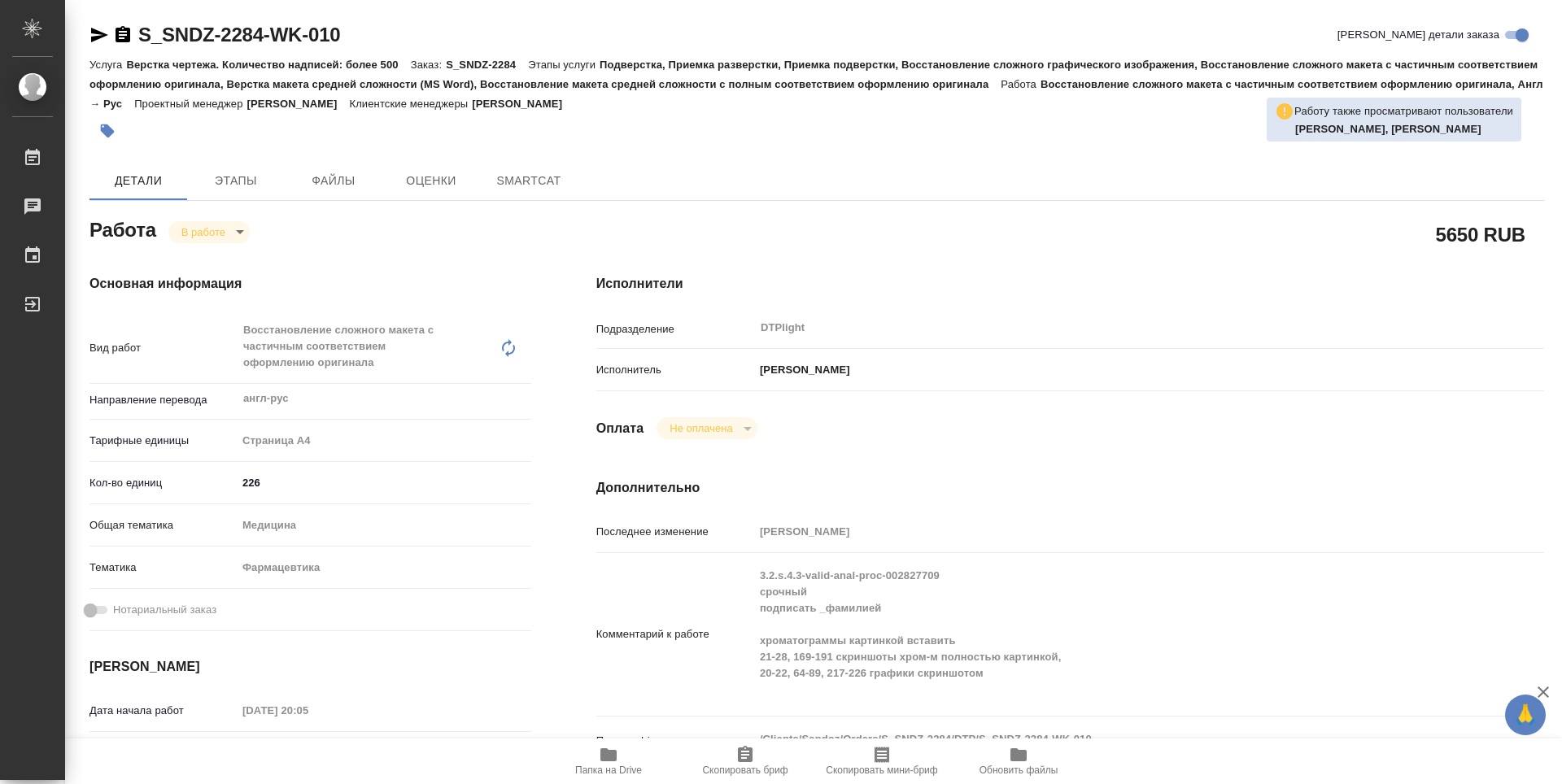
type textarea "x"
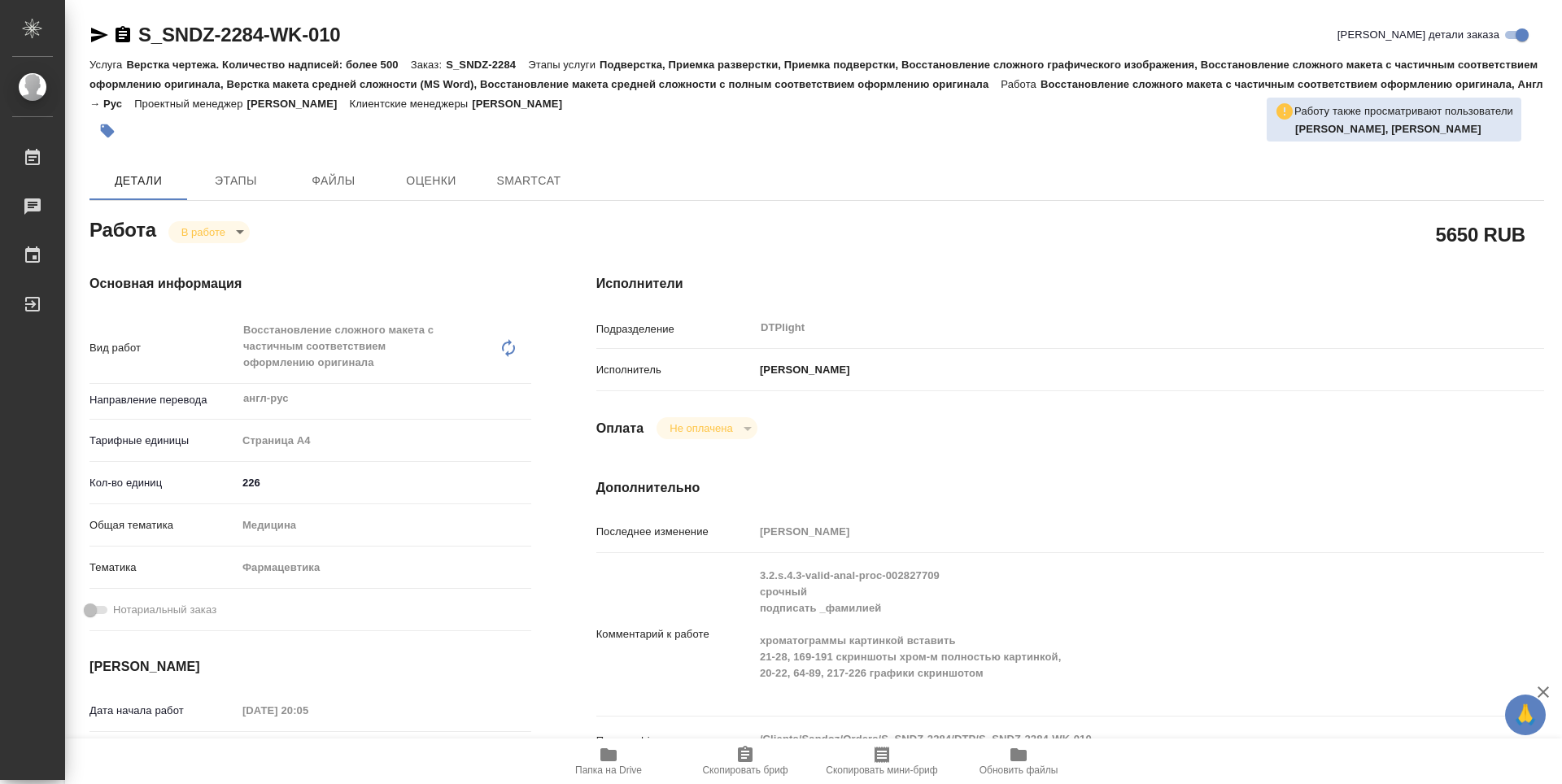
type textarea "x"
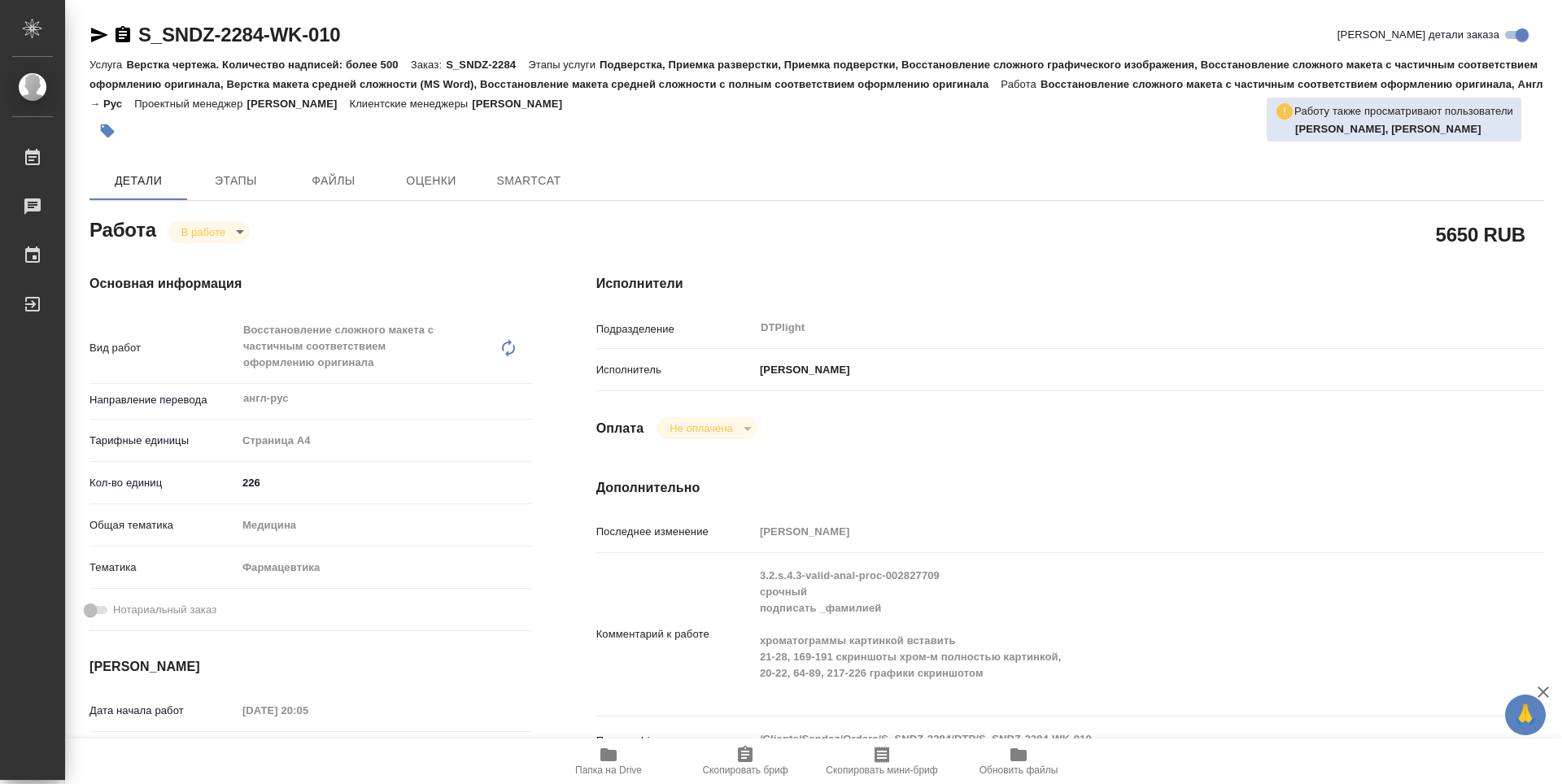
type textarea "x"
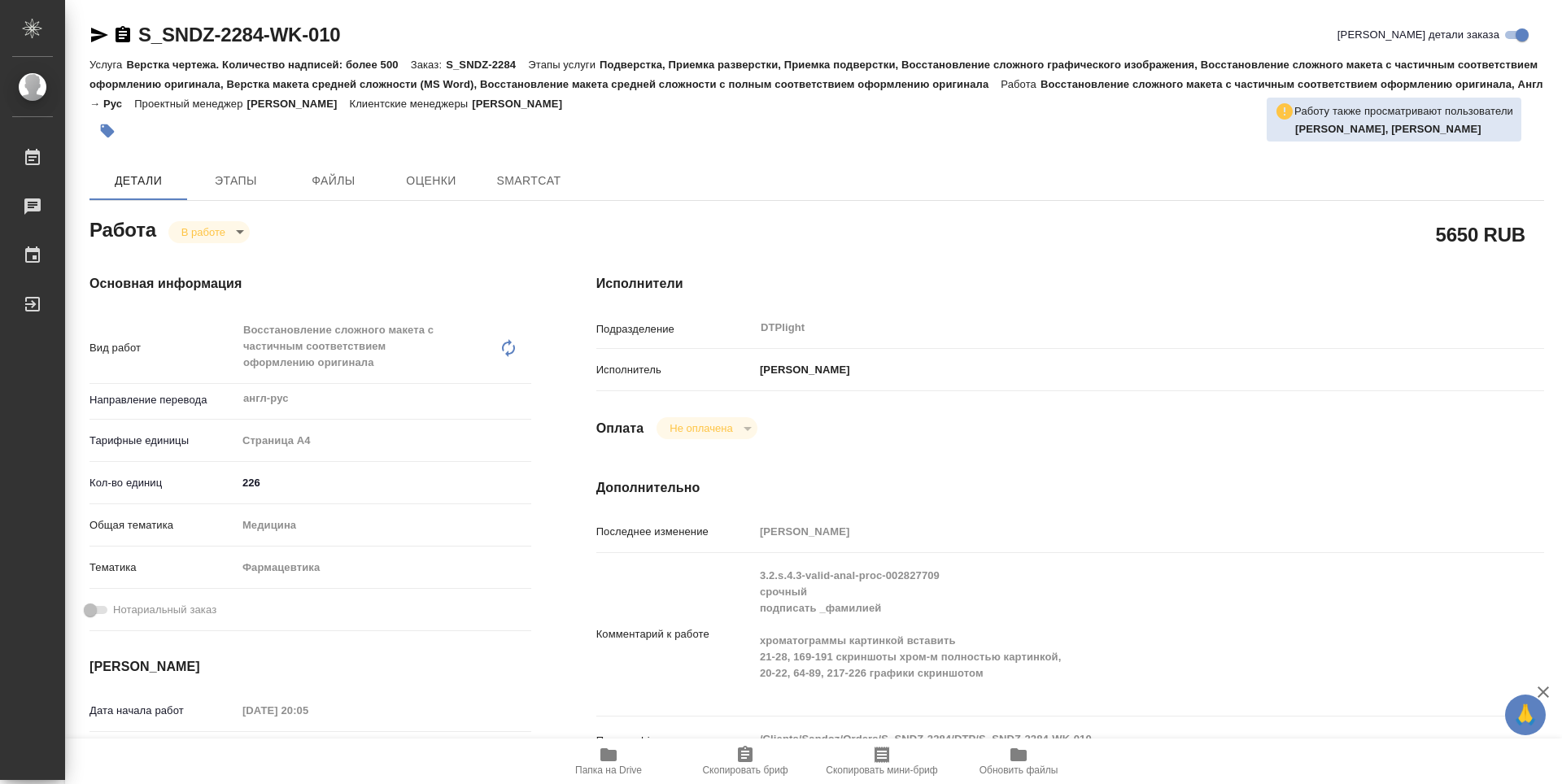
type textarea "x"
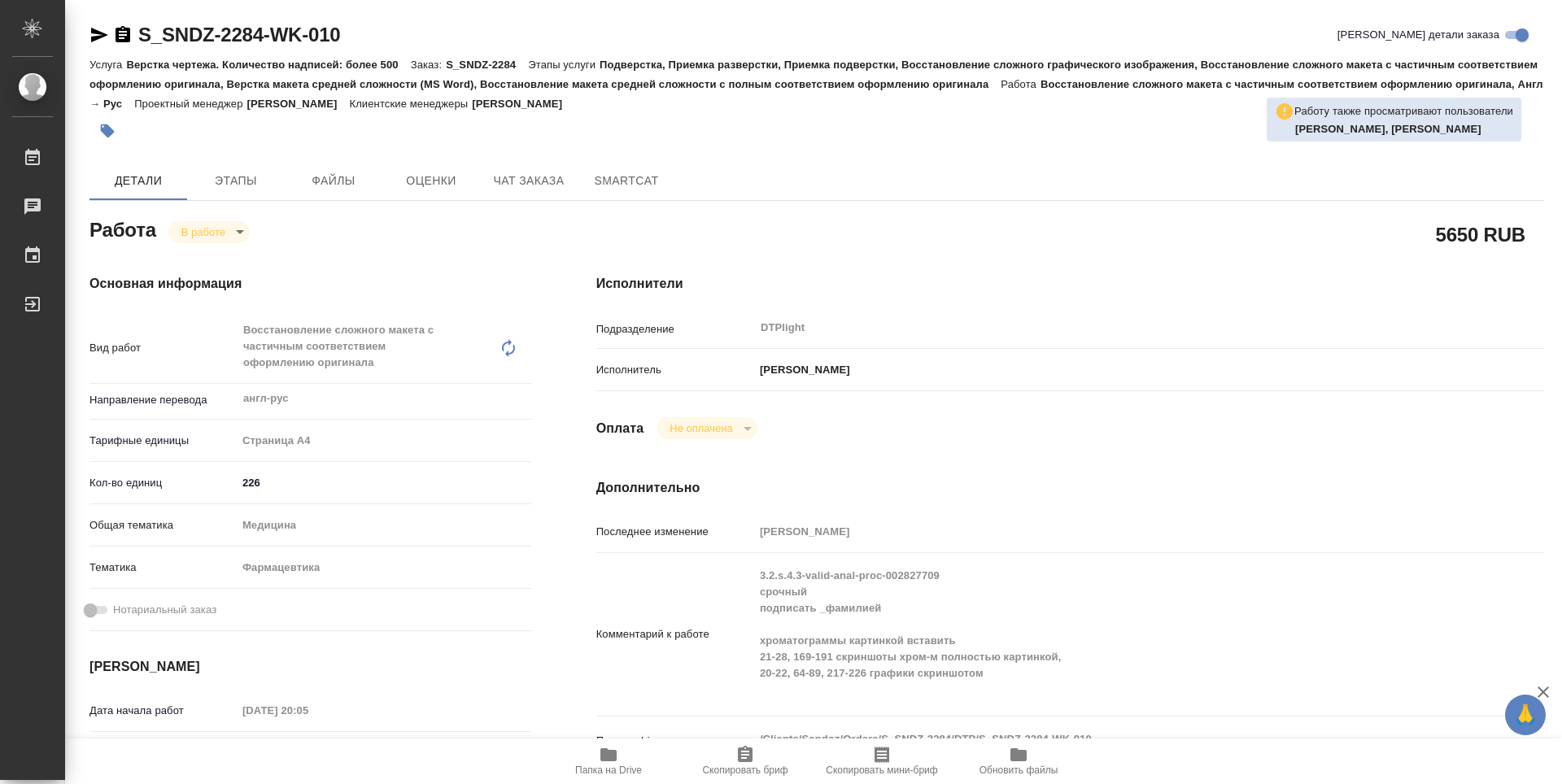
type textarea "x"
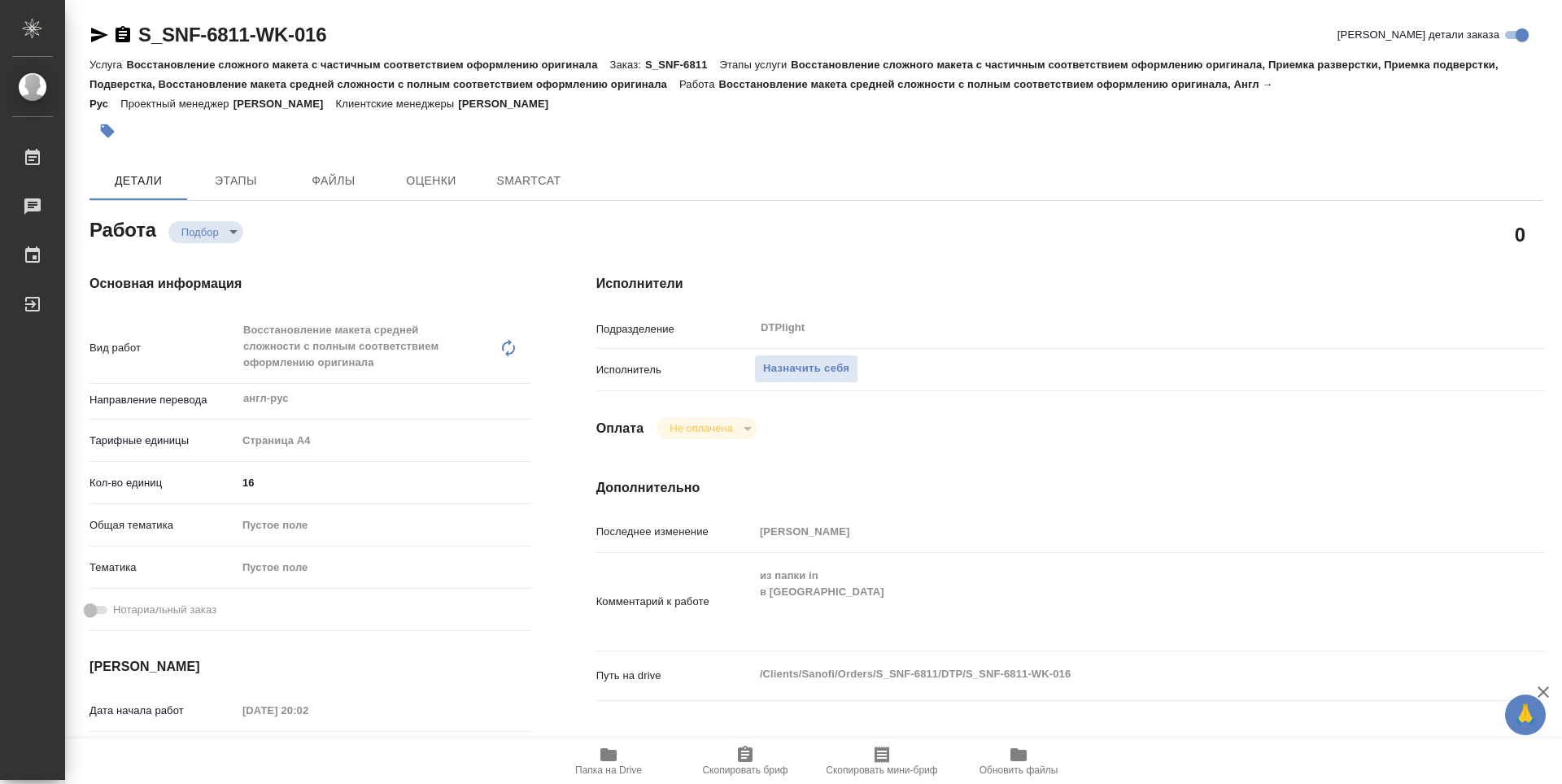
type textarea "x"
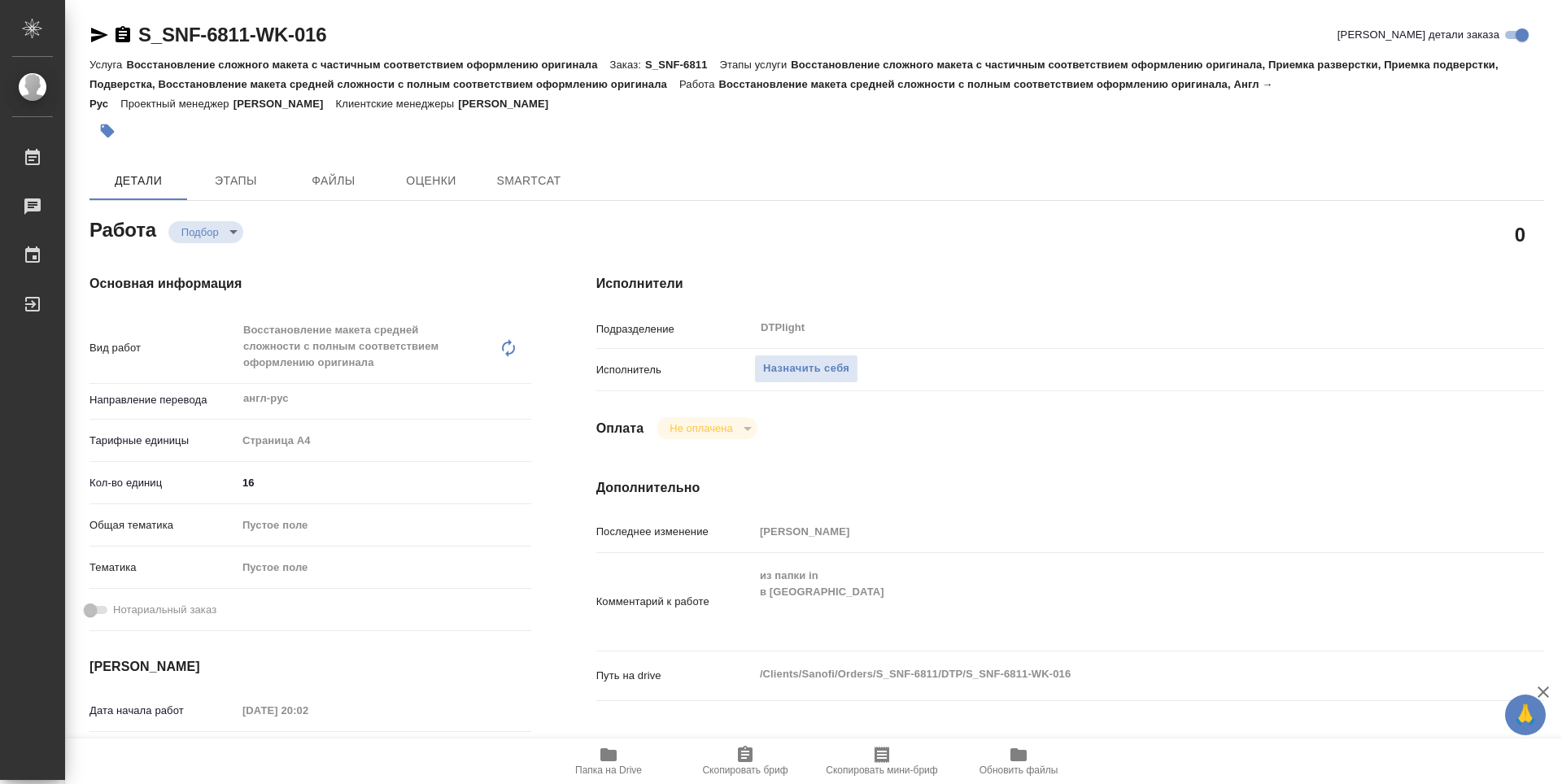
type textarea "x"
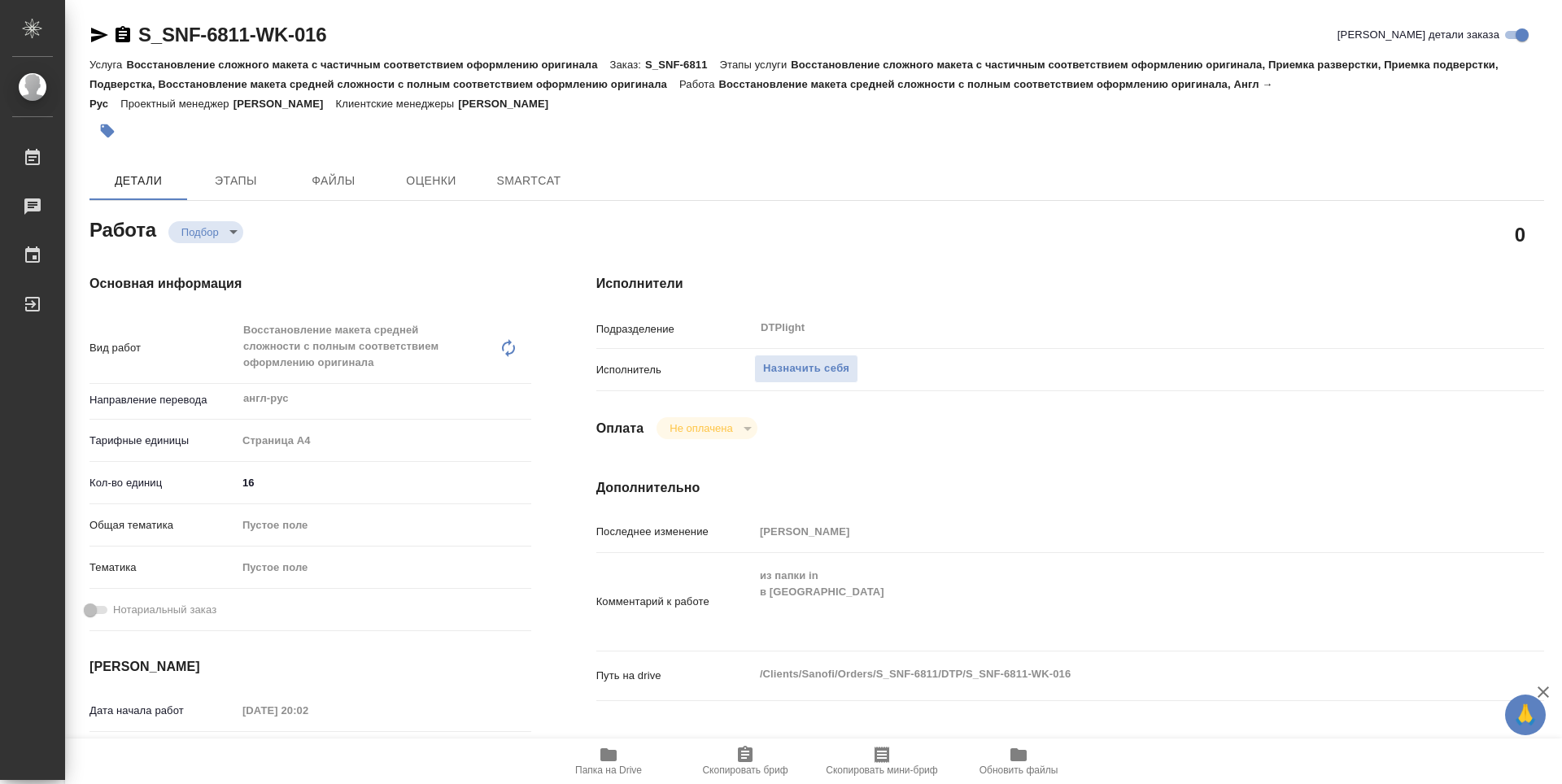
type textarea "x"
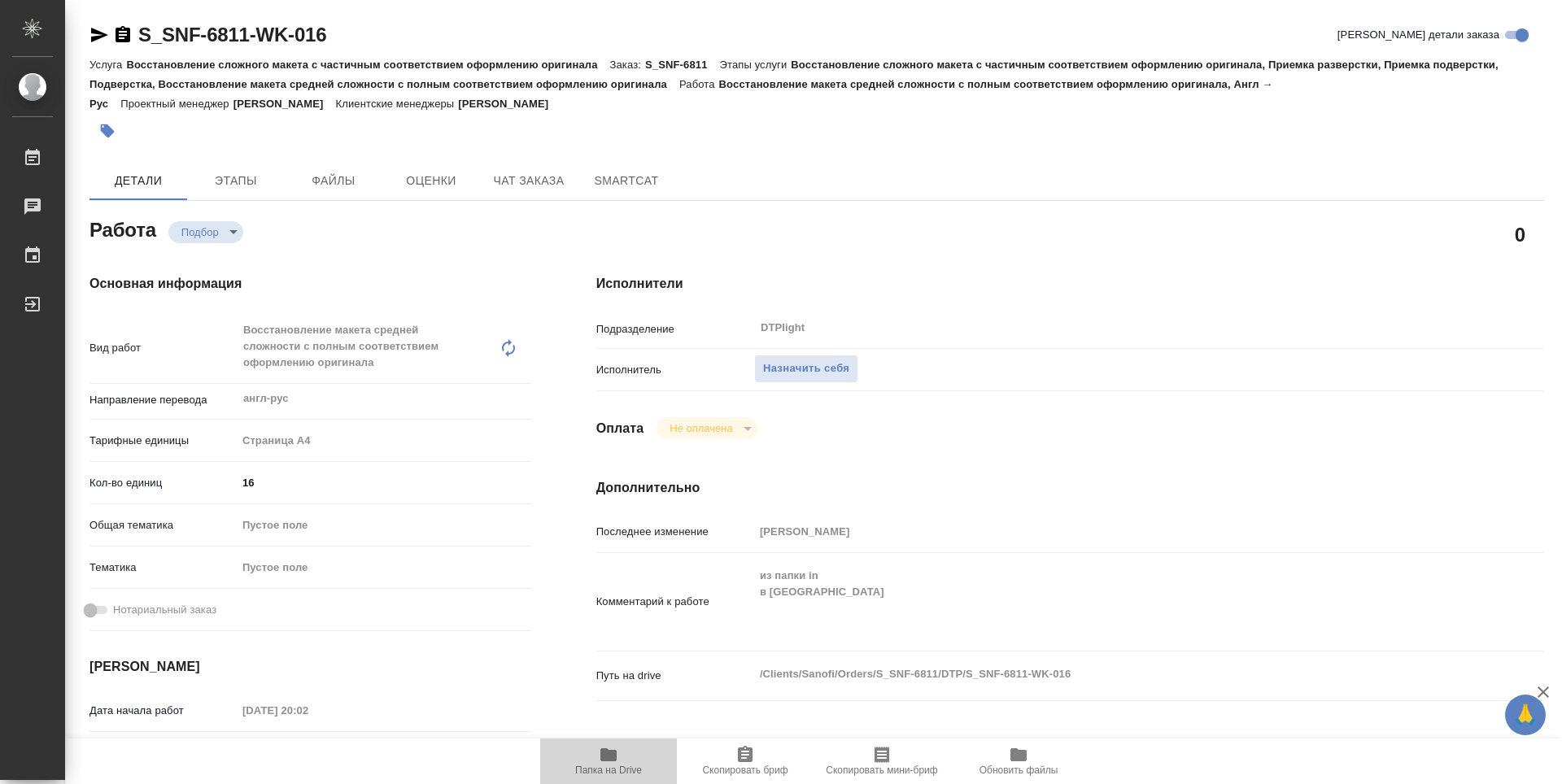
click at [626, 762] on span "Папка на Drive" at bounding box center [608, 760] width 117 height 31
type textarea "x"
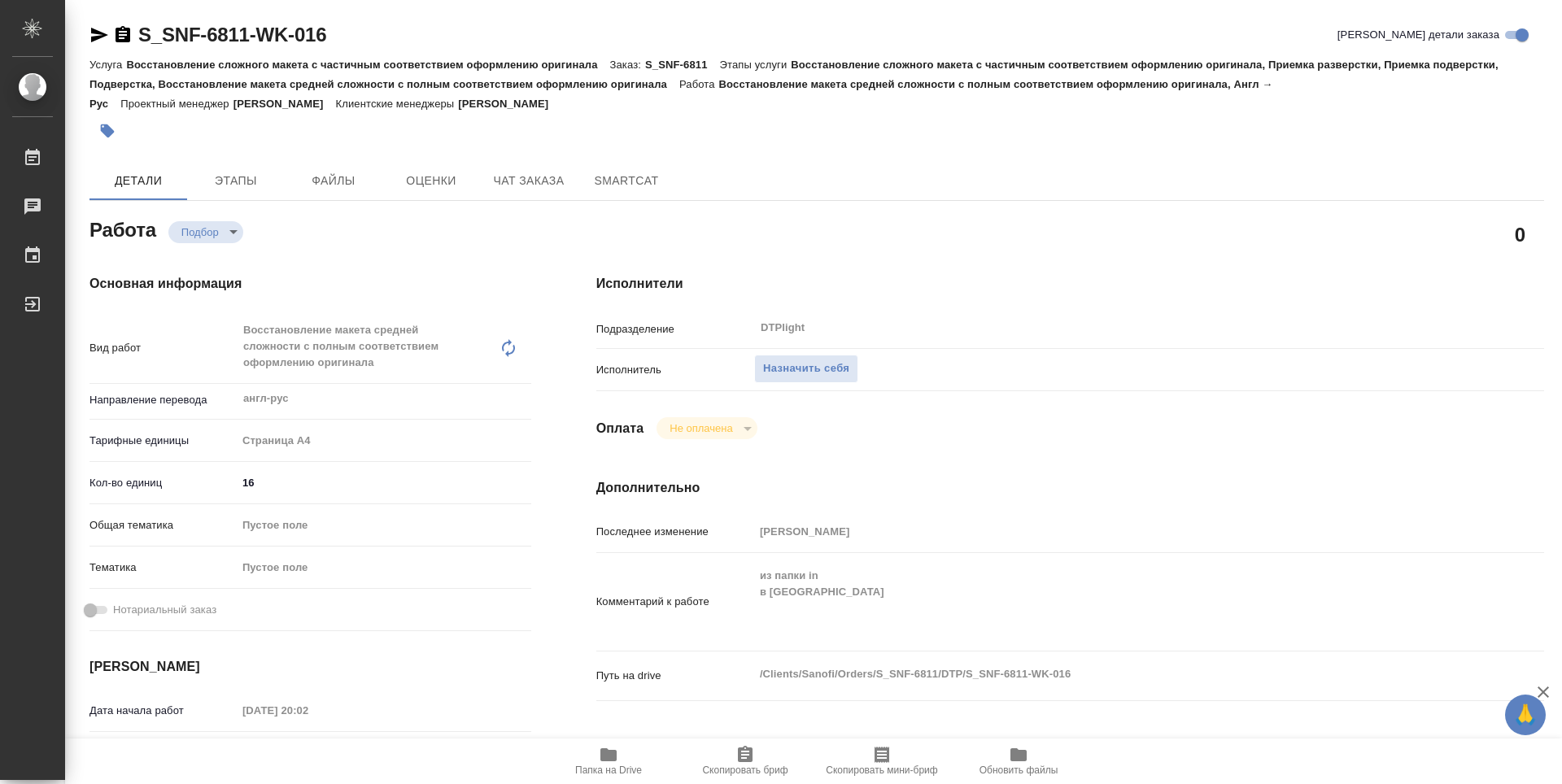
type textarea "x"
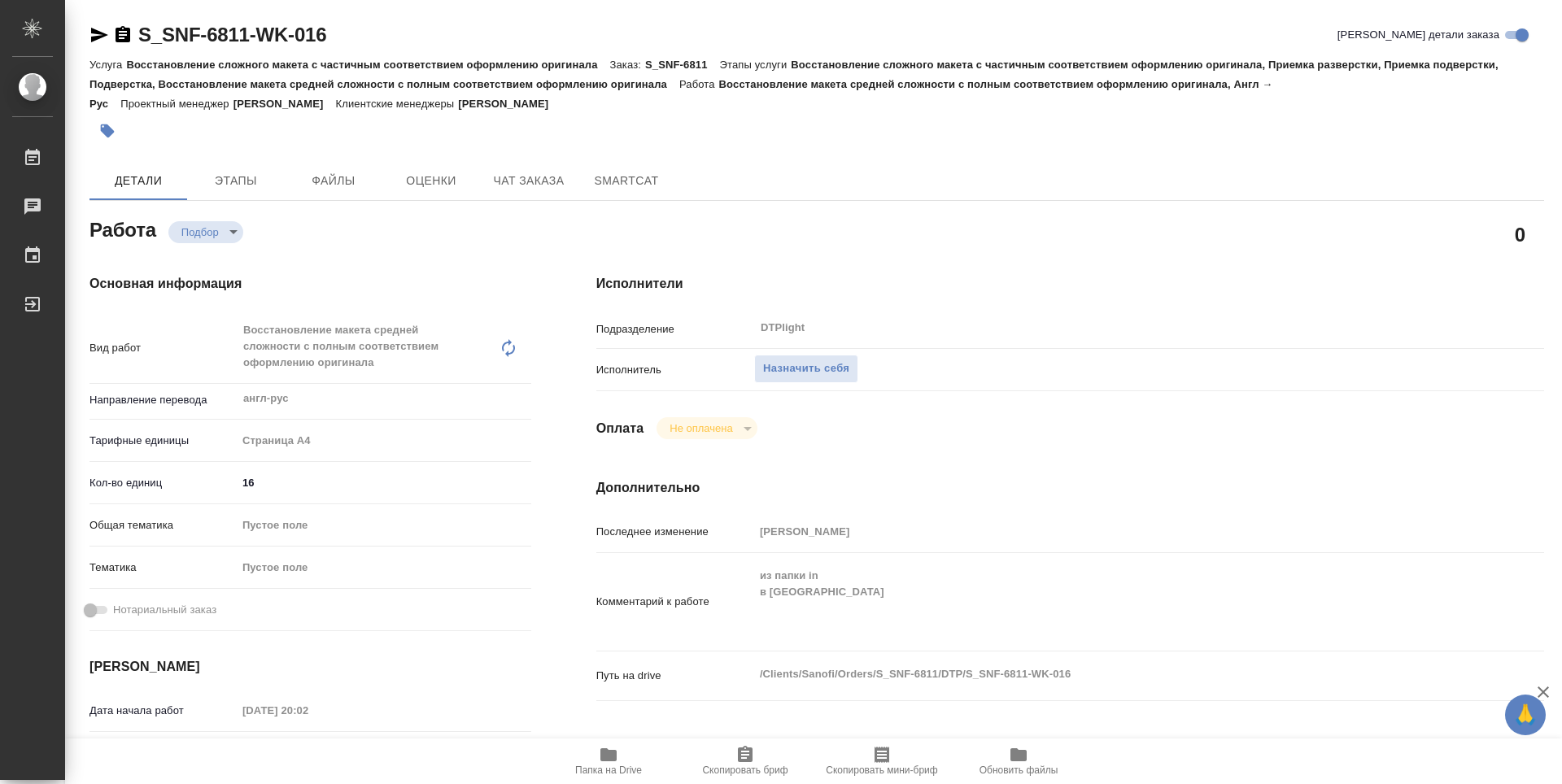
type textarea "x"
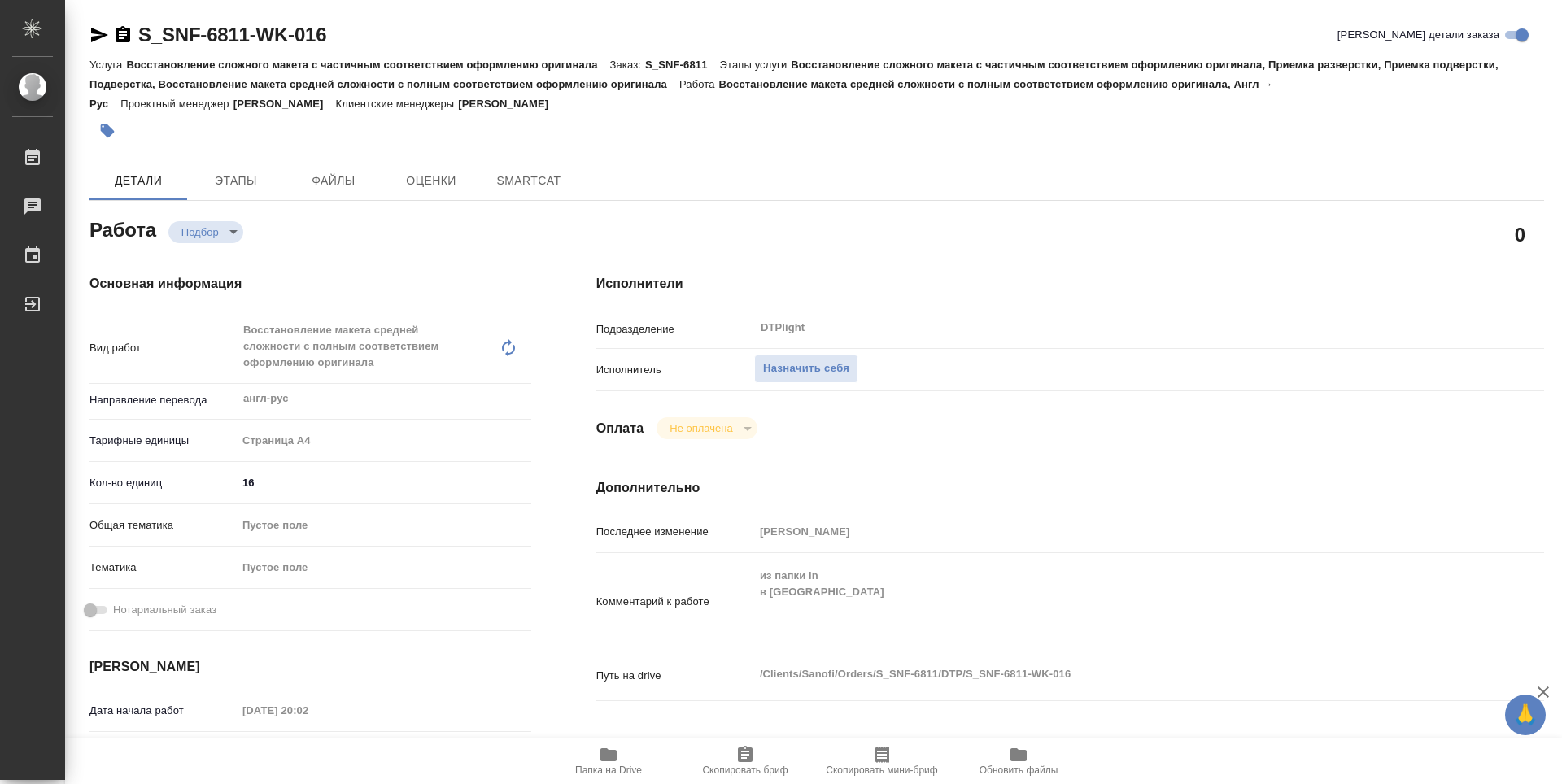
type textarea "x"
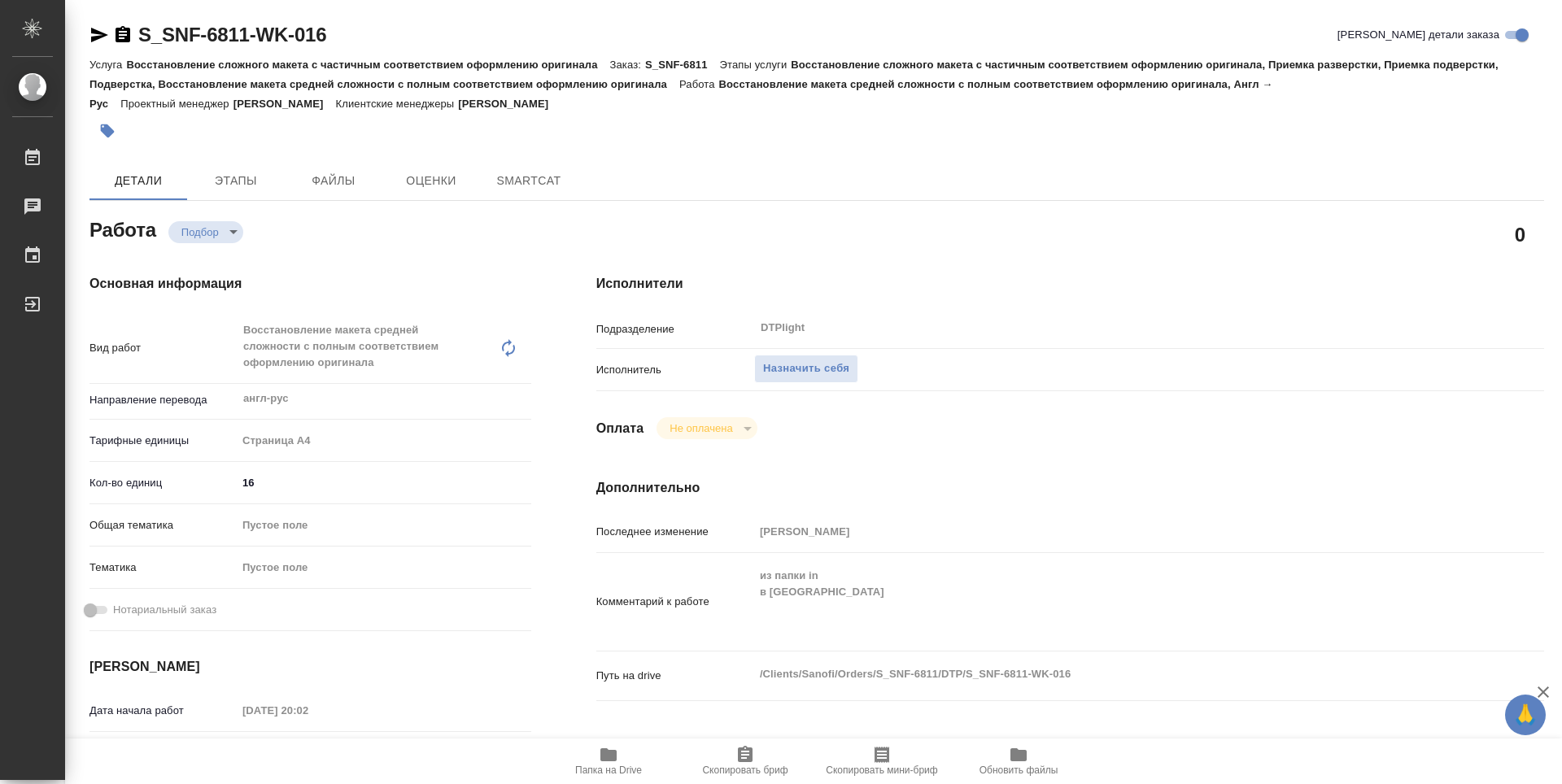
type textarea "x"
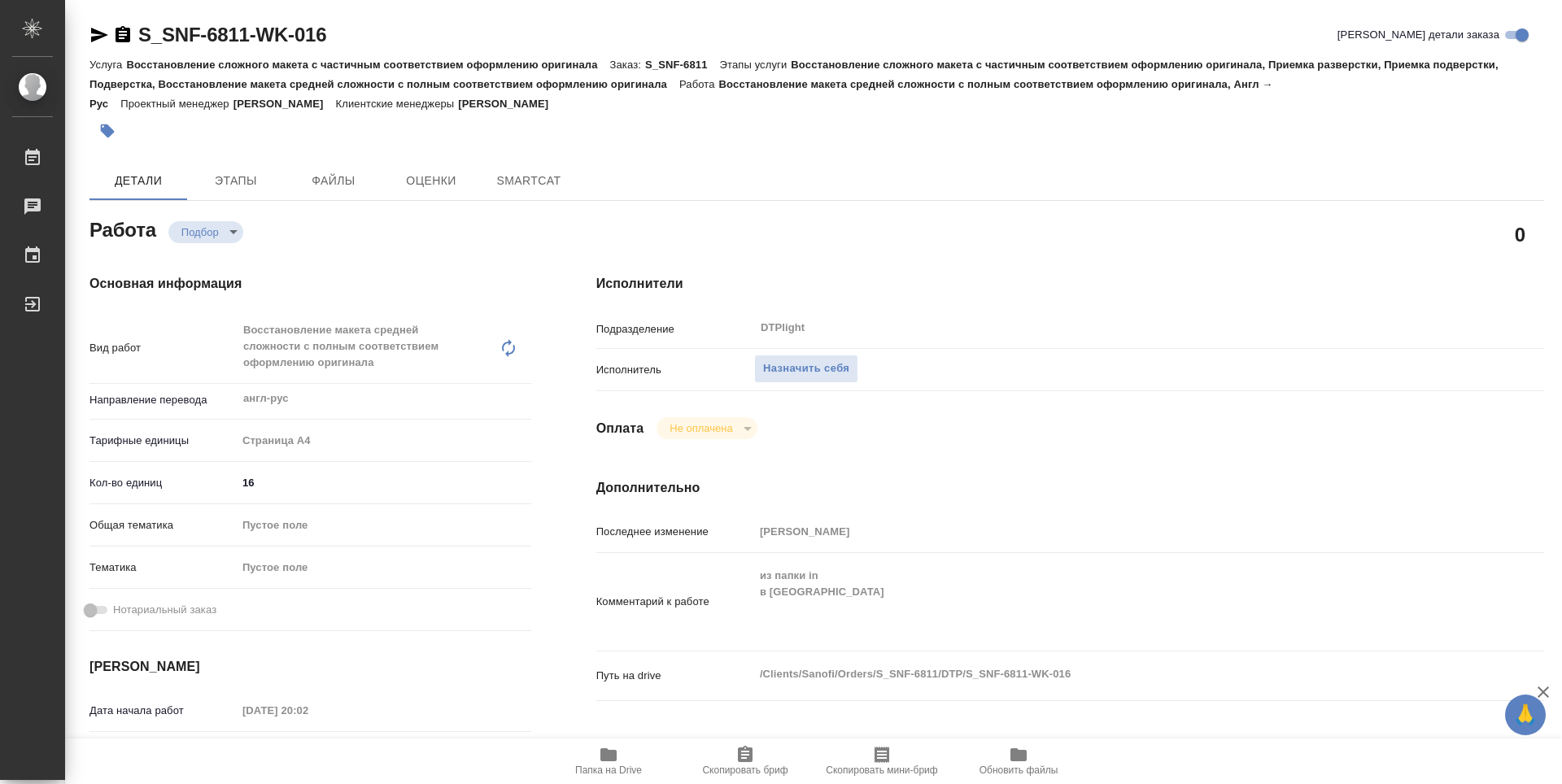
type textarea "x"
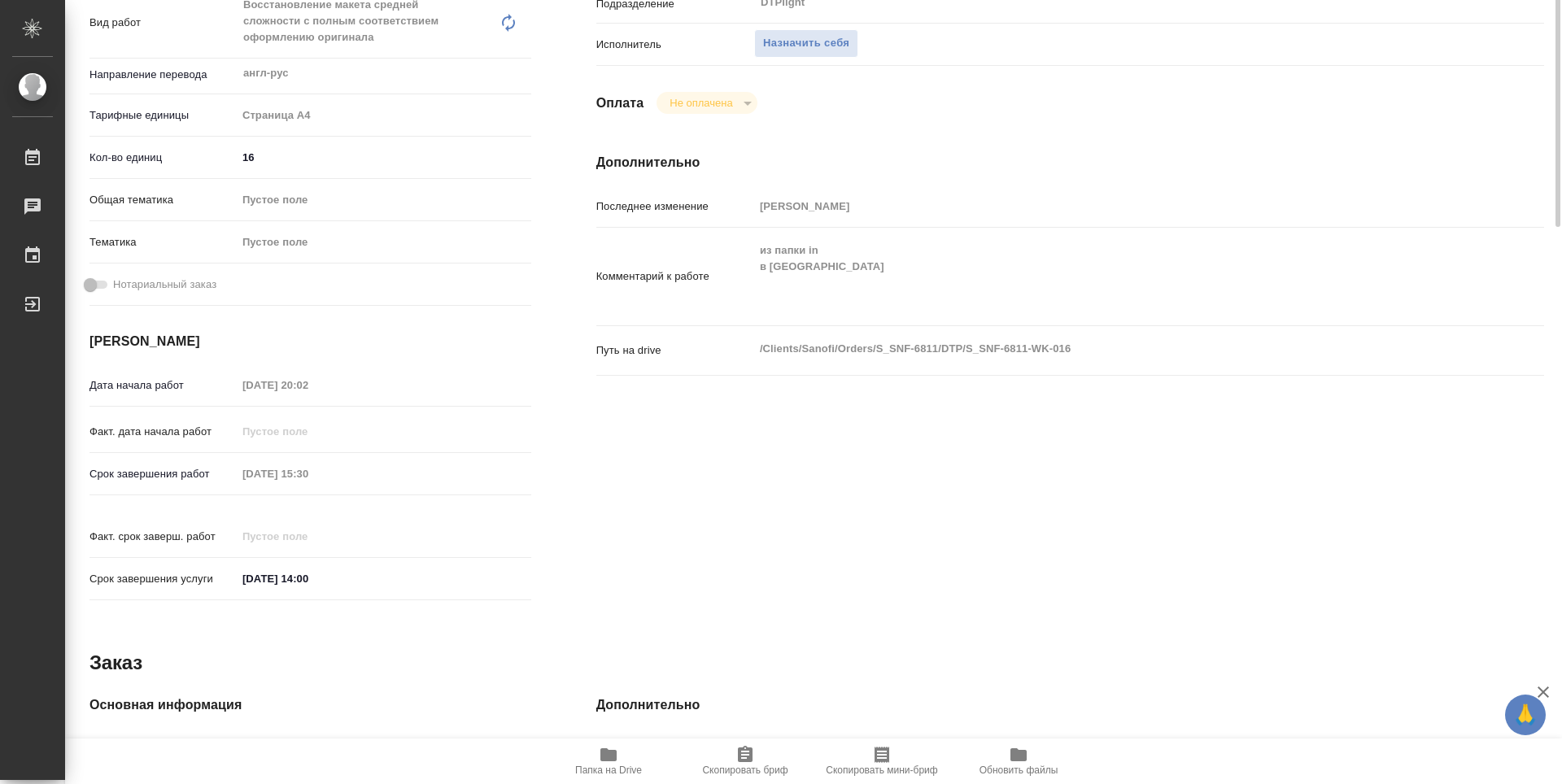
type textarea "x"
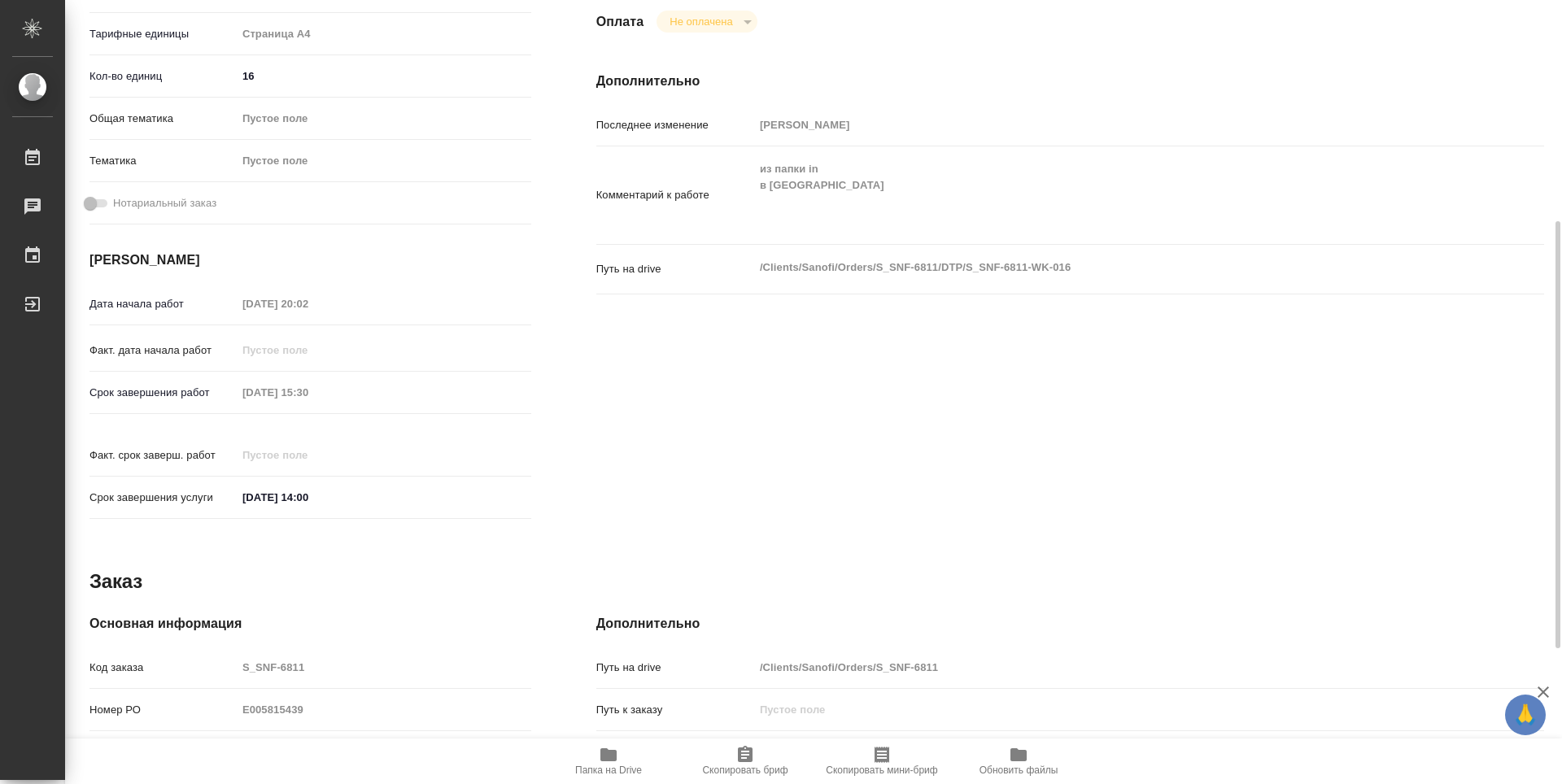
scroll to position [569, 0]
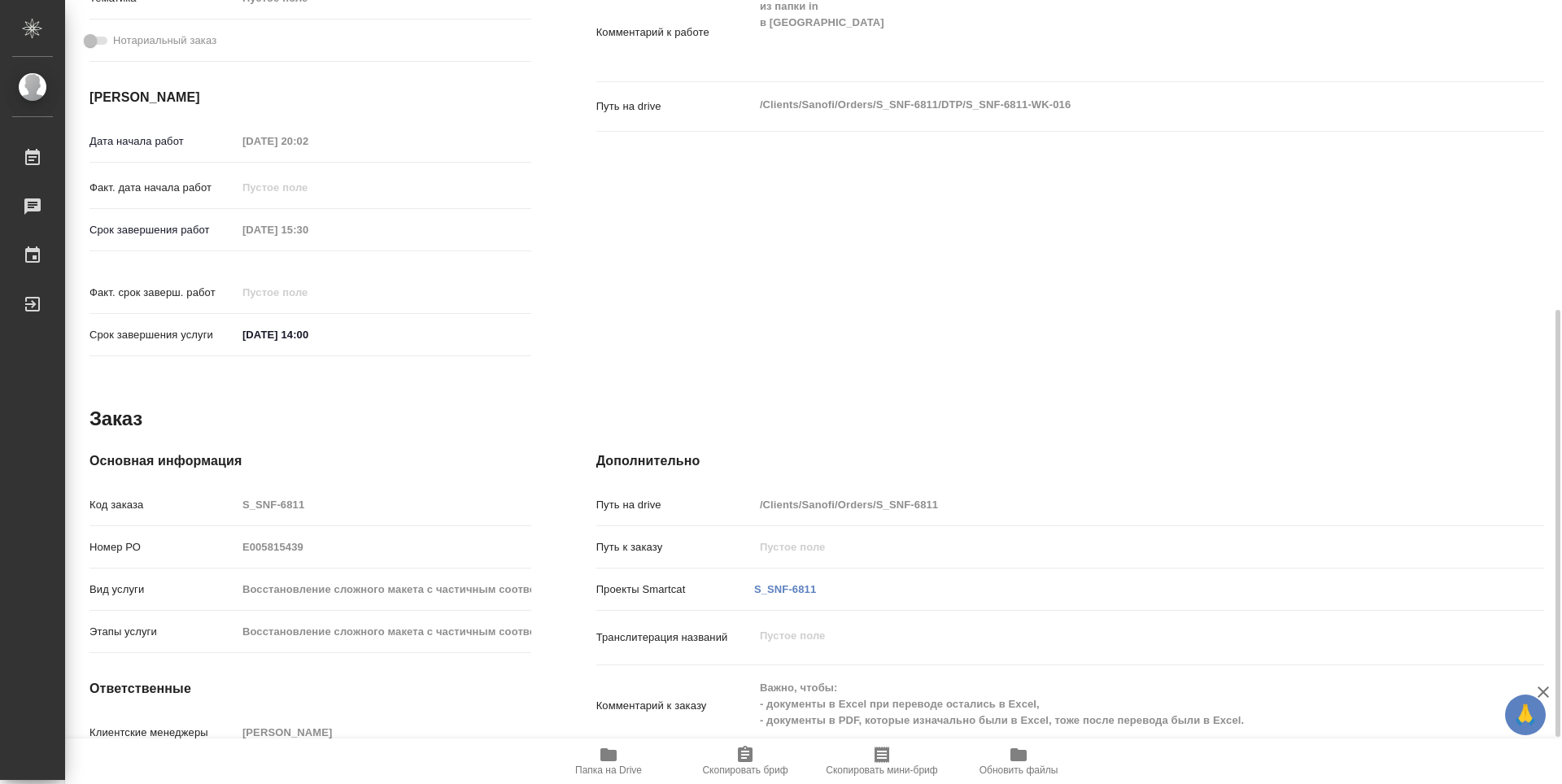
type textarea "x"
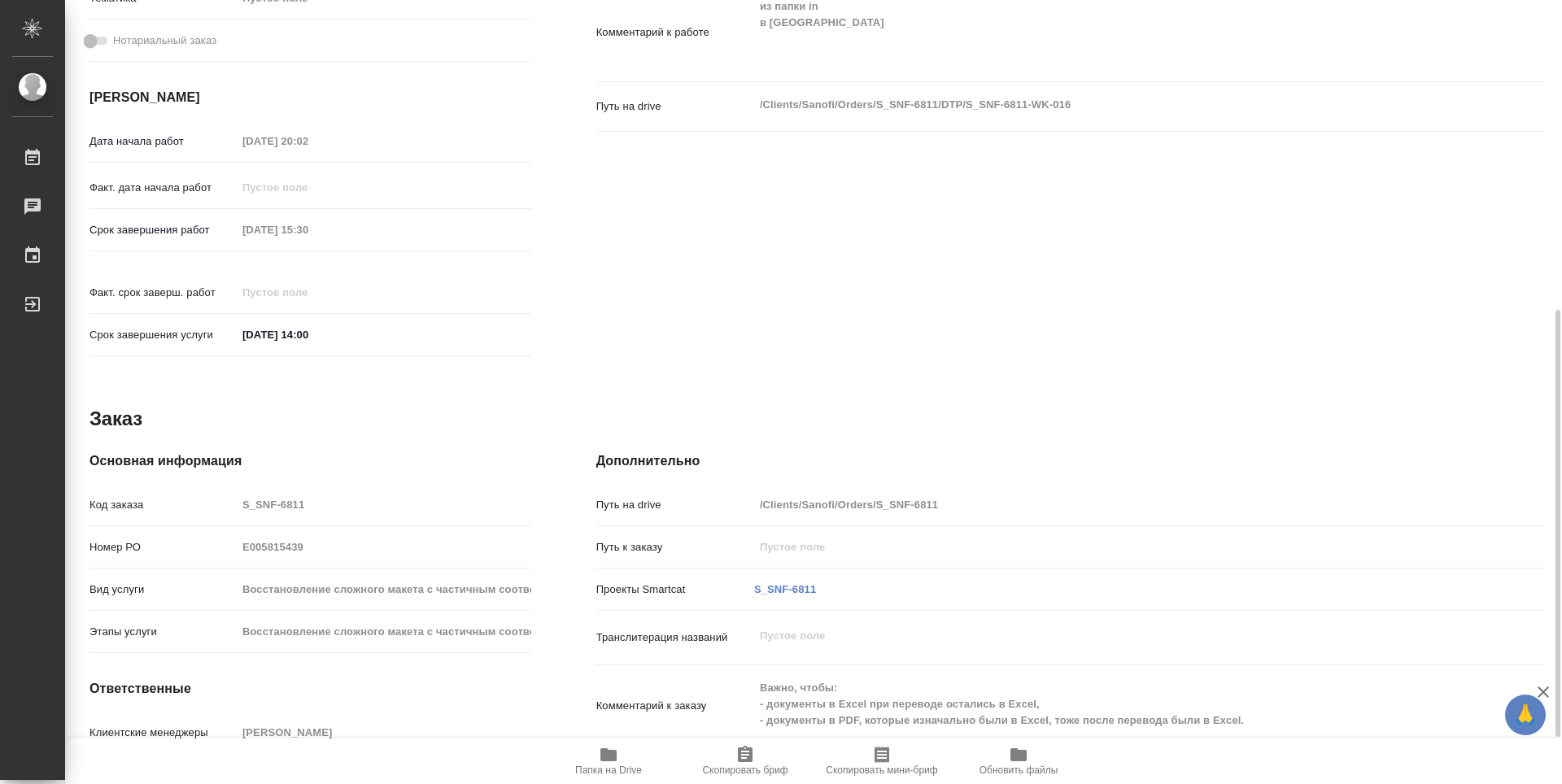
type textarea "x"
